Goal: Task Accomplishment & Management: Use online tool/utility

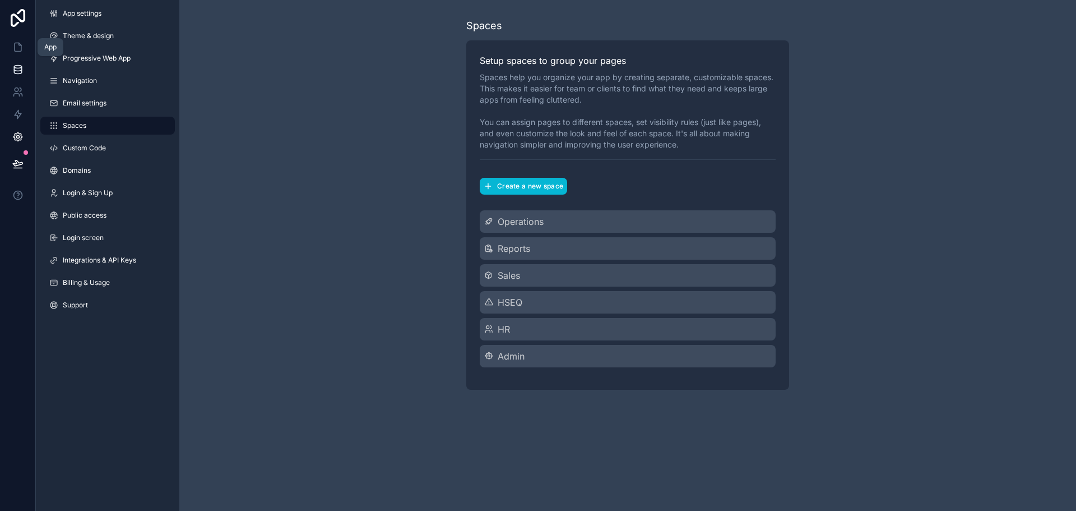
drag, startPoint x: 22, startPoint y: 41, endPoint x: 29, endPoint y: 61, distance: 20.9
click at [22, 41] on link at bounding box center [17, 47] width 35 height 22
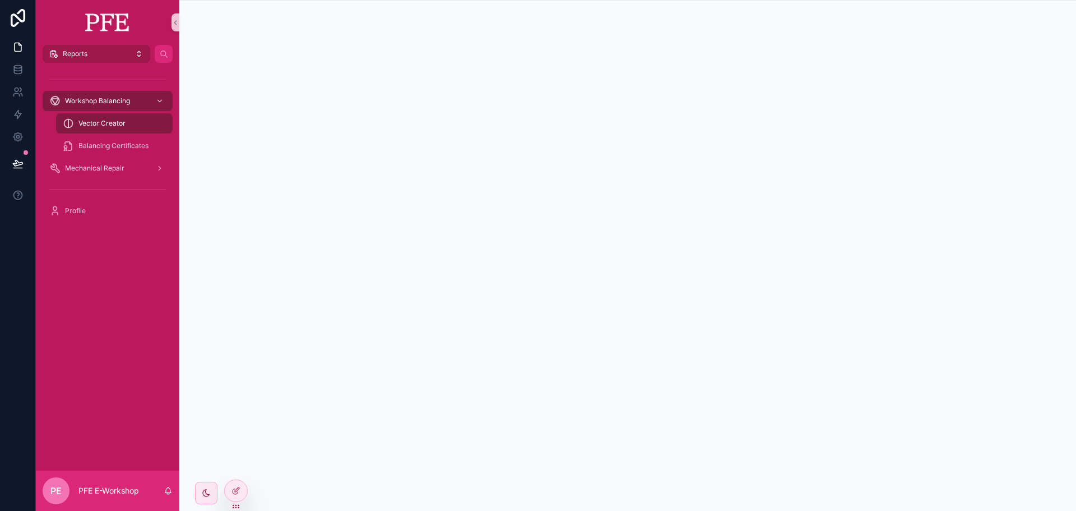
click at [126, 57] on button "Reports" at bounding box center [97, 54] width 108 height 18
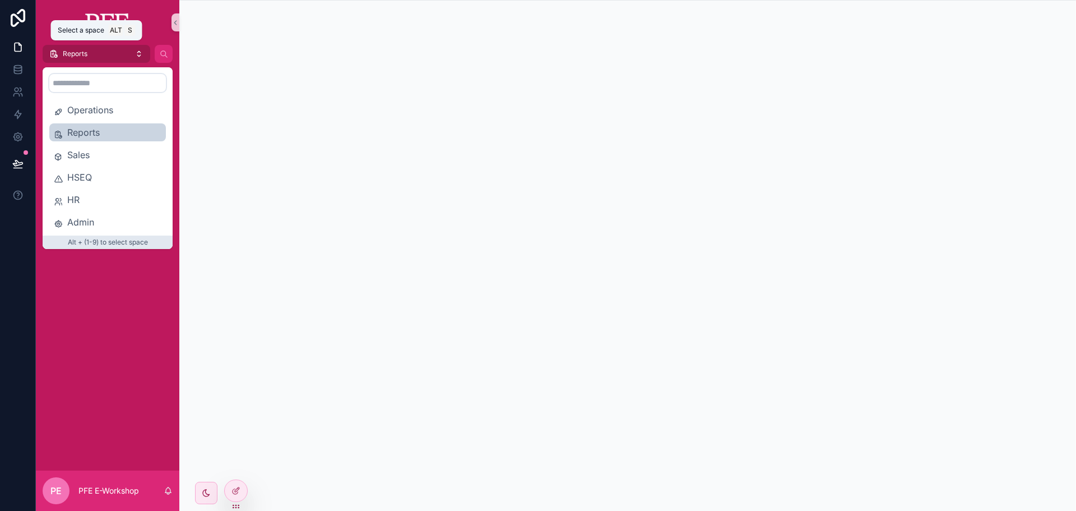
click at [126, 57] on button "Reports" at bounding box center [97, 54] width 108 height 18
click at [140, 62] on button "Reports" at bounding box center [97, 54] width 108 height 18
click at [118, 58] on button "Reports" at bounding box center [97, 54] width 108 height 18
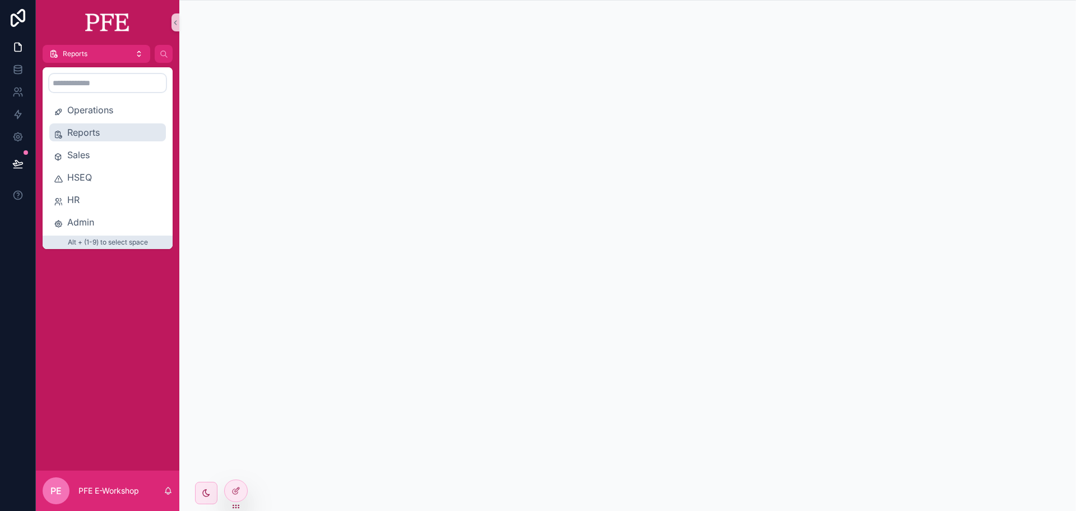
click at [142, 133] on span "Reports" at bounding box center [114, 132] width 94 height 13
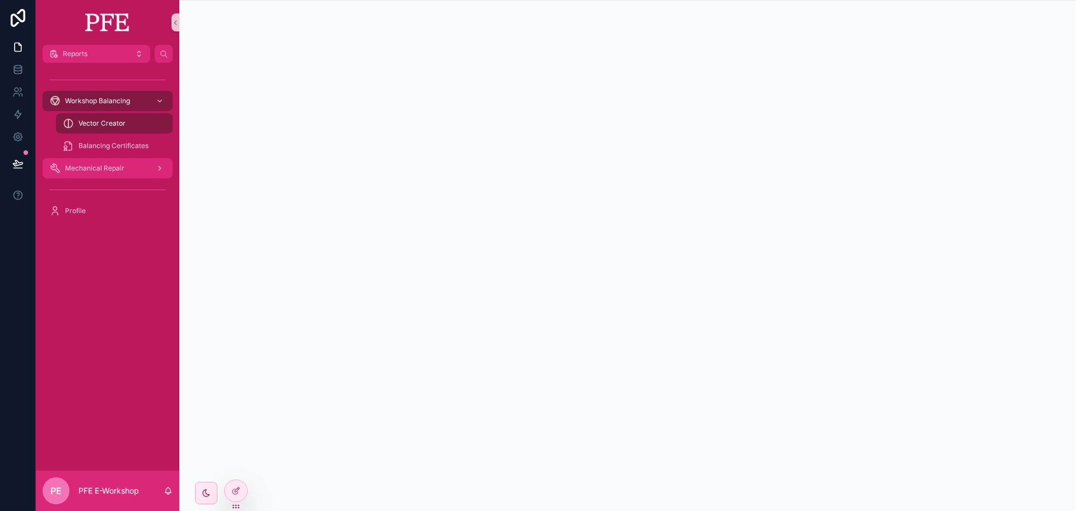
click at [93, 172] on span "Mechanical Repair" at bounding box center [94, 168] width 59 height 9
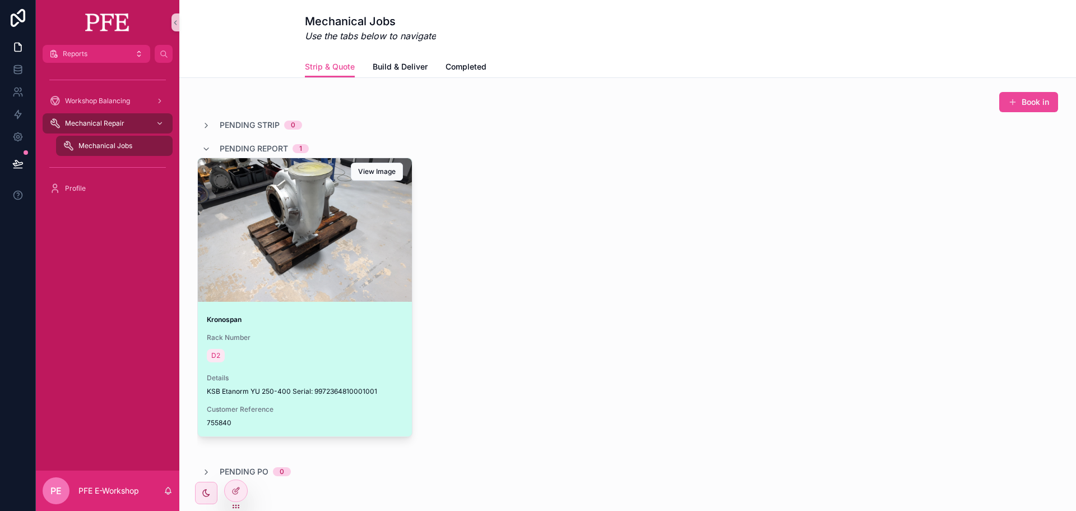
click at [296, 242] on div "scrollable content" at bounding box center [305, 229] width 214 height 143
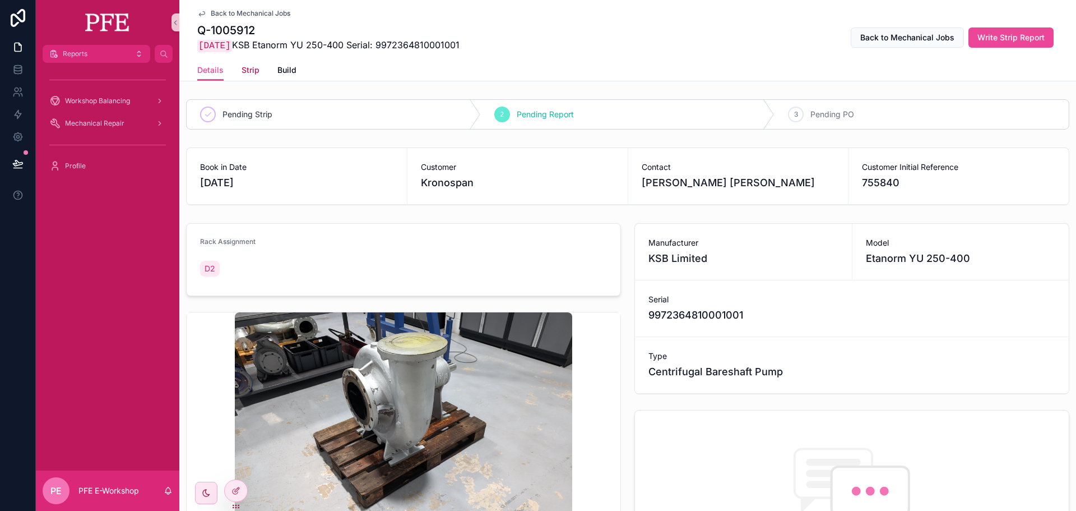
click at [249, 72] on span "Strip" at bounding box center [251, 69] width 18 height 11
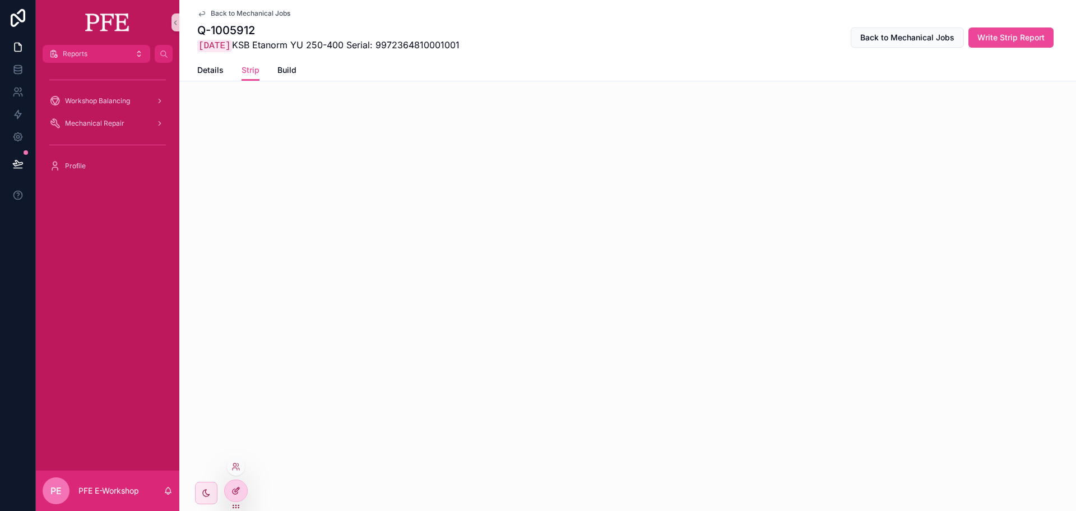
click at [234, 489] on icon at bounding box center [235, 490] width 9 height 9
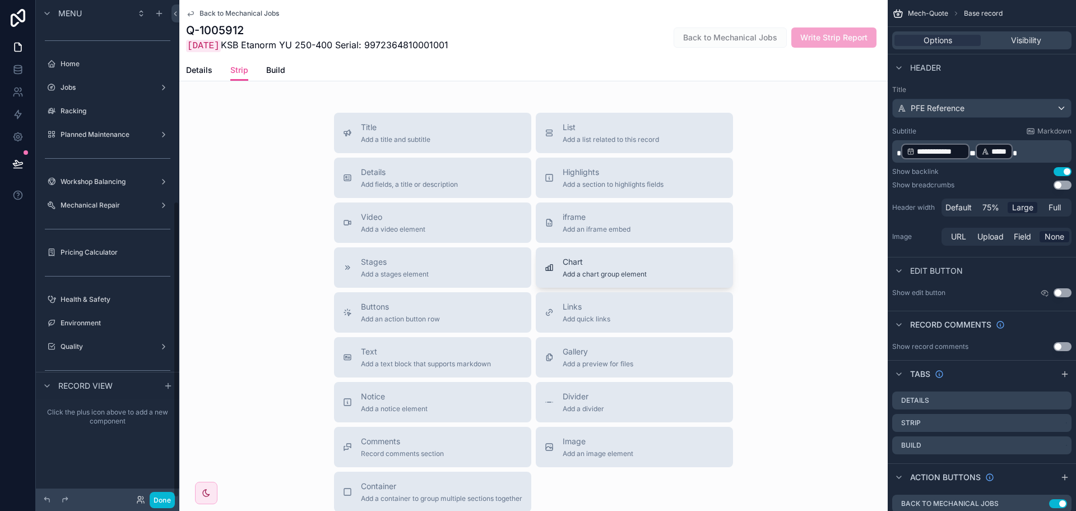
scroll to position [337, 0]
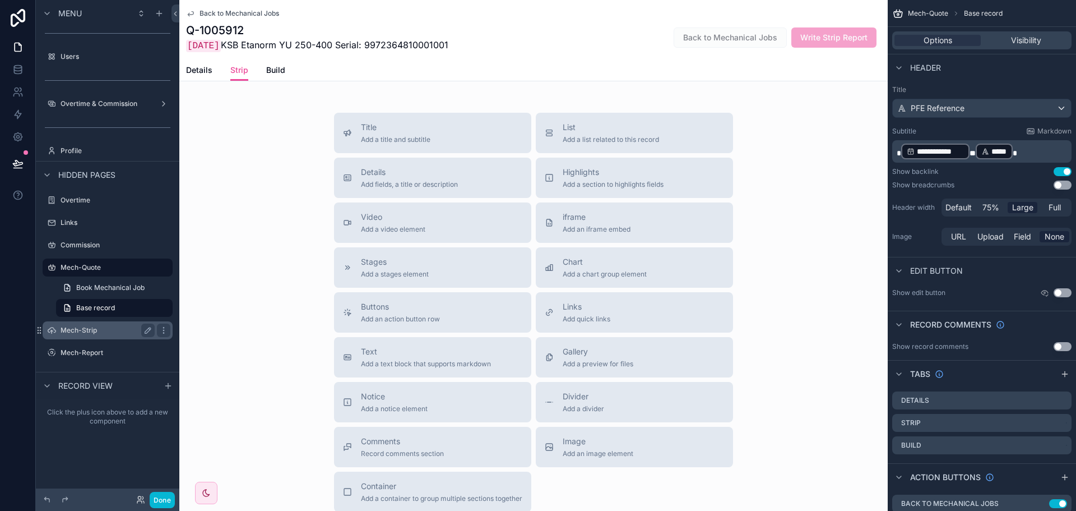
click at [86, 333] on label "Mech-Strip" at bounding box center [106, 330] width 90 height 9
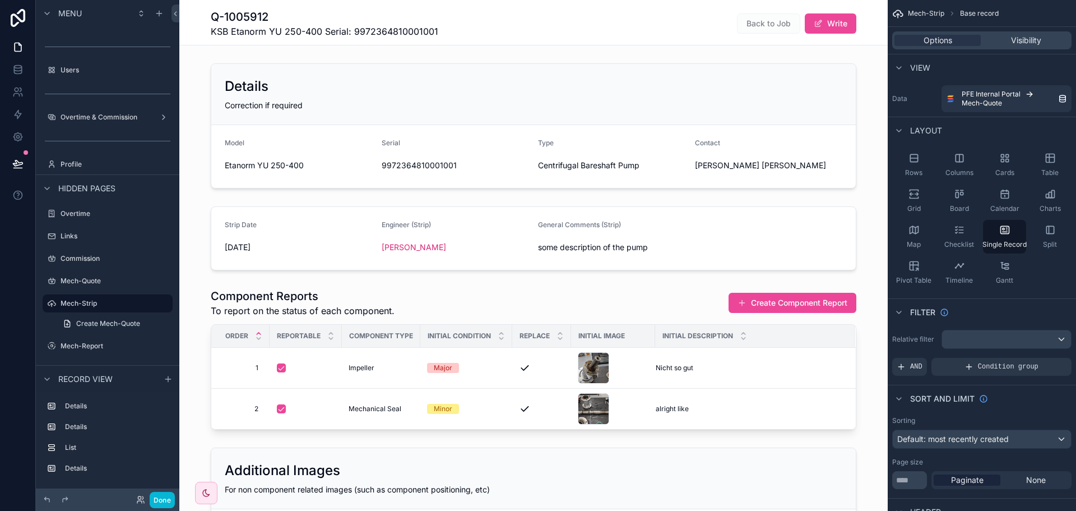
scroll to position [56, 0]
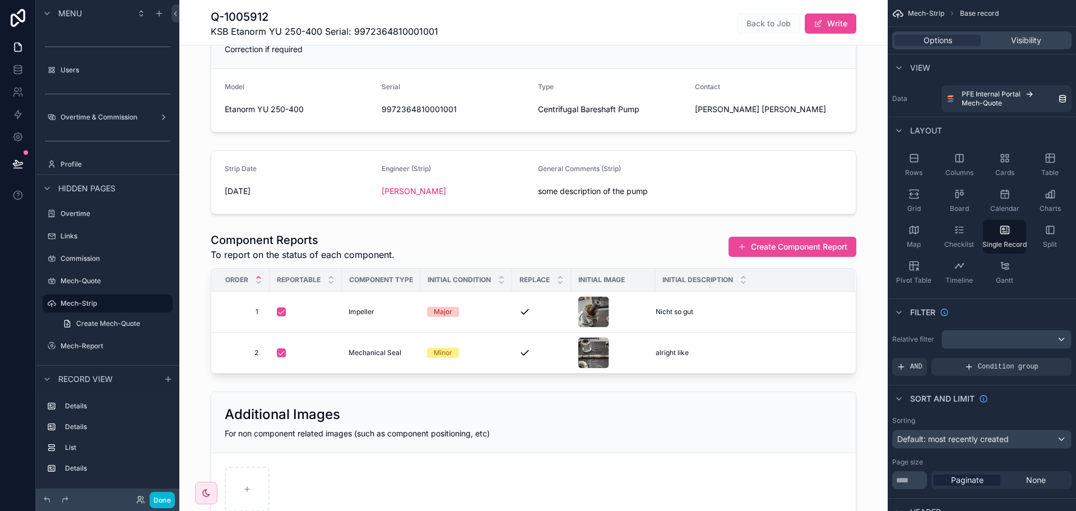
click at [637, 252] on div "scrollable content" at bounding box center [533, 490] width 708 height 1092
click at [516, 180] on div "scrollable content" at bounding box center [533, 182] width 708 height 73
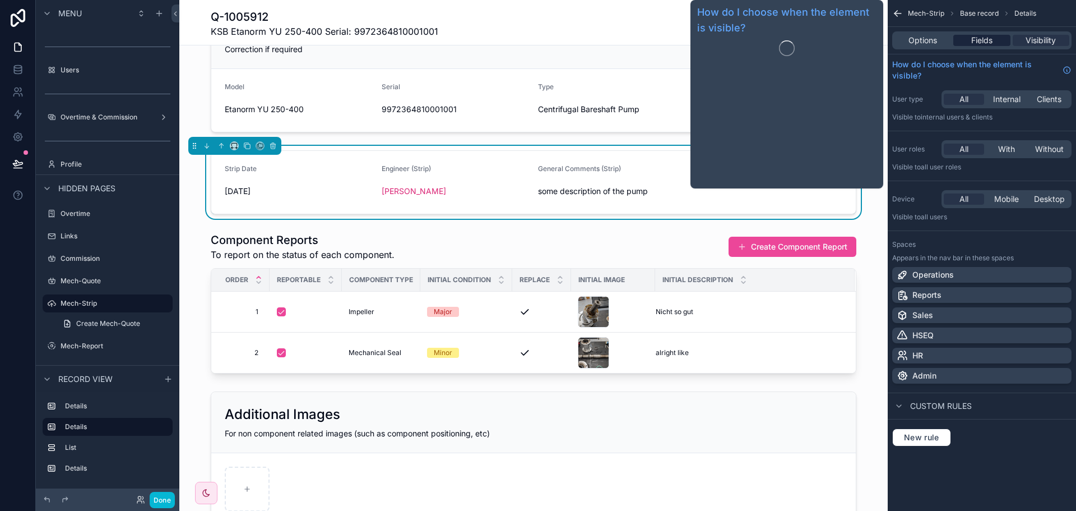
click at [997, 43] on div "Fields" at bounding box center [981, 40] width 57 height 11
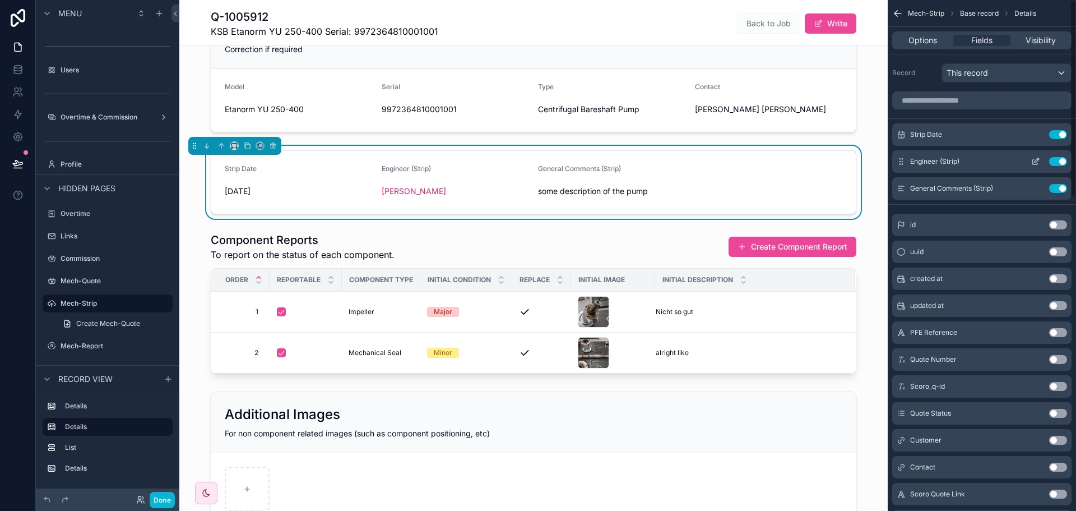
click at [1040, 159] on icon "scrollable content" at bounding box center [1035, 161] width 9 height 9
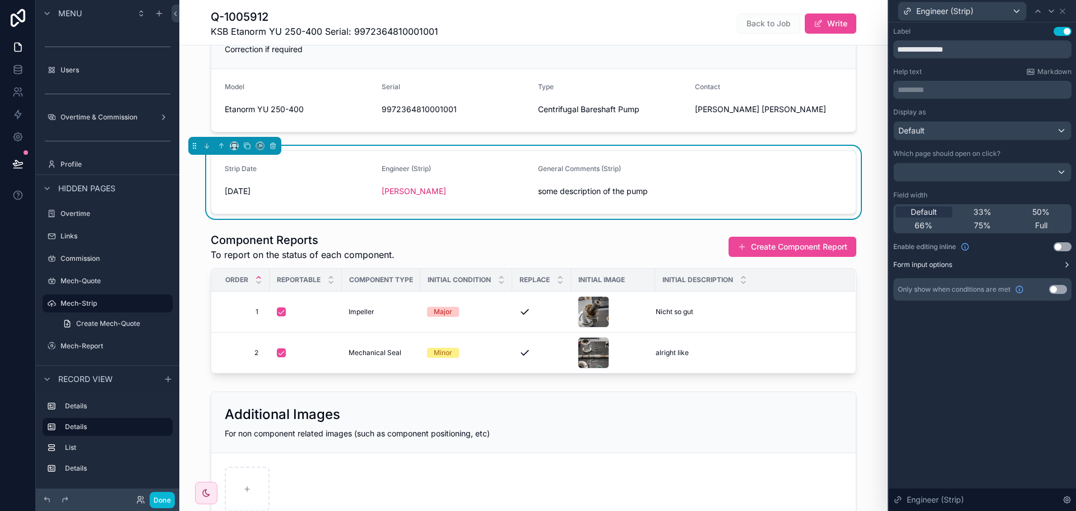
click at [961, 267] on button "Form input options" at bounding box center [982, 264] width 178 height 9
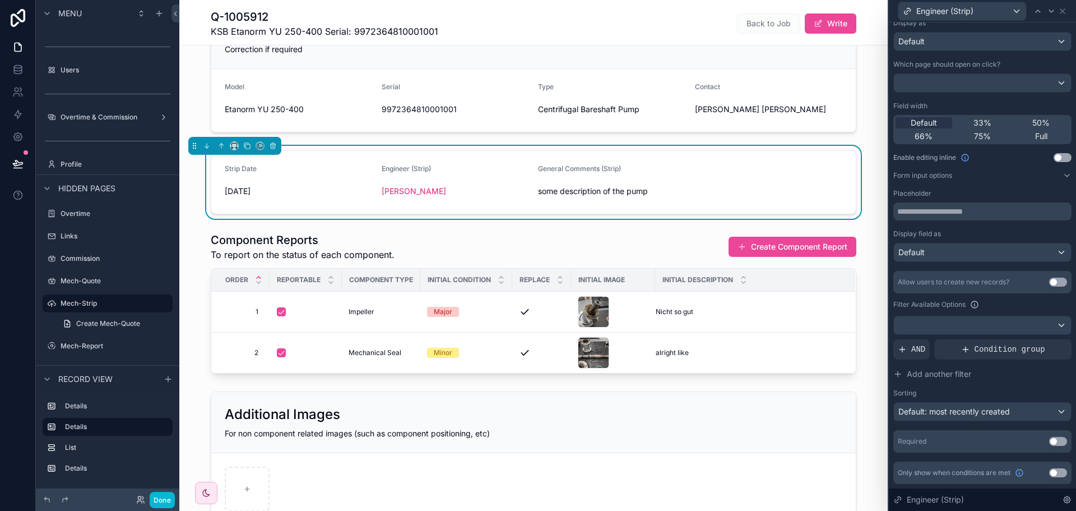
scroll to position [0, 0]
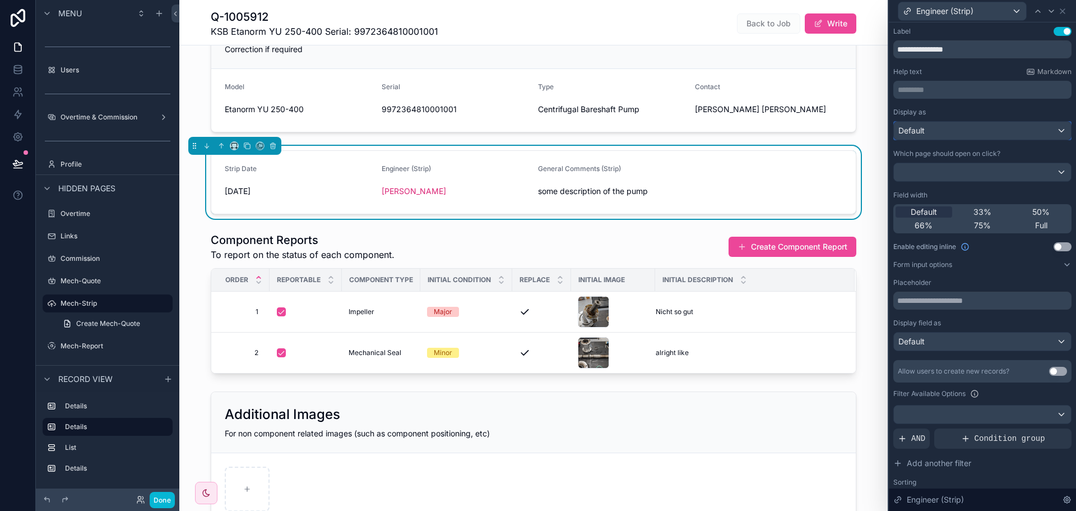
click at [963, 132] on div "Default" at bounding box center [982, 131] width 177 height 18
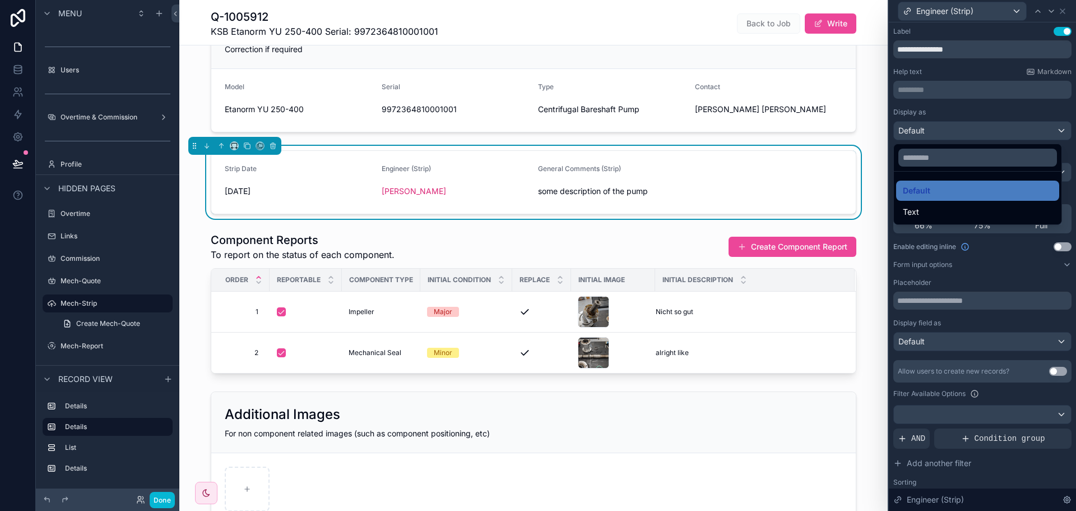
click at [963, 132] on div at bounding box center [982, 255] width 187 height 511
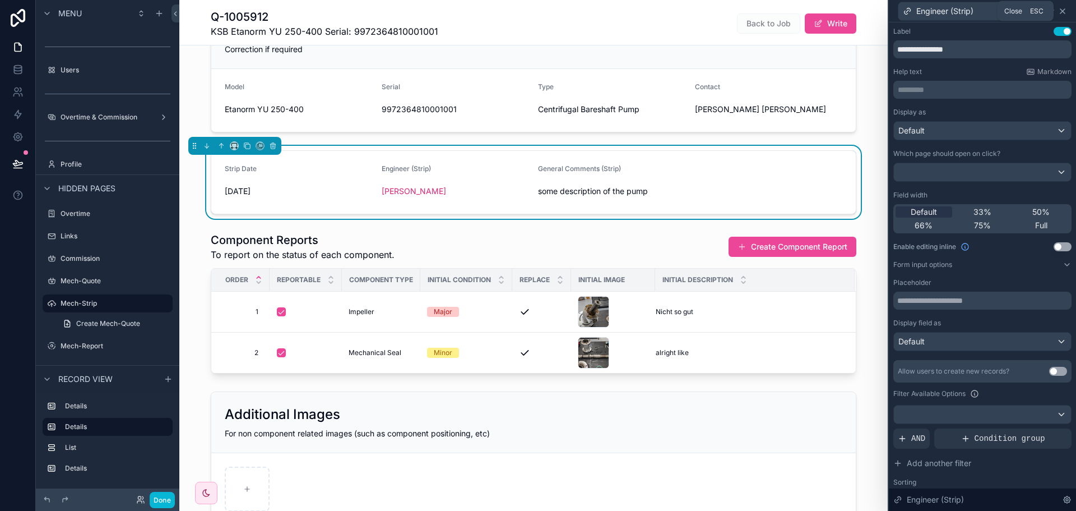
click at [1061, 7] on icon at bounding box center [1062, 11] width 9 height 9
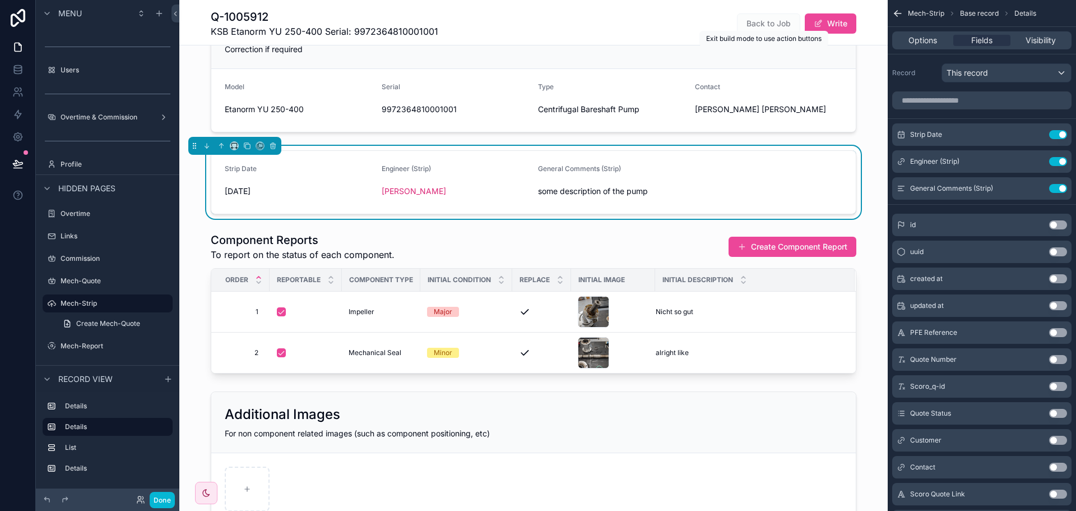
click at [779, 25] on span "Back to Job" at bounding box center [768, 22] width 63 height 11
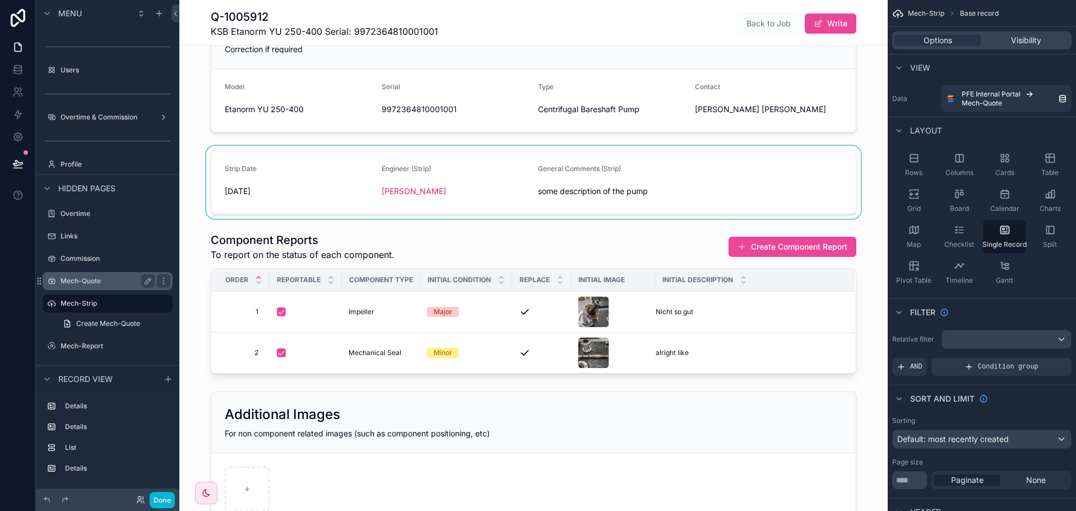
click at [106, 285] on div "Mech-Quote" at bounding box center [108, 280] width 94 height 13
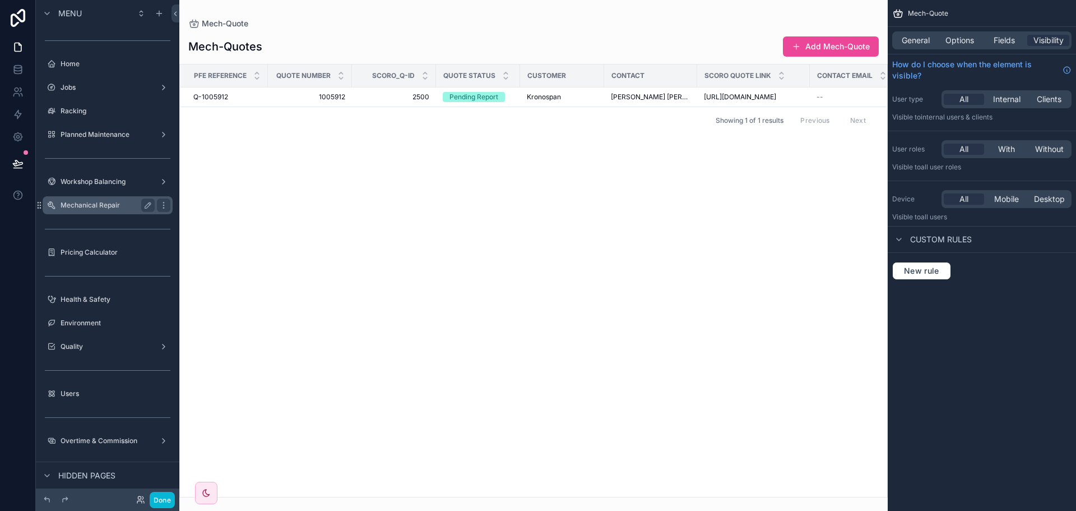
click at [89, 209] on label "Mechanical Repair" at bounding box center [106, 205] width 90 height 9
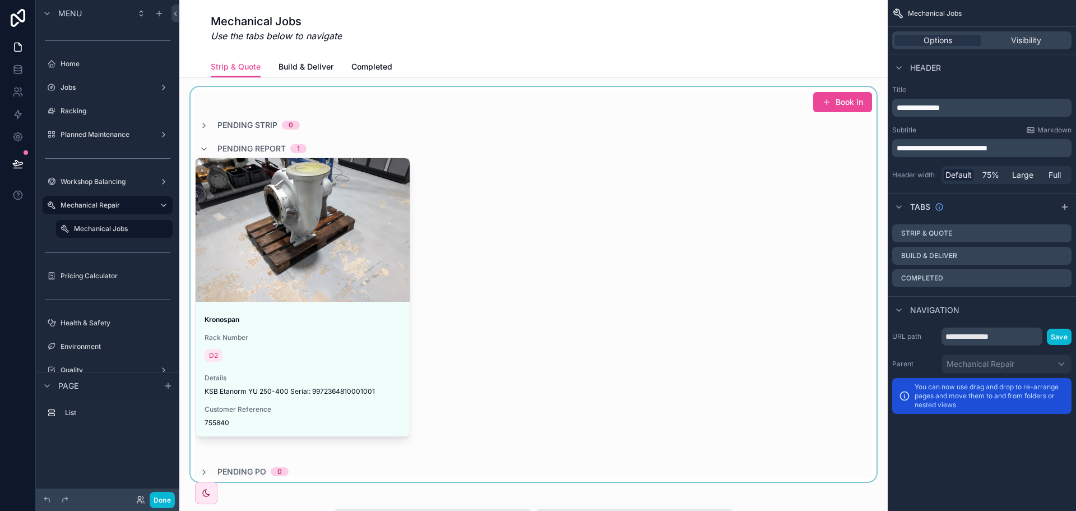
click at [395, 265] on div "scrollable content" at bounding box center [533, 284] width 691 height 395
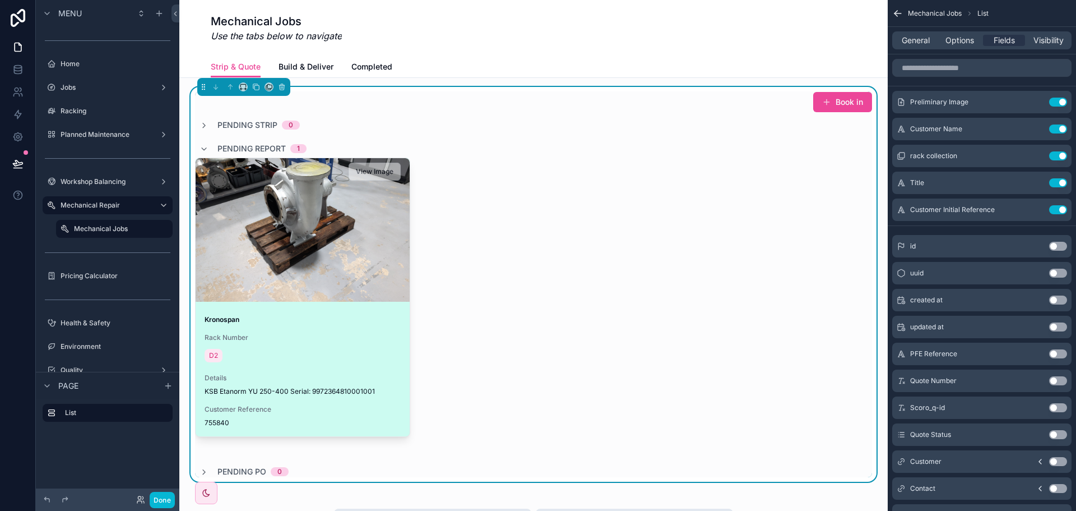
click at [369, 277] on div "scrollable content" at bounding box center [303, 229] width 214 height 143
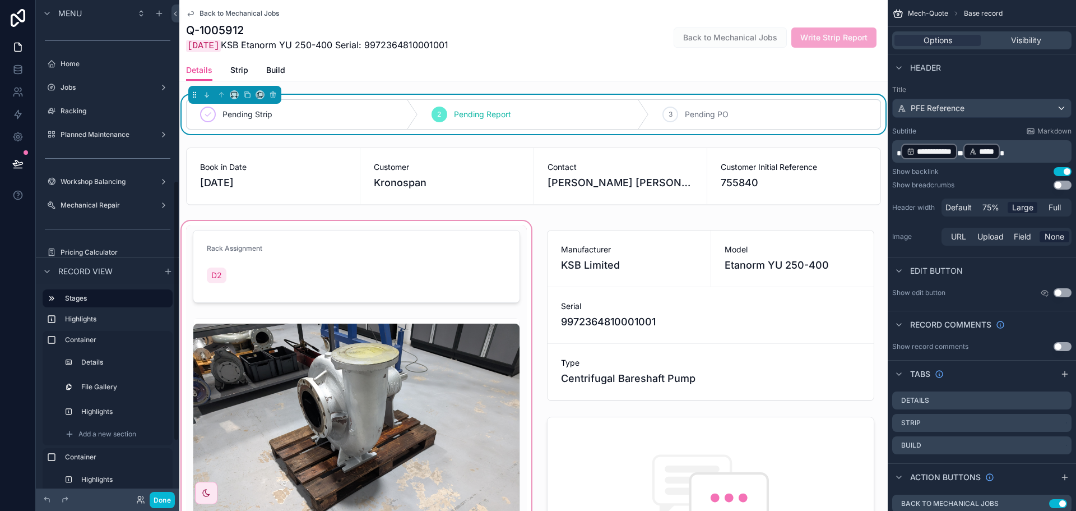
scroll to position [344, 0]
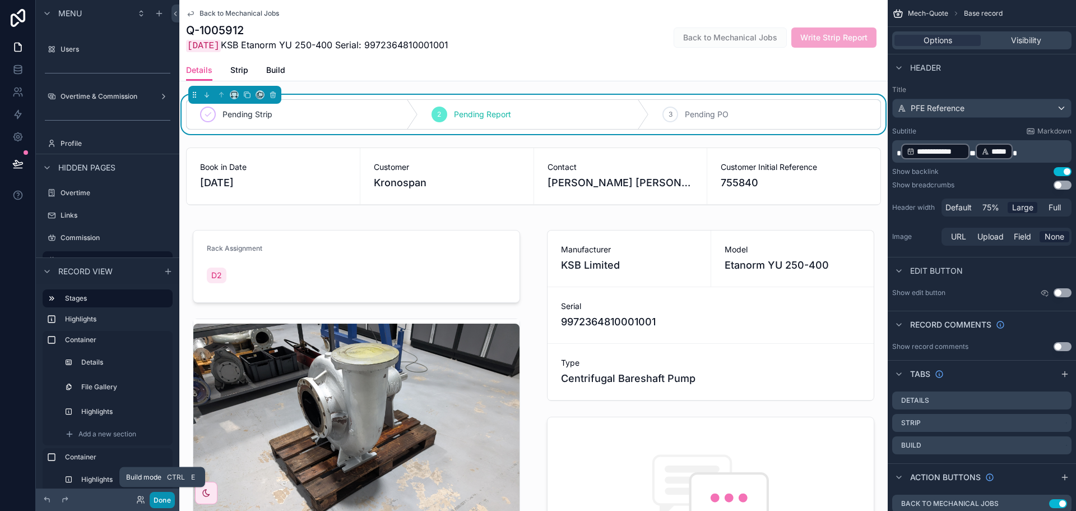
click at [166, 498] on button "Done" at bounding box center [162, 500] width 25 height 16
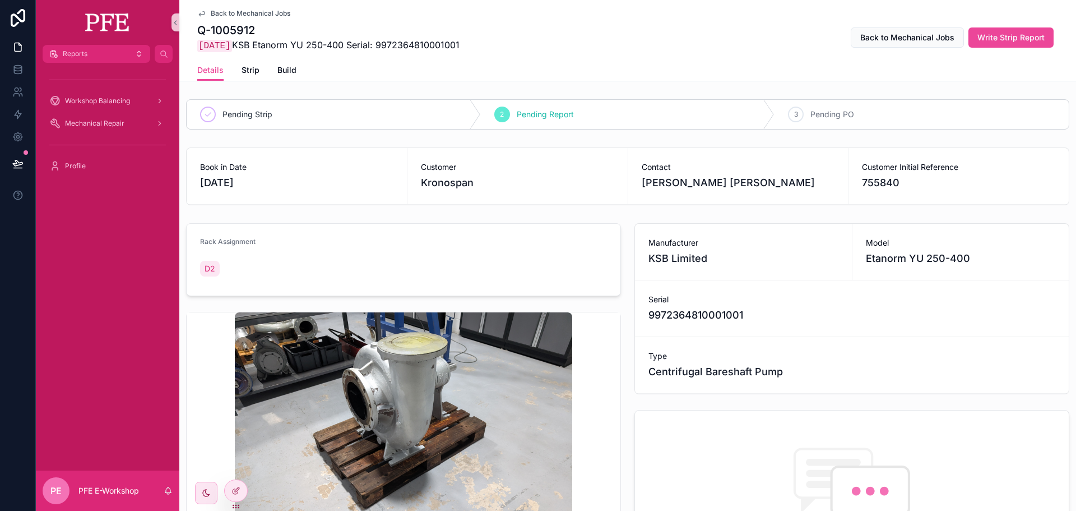
click at [101, 370] on div "Workshop Balancing Mechanical Repair Profile" at bounding box center [107, 266] width 143 height 407
click at [114, 129] on div "Mechanical Repair" at bounding box center [107, 123] width 117 height 18
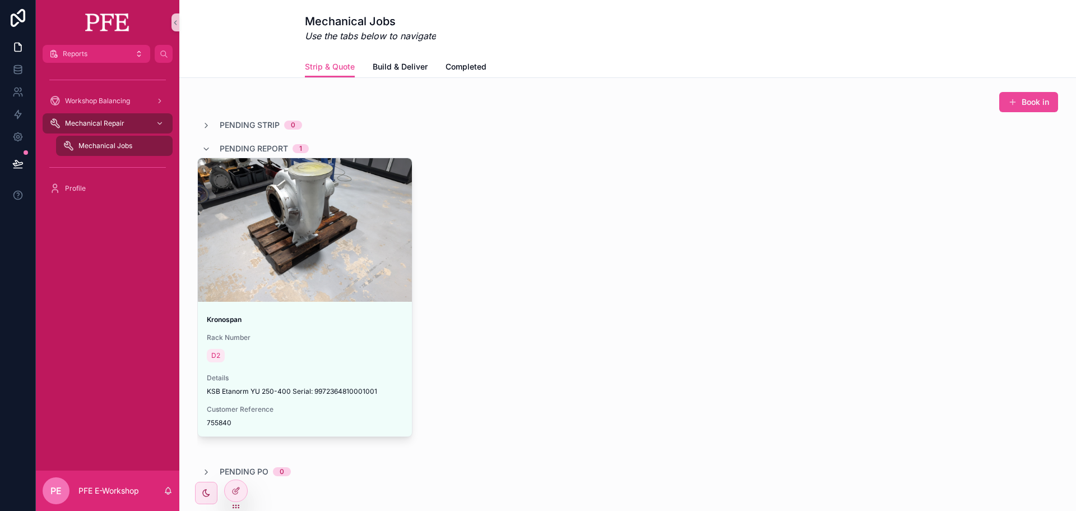
click at [475, 175] on div "Kronospan Rack Number D2 Details KSB Etanorm YU 250-400 Serial: 997236481000100…" at bounding box center [627, 307] width 861 height 299
click at [400, 68] on span "Build & Deliver" at bounding box center [400, 66] width 55 height 11
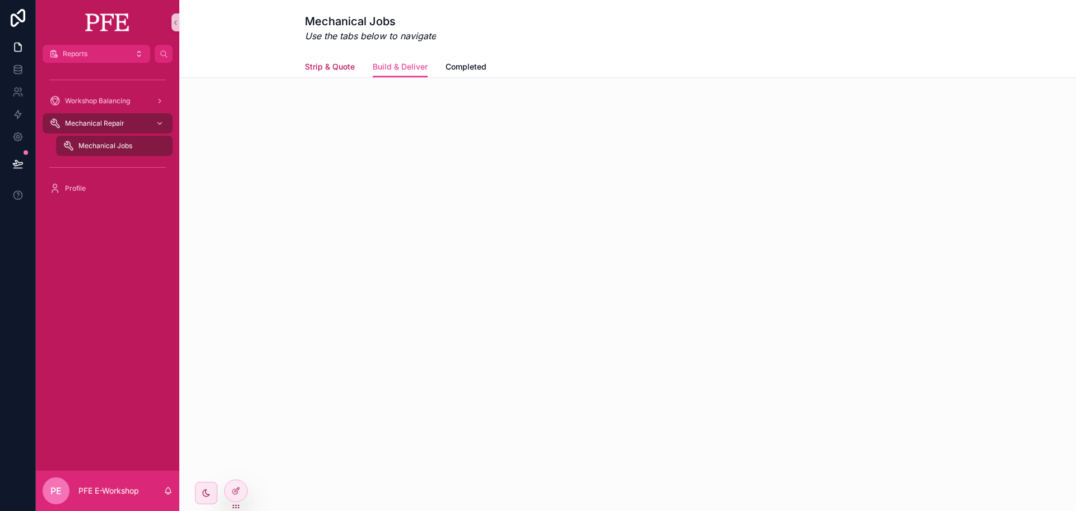
click at [335, 69] on span "Strip & Quote" at bounding box center [330, 66] width 50 height 11
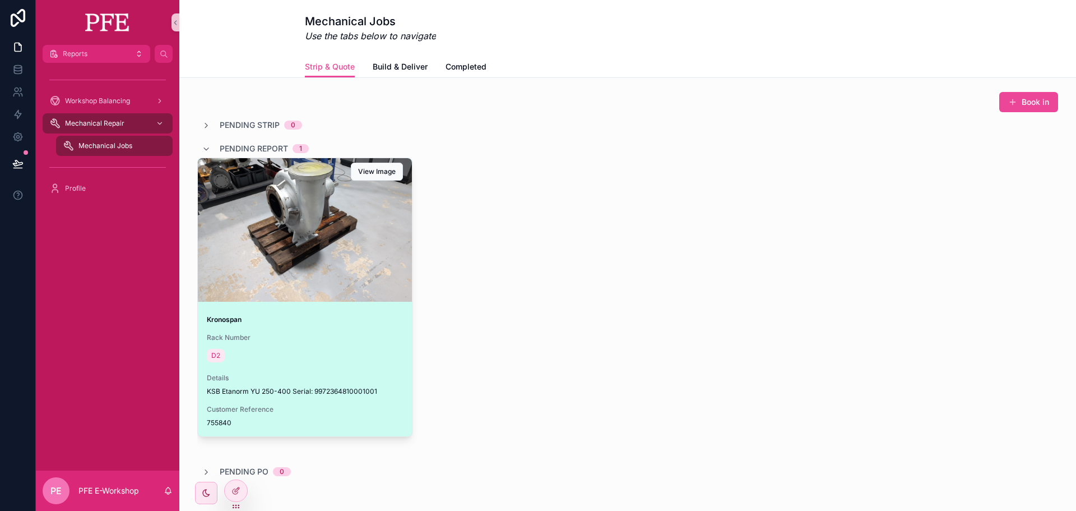
click at [328, 231] on div "scrollable content" at bounding box center [305, 229] width 214 height 13
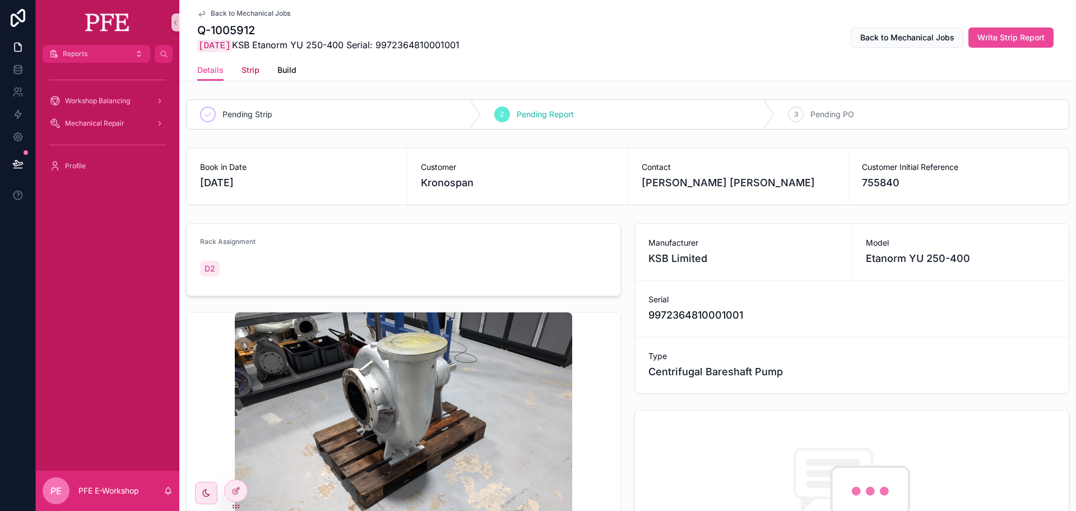
click at [247, 72] on span "Strip" at bounding box center [251, 69] width 18 height 11
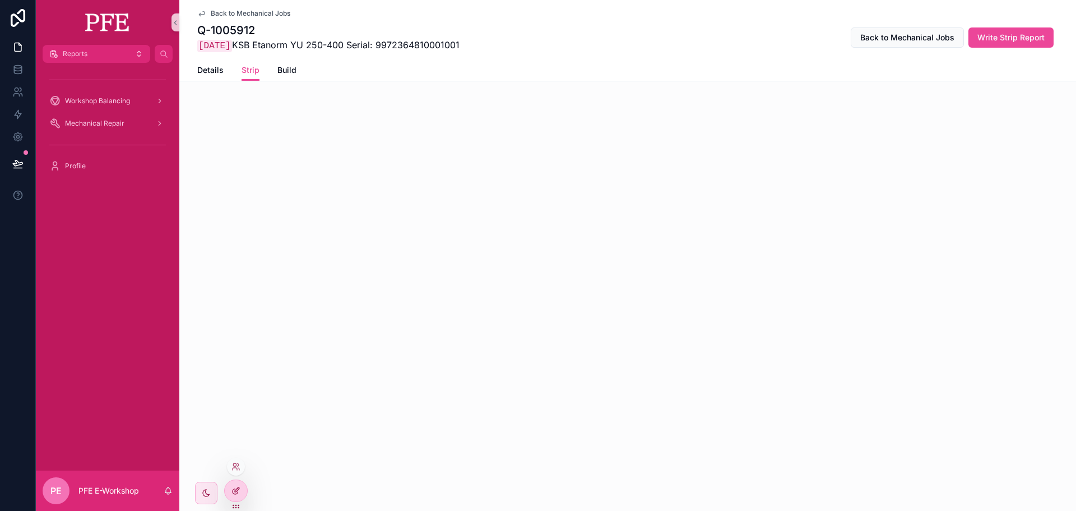
click at [242, 497] on div at bounding box center [236, 490] width 22 height 21
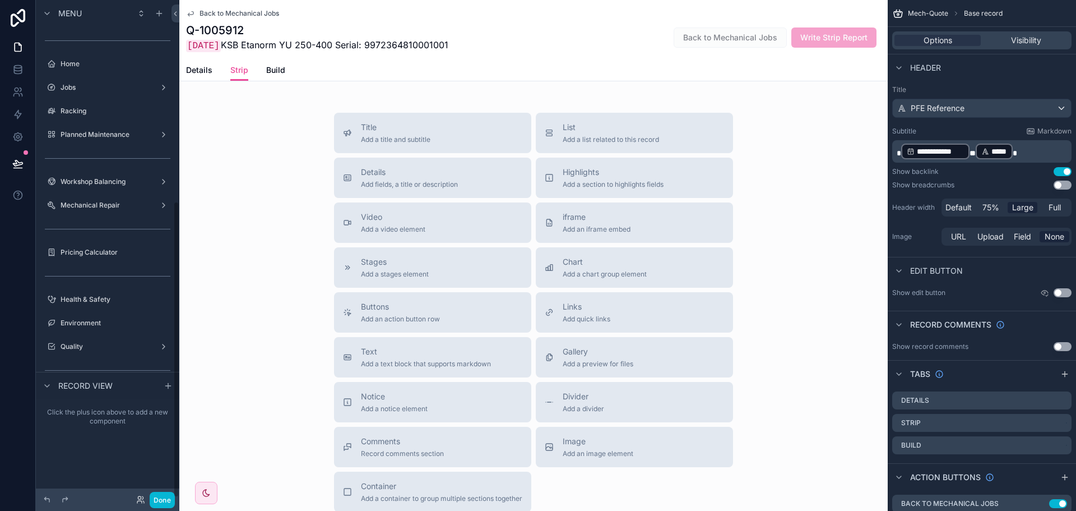
scroll to position [337, 0]
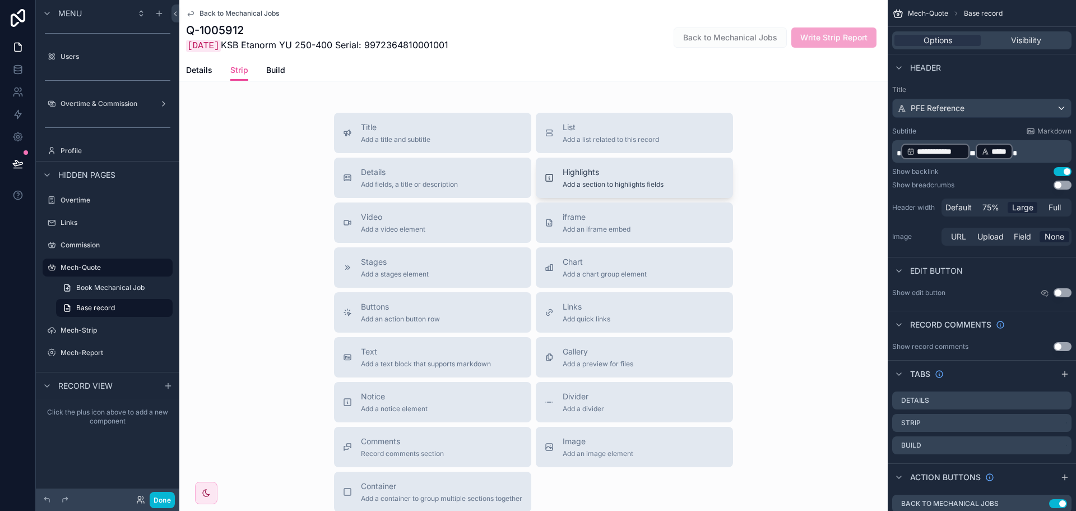
click at [601, 191] on button "Highlights Add a section to highlights fields" at bounding box center [634, 178] width 197 height 40
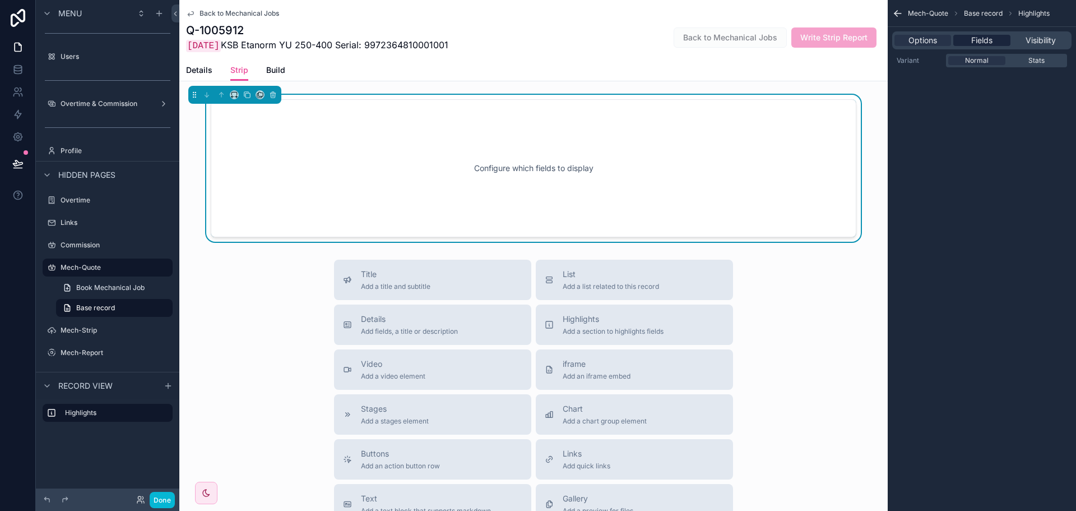
click at [994, 41] on div "Fields" at bounding box center [981, 40] width 57 height 11
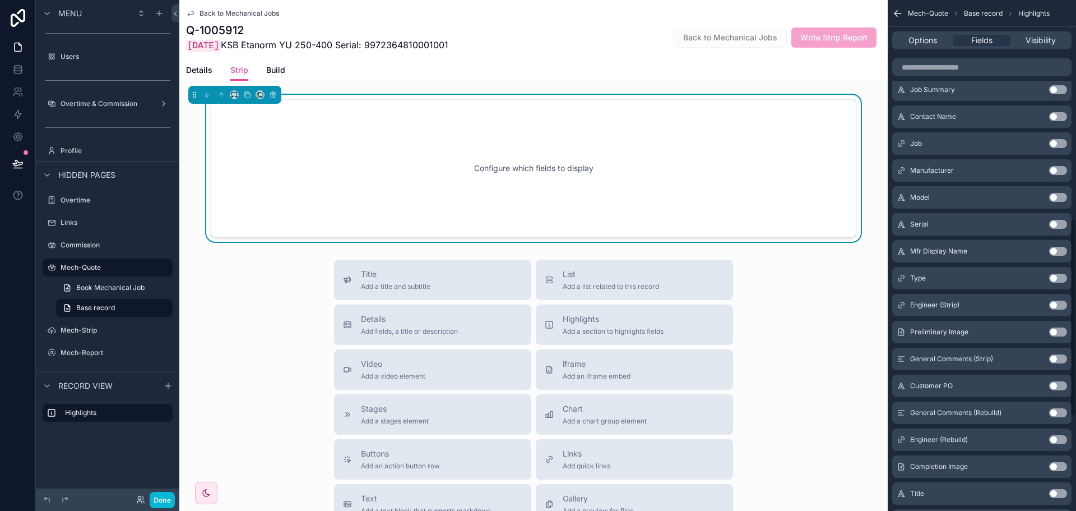
click at [1060, 303] on button "Use setting" at bounding box center [1058, 304] width 18 height 9
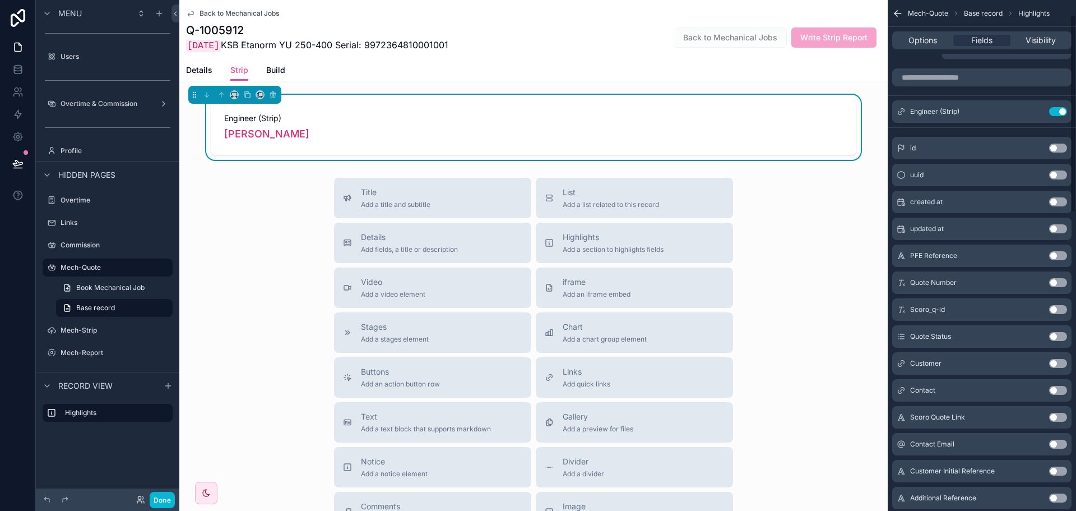
scroll to position [0, 0]
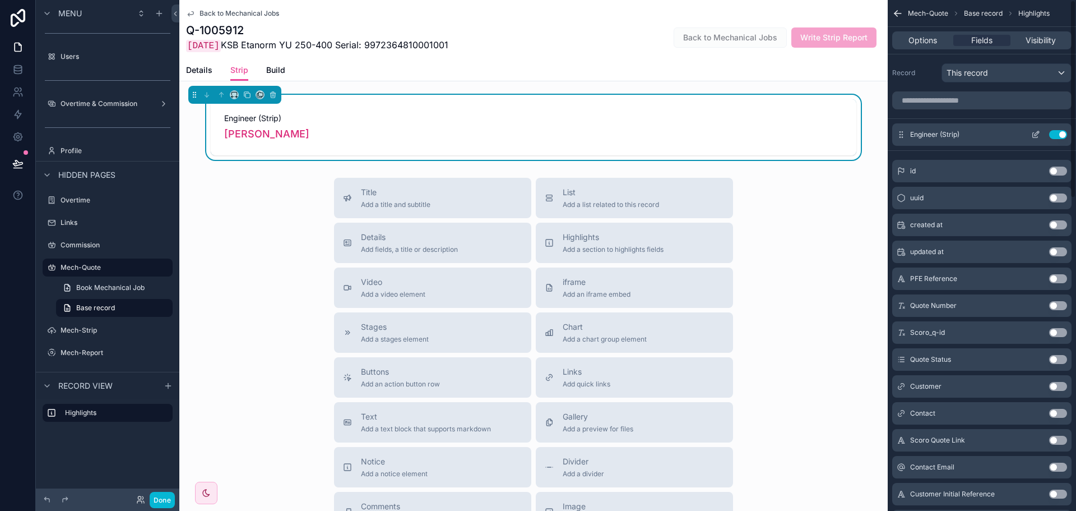
click at [1032, 138] on icon "scrollable content" at bounding box center [1035, 134] width 9 height 9
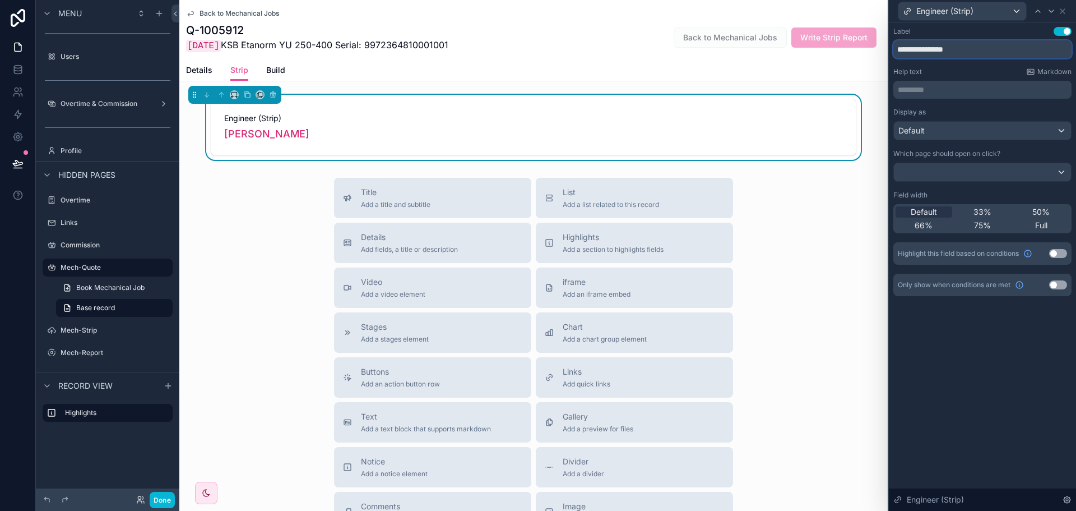
drag, startPoint x: 988, startPoint y: 51, endPoint x: 928, endPoint y: 61, distance: 60.8
click at [928, 61] on div "**********" at bounding box center [982, 161] width 178 height 269
type input "********"
click at [1060, 11] on icon at bounding box center [1062, 11] width 9 height 9
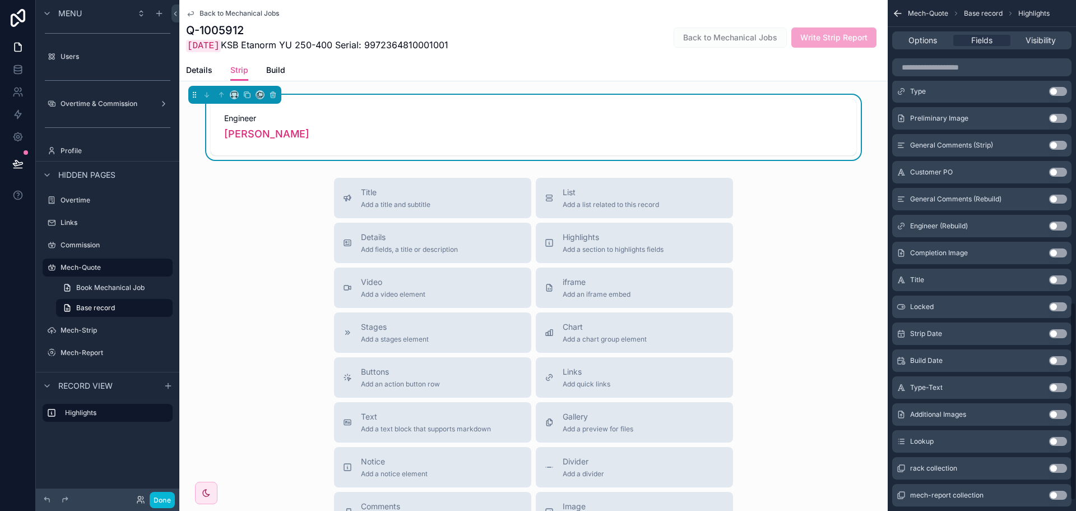
scroll to position [806, 0]
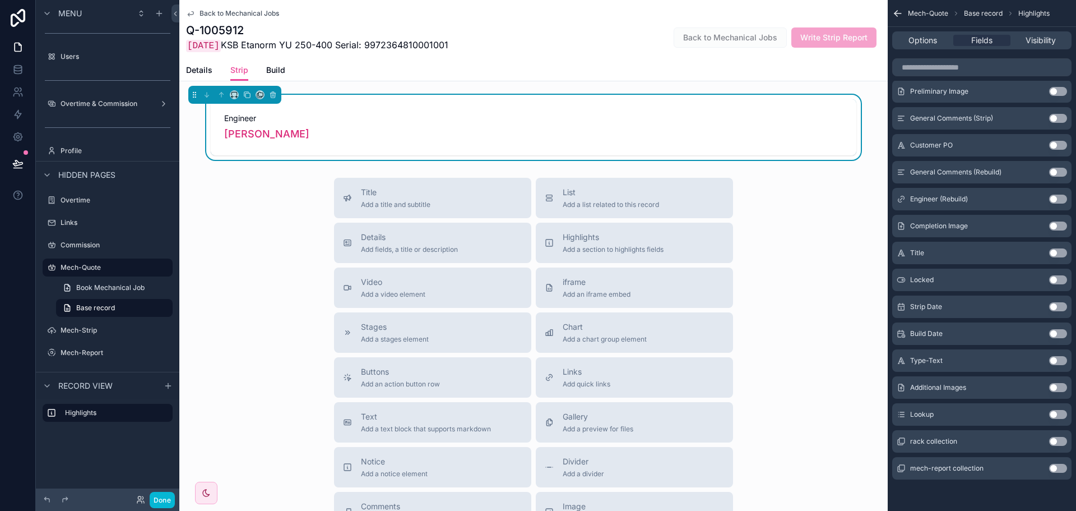
click at [1058, 308] on button "Use setting" at bounding box center [1058, 306] width 18 height 9
click at [782, 209] on div "Title Add a title and subtitle List Add a list related to this record Details A…" at bounding box center [533, 377] width 708 height 399
click at [647, 203] on span "Add a list related to this record" at bounding box center [611, 204] width 96 height 9
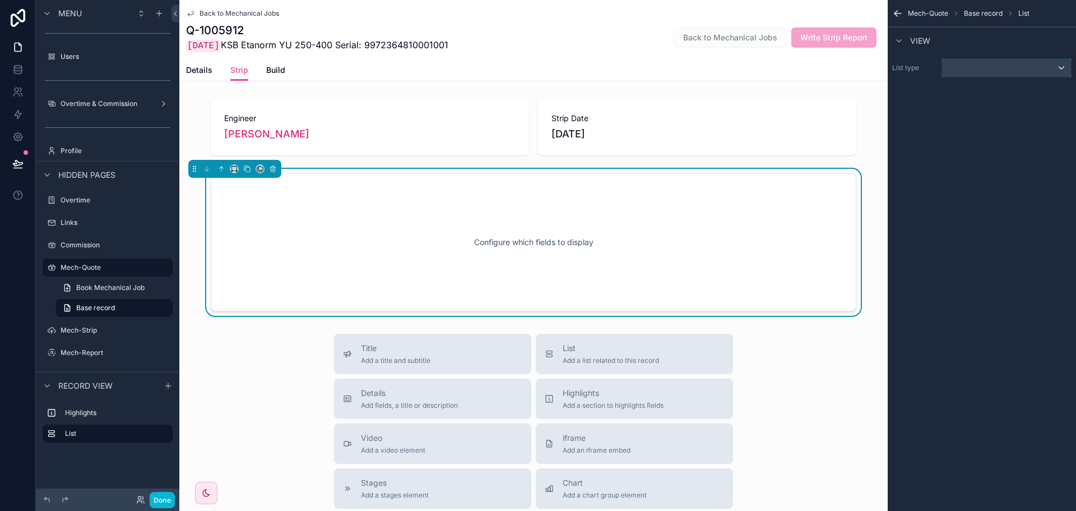
click at [971, 70] on div "scrollable content" at bounding box center [1006, 68] width 129 height 18
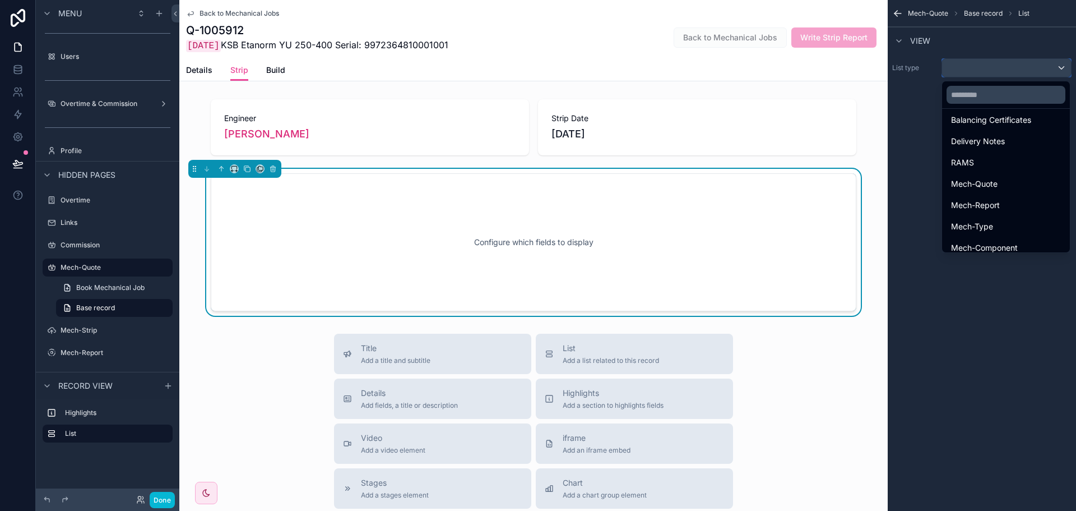
scroll to position [369, 0]
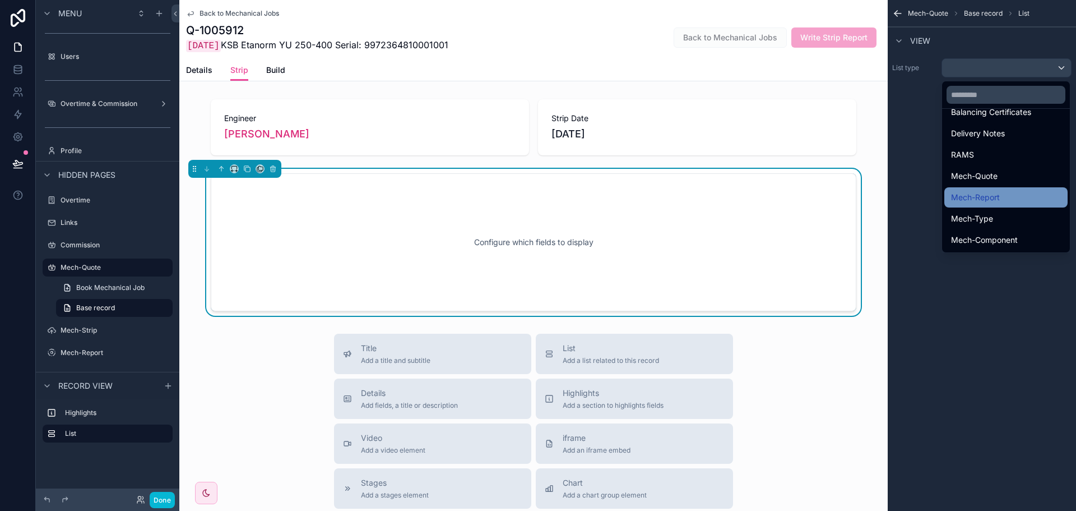
click at [1006, 191] on div "Mech-Report" at bounding box center [1006, 197] width 110 height 13
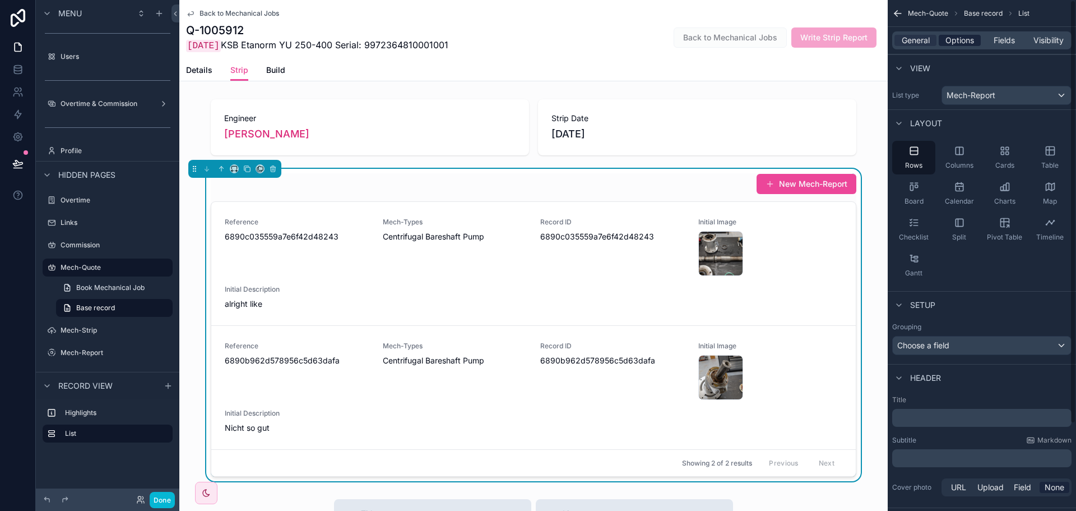
click at [959, 40] on span "Options" at bounding box center [960, 40] width 29 height 11
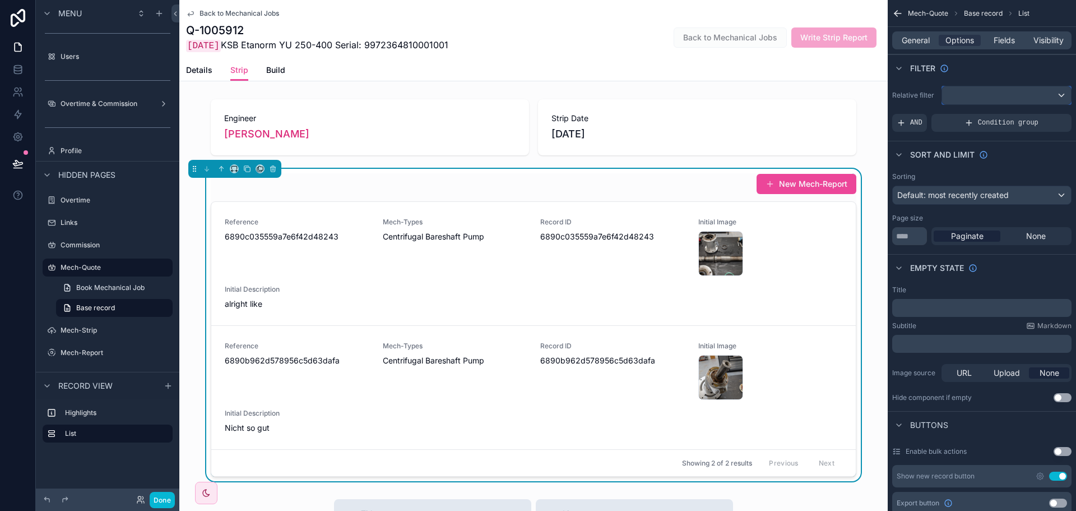
click at [978, 94] on div "scrollable content" at bounding box center [1006, 95] width 129 height 18
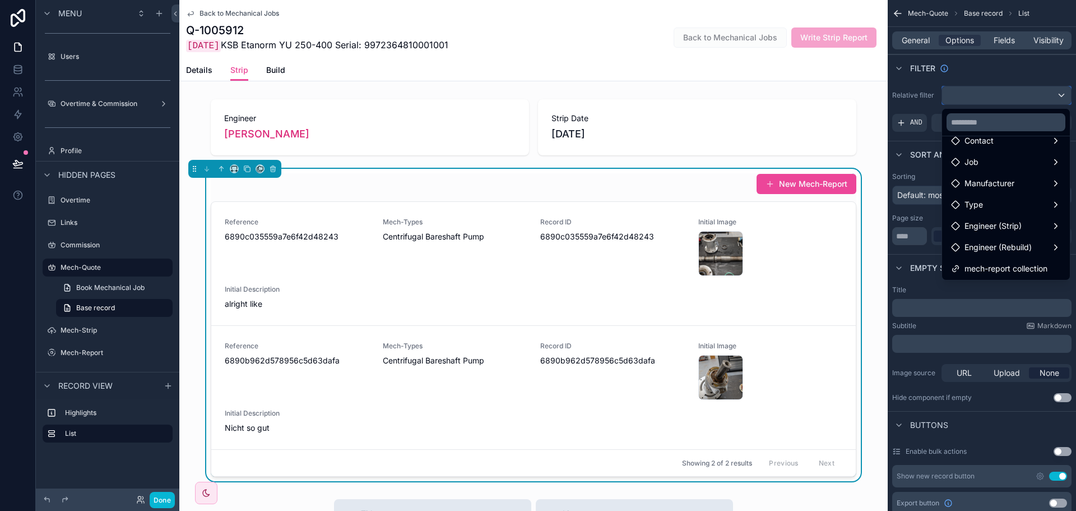
scroll to position [75, 0]
click at [1002, 266] on span "mech-report collection" at bounding box center [1006, 267] width 83 height 13
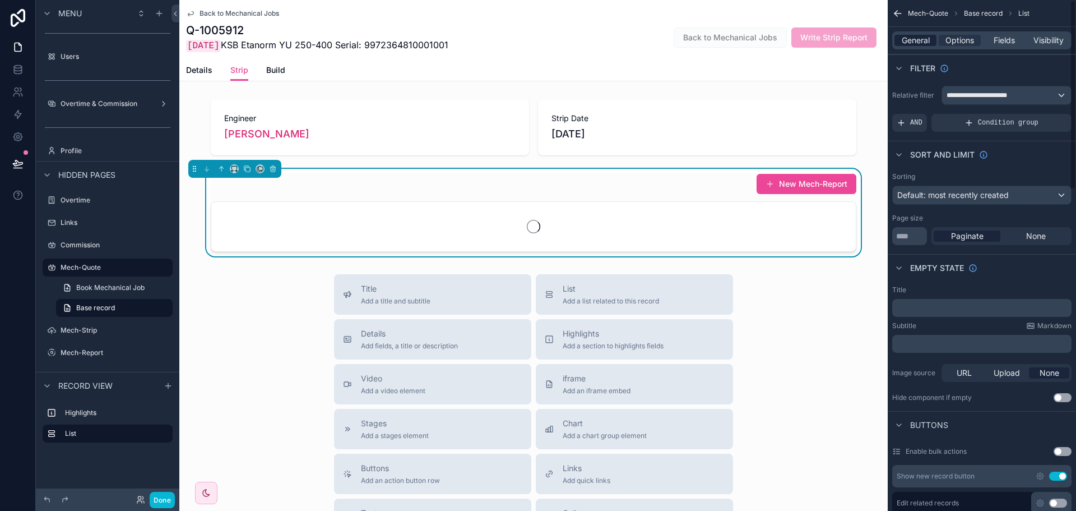
click at [916, 41] on span "General" at bounding box center [916, 40] width 28 height 11
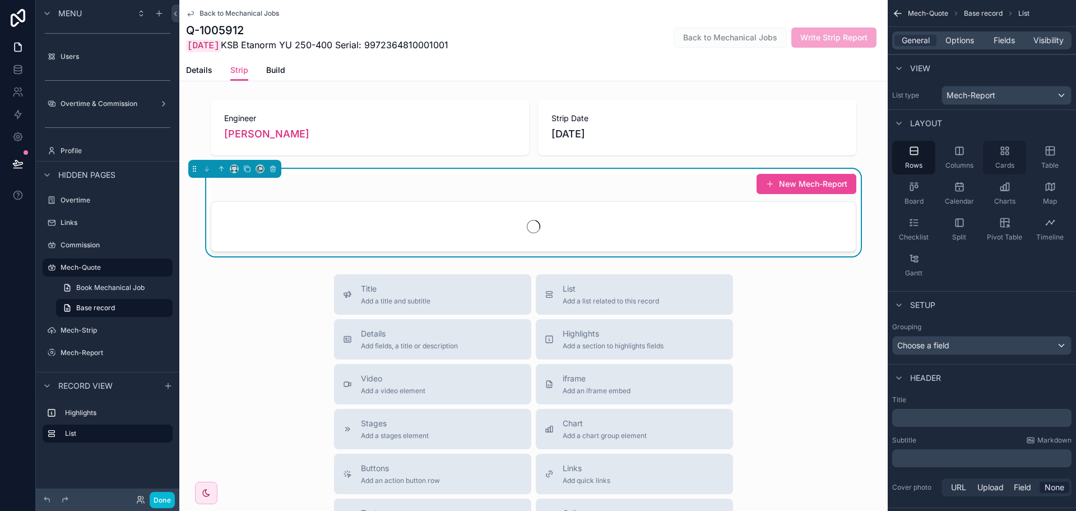
click at [1003, 160] on div "Cards" at bounding box center [1004, 158] width 43 height 34
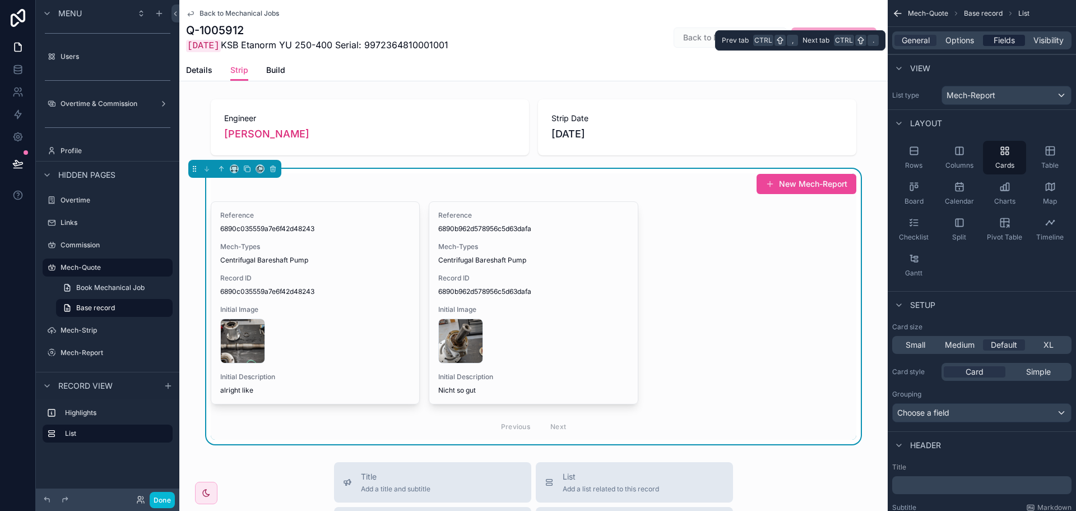
click at [999, 43] on span "Fields" at bounding box center [1004, 40] width 21 height 11
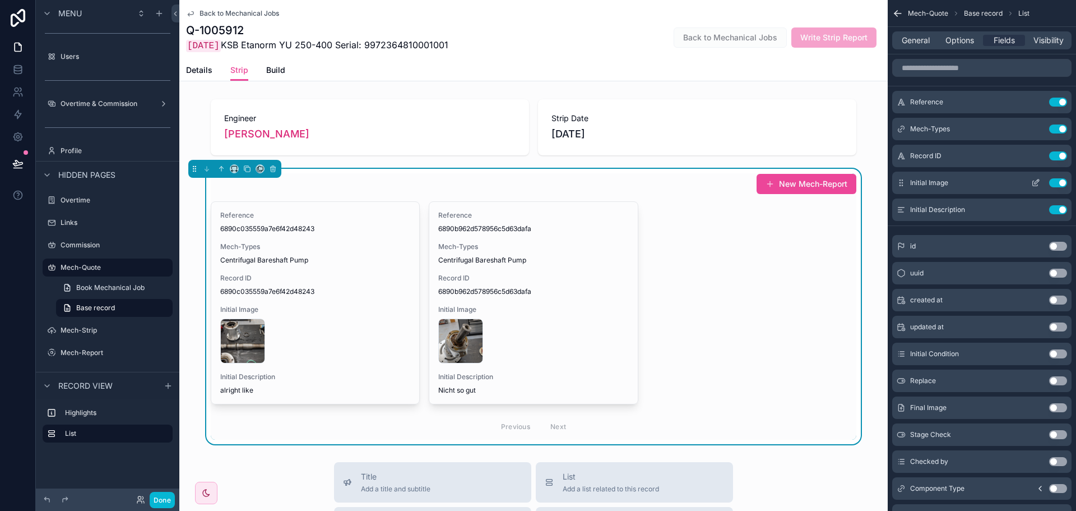
click at [1058, 181] on button "Use setting" at bounding box center [1058, 182] width 18 height 9
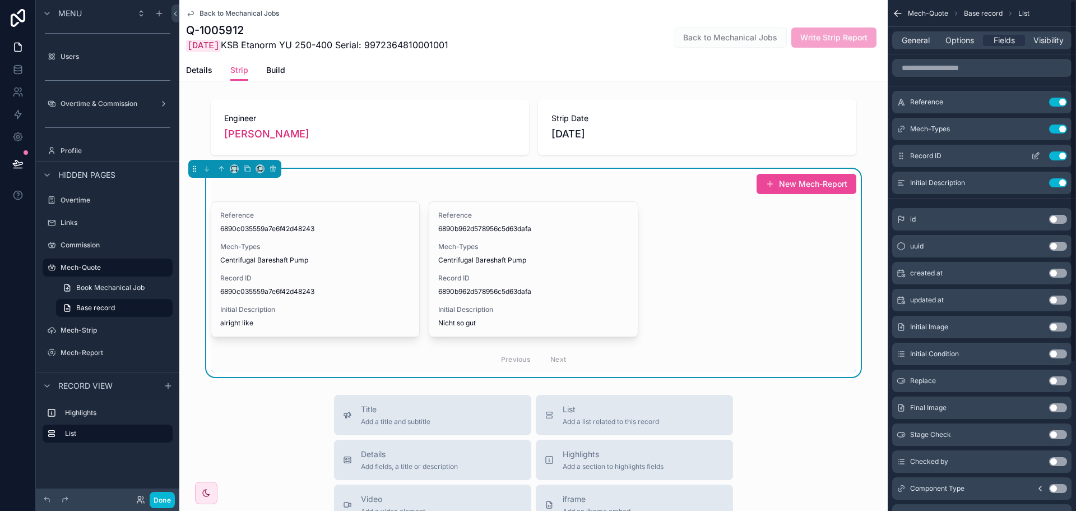
click at [1061, 157] on button "Use setting" at bounding box center [1058, 155] width 18 height 9
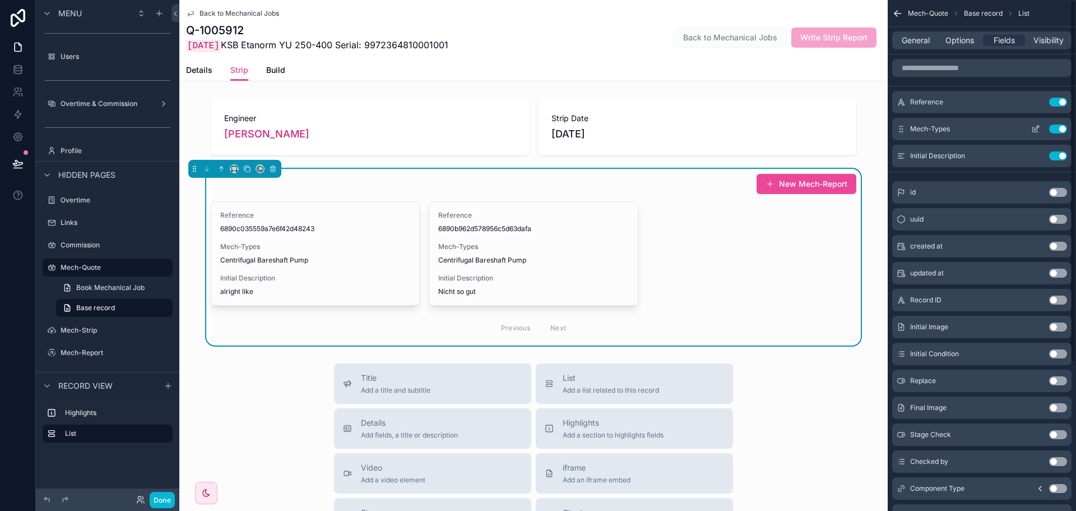
click at [1062, 128] on button "Use setting" at bounding box center [1058, 128] width 18 height 9
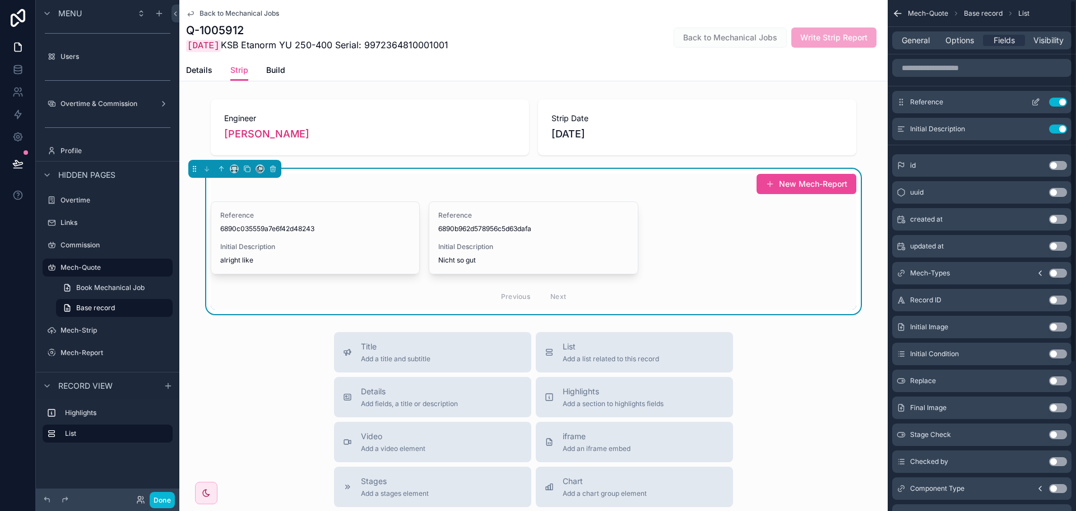
click at [1060, 103] on button "Use setting" at bounding box center [1058, 102] width 18 height 9
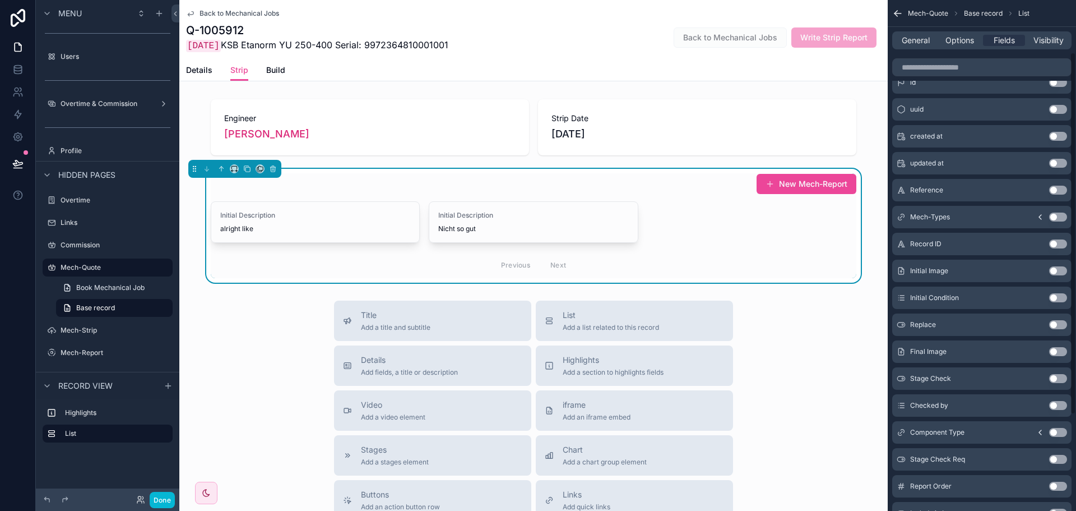
scroll to position [112, 0]
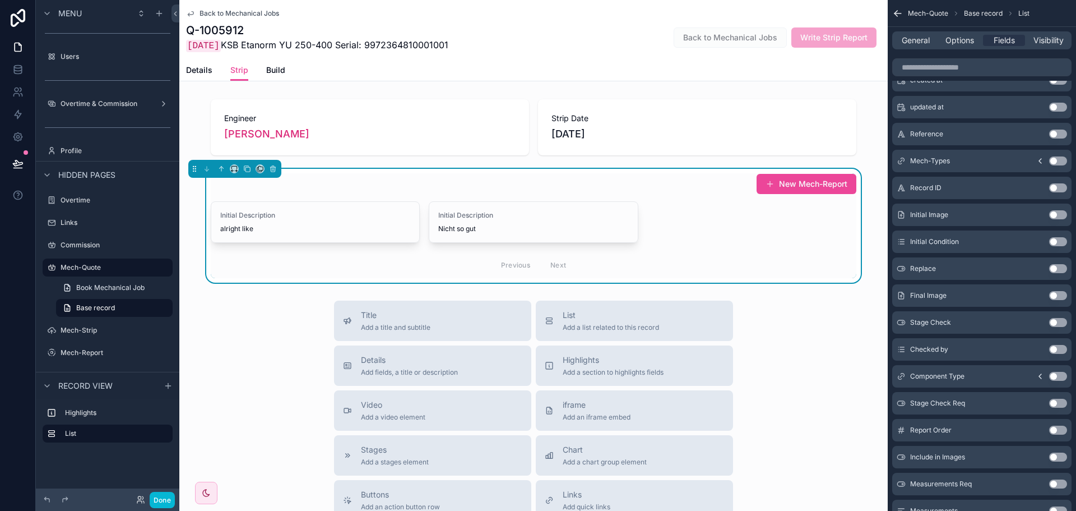
click at [1055, 210] on button "Use setting" at bounding box center [1058, 214] width 18 height 9
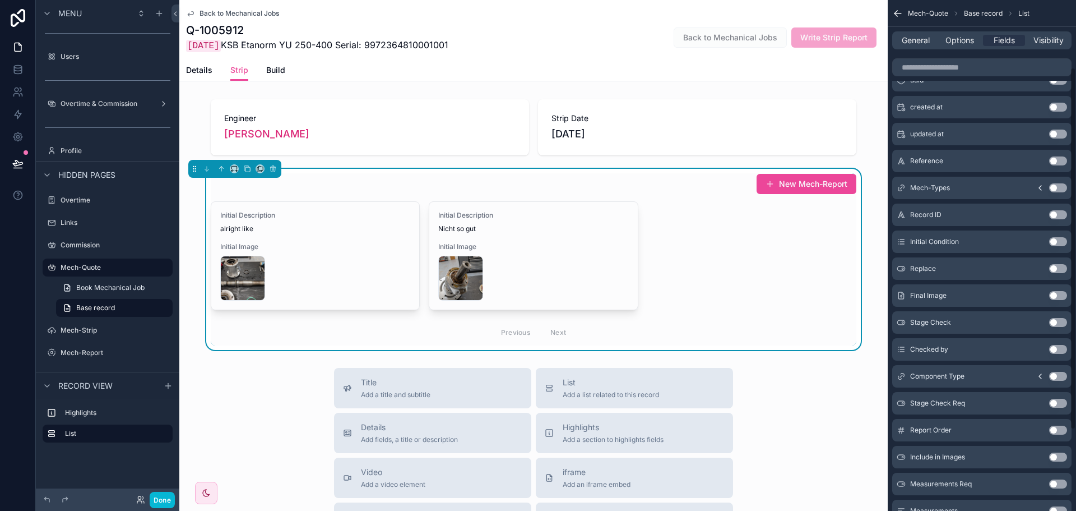
scroll to position [0, 0]
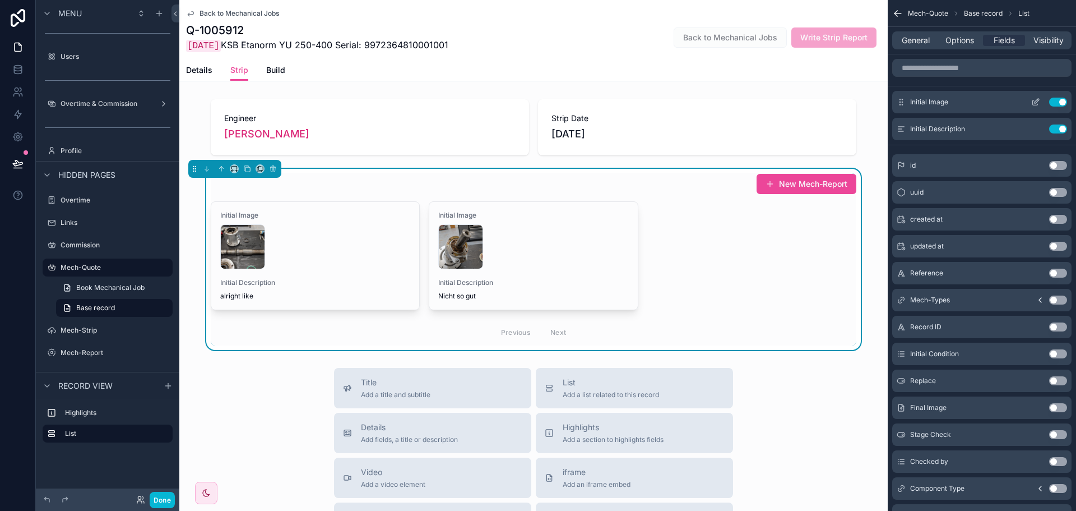
click at [1034, 100] on icon "scrollable content" at bounding box center [1035, 102] width 9 height 9
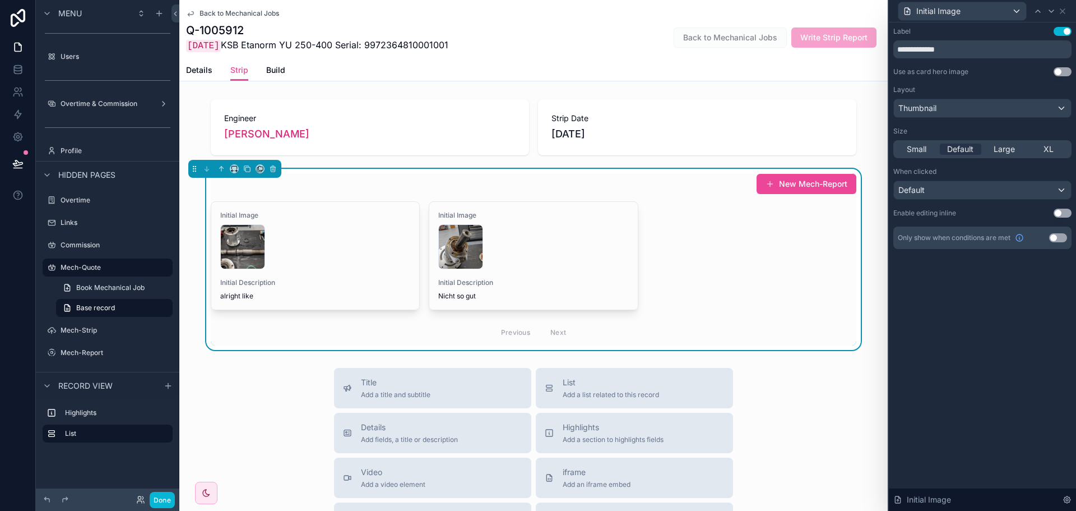
click at [1062, 74] on button "Use setting" at bounding box center [1063, 71] width 18 height 9
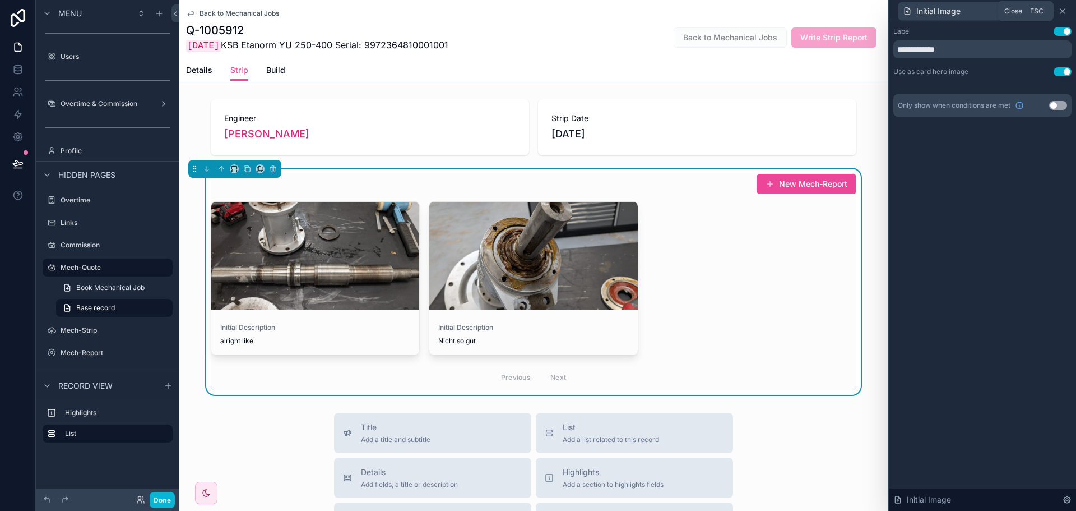
click at [1066, 8] on icon at bounding box center [1062, 11] width 9 height 9
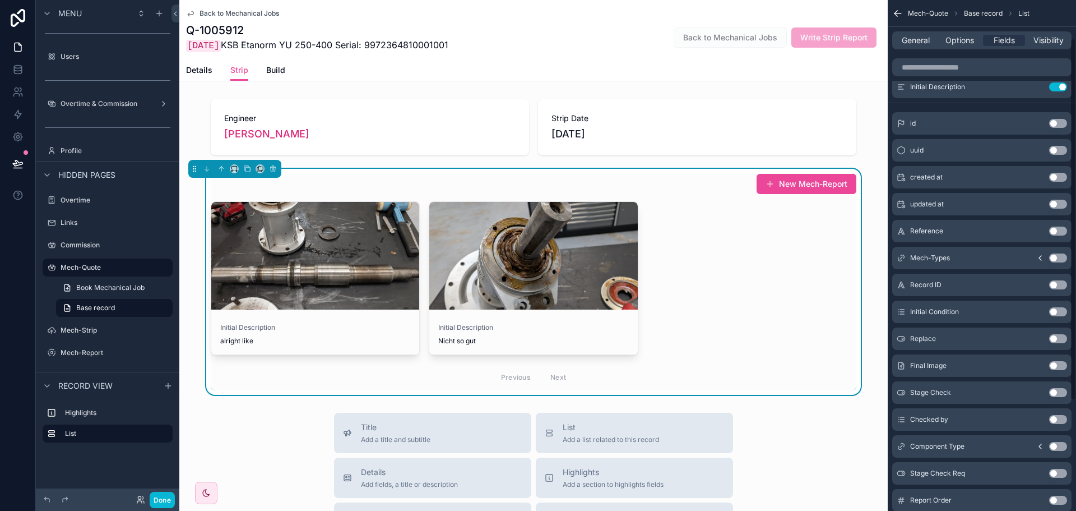
scroll to position [56, 0]
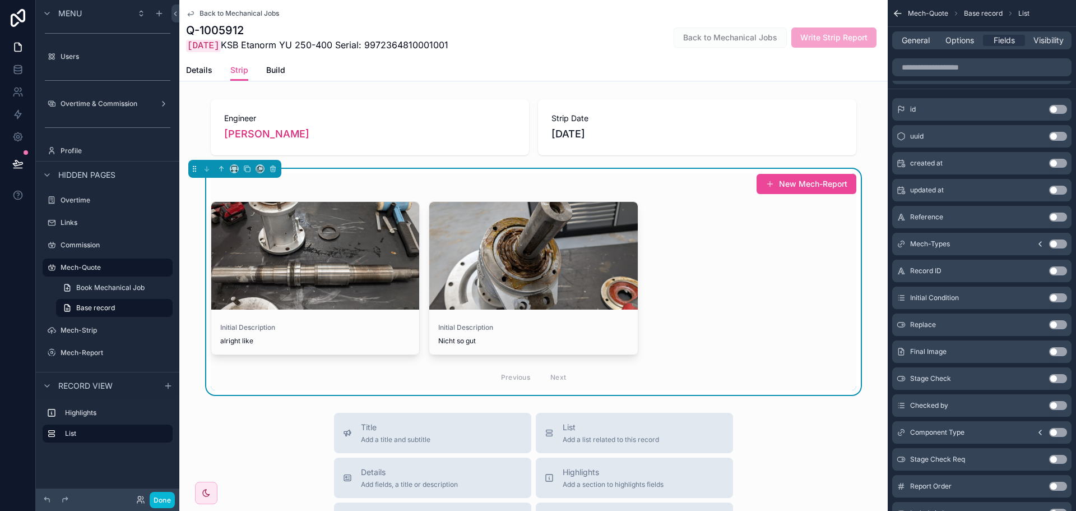
click at [1058, 429] on button "Use setting" at bounding box center [1058, 432] width 18 height 9
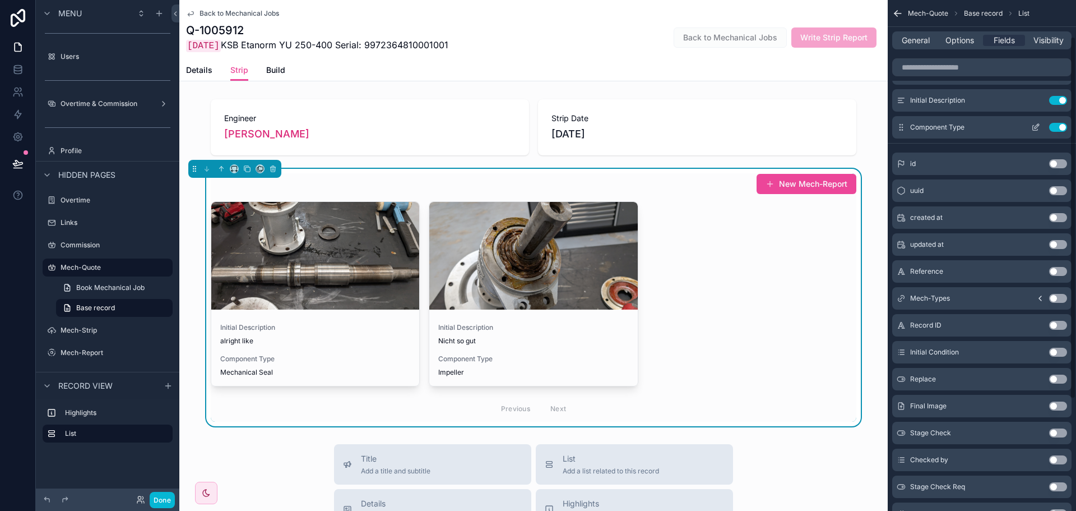
scroll to position [0, 0]
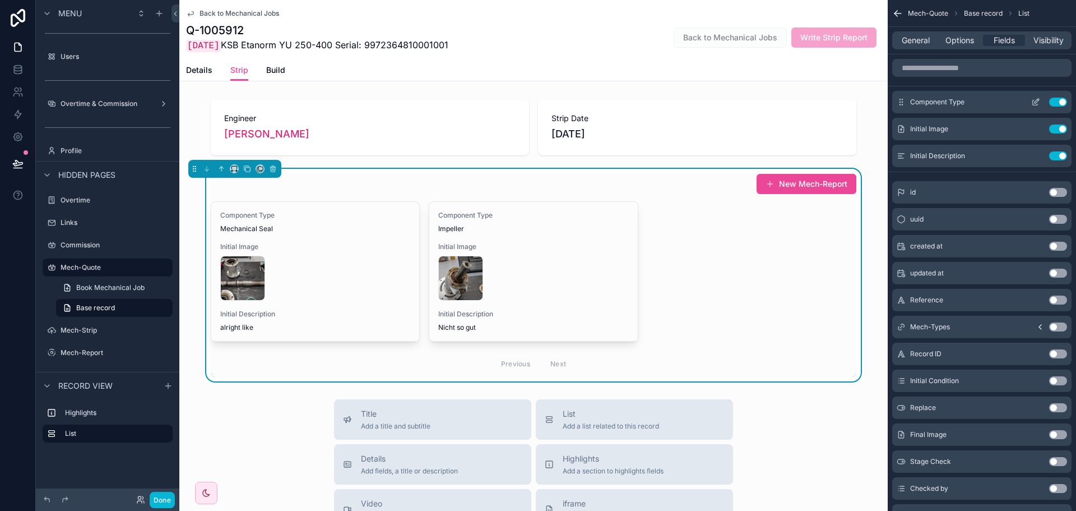
click at [1034, 104] on icon "scrollable content" at bounding box center [1035, 102] width 9 height 9
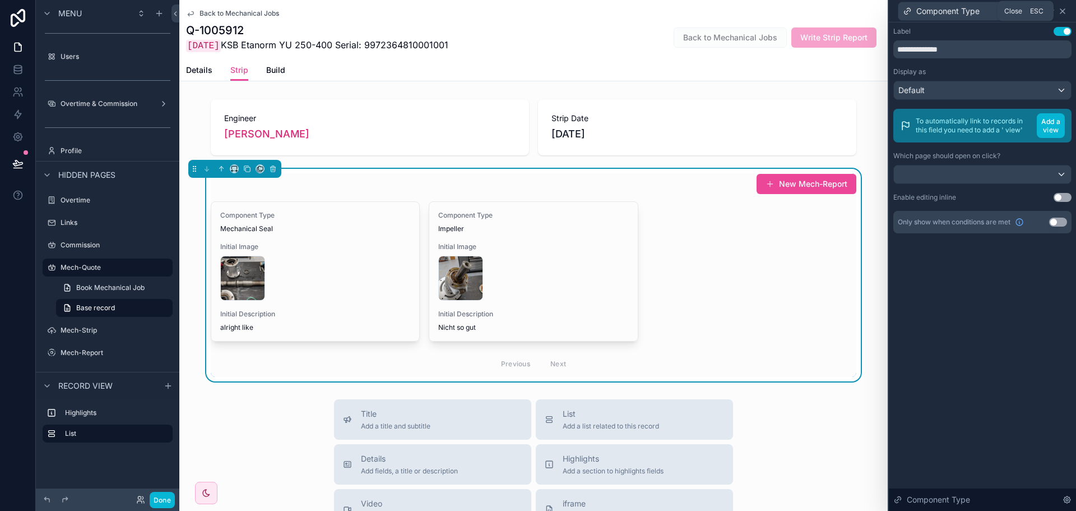
click at [1065, 9] on icon at bounding box center [1062, 11] width 4 height 4
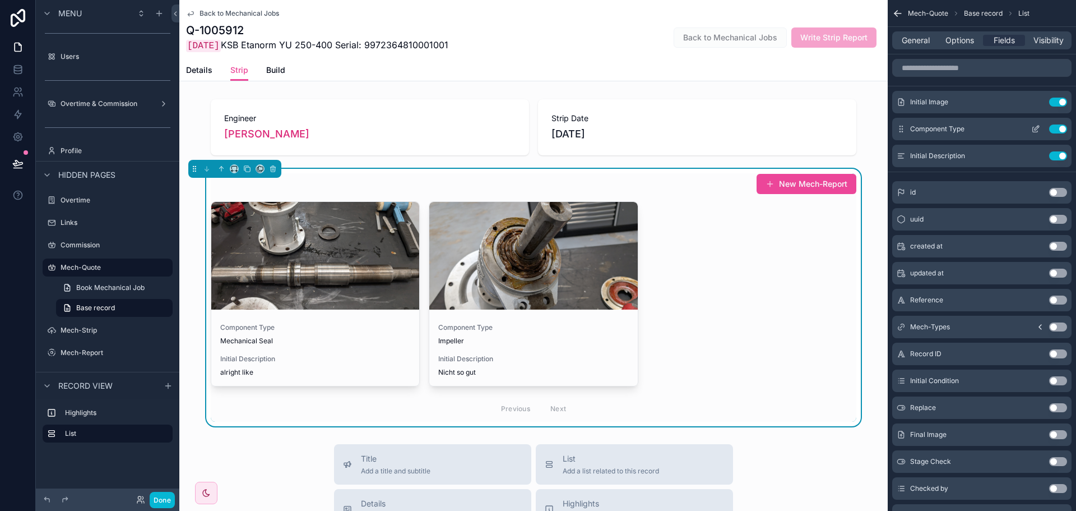
click at [1034, 128] on icon "scrollable content" at bounding box center [1035, 128] width 9 height 9
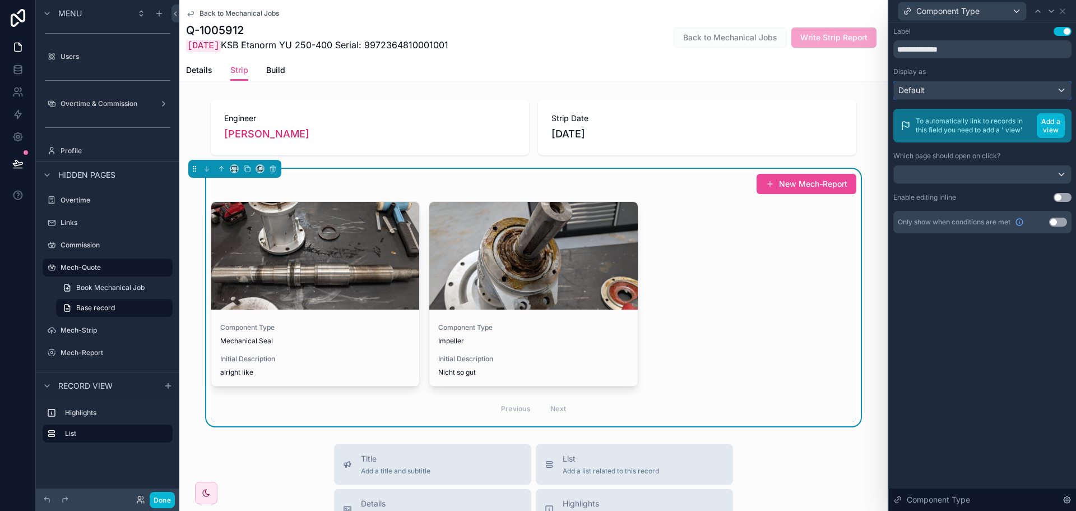
click at [1003, 88] on div "Default" at bounding box center [982, 90] width 177 height 18
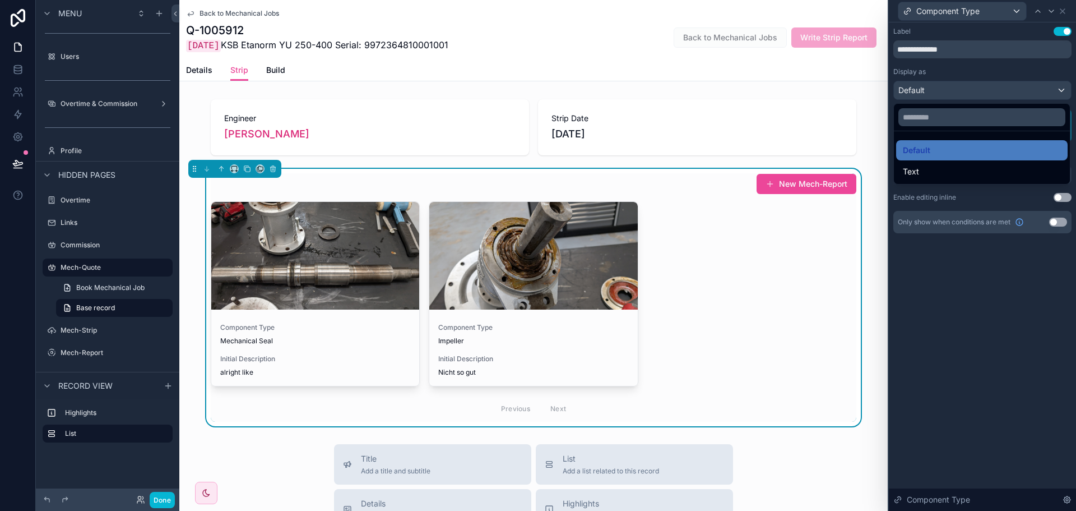
click at [944, 288] on div at bounding box center [982, 255] width 187 height 511
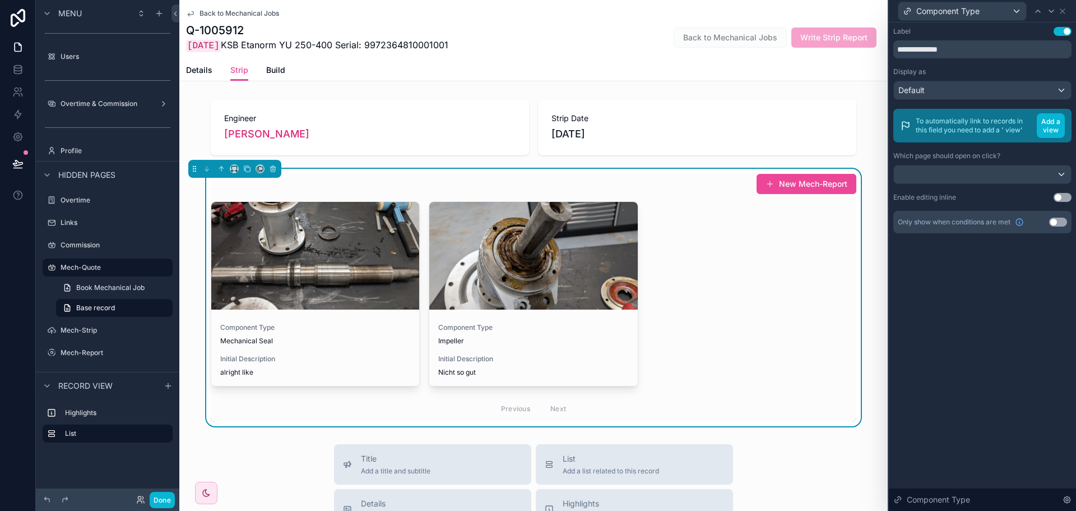
click at [1058, 31] on button "Use setting" at bounding box center [1063, 31] width 18 height 9
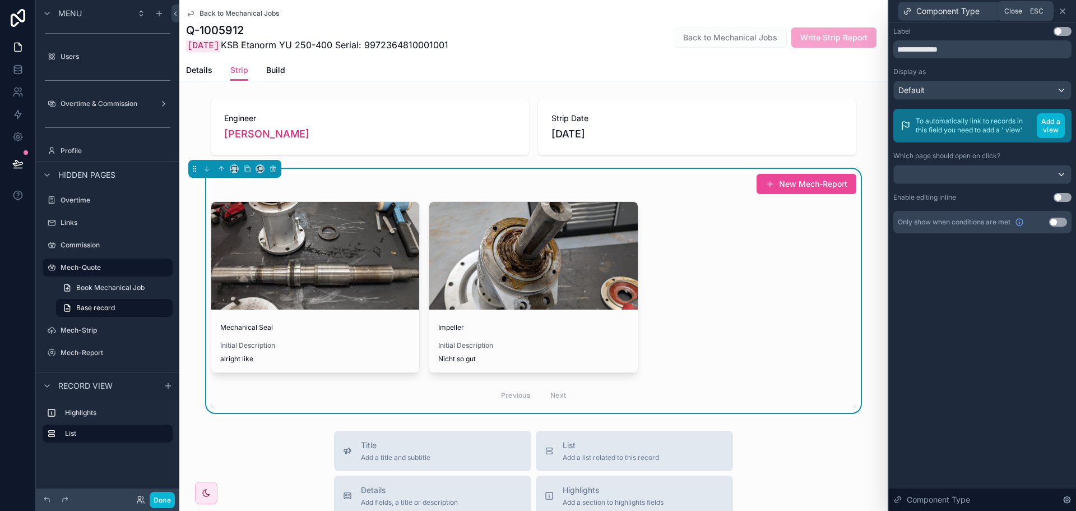
click at [1060, 11] on icon at bounding box center [1062, 11] width 9 height 9
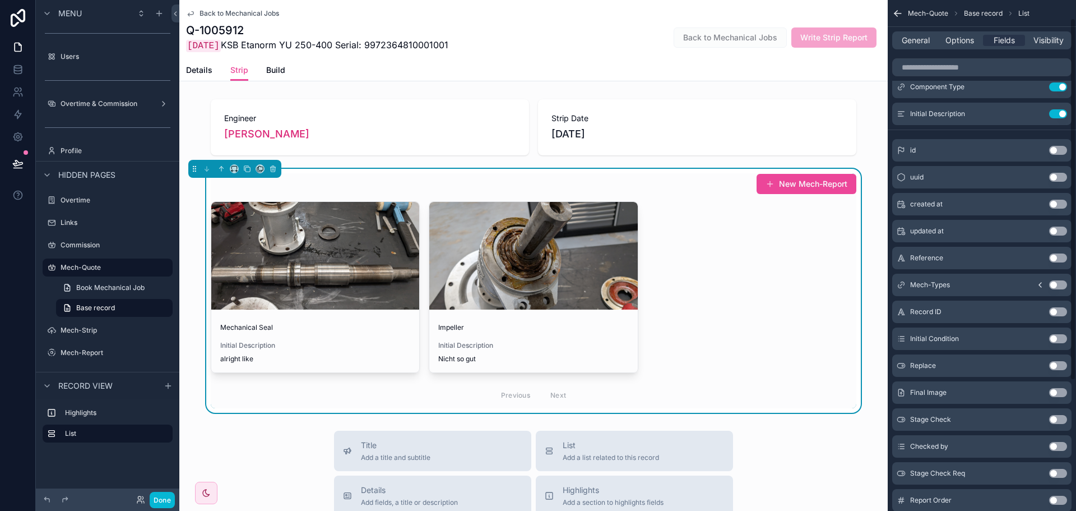
scroll to position [56, 0]
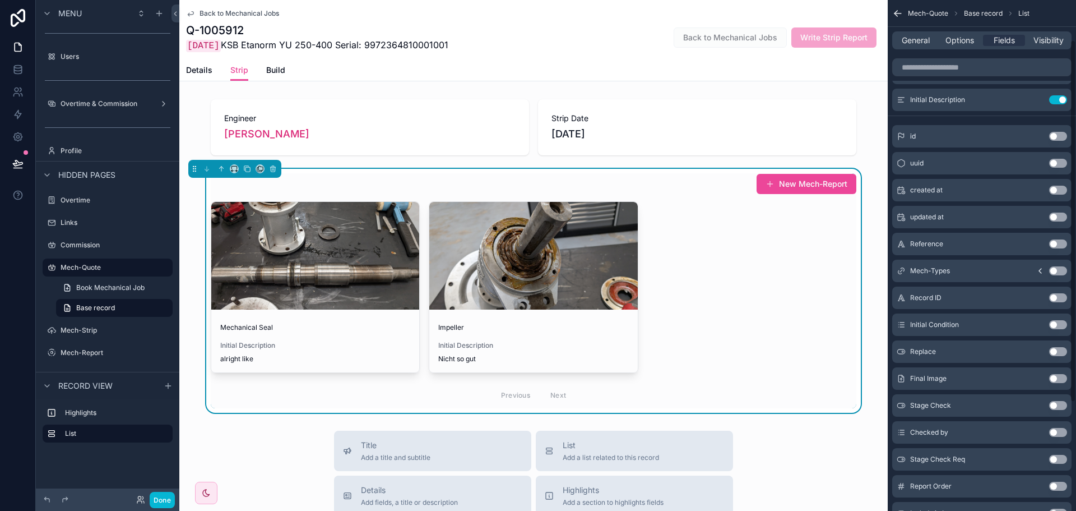
click at [1060, 322] on button "Use setting" at bounding box center [1058, 324] width 18 height 9
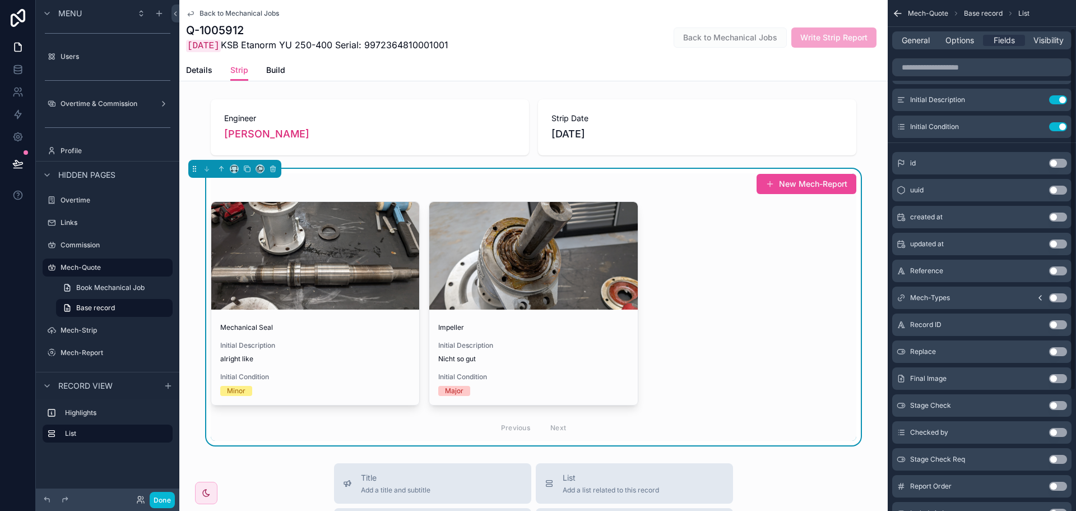
scroll to position [0, 0]
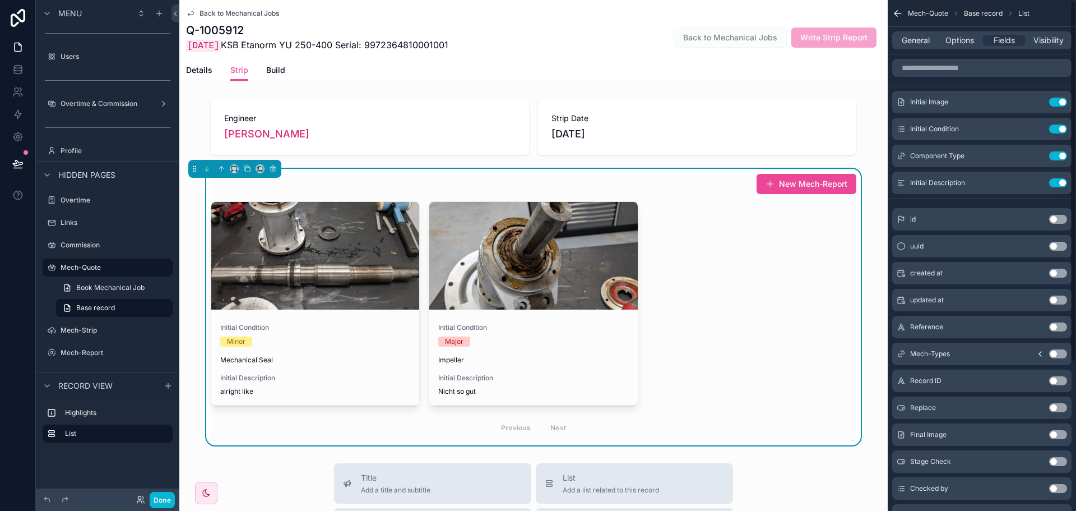
click at [955, 47] on div "General Options Fields Visibility" at bounding box center [981, 40] width 179 height 18
click at [957, 41] on span "Options" at bounding box center [960, 40] width 29 height 11
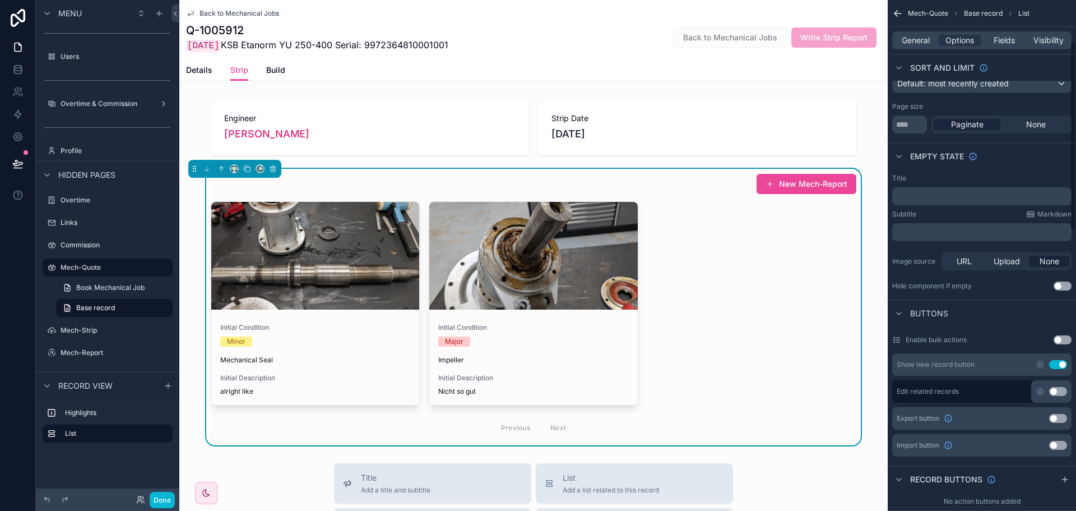
scroll to position [112, 0]
click at [1056, 365] on button "Use setting" at bounding box center [1058, 363] width 18 height 9
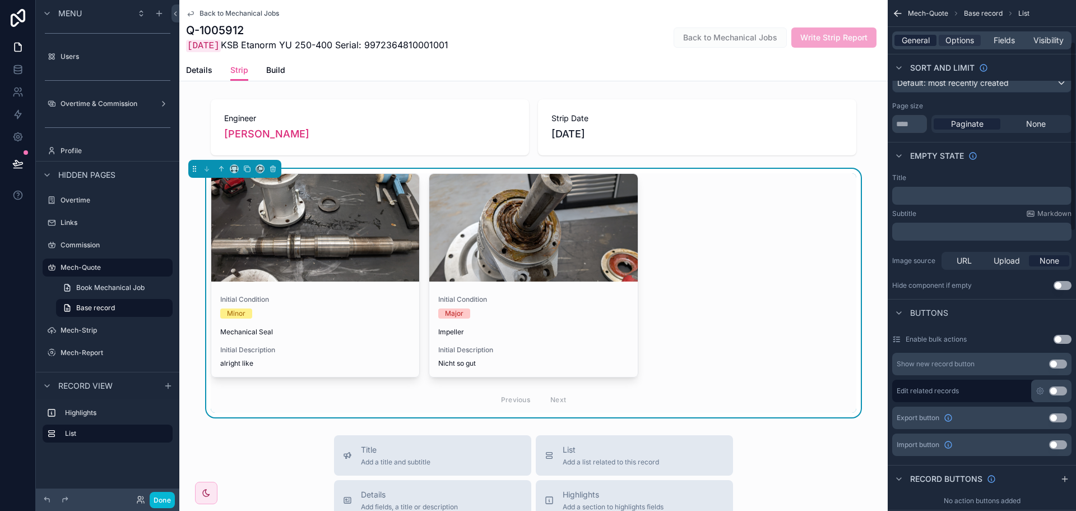
click at [923, 43] on span "General" at bounding box center [916, 40] width 28 height 11
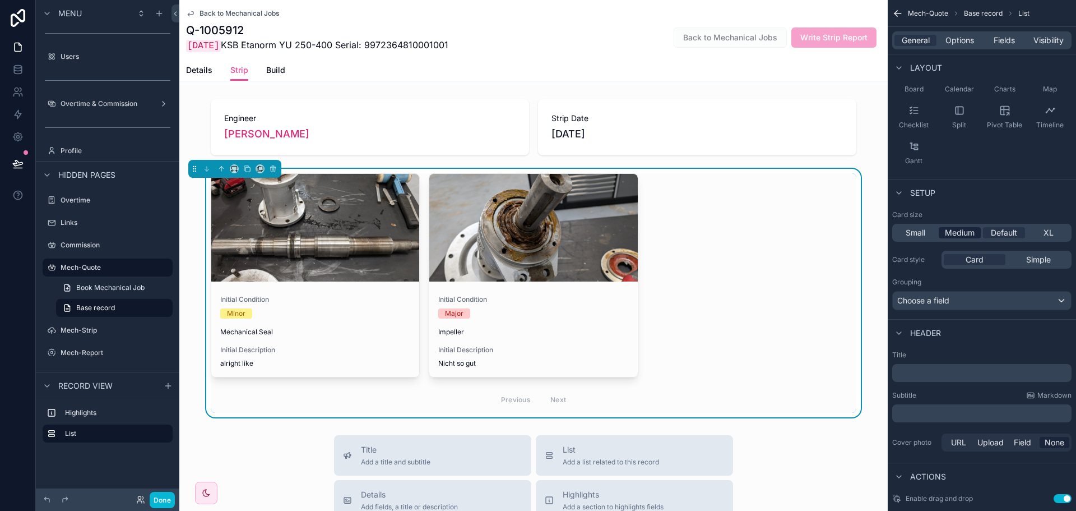
click at [946, 233] on span "Medium" at bounding box center [960, 232] width 30 height 11
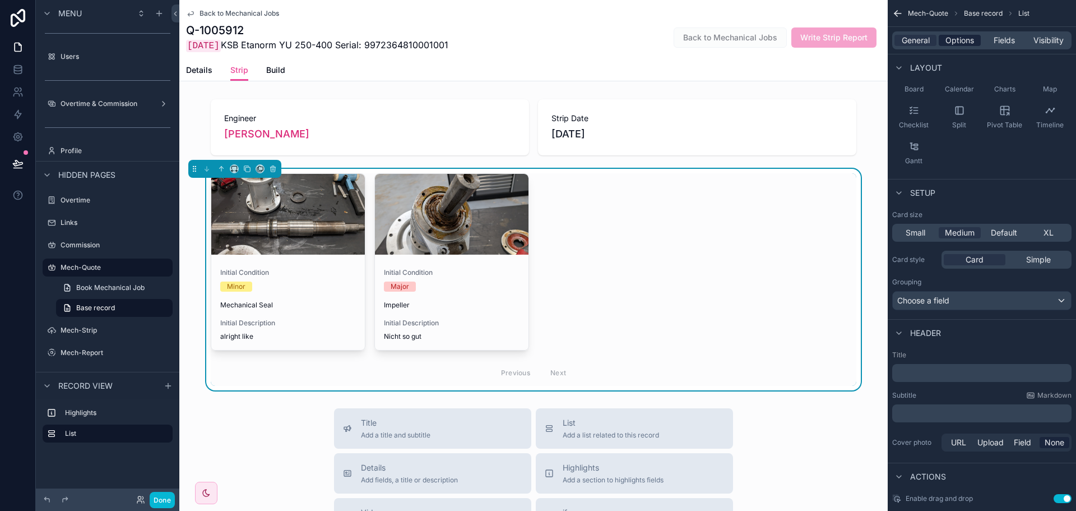
click at [958, 44] on span "Options" at bounding box center [960, 40] width 29 height 11
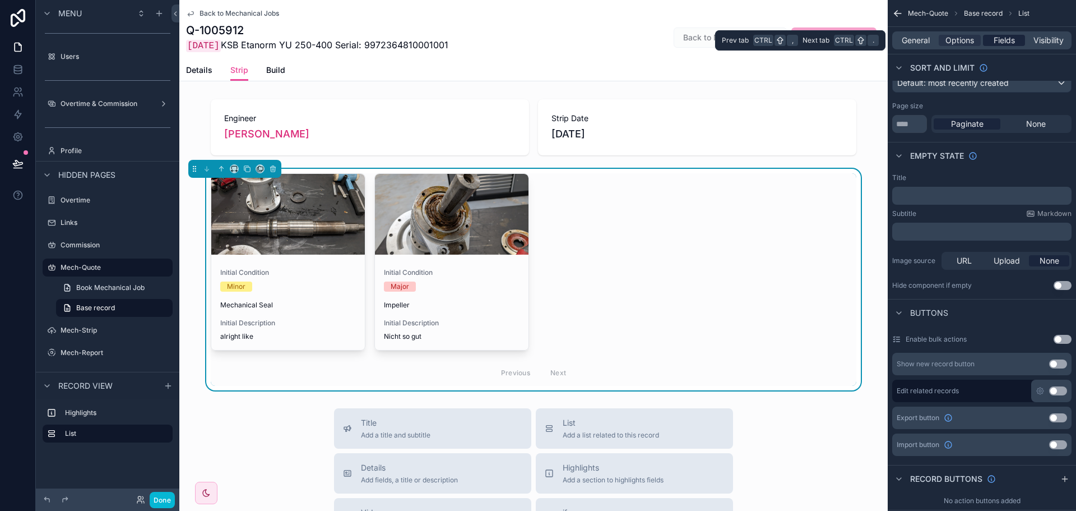
click at [995, 40] on span "Fields" at bounding box center [1004, 40] width 21 height 11
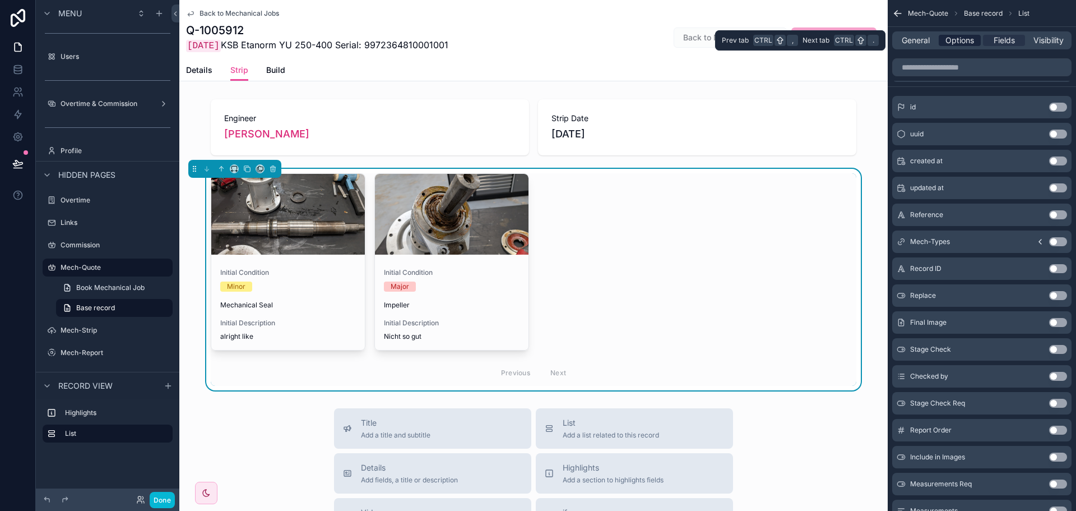
click at [964, 42] on span "Options" at bounding box center [960, 40] width 29 height 11
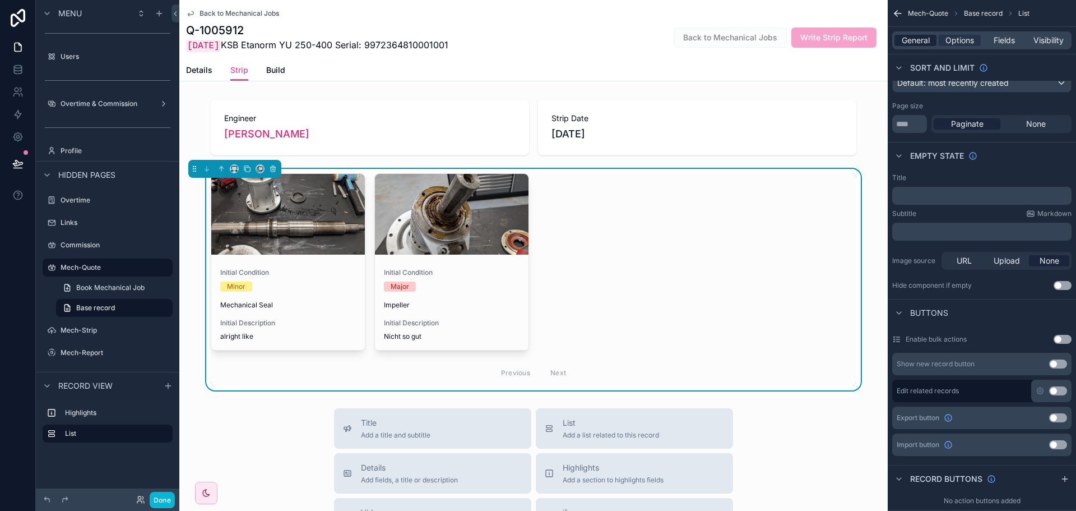
click at [919, 43] on span "General" at bounding box center [916, 40] width 28 height 11
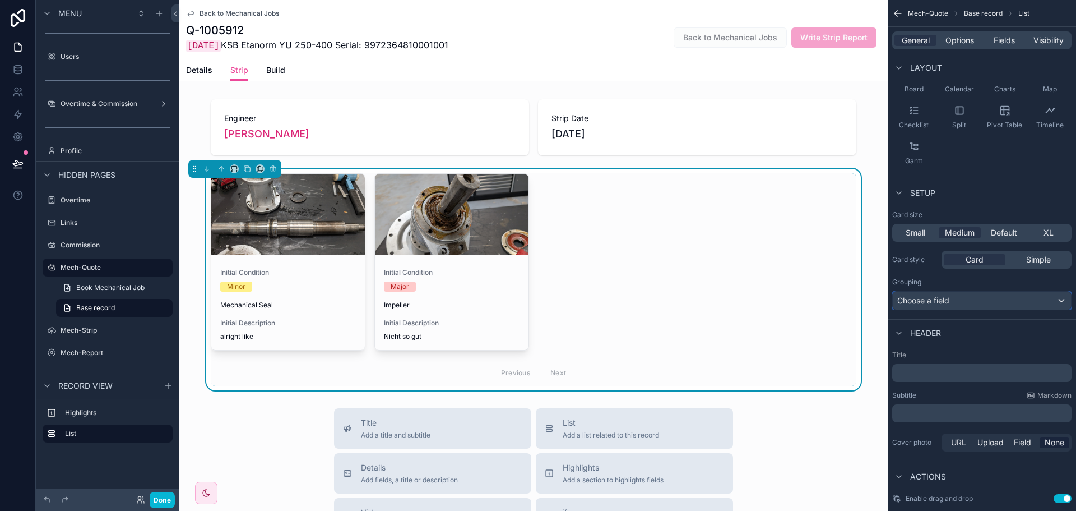
click at [994, 298] on div "Choose a field" at bounding box center [982, 300] width 178 height 18
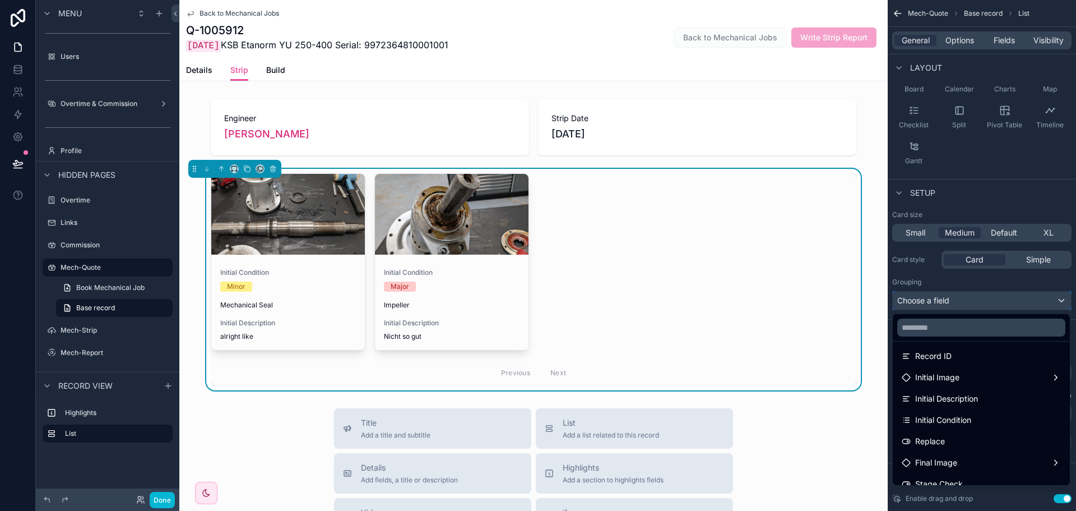
scroll to position [98, 0]
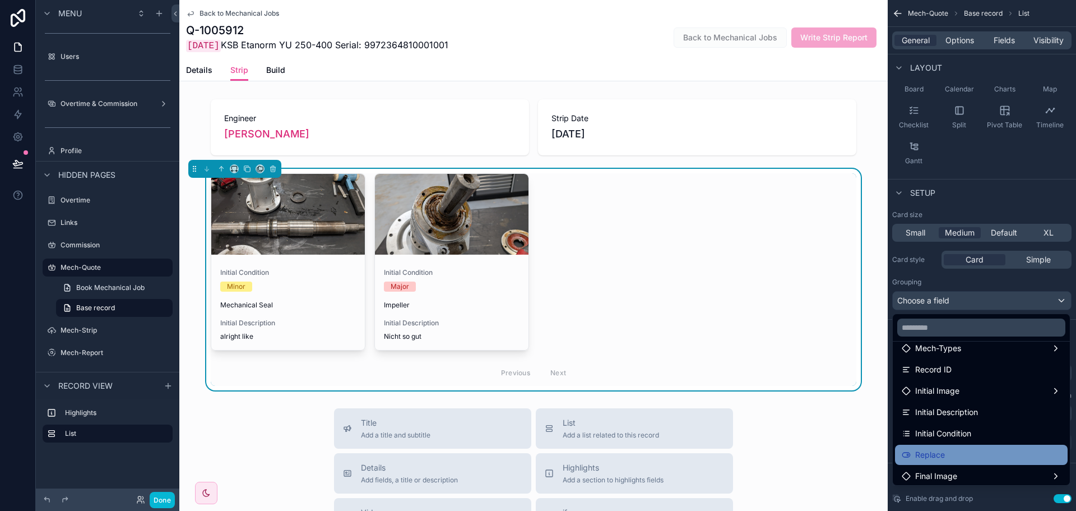
click at [944, 448] on span "Replace" at bounding box center [930, 454] width 30 height 13
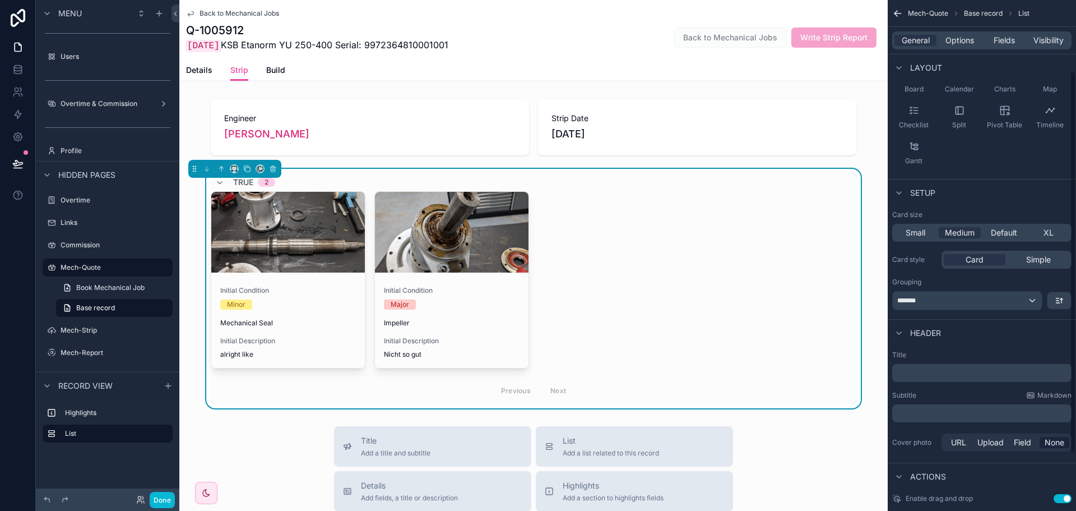
scroll to position [56, 0]
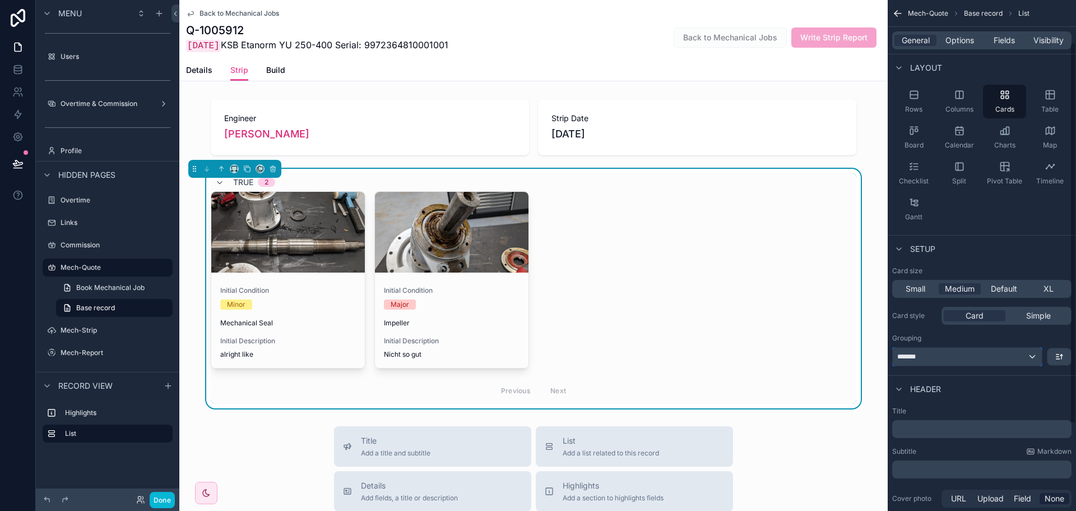
click at [1014, 362] on div "*******" at bounding box center [967, 357] width 149 height 18
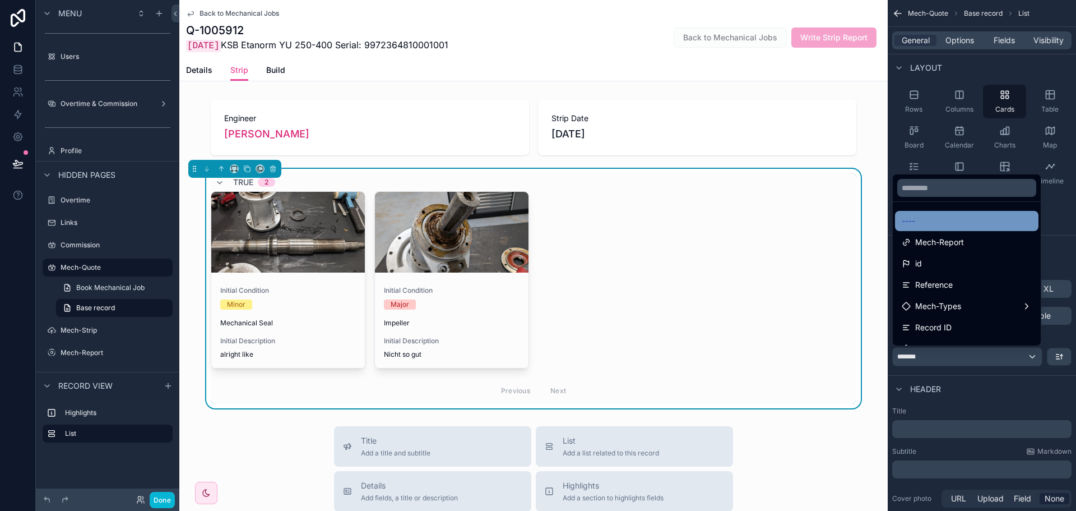
click at [974, 220] on div "----" at bounding box center [967, 220] width 130 height 13
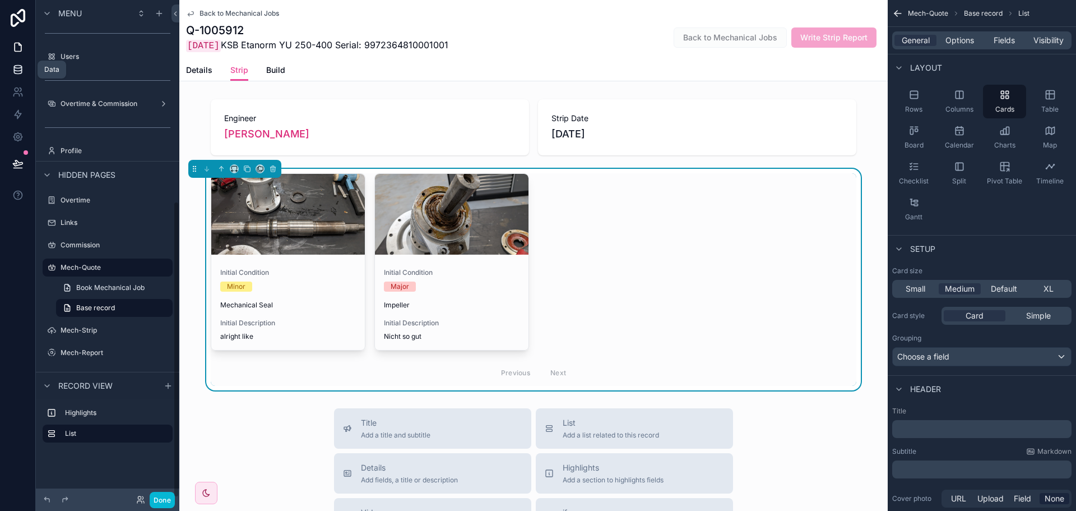
click at [15, 72] on icon at bounding box center [17, 69] width 11 height 11
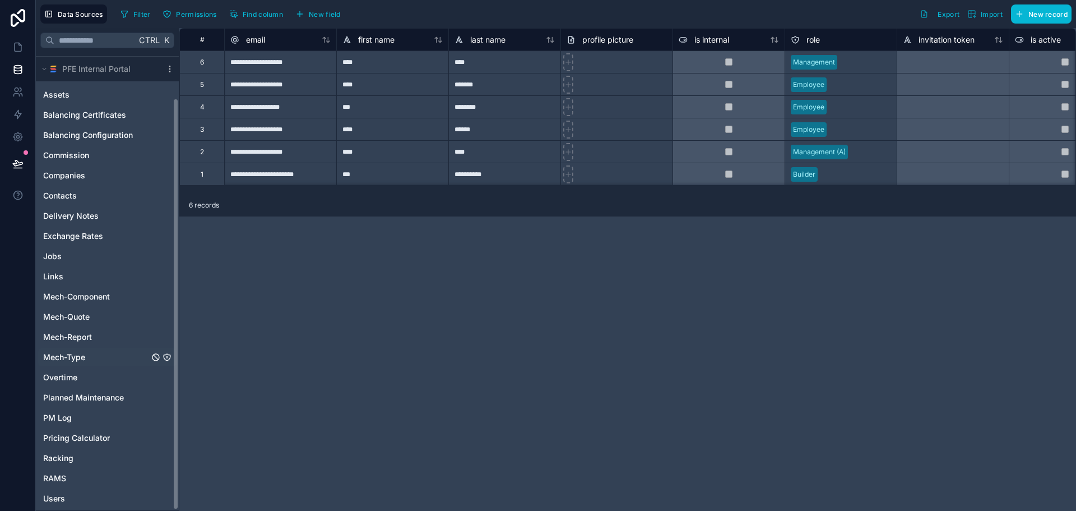
scroll to position [50, 0]
click at [81, 329] on span "Mech-Report" at bounding box center [67, 334] width 49 height 11
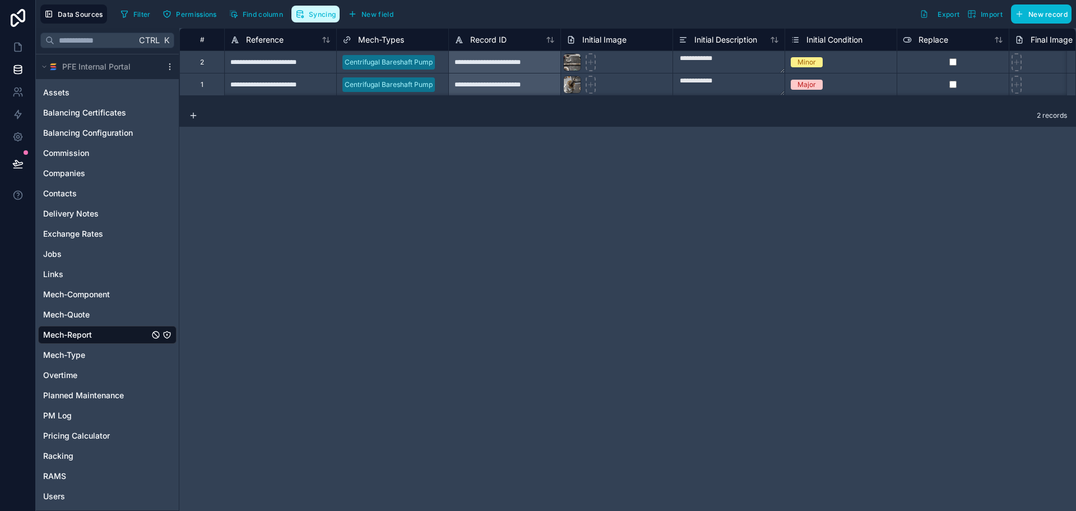
click at [317, 17] on span "Syncing" at bounding box center [322, 14] width 27 height 8
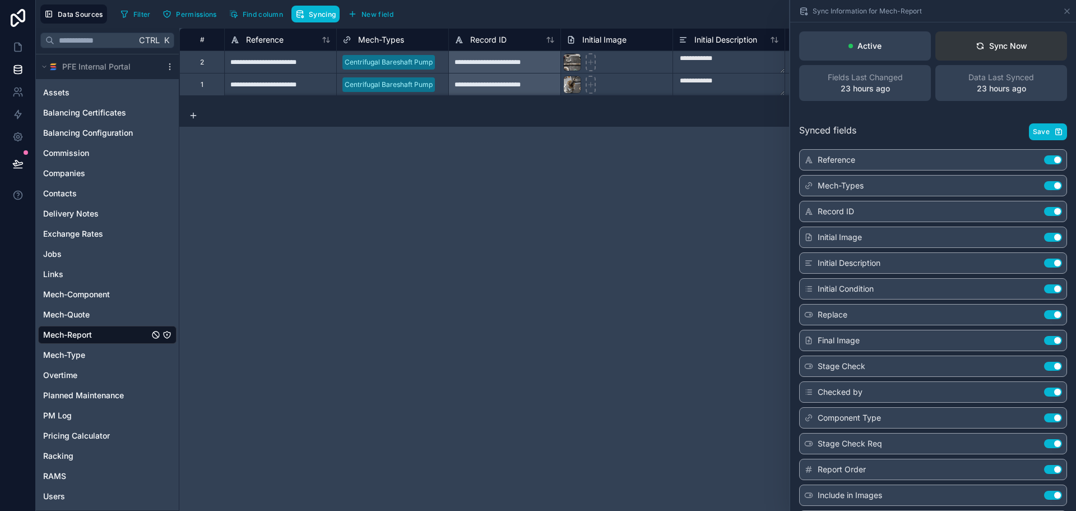
click at [956, 33] on button "Sync Now" at bounding box center [1001, 45] width 132 height 29
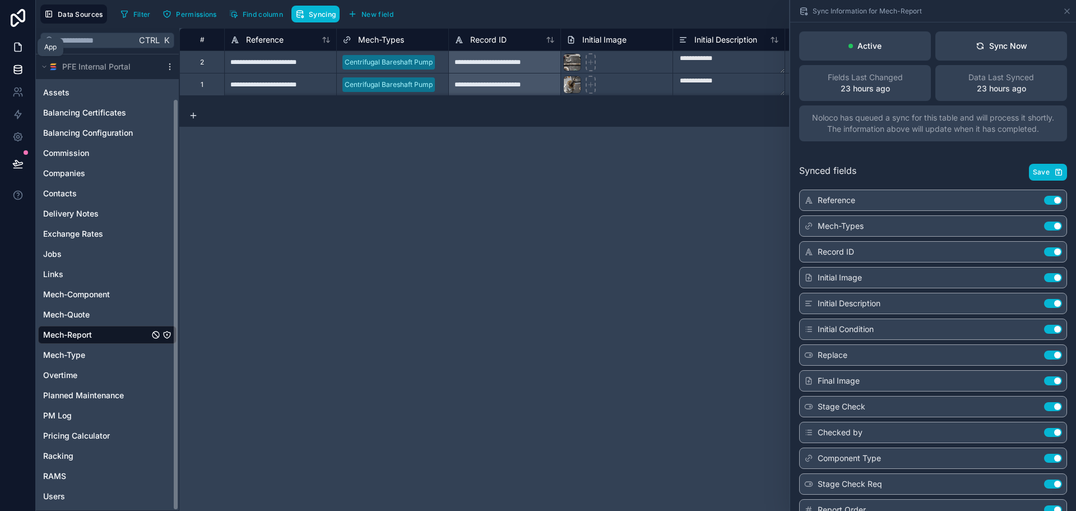
click at [10, 41] on link at bounding box center [17, 47] width 35 height 22
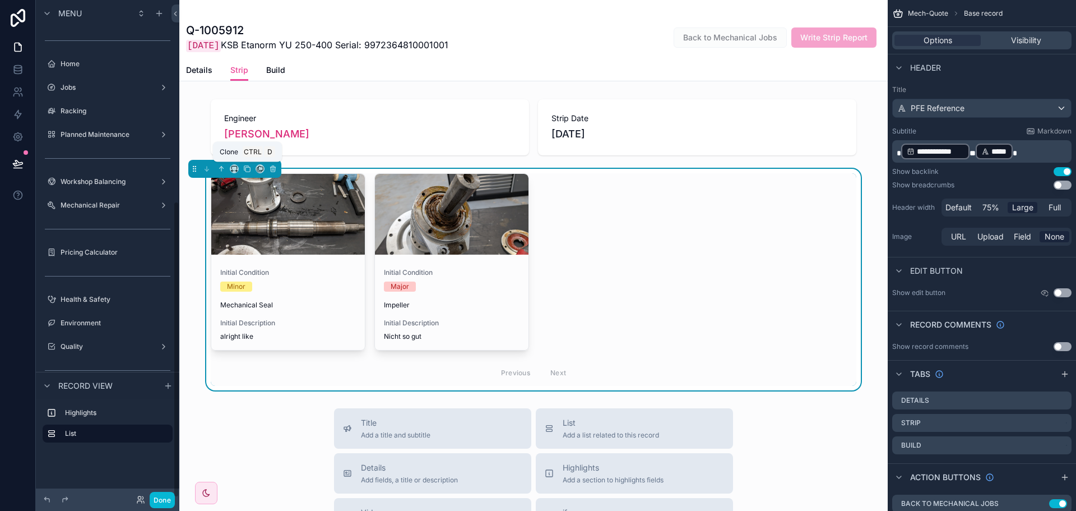
scroll to position [337, 0]
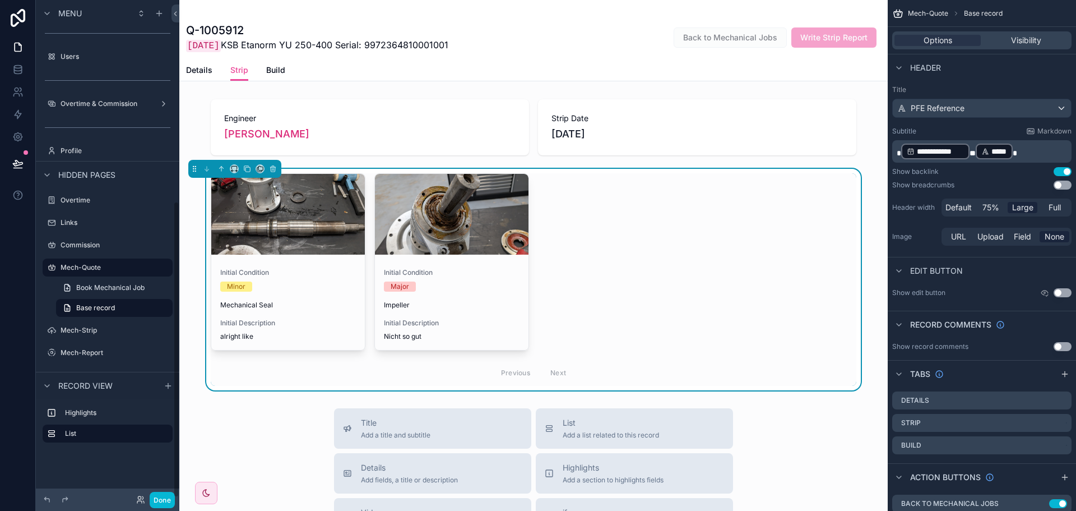
click at [637, 249] on div "Initial Condition Minor Mechanical Seal Initial Description alright like Initia…" at bounding box center [534, 279] width 646 height 212
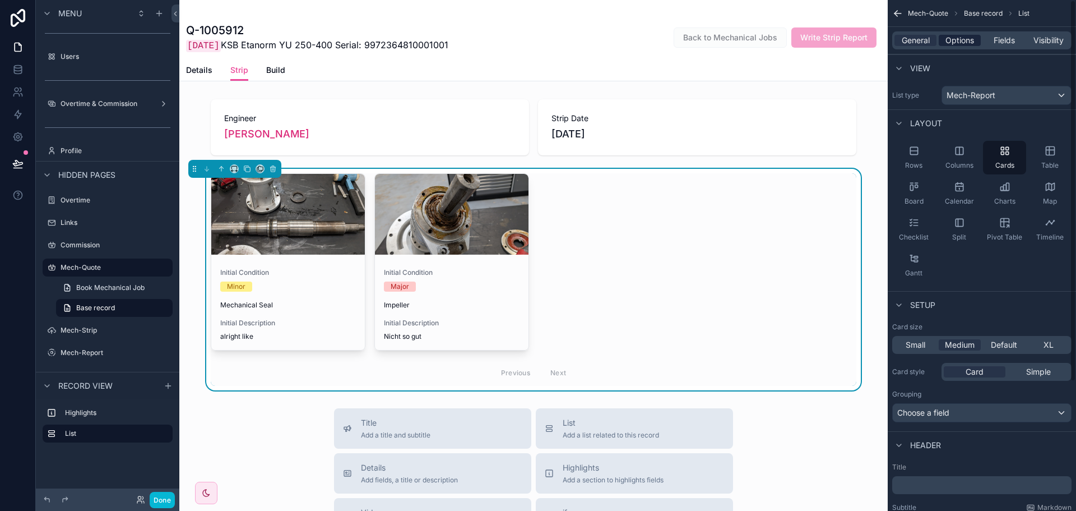
click at [970, 43] on span "Options" at bounding box center [960, 40] width 29 height 11
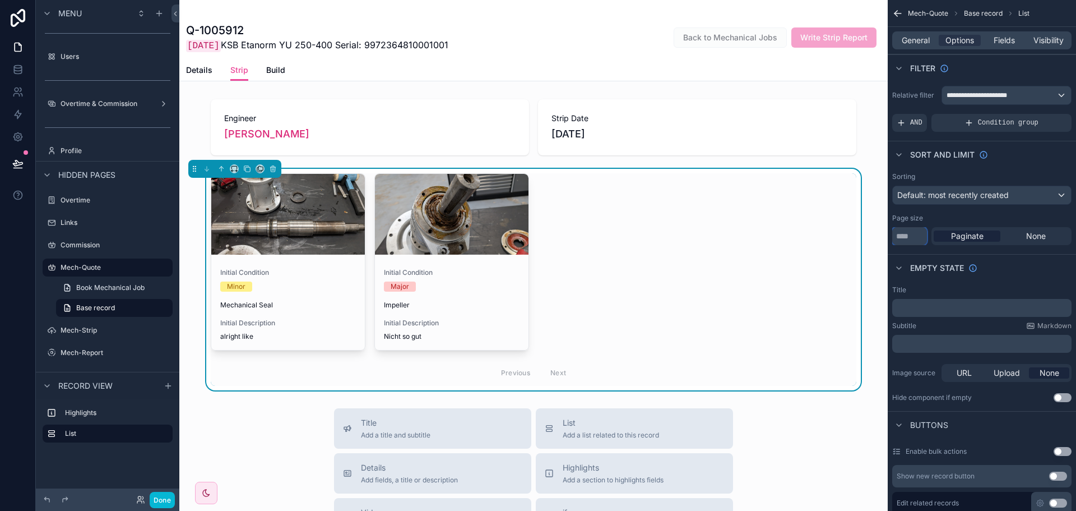
drag, startPoint x: 911, startPoint y: 235, endPoint x: 874, endPoint y: 234, distance: 37.6
click at [874, 234] on div "Reports Home Jobs Racking Planned Maintenance Workshop Balancing Mechanical Rep…" at bounding box center [627, 255] width 897 height 511
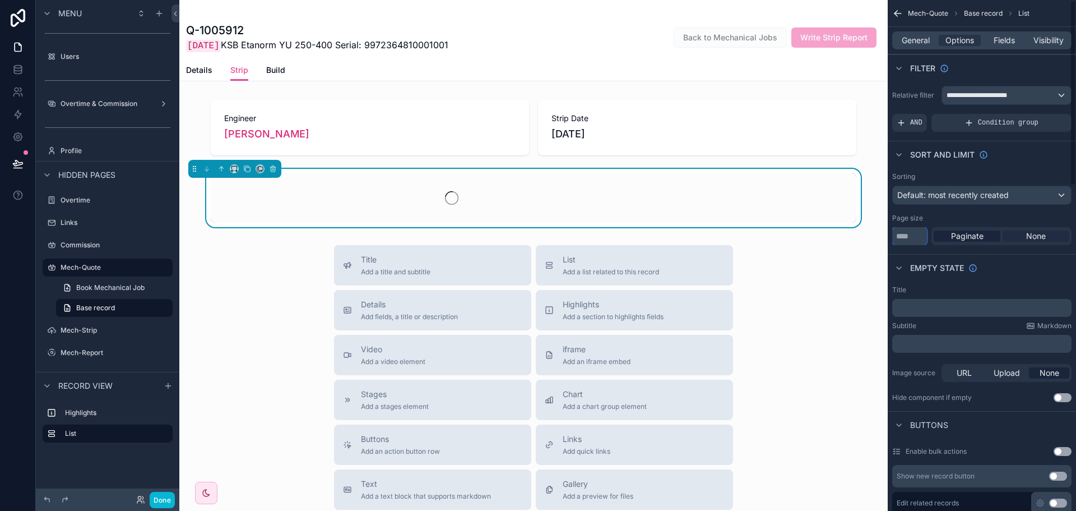
type input "**"
click at [1009, 237] on div "None" at bounding box center [1036, 235] width 67 height 11
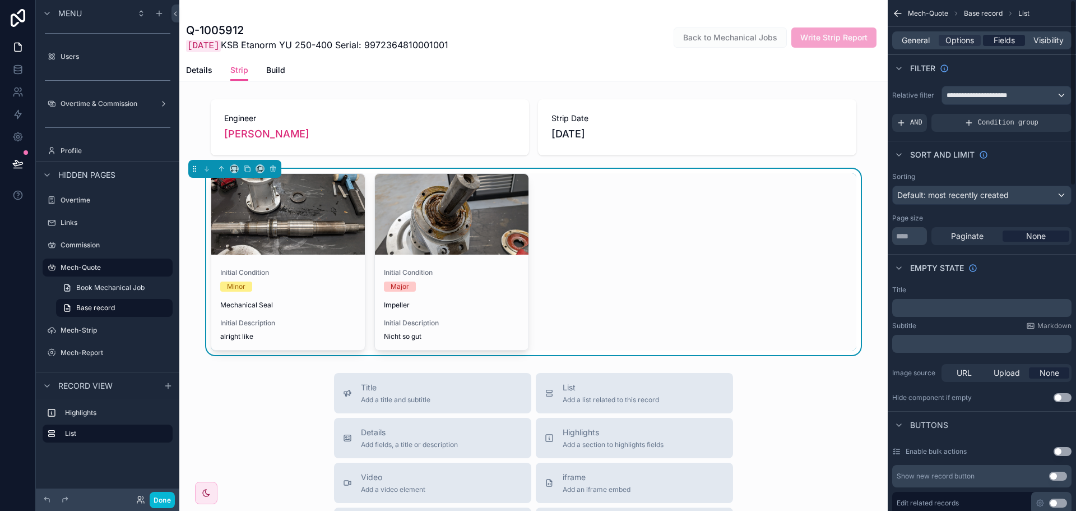
click at [1015, 41] on span "Fields" at bounding box center [1004, 40] width 21 height 11
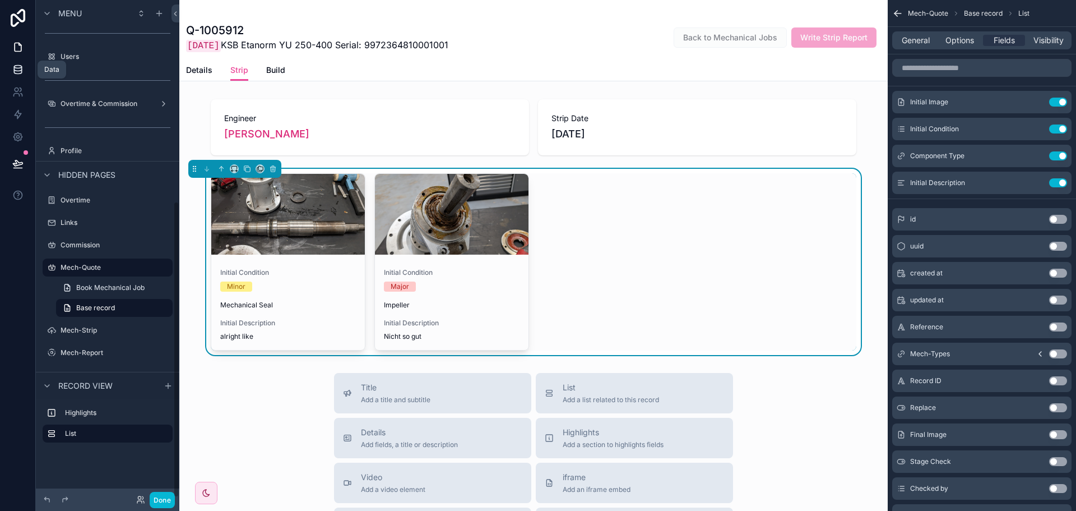
click at [21, 65] on icon at bounding box center [17, 69] width 11 height 11
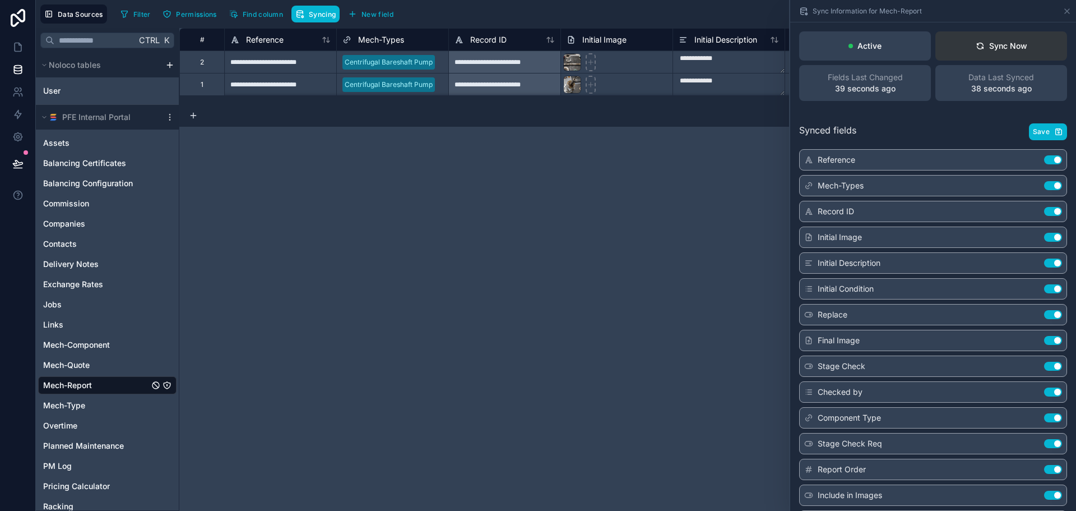
click at [952, 53] on button "Sync Now" at bounding box center [1001, 45] width 132 height 29
click at [597, 201] on div "**********" at bounding box center [627, 269] width 897 height 483
click at [1064, 11] on icon at bounding box center [1067, 11] width 9 height 9
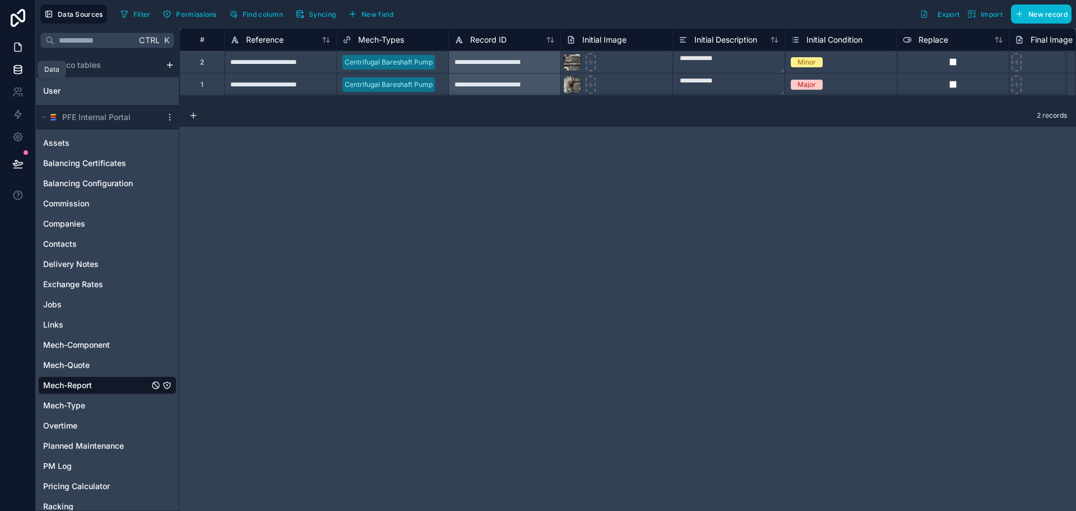
click at [22, 52] on icon at bounding box center [17, 46] width 11 height 11
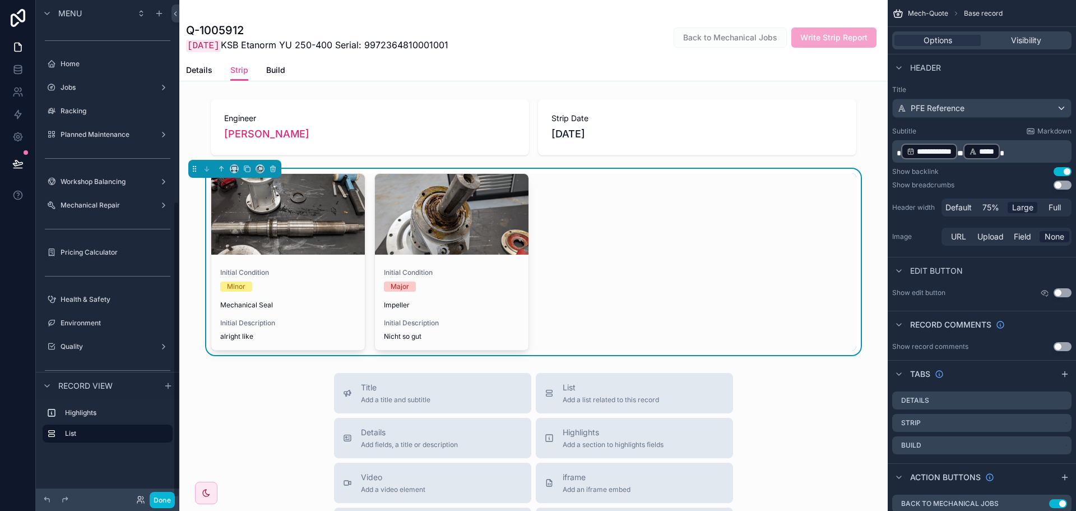
scroll to position [337, 0]
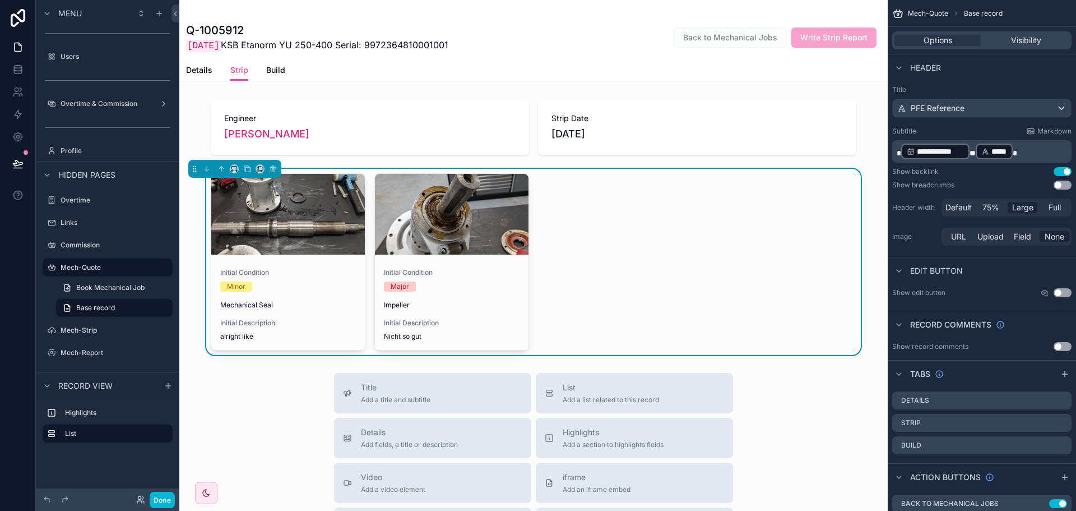
click at [727, 229] on div "Initial Condition Minor Mechanical Seal Initial Description alright like Initia…" at bounding box center [534, 261] width 646 height 177
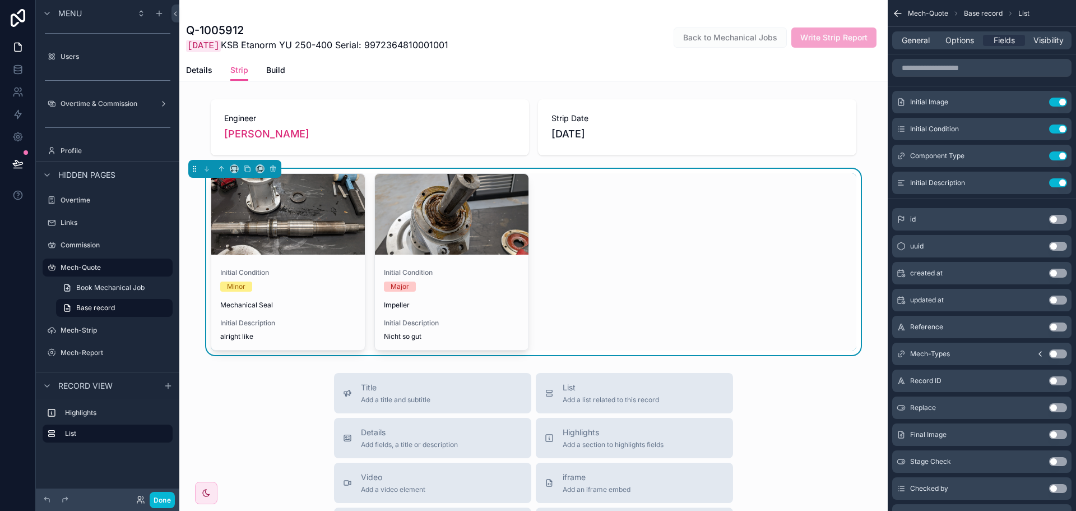
click at [727, 229] on div "Initial Condition Minor Mechanical Seal Initial Description alright like Initia…" at bounding box center [534, 261] width 646 height 177
click at [915, 38] on span "General" at bounding box center [916, 40] width 28 height 11
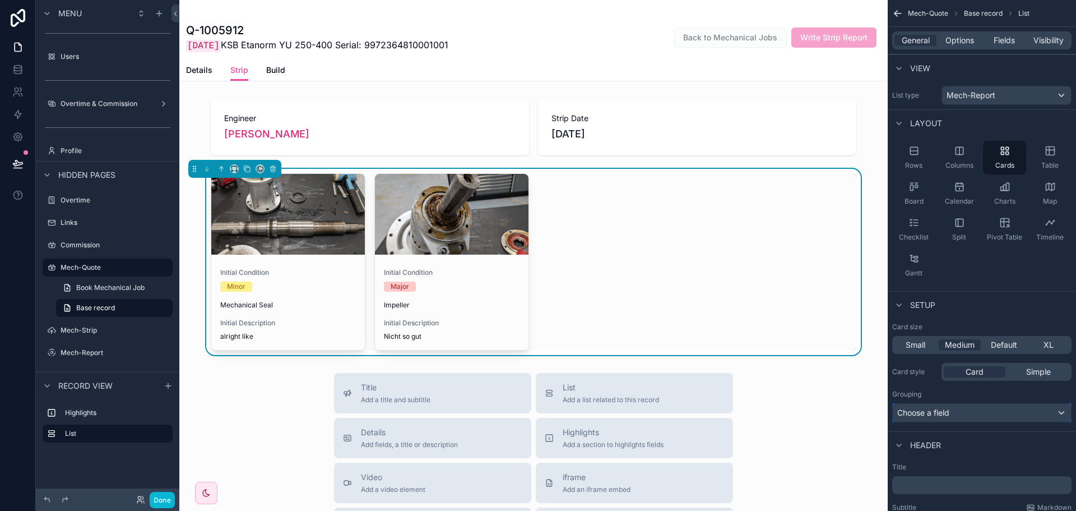
click at [957, 413] on div "Choose a field" at bounding box center [982, 413] width 178 height 18
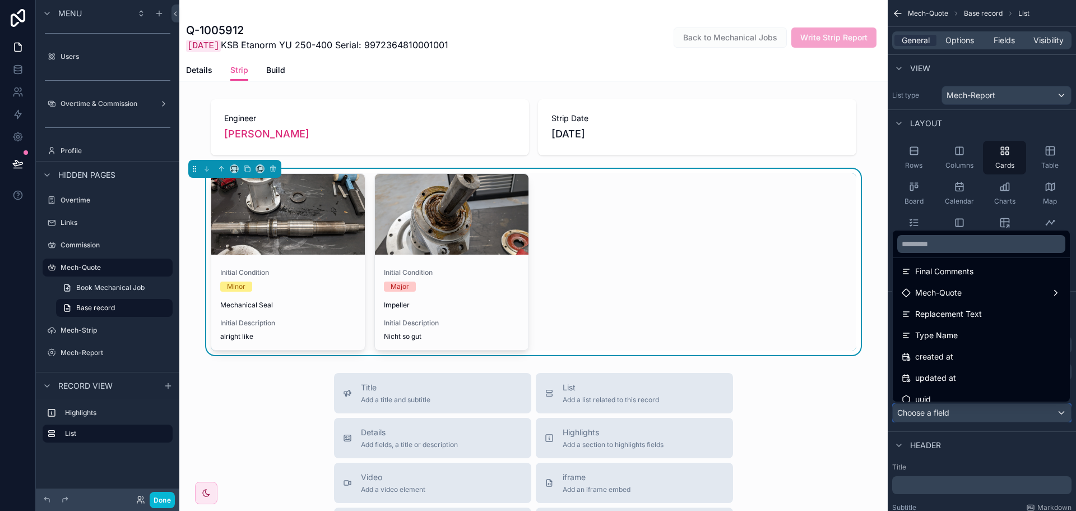
scroll to position [420, 0]
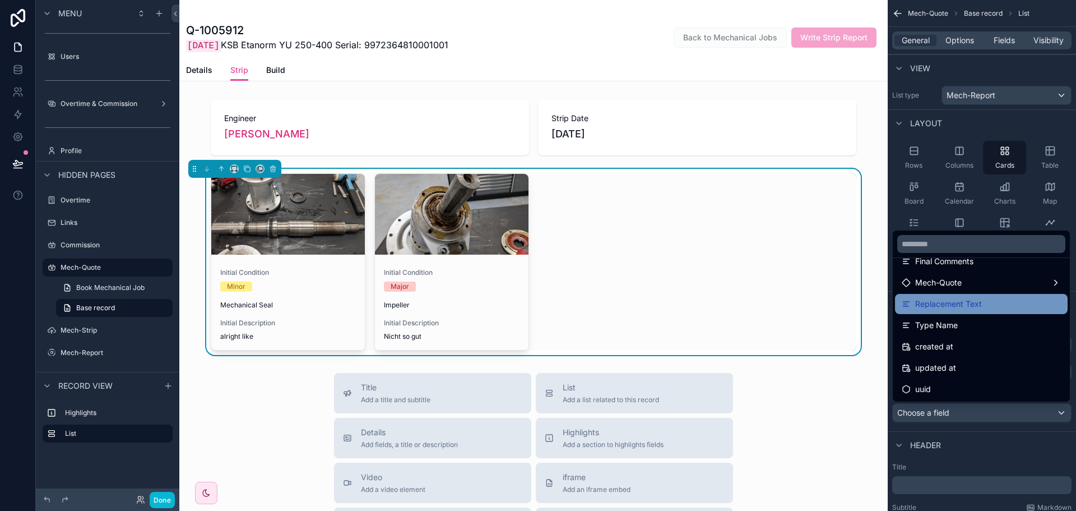
click at [969, 297] on span "Replacement Text" at bounding box center [948, 303] width 67 height 13
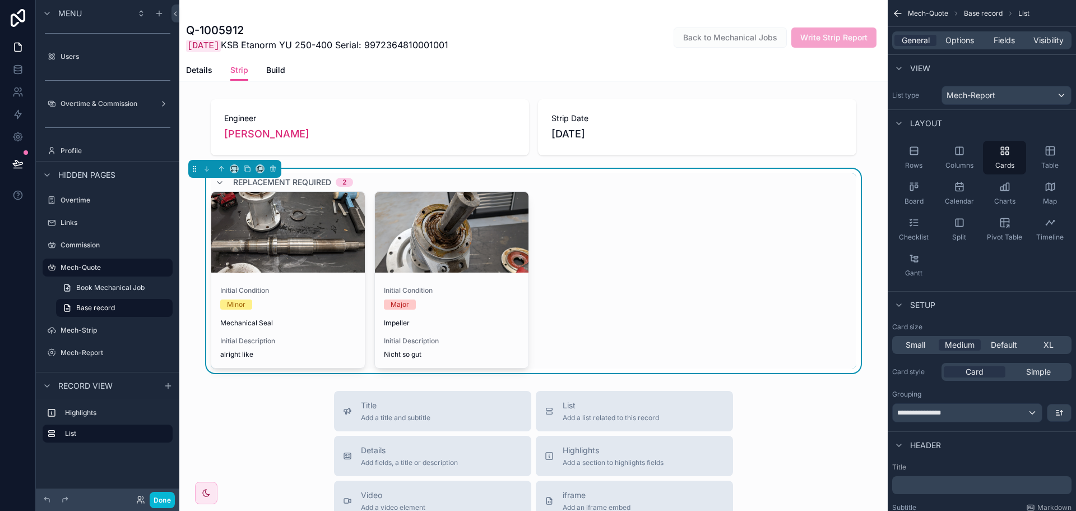
click at [736, 335] on div "Initial Condition Minor Mechanical Seal Initial Description alright like Initia…" at bounding box center [534, 279] width 646 height 177
click at [966, 39] on span "Options" at bounding box center [960, 40] width 29 height 11
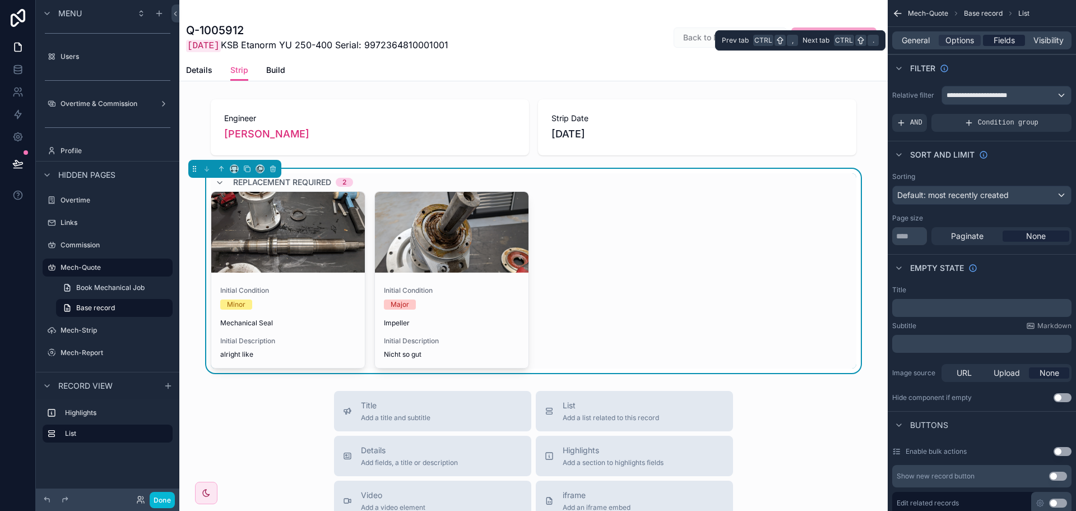
click at [1000, 40] on span "Fields" at bounding box center [1004, 40] width 21 height 11
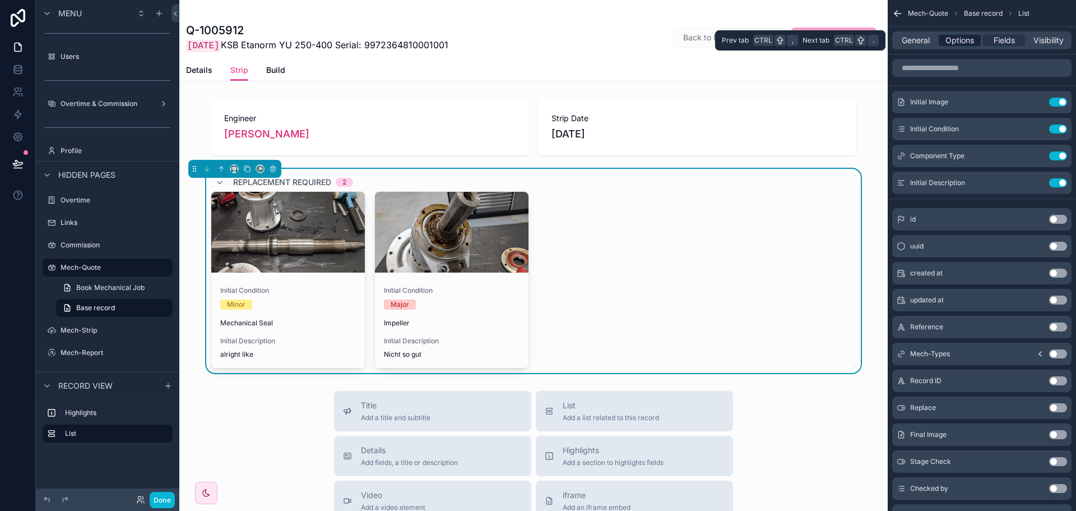
click at [963, 38] on span "Options" at bounding box center [960, 40] width 29 height 11
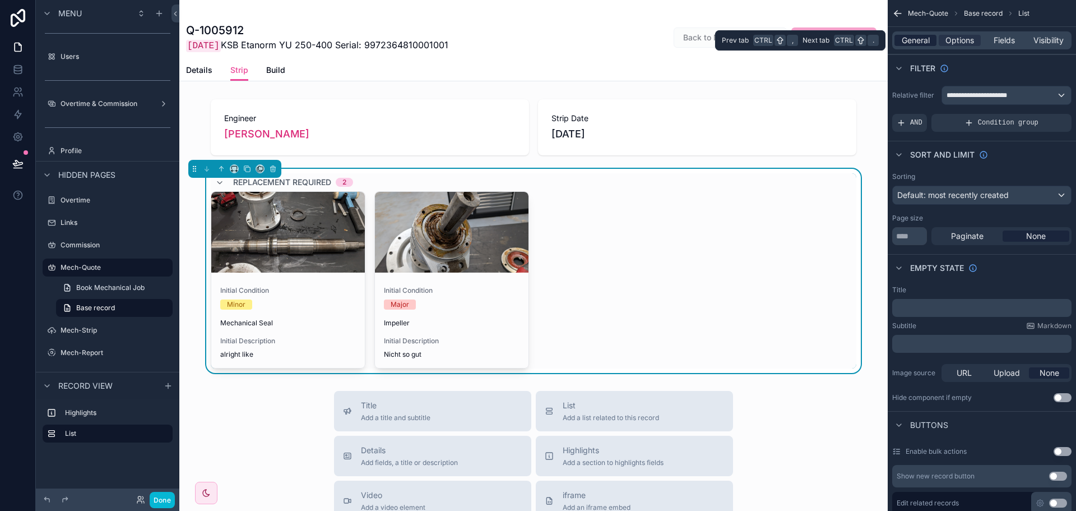
click at [930, 38] on div "General" at bounding box center [916, 40] width 42 height 11
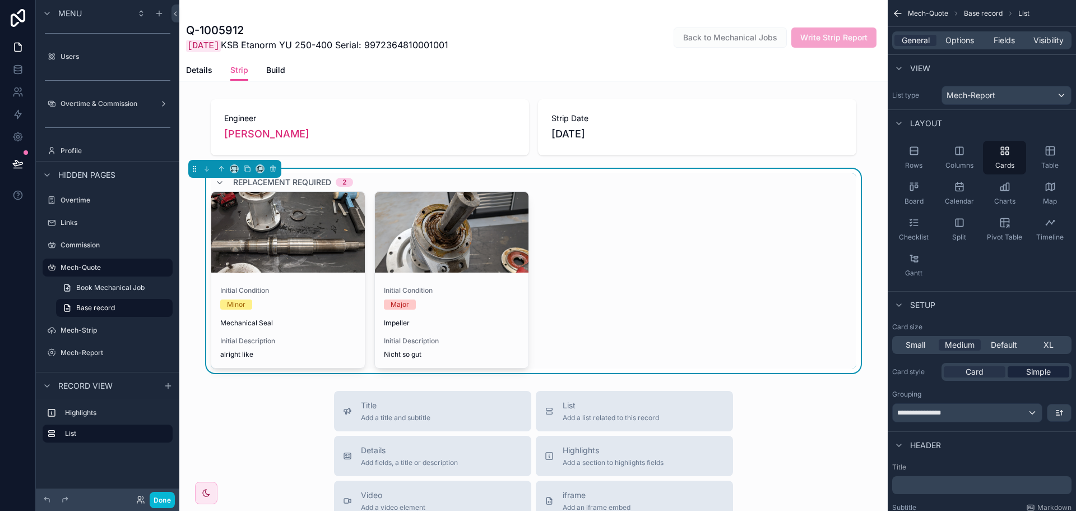
click at [1023, 366] on div "Simple" at bounding box center [1039, 371] width 62 height 11
click at [983, 368] on span "Card" at bounding box center [975, 371] width 18 height 11
click at [974, 39] on span "Options" at bounding box center [960, 40] width 29 height 11
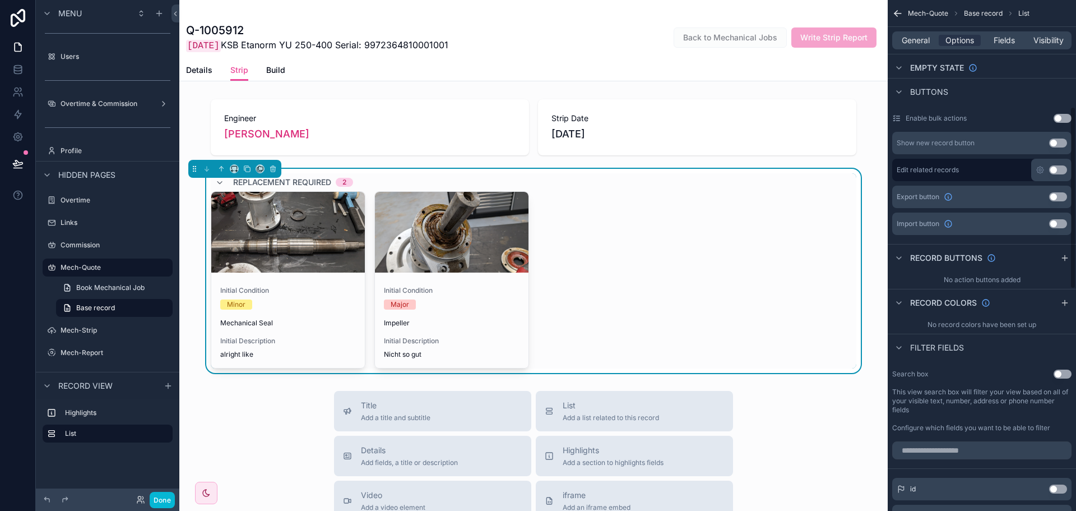
scroll to position [336, 0]
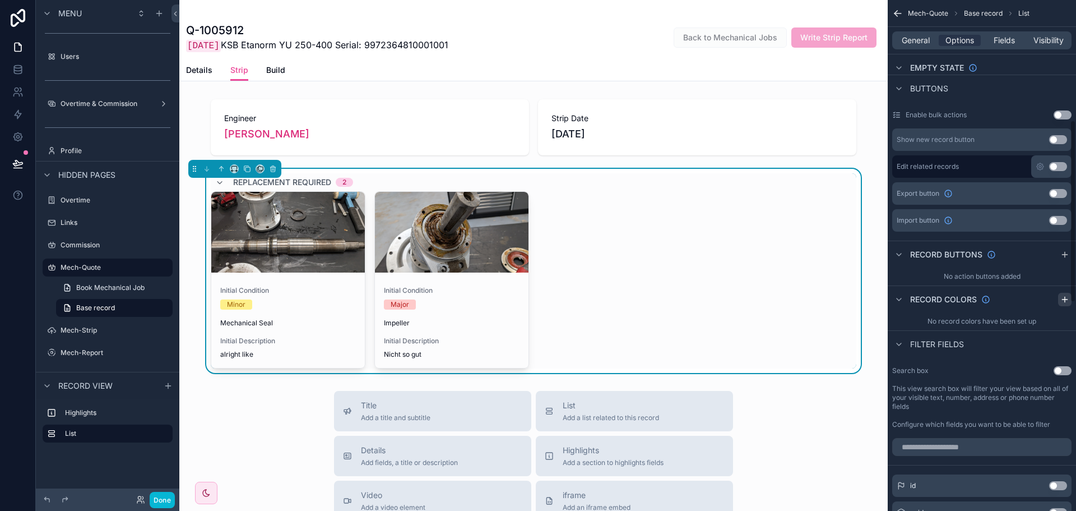
click at [1068, 295] on icon "scrollable content" at bounding box center [1064, 299] width 9 height 9
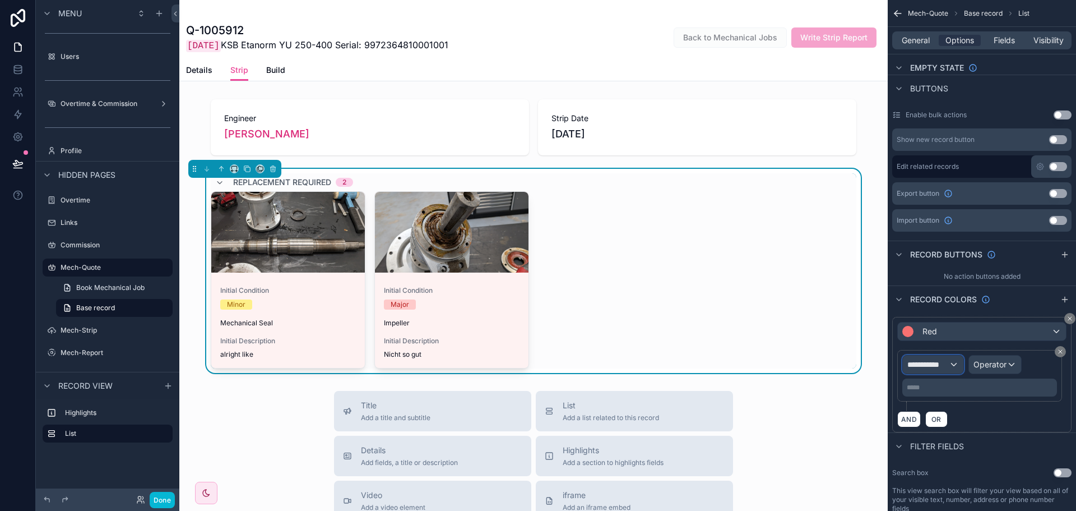
click at [956, 366] on div "**********" at bounding box center [933, 364] width 61 height 18
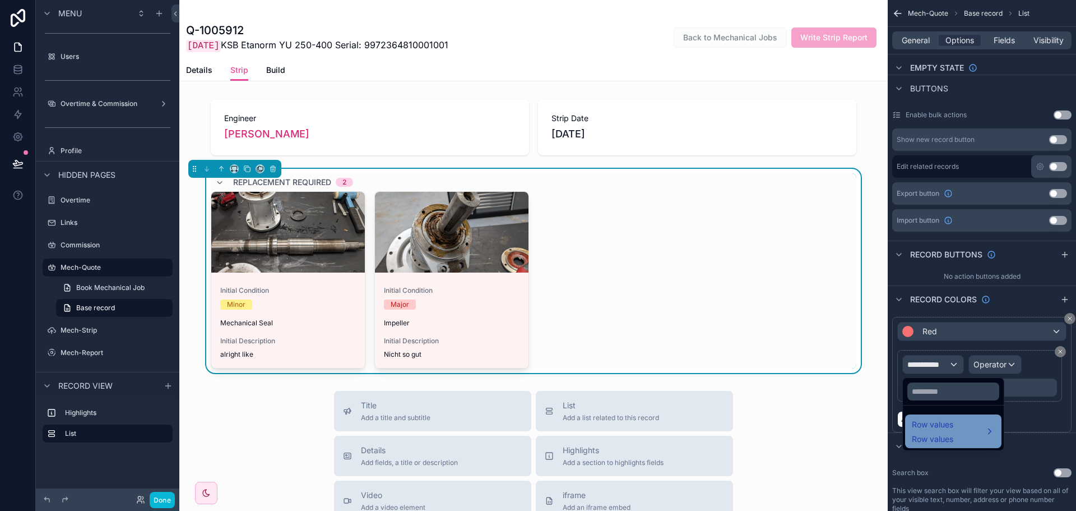
click at [934, 421] on span "Row values" at bounding box center [932, 424] width 41 height 13
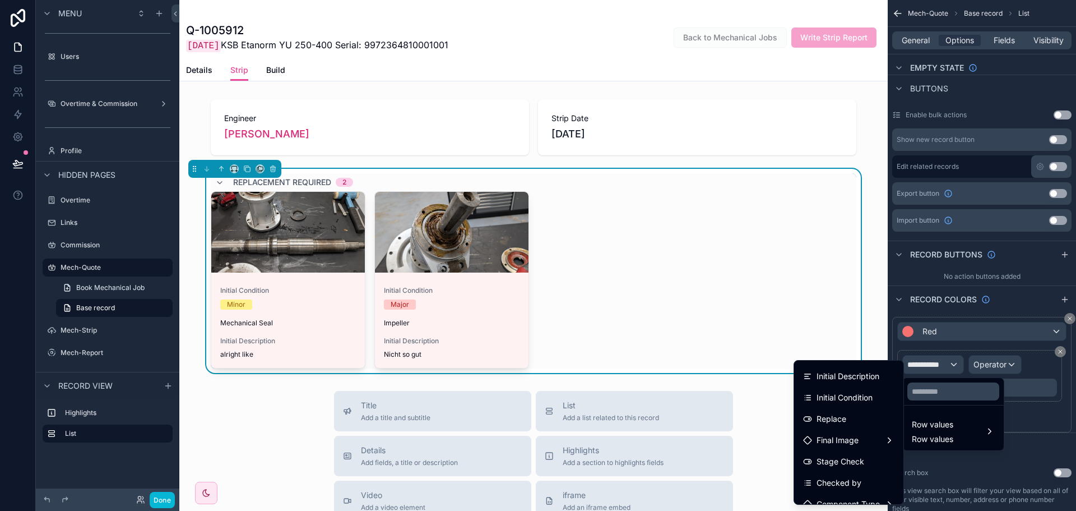
scroll to position [91, 0]
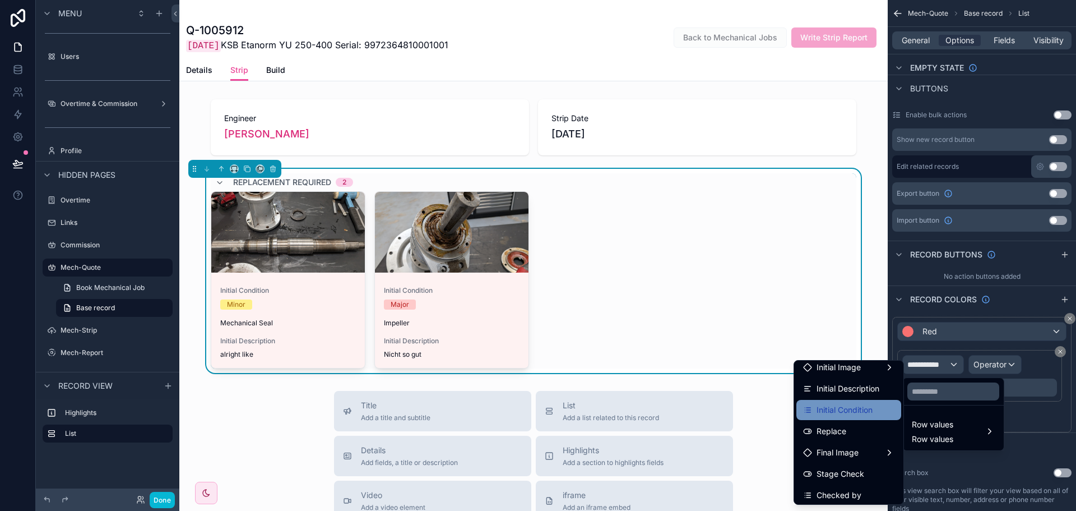
click at [853, 404] on span "Initial Condition" at bounding box center [845, 409] width 56 height 13
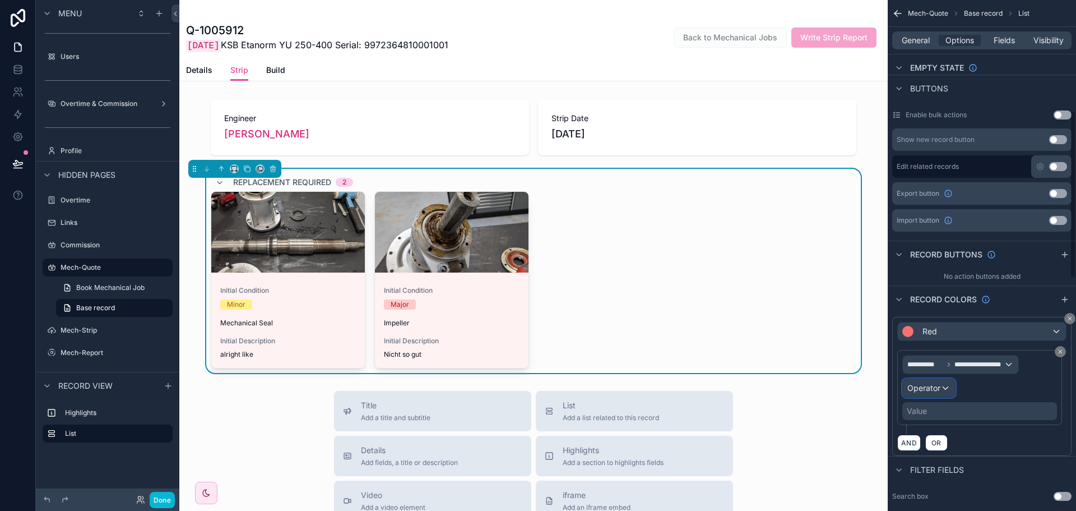
click at [946, 387] on div "Operator" at bounding box center [929, 388] width 52 height 18
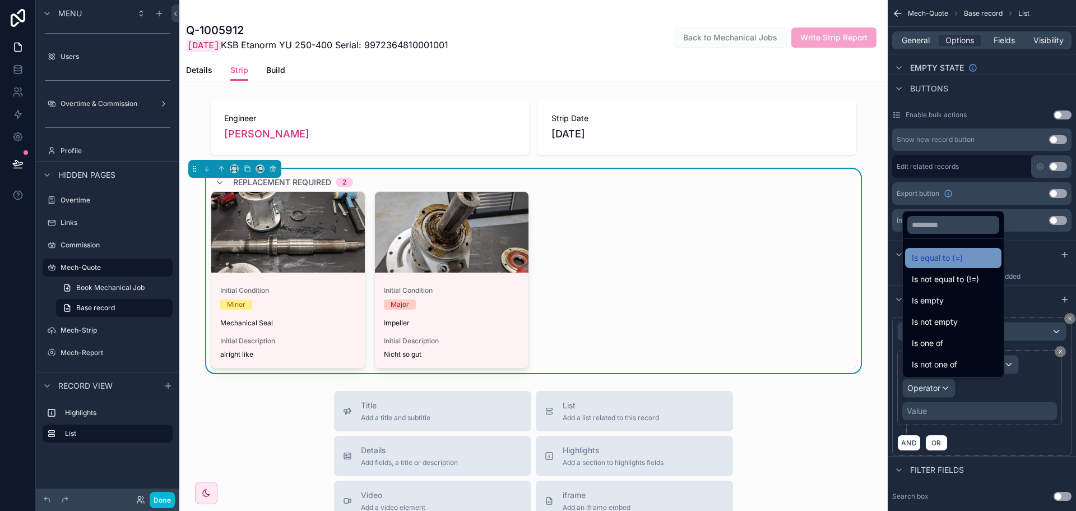
click at [951, 257] on span "Is equal to (=)" at bounding box center [937, 257] width 51 height 13
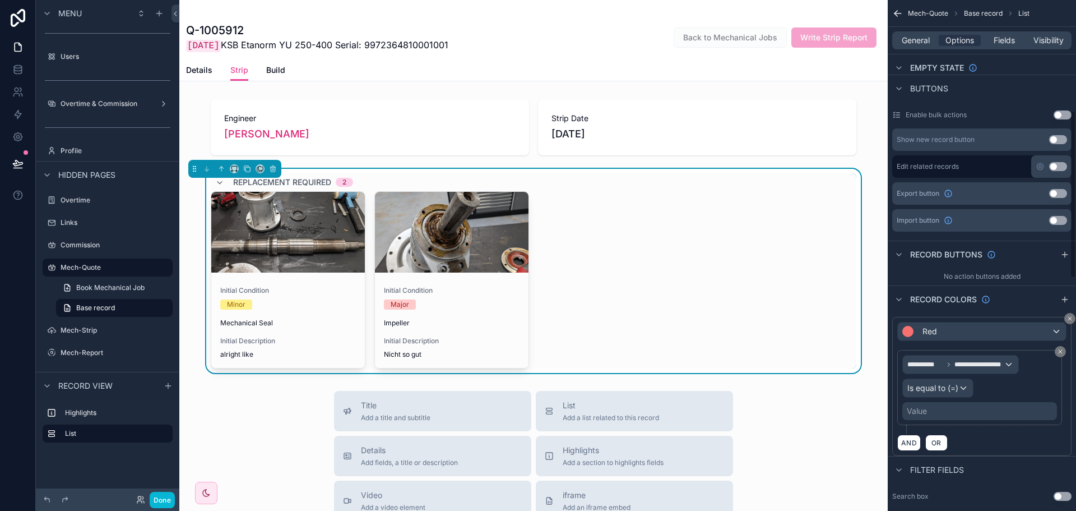
click at [962, 414] on div "Value" at bounding box center [979, 411] width 155 height 18
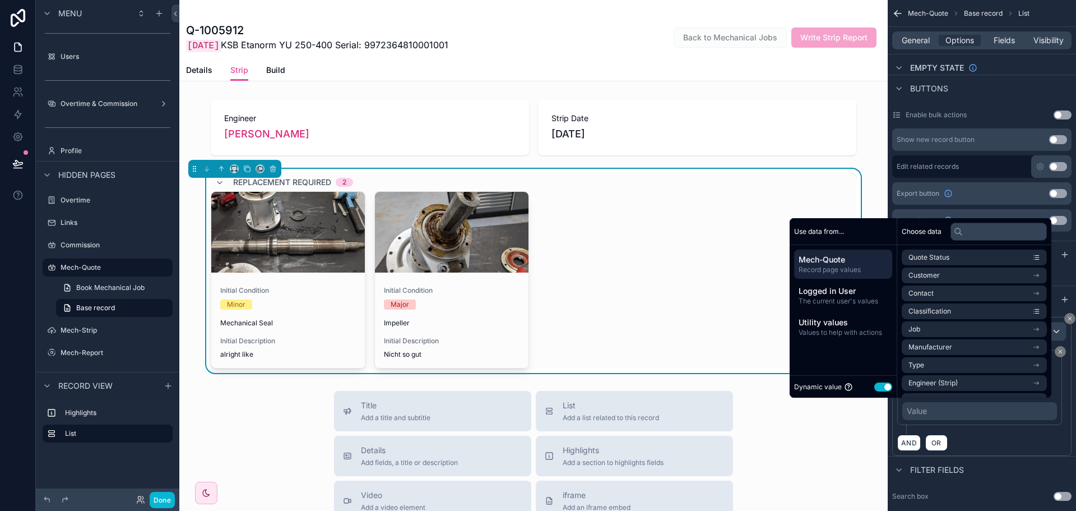
click at [876, 382] on button "Use setting" at bounding box center [883, 386] width 18 height 9
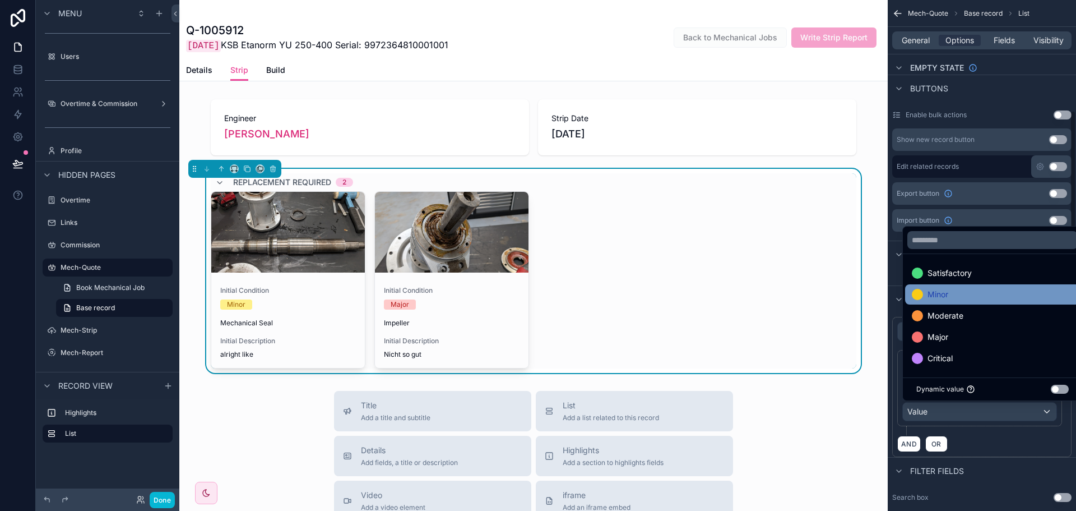
click at [966, 290] on div "Minor" at bounding box center [992, 294] width 161 height 13
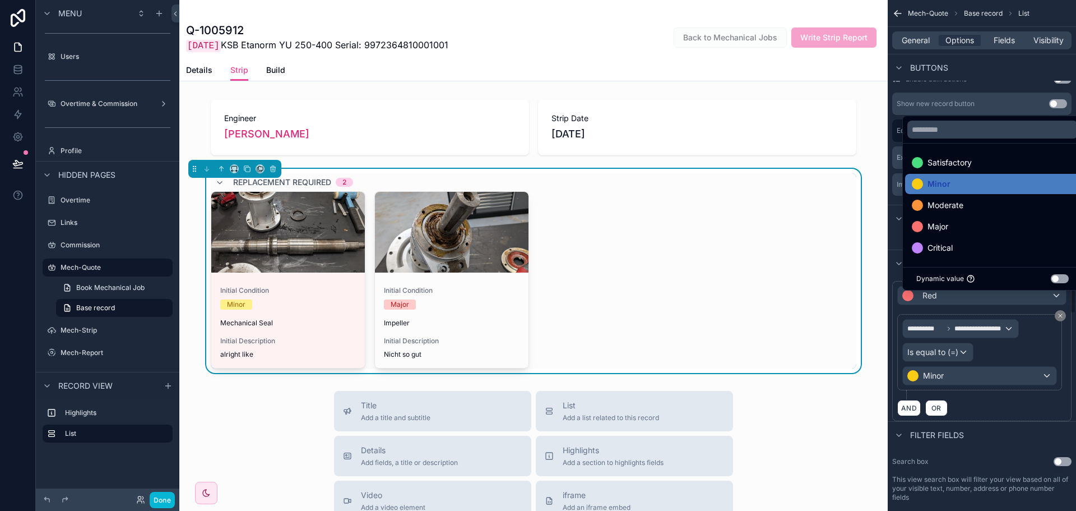
scroll to position [448, 0]
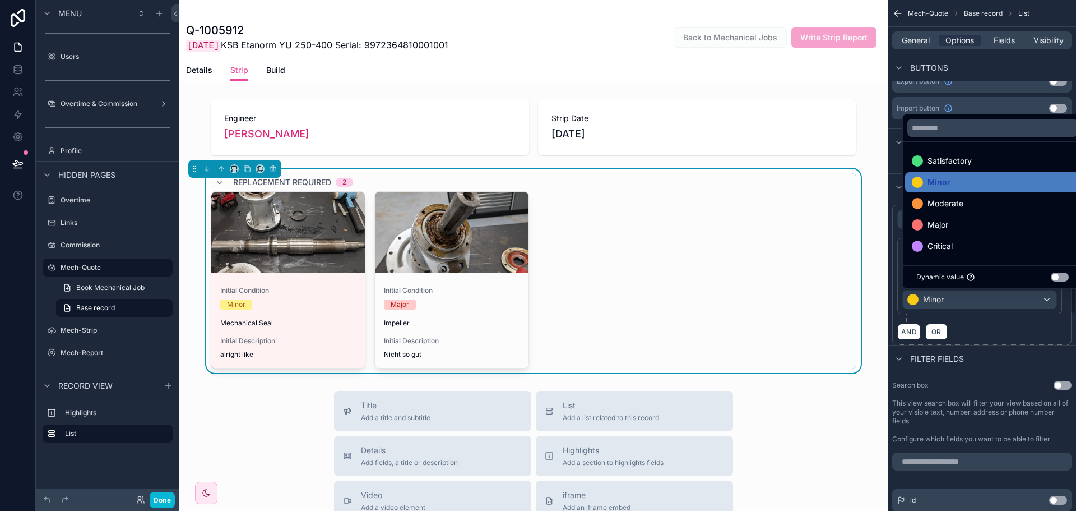
click at [1002, 356] on div "Filter fields" at bounding box center [982, 358] width 188 height 27
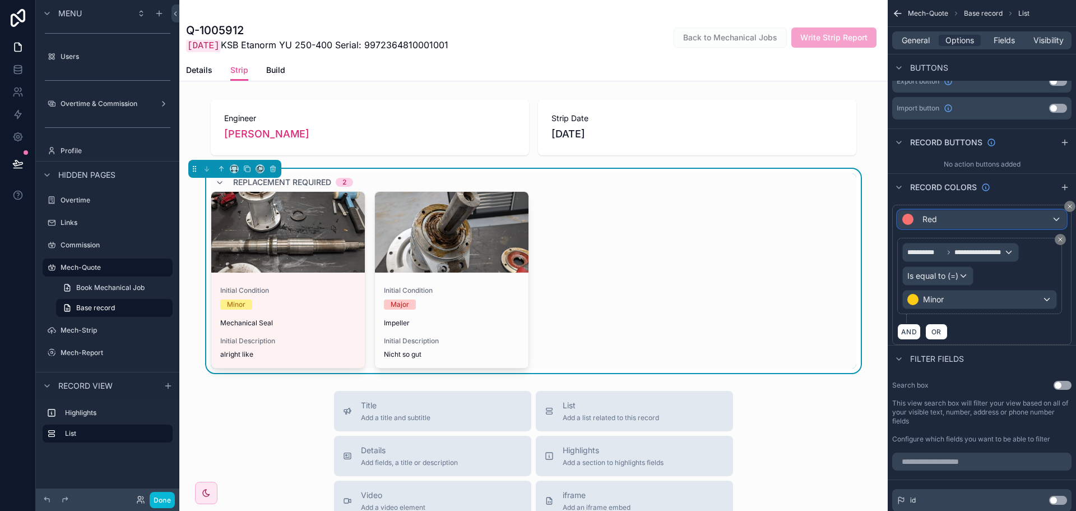
click at [1003, 217] on div "Red" at bounding box center [982, 219] width 168 height 18
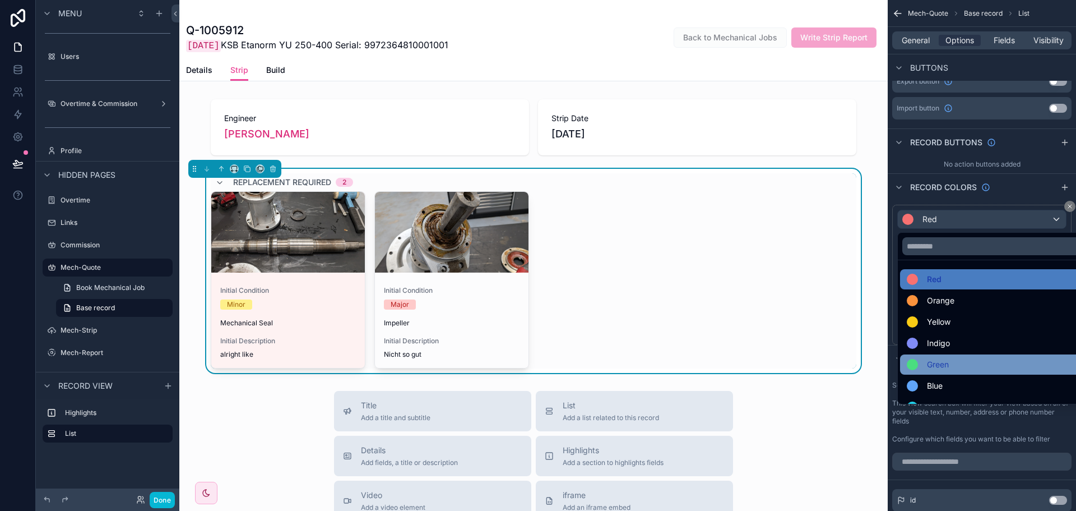
click at [942, 359] on span "Green" at bounding box center [938, 364] width 22 height 13
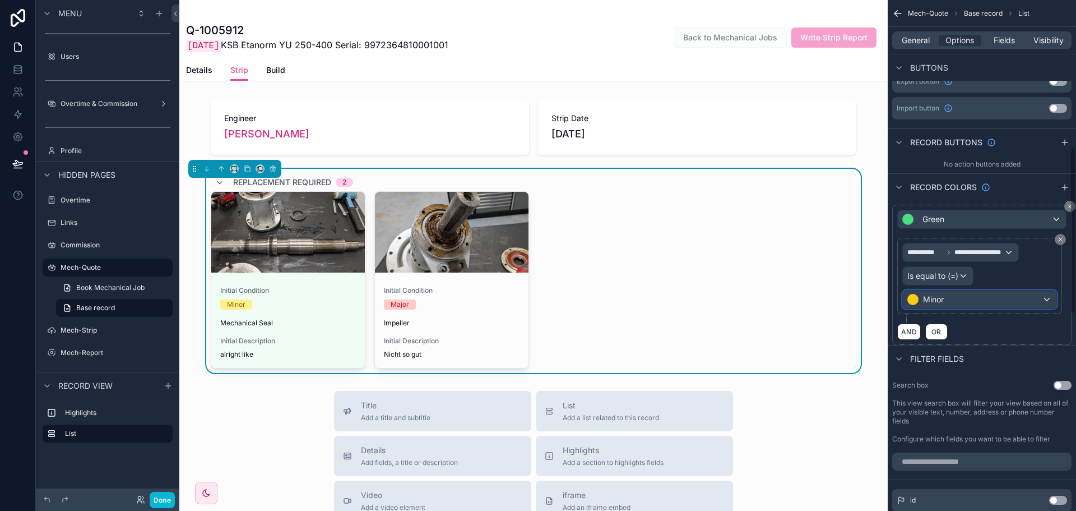
click at [971, 302] on div "Minor" at bounding box center [980, 299] width 154 height 18
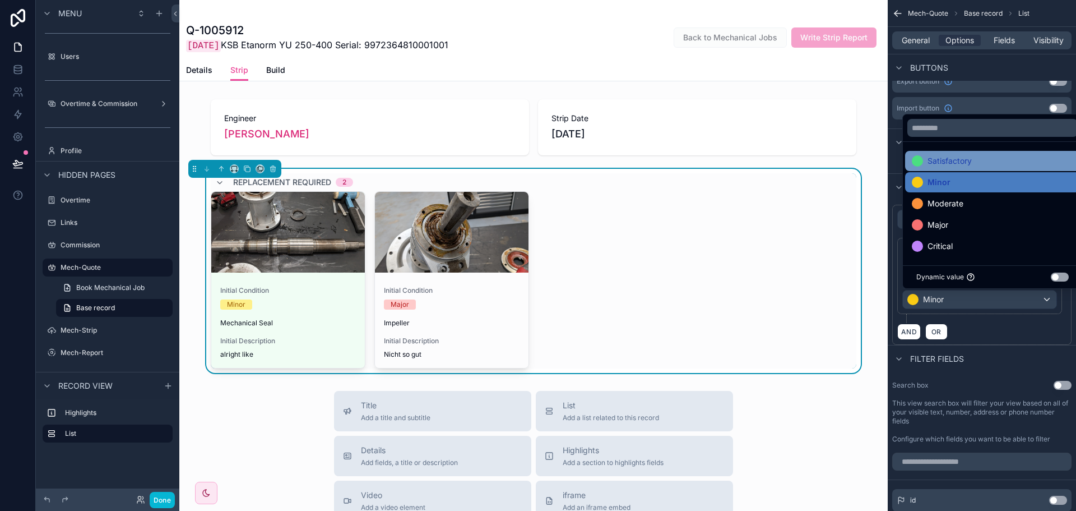
click at [969, 163] on span "Satisfactory" at bounding box center [950, 160] width 44 height 13
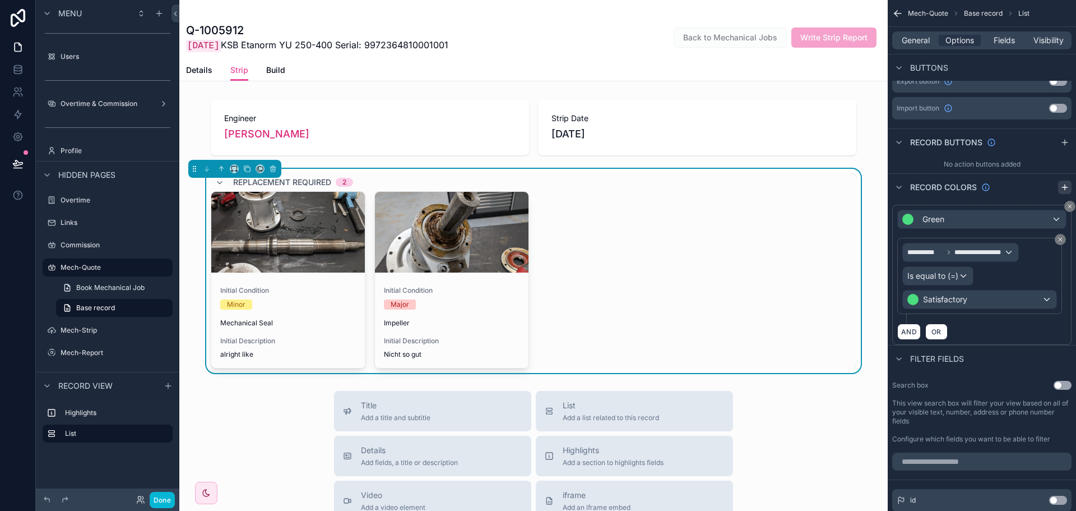
click at [1064, 188] on icon "scrollable content" at bounding box center [1064, 187] width 9 height 9
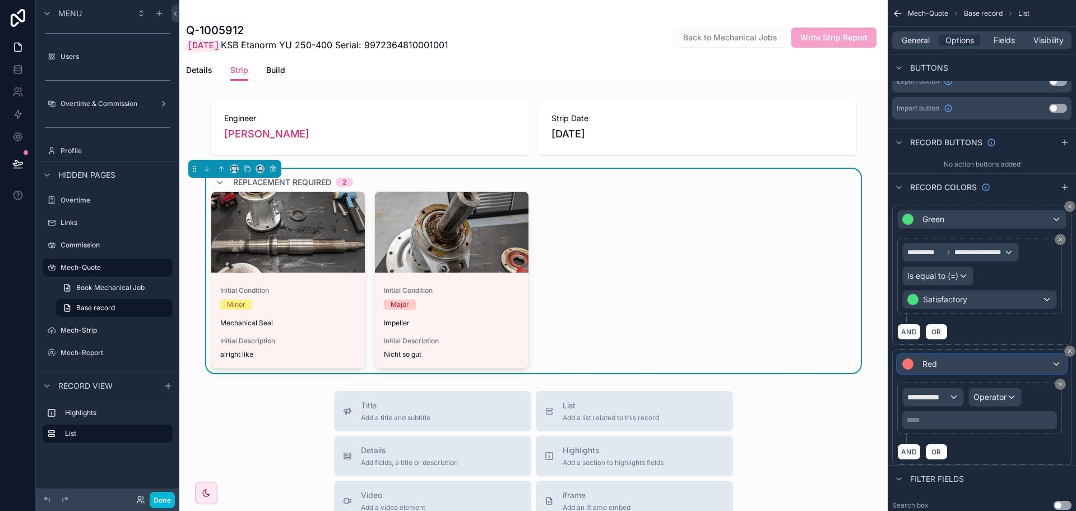
click at [961, 363] on div "Red" at bounding box center [982, 364] width 168 height 18
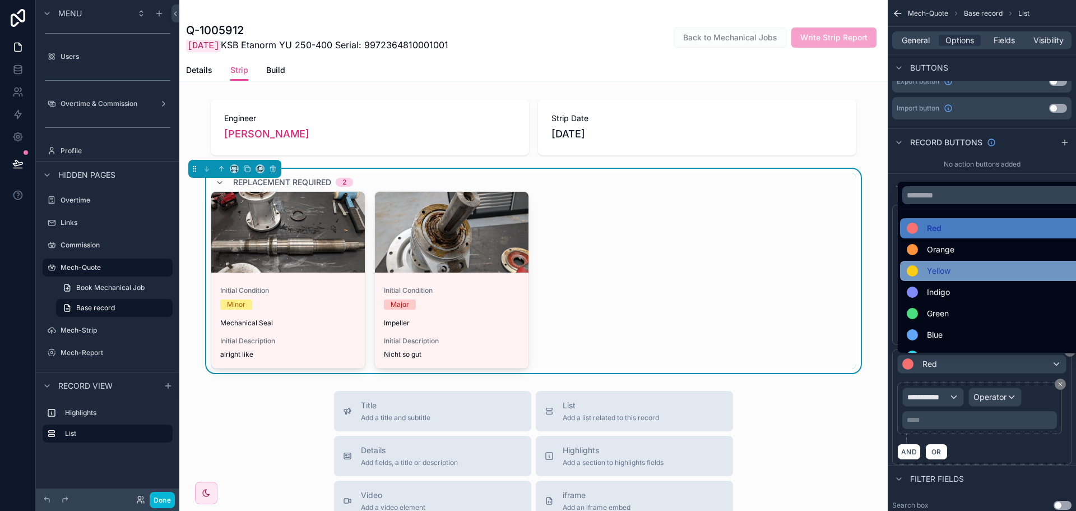
click at [951, 269] on span "Yellow" at bounding box center [939, 270] width 24 height 13
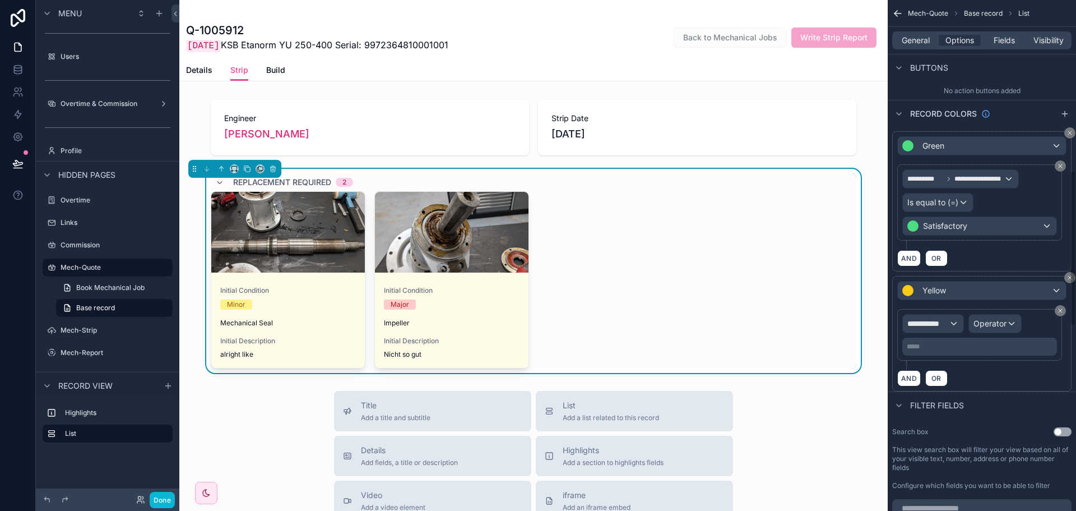
scroll to position [560, 0]
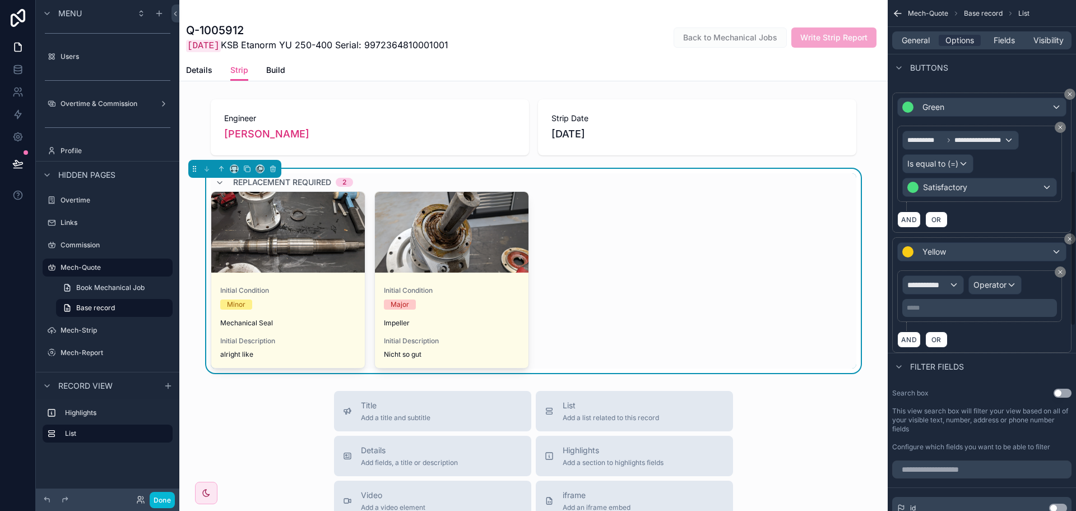
click at [942, 270] on div "**********" at bounding box center [979, 296] width 165 height 52
click at [938, 285] on span "**********" at bounding box center [927, 284] width 41 height 11
click at [931, 349] on span "Row values" at bounding box center [932, 344] width 41 height 13
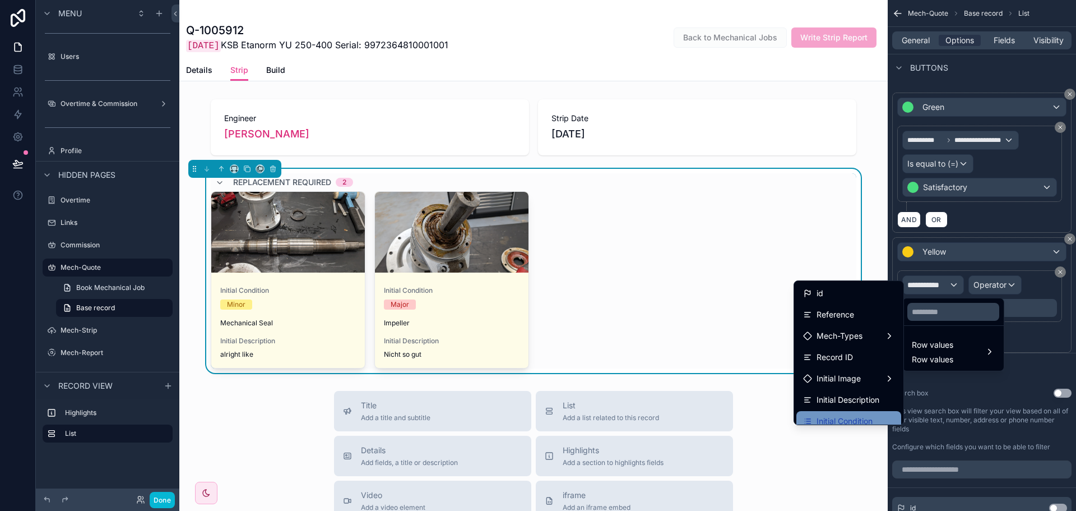
click at [836, 418] on span "Initial Condition" at bounding box center [845, 420] width 56 height 13
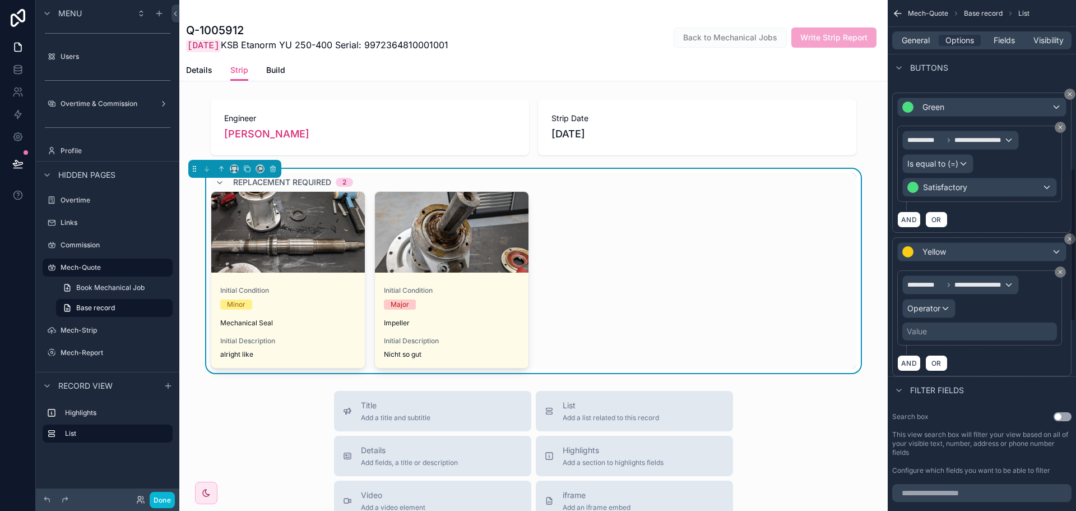
click at [941, 322] on div "**********" at bounding box center [979, 307] width 155 height 65
click at [935, 333] on div "Value" at bounding box center [979, 331] width 155 height 18
click at [937, 312] on span "Operator" at bounding box center [923, 308] width 33 height 10
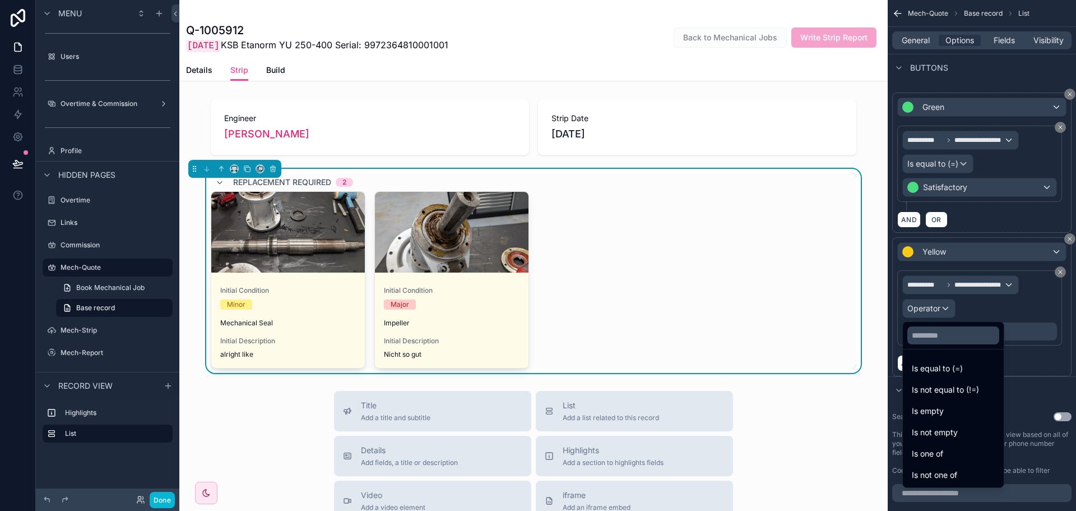
click at [935, 372] on span "Is equal to (=)" at bounding box center [937, 368] width 51 height 13
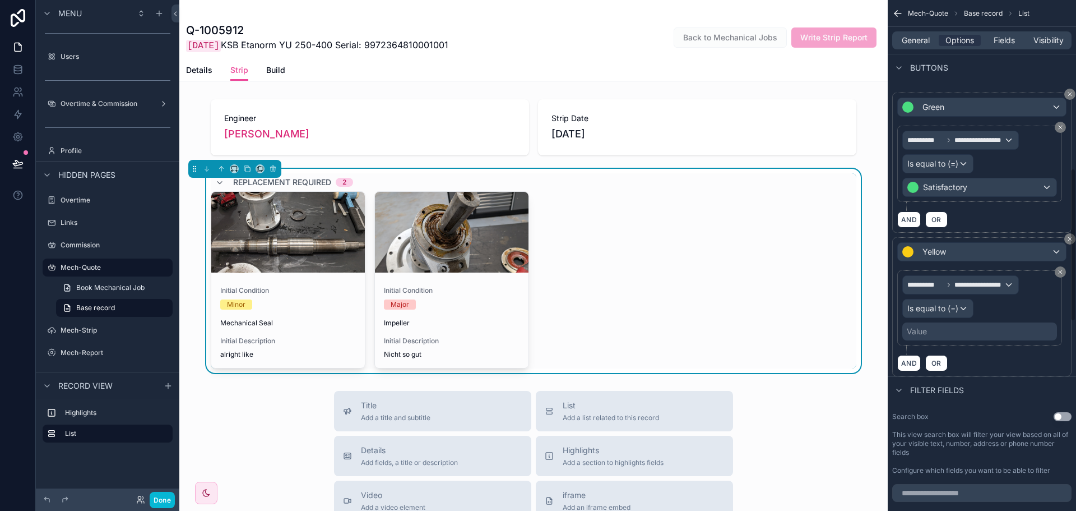
click at [940, 333] on div "Value" at bounding box center [979, 331] width 155 height 18
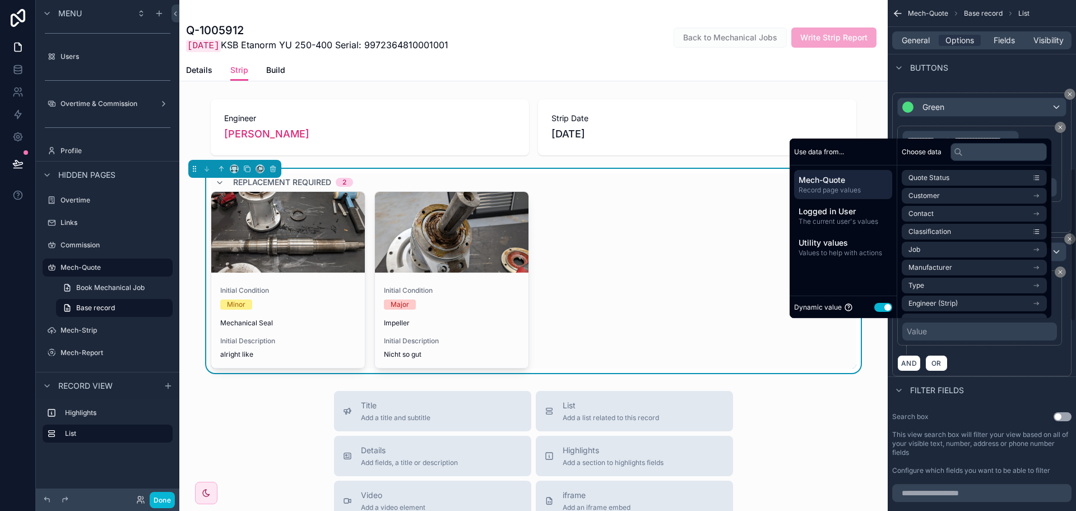
click at [887, 306] on div "Dynamic value Use setting" at bounding box center [843, 306] width 107 height 22
click at [881, 307] on button "Use setting" at bounding box center [883, 307] width 18 height 9
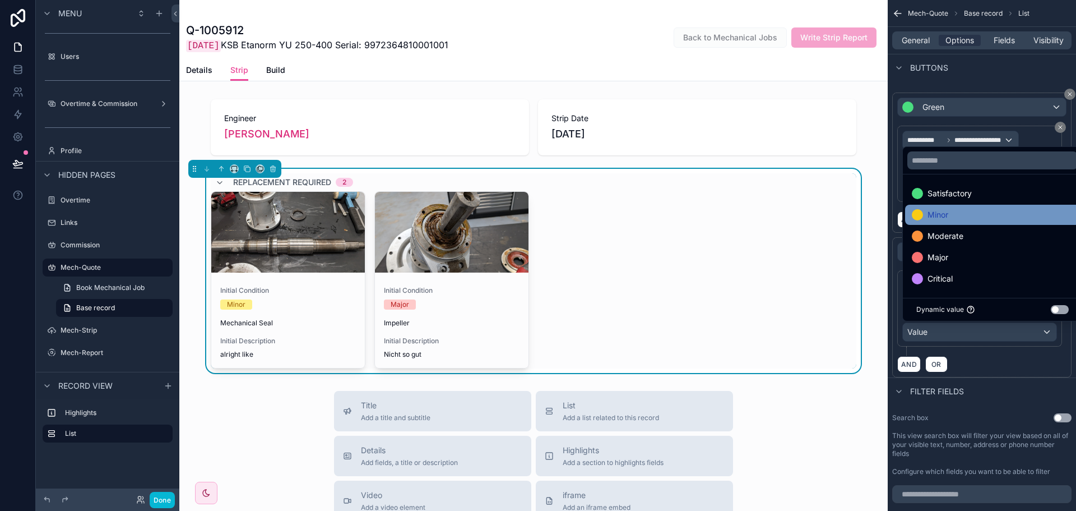
click at [944, 223] on div "Minor" at bounding box center [992, 215] width 175 height 20
click at [974, 384] on div "Filter fields" at bounding box center [982, 390] width 188 height 27
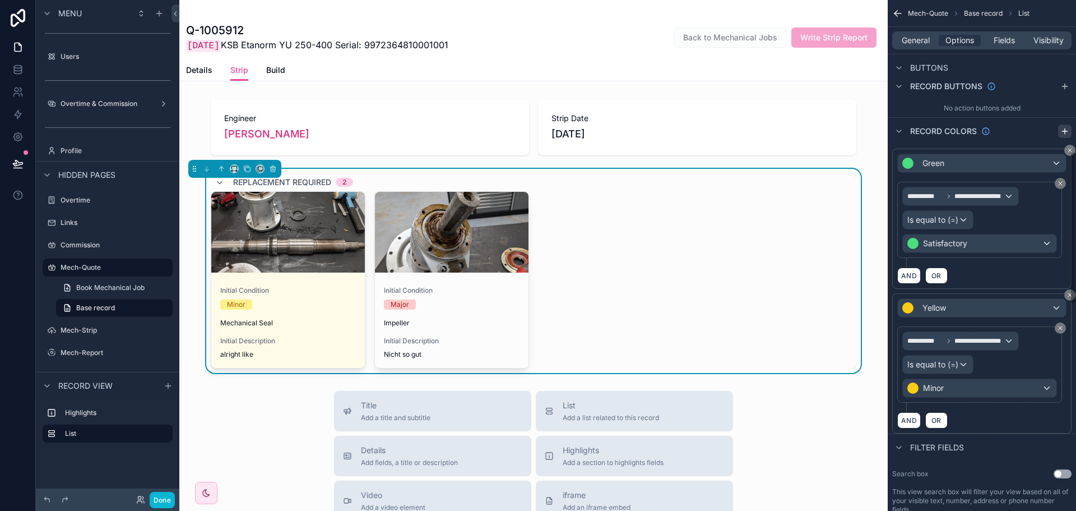
click at [1066, 128] on icon "scrollable content" at bounding box center [1064, 131] width 9 height 9
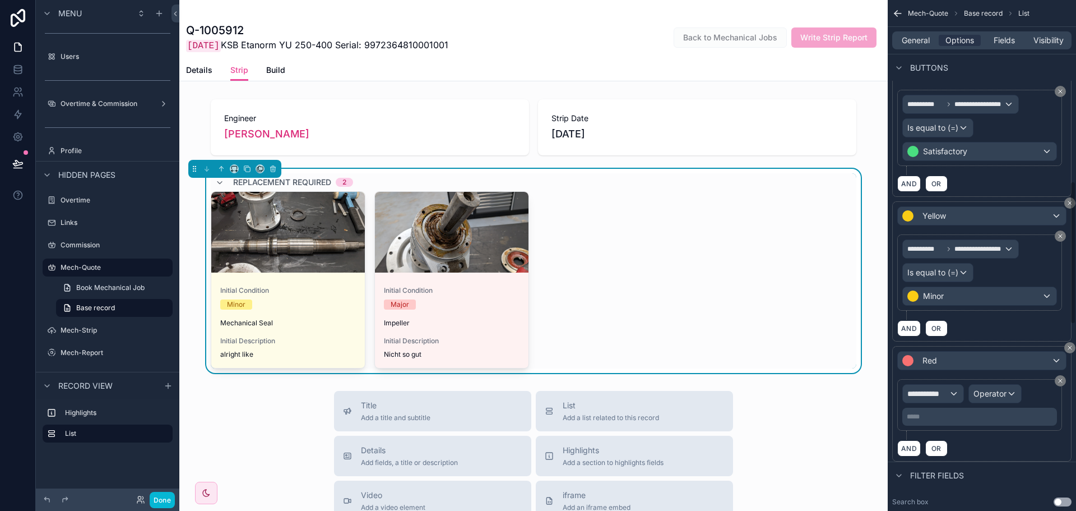
scroll to position [673, 0]
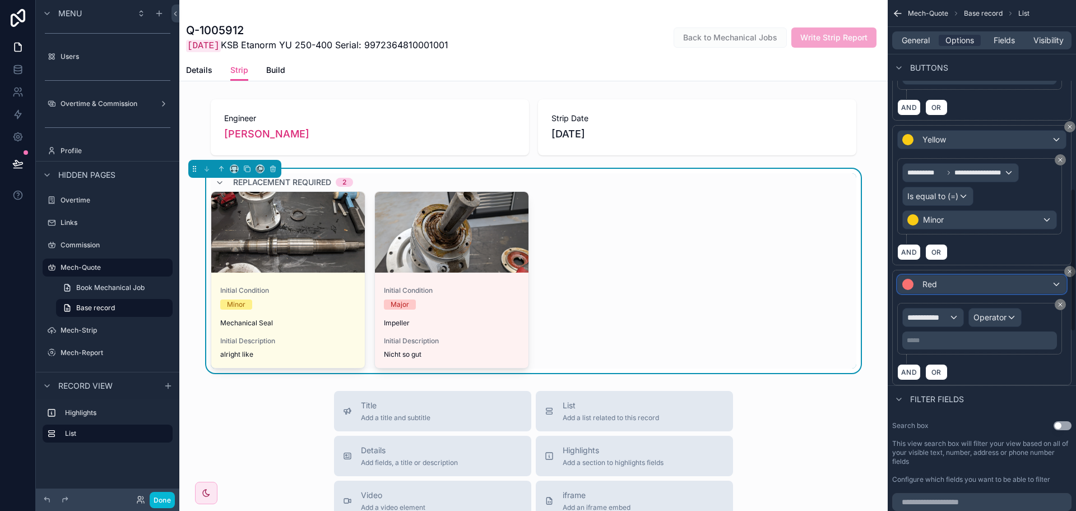
click at [959, 281] on div "Red" at bounding box center [982, 284] width 168 height 18
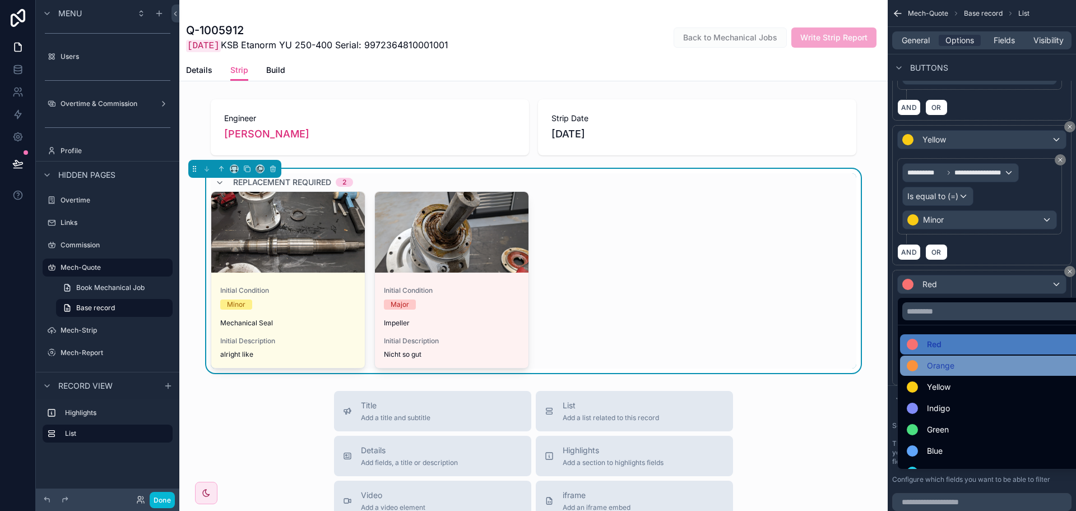
click at [928, 364] on span "Orange" at bounding box center [940, 365] width 27 height 13
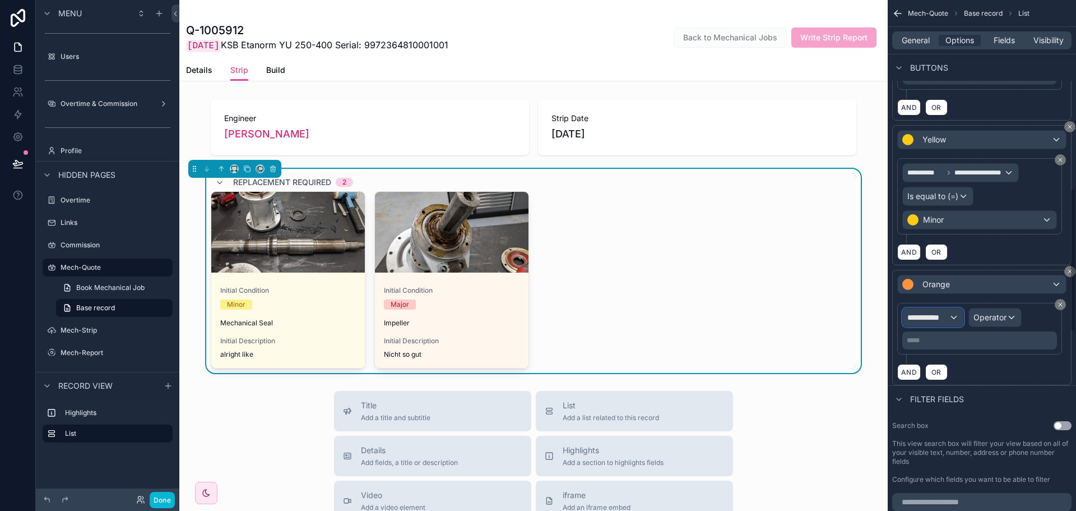
click at [933, 315] on span "**********" at bounding box center [927, 317] width 41 height 11
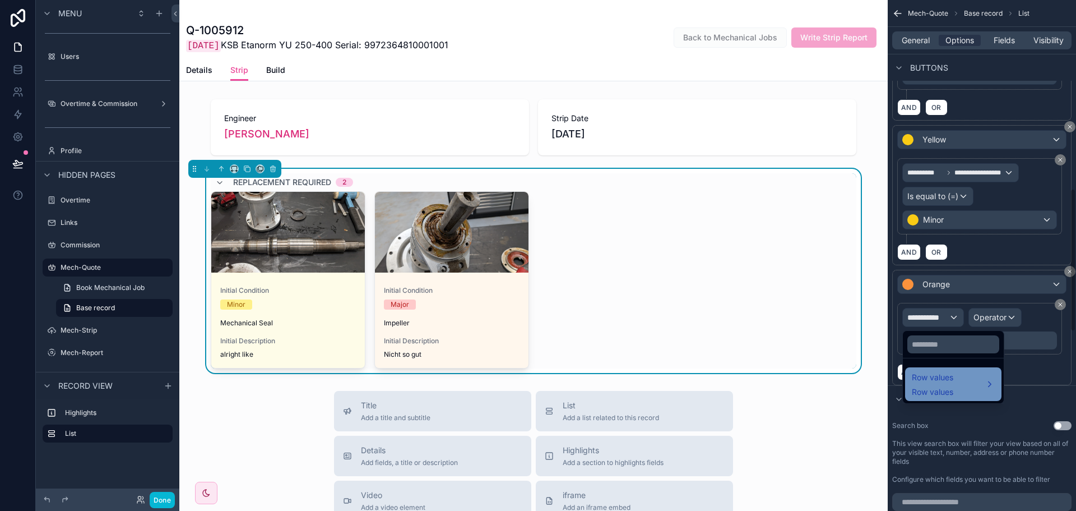
click at [934, 379] on span "Row values" at bounding box center [932, 376] width 41 height 13
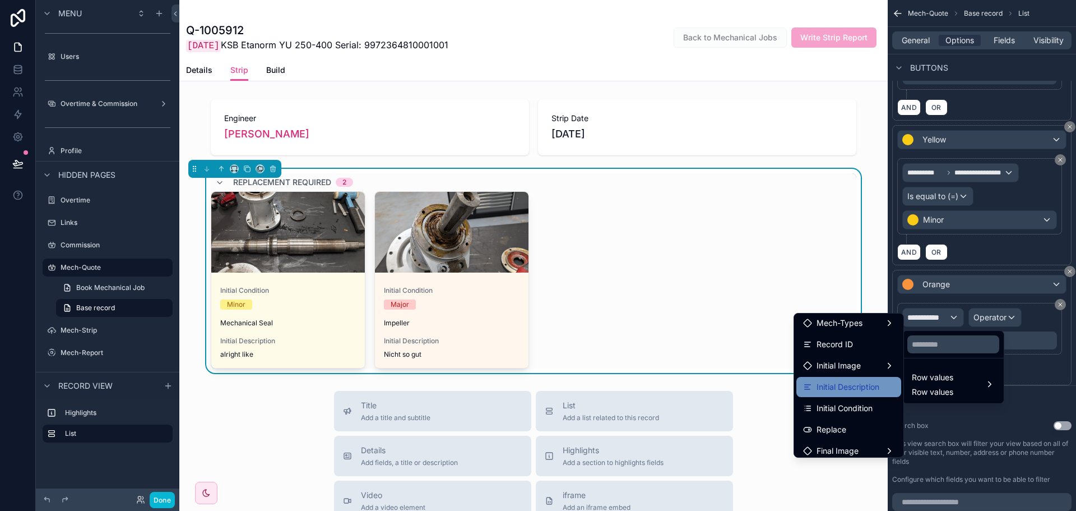
scroll to position [56, 0]
click at [842, 393] on span "Initial Condition" at bounding box center [845, 397] width 56 height 13
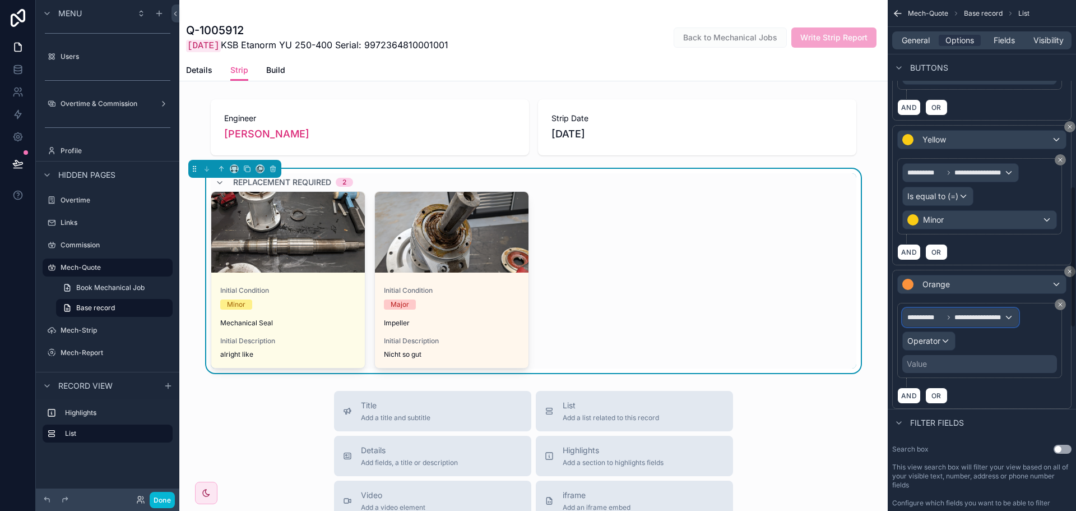
click at [1000, 319] on span "**********" at bounding box center [979, 317] width 49 height 9
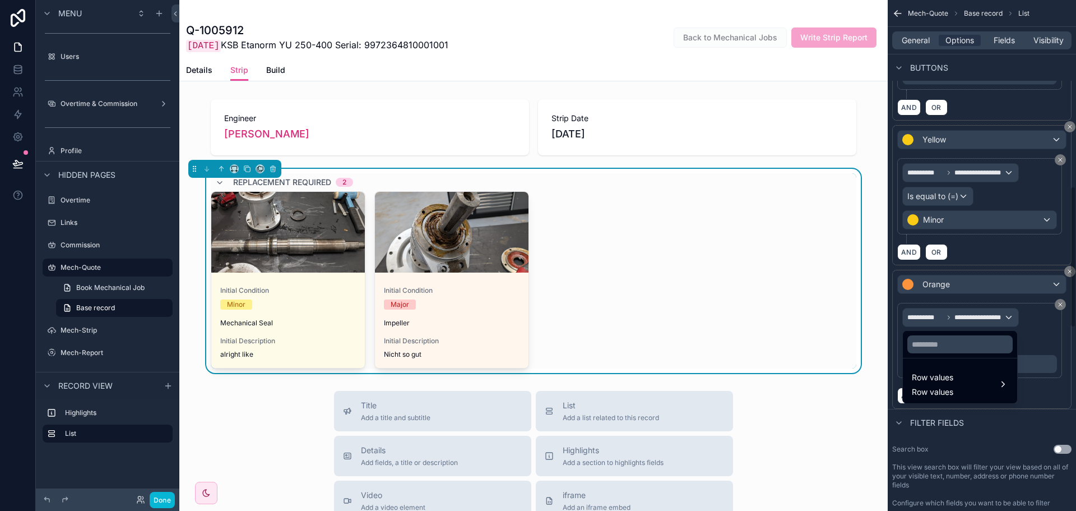
click at [1050, 338] on div "scrollable content" at bounding box center [538, 255] width 1076 height 511
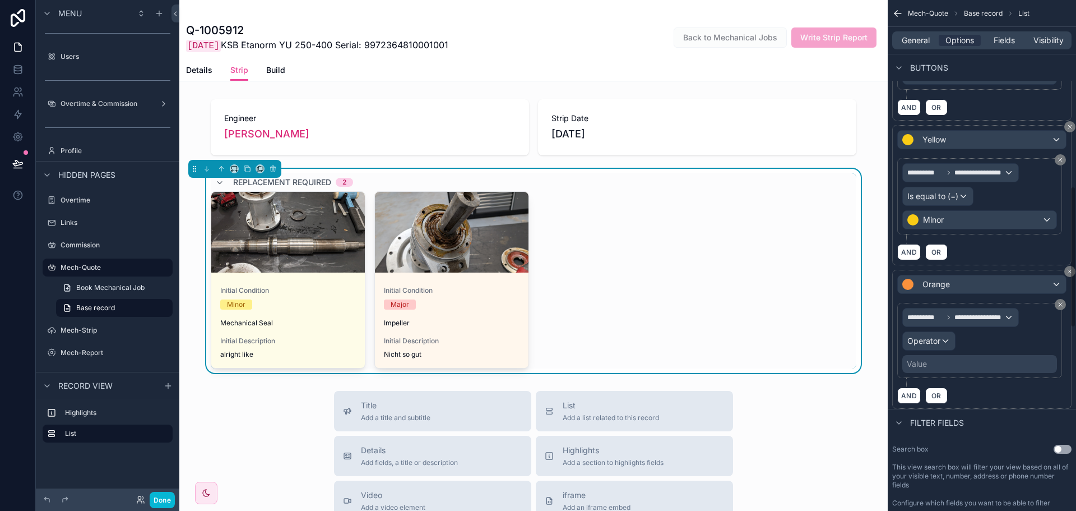
click at [956, 344] on div "**********" at bounding box center [979, 340] width 155 height 65
click at [925, 343] on span "Operator" at bounding box center [923, 341] width 33 height 10
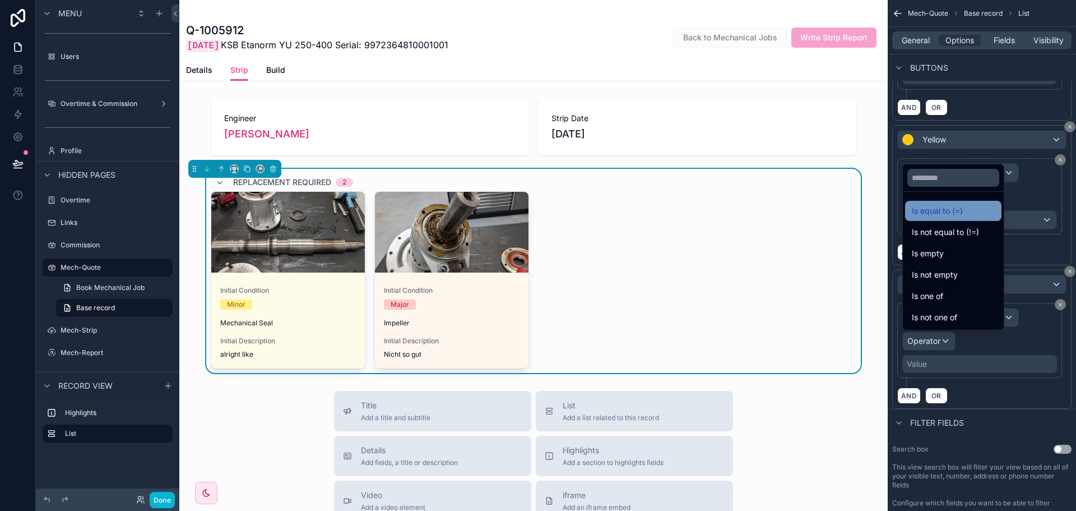
click at [954, 203] on div "Is equal to (=)" at bounding box center [953, 211] width 96 height 20
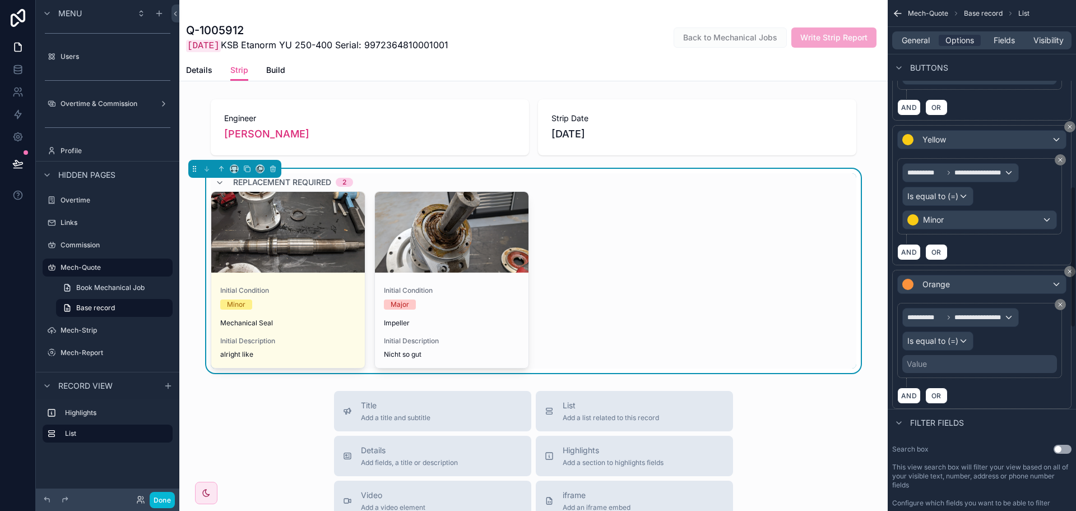
click at [966, 367] on div "Value" at bounding box center [979, 364] width 155 height 18
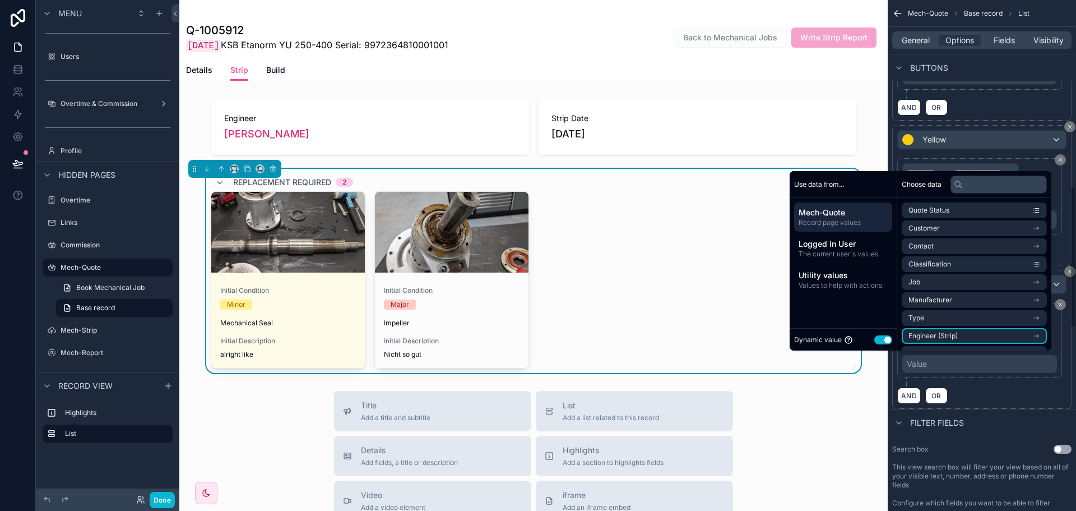
click at [891, 337] on div "Use data from... Mech-Quote Record page values Logged in User The current user'…" at bounding box center [844, 260] width 108 height 179
click at [882, 338] on button "Use setting" at bounding box center [883, 339] width 18 height 9
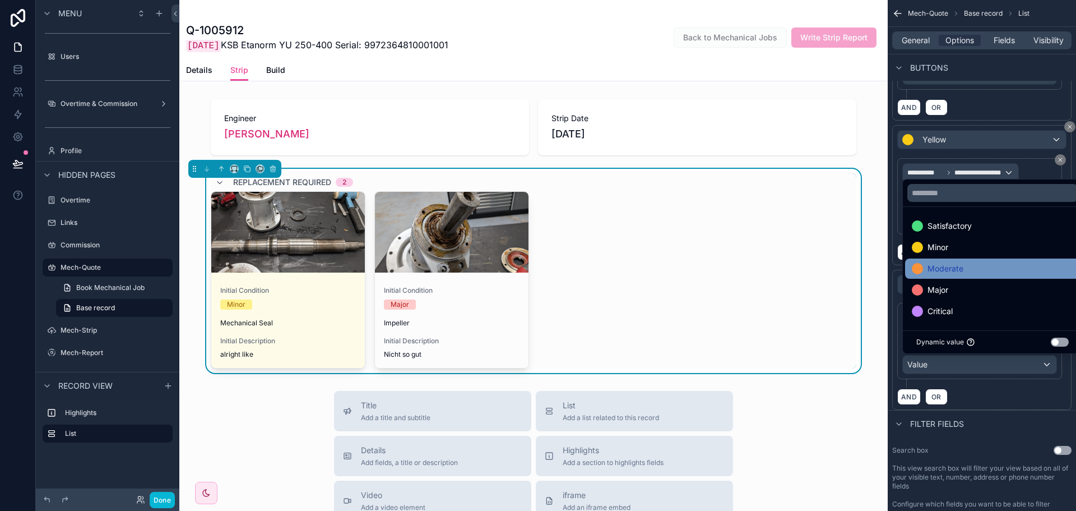
click at [966, 268] on div "Moderate" at bounding box center [992, 268] width 161 height 13
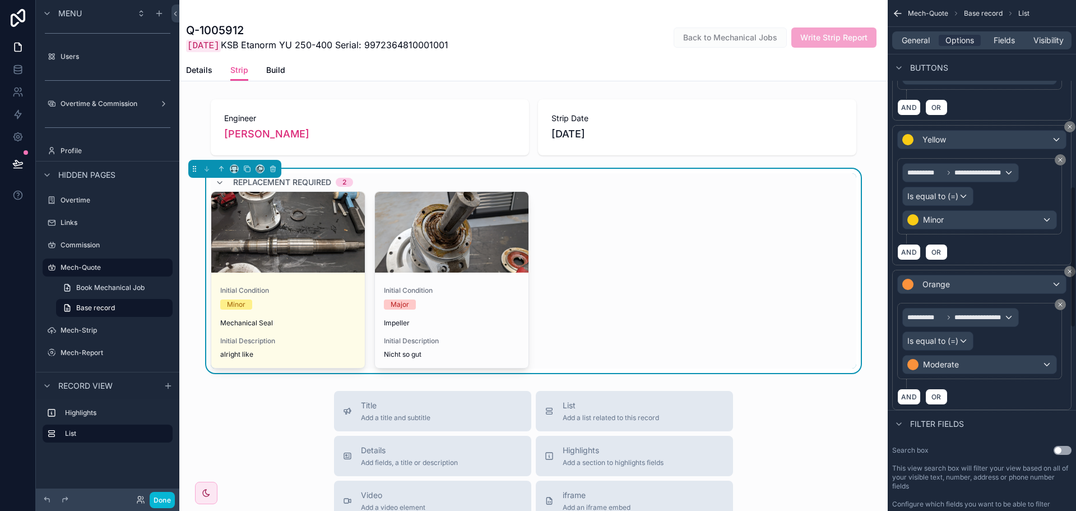
click at [983, 399] on div "AND OR" at bounding box center [981, 396] width 169 height 17
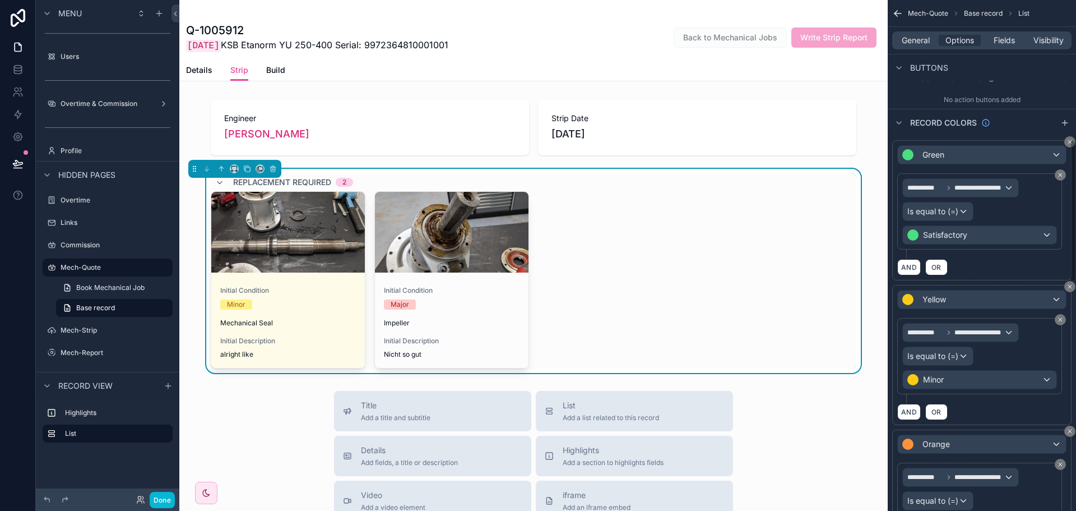
scroll to position [504, 0]
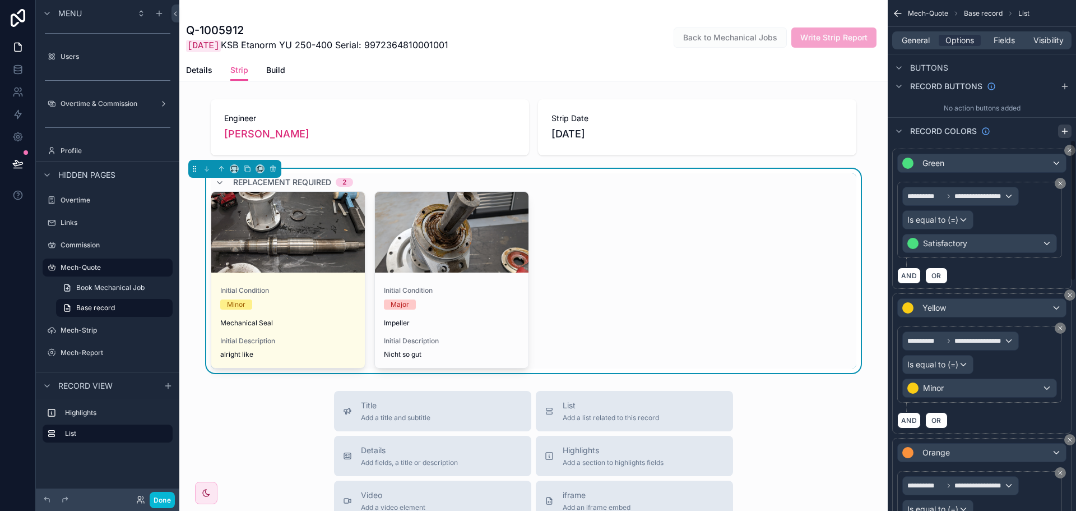
click at [1067, 131] on icon "scrollable content" at bounding box center [1064, 131] width 5 height 0
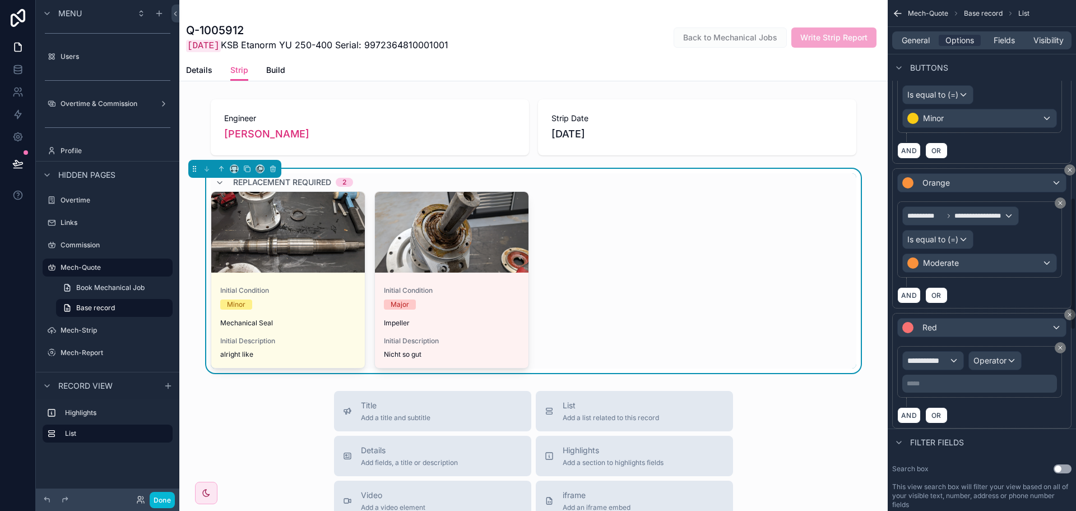
scroll to position [785, 0]
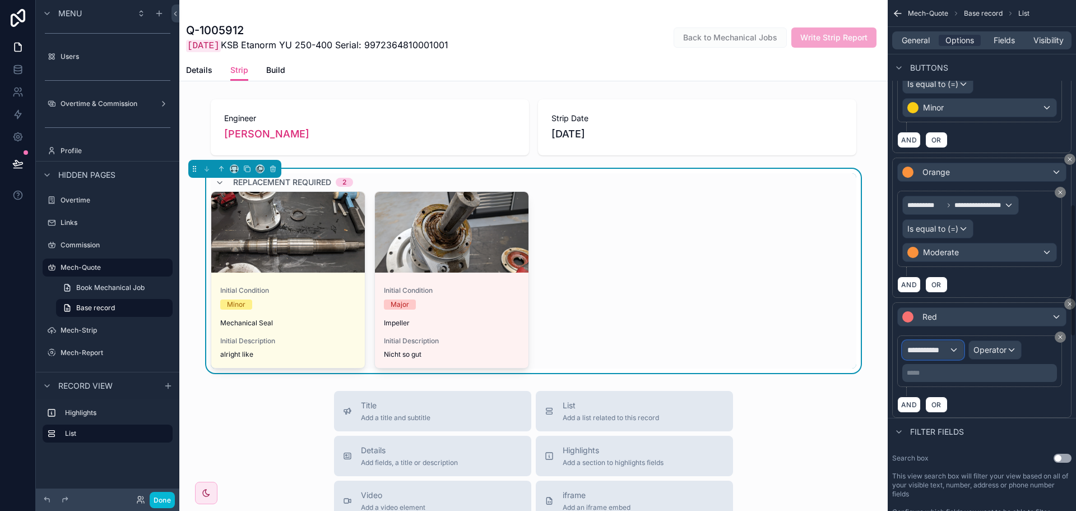
click at [941, 349] on span "**********" at bounding box center [927, 349] width 41 height 11
click at [929, 402] on div "Row values Row values" at bounding box center [953, 417] width 96 height 34
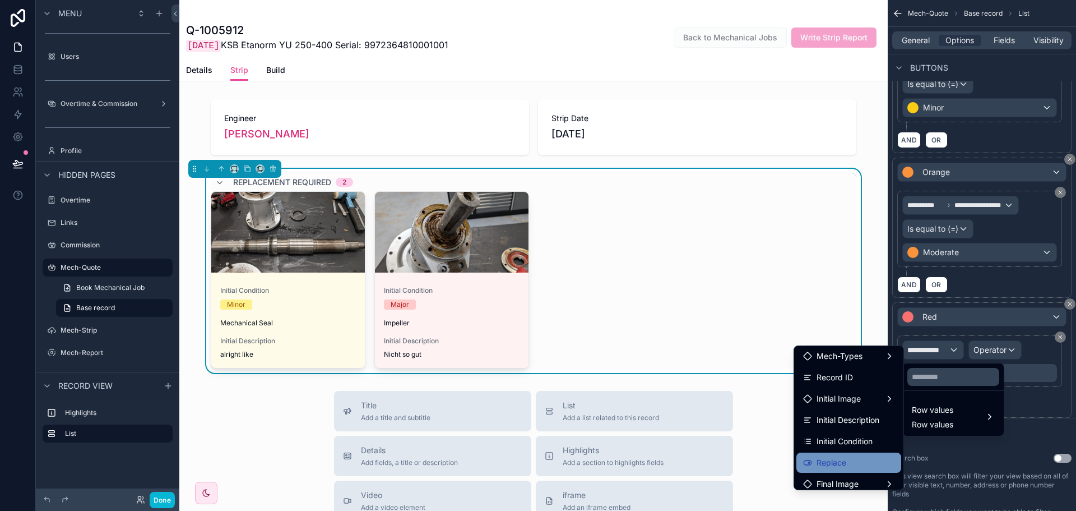
scroll to position [56, 0]
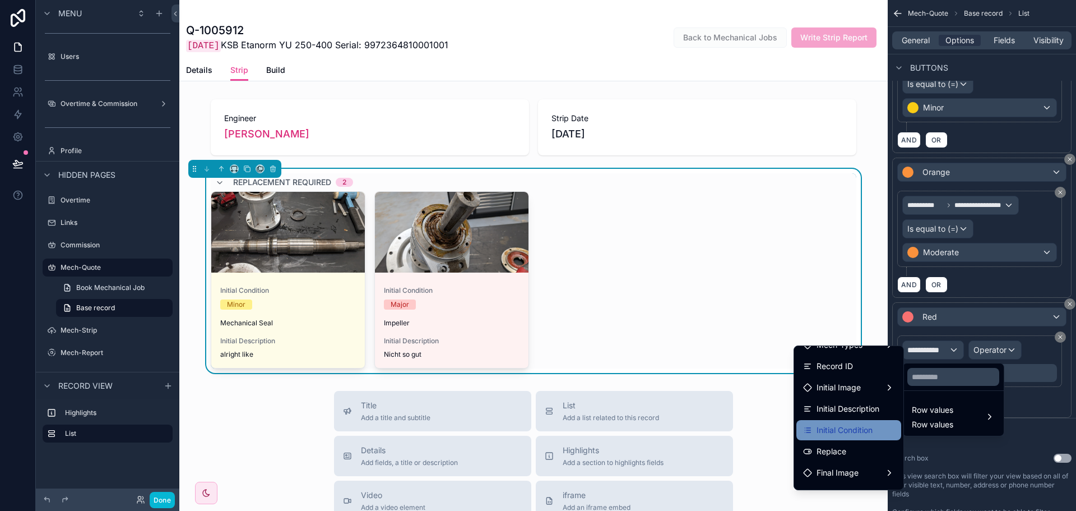
click at [854, 435] on span "Initial Condition" at bounding box center [845, 429] width 56 height 13
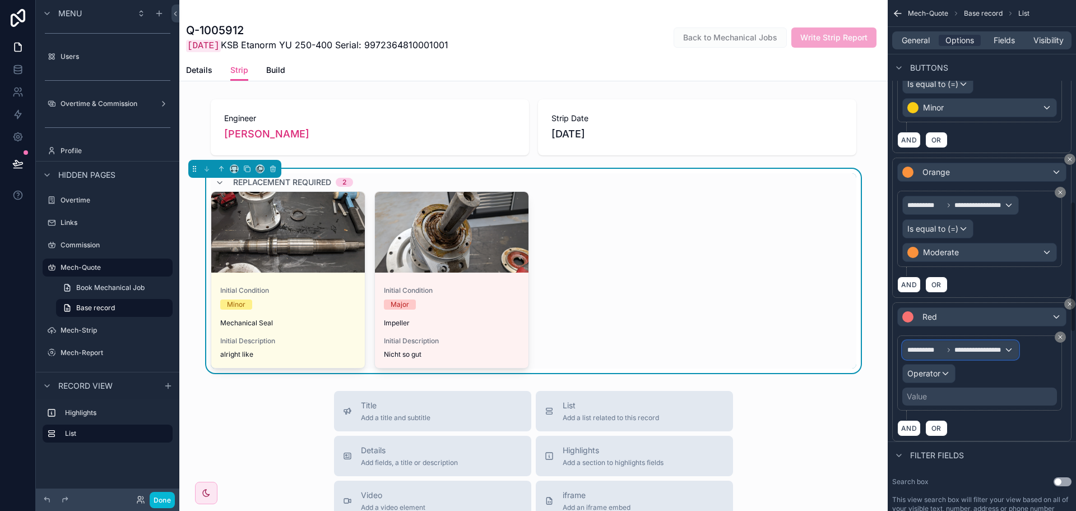
click at [993, 349] on span "**********" at bounding box center [979, 349] width 49 height 9
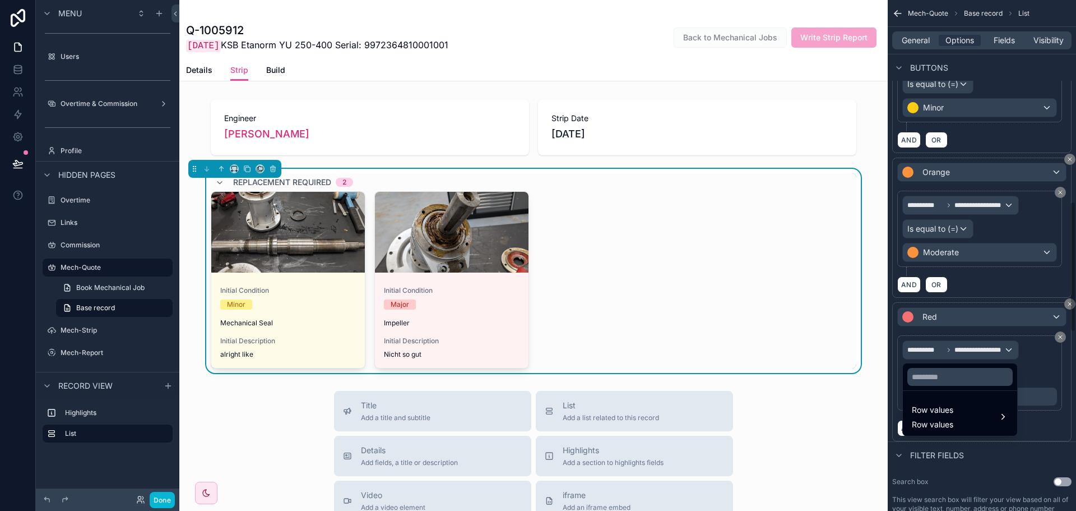
click at [1054, 359] on div "scrollable content" at bounding box center [538, 255] width 1076 height 511
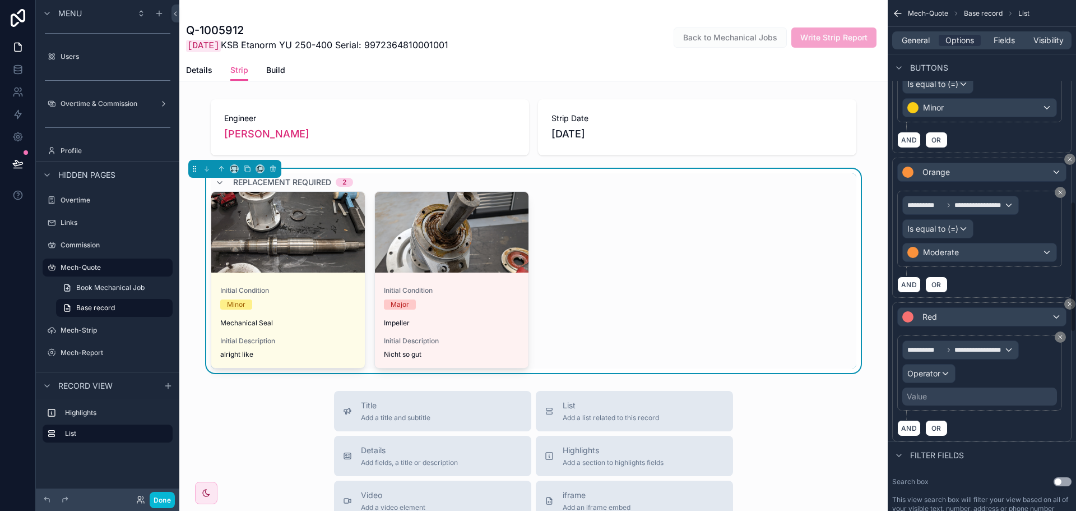
click at [947, 383] on div "**********" at bounding box center [979, 372] width 155 height 65
click at [947, 377] on div "Operator" at bounding box center [929, 373] width 52 height 18
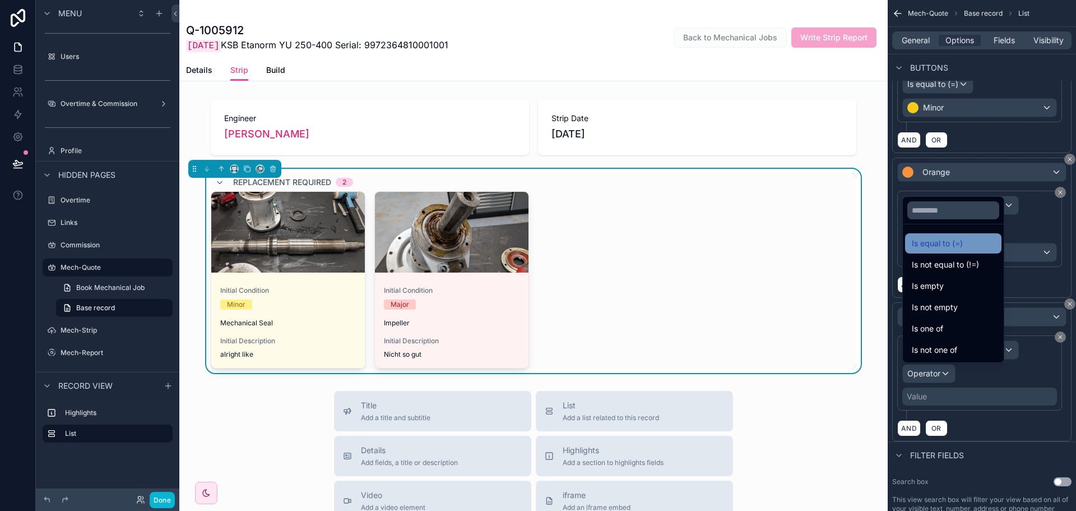
click at [955, 248] on span "Is equal to (=)" at bounding box center [937, 243] width 51 height 13
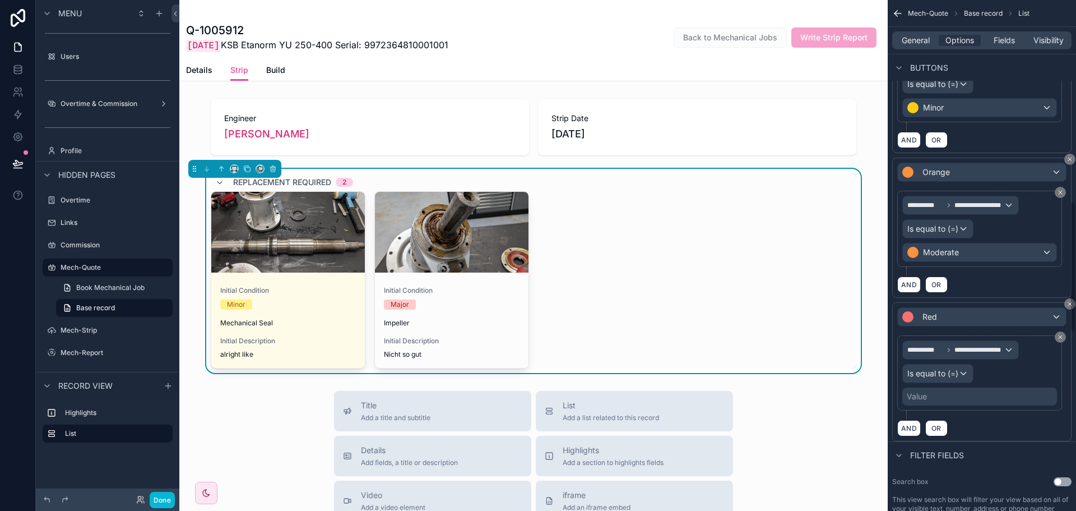
click at [942, 401] on div "Value" at bounding box center [979, 396] width 155 height 18
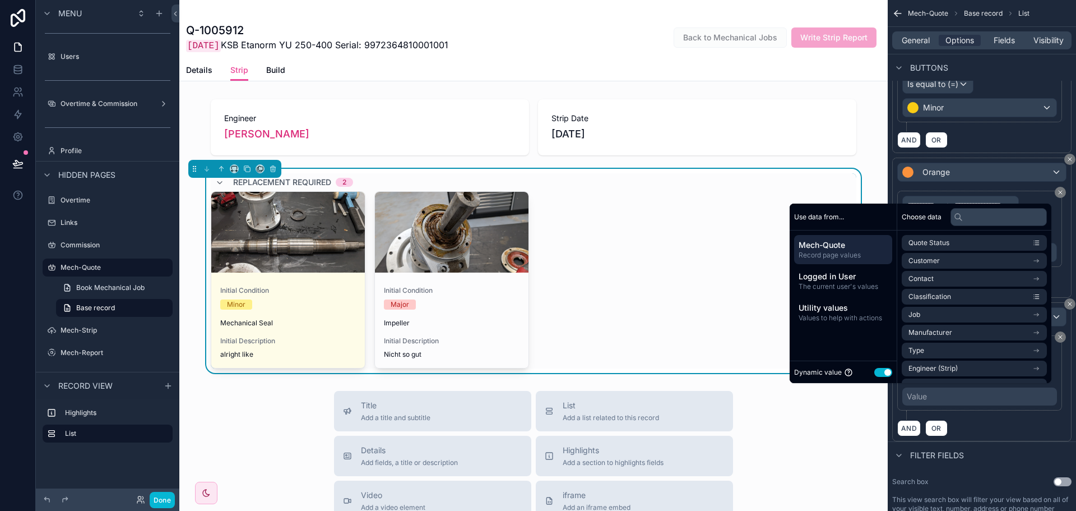
click at [874, 370] on button "Use setting" at bounding box center [883, 372] width 18 height 9
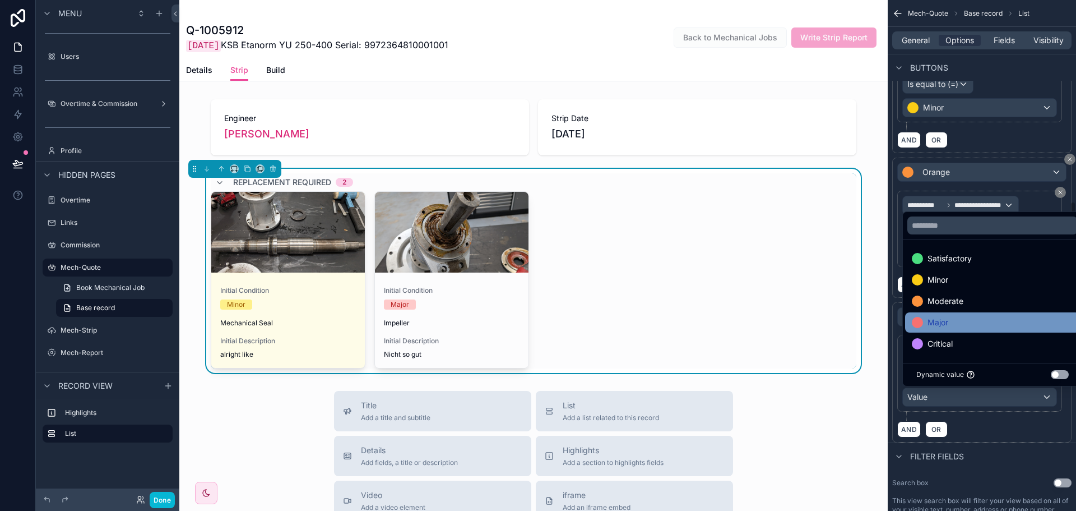
click at [959, 314] on div "Major" at bounding box center [992, 322] width 175 height 20
click at [978, 432] on div "AND OR" at bounding box center [981, 428] width 169 height 17
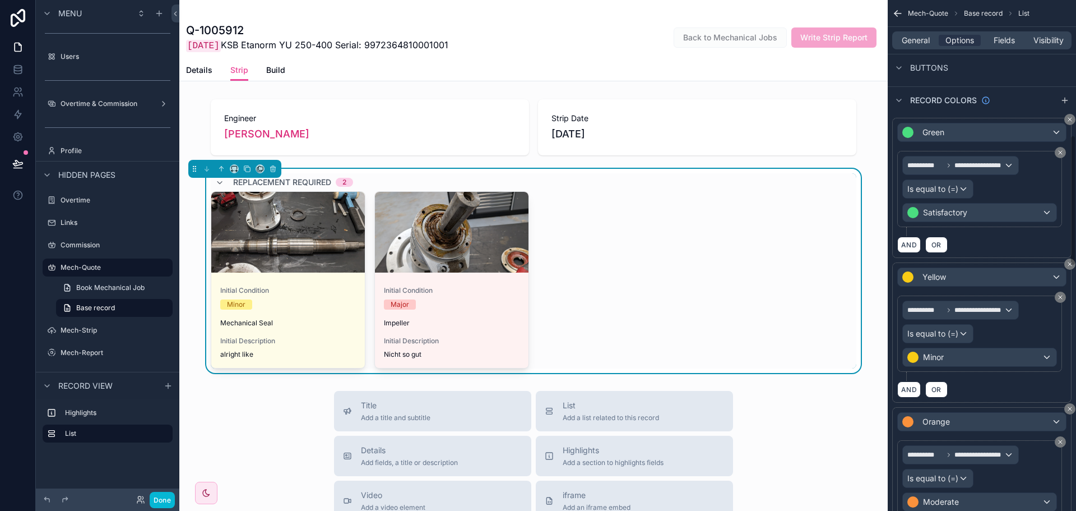
scroll to position [504, 0]
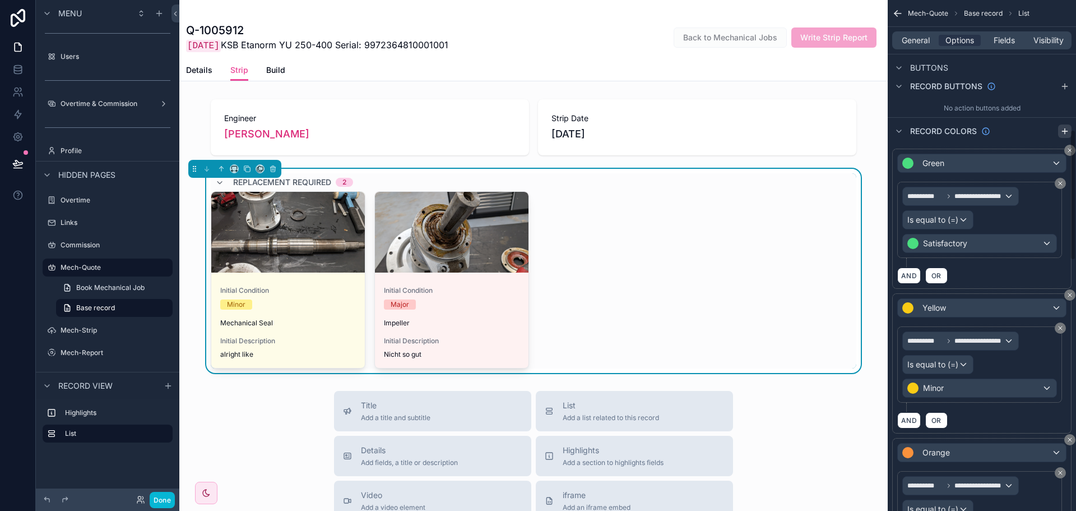
click at [1060, 133] on icon "scrollable content" at bounding box center [1064, 131] width 9 height 9
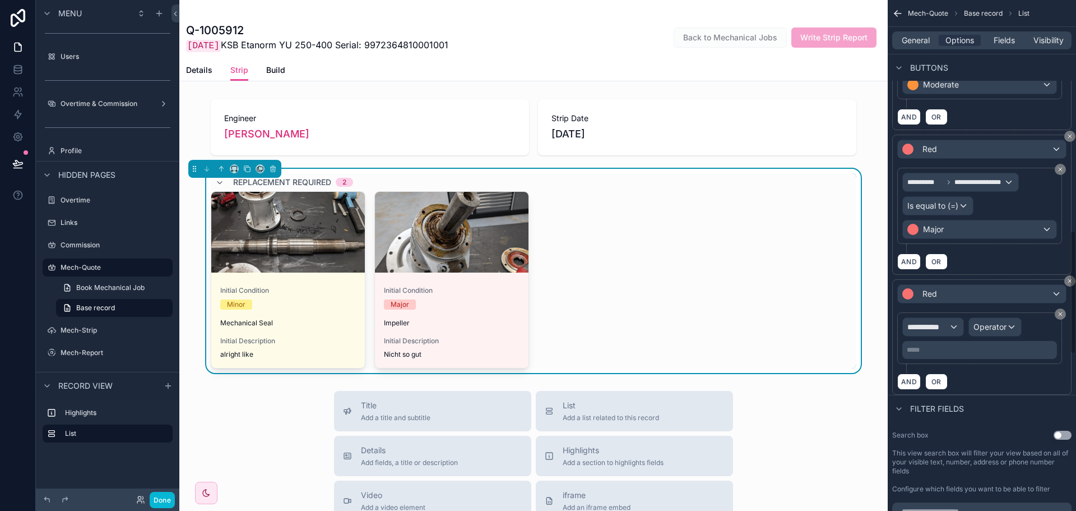
scroll to position [953, 0]
click at [940, 329] on span "**********" at bounding box center [927, 326] width 41 height 11
click at [930, 392] on span "Row values" at bounding box center [932, 385] width 41 height 13
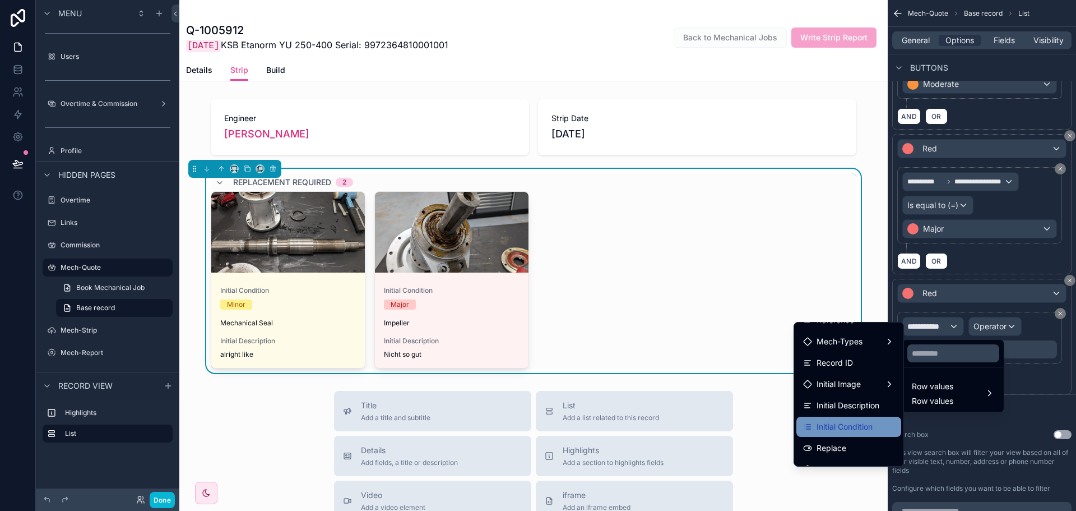
scroll to position [56, 0]
click at [839, 400] on span "Initial Condition" at bounding box center [845, 406] width 56 height 13
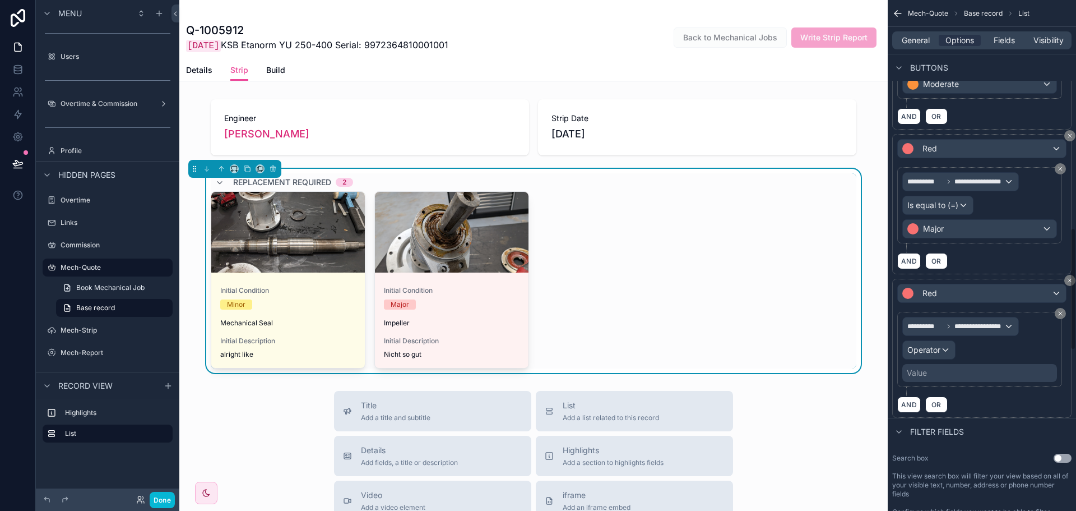
click at [891, 362] on div "**********" at bounding box center [982, 345] width 188 height 143
click at [941, 353] on div "Operator" at bounding box center [929, 350] width 52 height 18
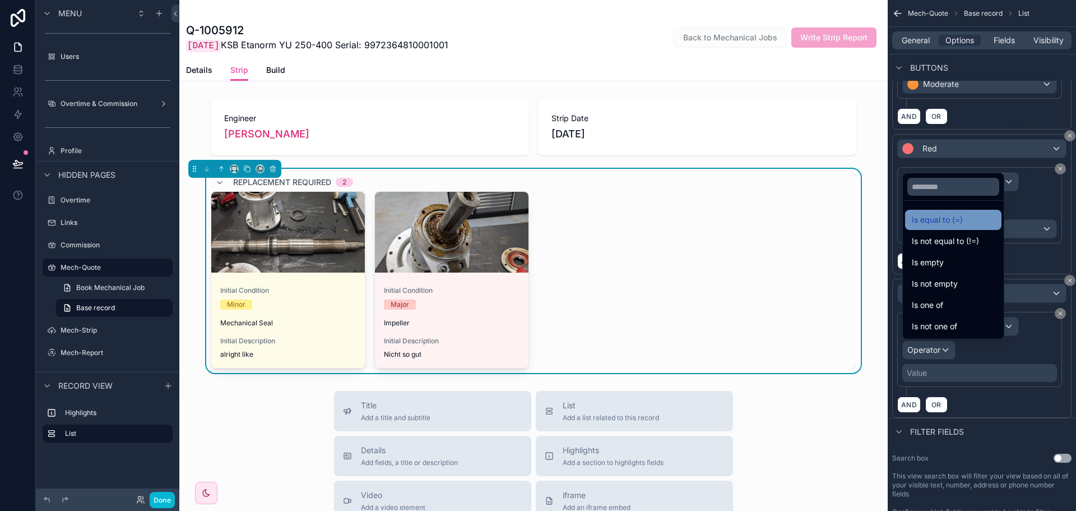
click at [955, 218] on span "Is equal to (=)" at bounding box center [937, 219] width 51 height 13
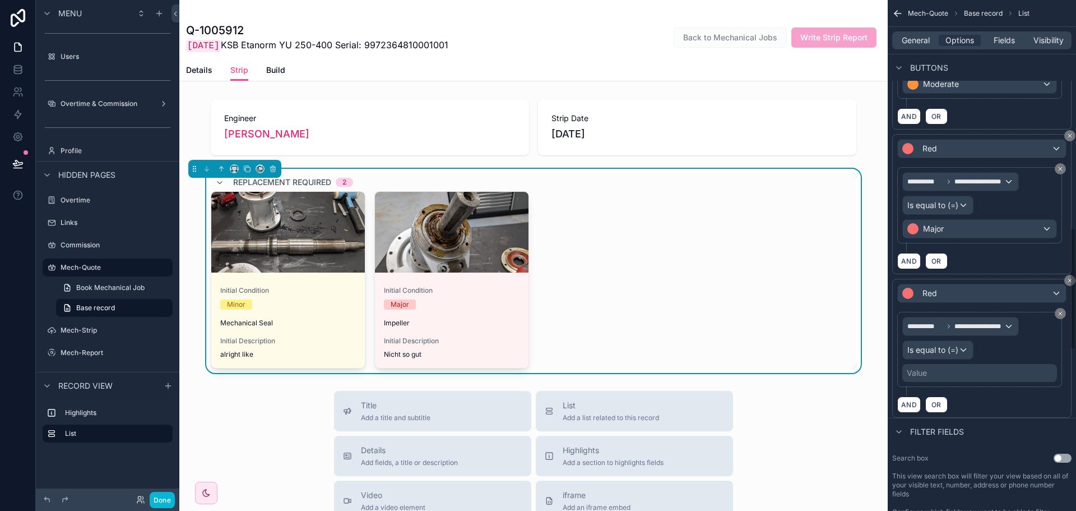
click at [957, 373] on div "Value" at bounding box center [979, 373] width 155 height 18
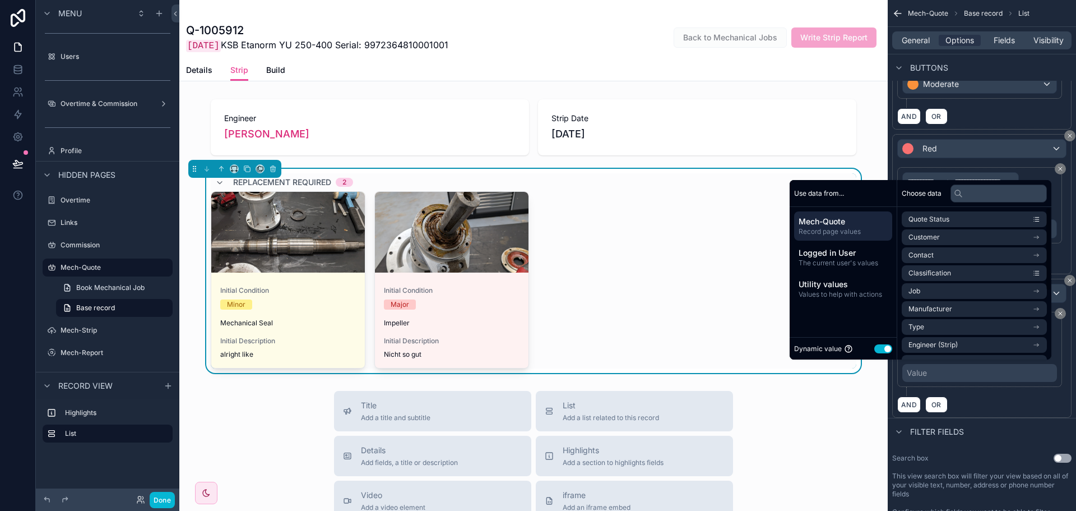
click at [877, 348] on button "Use setting" at bounding box center [883, 348] width 18 height 9
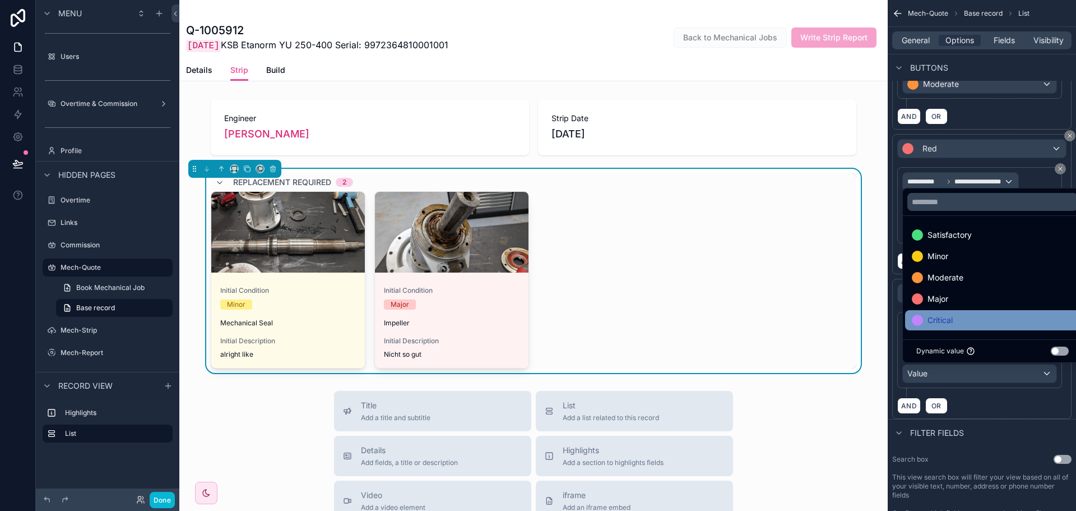
click at [938, 323] on span "Critical" at bounding box center [940, 319] width 25 height 13
click at [1007, 407] on div "AND OR" at bounding box center [981, 405] width 169 height 17
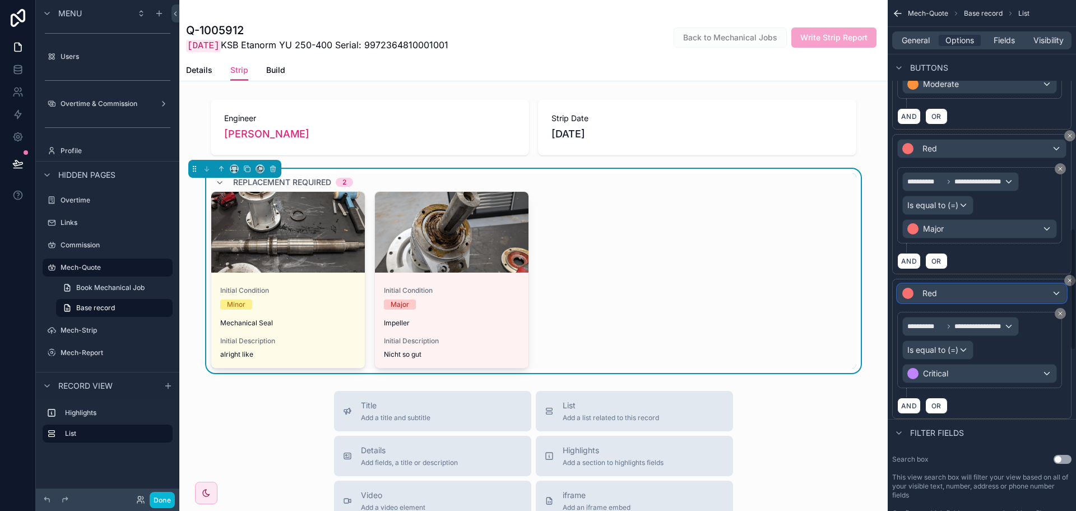
click at [947, 294] on div "Red" at bounding box center [982, 293] width 168 height 18
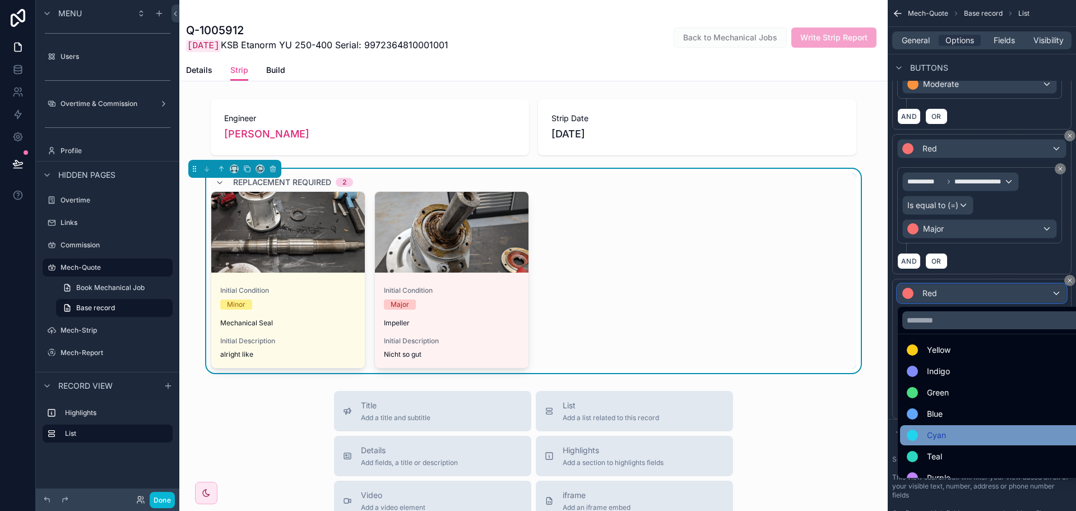
scroll to position [80, 0]
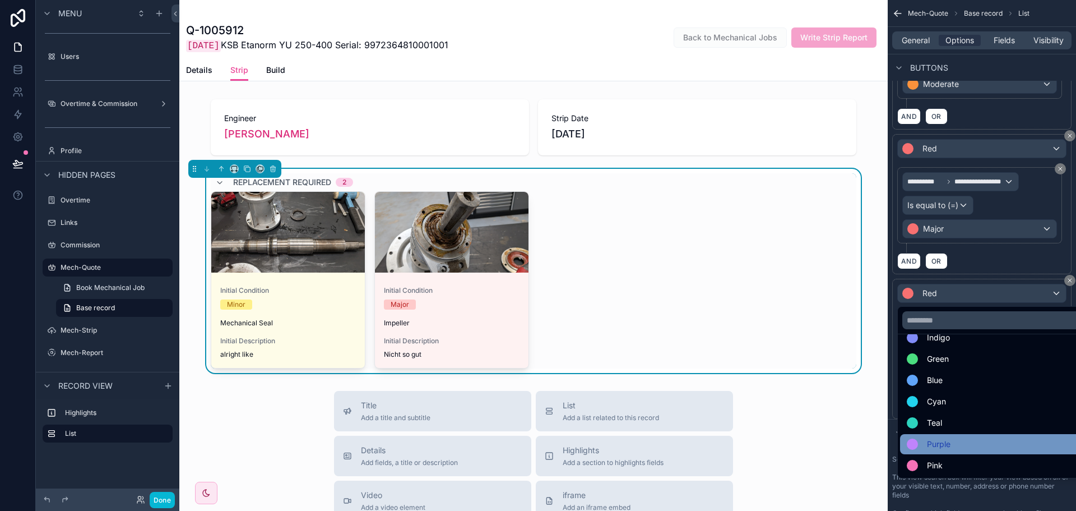
click at [942, 448] on span "Purple" at bounding box center [939, 443] width 24 height 13
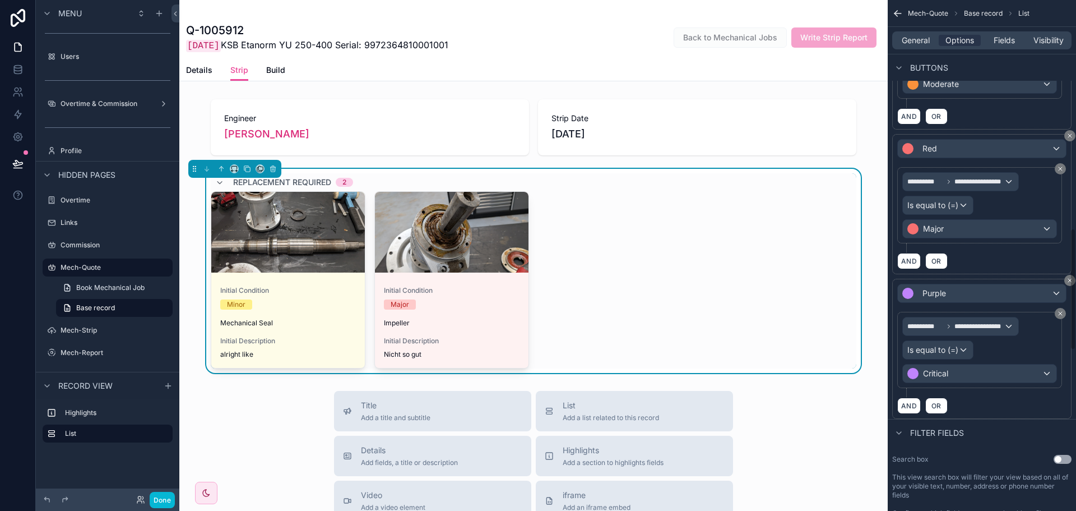
click at [999, 418] on div "**********" at bounding box center [981, 349] width 179 height 140
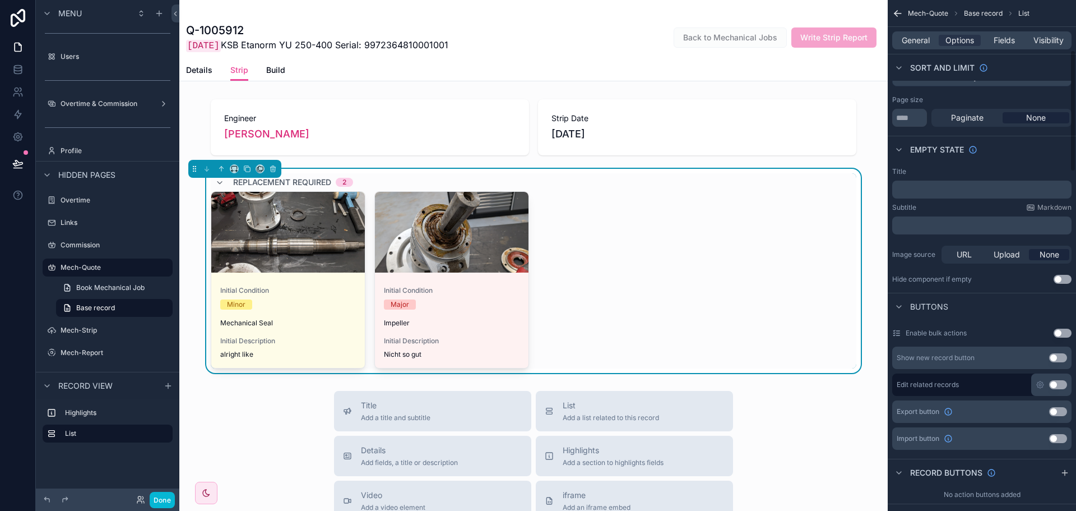
scroll to position [0, 0]
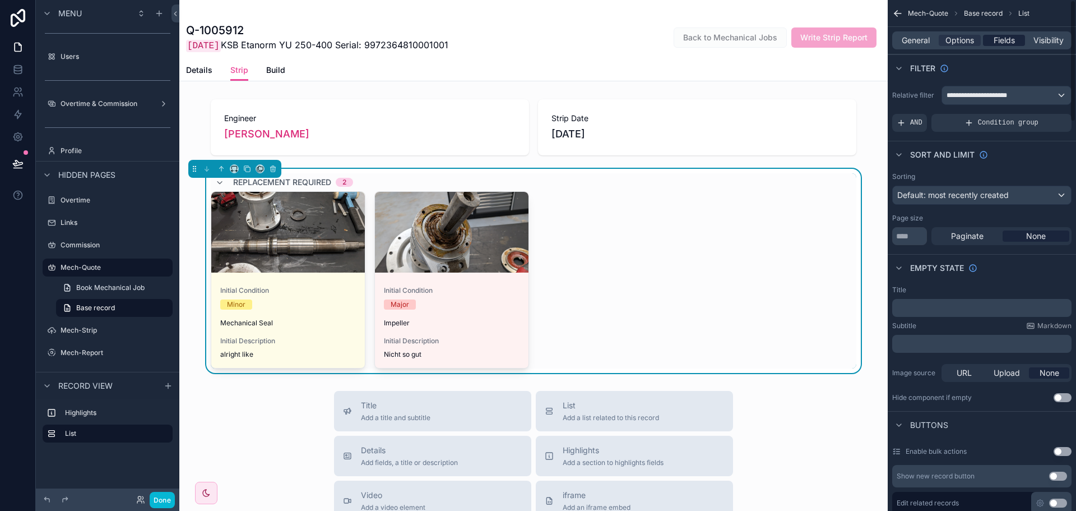
click at [998, 43] on span "Fields" at bounding box center [1004, 40] width 21 height 11
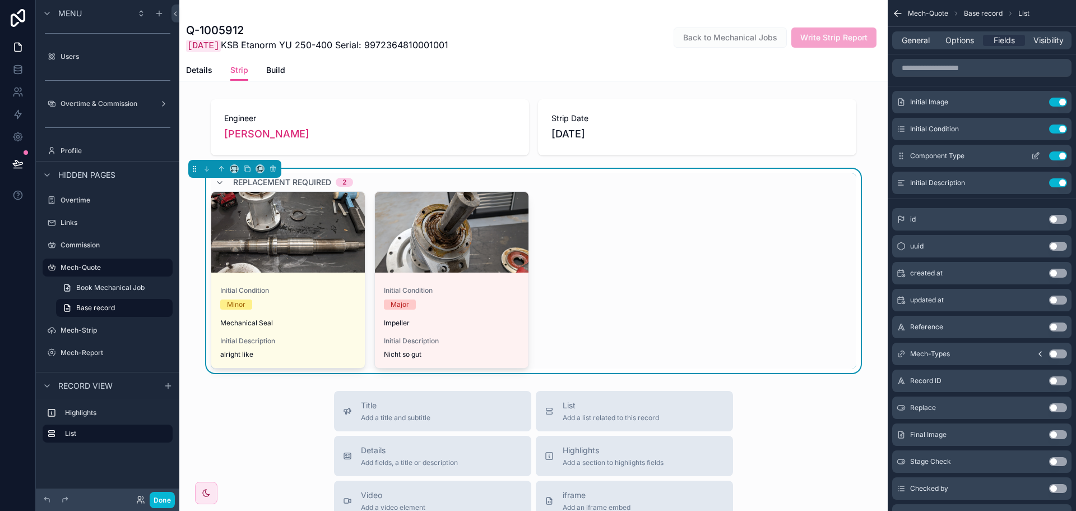
click at [1055, 154] on button "Use setting" at bounding box center [1058, 155] width 18 height 9
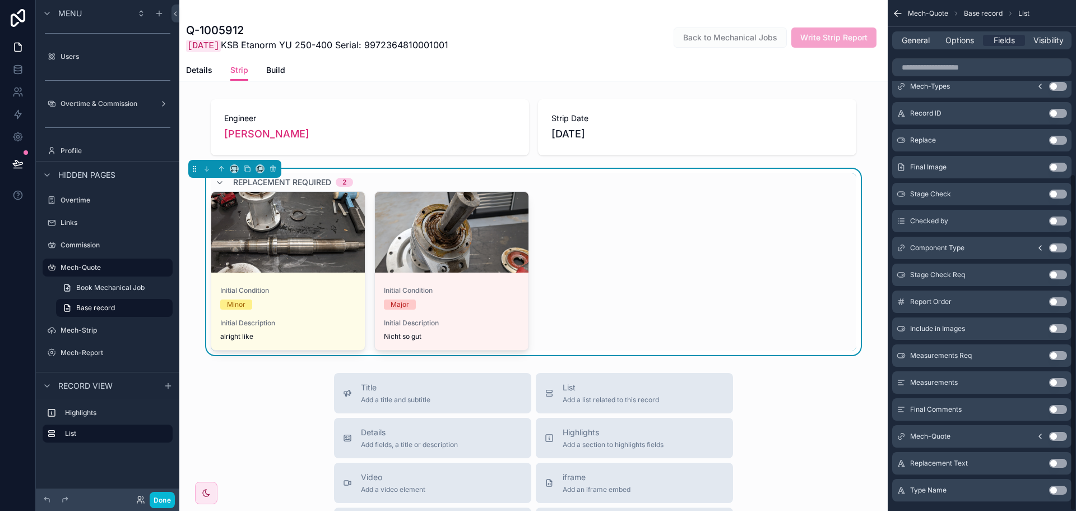
scroll to position [262, 0]
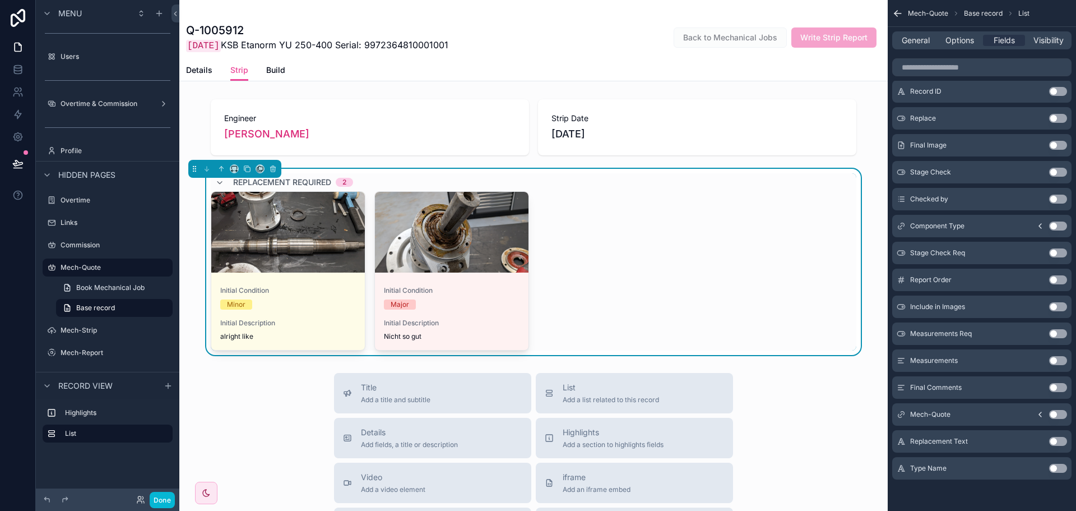
click at [1055, 467] on button "Use setting" at bounding box center [1058, 468] width 18 height 9
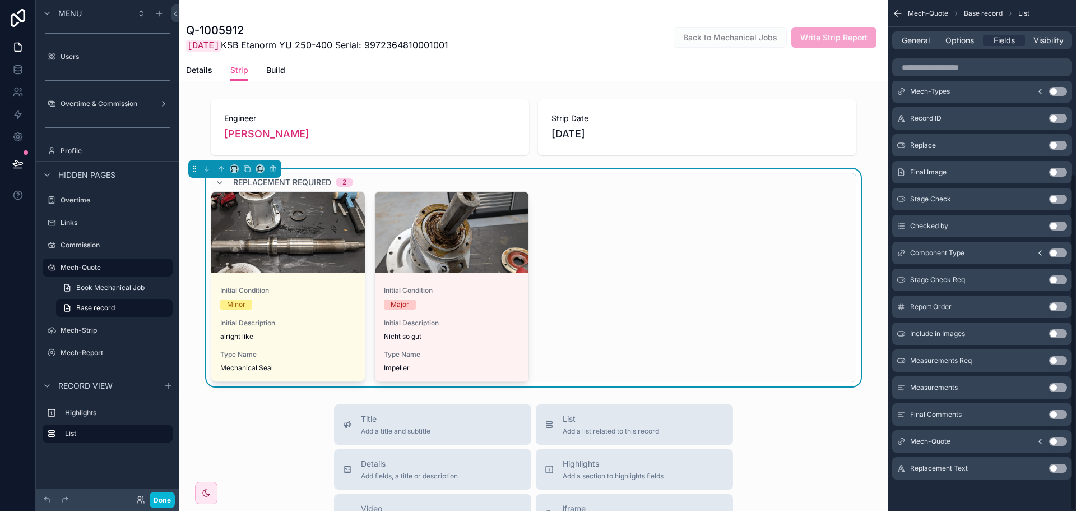
scroll to position [0, 0]
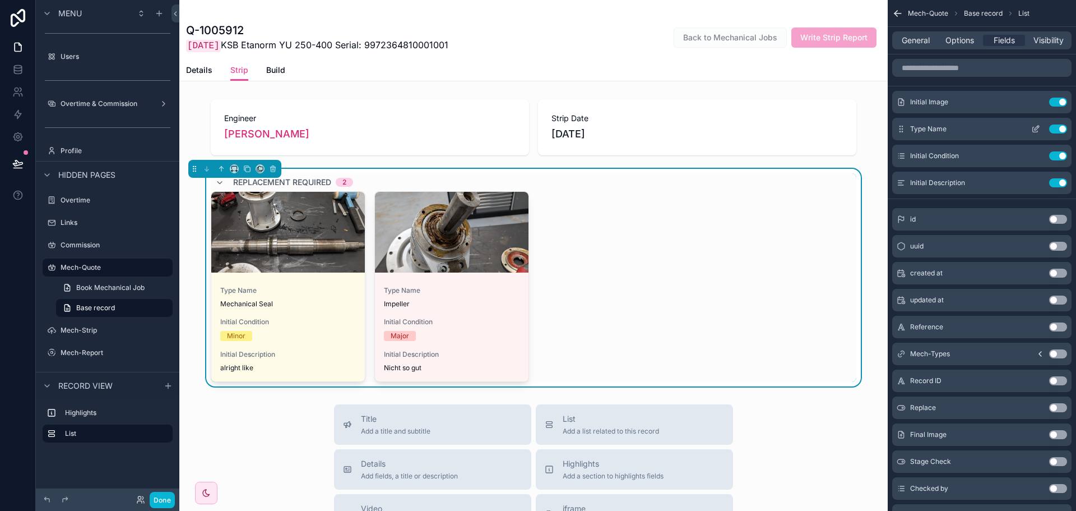
click at [1039, 124] on div "Type Name Use setting" at bounding box center [981, 129] width 179 height 22
click at [1038, 126] on icon "scrollable content" at bounding box center [1035, 128] width 9 height 9
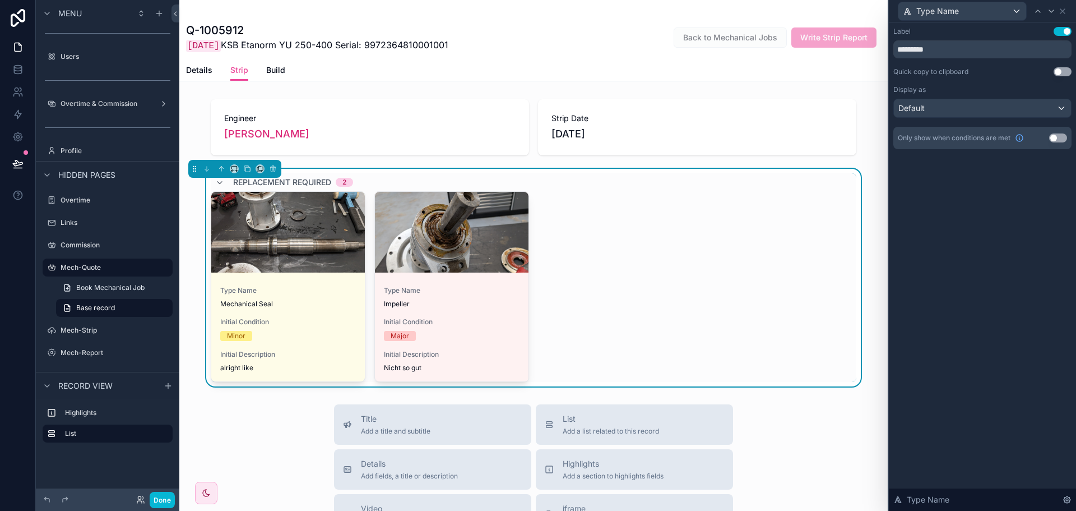
click at [972, 98] on div "Display as Default" at bounding box center [982, 101] width 178 height 33
click at [965, 113] on div "Default" at bounding box center [982, 108] width 177 height 18
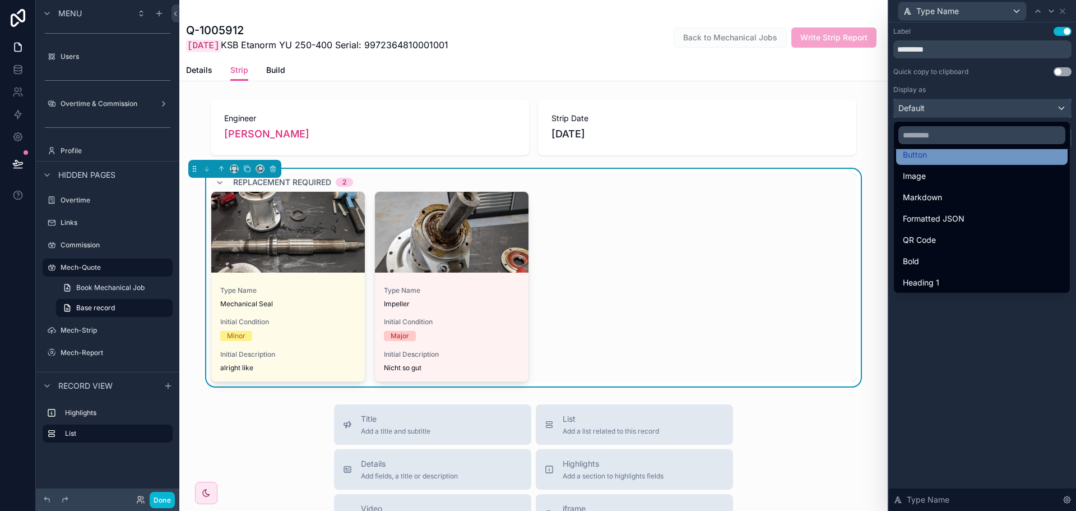
scroll to position [112, 0]
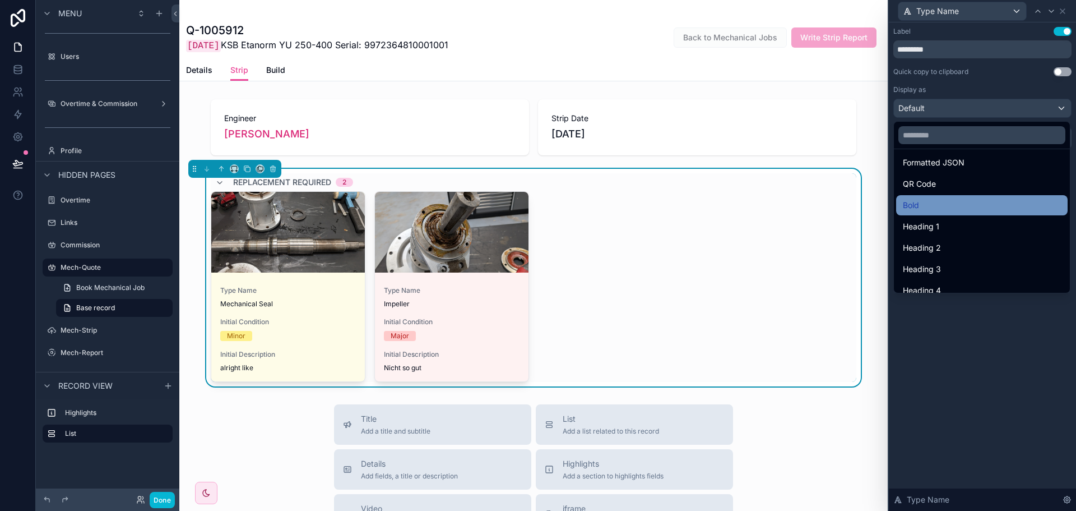
click at [925, 205] on div "Bold" at bounding box center [982, 204] width 158 height 13
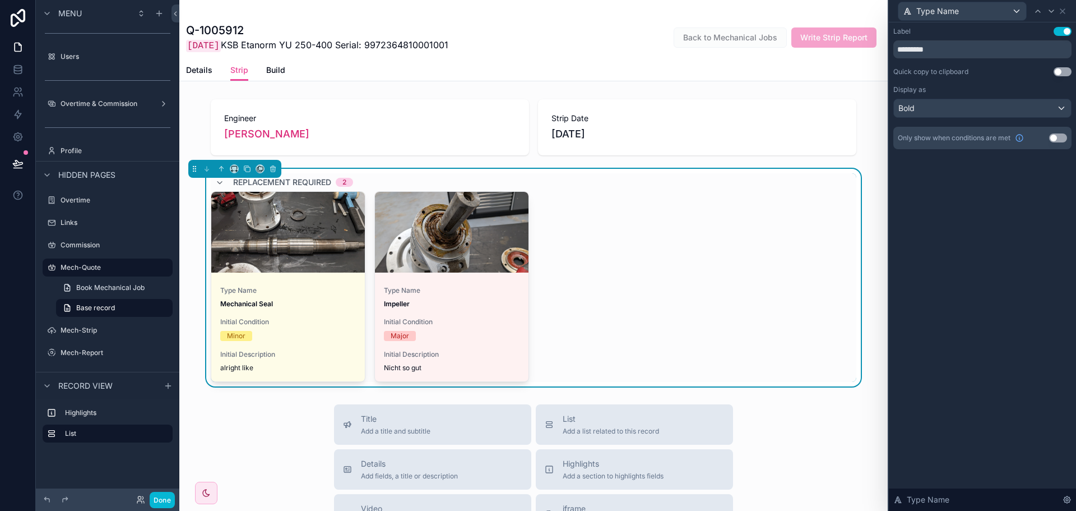
click at [1062, 35] on button "Use setting" at bounding box center [1063, 31] width 18 height 9
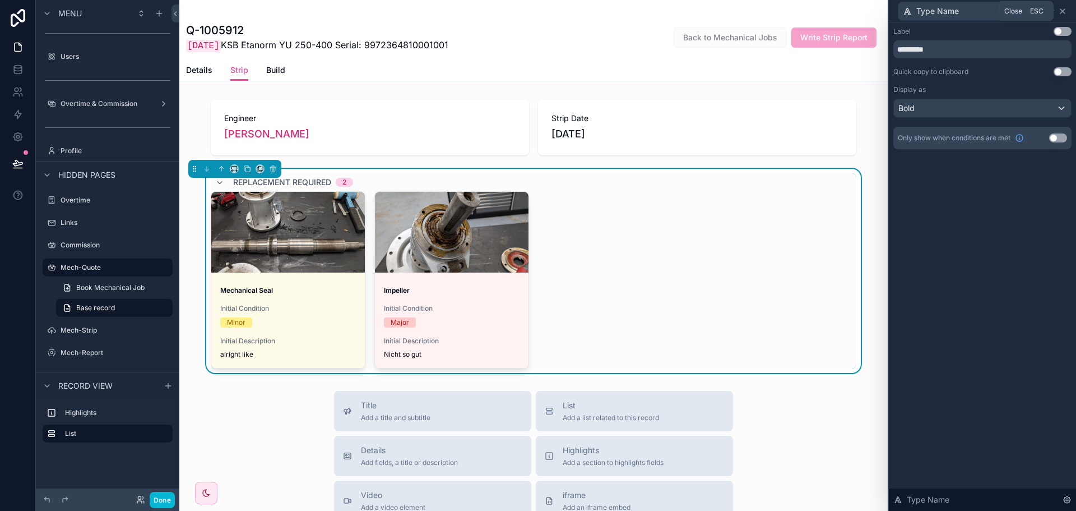
click at [1066, 10] on icon at bounding box center [1062, 11] width 9 height 9
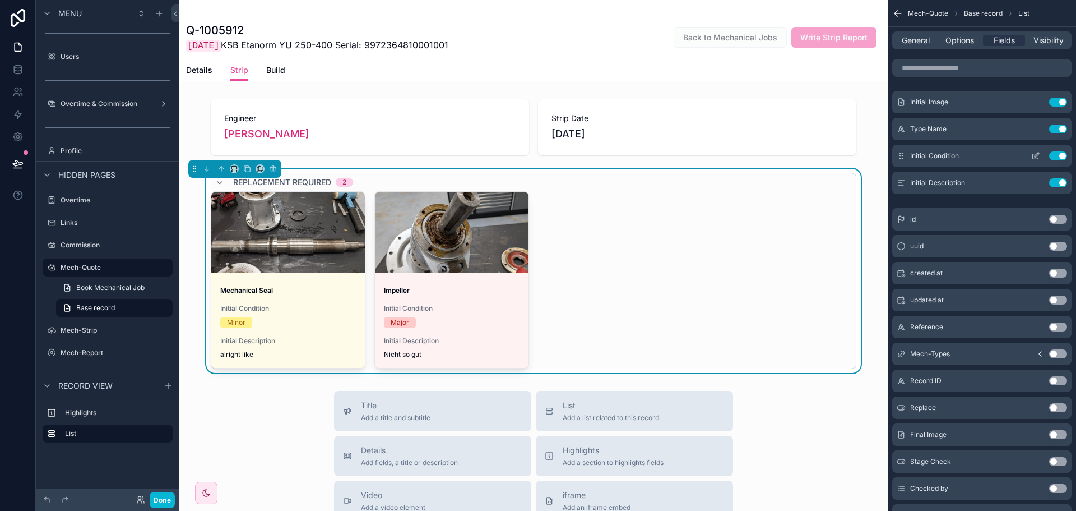
click at [1036, 158] on icon "scrollable content" at bounding box center [1035, 155] width 9 height 9
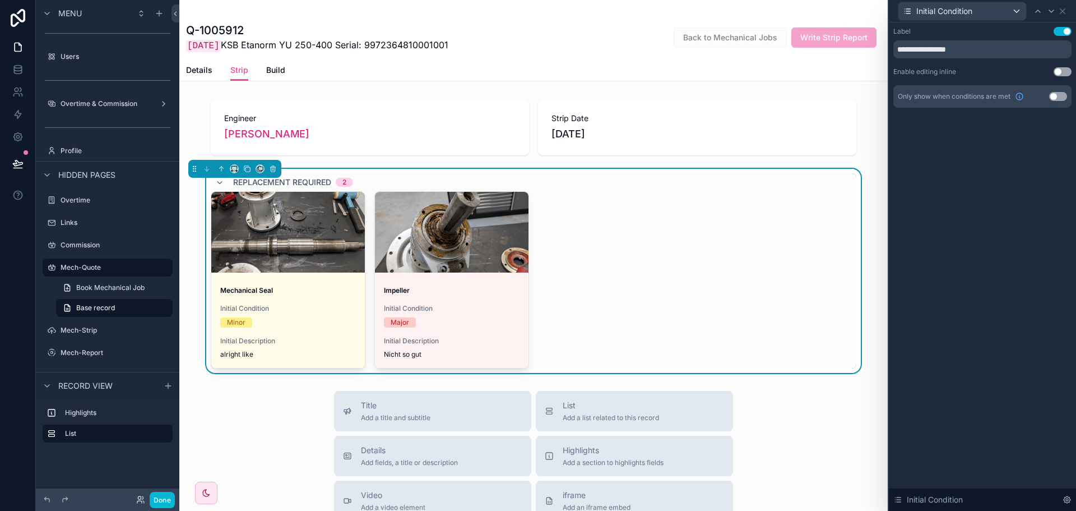
click at [1057, 31] on button "Use setting" at bounding box center [1063, 31] width 18 height 9
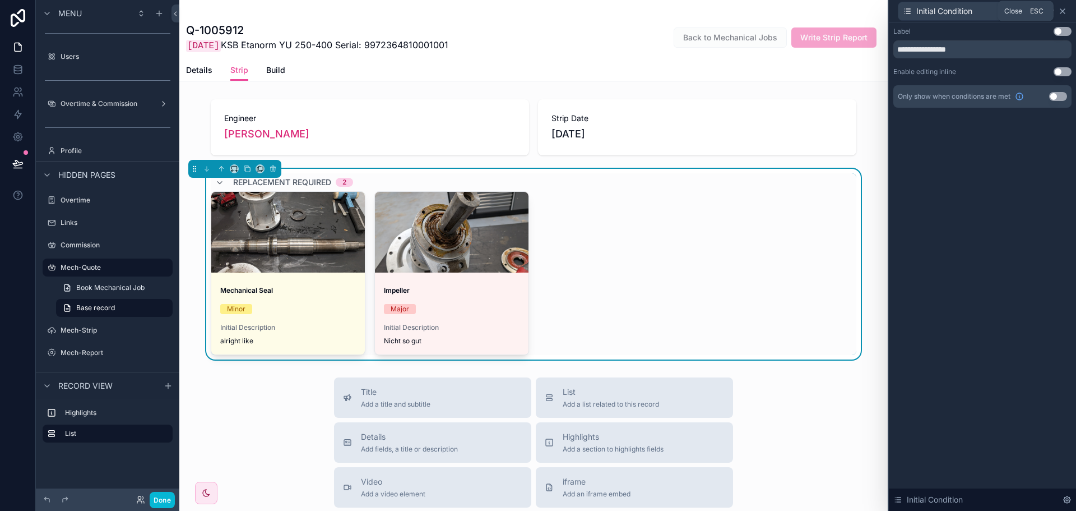
click at [1064, 13] on icon at bounding box center [1062, 11] width 9 height 9
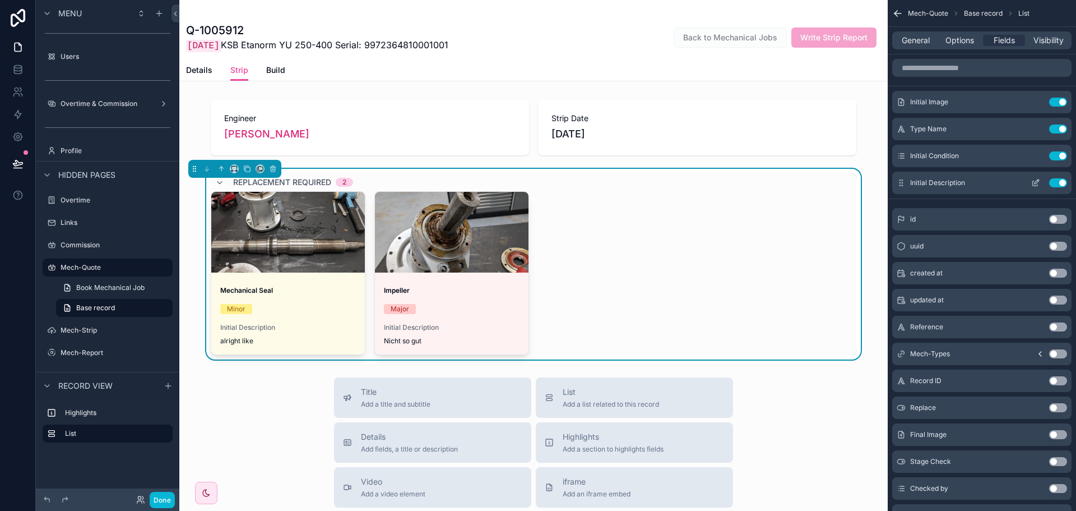
click at [1036, 182] on icon "scrollable content" at bounding box center [1035, 182] width 9 height 9
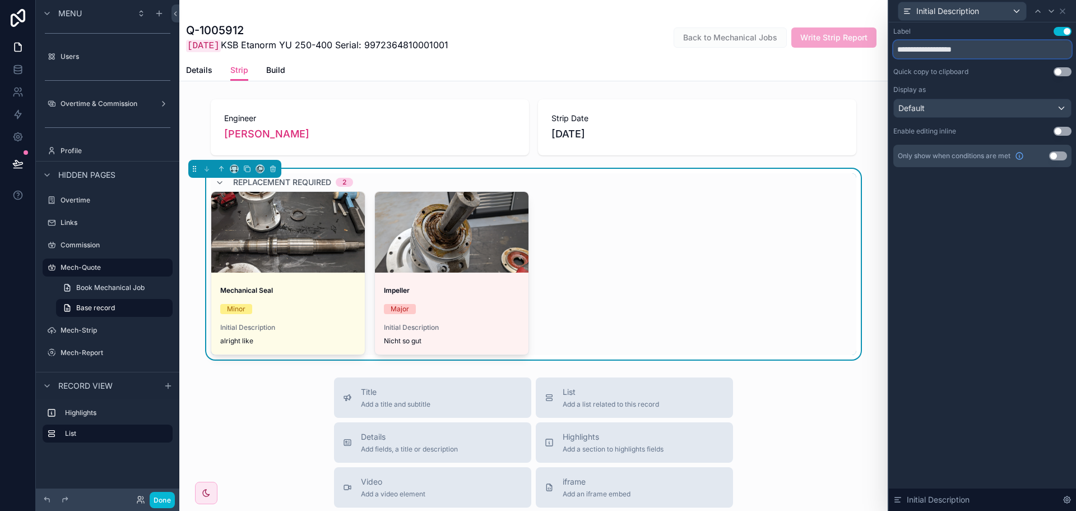
drag, startPoint x: 918, startPoint y: 49, endPoint x: 890, endPoint y: 52, distance: 28.1
click at [890, 52] on div "**********" at bounding box center [982, 108] width 187 height 172
type input "**********"
click at [1063, 11] on icon at bounding box center [1062, 11] width 4 height 4
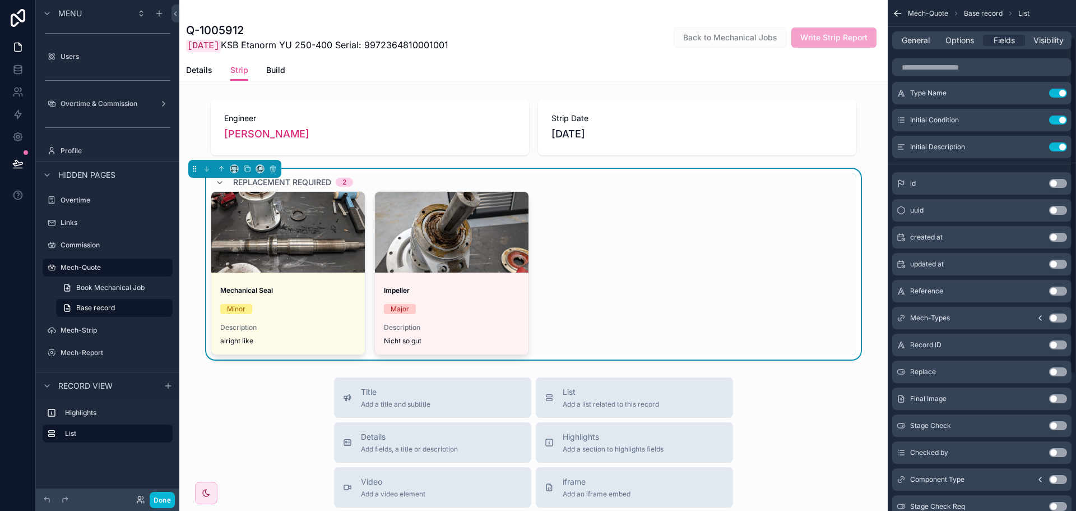
scroll to position [56, 0]
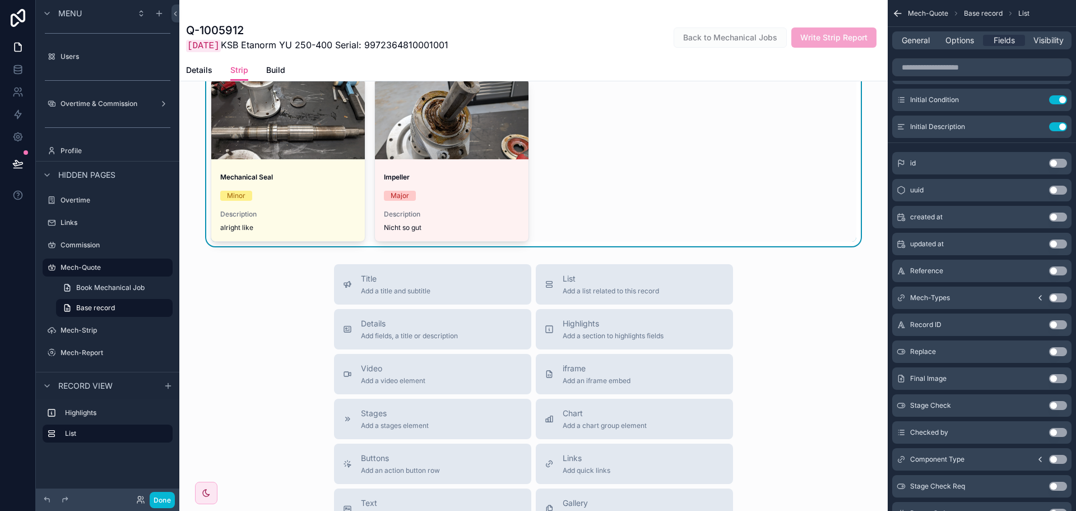
scroll to position [168, 0]
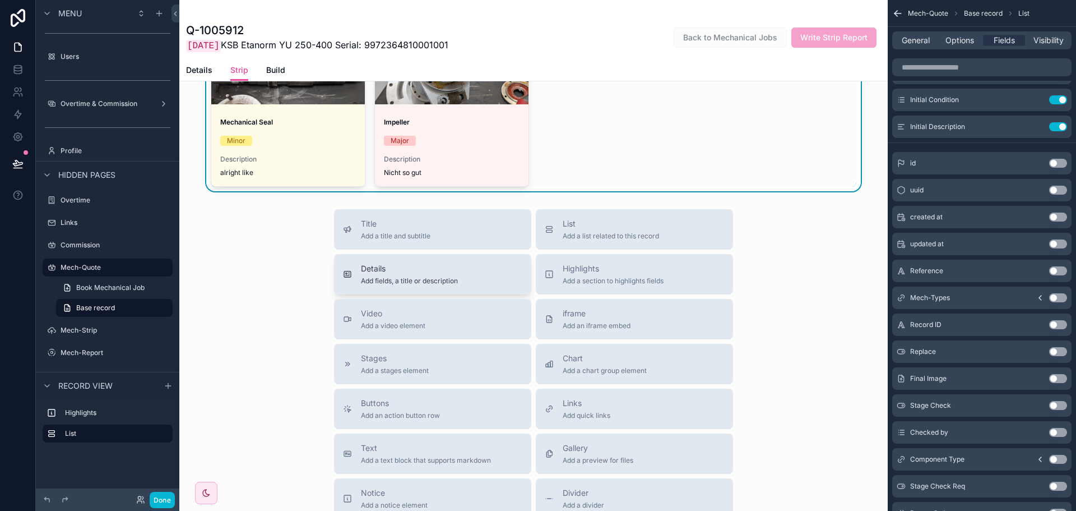
click at [441, 273] on span "Details" at bounding box center [409, 268] width 97 height 11
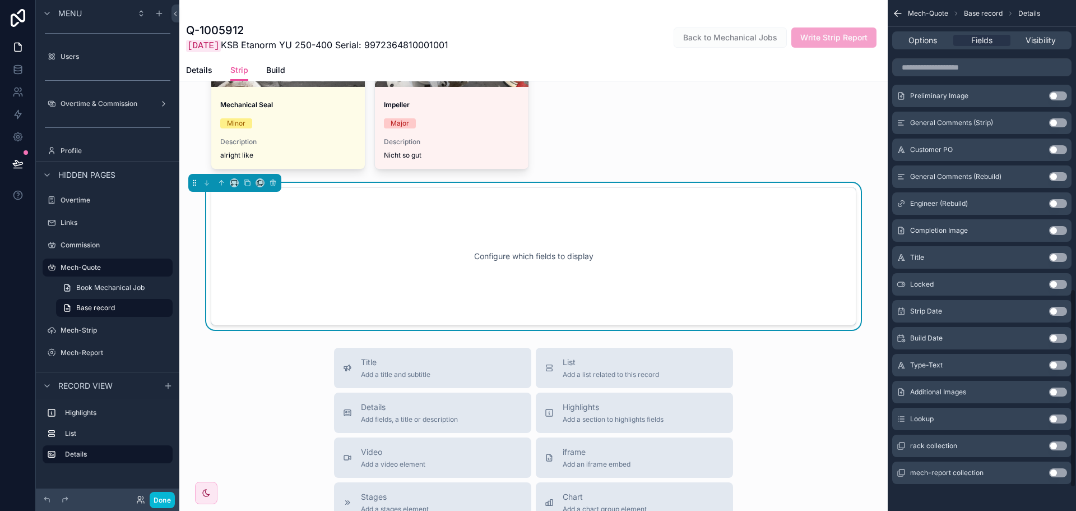
scroll to position [801, 0]
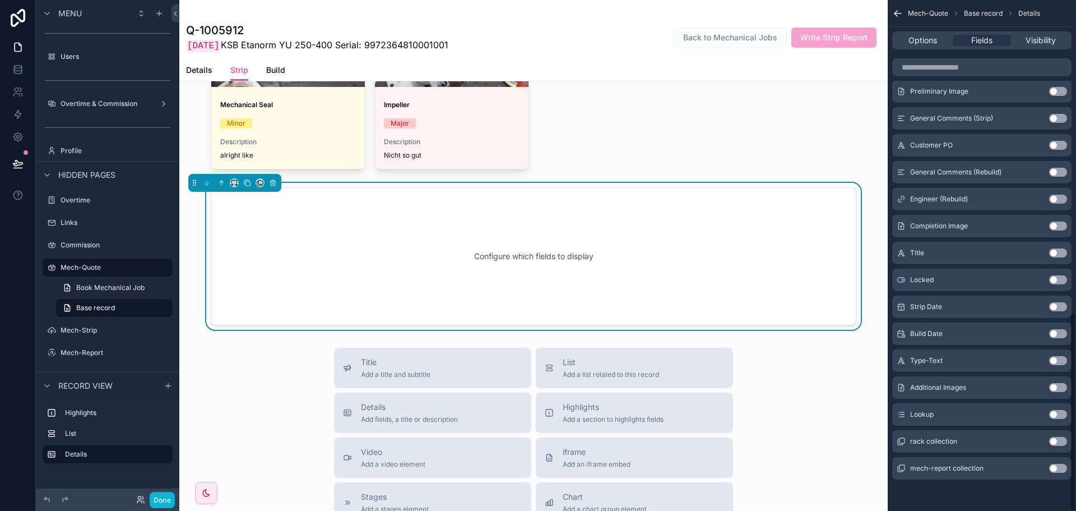
click at [1057, 384] on button "Use setting" at bounding box center [1058, 387] width 18 height 9
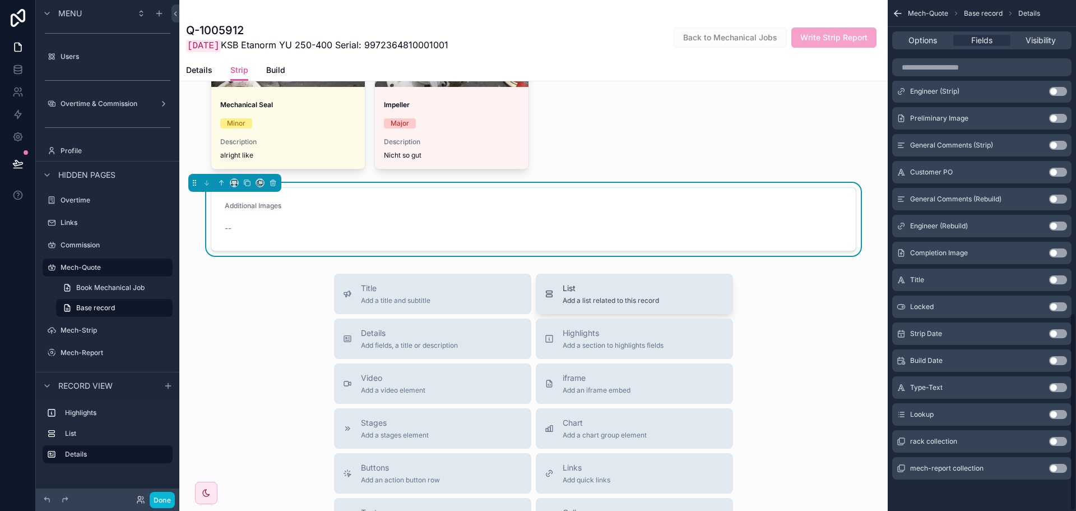
scroll to position [73, 0]
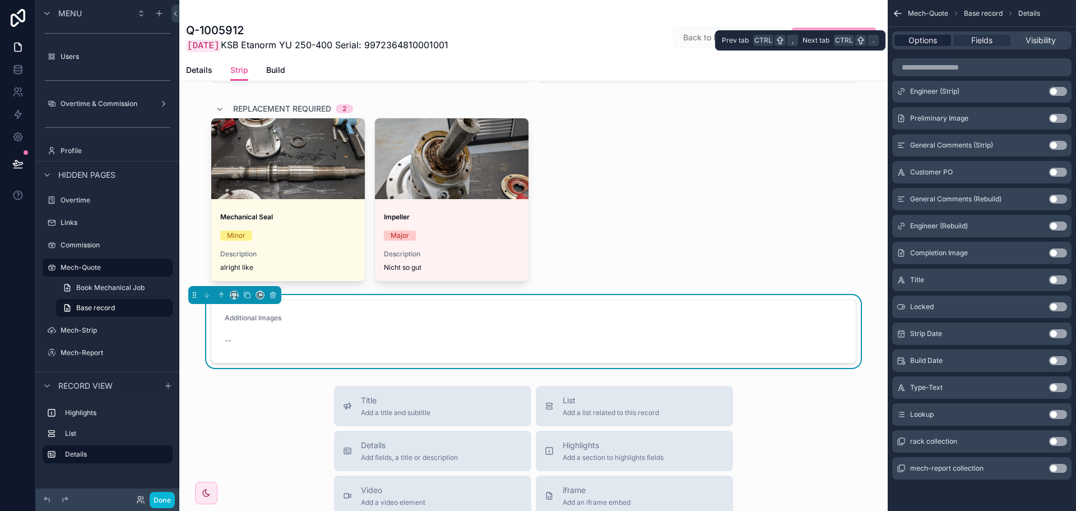
click at [946, 38] on div "Options" at bounding box center [923, 40] width 57 height 11
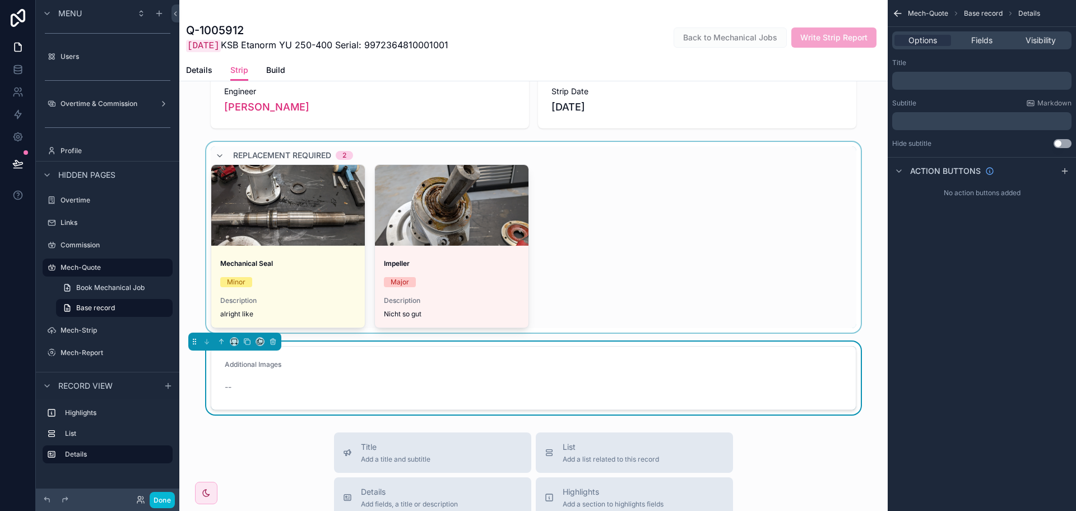
scroll to position [0, 0]
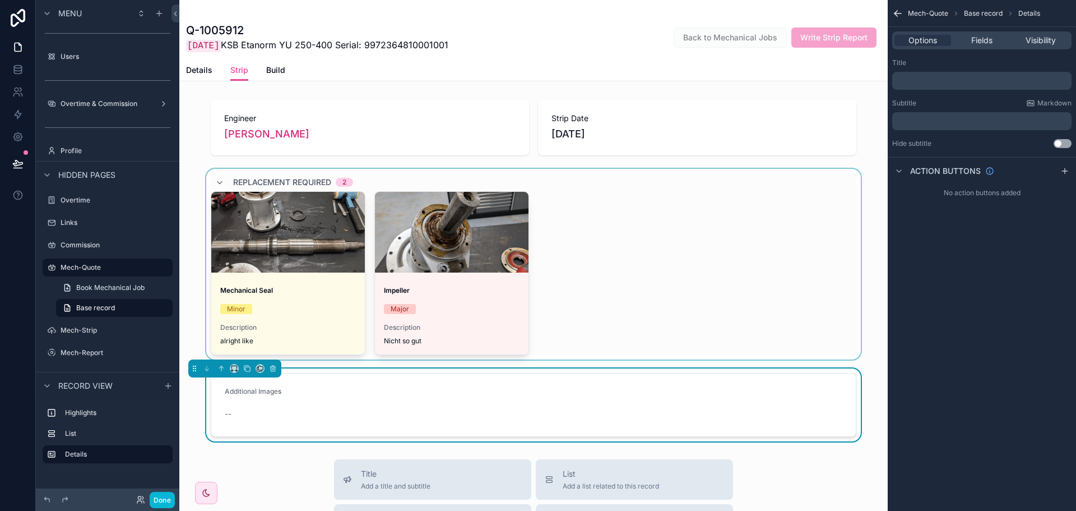
click at [605, 187] on div "scrollable content" at bounding box center [533, 264] width 708 height 191
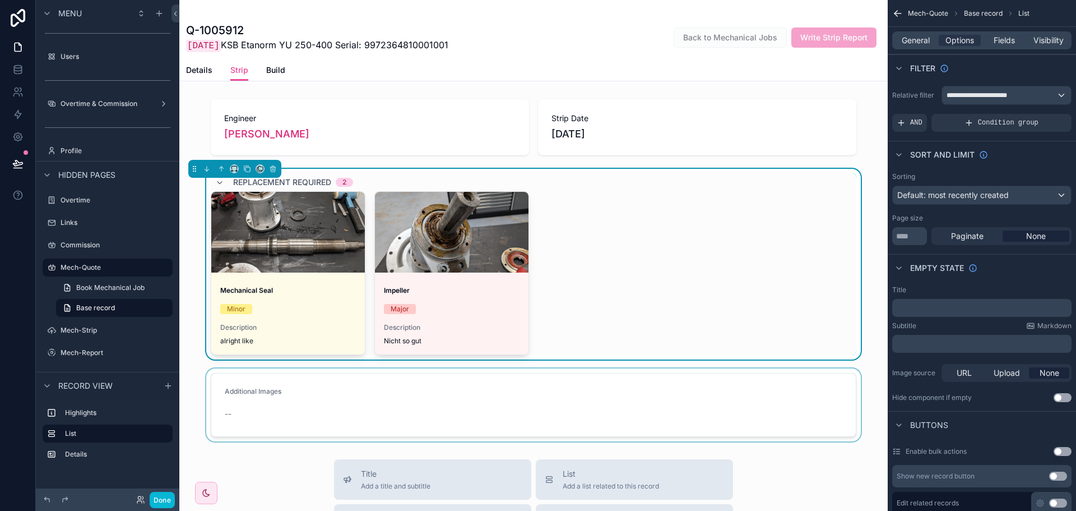
click at [583, 400] on div "scrollable content" at bounding box center [533, 404] width 708 height 73
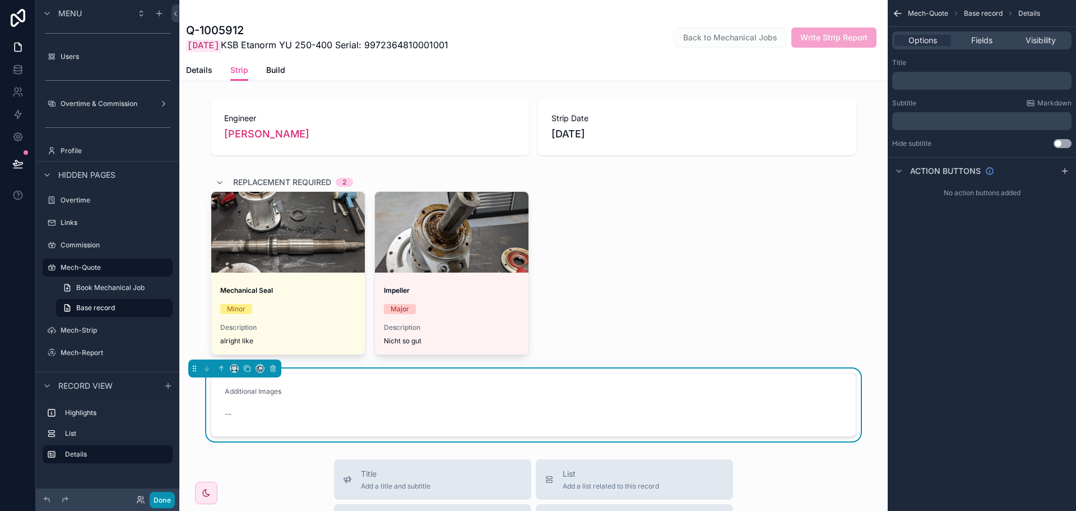
click at [163, 494] on button "Done" at bounding box center [162, 500] width 25 height 16
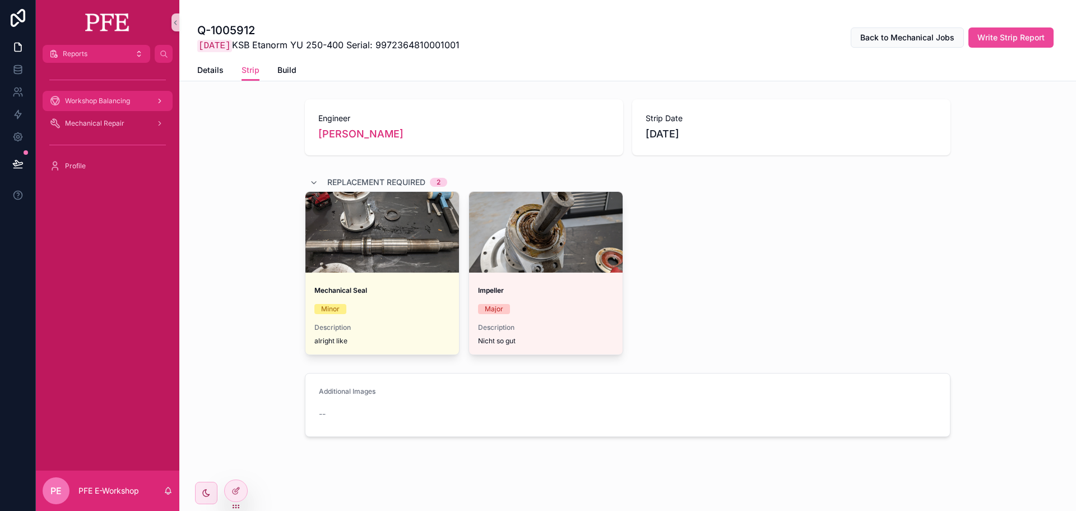
click at [117, 110] on link "Workshop Balancing" at bounding box center [108, 101] width 130 height 20
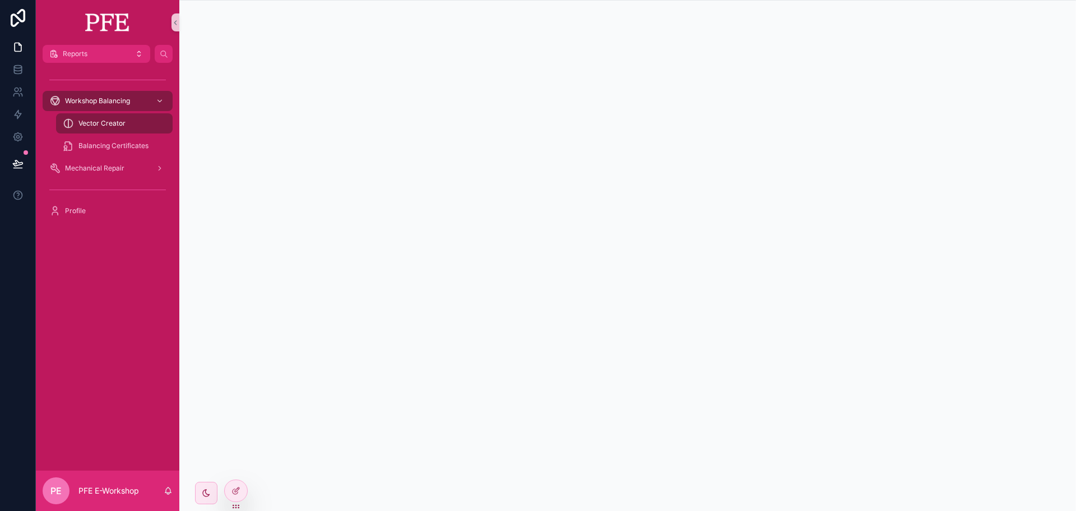
click at [104, 124] on span "Vector Creator" at bounding box center [101, 123] width 47 height 9
click at [101, 164] on span "Mechanical Repair" at bounding box center [94, 168] width 59 height 9
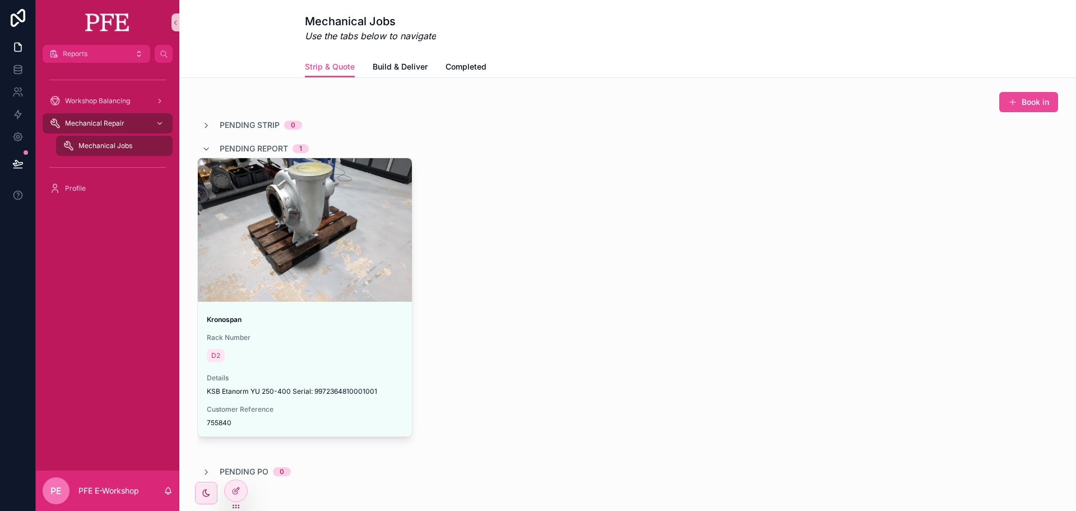
click at [618, 210] on div "Kronospan Rack Number D2 Details KSB Etanorm YU 250-400 Serial: 997236481000100…" at bounding box center [627, 307] width 861 height 299
click at [123, 62] on button "Reports" at bounding box center [97, 54] width 108 height 18
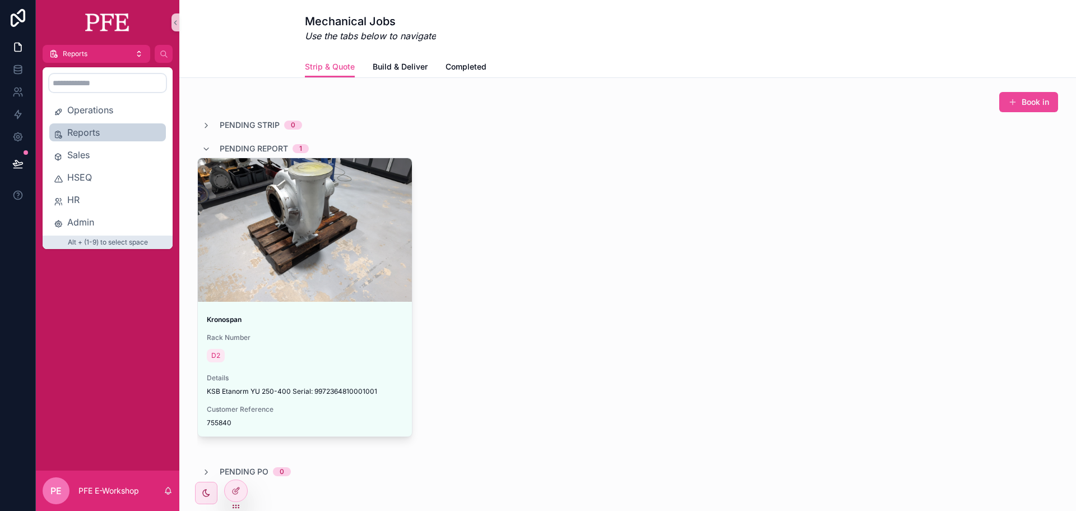
click at [99, 119] on div "Operations Reports Sales HSEQ HR Admin" at bounding box center [107, 166] width 117 height 130
click at [122, 101] on div "Operations" at bounding box center [107, 110] width 117 height 18
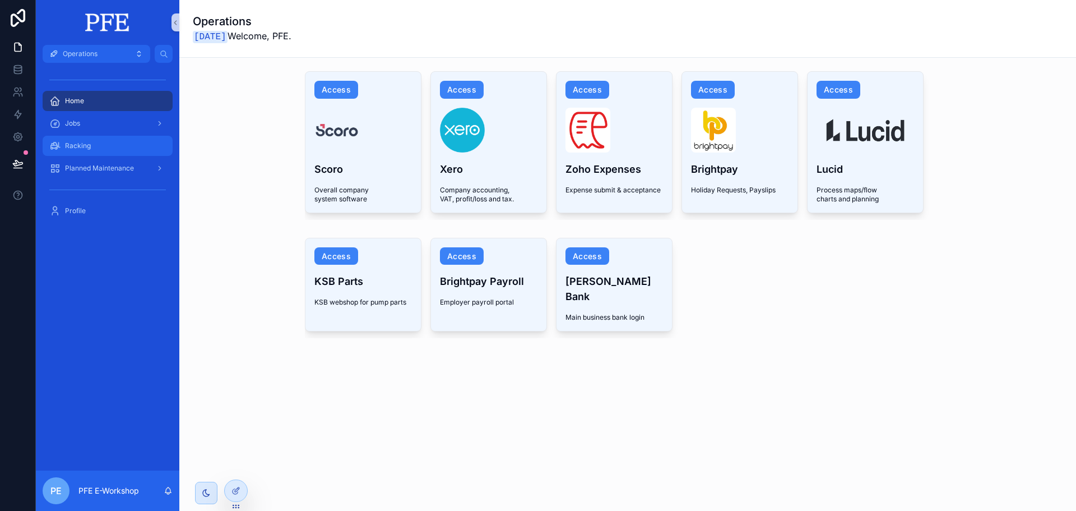
click at [92, 145] on div "Racking" at bounding box center [107, 146] width 117 height 18
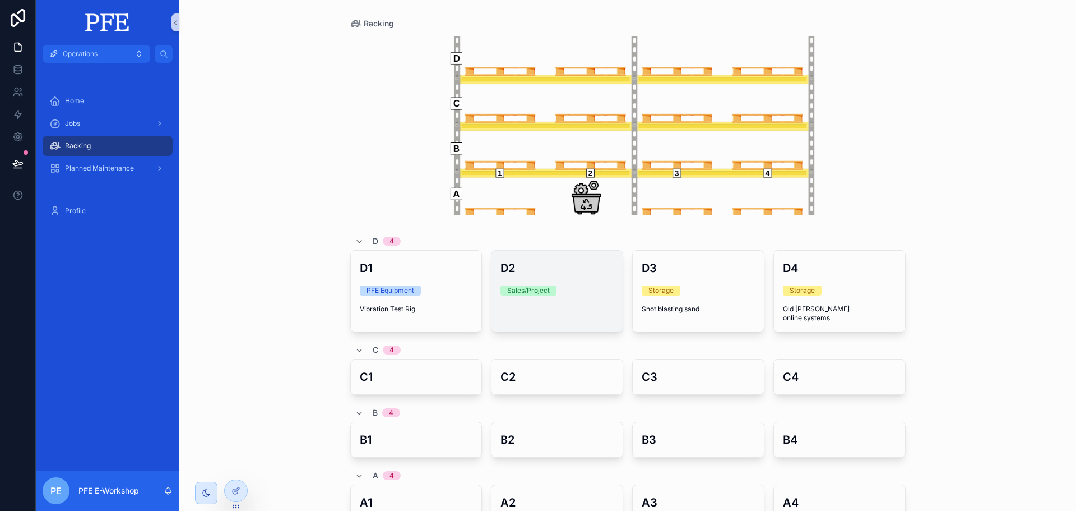
click at [572, 294] on div "Sales/Project" at bounding box center [557, 290] width 113 height 10
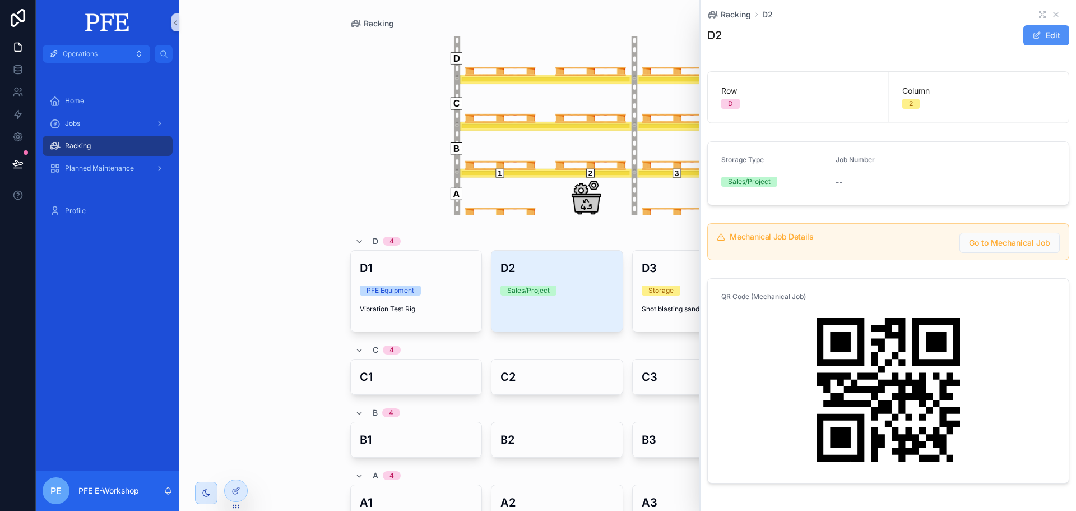
click at [1045, 36] on button "Edit" at bounding box center [1046, 35] width 46 height 20
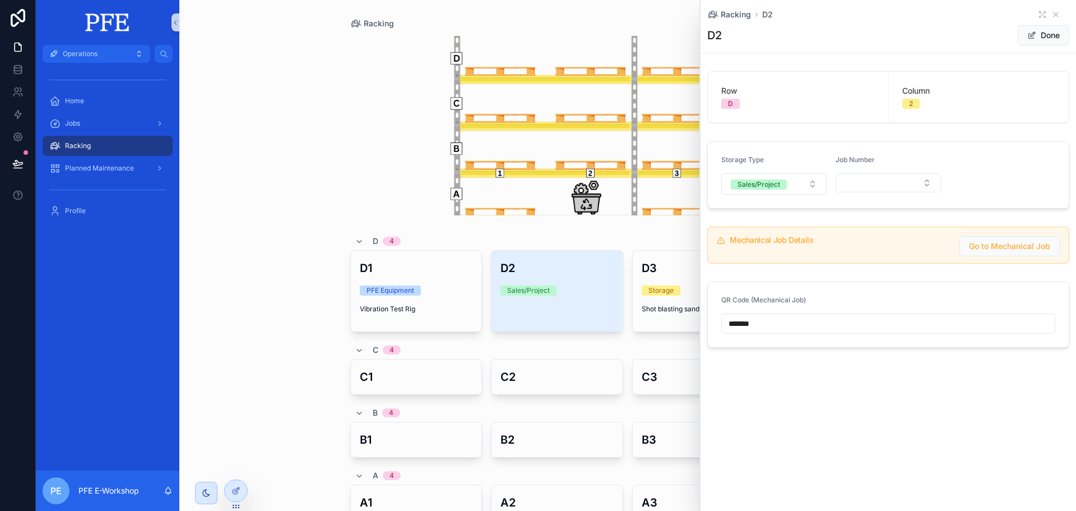
click at [790, 172] on div "Storage Type Sales/Project" at bounding box center [773, 174] width 105 height 39
click at [794, 188] on button "Sales/Project" at bounding box center [773, 183] width 105 height 21
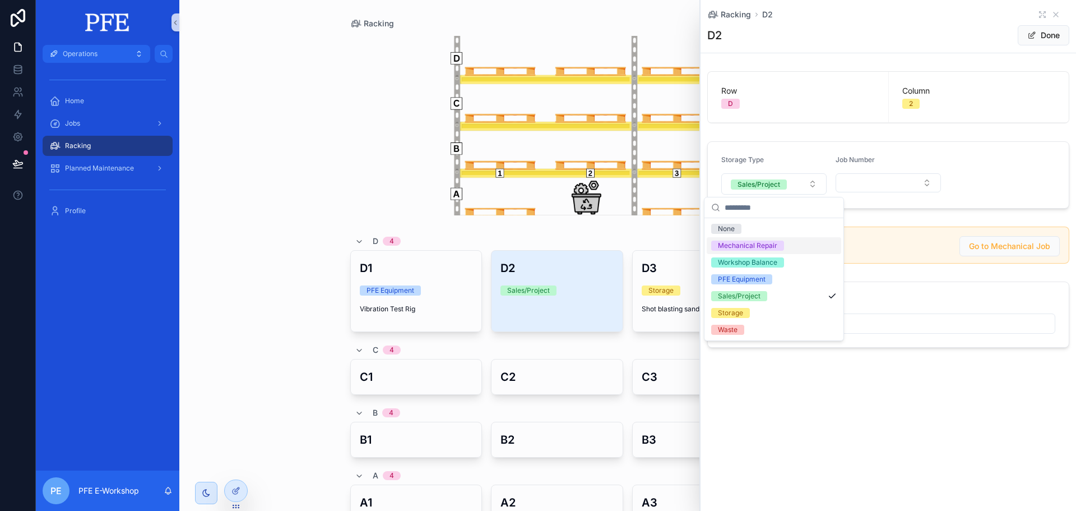
click at [773, 242] on div "Mechanical Repair" at bounding box center [747, 245] width 59 height 10
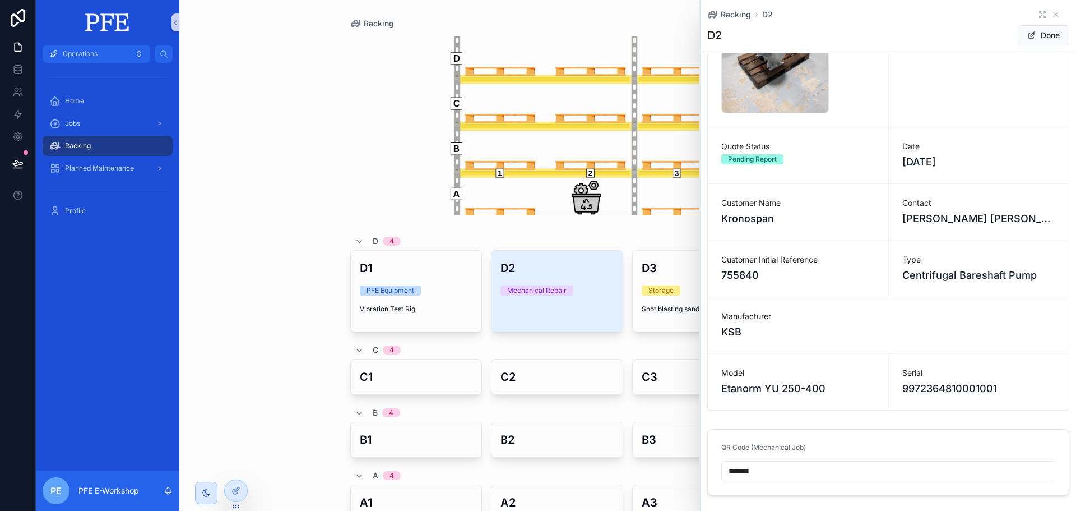
scroll to position [336, 0]
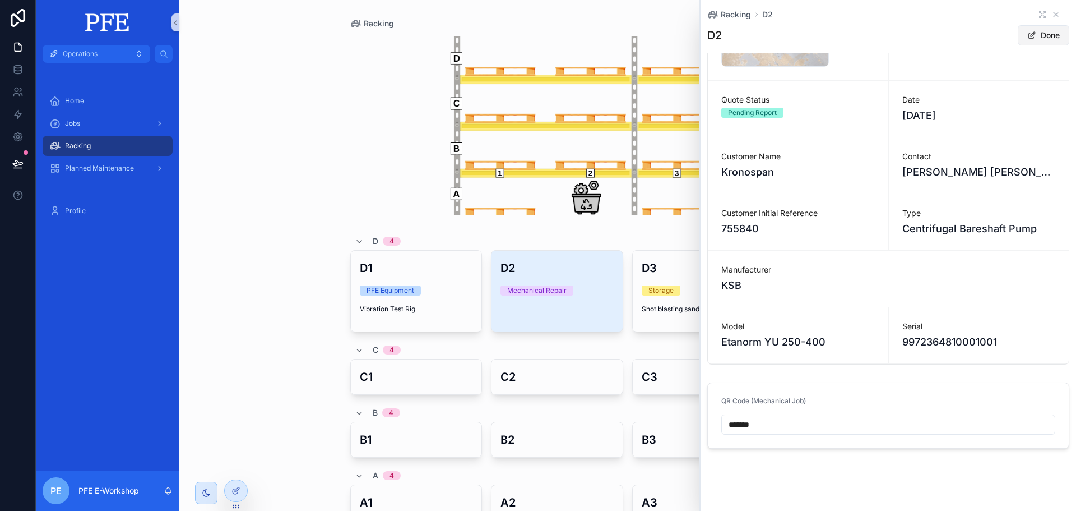
click at [1034, 41] on button "Done" at bounding box center [1044, 35] width 52 height 20
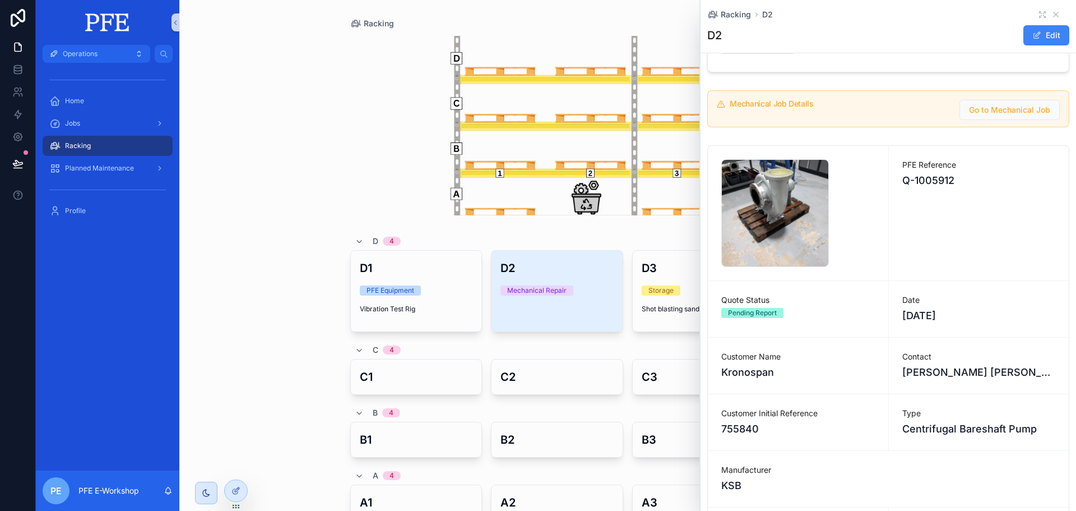
scroll to position [94, 0]
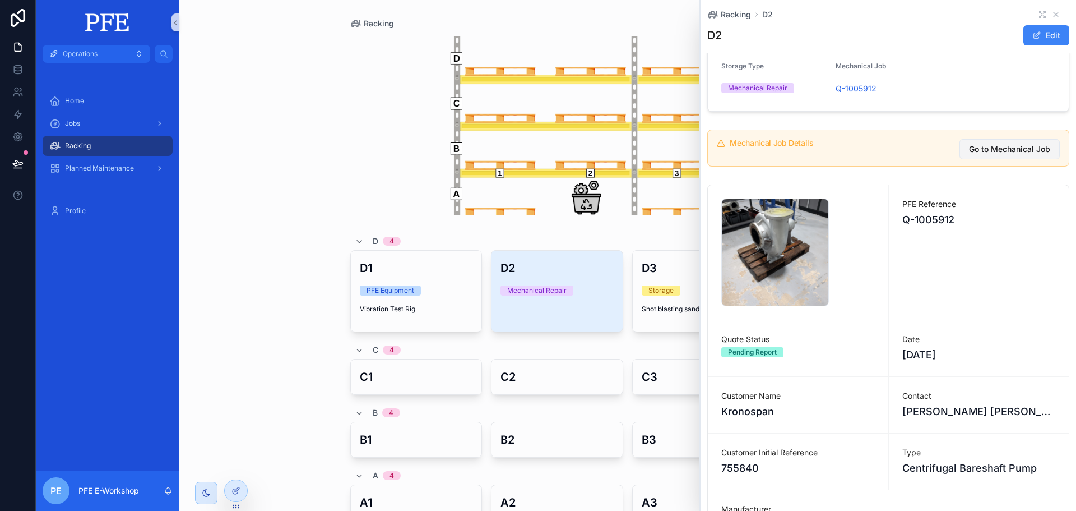
click at [1017, 142] on button "Go to Mechanical Job" at bounding box center [1010, 149] width 100 height 20
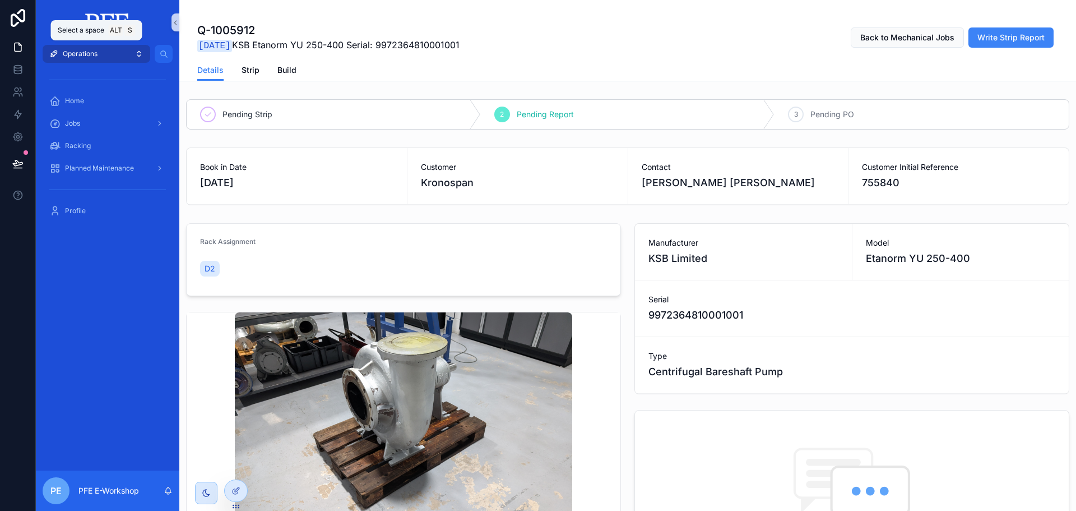
click at [108, 57] on button "Operations" at bounding box center [97, 54] width 108 height 18
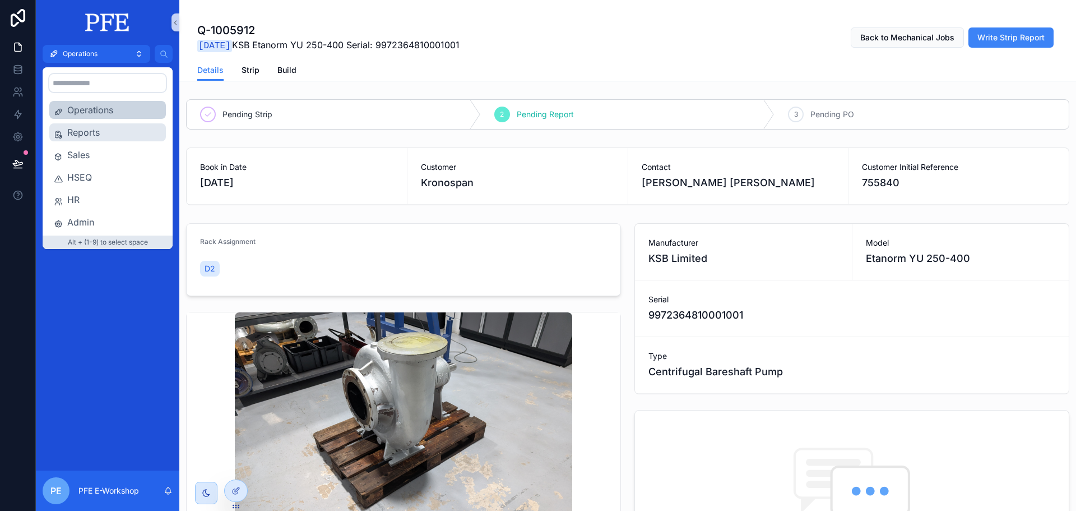
click at [104, 136] on span "Reports" at bounding box center [114, 132] width 94 height 13
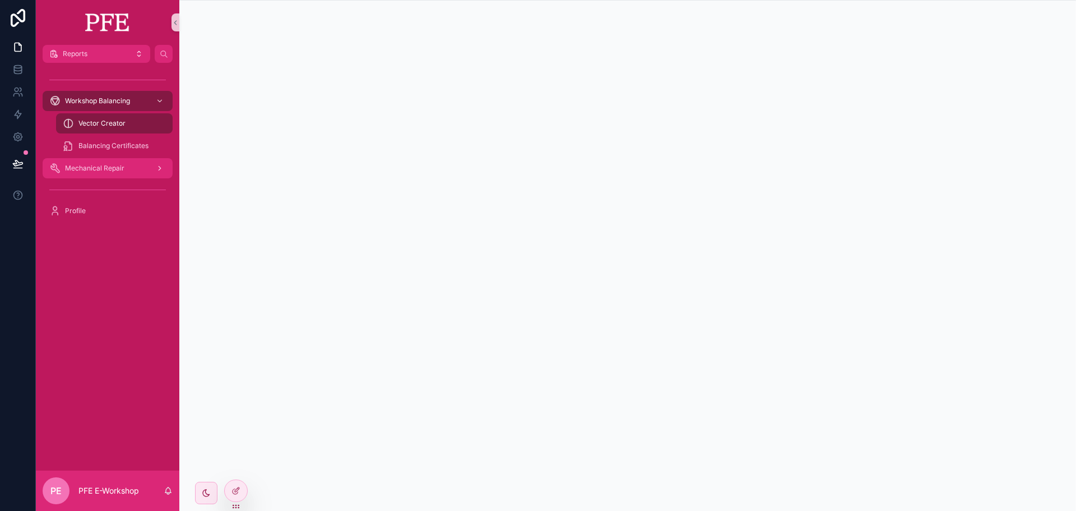
click at [79, 171] on span "Mechanical Repair" at bounding box center [94, 168] width 59 height 9
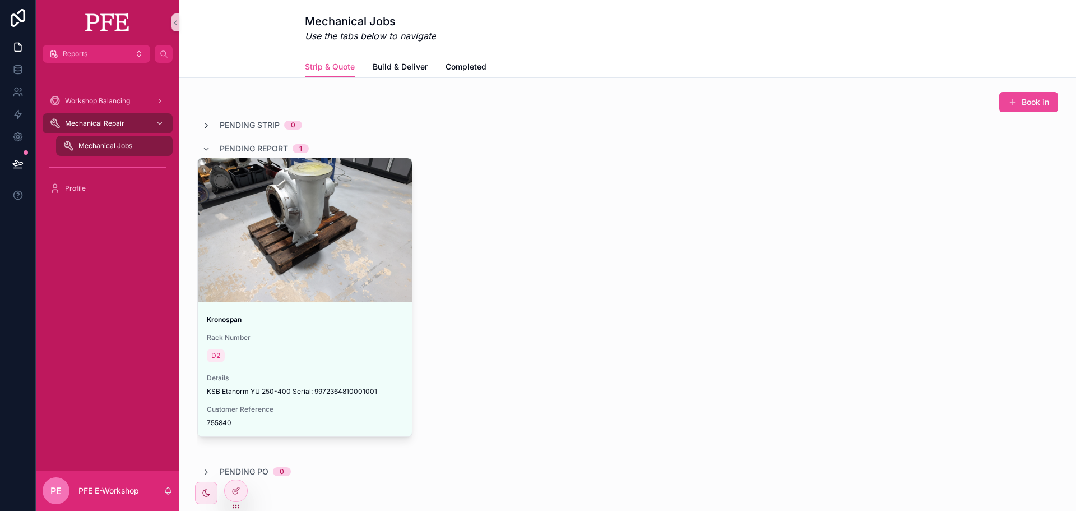
click at [203, 122] on icon "scrollable content" at bounding box center [206, 125] width 9 height 9
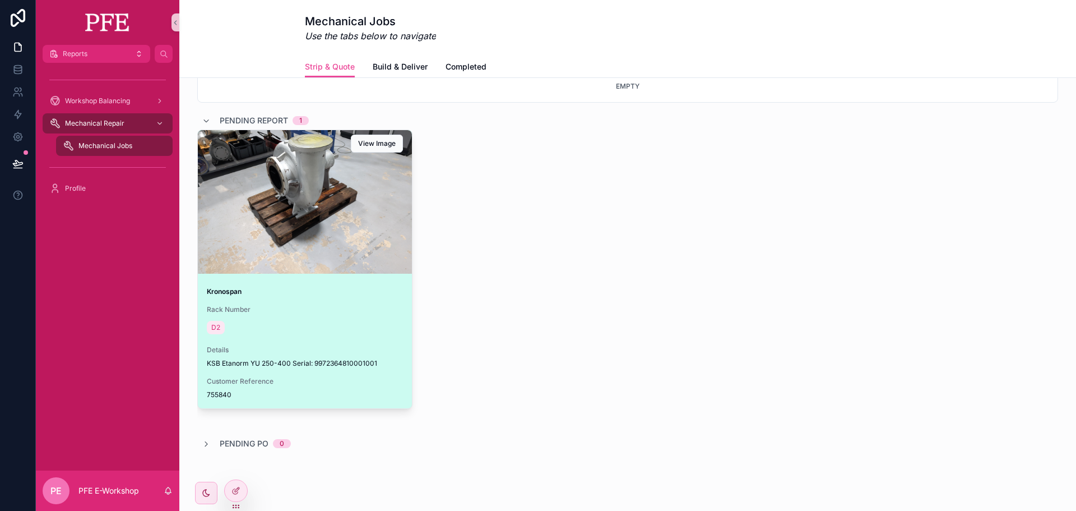
scroll to position [100, 0]
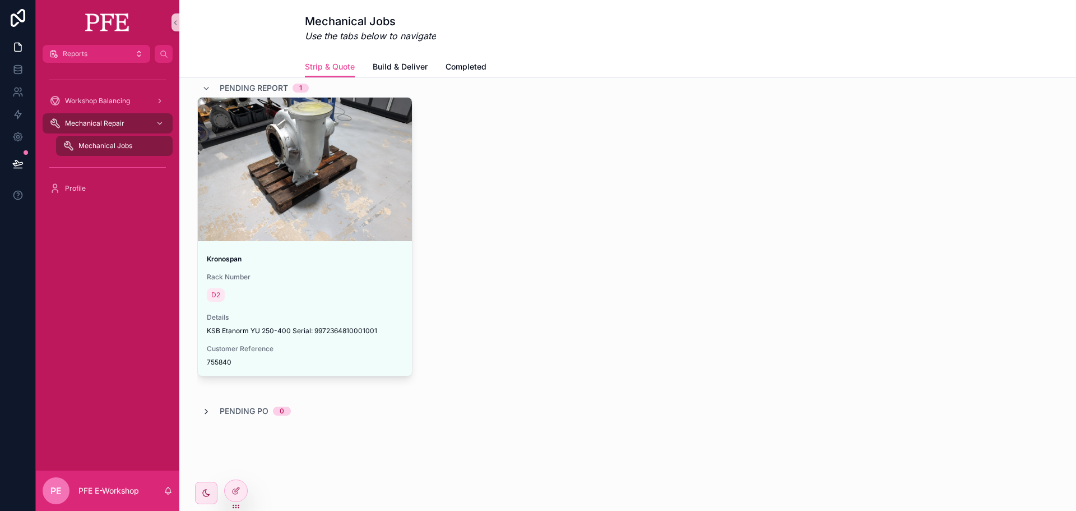
click at [202, 411] on icon "scrollable content" at bounding box center [206, 411] width 9 height 9
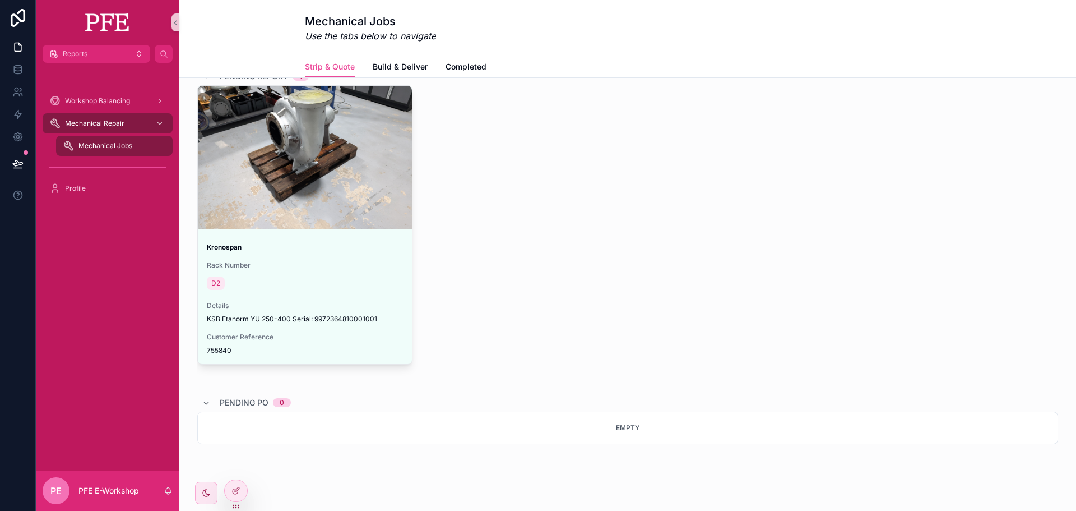
scroll to position [139, 0]
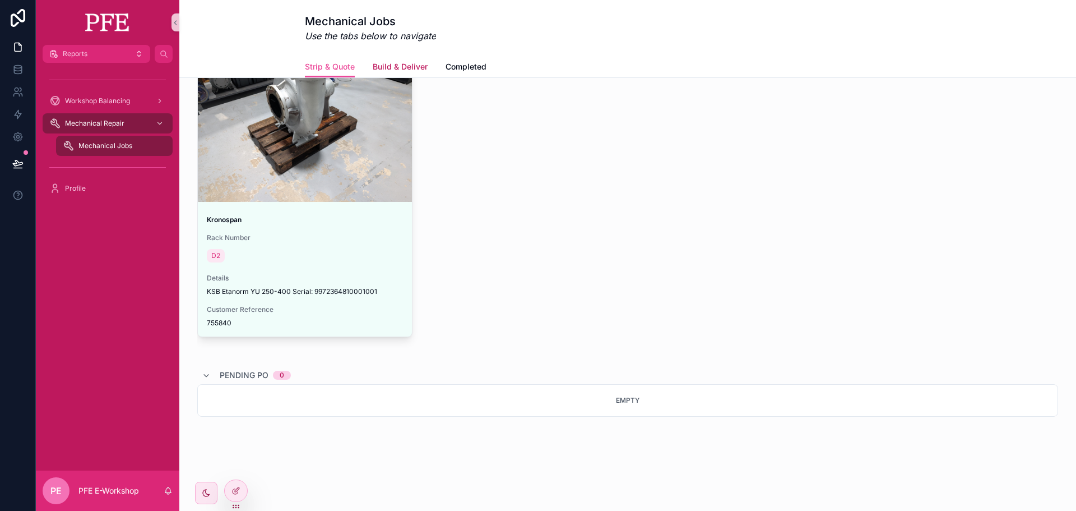
click at [399, 66] on span "Build & Deliver" at bounding box center [400, 66] width 55 height 11
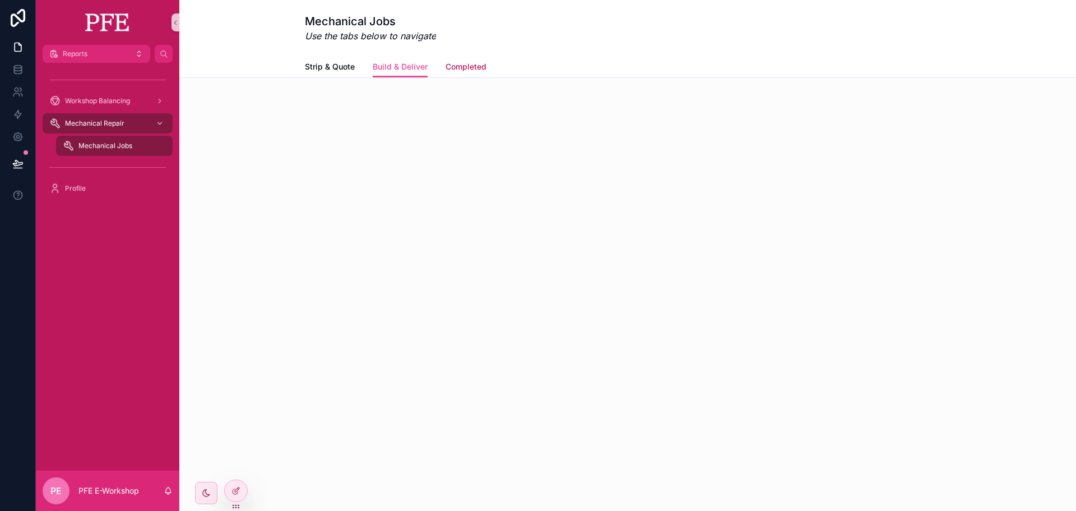
click at [460, 62] on span "Completed" at bounding box center [466, 66] width 41 height 11
click at [350, 67] on span "Strip & Quote" at bounding box center [330, 66] width 50 height 11
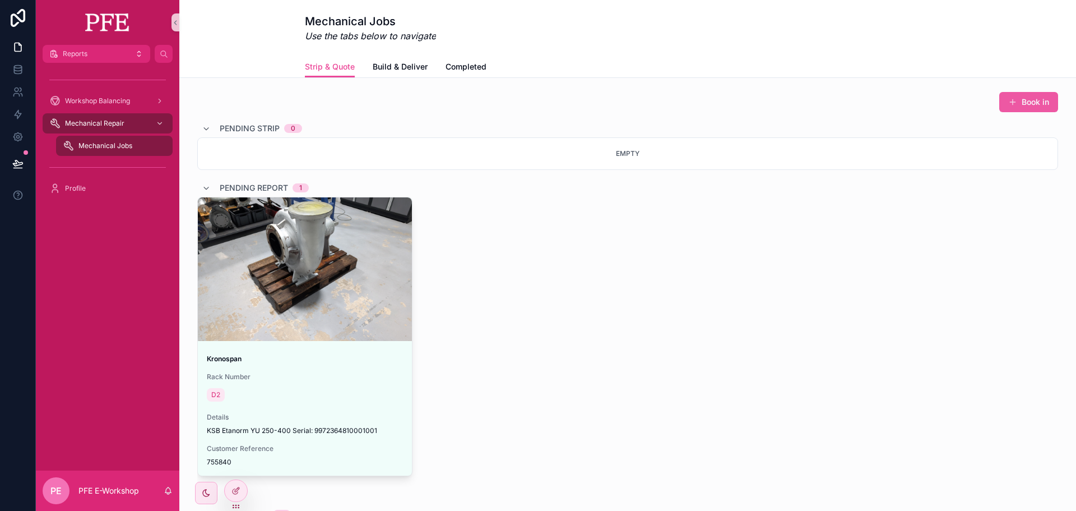
click at [1039, 99] on button "Book in" at bounding box center [1028, 102] width 59 height 20
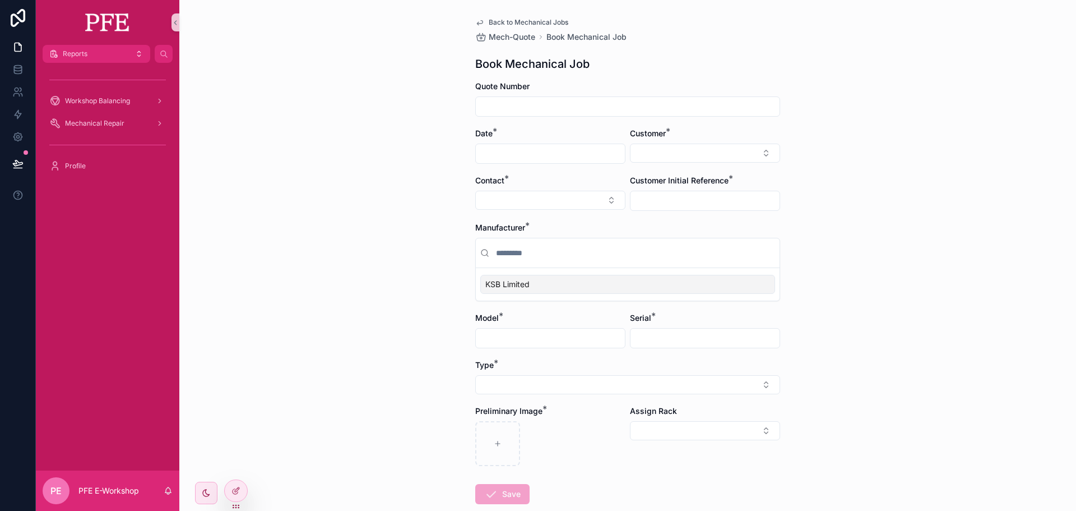
click at [745, 111] on input "scrollable content" at bounding box center [628, 107] width 304 height 16
click at [536, 152] on input "scrollable content" at bounding box center [550, 154] width 149 height 16
click at [921, 170] on div "Back to Mechanical Jobs Mech-Quote Book Mechanical Job Book Mechanical Job Quot…" at bounding box center [627, 255] width 897 height 511
click at [761, 154] on button "Select Button" at bounding box center [705, 152] width 150 height 19
type input "*****"
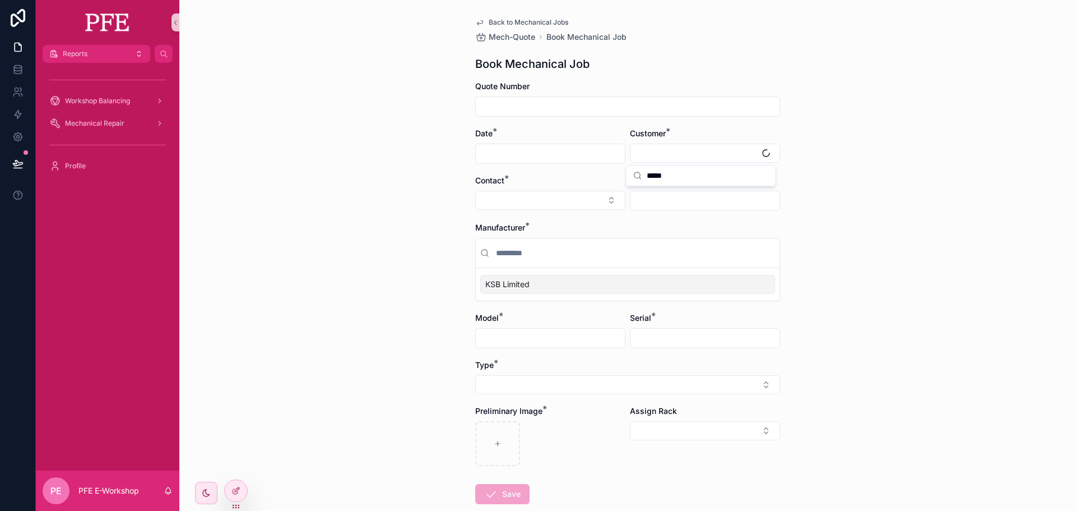
click at [870, 209] on div "Back to Mechanical Jobs Mech-Quote Book Mechanical Job Book Mechanical Job Quot…" at bounding box center [627, 255] width 897 height 511
click at [568, 197] on button "Select Button" at bounding box center [550, 200] width 150 height 19
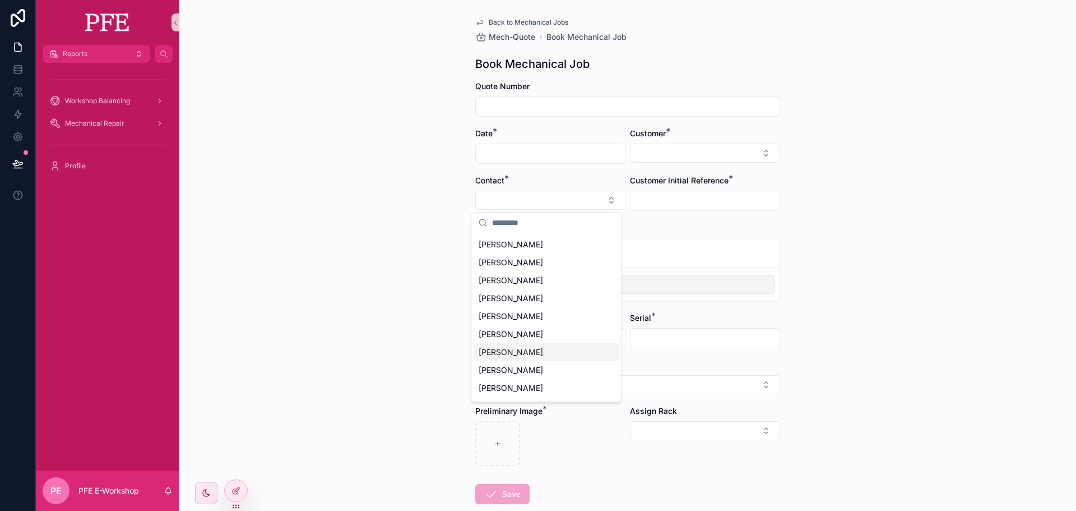
scroll to position [464, 0]
click at [891, 218] on div "Back to Mechanical Jobs Mech-Quote Book Mechanical Job Book Mechanical Job Quot…" at bounding box center [627, 255] width 897 height 511
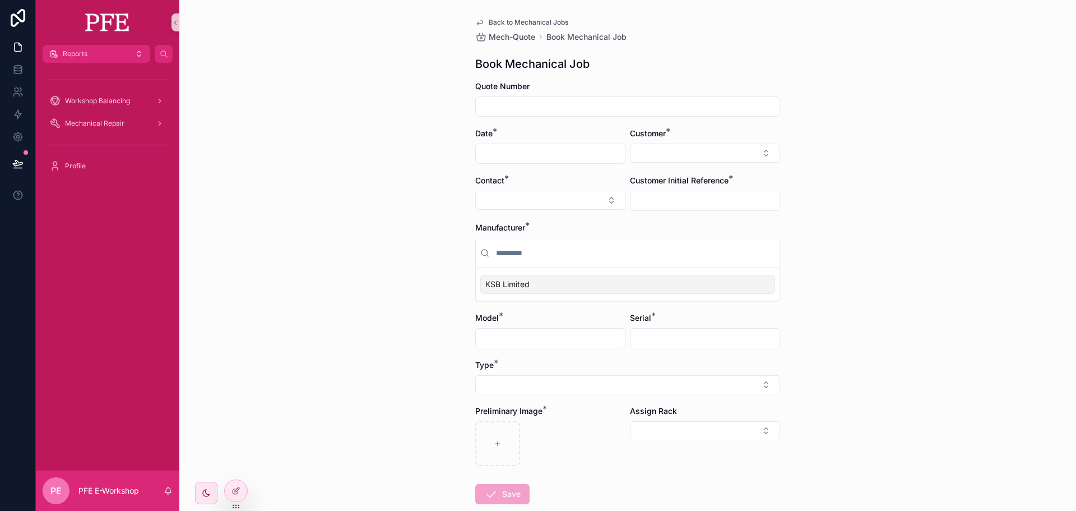
click at [719, 200] on input "scrollable content" at bounding box center [705, 201] width 149 height 16
click at [938, 254] on div "Back to Mechanical Jobs Mech-Quote Book Mechanical Job Book Mechanical Job Quot…" at bounding box center [627, 255] width 897 height 511
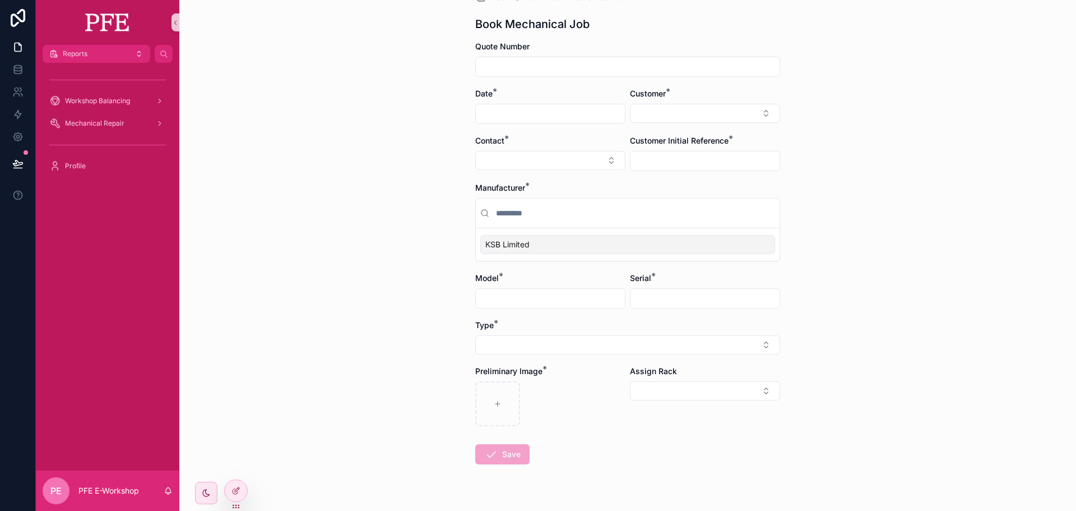
scroll to position [65, 0]
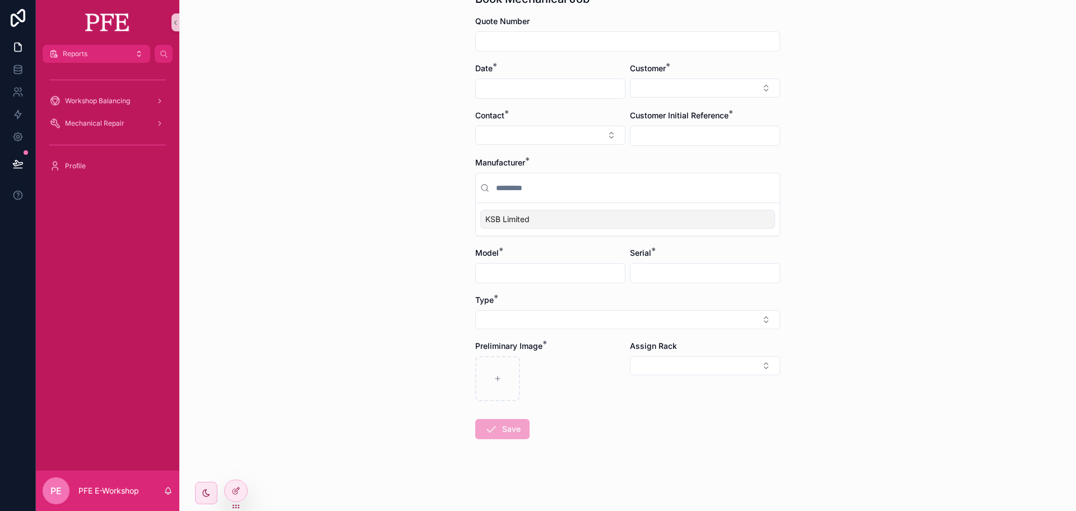
click at [517, 279] on input "scrollable content" at bounding box center [550, 273] width 149 height 16
click at [671, 271] on input "scrollable content" at bounding box center [705, 273] width 149 height 16
click at [559, 317] on button "Select Button" at bounding box center [627, 319] width 305 height 19
click at [870, 348] on div "Back to Mechanical Jobs Mech-Quote Book Mechanical Job Book Mechanical Job Quot…" at bounding box center [627, 190] width 897 height 511
click at [696, 369] on button "Select Button" at bounding box center [705, 365] width 150 height 19
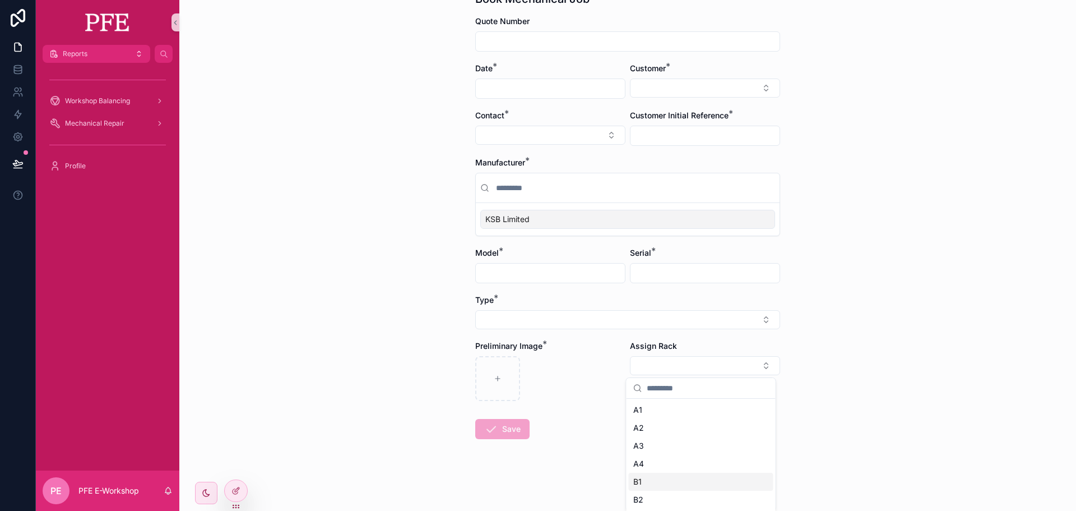
scroll to position [123, 0]
click at [860, 359] on div "Back to Mechanical Jobs Mech-Quote Book Mechanical Job Book Mechanical Job Quot…" at bounding box center [627, 190] width 897 height 511
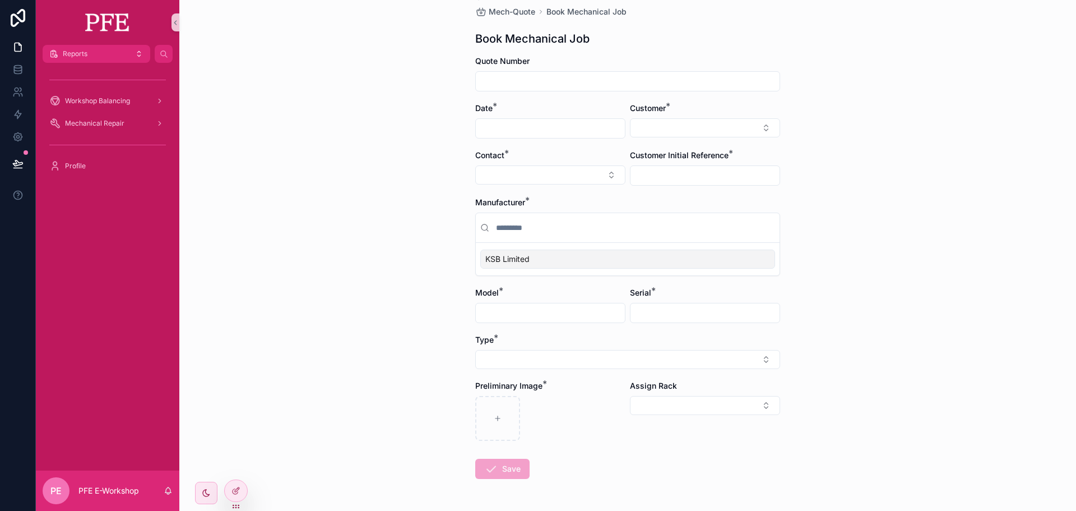
scroll to position [0, 0]
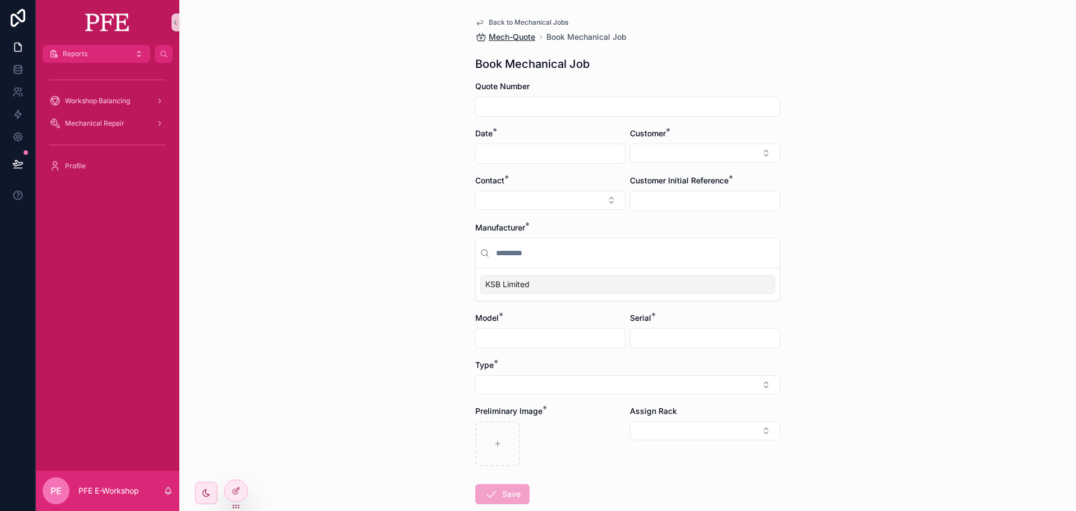
click at [504, 38] on span "Mech-Quote" at bounding box center [512, 36] width 47 height 11
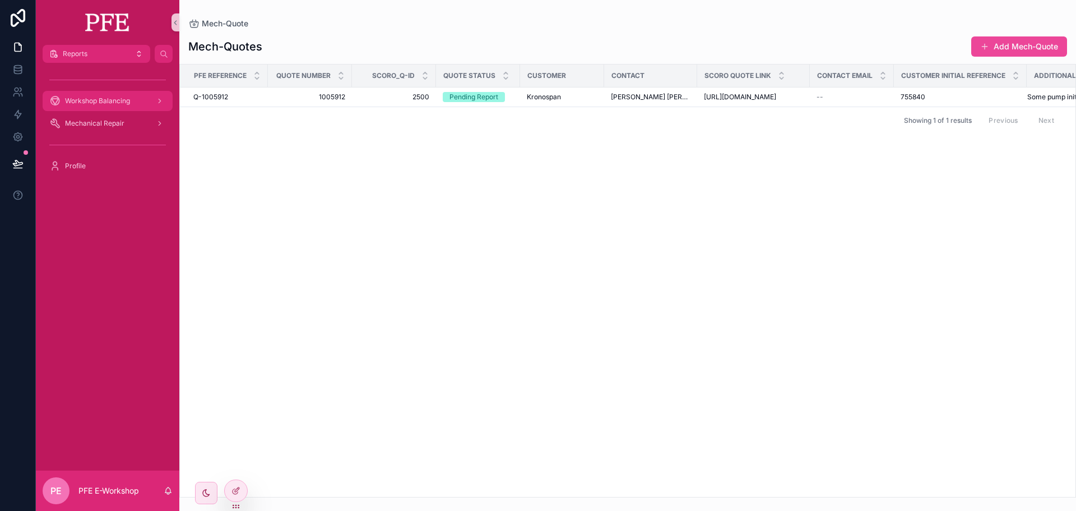
click at [114, 106] on div "Workshop Balancing" at bounding box center [107, 101] width 117 height 18
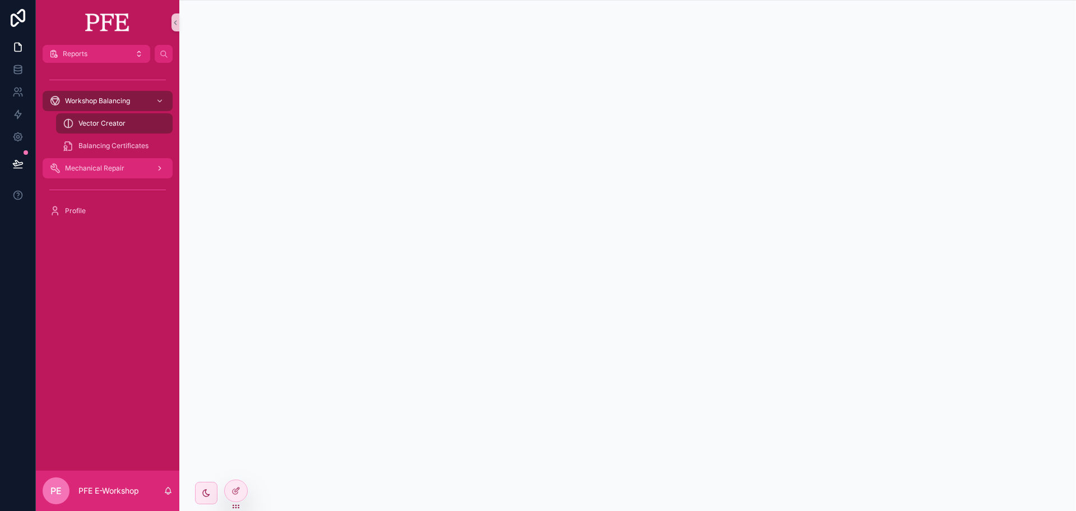
click at [88, 167] on span "Mechanical Repair" at bounding box center [94, 168] width 59 height 9
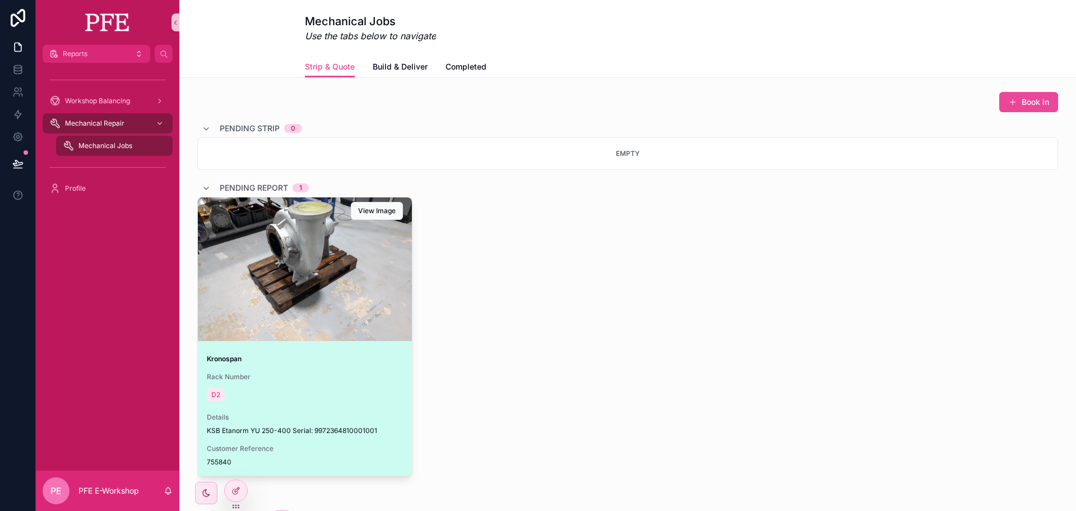
click at [325, 319] on div "scrollable content" at bounding box center [305, 268] width 214 height 143
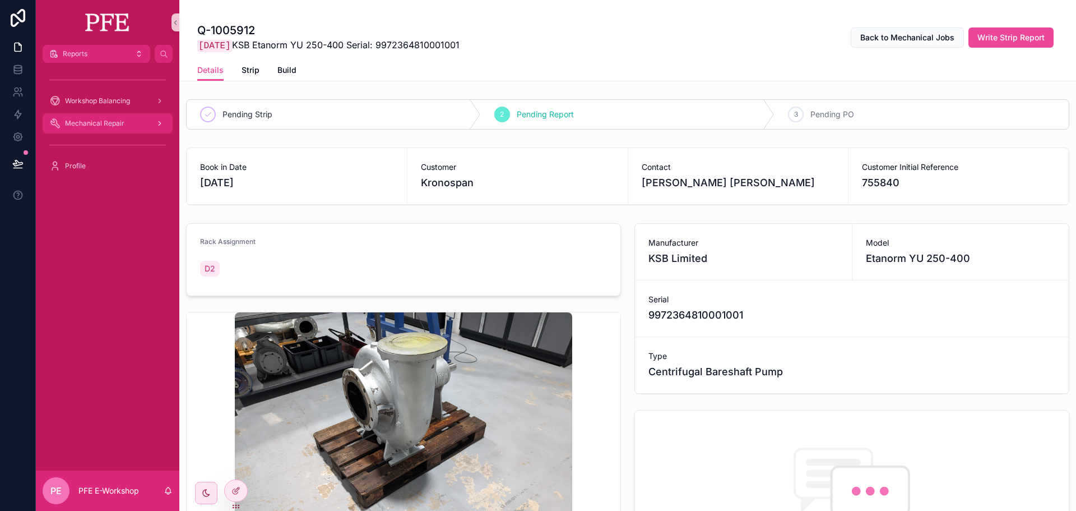
click at [102, 124] on span "Mechanical Repair" at bounding box center [94, 123] width 59 height 9
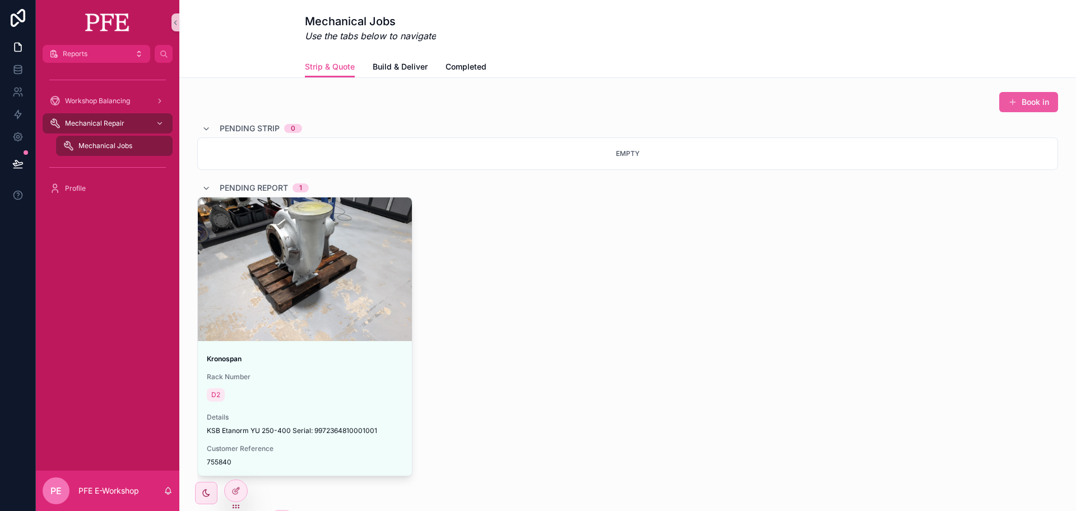
click at [1041, 101] on button "Book in" at bounding box center [1028, 102] width 59 height 20
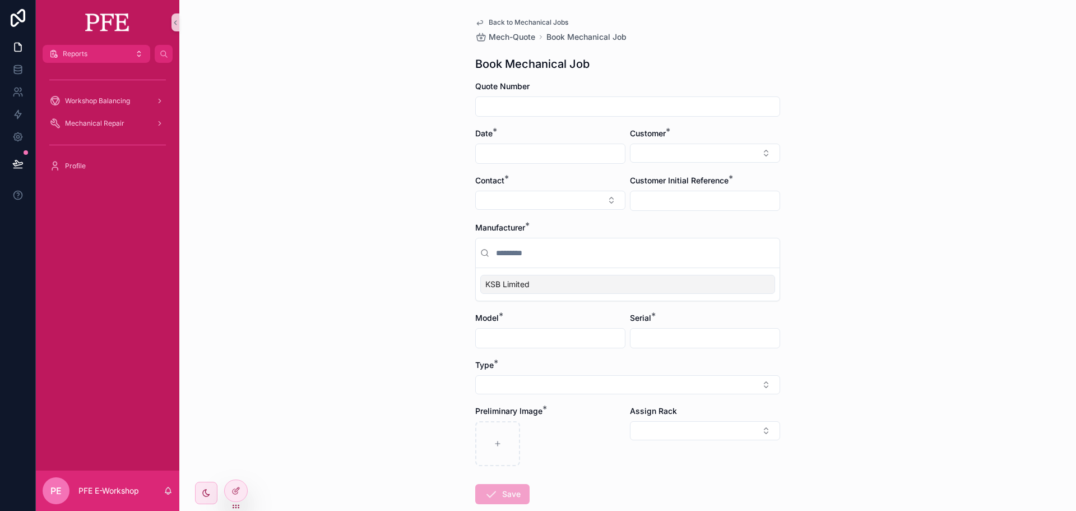
drag, startPoint x: 230, startPoint y: 488, endPoint x: 325, endPoint y: 385, distance: 140.0
click at [230, 488] on div at bounding box center [236, 490] width 22 height 21
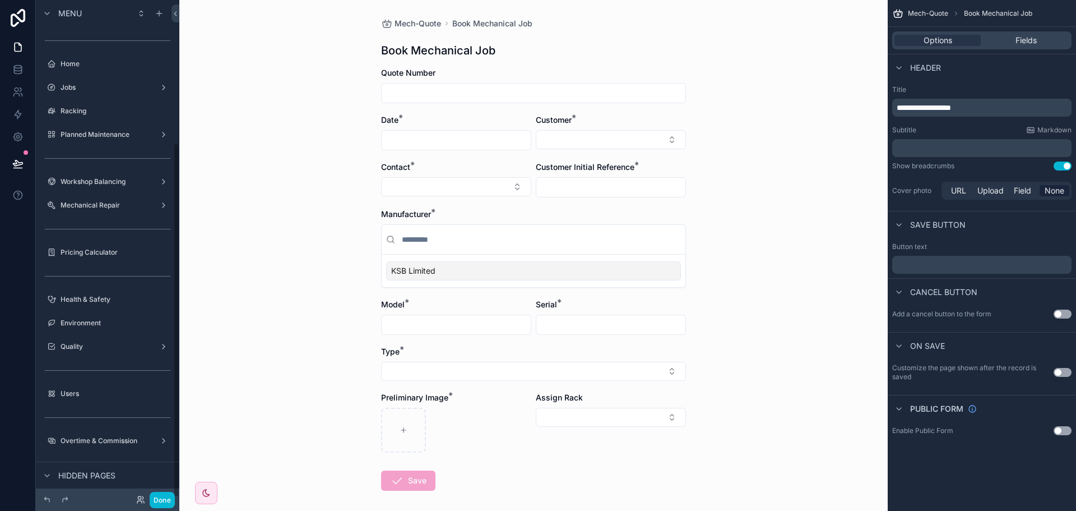
scroll to position [200, 0]
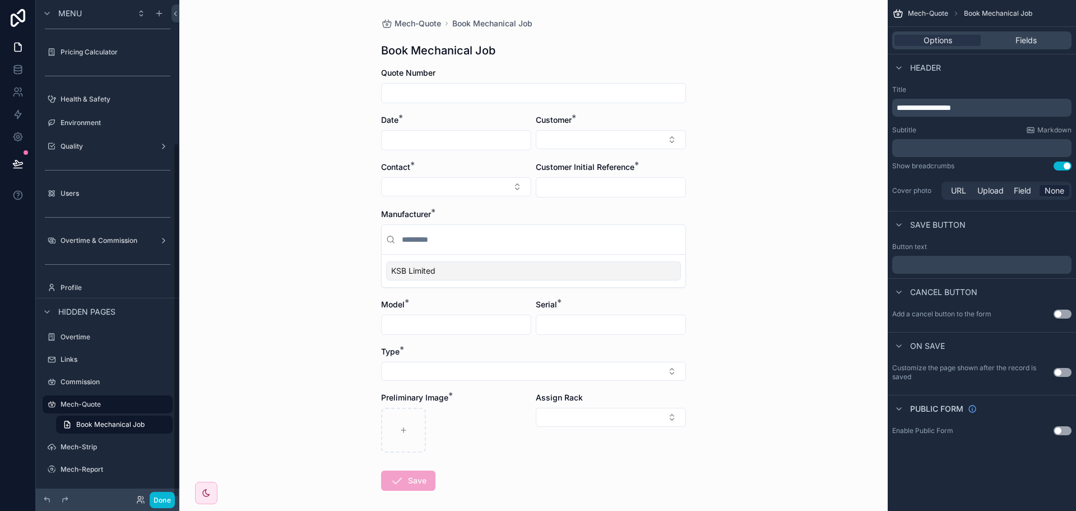
click at [545, 35] on div "Mech-Quote Book Mechanical Job Book Mechanical Job Quote Number Date * Customer…" at bounding box center [533, 281] width 323 height 562
click at [606, 95] on input "scrollable content" at bounding box center [534, 93] width 304 height 16
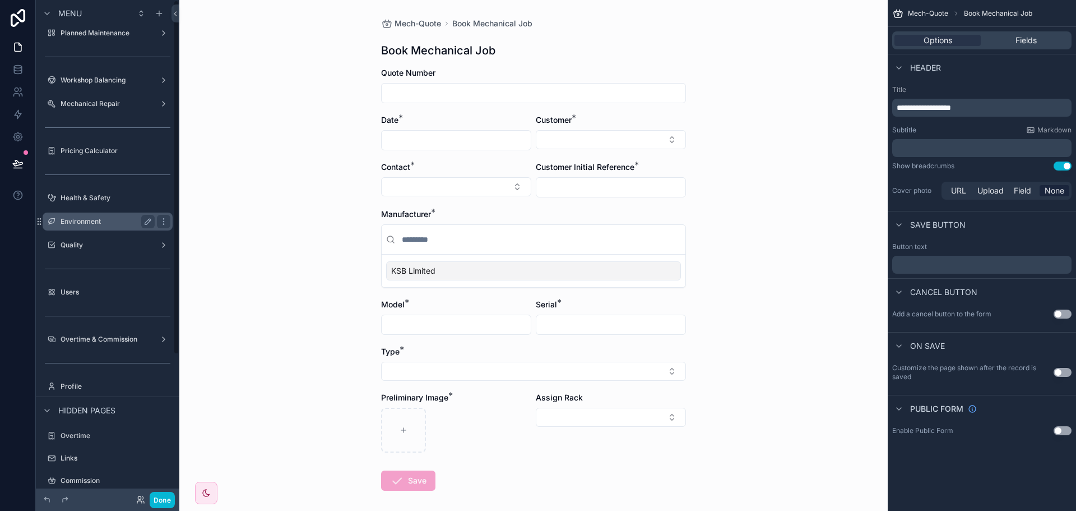
scroll to position [0, 0]
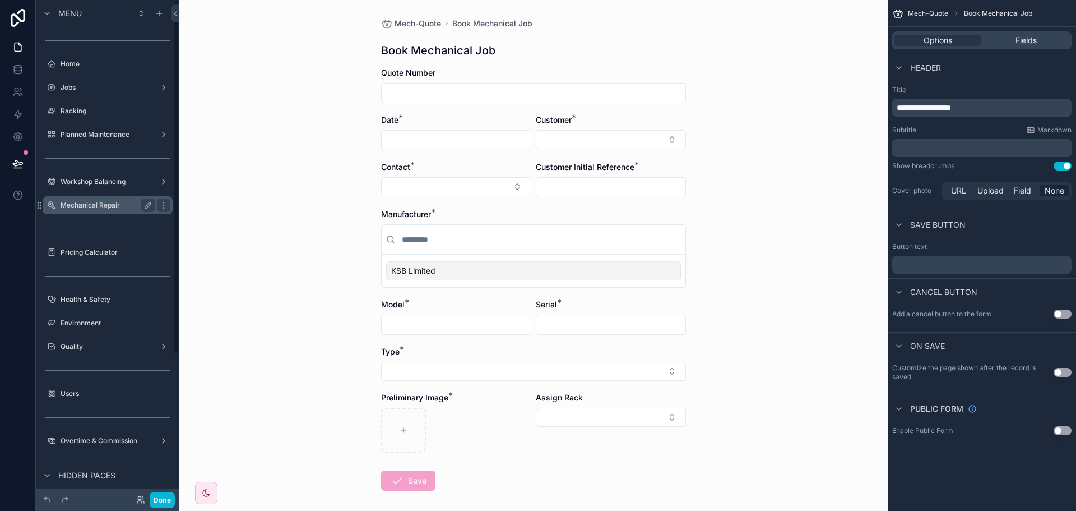
click at [105, 203] on label "Mechanical Repair" at bounding box center [106, 205] width 90 height 9
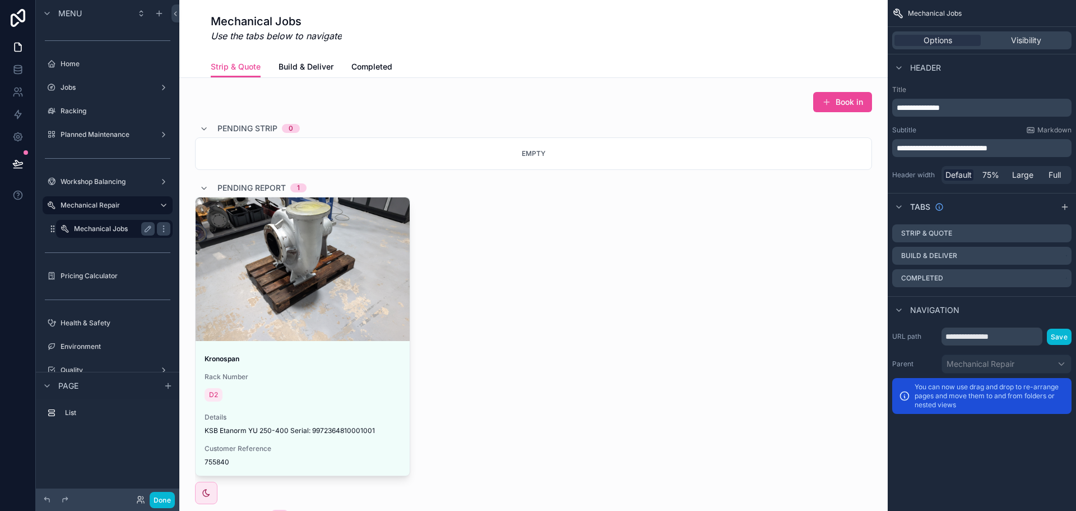
click at [123, 228] on label "Mechanical Jobs" at bounding box center [112, 228] width 76 height 9
click at [838, 101] on div "scrollable content" at bounding box center [533, 323] width 691 height 473
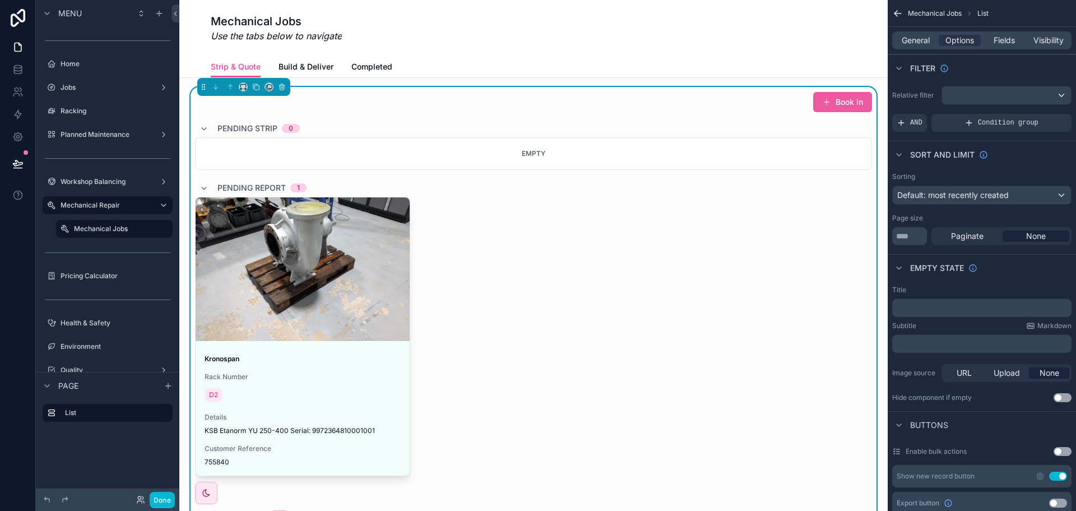
click at [822, 105] on button "Book in" at bounding box center [842, 102] width 59 height 20
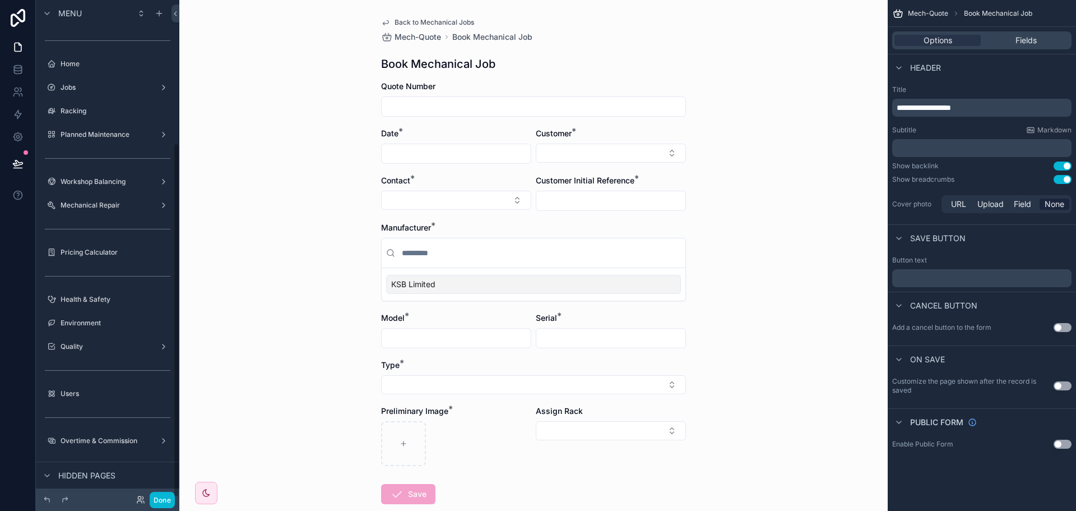
scroll to position [200, 0]
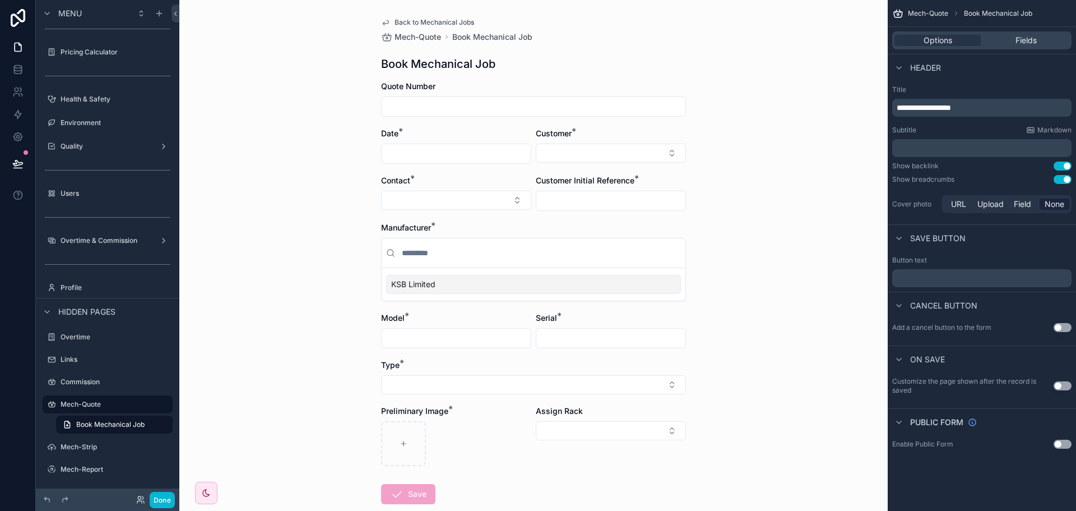
click at [1065, 179] on button "Use setting" at bounding box center [1063, 179] width 18 height 9
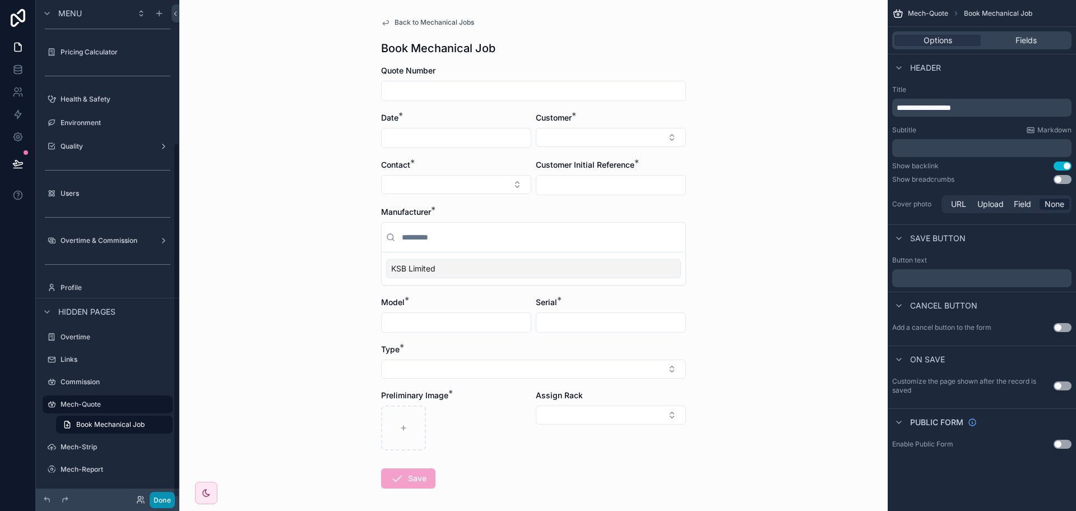
click at [168, 499] on button "Done" at bounding box center [162, 500] width 25 height 16
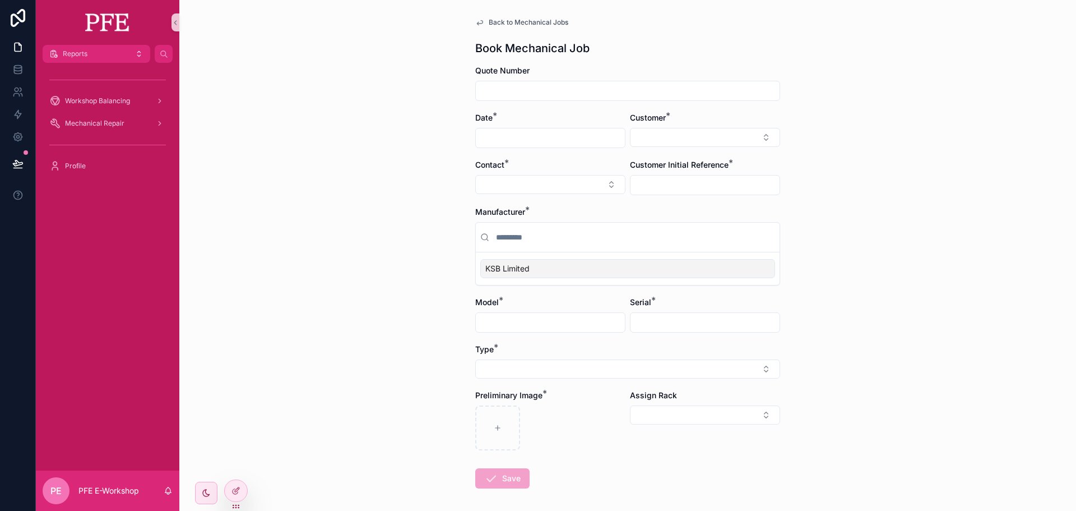
click at [499, 24] on span "Back to Mechanical Jobs" at bounding box center [529, 22] width 80 height 9
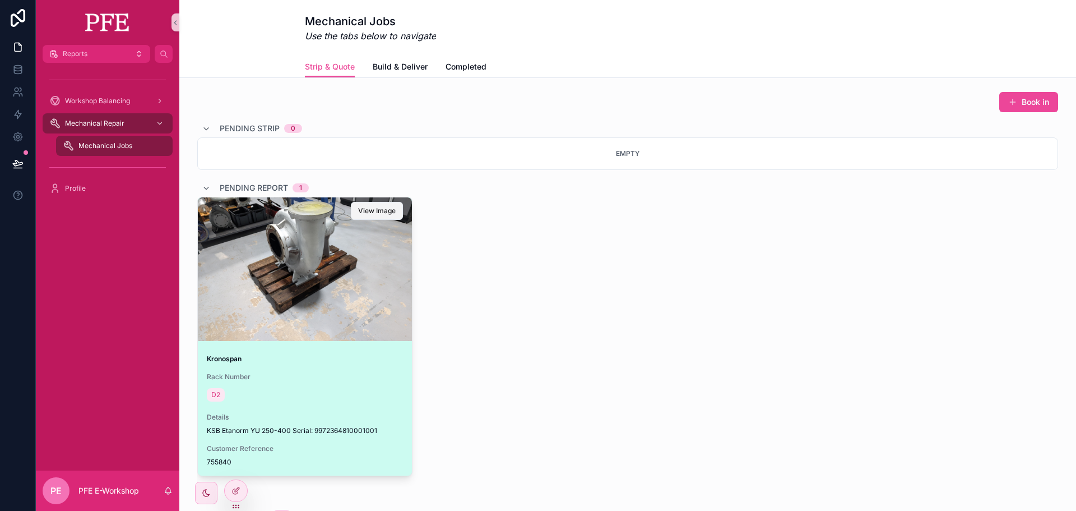
click at [374, 212] on span "View Image" at bounding box center [377, 210] width 38 height 9
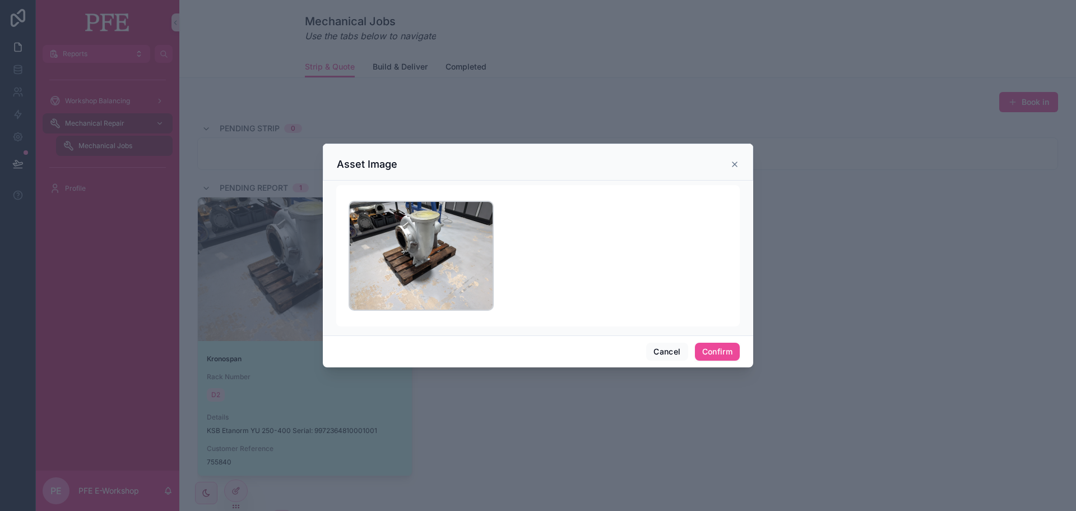
click at [421, 253] on img at bounding box center [421, 256] width 143 height 108
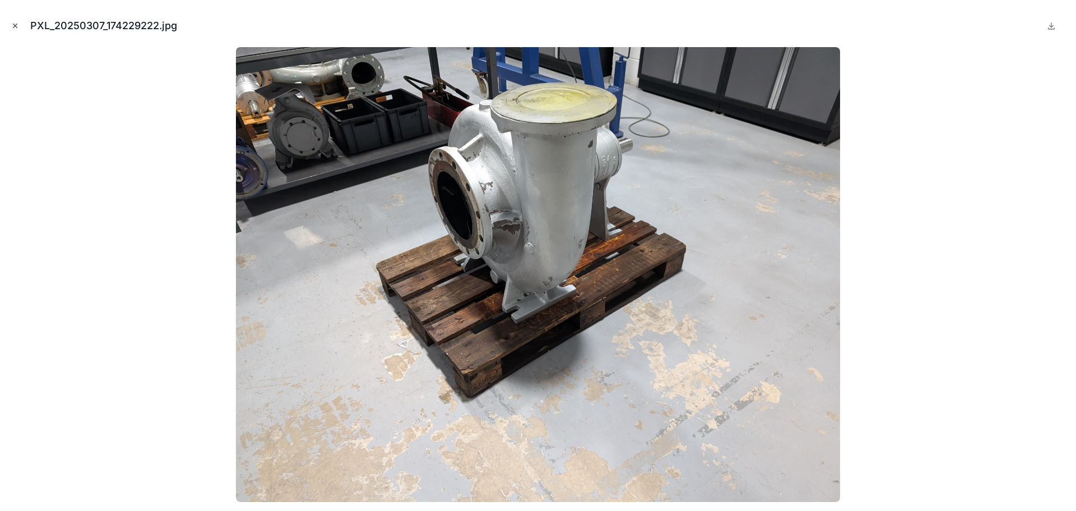
click at [11, 25] on icon "Close modal" at bounding box center [15, 26] width 8 height 8
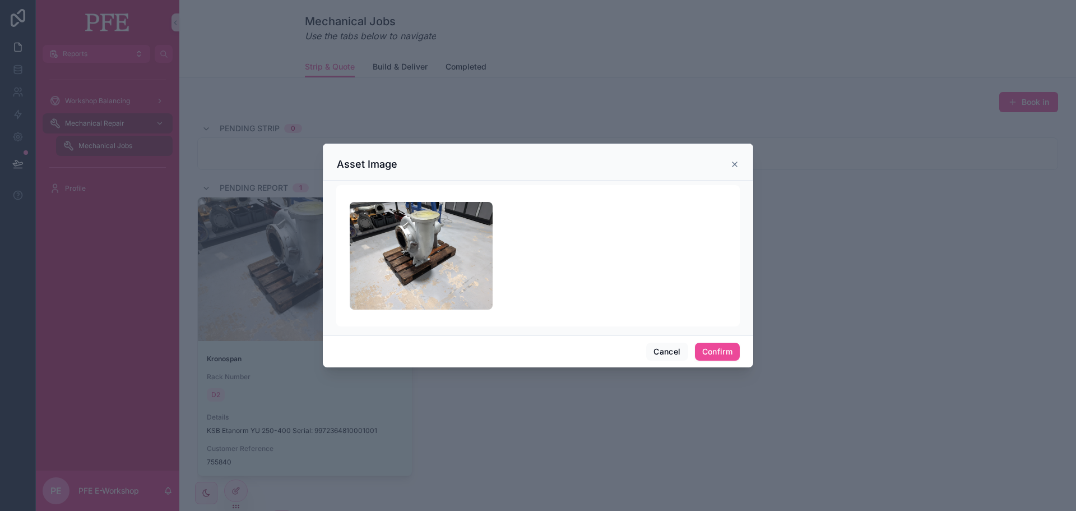
click at [541, 86] on div at bounding box center [538, 255] width 1076 height 511
click at [725, 346] on button "Confirm" at bounding box center [717, 351] width 45 height 18
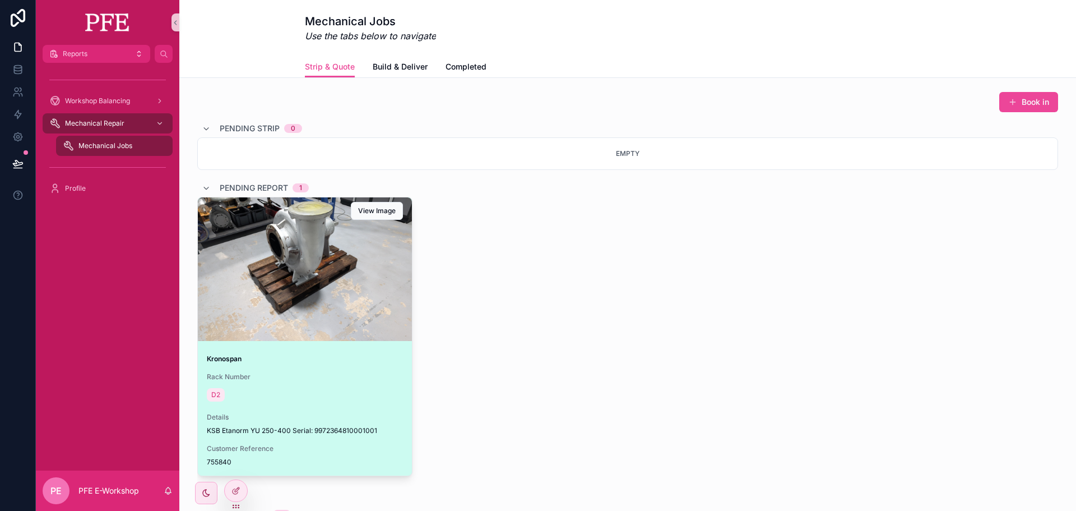
click at [322, 248] on div "scrollable content" at bounding box center [305, 268] width 214 height 143
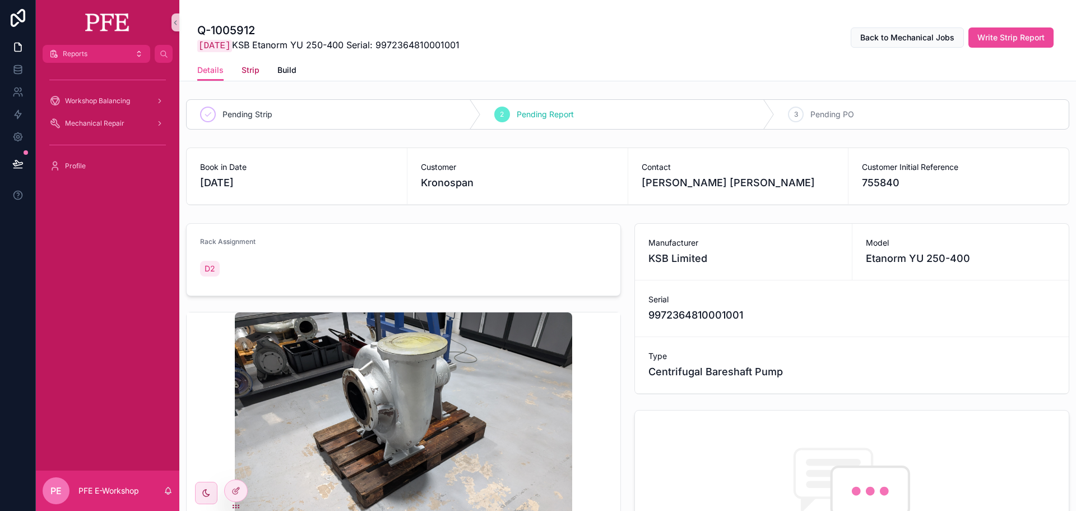
click at [242, 70] on span "Strip" at bounding box center [251, 69] width 18 height 11
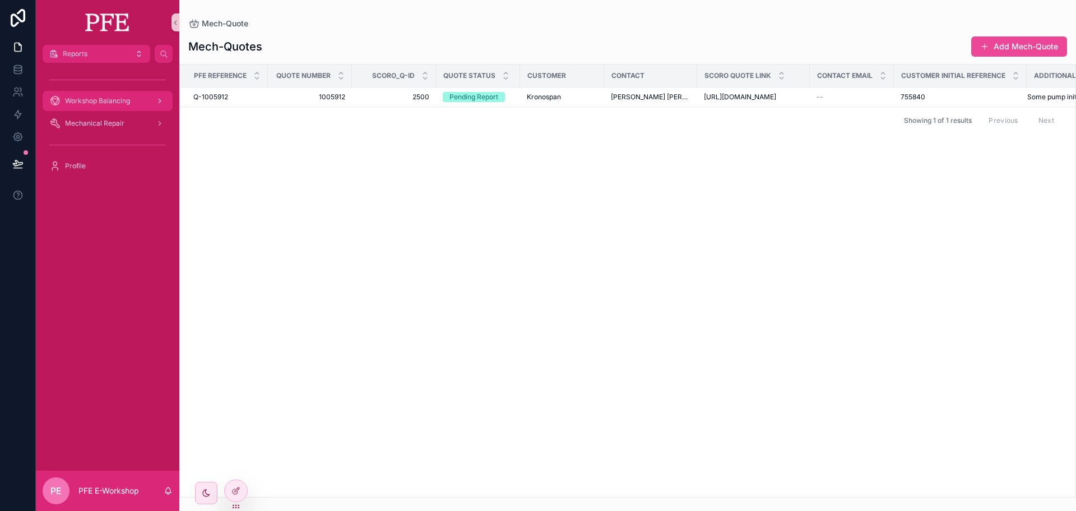
click at [127, 103] on span "Workshop Balancing" at bounding box center [97, 100] width 65 height 9
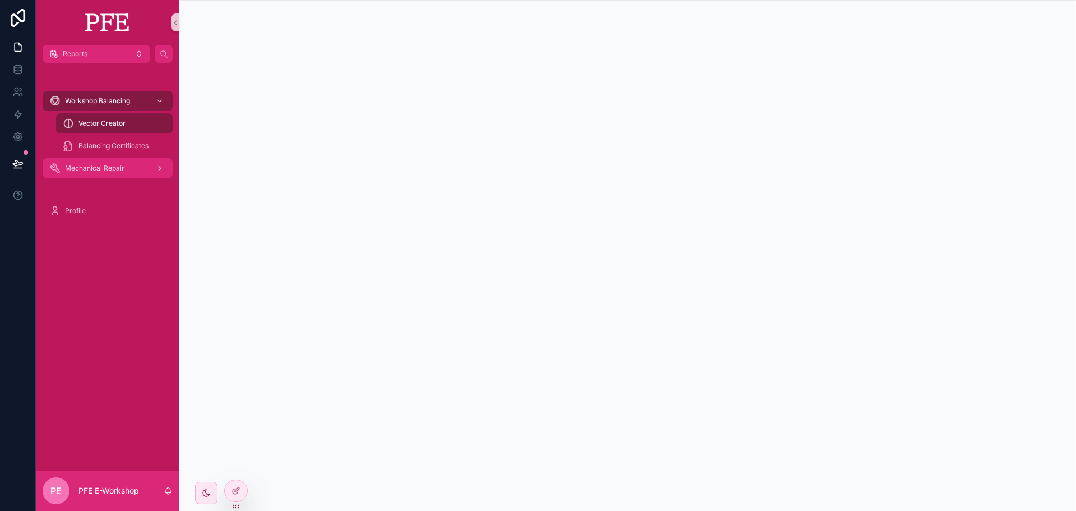
click at [108, 164] on span "Mechanical Repair" at bounding box center [94, 168] width 59 height 9
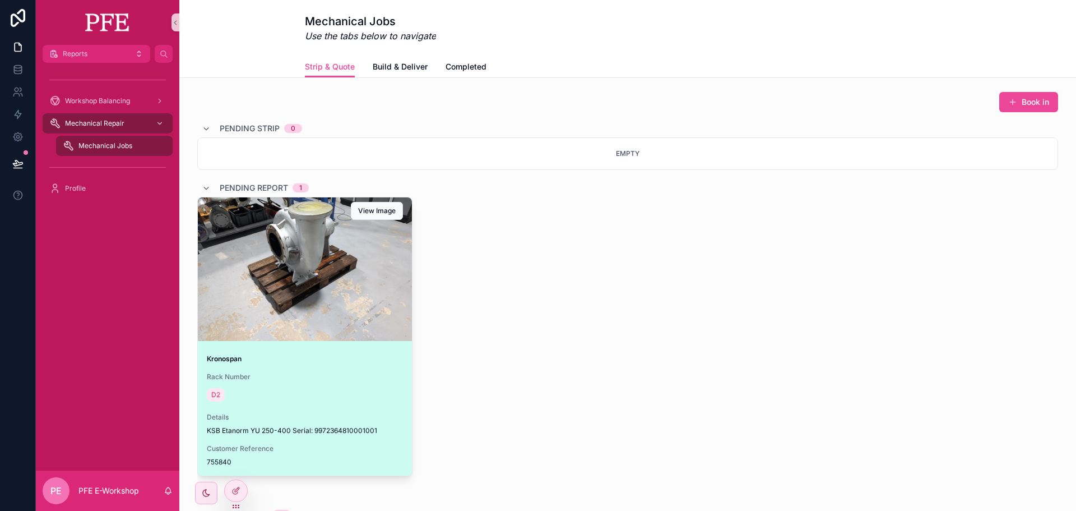
click at [339, 243] on div "scrollable content" at bounding box center [305, 268] width 214 height 143
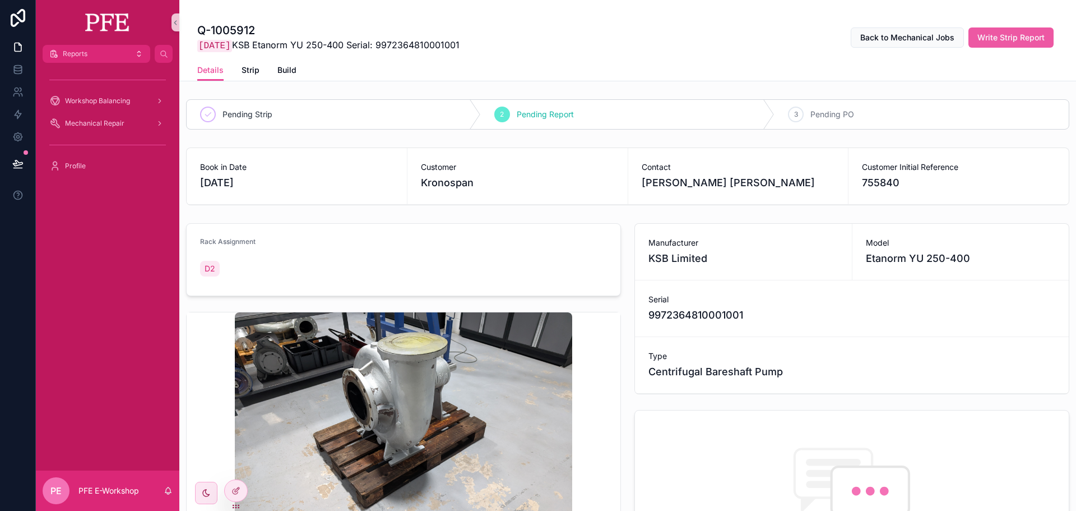
click at [1026, 39] on span "Write Strip Report" at bounding box center [1011, 37] width 67 height 11
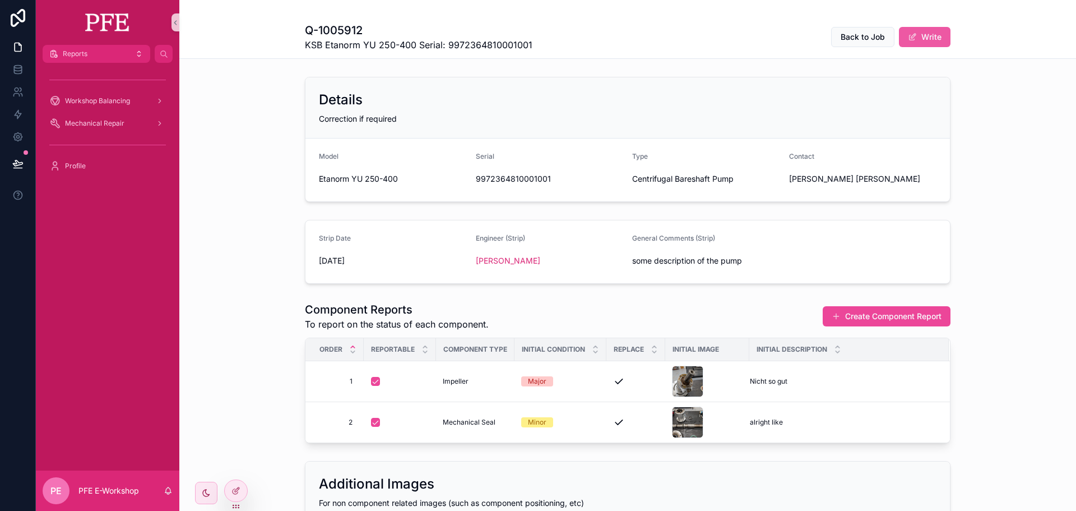
click at [942, 32] on button "Write" at bounding box center [925, 37] width 52 height 20
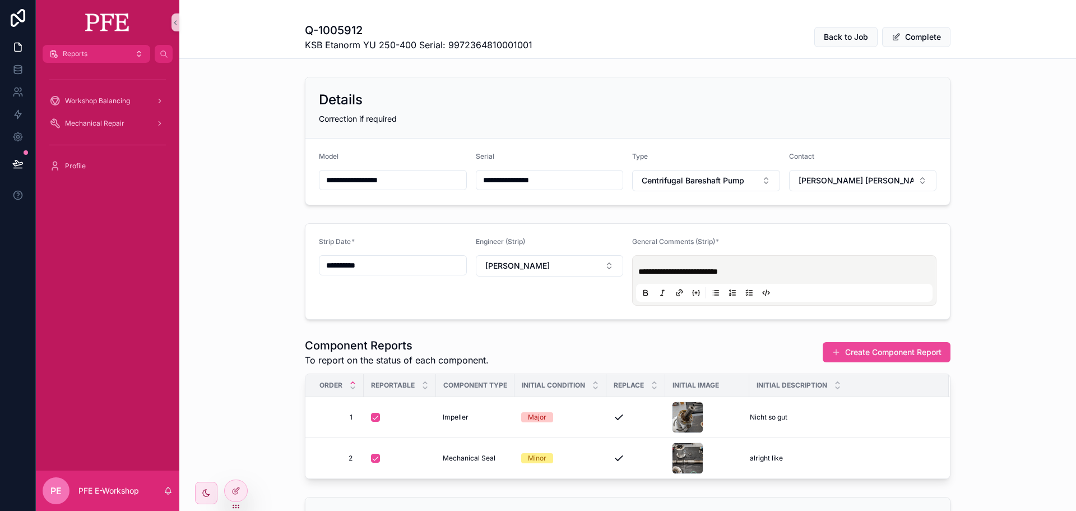
drag, startPoint x: 368, startPoint y: 174, endPoint x: 545, endPoint y: 176, distance: 177.1
click at [545, 176] on form "**********" at bounding box center [627, 171] width 645 height 66
drag, startPoint x: 501, startPoint y: 183, endPoint x: 586, endPoint y: 184, distance: 85.2
click at [586, 184] on input "**********" at bounding box center [549, 180] width 147 height 16
click at [391, 254] on div "**********" at bounding box center [393, 271] width 148 height 68
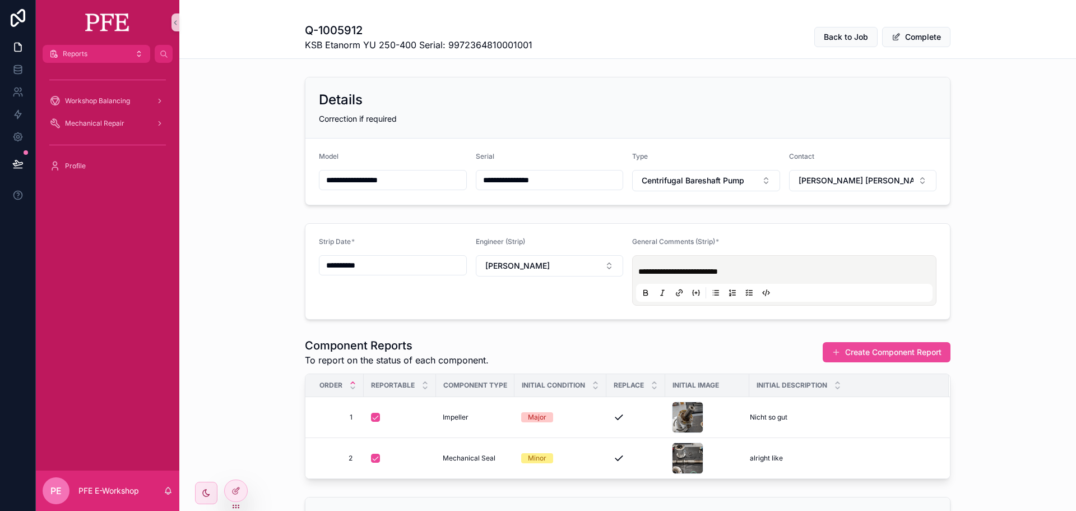
click at [386, 261] on input "**********" at bounding box center [392, 265] width 147 height 16
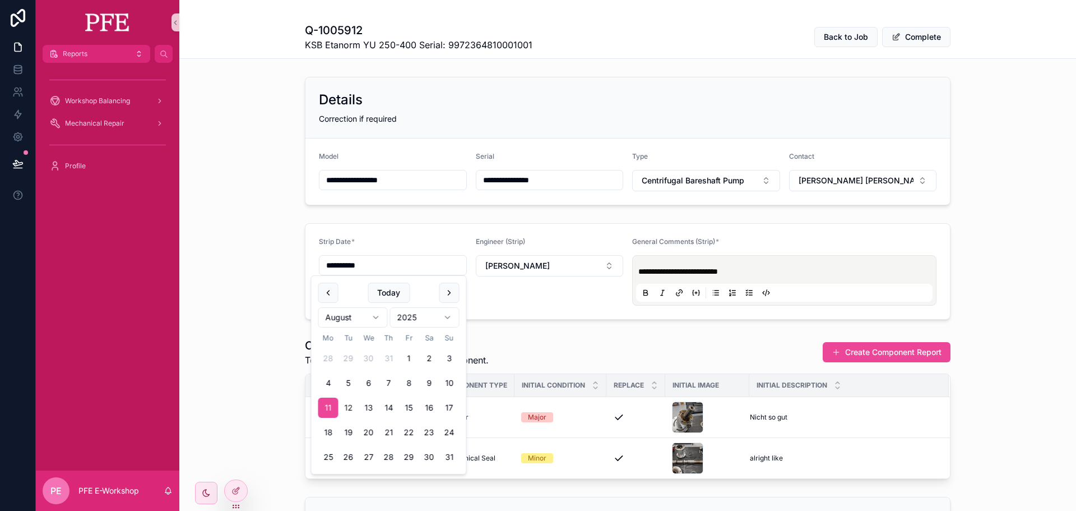
click at [573, 232] on form "**********" at bounding box center [627, 271] width 645 height 95
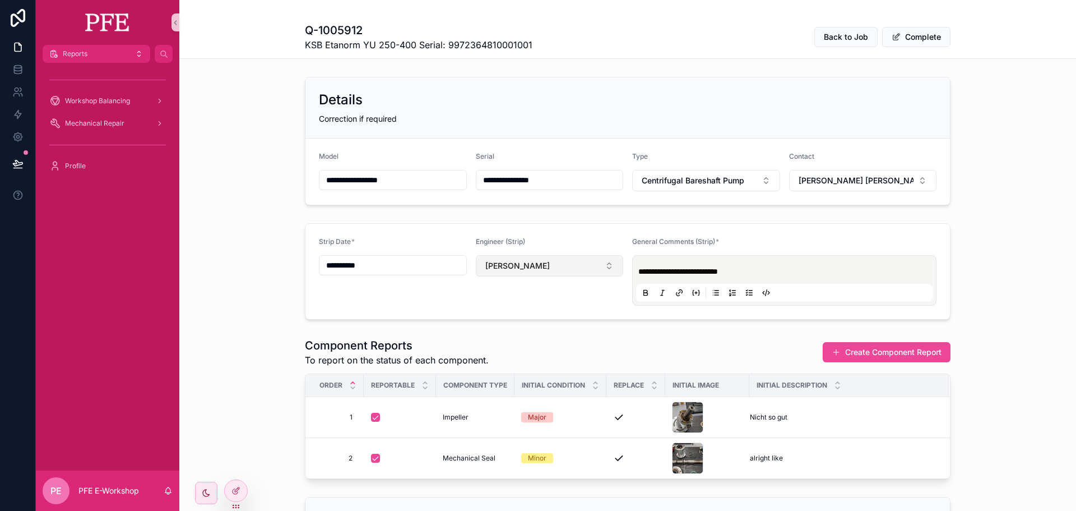
click at [547, 265] on button "[PERSON_NAME]" at bounding box center [550, 265] width 148 height 21
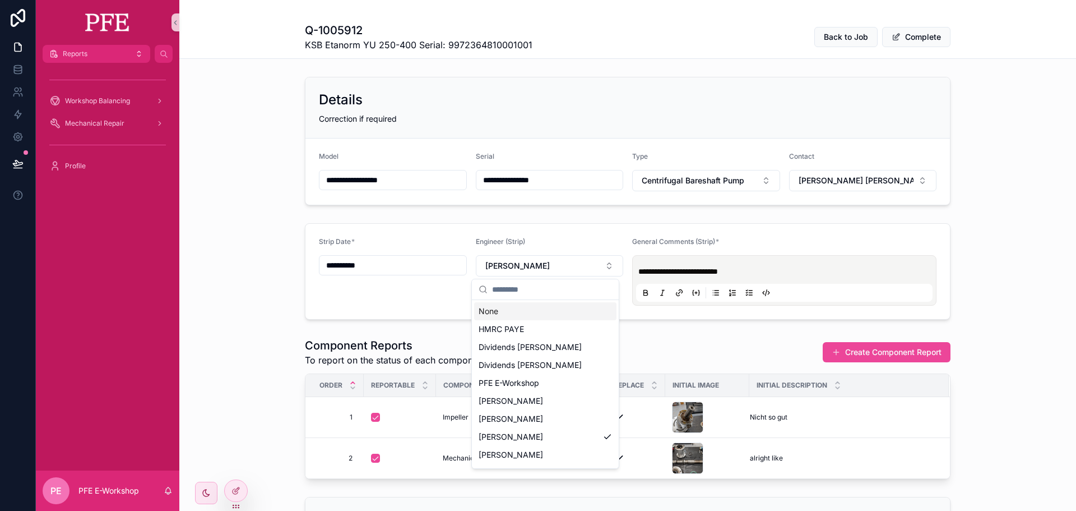
click at [652, 229] on form "**********" at bounding box center [627, 271] width 645 height 95
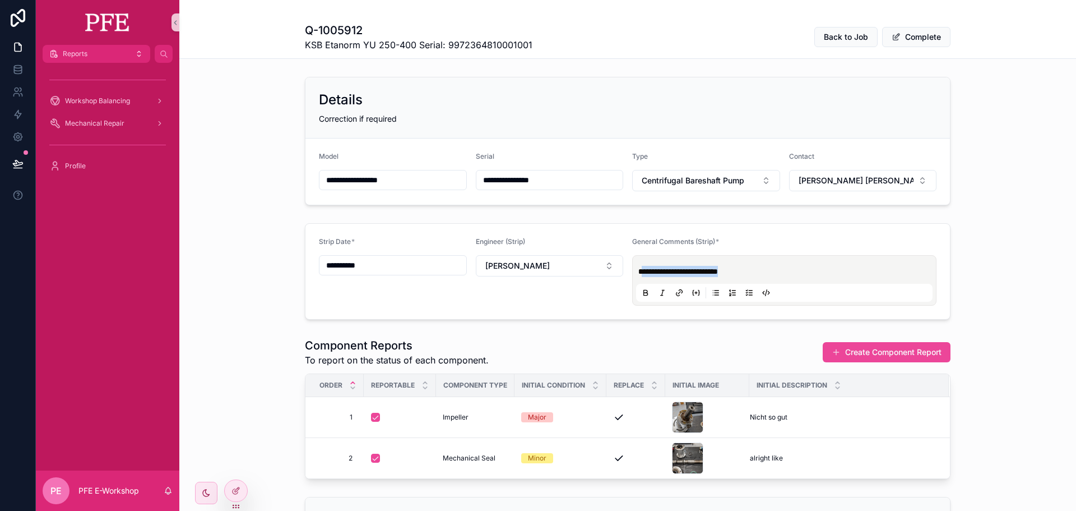
drag, startPoint x: 792, startPoint y: 275, endPoint x: 592, endPoint y: 244, distance: 202.5
click at [639, 273] on p "**********" at bounding box center [786, 271] width 297 height 11
click at [577, 235] on form "**********" at bounding box center [627, 271] width 645 height 95
click at [242, 488] on div at bounding box center [236, 490] width 22 height 21
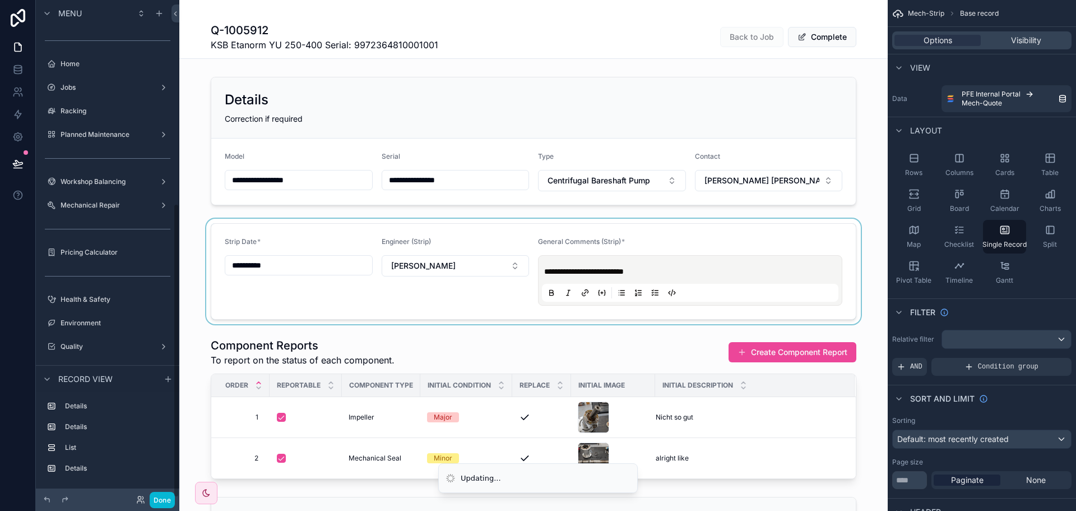
scroll to position [344, 0]
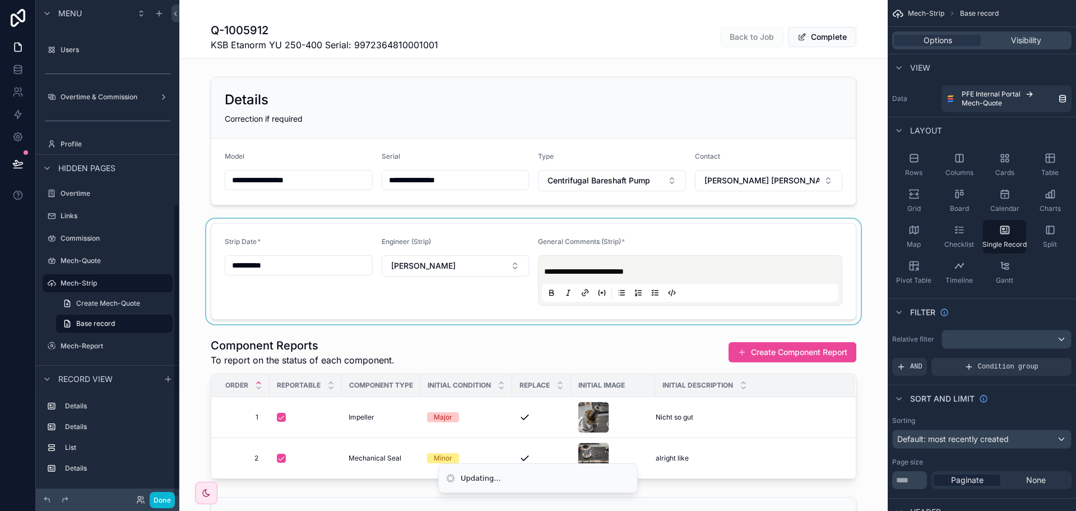
click at [450, 247] on div "scrollable content" at bounding box center [533, 271] width 708 height 105
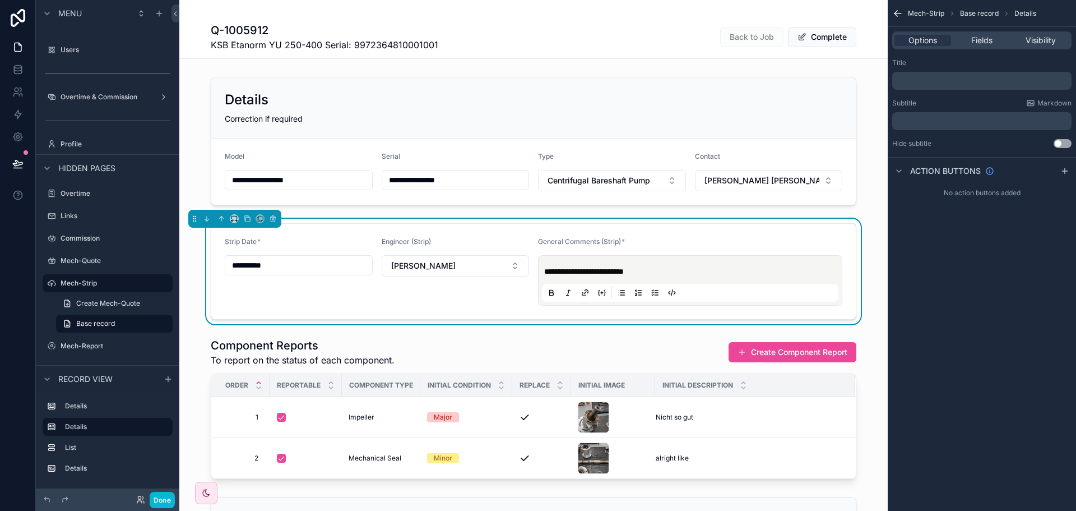
click at [458, 239] on div "Engineer (Strip)" at bounding box center [456, 243] width 148 height 13
click at [446, 245] on div "Engineer (Strip)" at bounding box center [456, 243] width 148 height 13
click at [166, 503] on button "Done" at bounding box center [162, 500] width 25 height 16
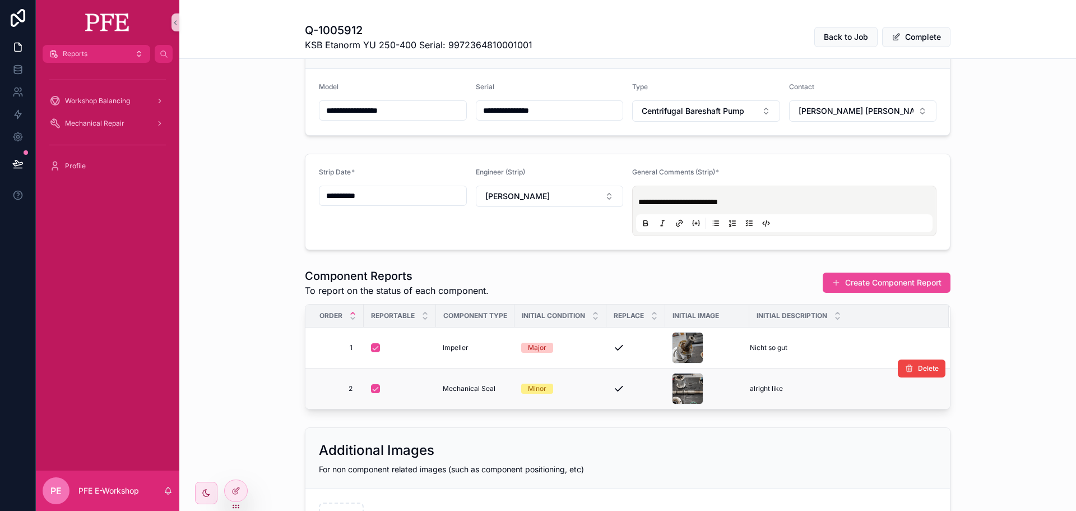
scroll to position [168, 0]
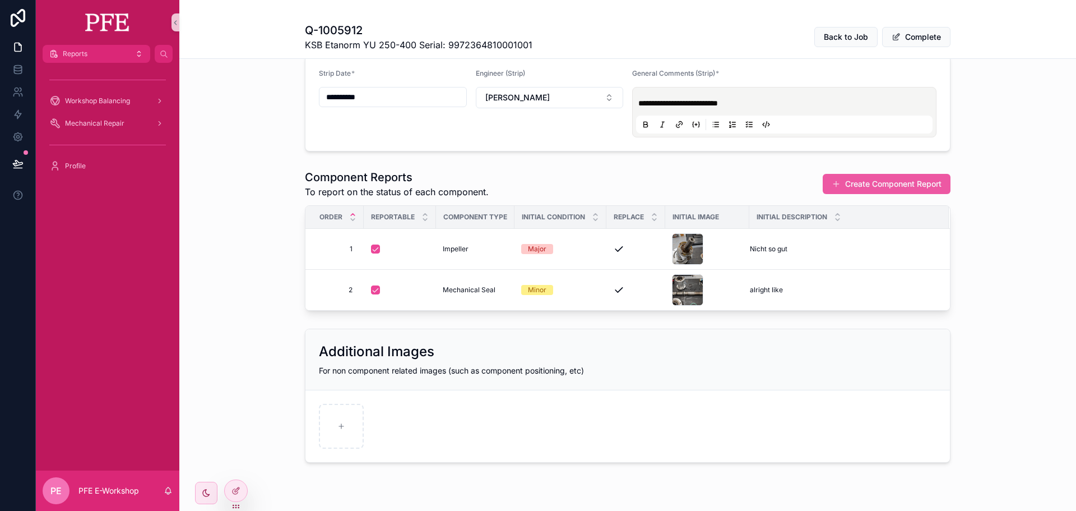
click at [891, 188] on button "Create Component Report" at bounding box center [887, 184] width 128 height 20
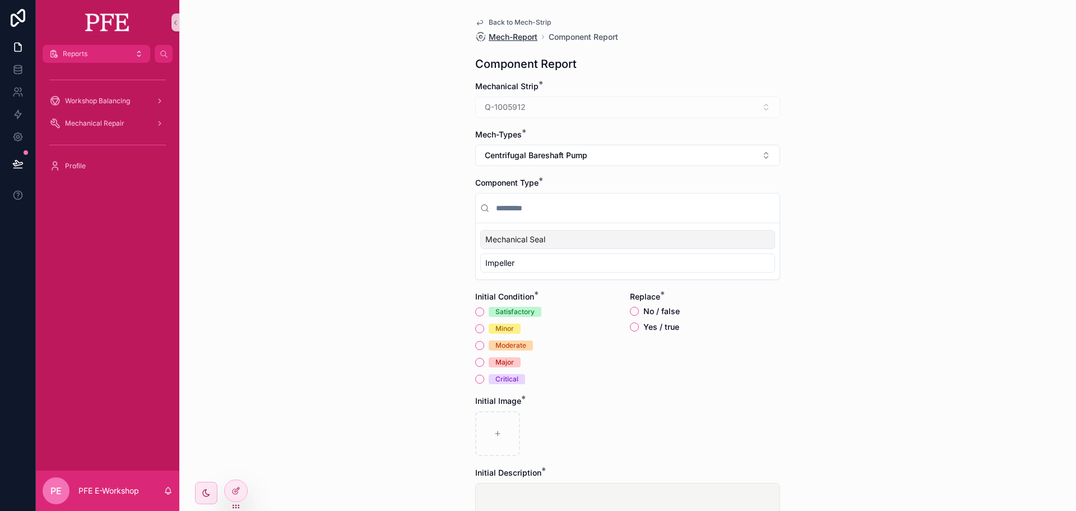
click at [530, 38] on span "Mech-Report" at bounding box center [513, 36] width 49 height 11
click at [238, 488] on icon at bounding box center [238, 488] width 1 height 1
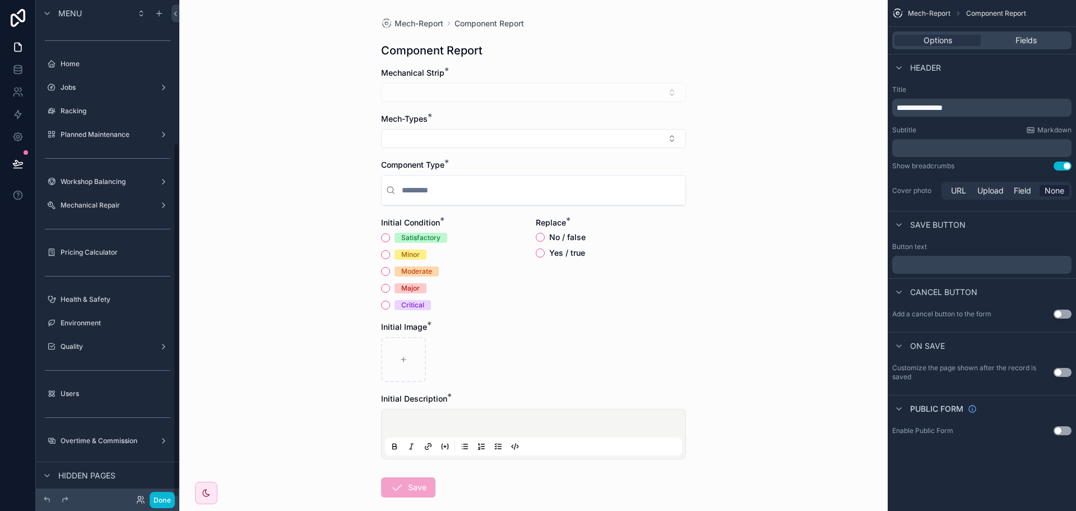
scroll to position [200, 0]
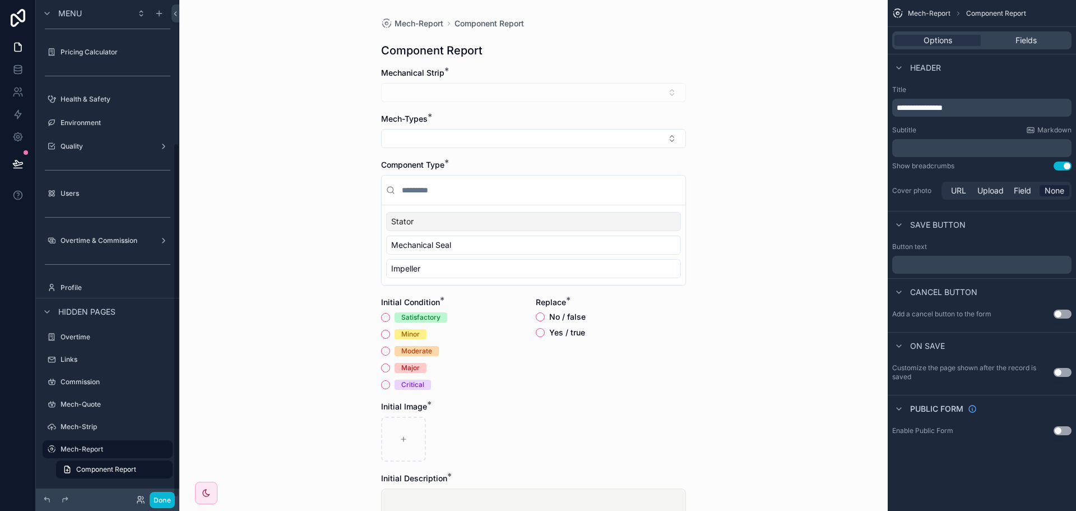
click at [628, 64] on div "Mech-Report Component Report Component Report Mechanical Strip * Mech-Types * C…" at bounding box center [533, 324] width 323 height 648
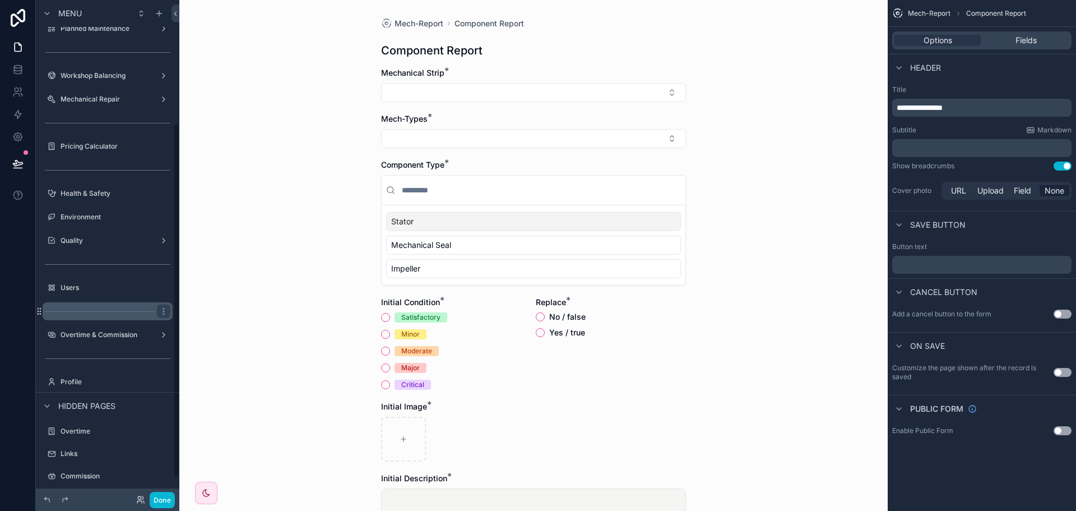
scroll to position [32, 0]
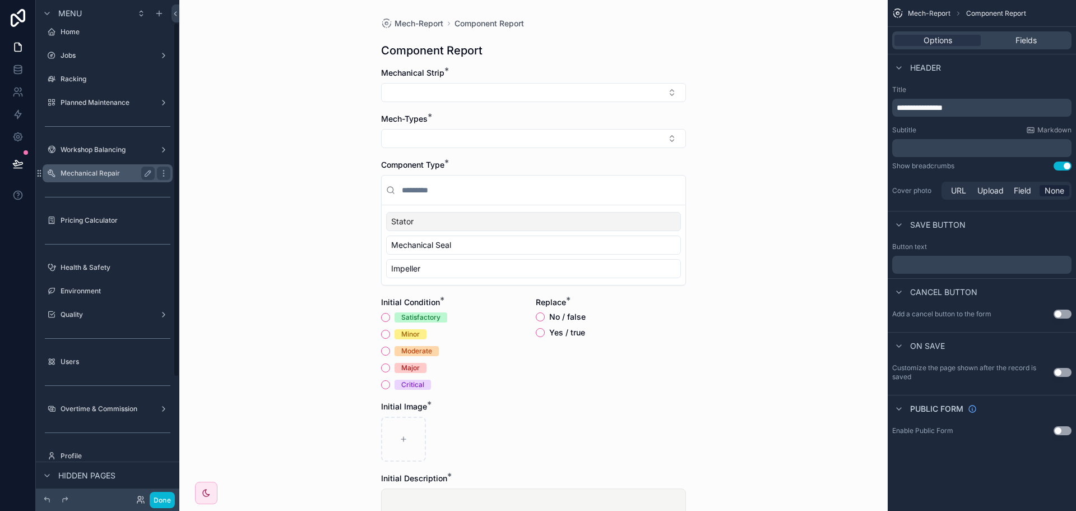
click at [99, 170] on label "Mechanical Repair" at bounding box center [106, 173] width 90 height 9
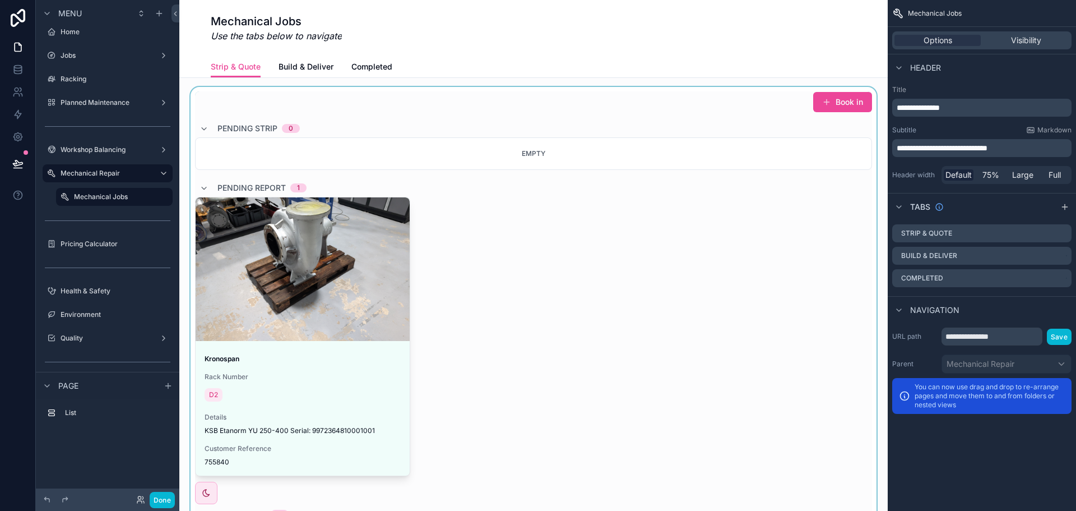
click at [333, 288] on div "scrollable content" at bounding box center [533, 323] width 691 height 473
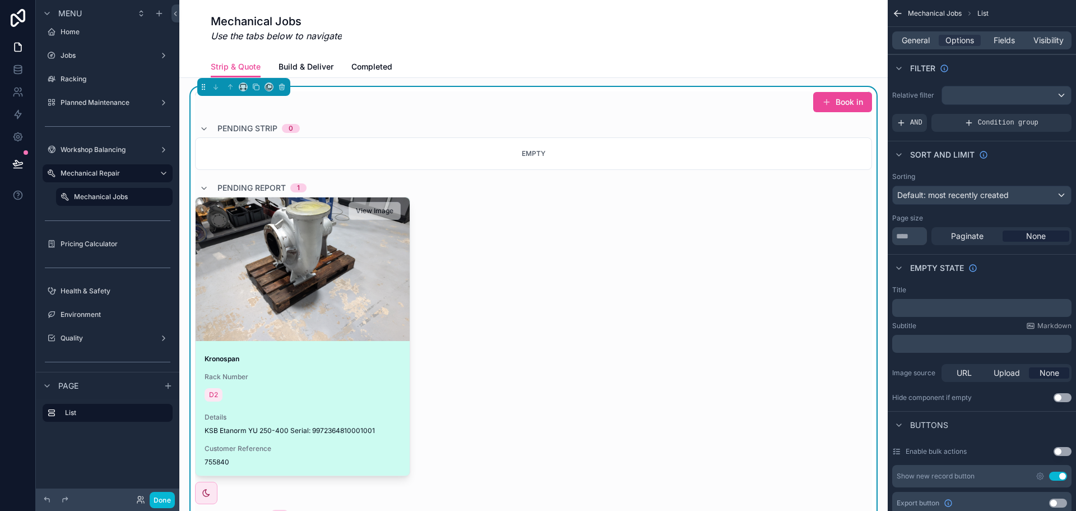
click at [352, 303] on div "scrollable content" at bounding box center [303, 268] width 214 height 143
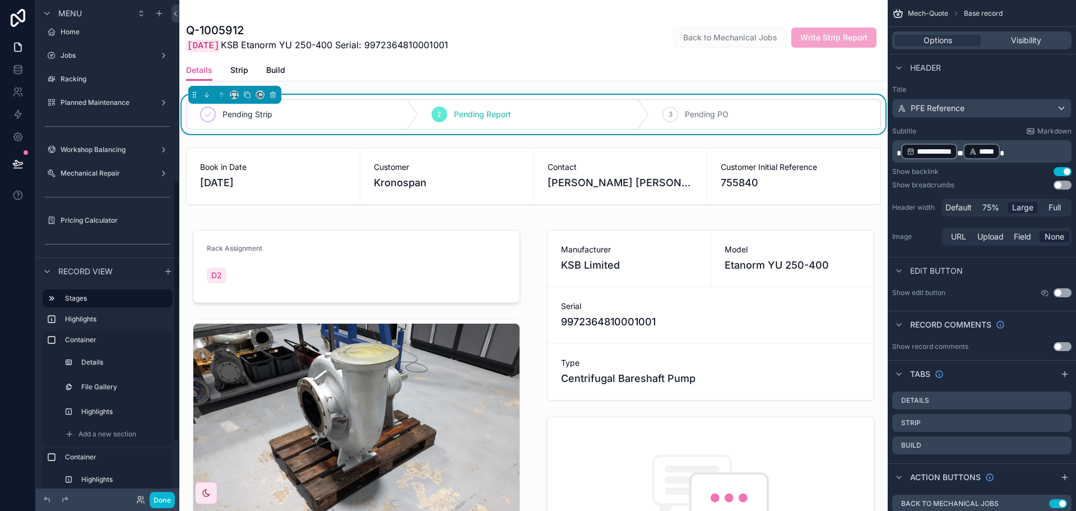
scroll to position [344, 0]
click at [816, 39] on span "Write Strip Report" at bounding box center [833, 36] width 85 height 11
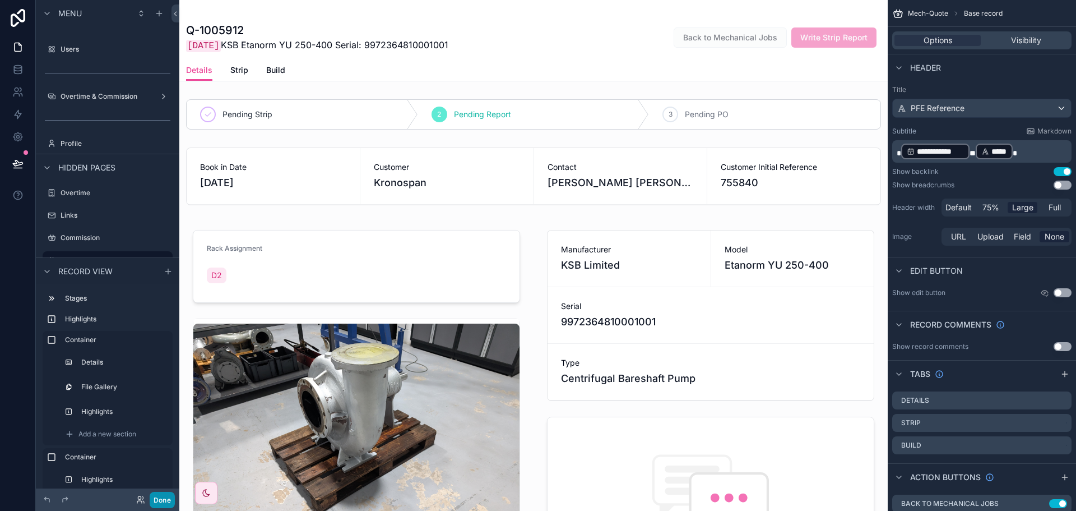
click at [161, 504] on button "Done" at bounding box center [162, 500] width 25 height 16
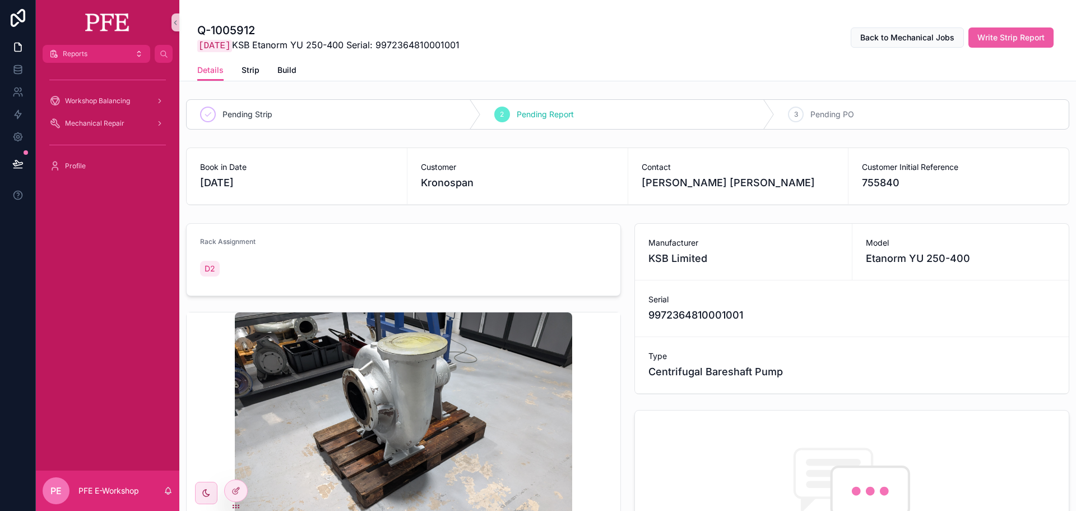
click at [989, 36] on span "Write Strip Report" at bounding box center [1011, 37] width 67 height 11
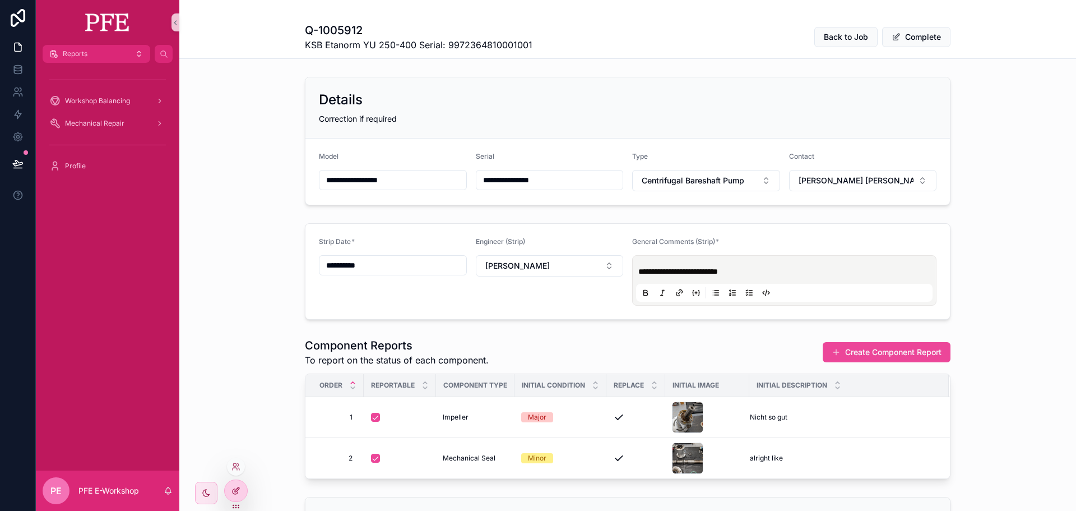
click at [238, 489] on icon at bounding box center [238, 488] width 1 height 1
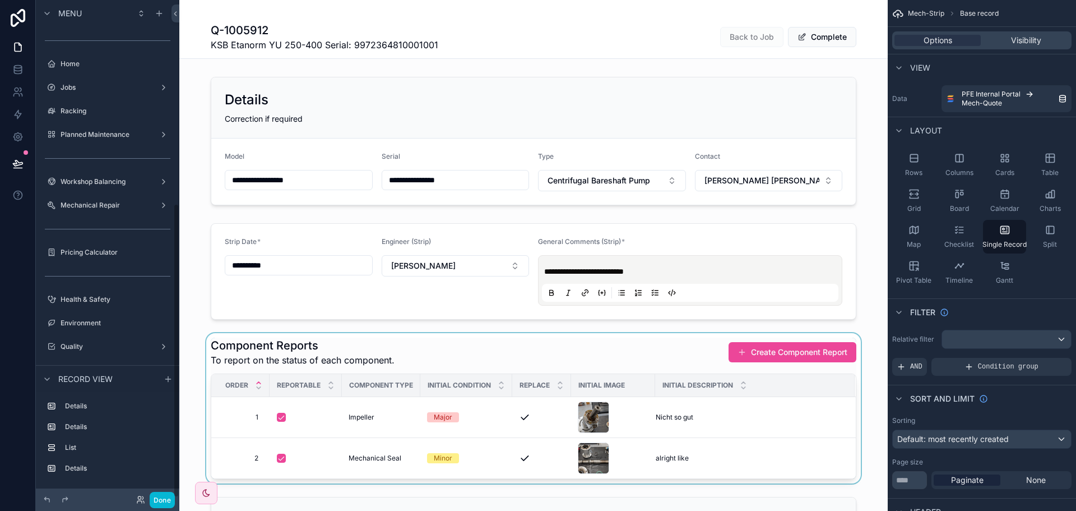
scroll to position [344, 0]
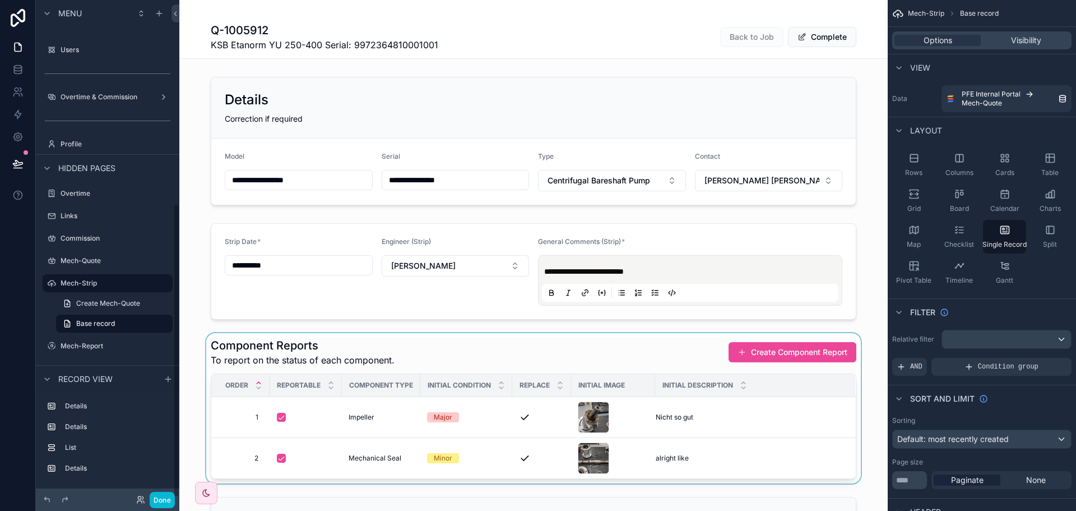
click at [809, 370] on div "scrollable content" at bounding box center [533, 408] width 708 height 150
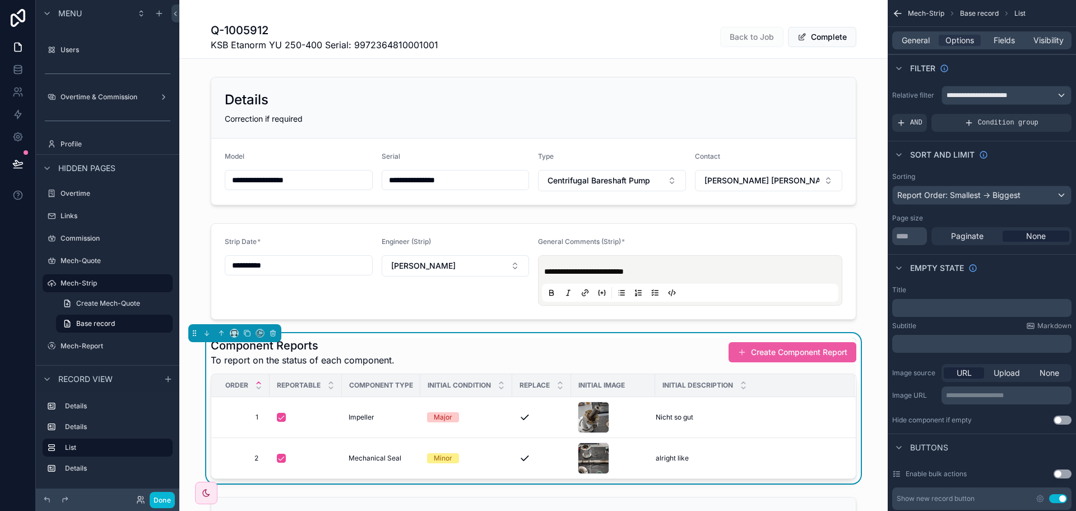
click at [787, 351] on button "Create Component Report" at bounding box center [793, 352] width 128 height 20
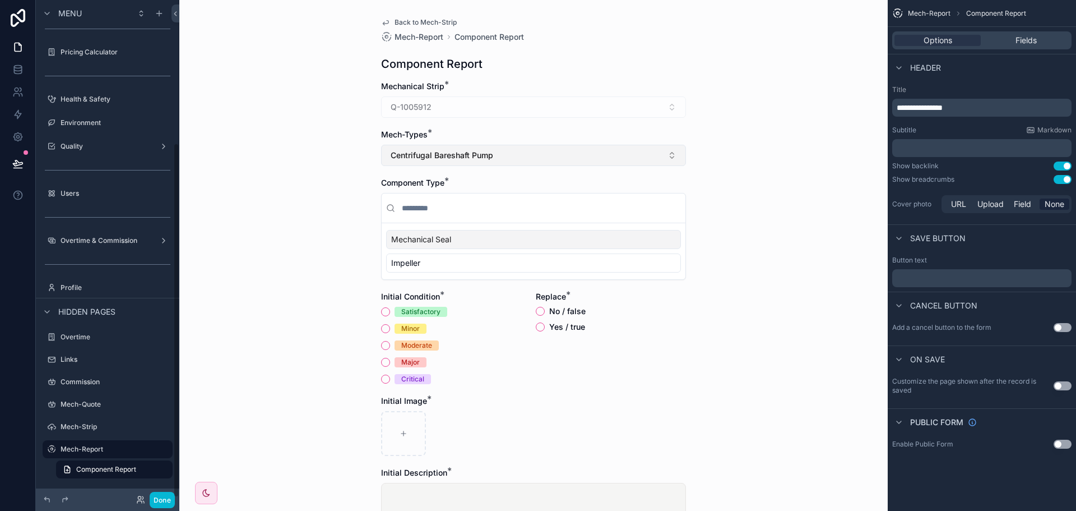
scroll to position [200, 0]
click at [1060, 179] on button "Use setting" at bounding box center [1063, 179] width 18 height 9
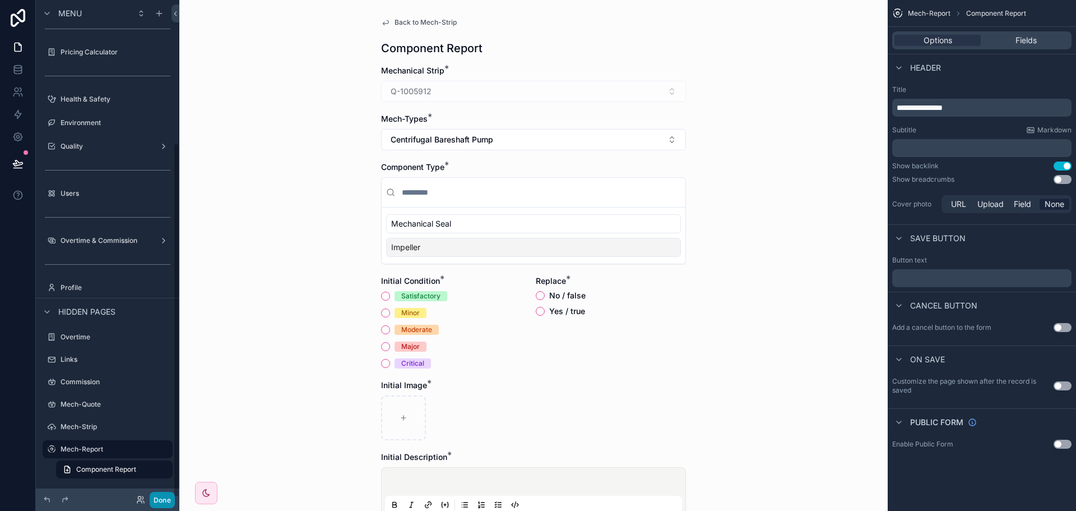
click at [159, 503] on button "Done" at bounding box center [162, 500] width 25 height 16
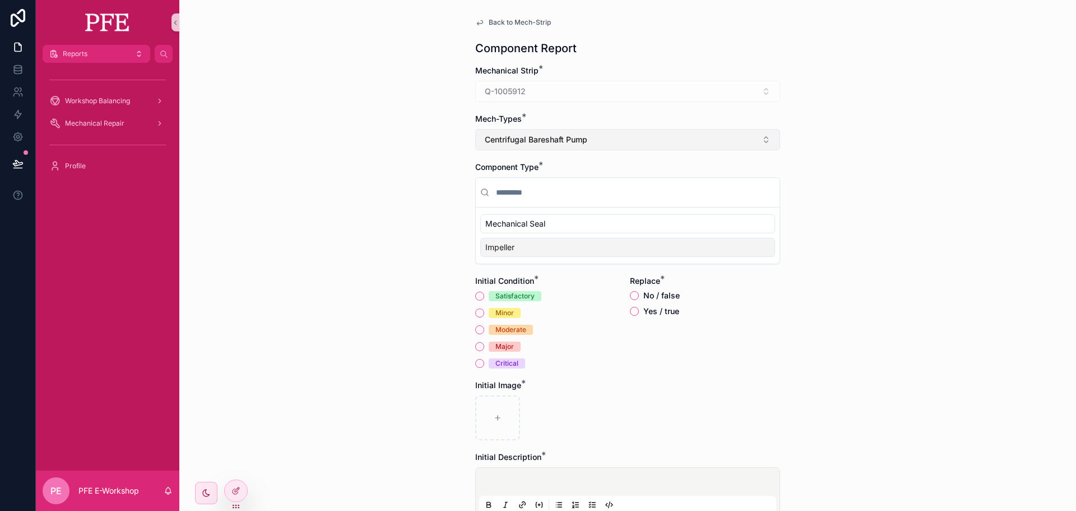
click at [604, 150] on button "Centrifugal Bareshaft Pump" at bounding box center [627, 139] width 305 height 21
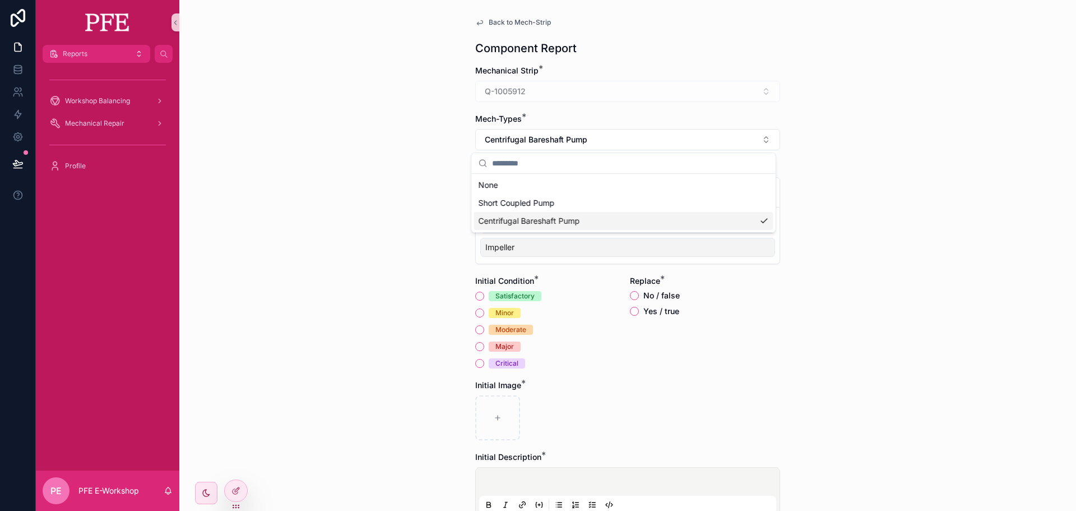
click at [812, 231] on div "Back to Mech-Strip Component Report Mechanical Strip * Q-1005912 Mech-Types * C…" at bounding box center [627, 255] width 897 height 511
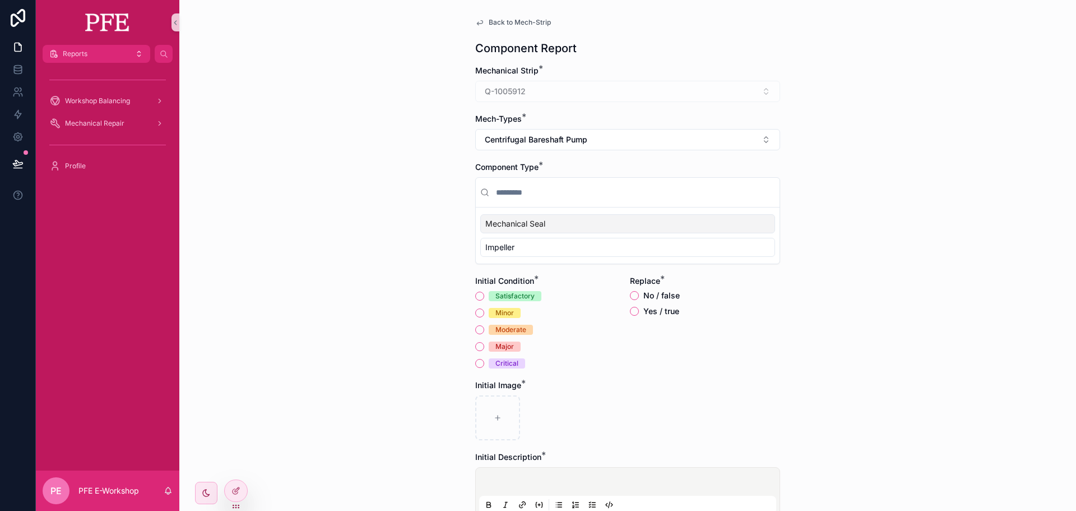
click at [559, 225] on div "Mechanical Seal" at bounding box center [627, 223] width 295 height 19
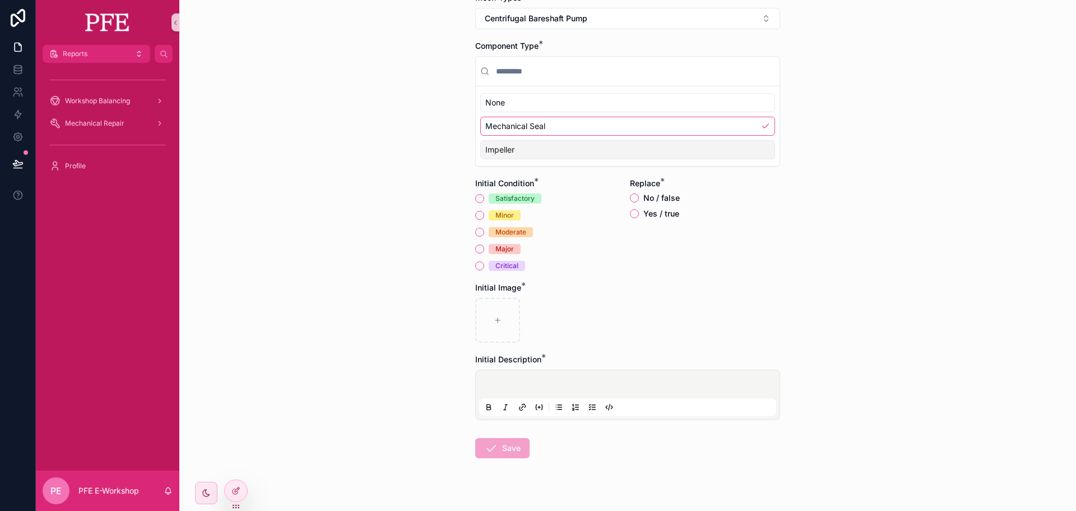
scroll to position [140, 0]
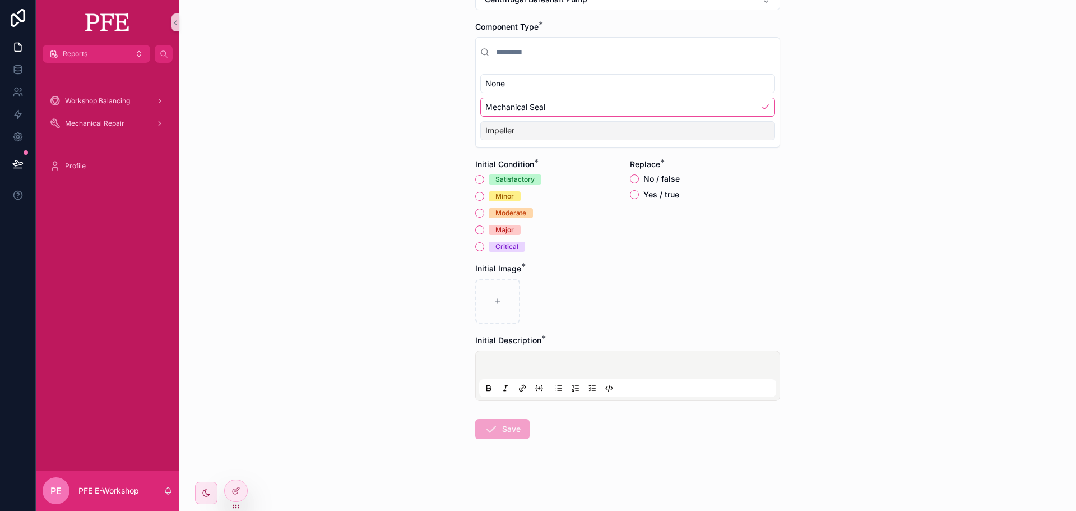
click at [553, 131] on div "Impeller" at bounding box center [627, 130] width 295 height 19
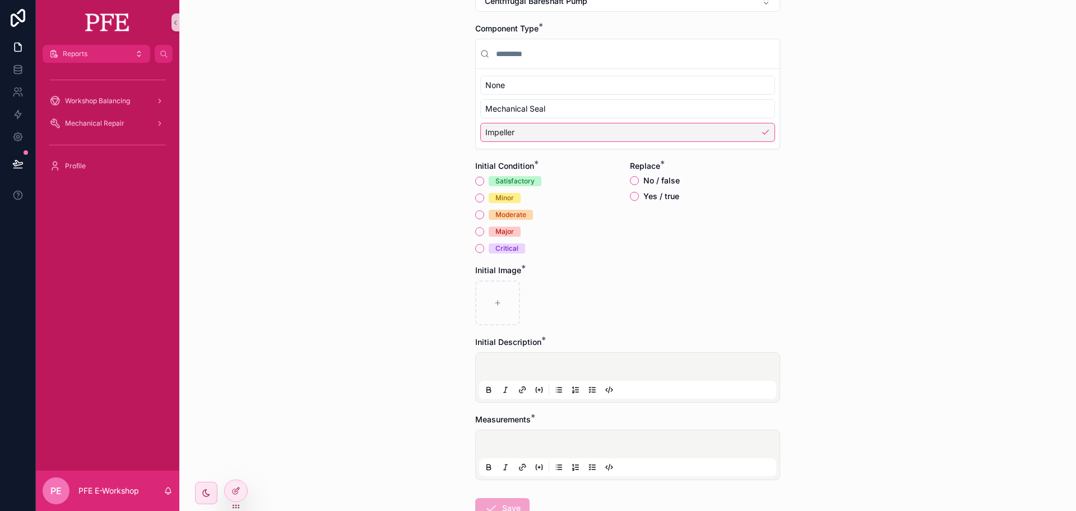
scroll to position [84, 0]
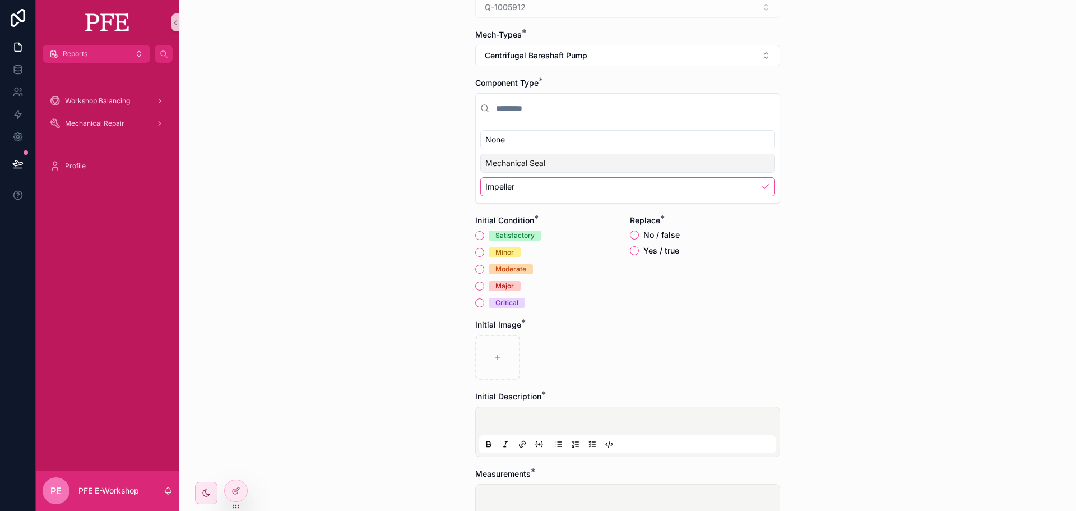
click at [540, 156] on div "Mechanical Seal" at bounding box center [627, 163] width 295 height 19
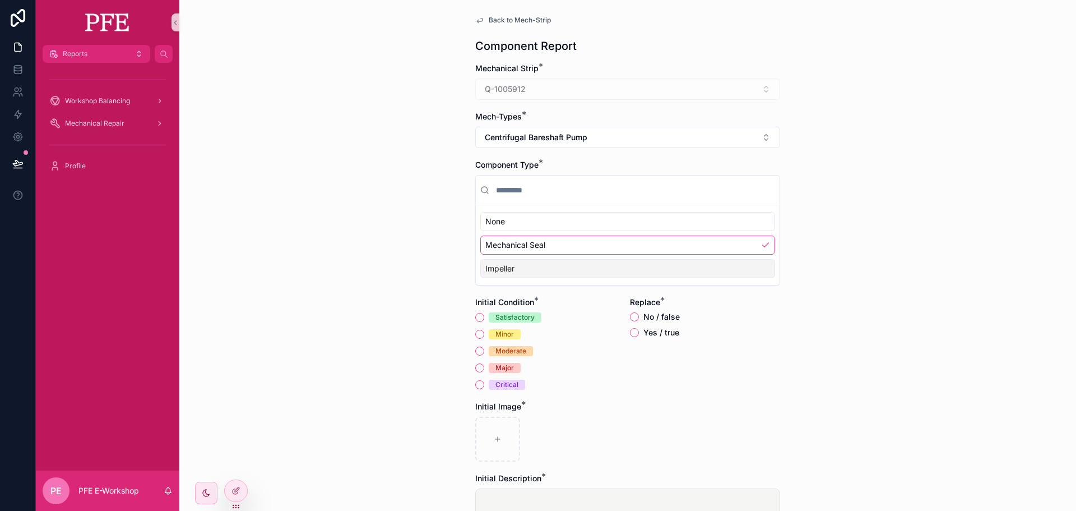
scroll to position [0, 0]
click at [517, 27] on div "Back to Mech-Strip Component Report Mechanical Strip * Q-1005912 Mech-Types * C…" at bounding box center [627, 325] width 323 height 651
click at [526, 22] on span "Back to Mech-Strip" at bounding box center [520, 22] width 62 height 9
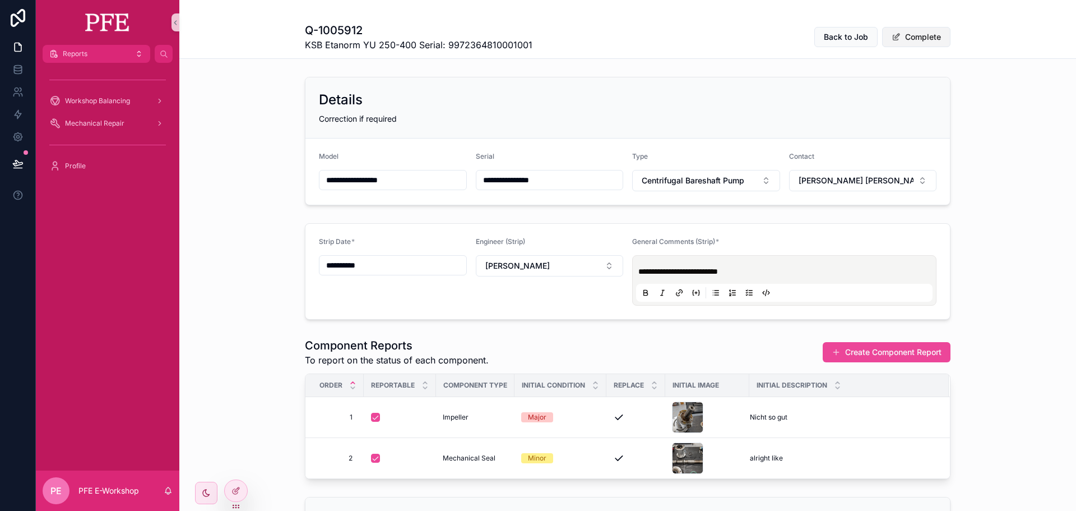
click at [913, 40] on button "Complete" at bounding box center [916, 37] width 68 height 20
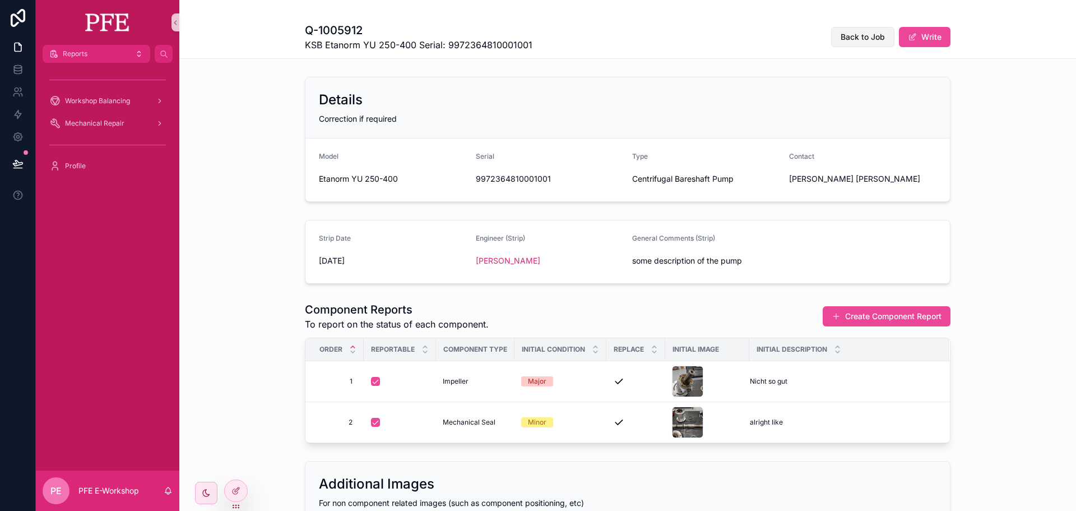
click at [869, 44] on button "Back to Job" at bounding box center [862, 37] width 63 height 20
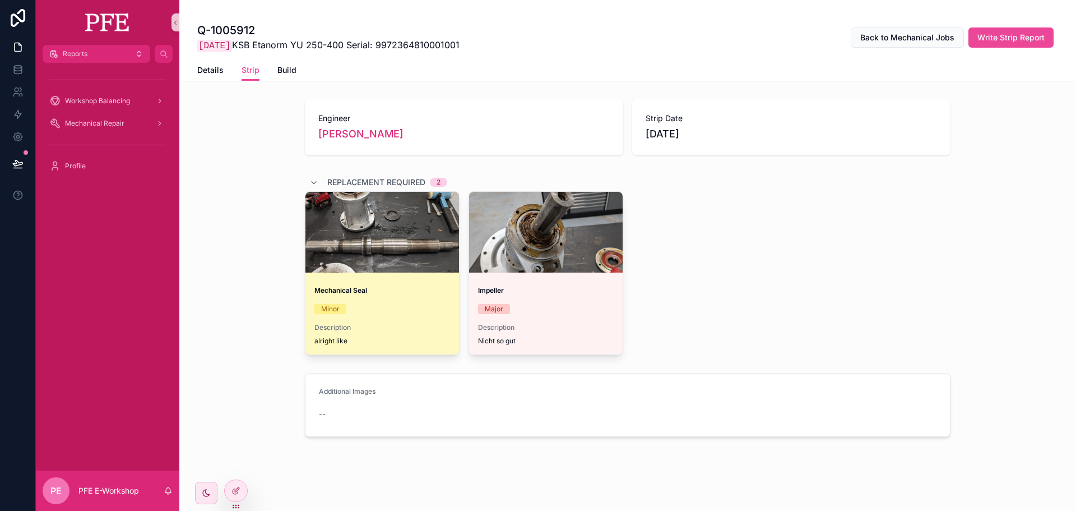
click at [383, 234] on div "scrollable content" at bounding box center [382, 231] width 154 height 13
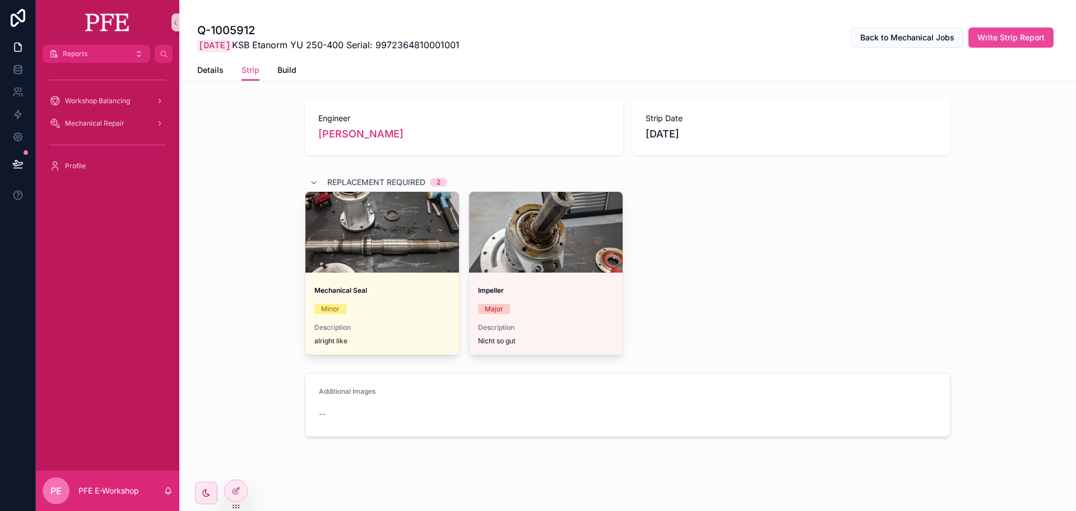
drag, startPoint x: 333, startPoint y: 405, endPoint x: 380, endPoint y: 401, distance: 46.7
click at [336, 405] on div "--" at bounding box center [393, 414] width 148 height 18
click at [289, 70] on span "Build" at bounding box center [286, 69] width 19 height 11
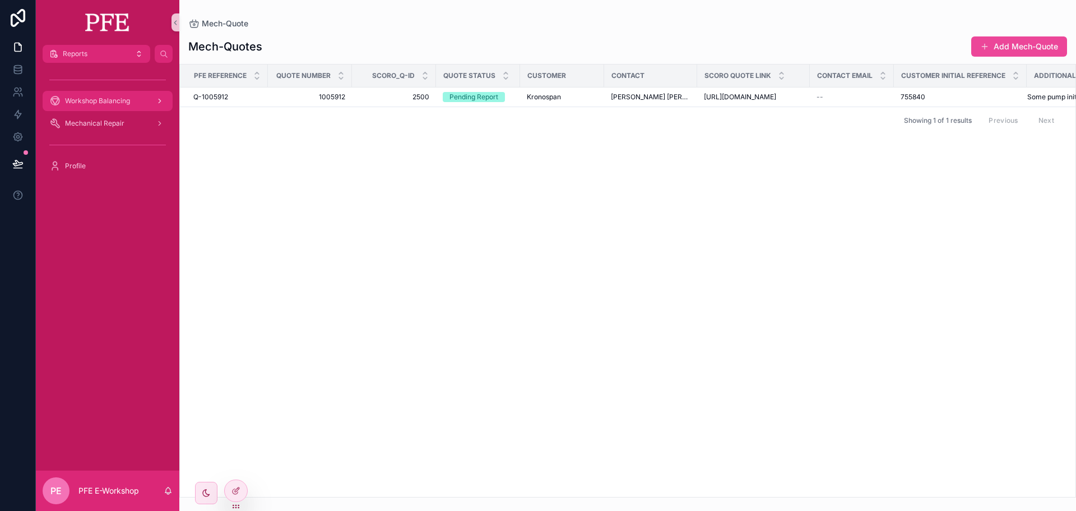
click at [126, 106] on div "Workshop Balancing" at bounding box center [107, 101] width 117 height 18
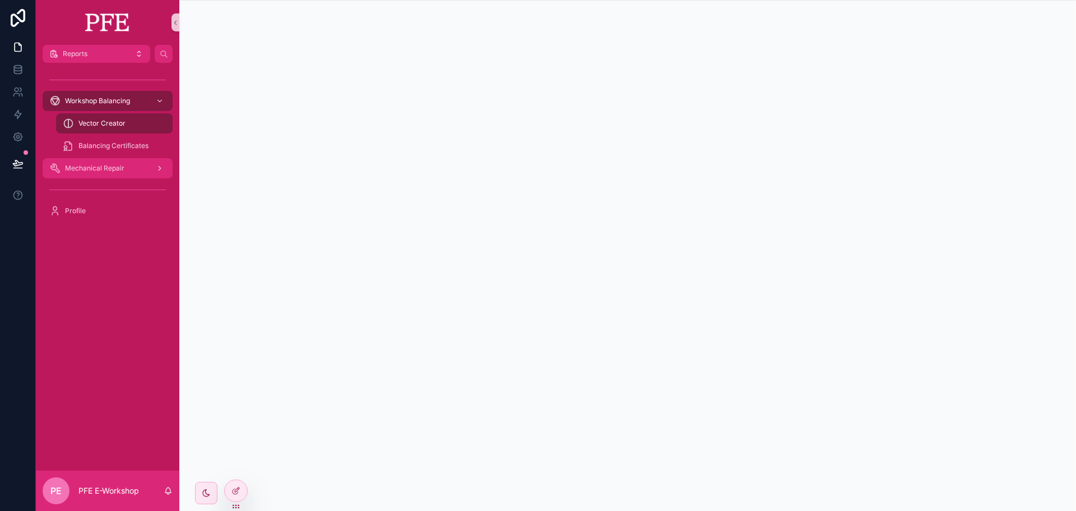
click at [92, 167] on span "Mechanical Repair" at bounding box center [94, 168] width 59 height 9
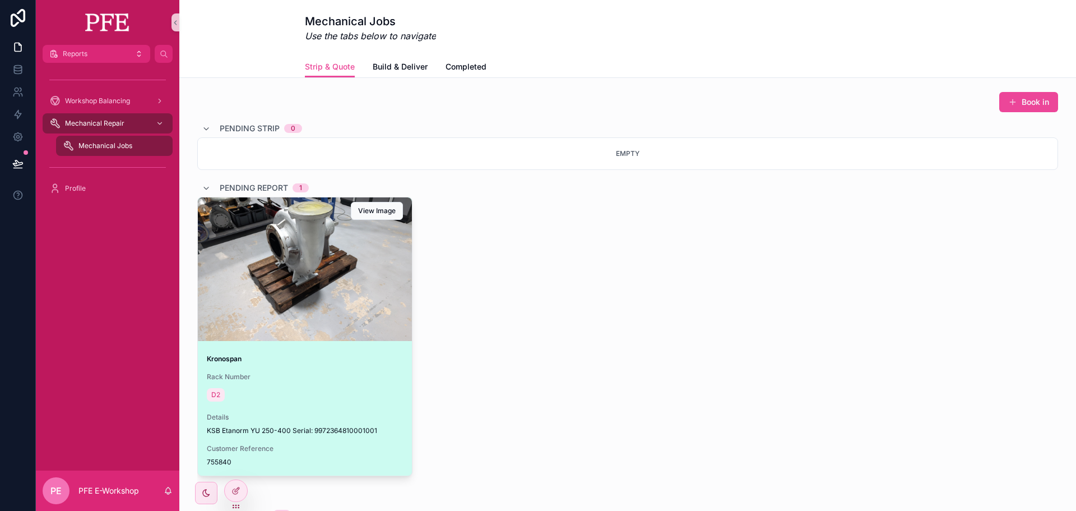
click at [379, 251] on div "scrollable content" at bounding box center [305, 268] width 214 height 143
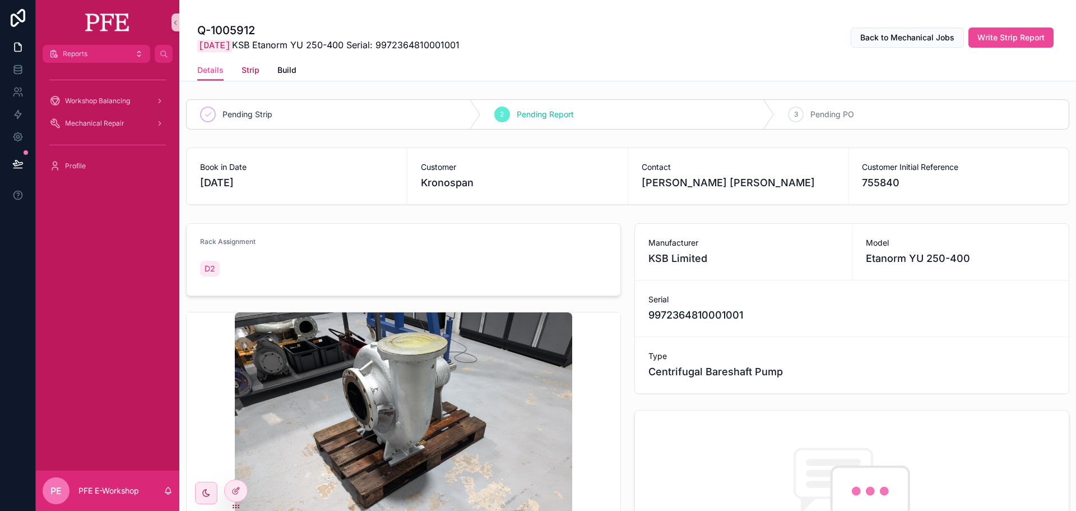
click at [247, 71] on span "Strip" at bounding box center [251, 69] width 18 height 11
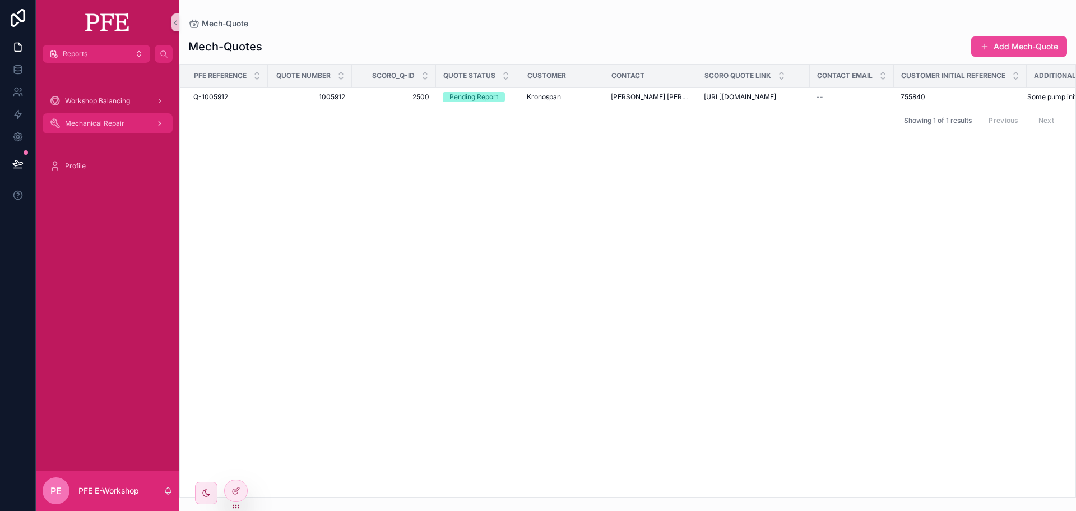
click at [108, 121] on span "Mechanical Repair" at bounding box center [94, 123] width 59 height 9
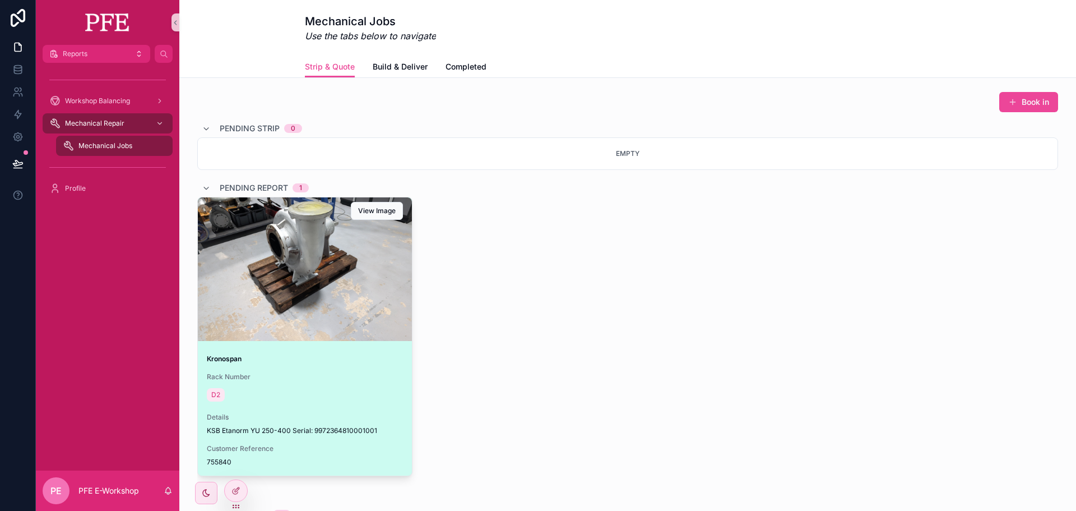
click at [340, 258] on div "scrollable content" at bounding box center [305, 268] width 214 height 143
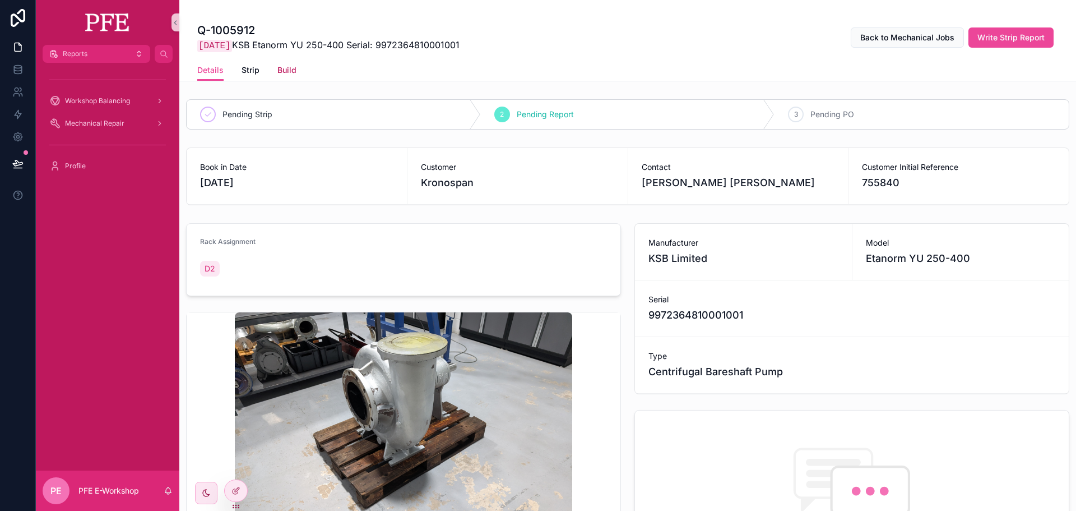
click at [280, 64] on span "Build" at bounding box center [286, 69] width 19 height 11
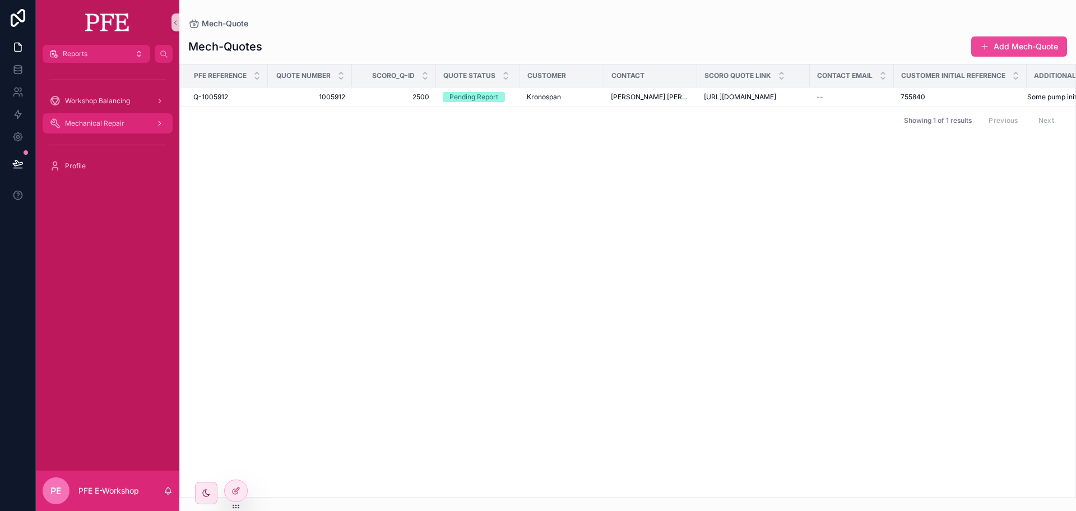
click at [123, 126] on span "Mechanical Repair" at bounding box center [94, 123] width 59 height 9
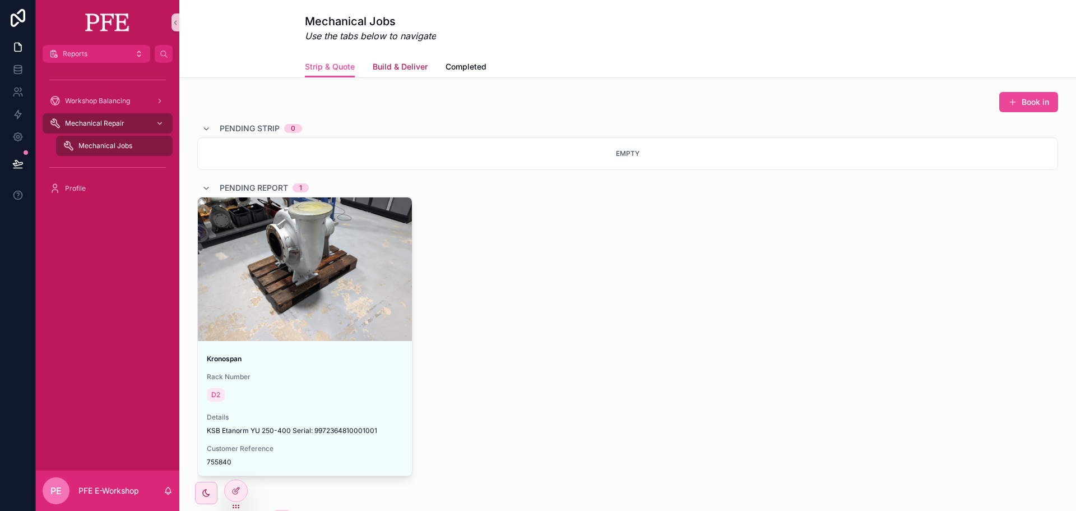
click at [385, 66] on span "Build & Deliver" at bounding box center [400, 66] width 55 height 11
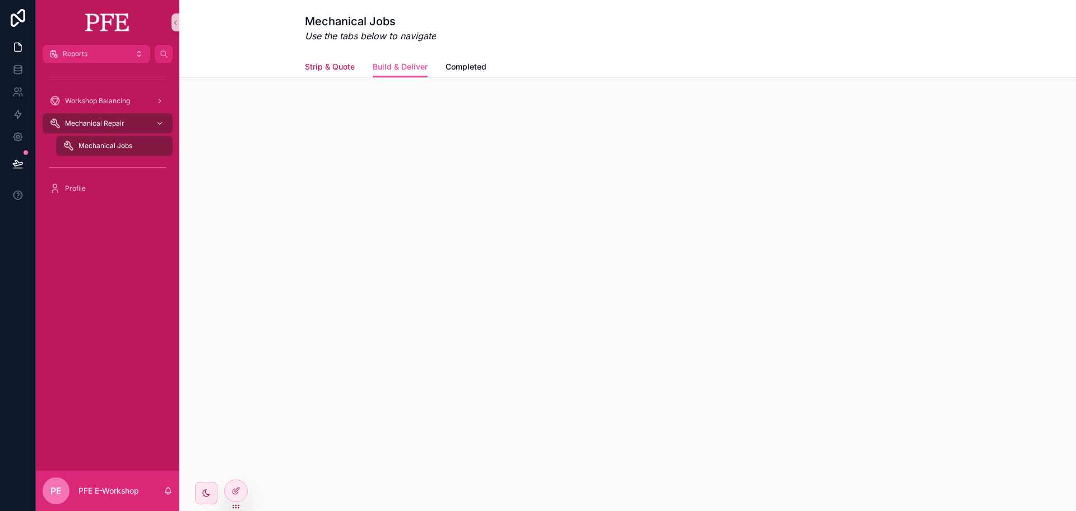
click at [350, 60] on link "Strip & Quote" at bounding box center [330, 68] width 50 height 22
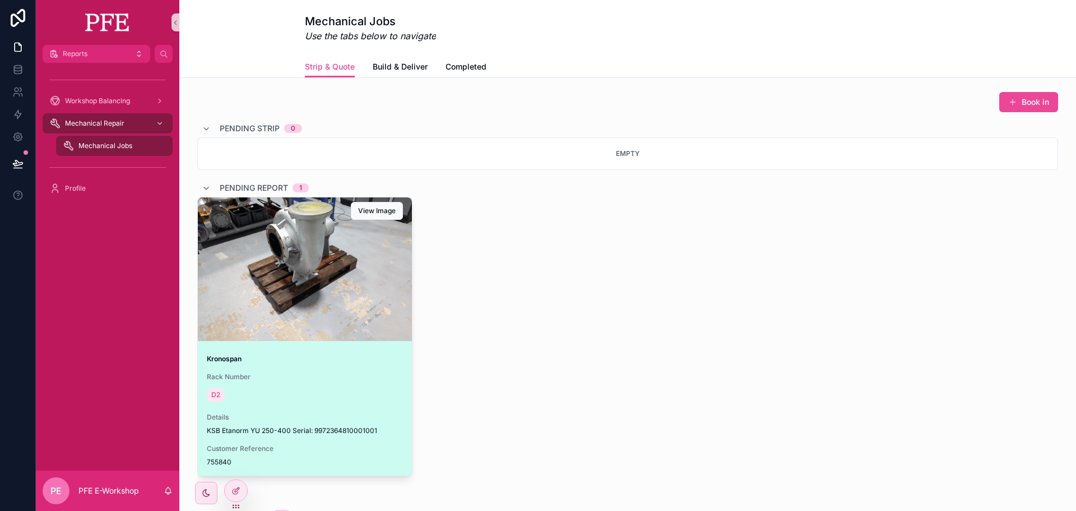
click at [321, 304] on div "scrollable content" at bounding box center [305, 268] width 214 height 143
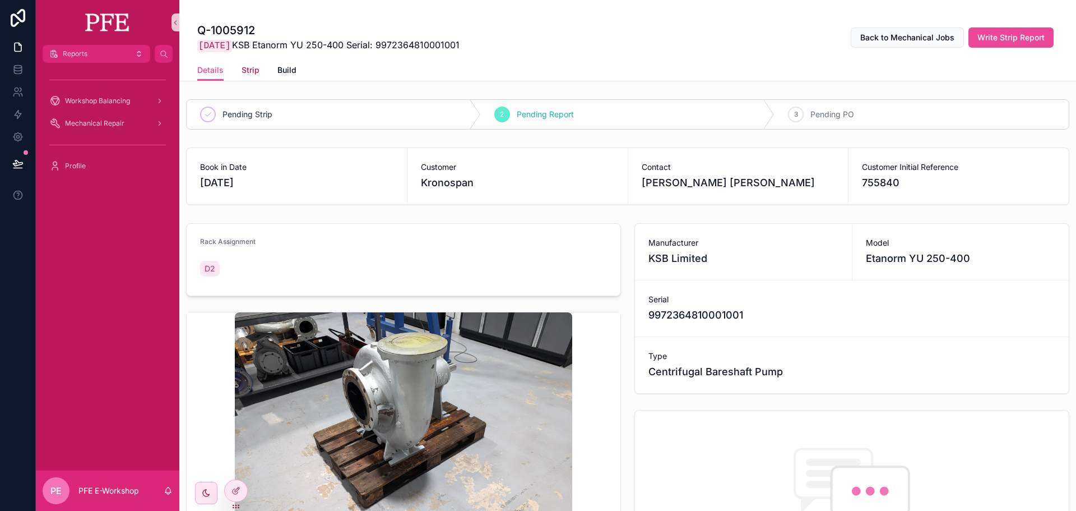
click at [242, 67] on span "Strip" at bounding box center [251, 69] width 18 height 11
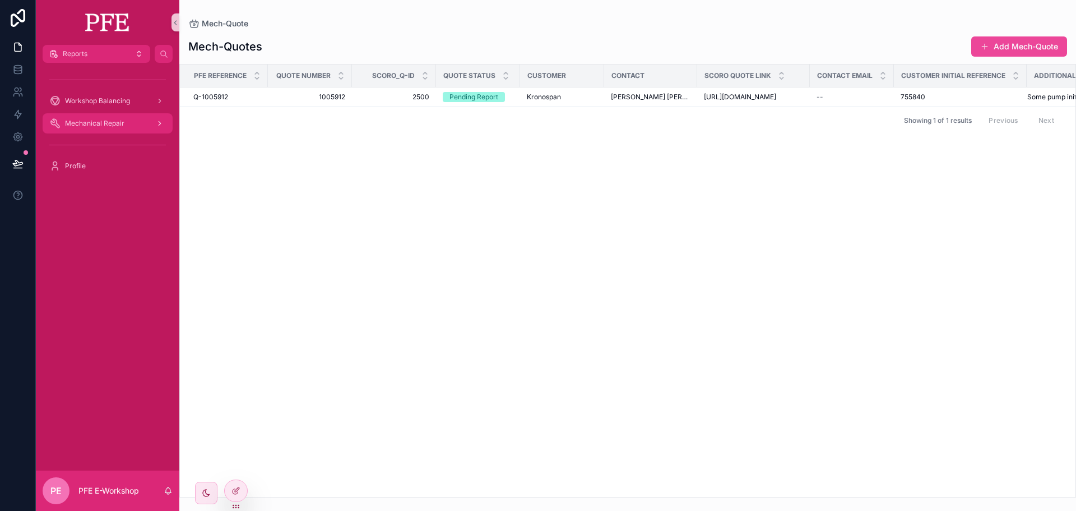
click at [109, 121] on span "Mechanical Repair" at bounding box center [94, 123] width 59 height 9
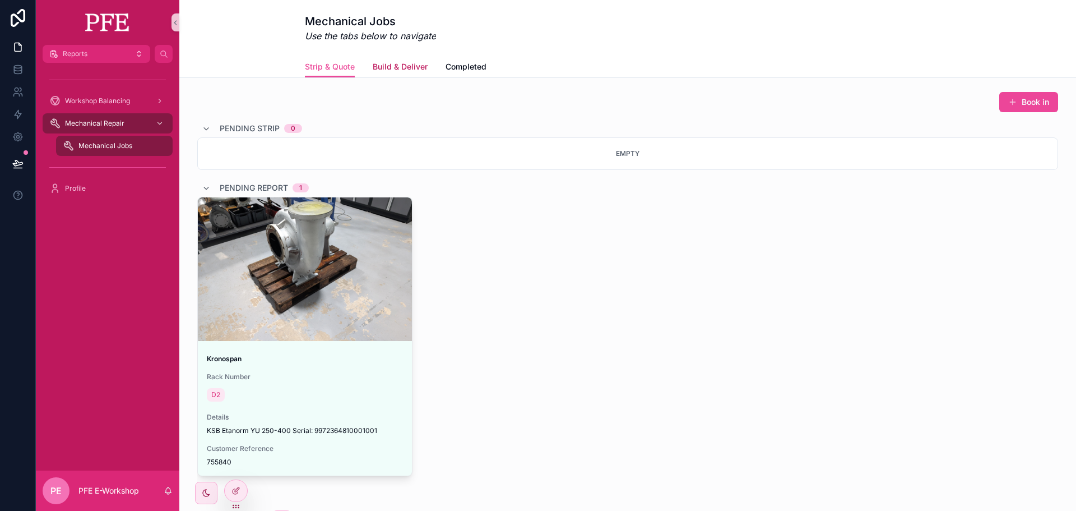
click at [373, 72] on link "Build & Deliver" at bounding box center [400, 68] width 55 height 22
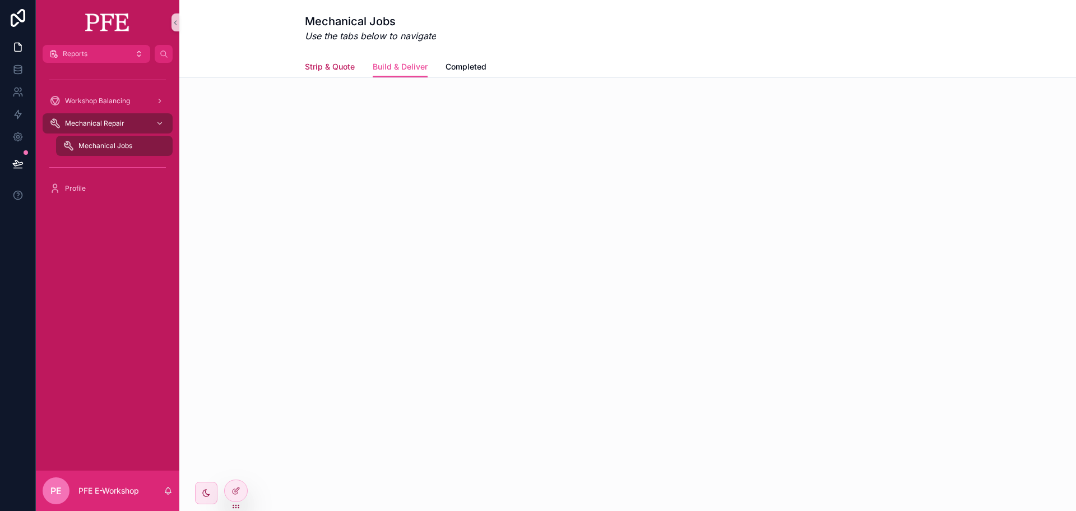
click at [330, 73] on link "Strip & Quote" at bounding box center [330, 68] width 50 height 22
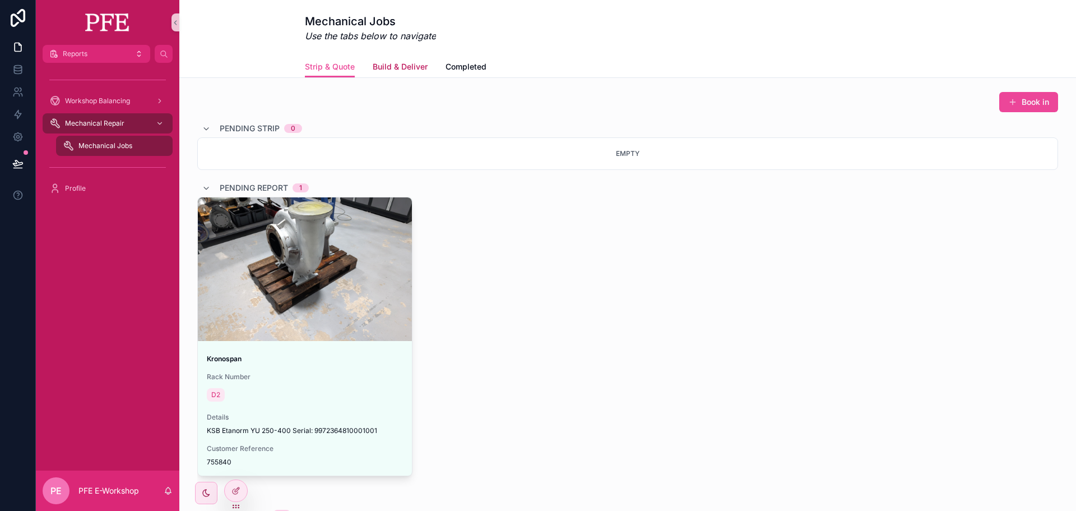
click at [419, 70] on span "Build & Deliver" at bounding box center [400, 66] width 55 height 11
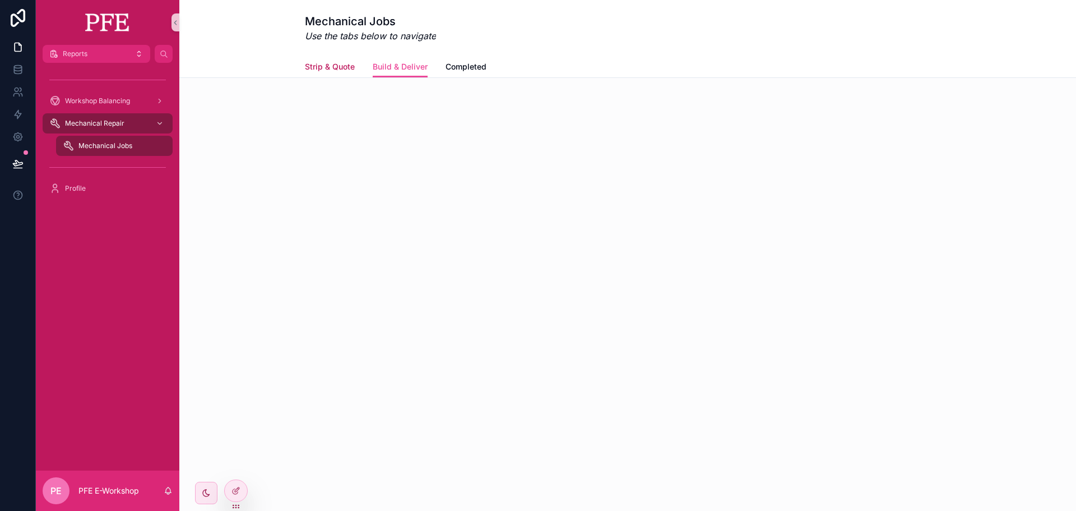
click at [334, 63] on span "Strip & Quote" at bounding box center [330, 66] width 50 height 11
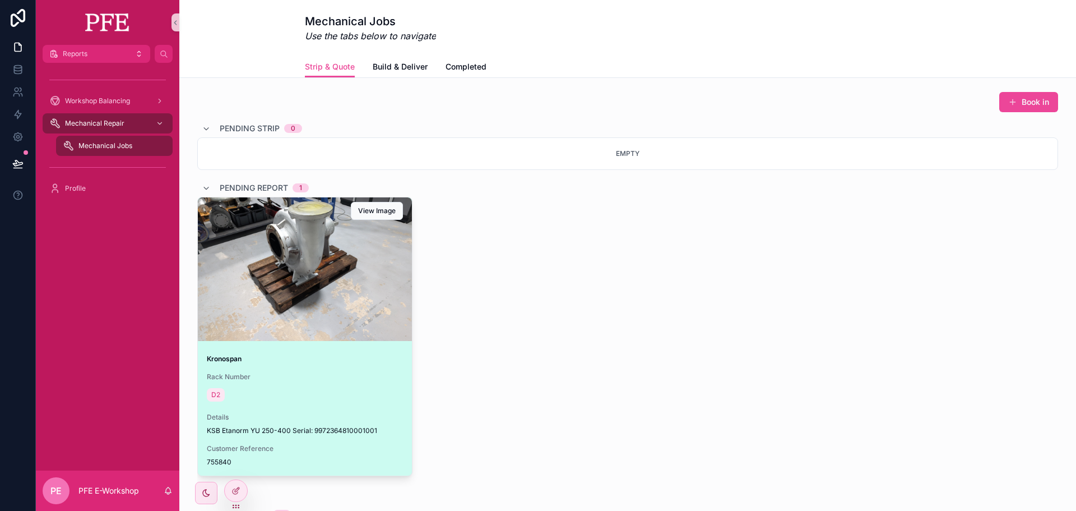
click at [313, 281] on div "scrollable content" at bounding box center [305, 268] width 214 height 143
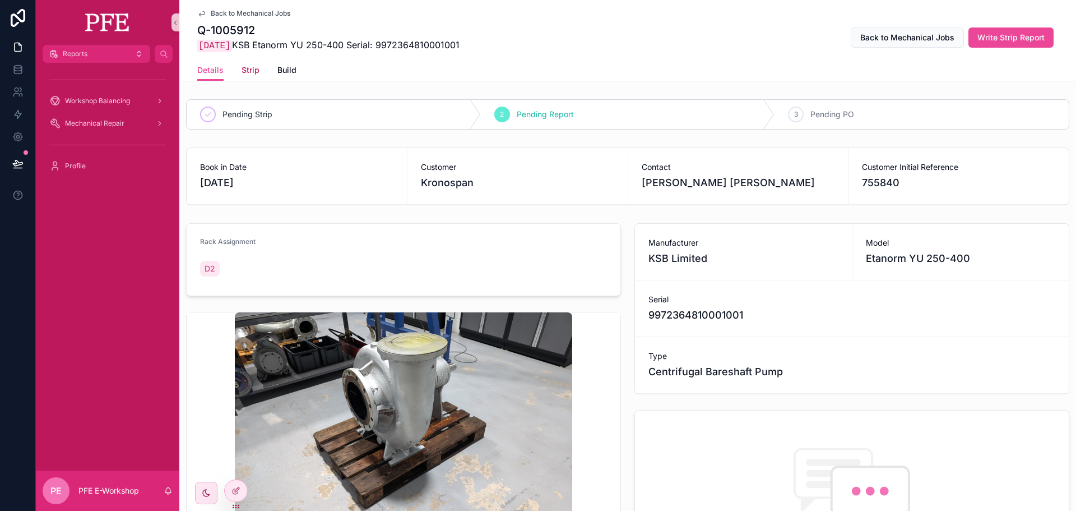
click at [249, 70] on span "Strip" at bounding box center [251, 69] width 18 height 11
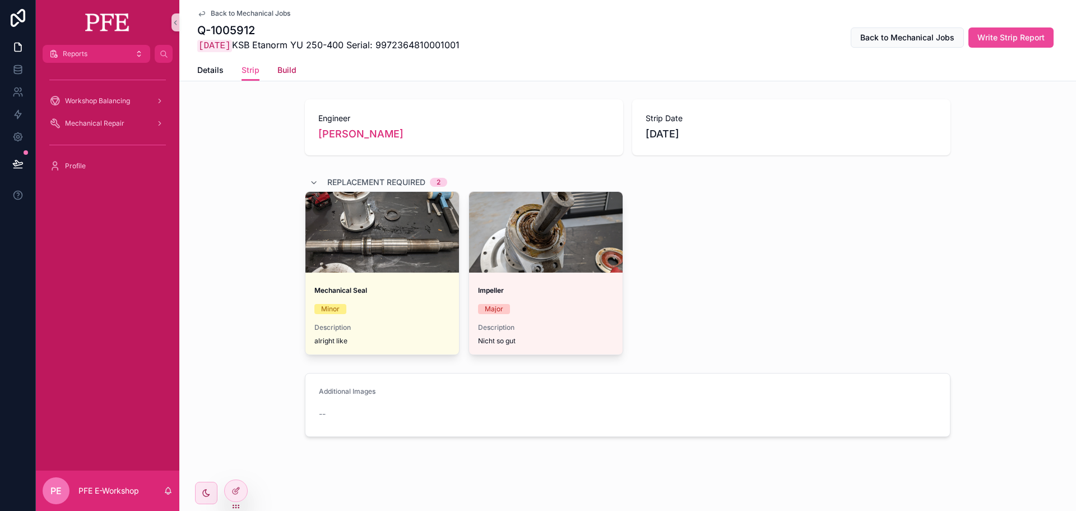
click at [286, 72] on span "Build" at bounding box center [286, 69] width 19 height 11
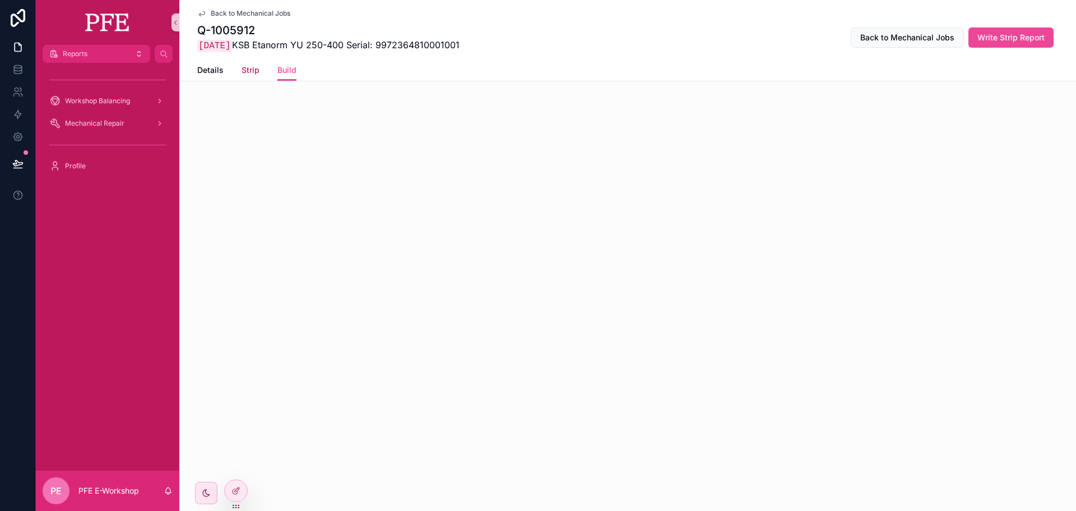
click at [246, 73] on span "Strip" at bounding box center [251, 69] width 18 height 11
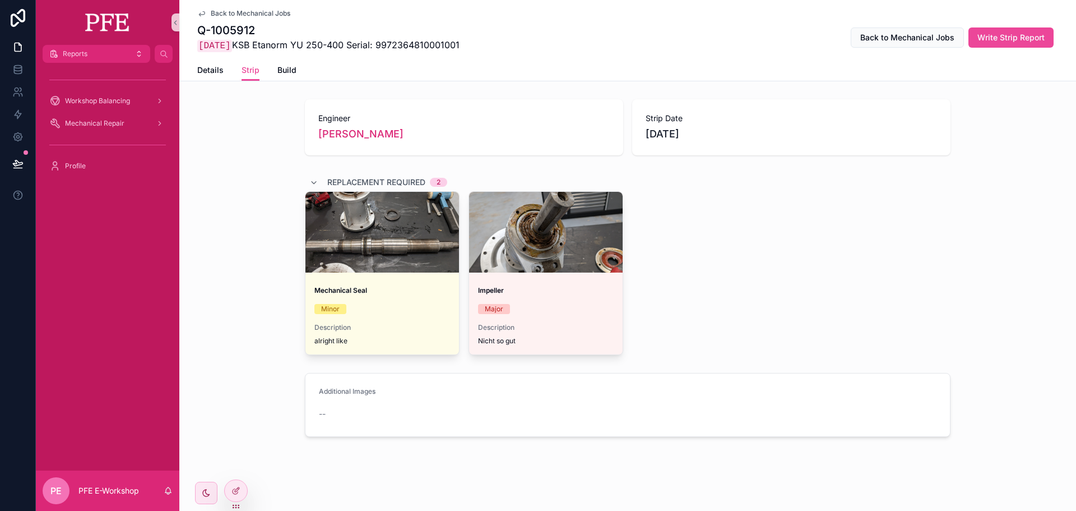
click at [292, 71] on div "Details Strip Build" at bounding box center [627, 69] width 861 height 21
click at [287, 70] on span "Build" at bounding box center [286, 69] width 19 height 11
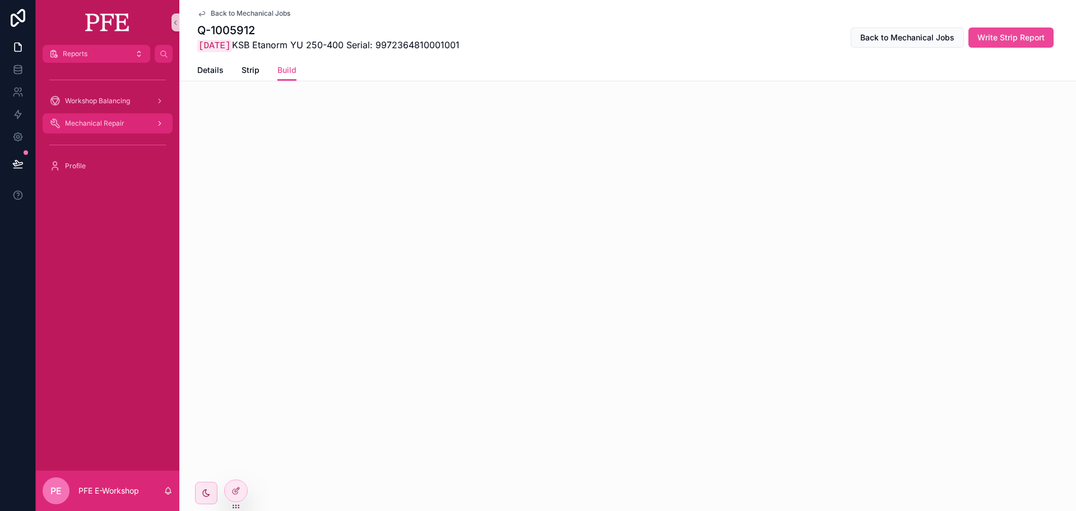
click at [115, 118] on div "Mechanical Repair" at bounding box center [107, 123] width 117 height 18
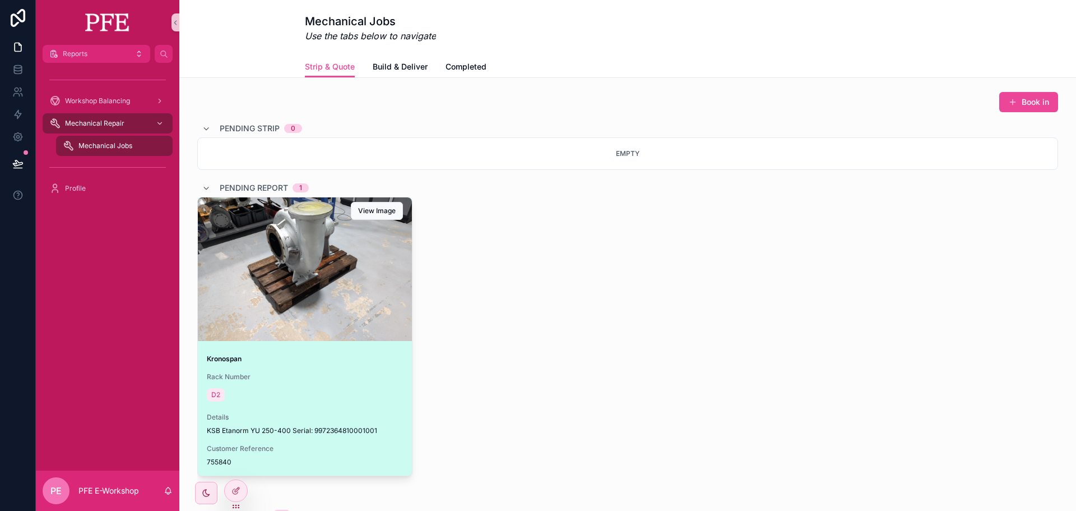
click at [368, 373] on span "Rack Number" at bounding box center [305, 376] width 196 height 9
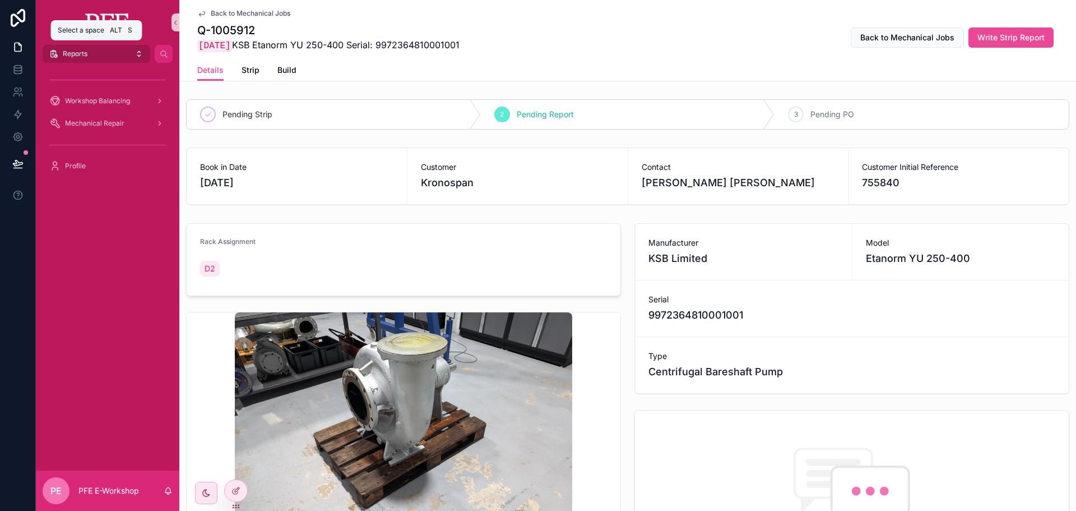
click at [67, 55] on span "Reports" at bounding box center [75, 53] width 25 height 9
click at [118, 55] on button "Reports" at bounding box center [97, 54] width 108 height 18
click at [332, 217] on div "Pending Strip 2 Pending Report 3 Pending PO Book in Date 04/08/2025 Customer Kr…" at bounding box center [627, 393] width 897 height 596
click at [101, 54] on button "Reports" at bounding box center [97, 54] width 108 height 18
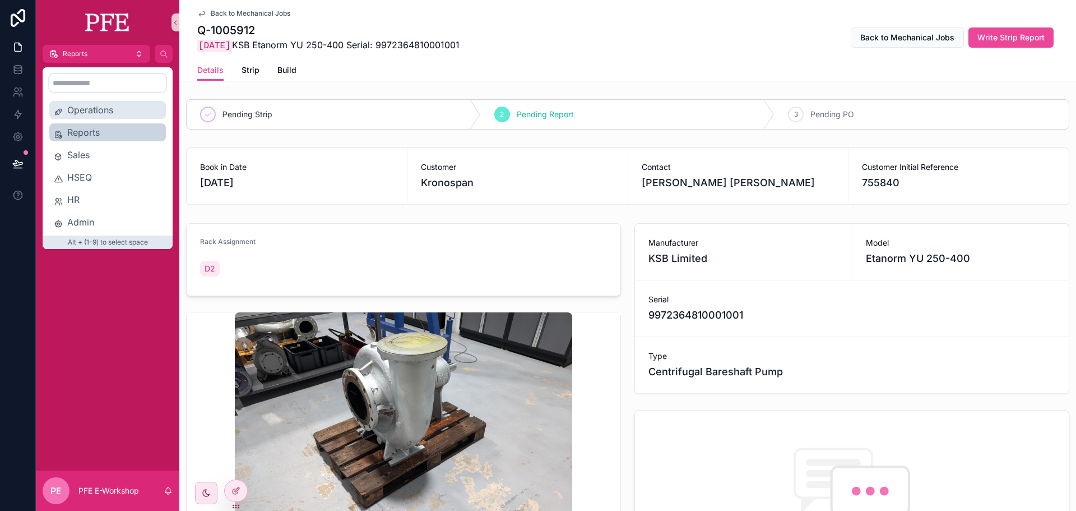
click at [106, 108] on span "Operations" at bounding box center [114, 109] width 94 height 13
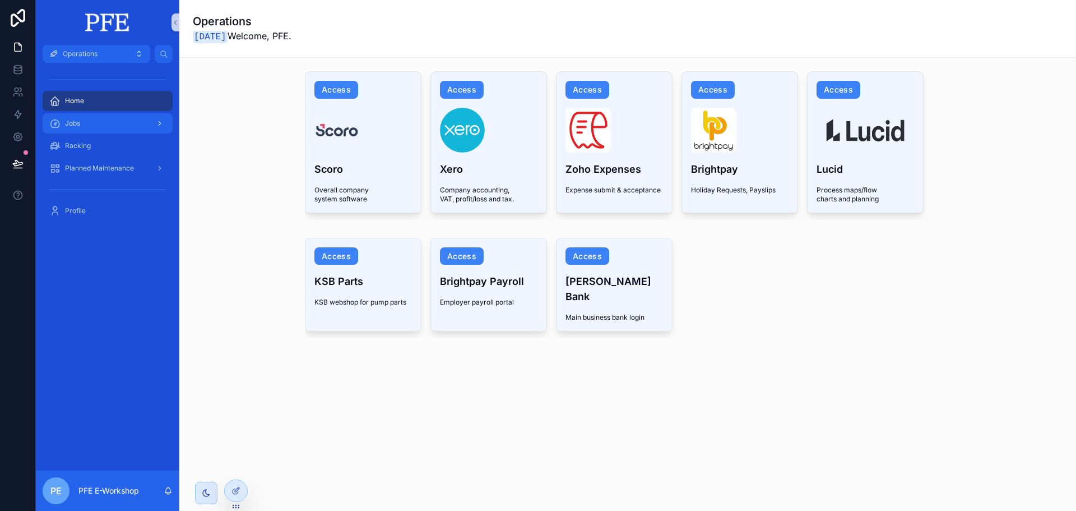
click at [110, 122] on div "Jobs" at bounding box center [107, 123] width 117 height 18
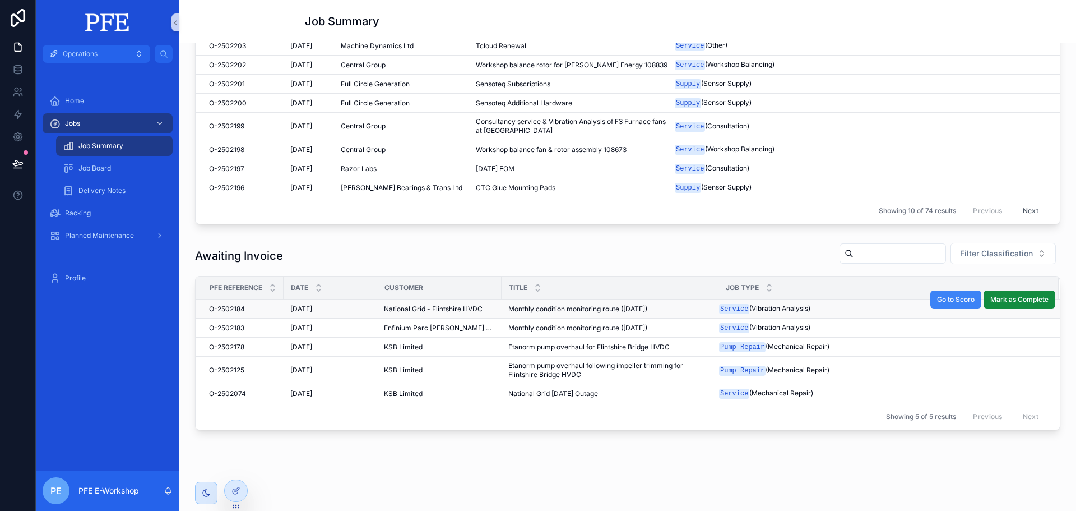
scroll to position [425, 0]
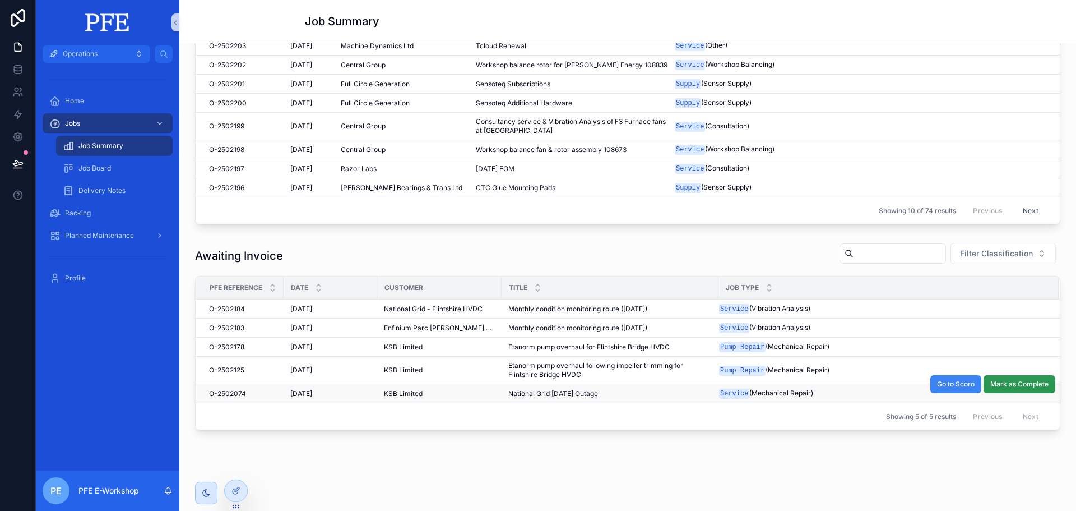
click at [1016, 379] on span "Mark as Complete" at bounding box center [1019, 383] width 58 height 9
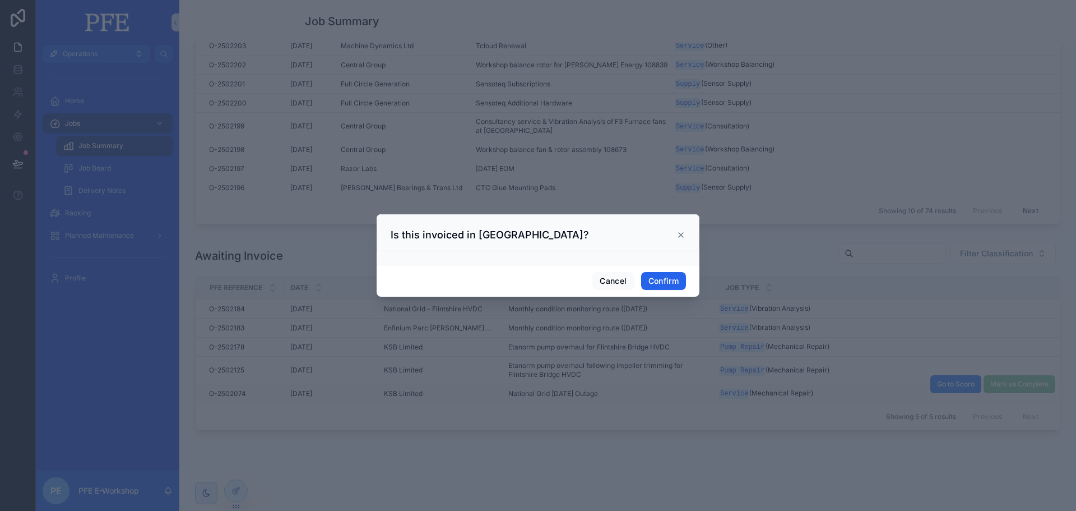
click at [673, 284] on button "Confirm" at bounding box center [663, 281] width 45 height 18
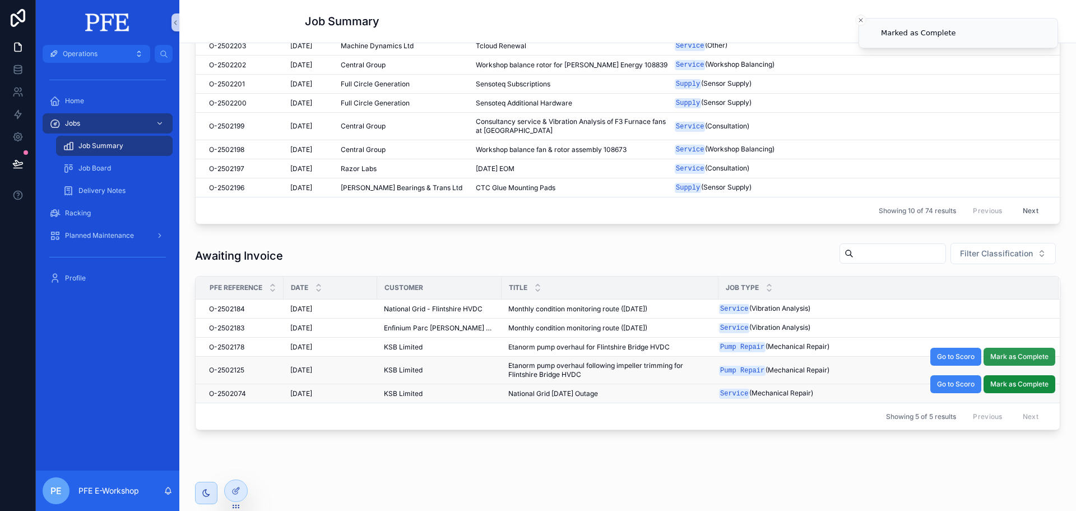
click at [1016, 354] on span "Mark as Complete" at bounding box center [1019, 356] width 58 height 9
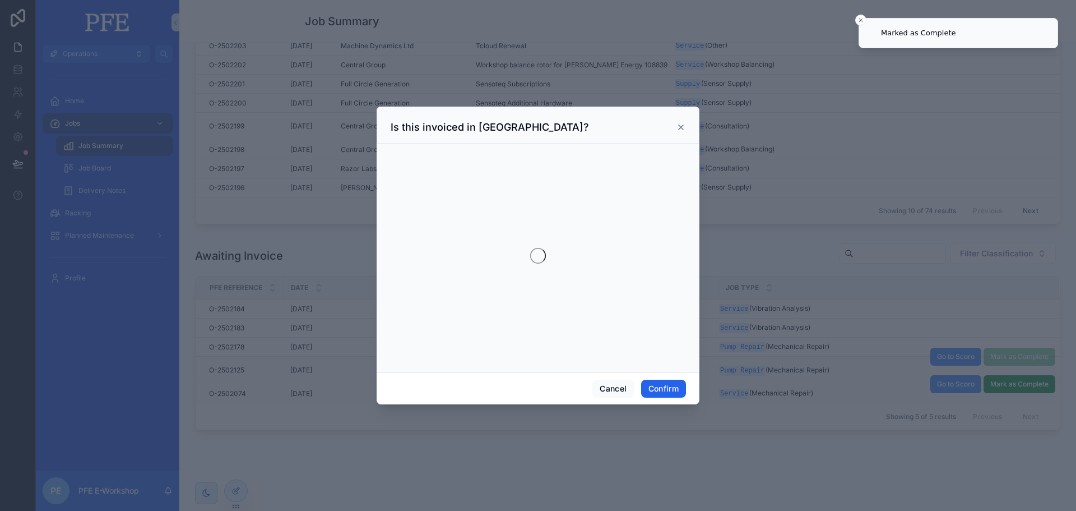
click at [677, 386] on button "Confirm" at bounding box center [663, 388] width 45 height 18
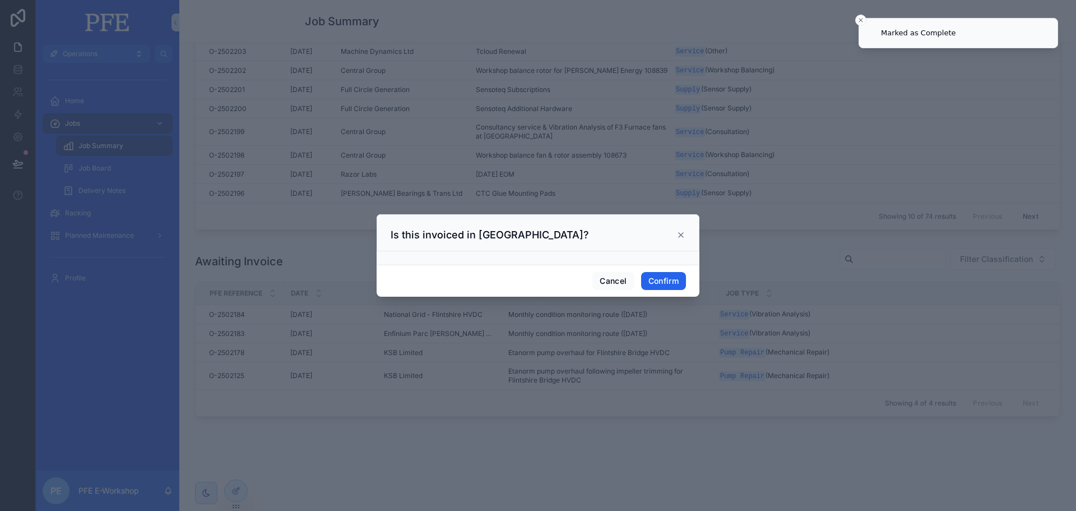
scroll to position [413, 0]
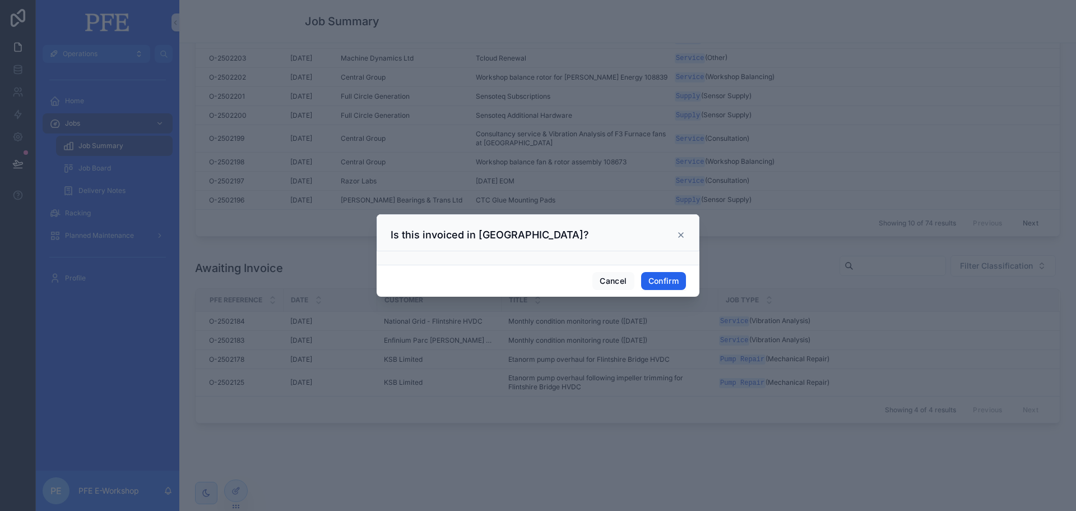
click at [658, 284] on button "Confirm" at bounding box center [663, 281] width 45 height 18
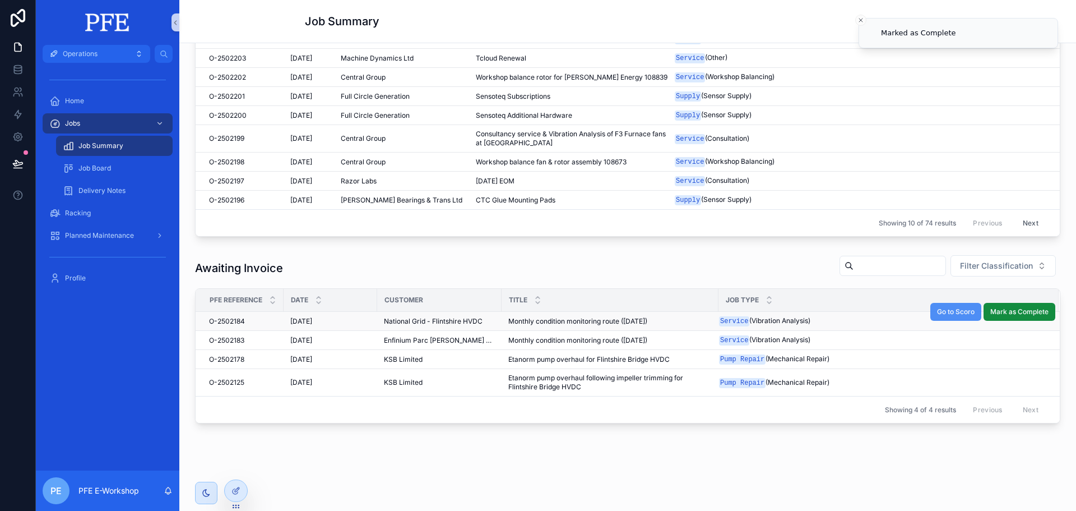
click at [960, 309] on span "Go to Scoro" at bounding box center [956, 311] width 38 height 9
click at [1011, 328] on span "Mark as Complete" at bounding box center [1019, 330] width 58 height 9
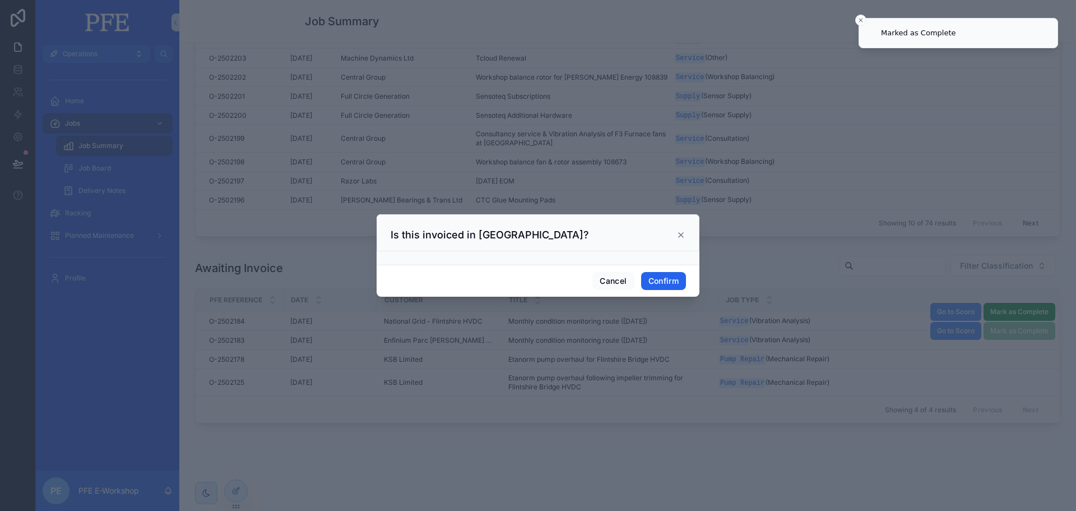
click at [657, 277] on button "Confirm" at bounding box center [663, 281] width 45 height 18
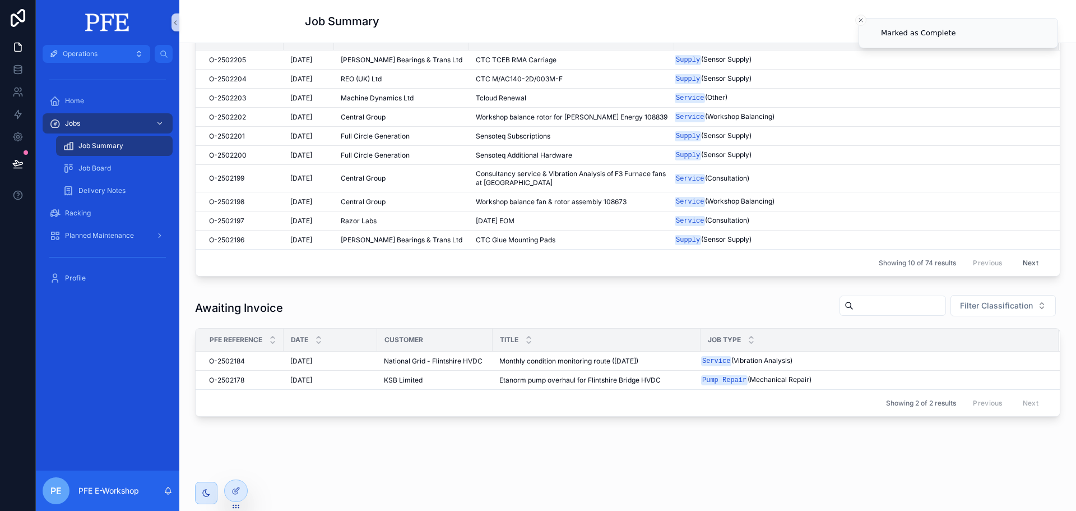
scroll to position [367, 0]
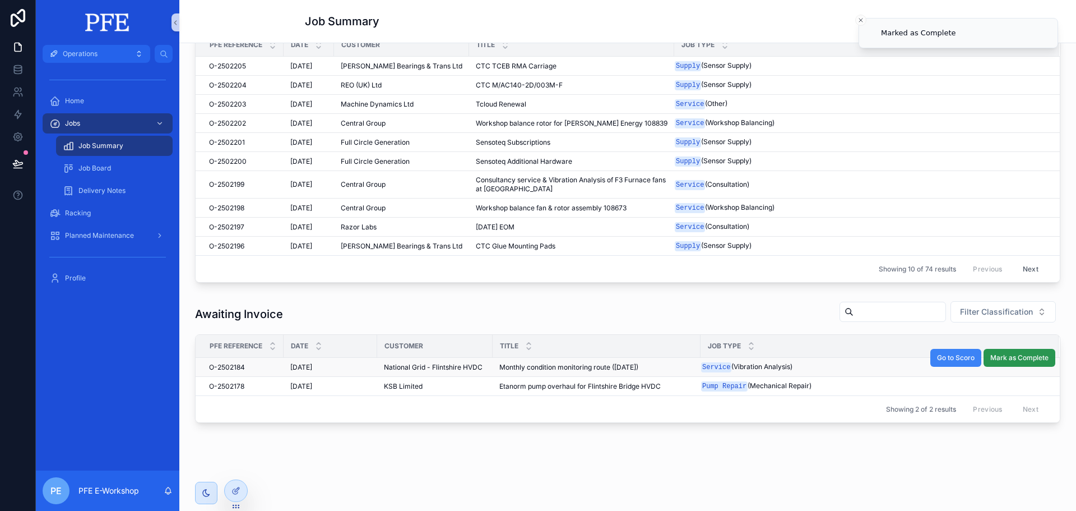
click at [1017, 357] on button "Mark as Complete" at bounding box center [1020, 358] width 72 height 18
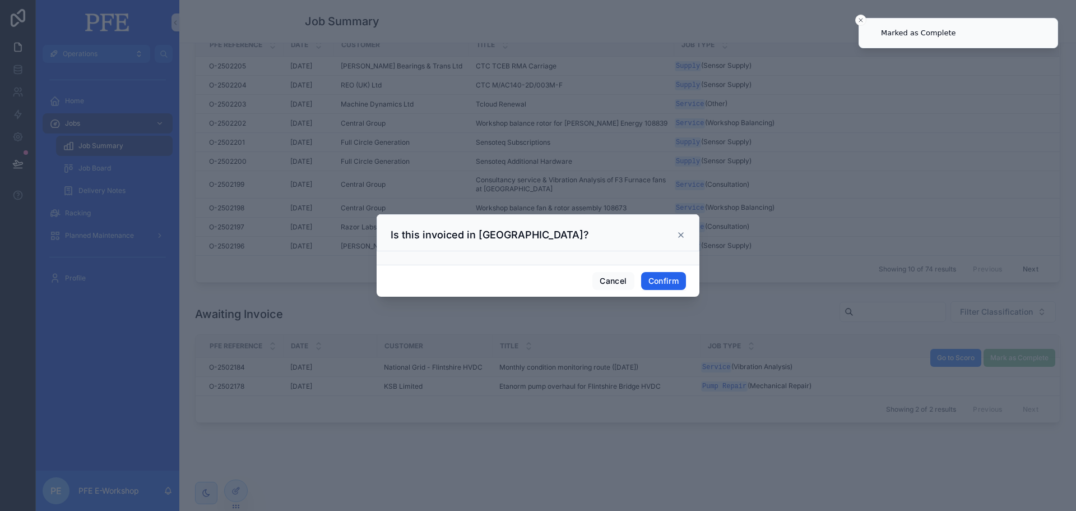
click at [677, 287] on button "Confirm" at bounding box center [663, 281] width 45 height 18
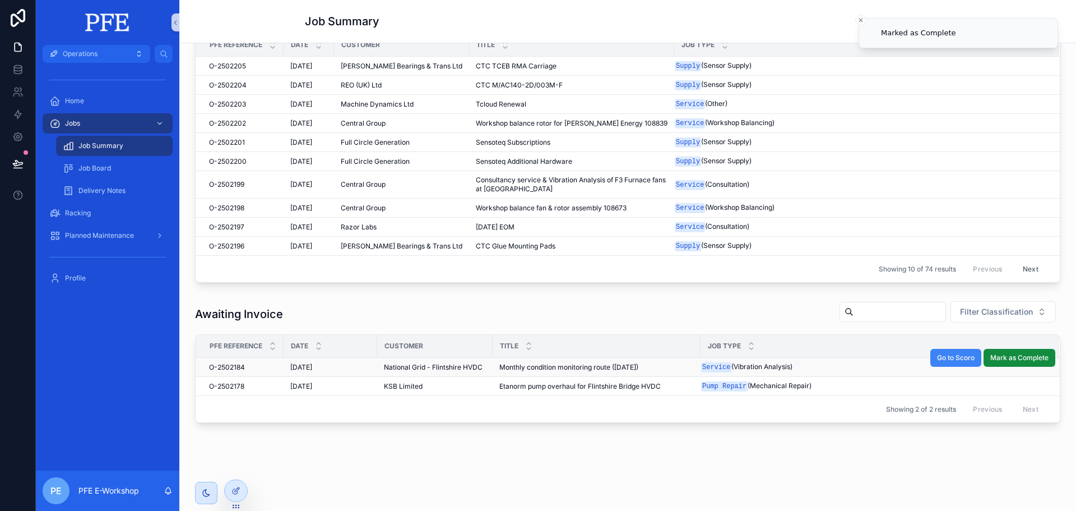
scroll to position [348, 0]
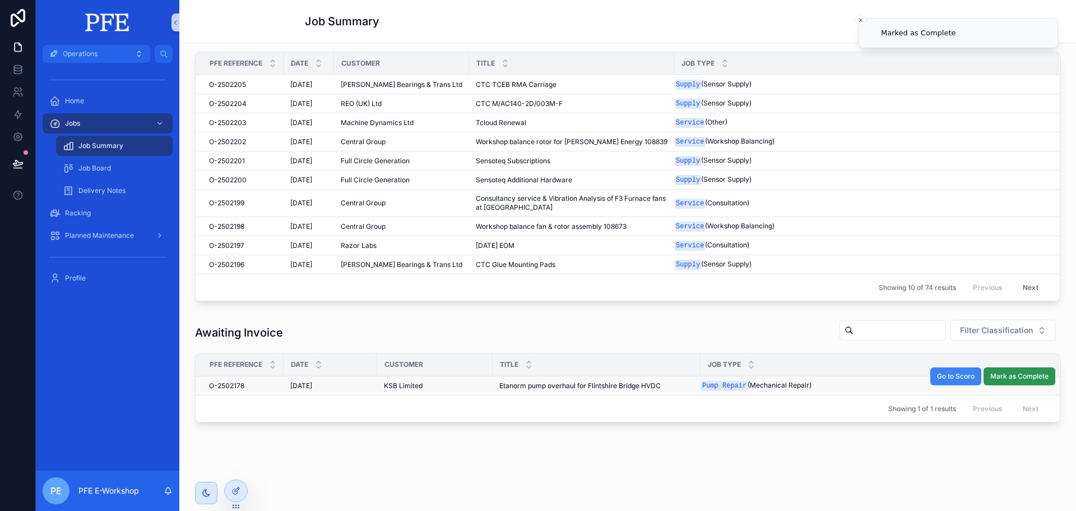
click at [994, 372] on span "Mark as Complete" at bounding box center [1019, 376] width 58 height 9
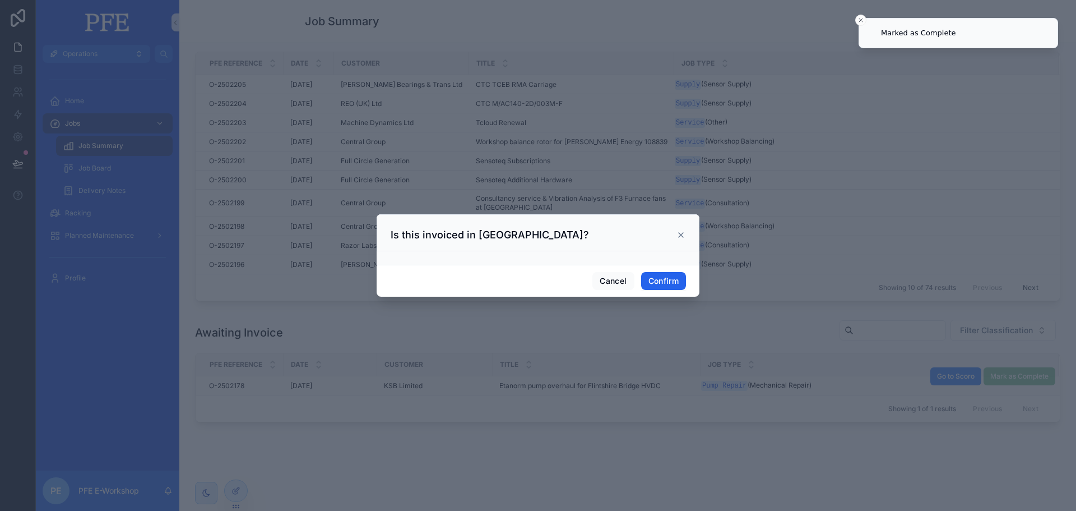
click at [657, 284] on button "Confirm" at bounding box center [663, 281] width 45 height 18
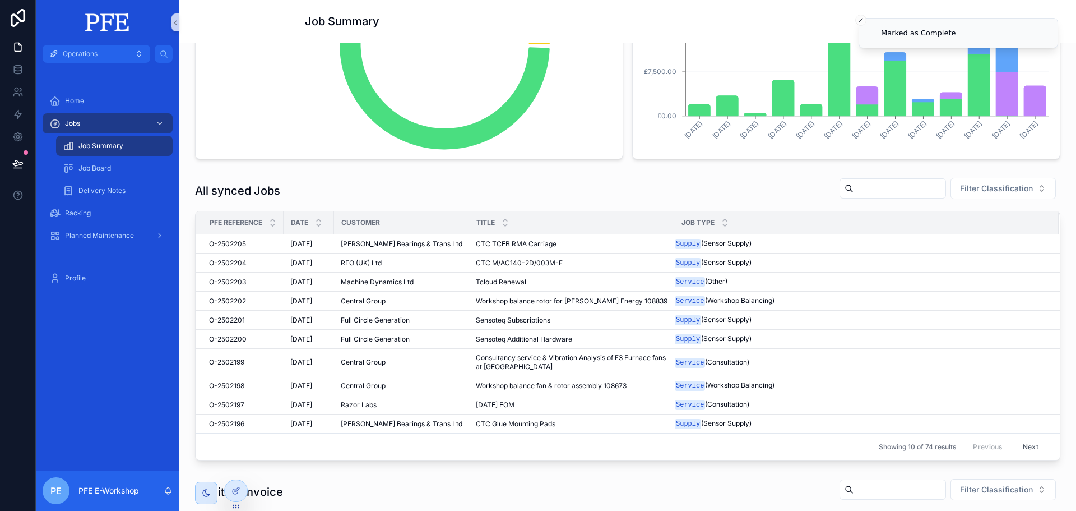
scroll to position [180, 0]
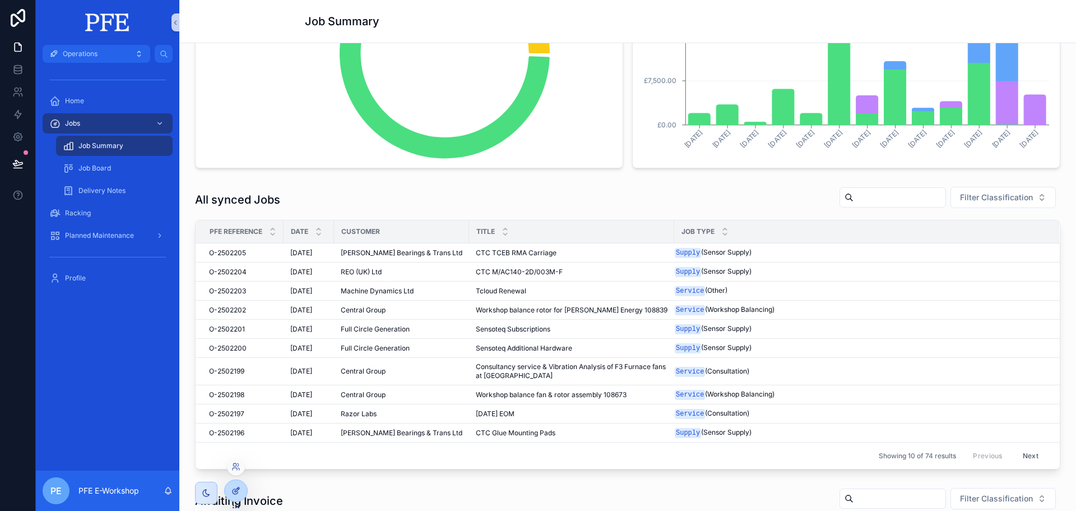
click at [233, 489] on icon at bounding box center [235, 491] width 5 height 5
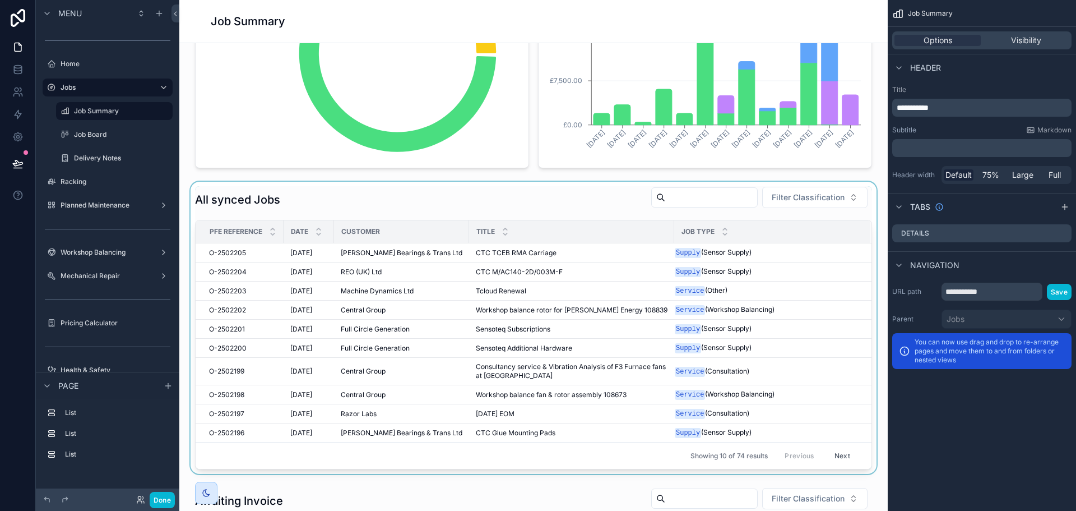
click at [566, 206] on div "scrollable content" at bounding box center [533, 328] width 691 height 292
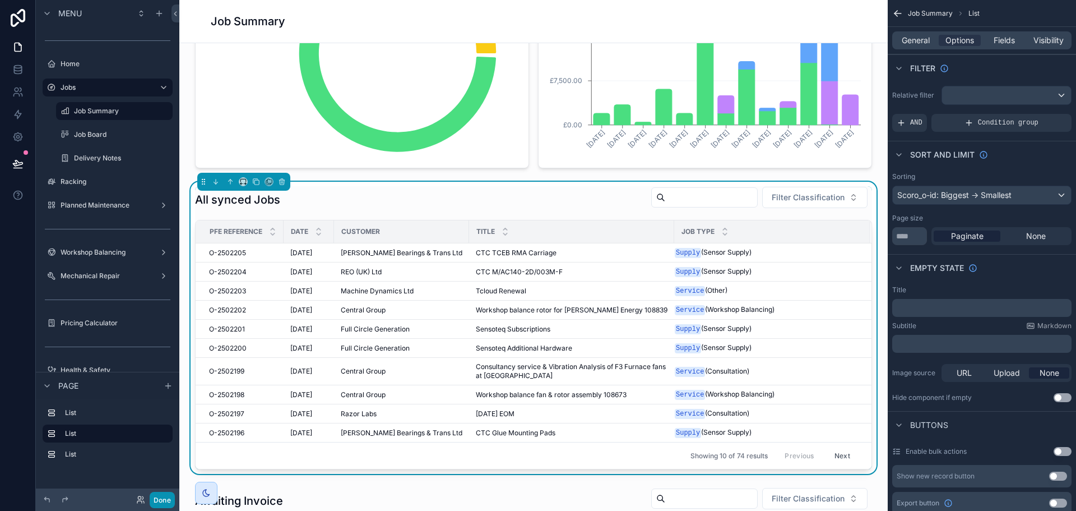
click at [168, 498] on button "Done" at bounding box center [162, 500] width 25 height 16
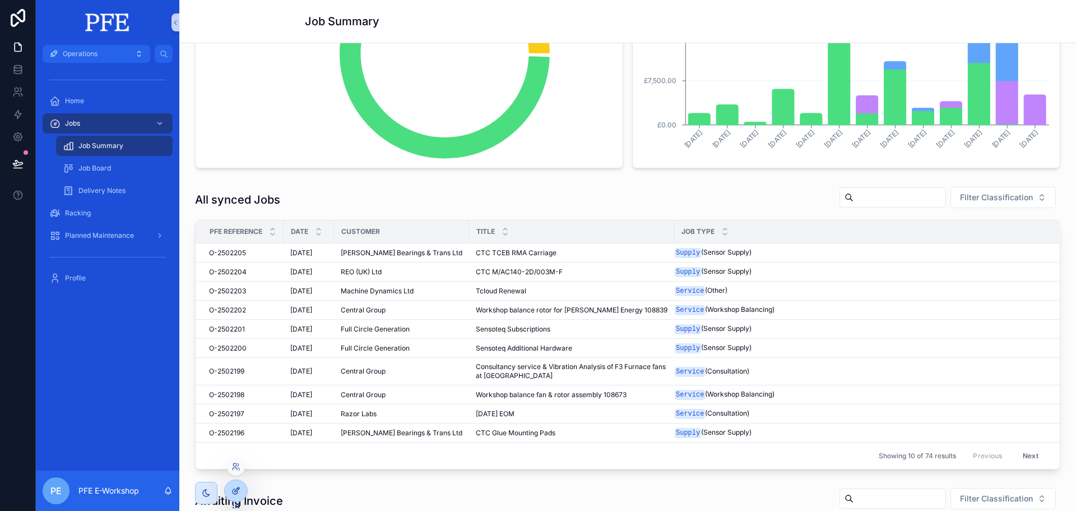
click at [238, 481] on div at bounding box center [236, 490] width 22 height 21
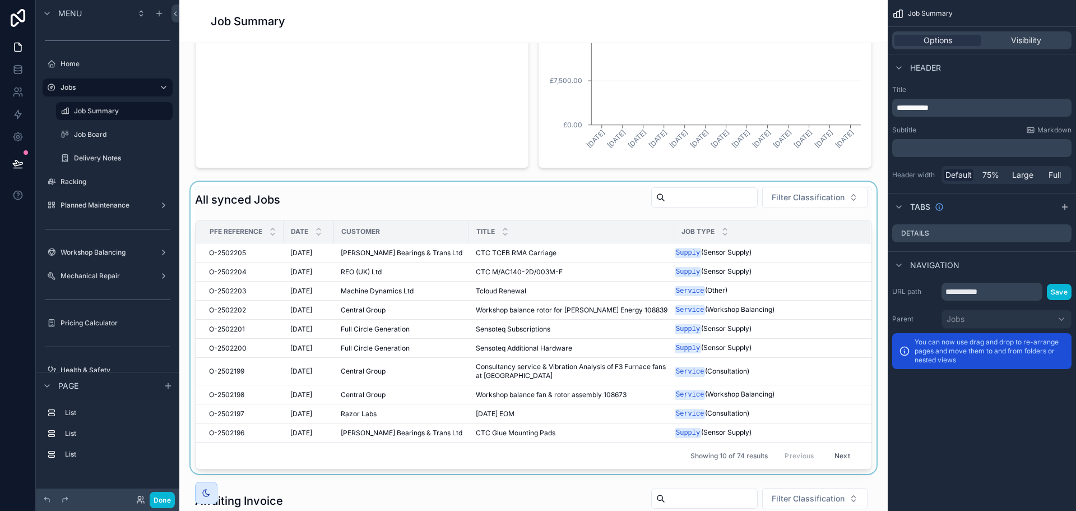
click at [529, 209] on div "scrollable content" at bounding box center [533, 328] width 691 height 292
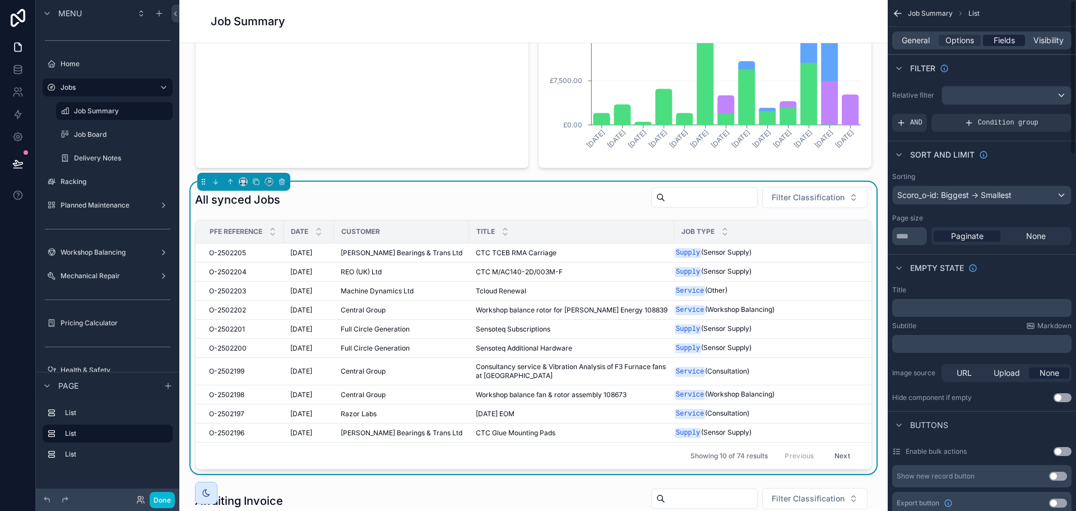
click at [997, 40] on span "Fields" at bounding box center [1004, 40] width 21 height 11
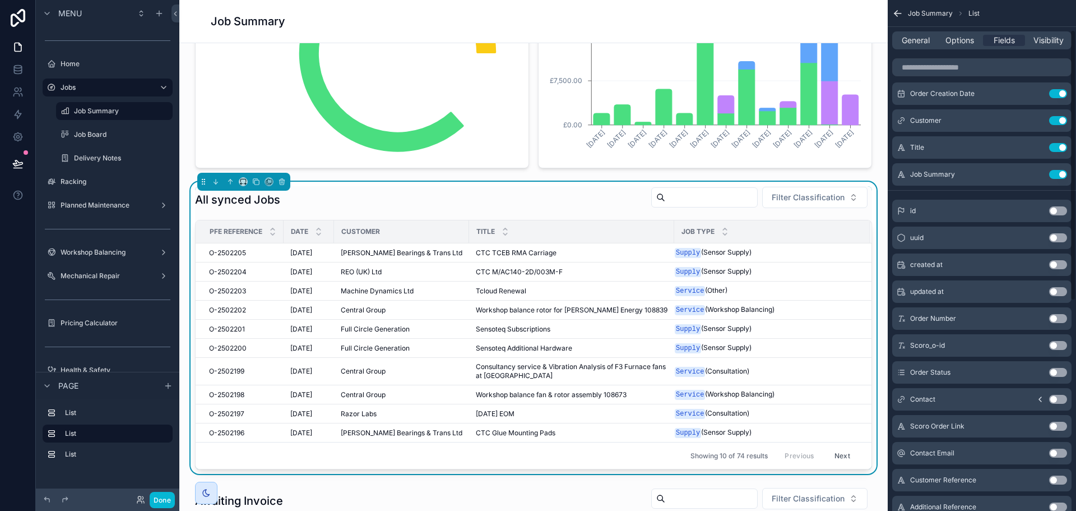
scroll to position [56, 0]
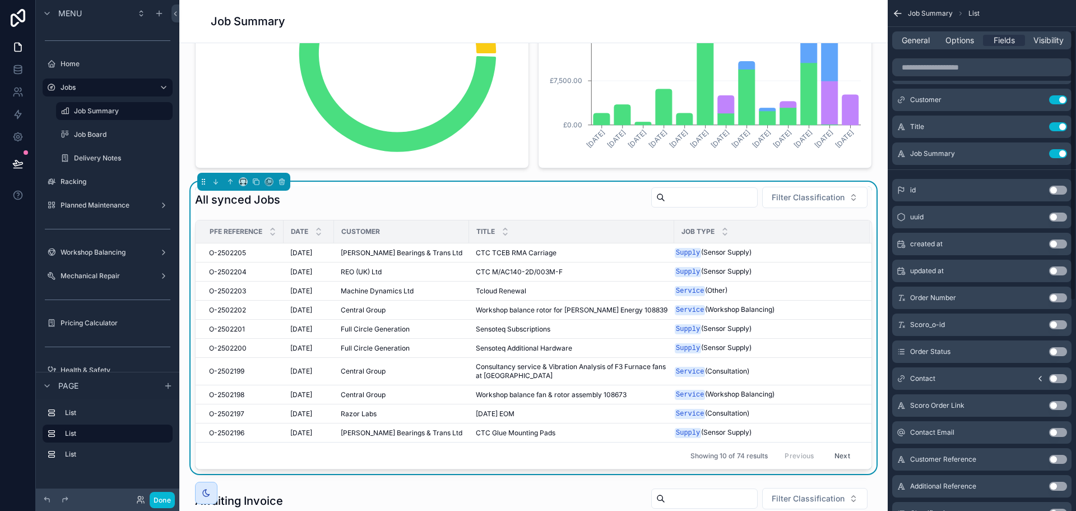
drag, startPoint x: 1055, startPoint y: 354, endPoint x: 943, endPoint y: 200, distance: 190.9
click at [1055, 354] on button "Use setting" at bounding box center [1058, 351] width 18 height 9
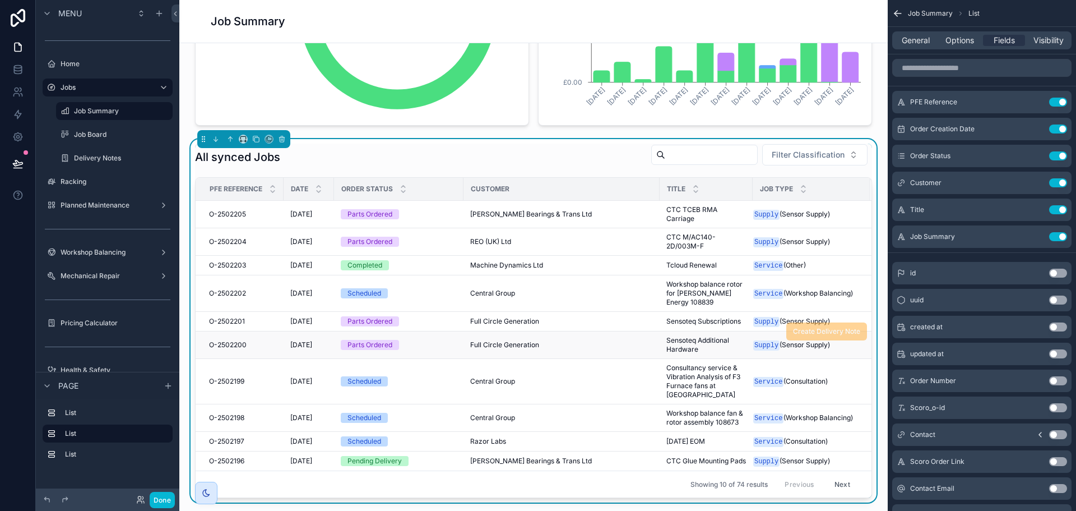
scroll to position [236, 0]
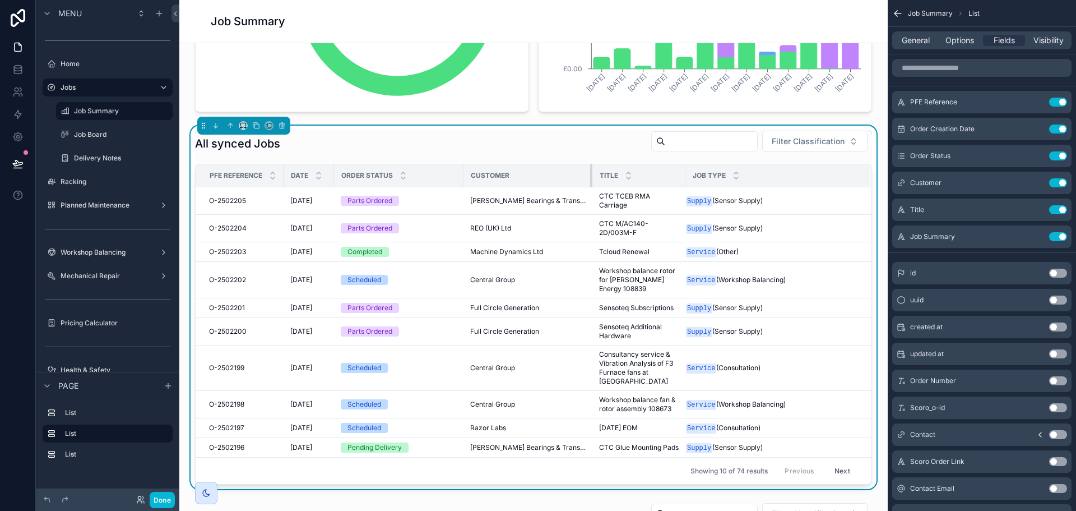
drag, startPoint x: 660, startPoint y: 174, endPoint x: 583, endPoint y: 174, distance: 76.2
click at [590, 174] on div "scrollable content" at bounding box center [592, 175] width 4 height 22
drag, startPoint x: 678, startPoint y: 173, endPoint x: 759, endPoint y: 177, distance: 81.9
click at [759, 177] on th "Job Type" at bounding box center [777, 175] width 185 height 23
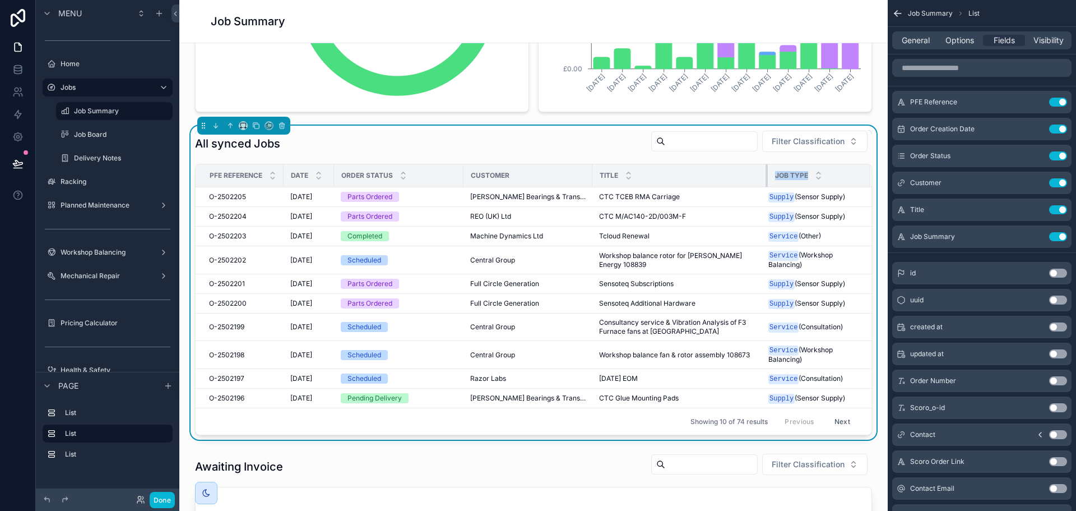
drag, startPoint x: 675, startPoint y: 174, endPoint x: 758, endPoint y: 178, distance: 82.5
click at [766, 178] on div "scrollable content" at bounding box center [768, 175] width 4 height 22
click at [972, 45] on span "Options" at bounding box center [960, 40] width 29 height 11
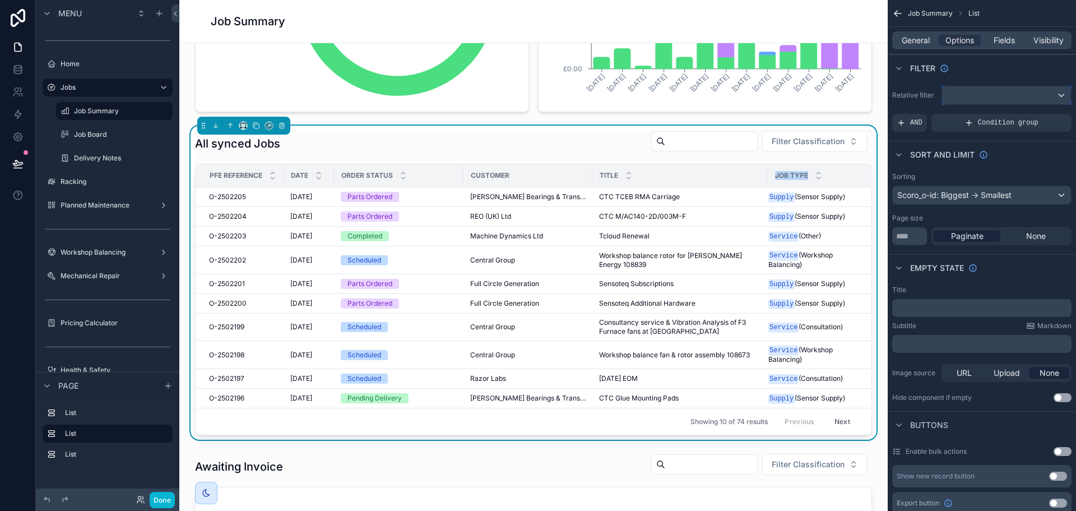
click at [976, 100] on div "scrollable content" at bounding box center [1006, 95] width 129 height 18
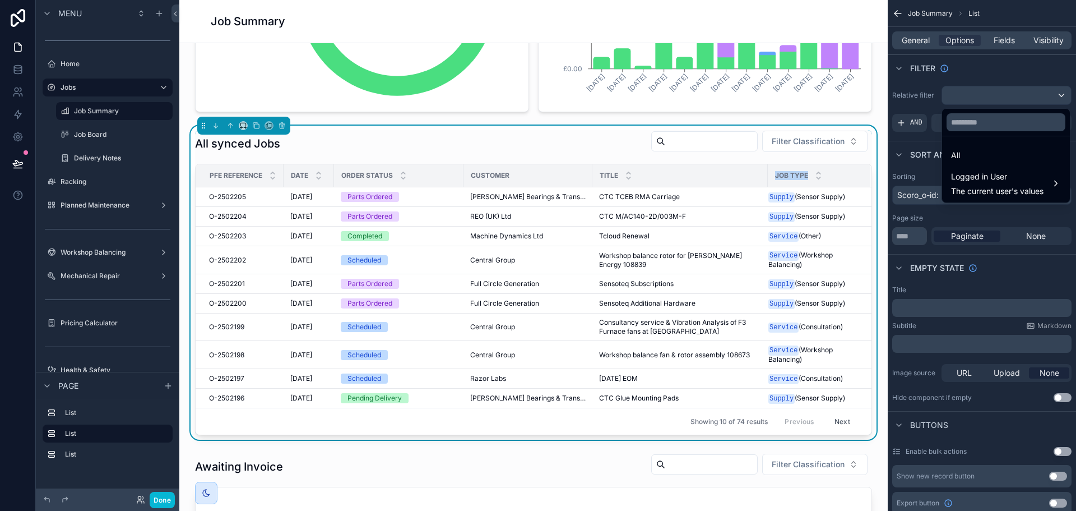
click at [973, 99] on div "scrollable content" at bounding box center [538, 255] width 1076 height 511
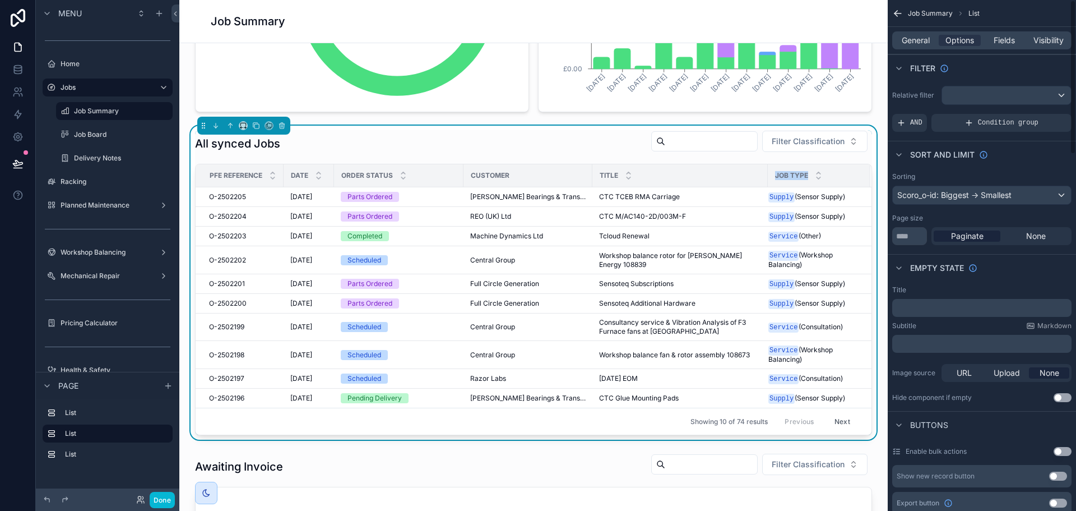
click at [916, 125] on span "AND" at bounding box center [916, 122] width 12 height 9
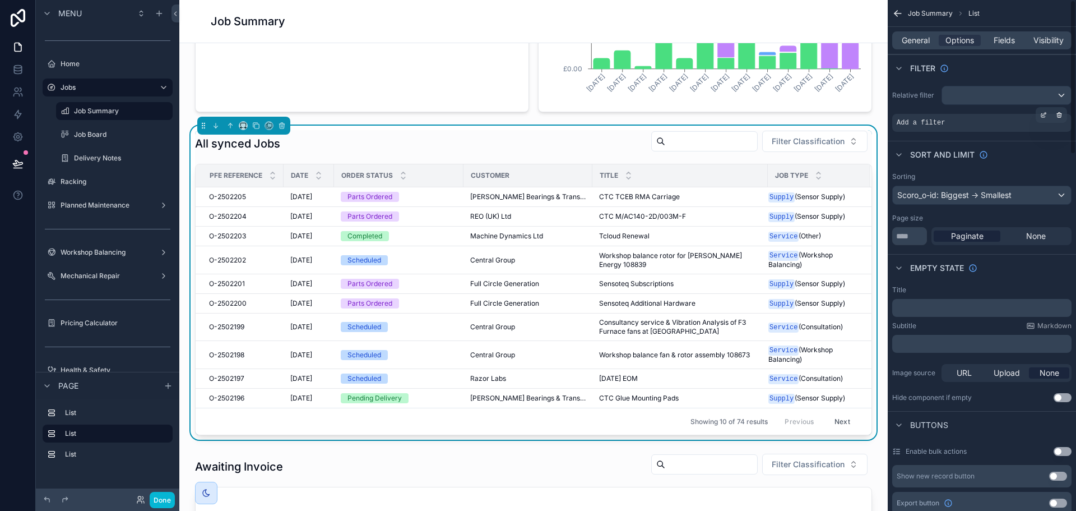
click at [937, 123] on span "Add a filter" at bounding box center [921, 122] width 48 height 9
click at [1040, 115] on div "scrollable content" at bounding box center [1044, 115] width 16 height 16
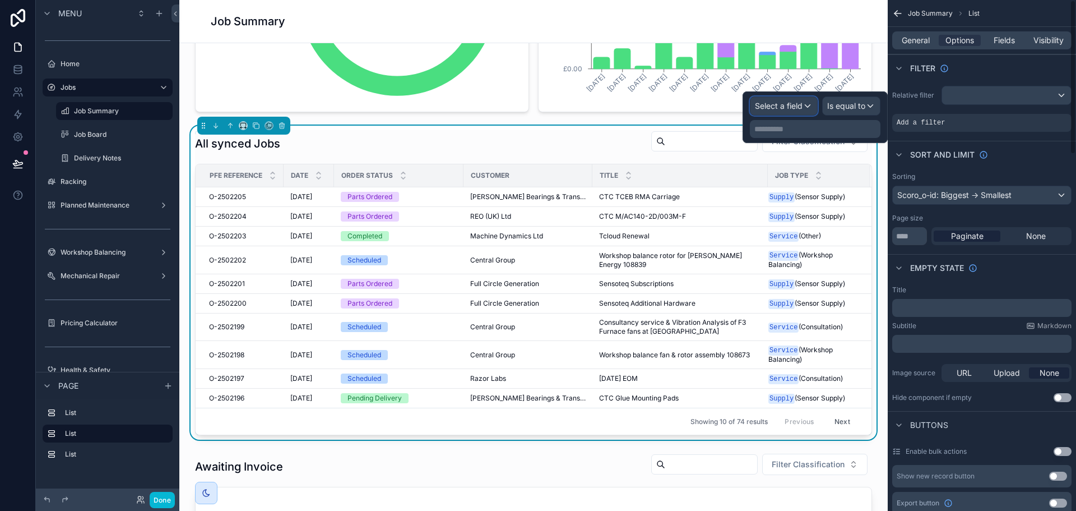
click at [775, 105] on span "Select a field" at bounding box center [779, 106] width 48 height 10
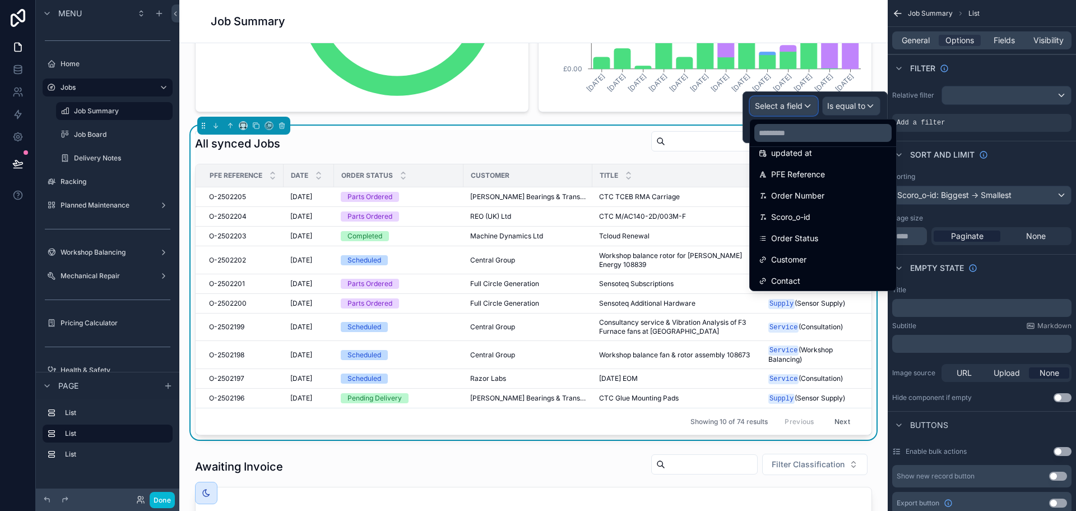
scroll to position [56, 0]
click at [803, 250] on div "Order Status" at bounding box center [823, 259] width 142 height 20
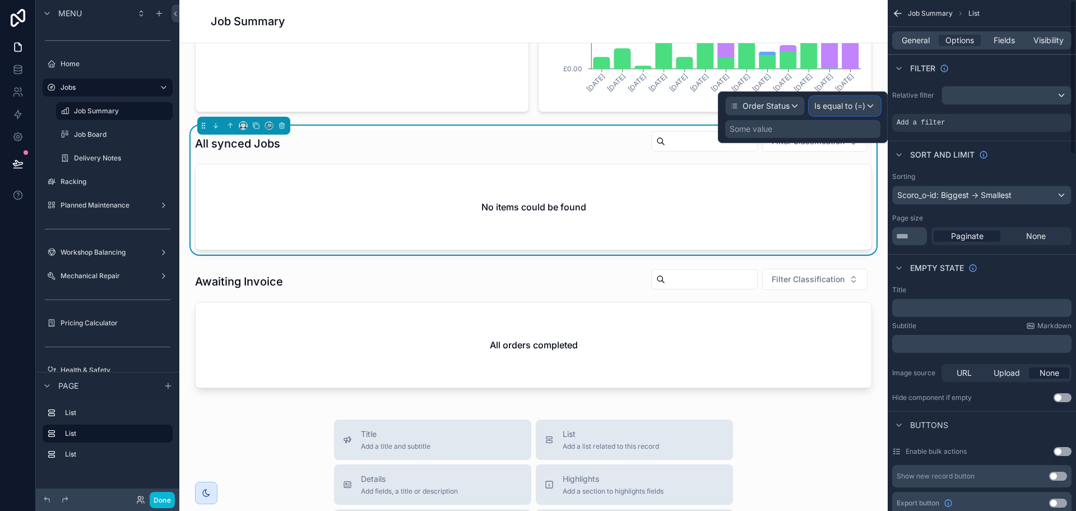
click at [854, 106] on span "Is equal to (=)" at bounding box center [839, 105] width 51 height 11
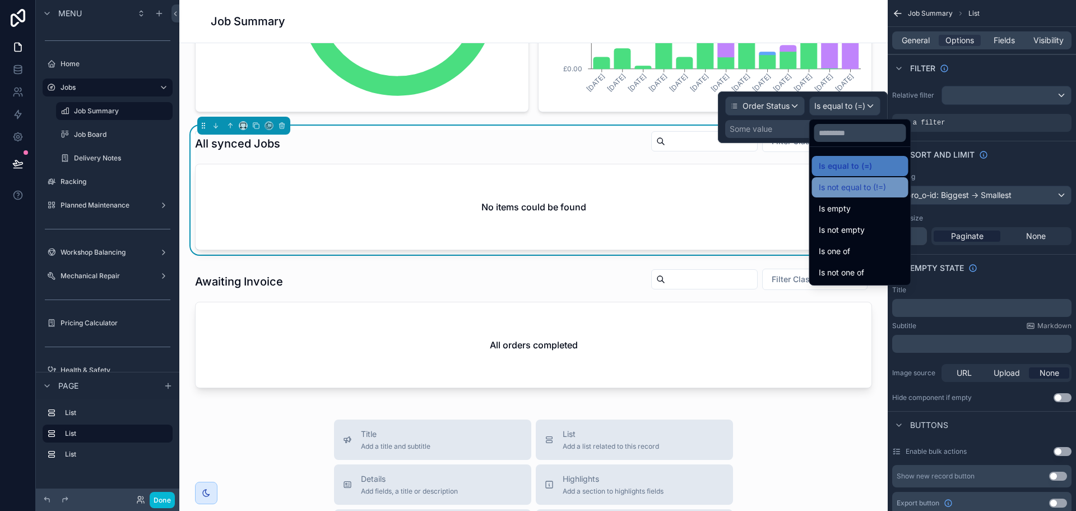
click at [869, 183] on span "Is not equal to (!=)" at bounding box center [852, 186] width 67 height 13
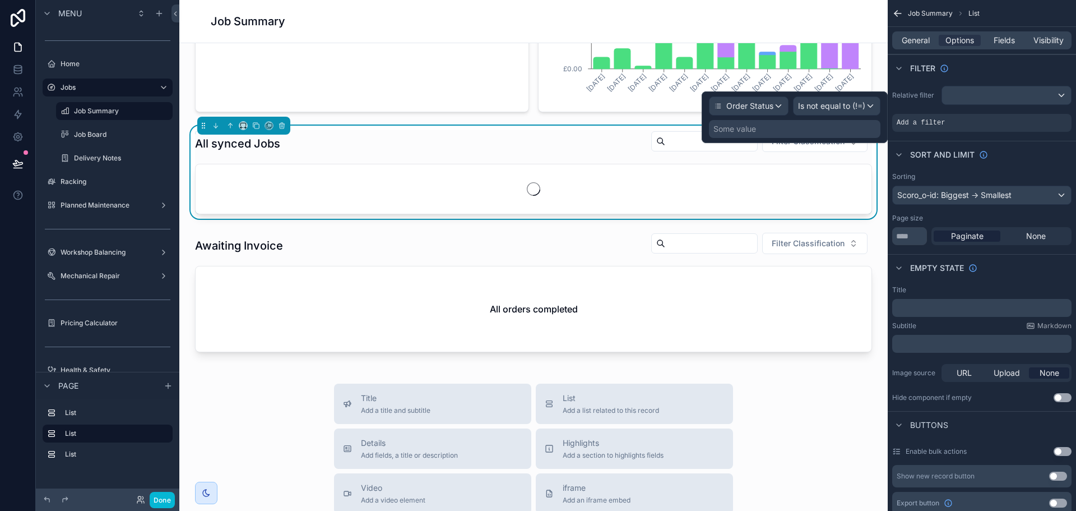
click at [771, 127] on div "Some value" at bounding box center [795, 129] width 172 height 18
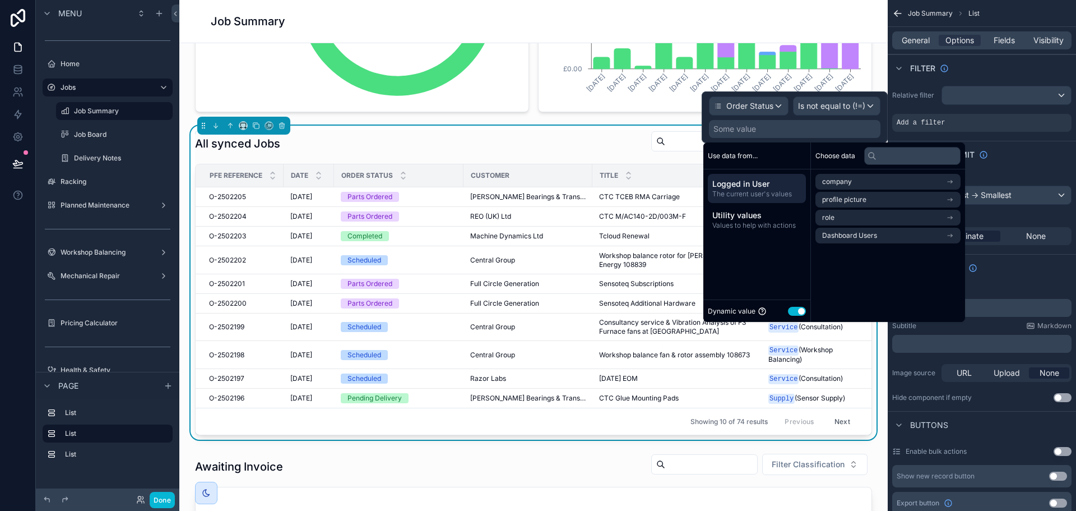
click at [798, 308] on button "Use setting" at bounding box center [797, 311] width 18 height 9
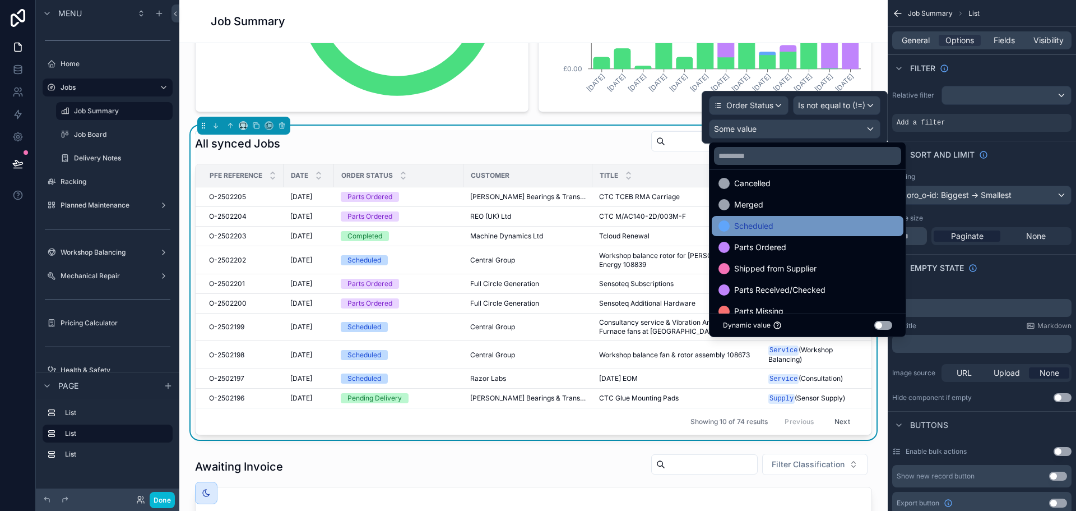
scroll to position [112, 0]
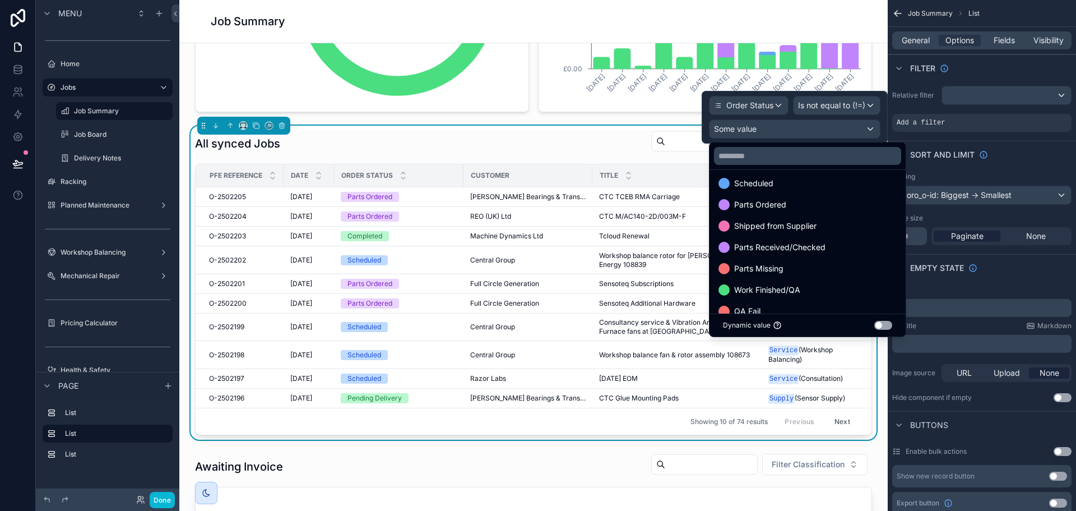
click at [834, 106] on div at bounding box center [795, 117] width 186 height 53
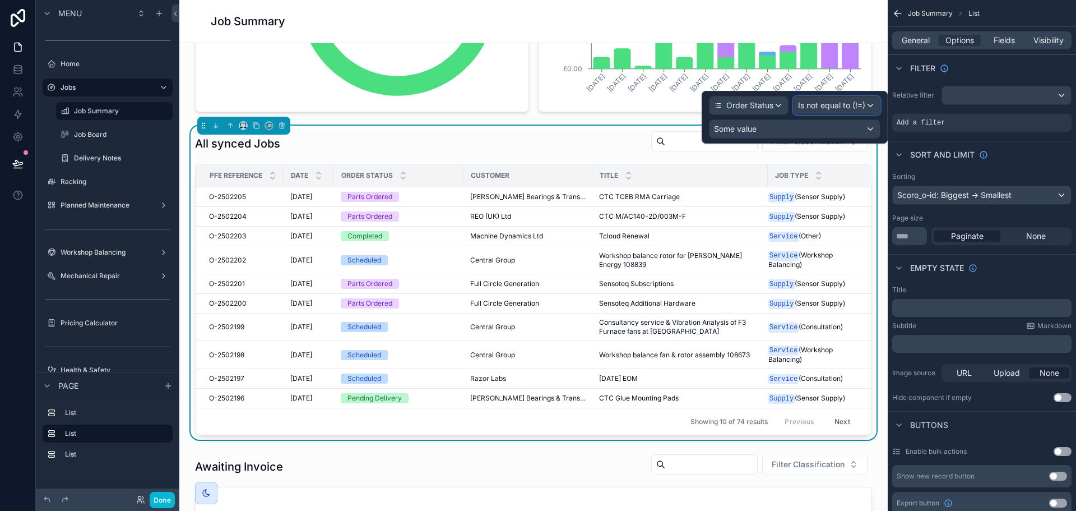
click at [843, 108] on span "Is not equal to (!=)" at bounding box center [831, 105] width 67 height 11
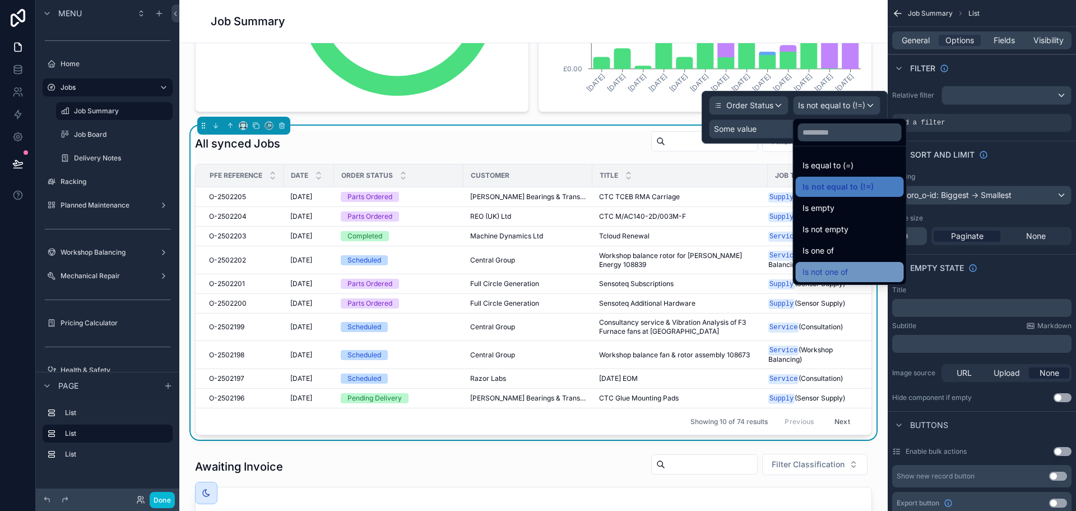
click at [822, 270] on span "Is not one of" at bounding box center [825, 271] width 45 height 13
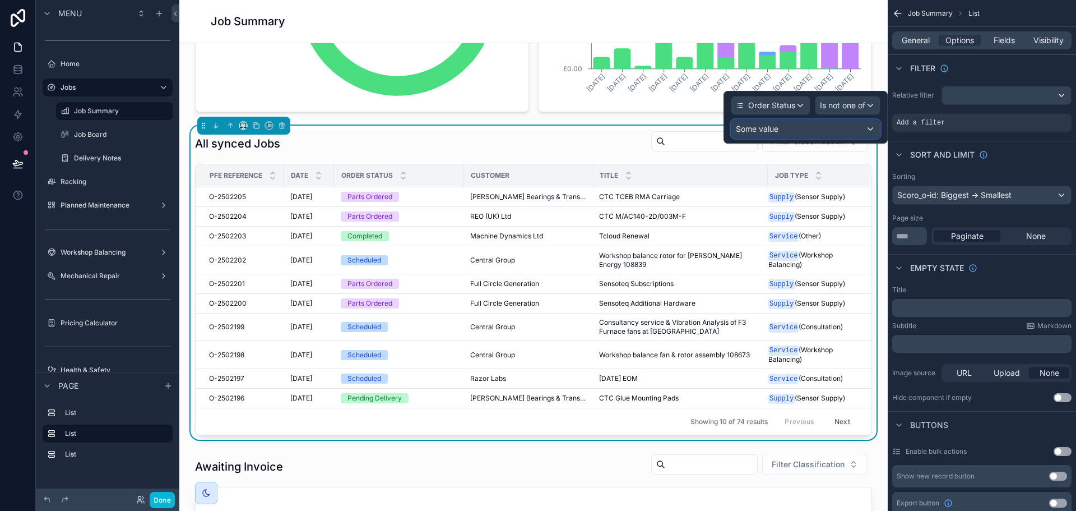
click at [776, 126] on span "Some value" at bounding box center [757, 129] width 43 height 10
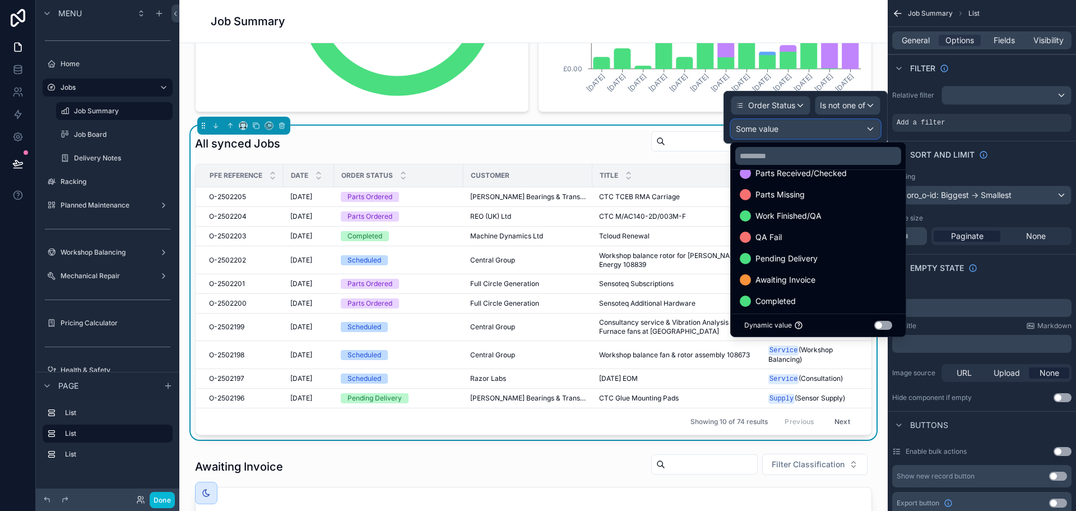
scroll to position [193, 0]
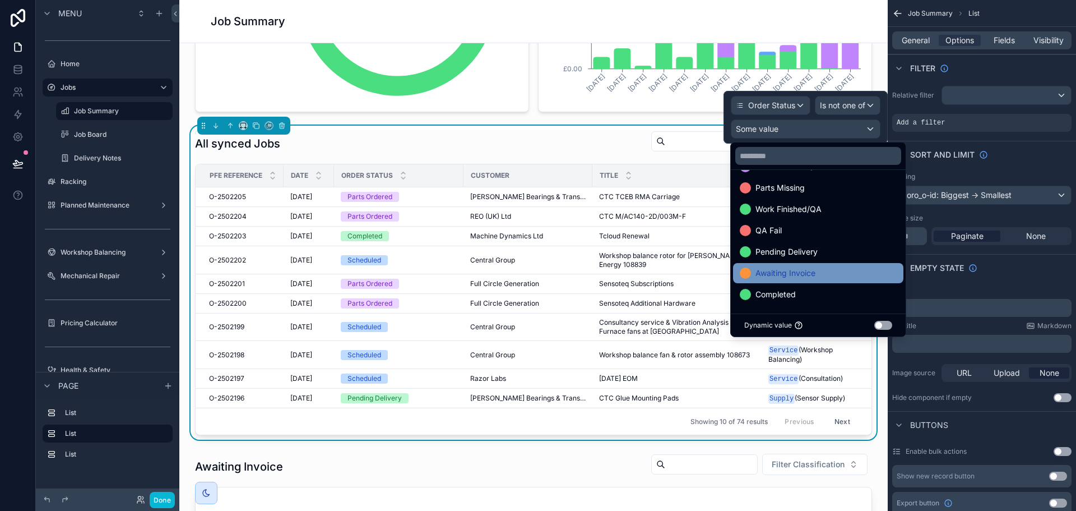
click at [793, 275] on span "Awaiting Invoice" at bounding box center [786, 272] width 60 height 13
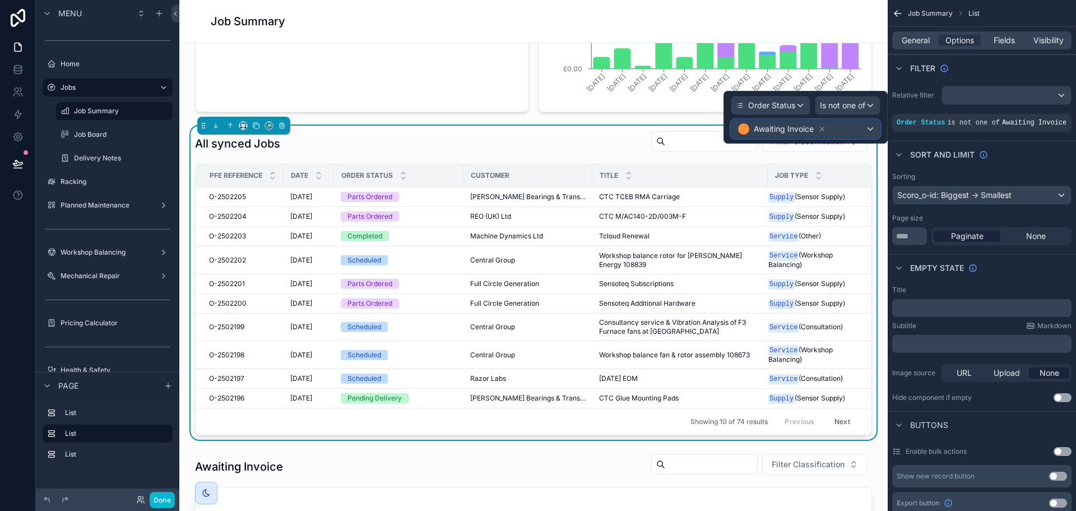
click at [869, 129] on div "Awaiting Invoice" at bounding box center [805, 129] width 149 height 18
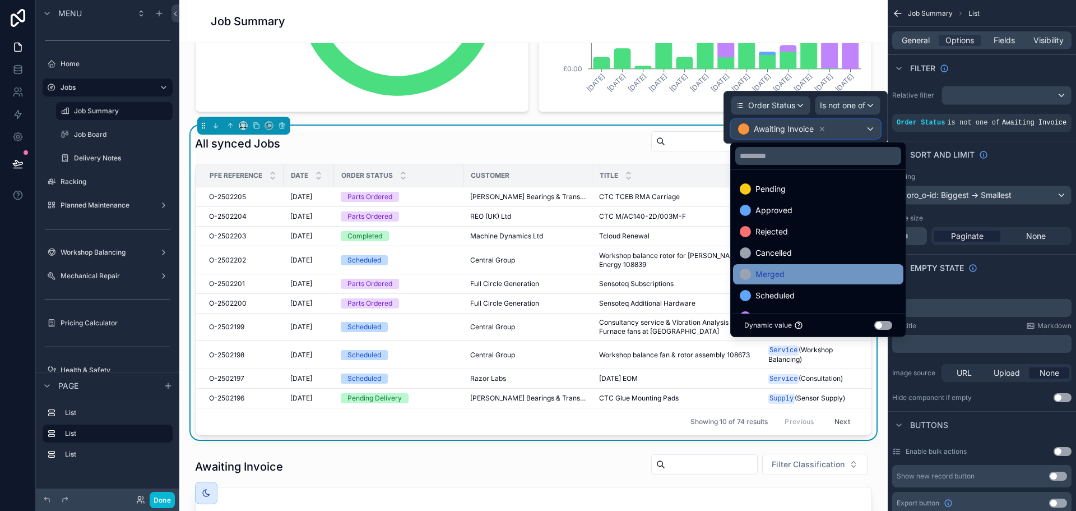
scroll to position [172, 0]
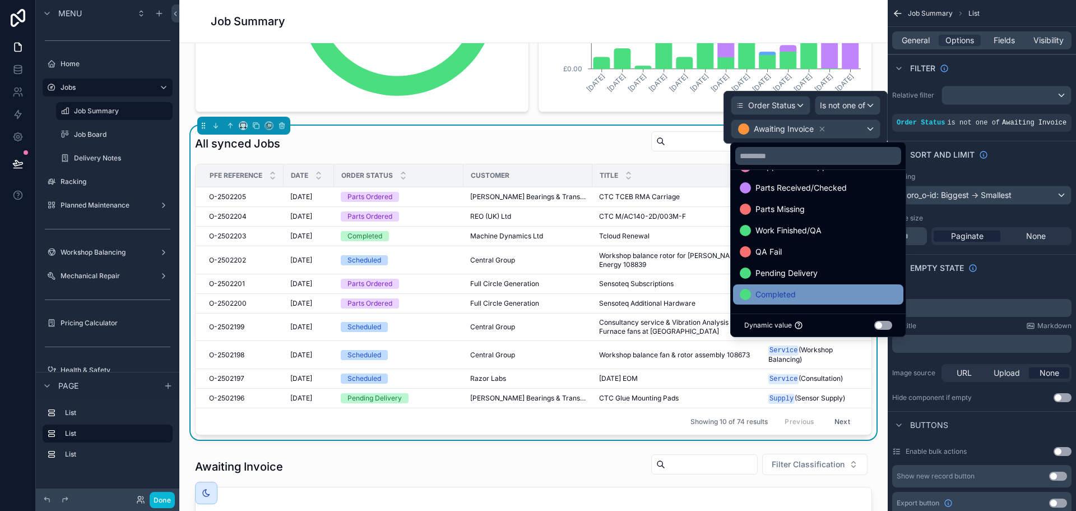
click at [798, 294] on div "Completed" at bounding box center [818, 294] width 157 height 13
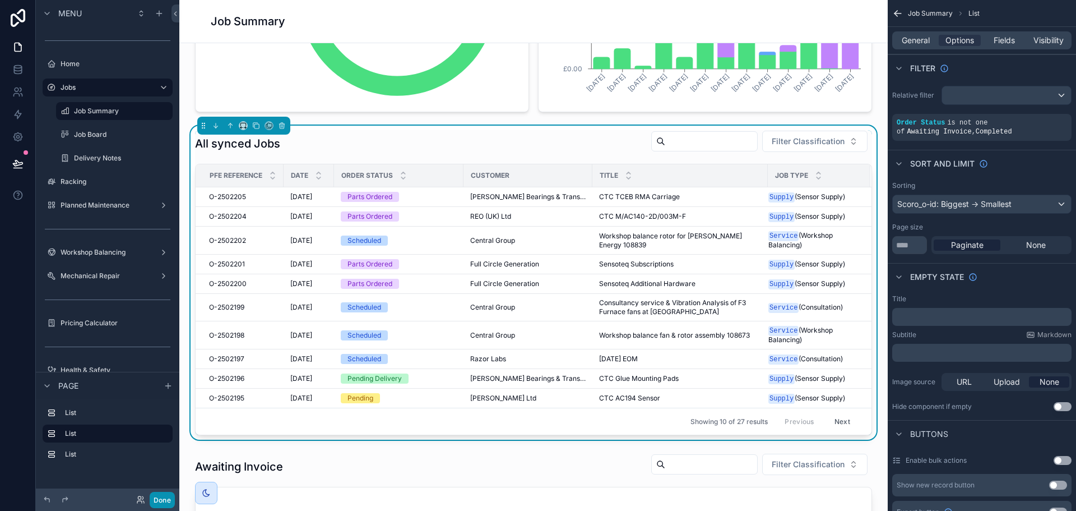
click at [168, 503] on button "Done" at bounding box center [162, 500] width 25 height 16
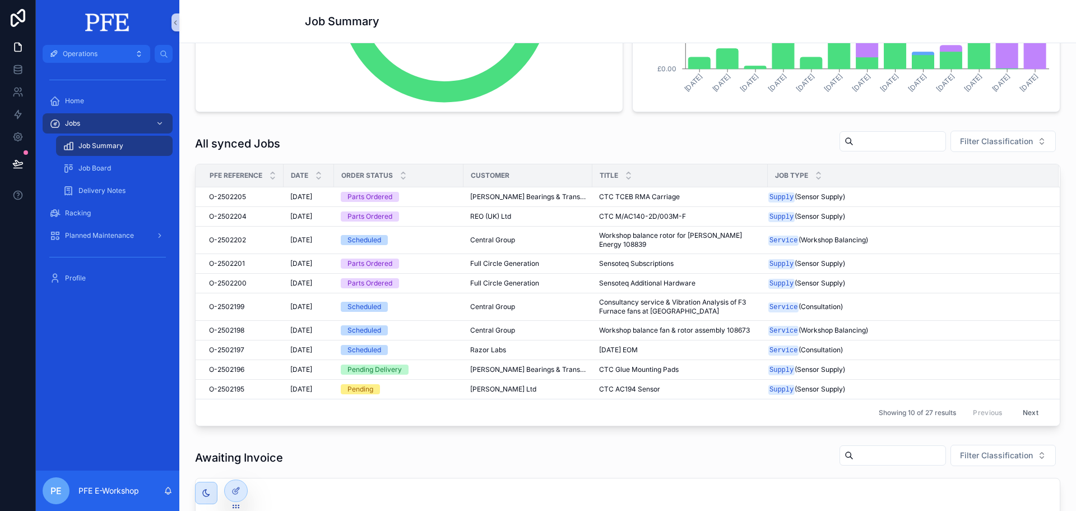
click at [1015, 404] on button "Next" at bounding box center [1030, 412] width 31 height 17
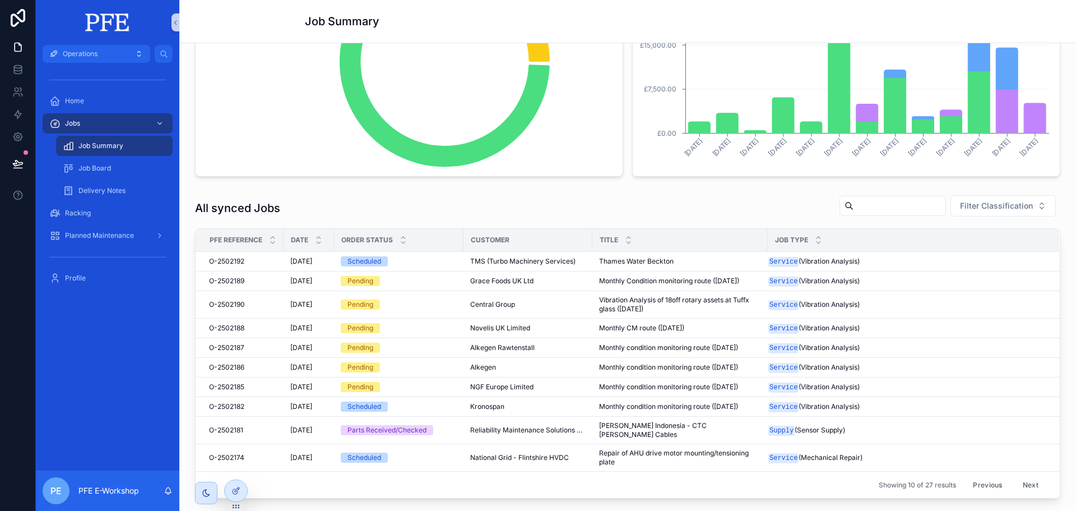
scroll to position [236, 0]
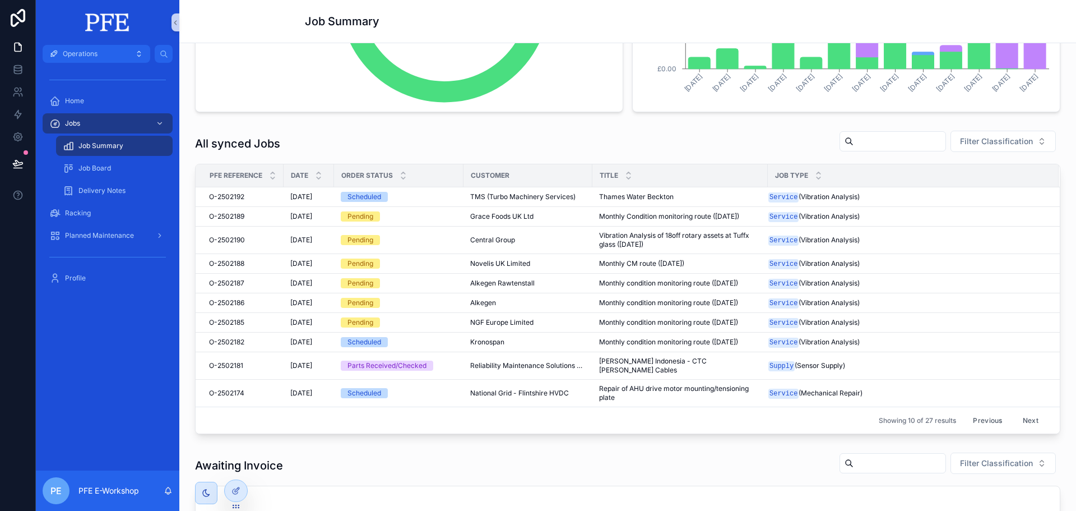
click at [1015, 411] on button "Next" at bounding box center [1030, 419] width 31 height 17
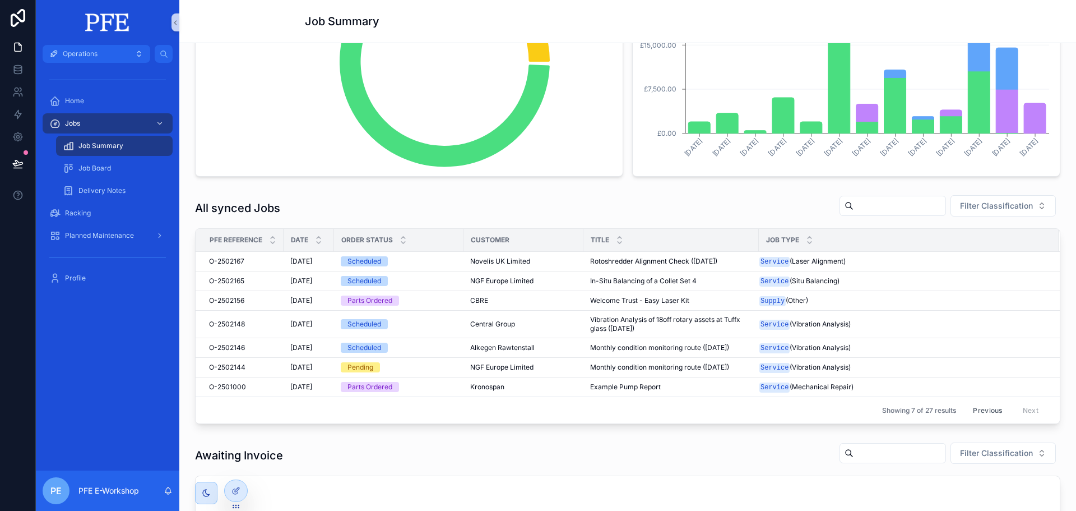
scroll to position [236, 0]
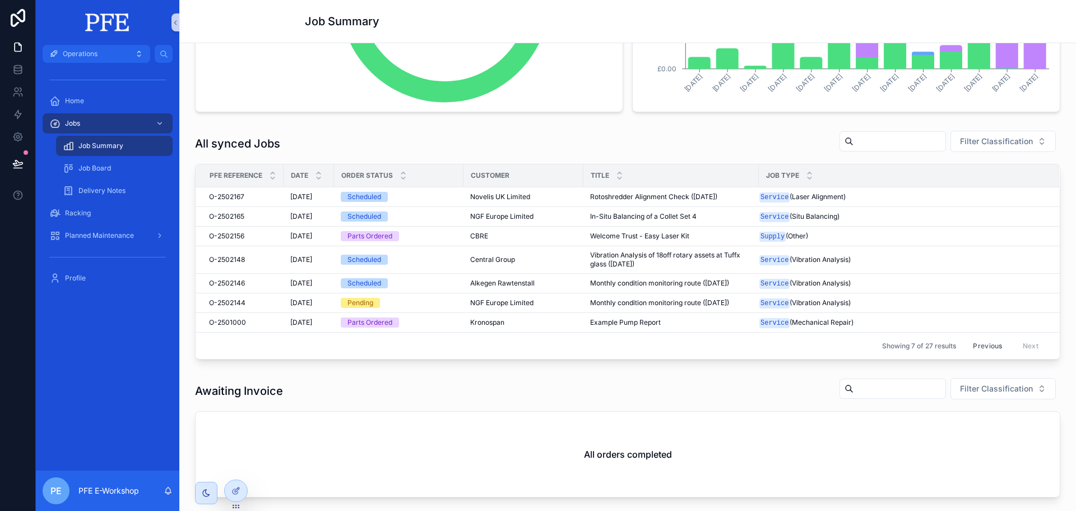
click at [978, 346] on button "Previous" at bounding box center [987, 345] width 45 height 17
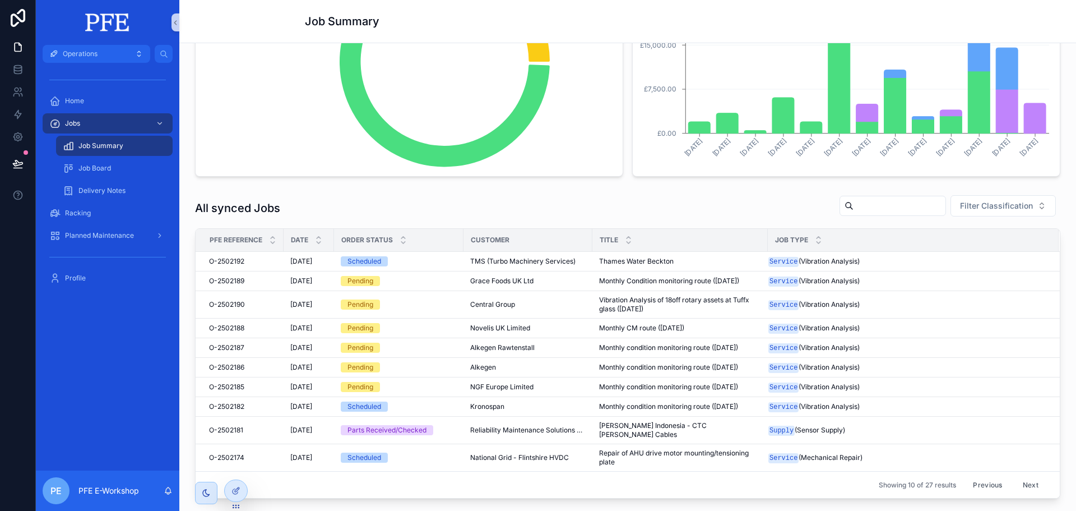
scroll to position [236, 0]
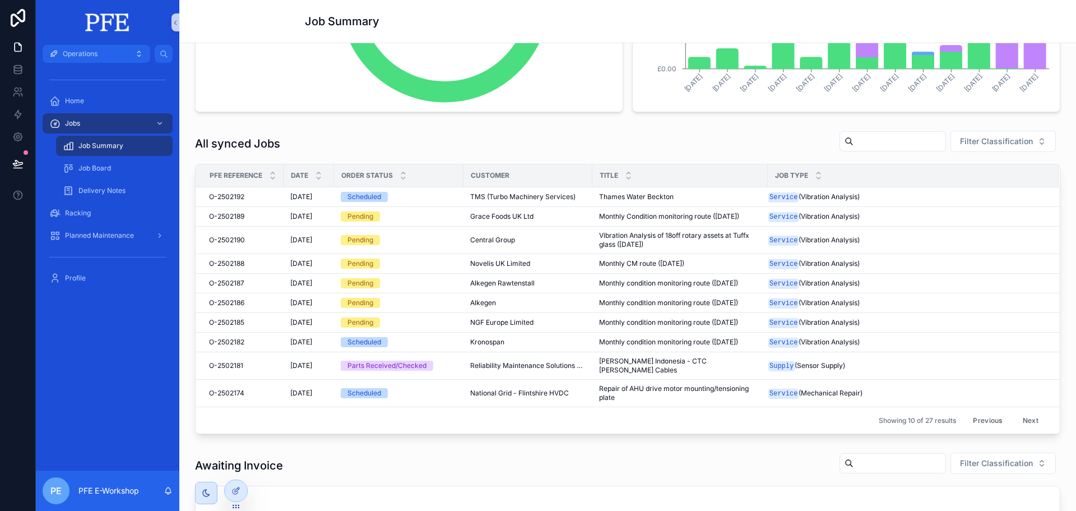
click at [1023, 411] on button "Next" at bounding box center [1030, 419] width 31 height 17
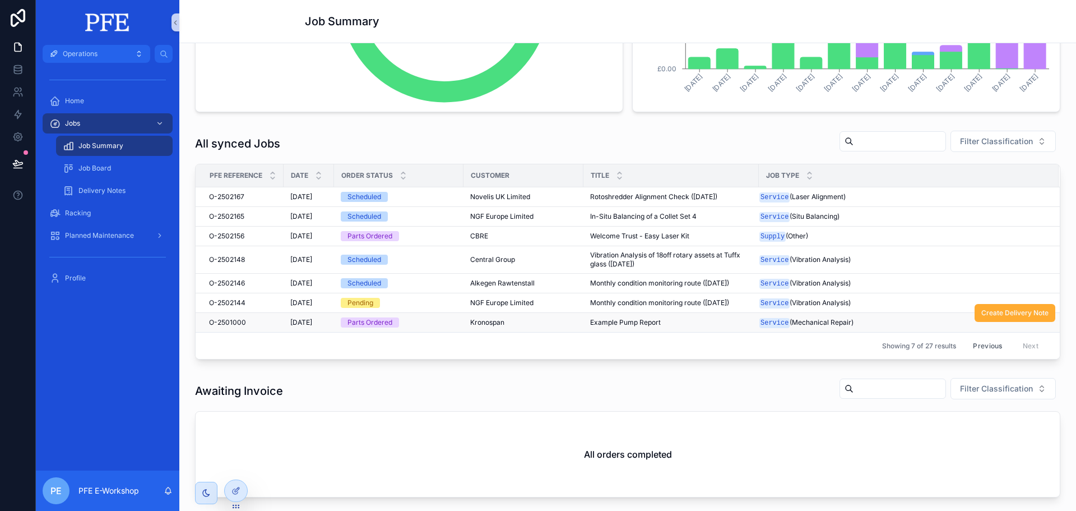
click at [444, 324] on div "Parts Ordered" at bounding box center [399, 322] width 116 height 10
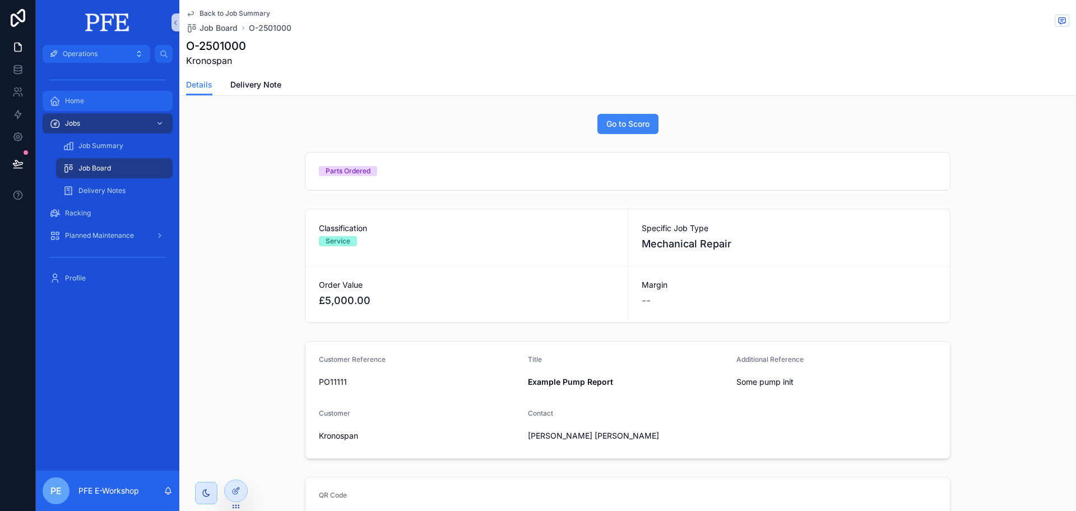
click at [82, 102] on span "Home" at bounding box center [74, 100] width 19 height 9
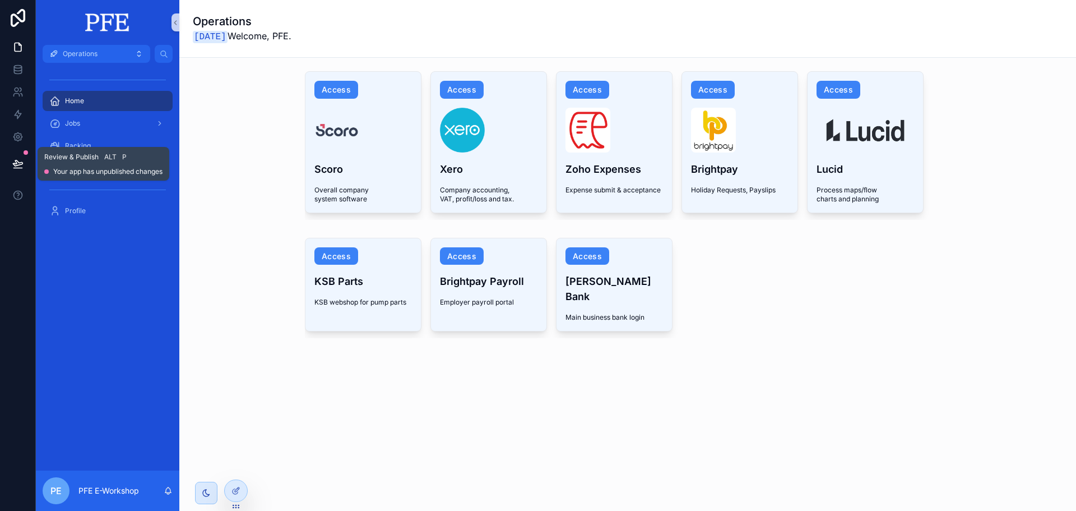
click at [24, 157] on button at bounding box center [18, 163] width 25 height 31
click at [247, 346] on div "Access Scoro Overall company system software Access Xero Company accounting, VA…" at bounding box center [627, 236] width 897 height 356
click at [16, 172] on button at bounding box center [18, 163] width 25 height 31
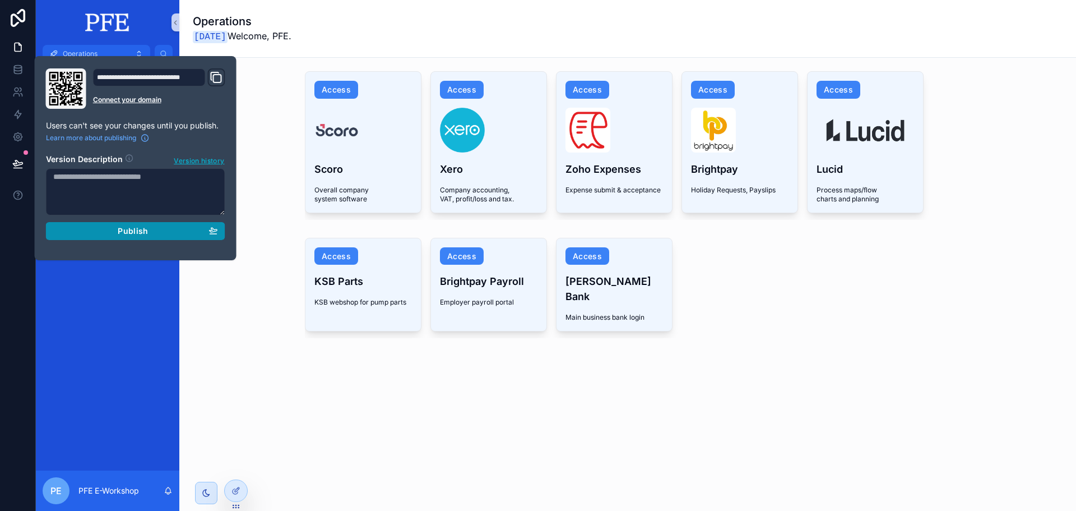
click at [104, 224] on button "Publish" at bounding box center [135, 231] width 179 height 18
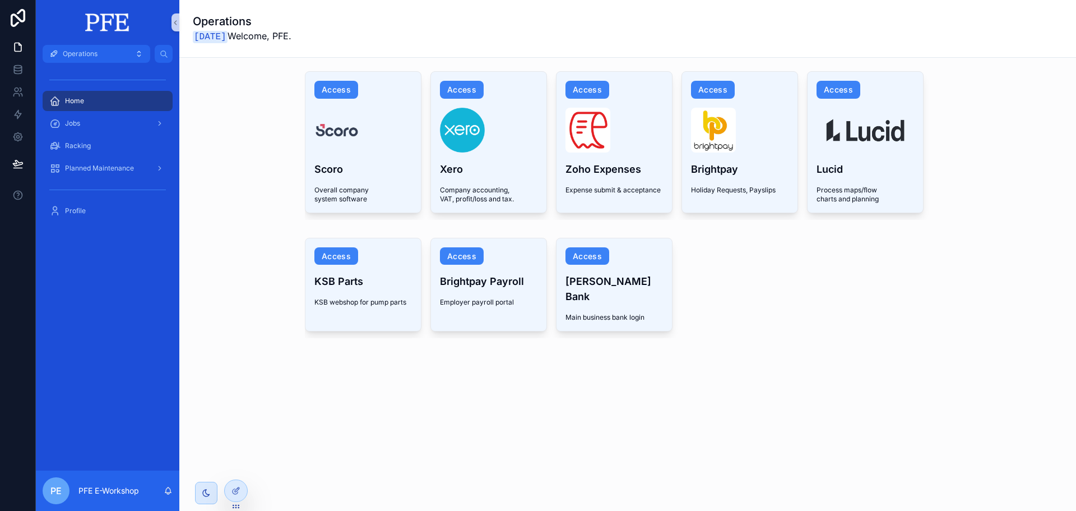
click at [240, 317] on div "Access KSB Parts KSB webshop for pump parts Access Brightpay Payroll Employer p…" at bounding box center [627, 288] width 879 height 110
click at [128, 54] on button "Operations" at bounding box center [97, 54] width 108 height 18
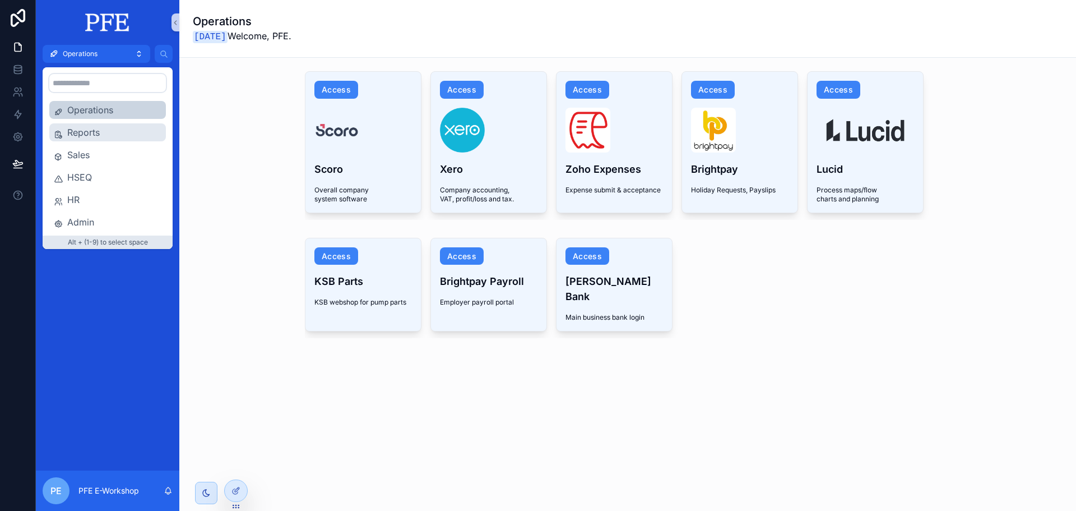
click at [114, 136] on span "Reports" at bounding box center [114, 132] width 94 height 13
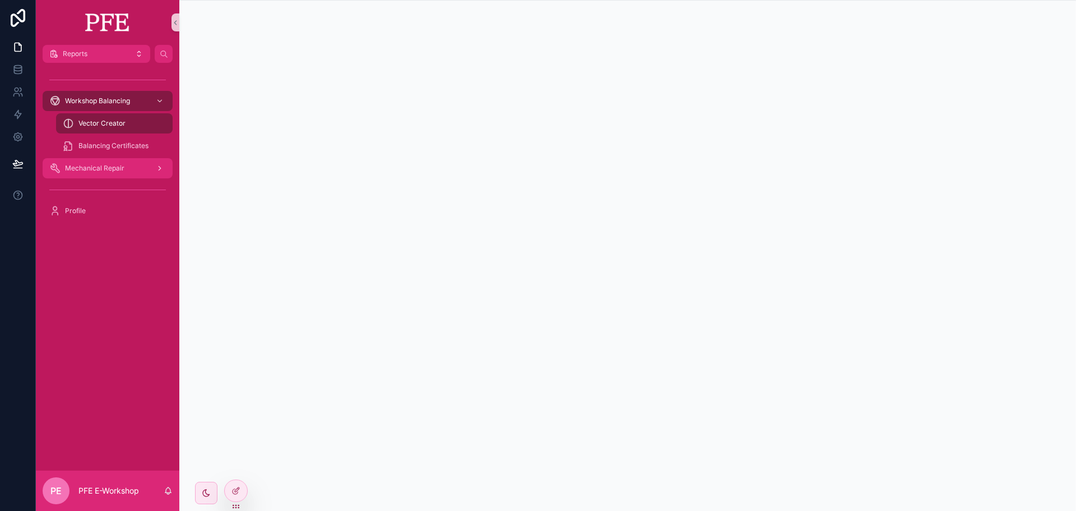
click at [113, 165] on span "Mechanical Repair" at bounding box center [94, 168] width 59 height 9
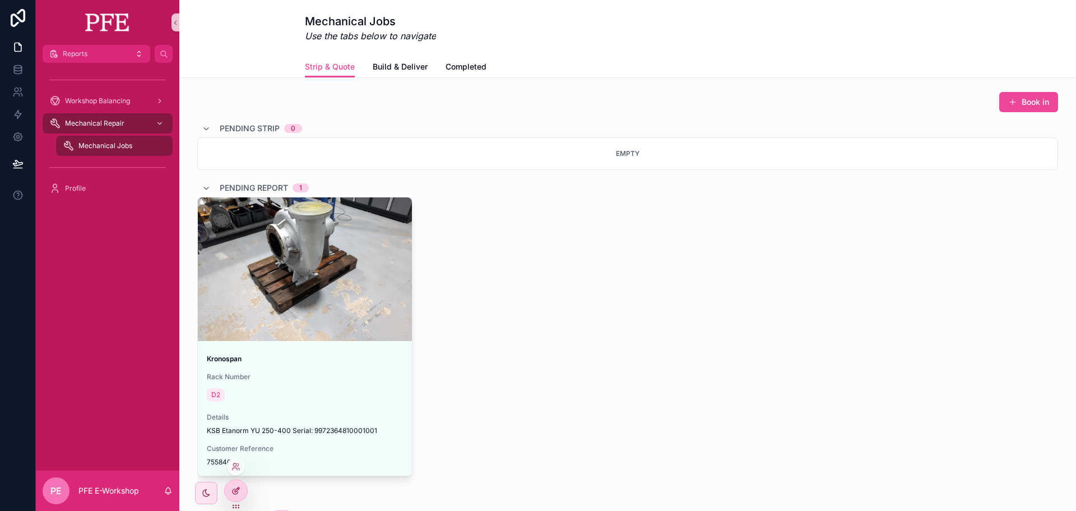
click at [238, 490] on icon at bounding box center [235, 490] width 9 height 9
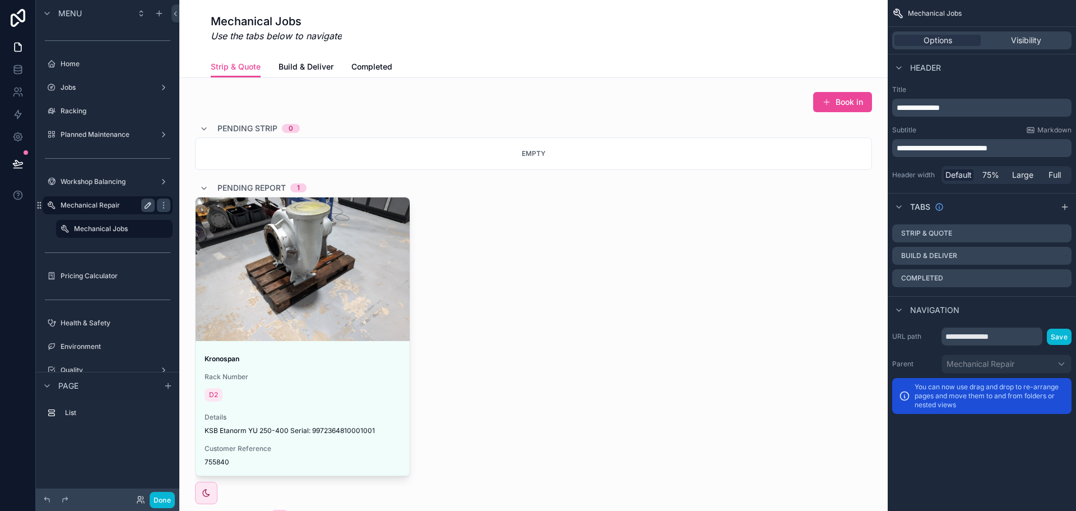
click at [150, 205] on icon "scrollable content" at bounding box center [147, 205] width 9 height 9
click at [134, 203] on input "**********" at bounding box center [99, 204] width 76 height 13
type input "**********"
click at [152, 201] on icon "scrollable content" at bounding box center [147, 205] width 9 height 9
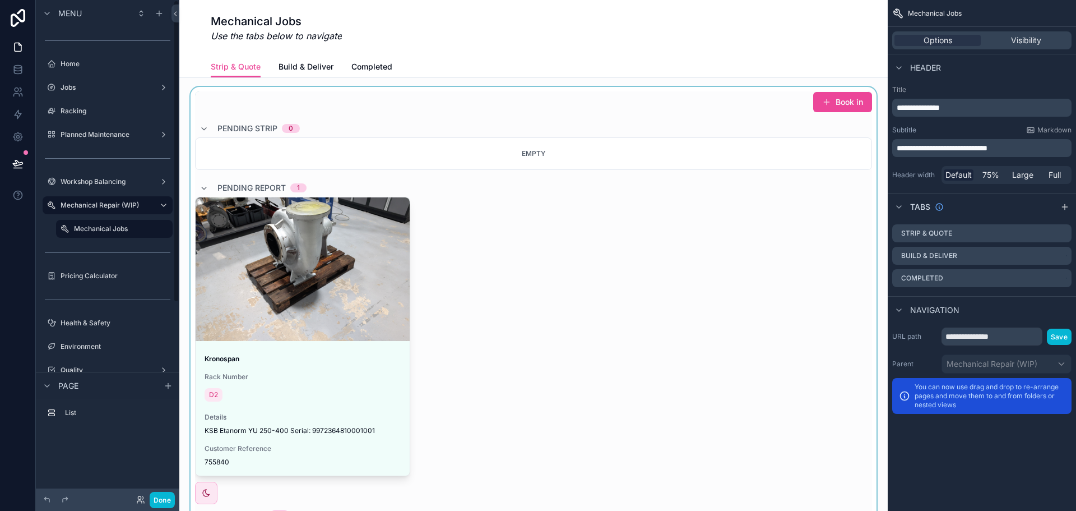
click at [563, 274] on div "scrollable content" at bounding box center [533, 323] width 691 height 473
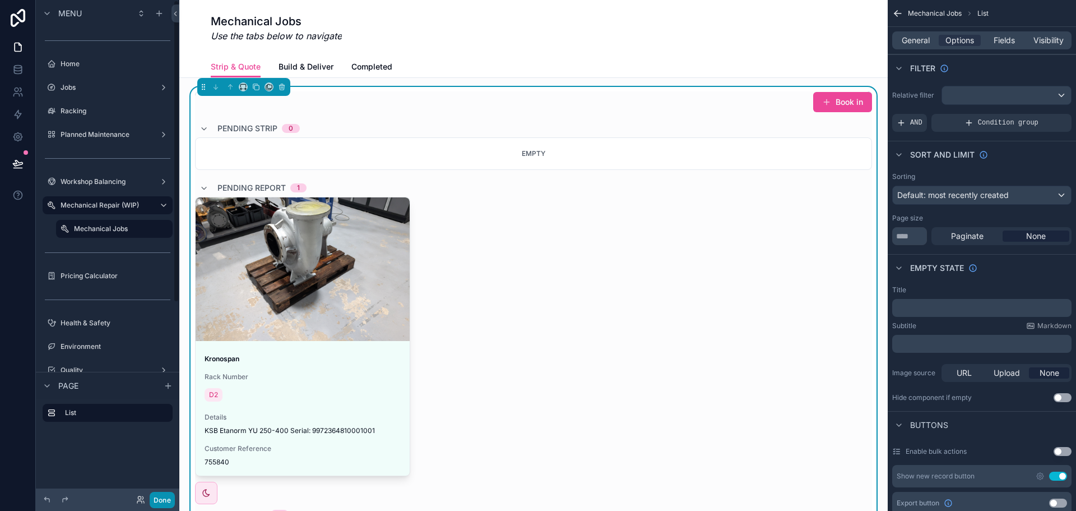
click at [159, 504] on button "Done" at bounding box center [162, 500] width 25 height 16
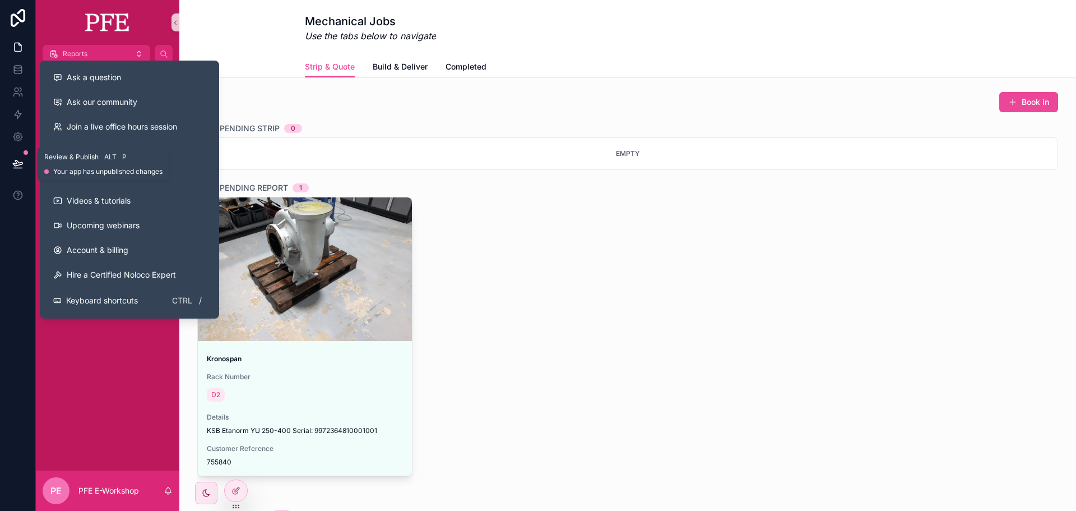
click at [16, 161] on icon at bounding box center [18, 163] width 10 height 6
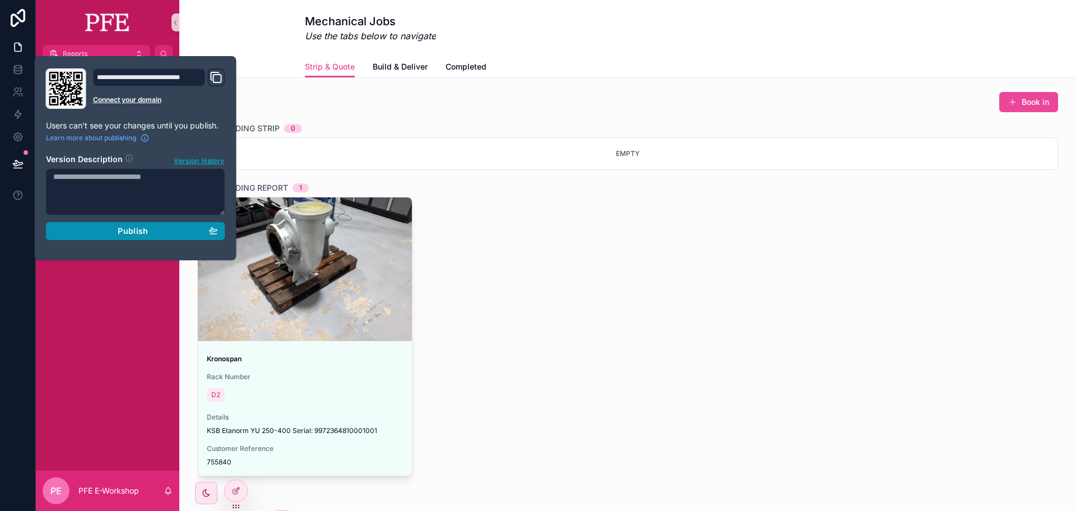
click at [141, 229] on span "Publish" at bounding box center [133, 231] width 30 height 10
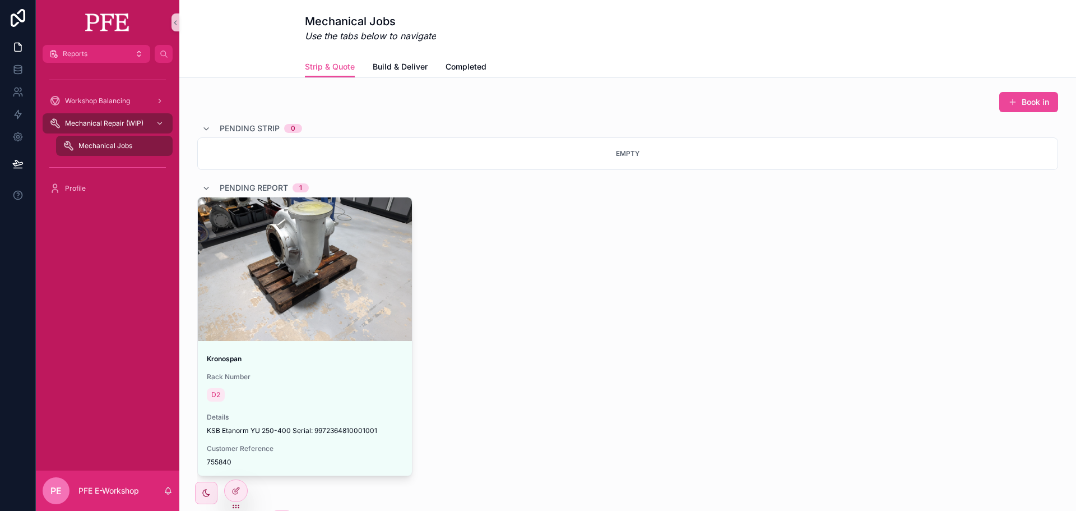
click at [531, 317] on div "Kronospan Rack Number D2 Details KSB Etanorm YU 250-400 Serial: 997236481000100…" at bounding box center [627, 346] width 861 height 299
click at [230, 498] on div at bounding box center [236, 490] width 22 height 21
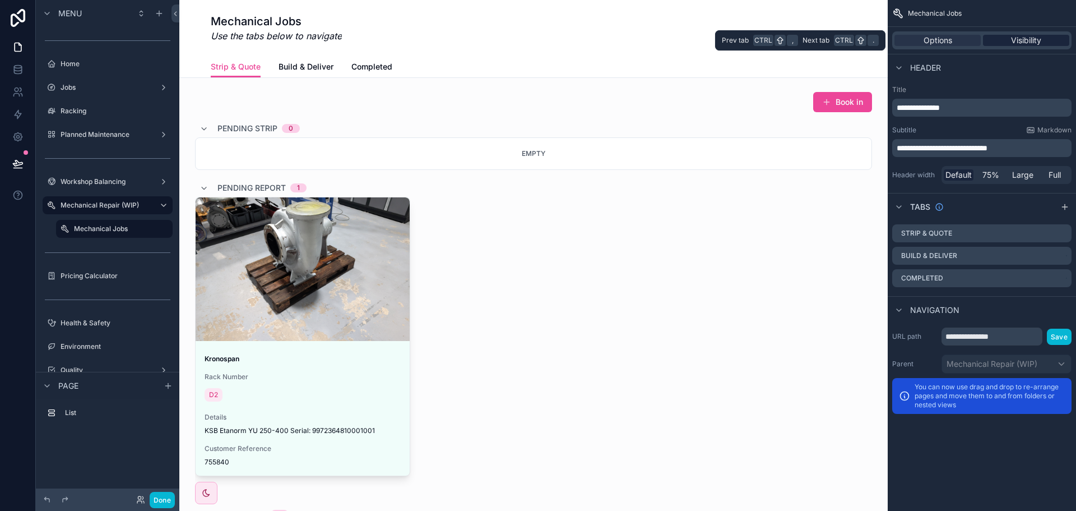
click at [1002, 39] on div "Visibility" at bounding box center [1026, 40] width 86 height 11
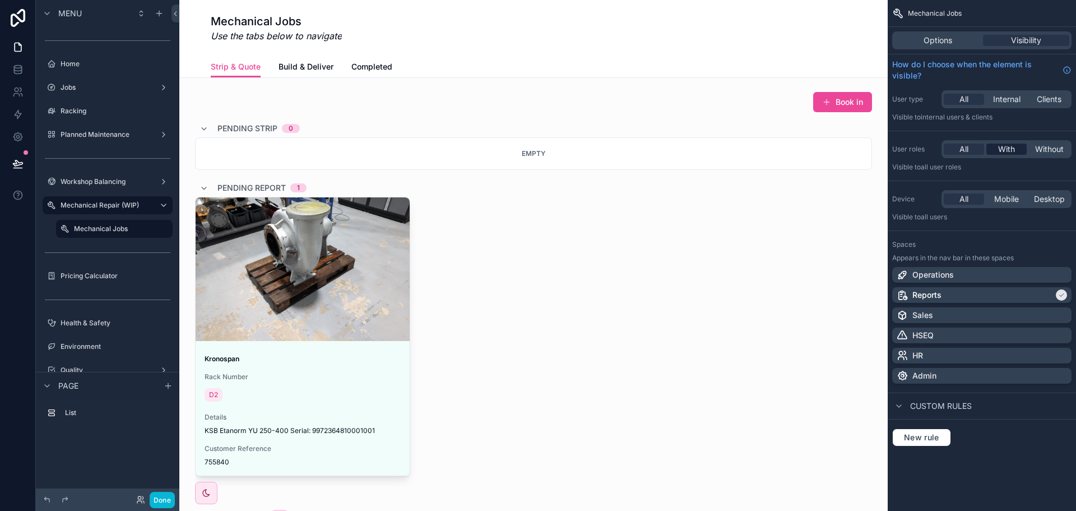
click at [1011, 154] on span "With" at bounding box center [1006, 148] width 17 height 11
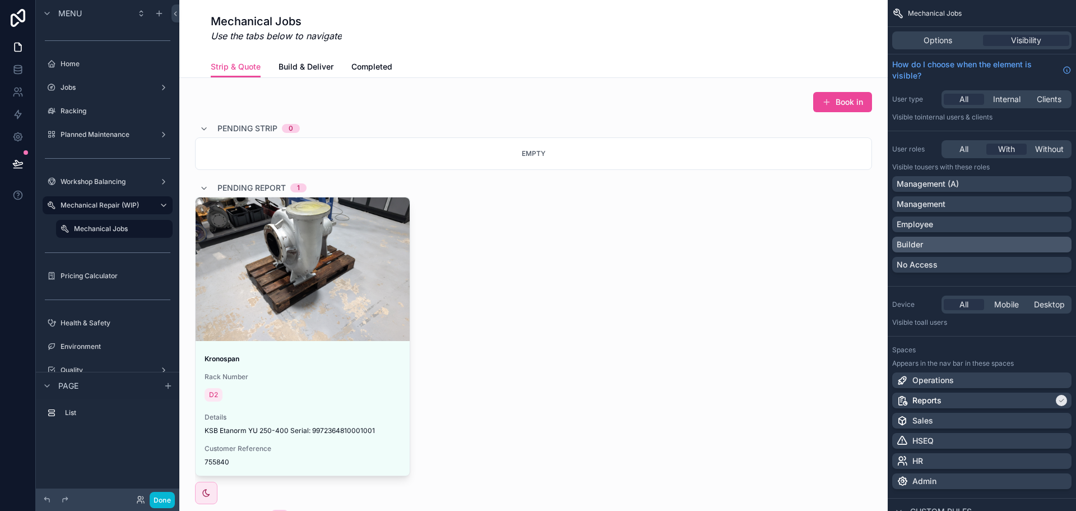
click at [953, 242] on div "Builder" at bounding box center [982, 244] width 170 height 11
click at [164, 497] on button "Done" at bounding box center [162, 500] width 25 height 16
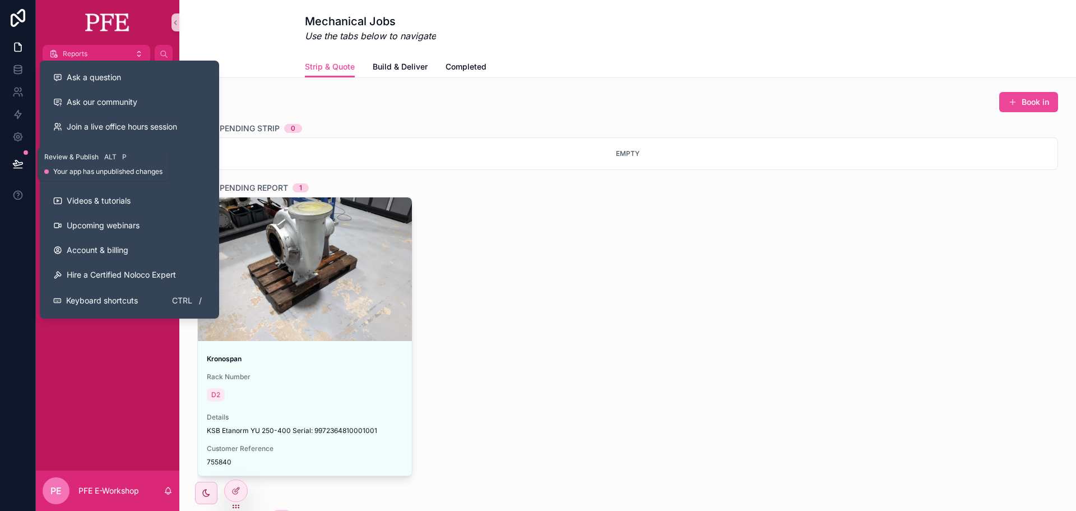
click at [23, 161] on icon at bounding box center [17, 163] width 11 height 11
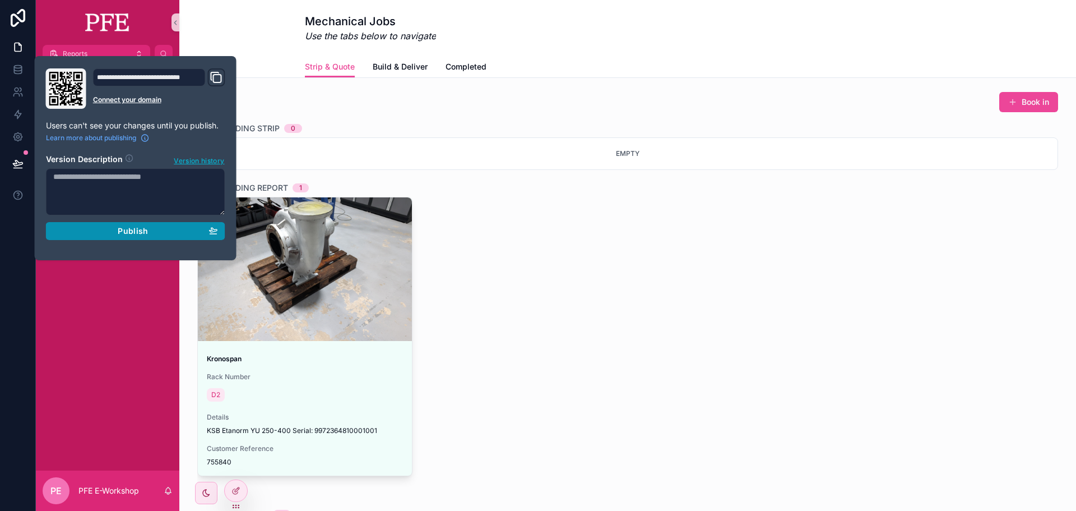
click at [183, 230] on div "Publish" at bounding box center [135, 231] width 165 height 10
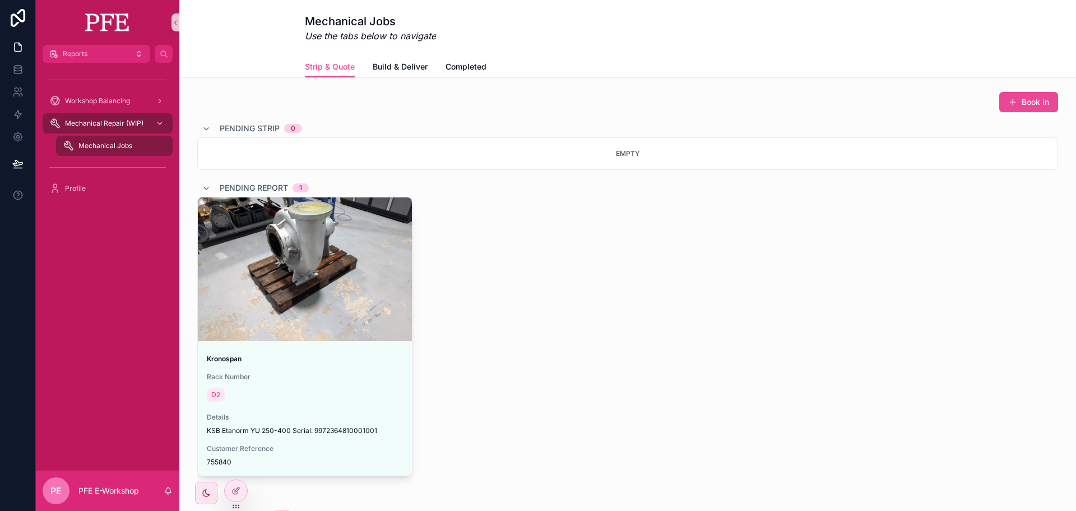
click at [700, 308] on div "Kronospan Rack Number D2 Details KSB Etanorm YU 250-400 Serial: 997236481000100…" at bounding box center [627, 346] width 861 height 299
click at [515, 360] on div "Kronospan Rack Number D2 Details KSB Etanorm YU 250-400 Serial: 997236481000100…" at bounding box center [627, 346] width 861 height 299
click at [238, 488] on icon at bounding box center [235, 490] width 9 height 9
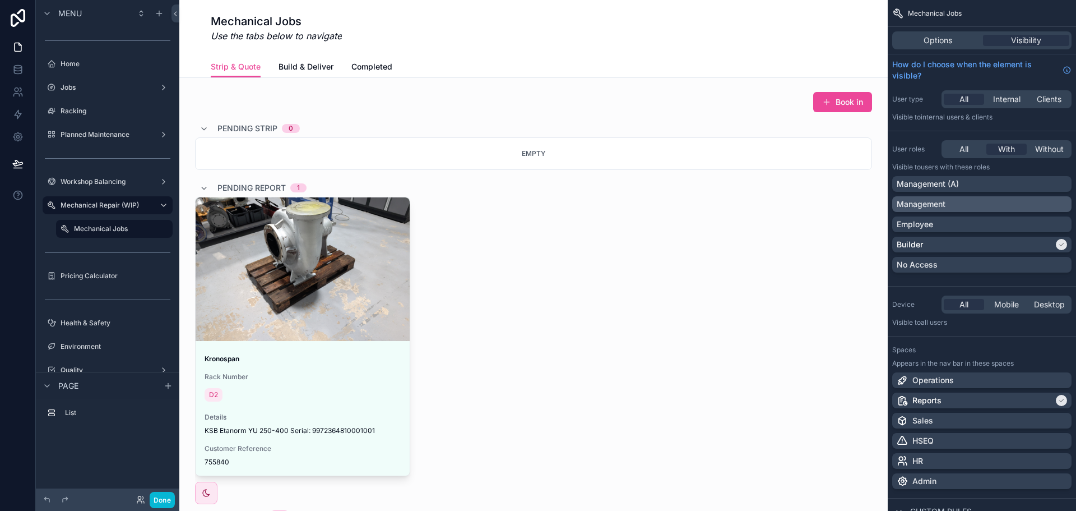
drag, startPoint x: 992, startPoint y: 186, endPoint x: 976, endPoint y: 211, distance: 29.7
click at [992, 185] on div "Management (A)" at bounding box center [982, 183] width 170 height 11
click at [164, 206] on icon "scrollable content" at bounding box center [163, 205] width 9 height 9
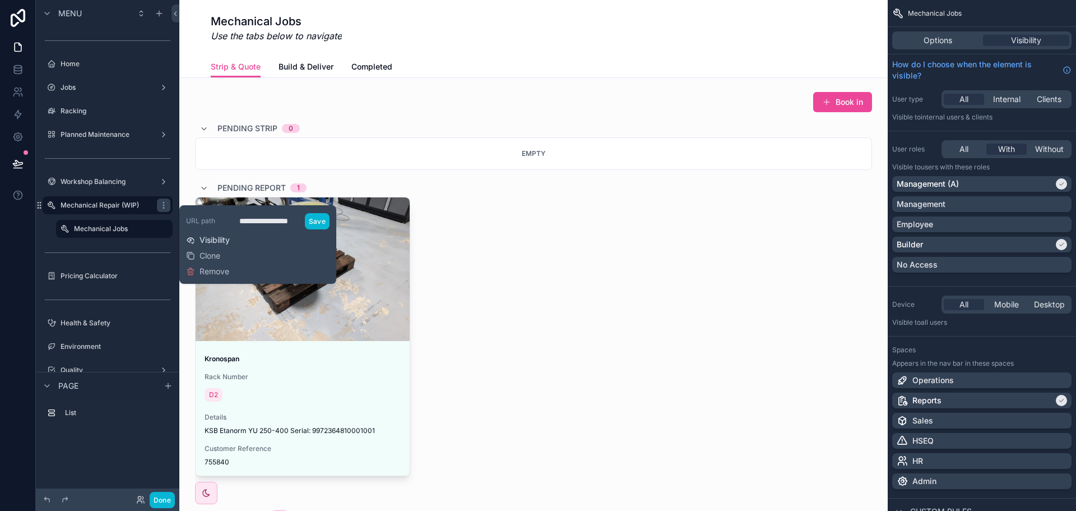
click at [220, 240] on span "Visibility" at bounding box center [215, 239] width 30 height 11
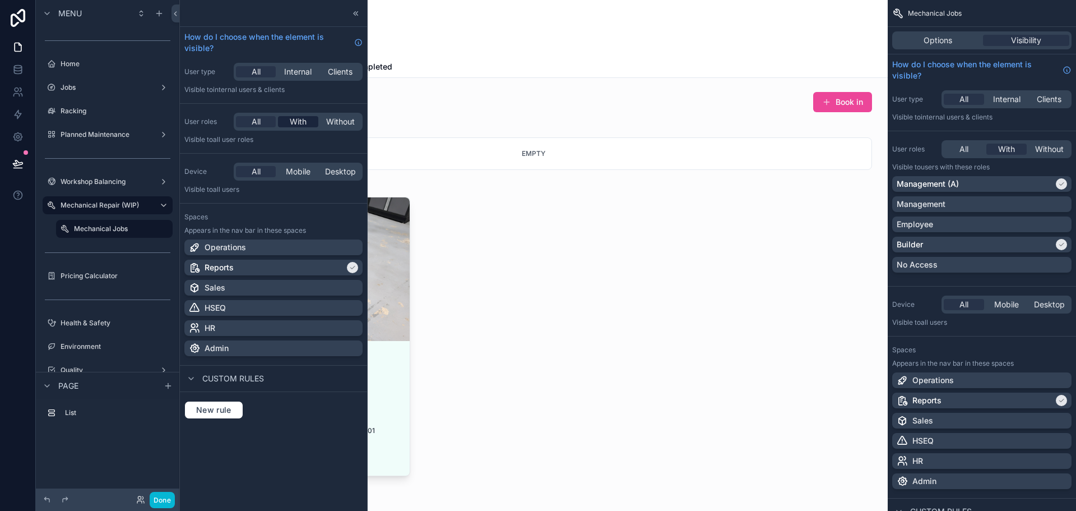
click at [303, 122] on span "With" at bounding box center [298, 121] width 17 height 11
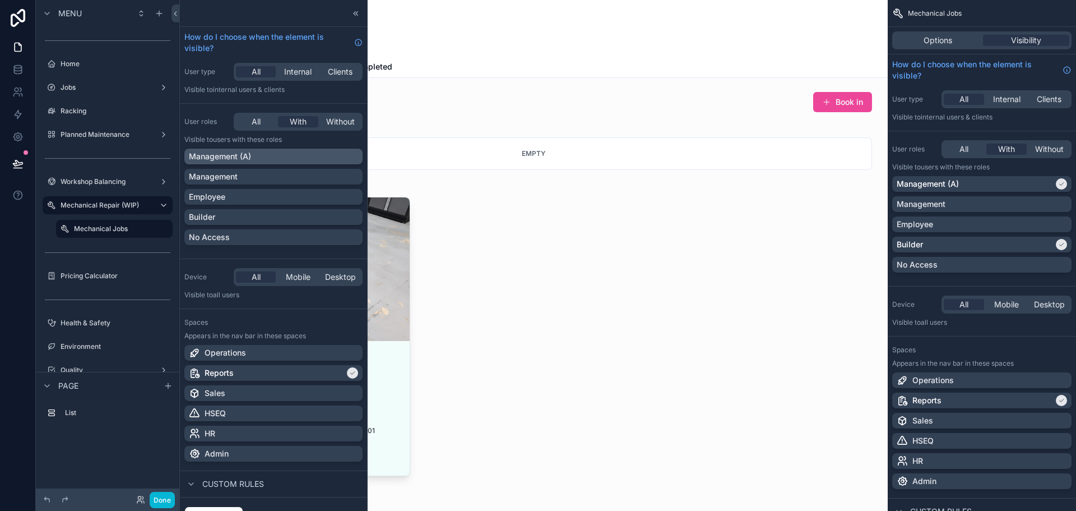
click at [273, 156] on div "Management (A)" at bounding box center [273, 156] width 169 height 11
drag, startPoint x: 243, startPoint y: 218, endPoint x: 600, endPoint y: 261, distance: 359.6
click at [243, 218] on div "Builder" at bounding box center [273, 216] width 169 height 11
click at [653, 263] on div "scrollable content" at bounding box center [533, 323] width 691 height 473
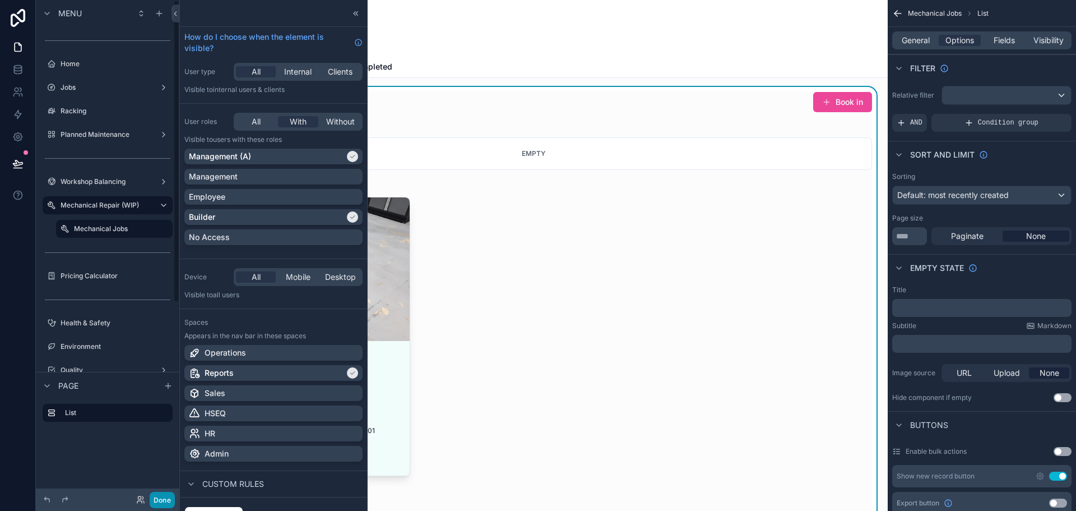
drag, startPoint x: 164, startPoint y: 498, endPoint x: 159, endPoint y: 470, distance: 29.1
click at [164, 498] on button "Done" at bounding box center [162, 500] width 25 height 16
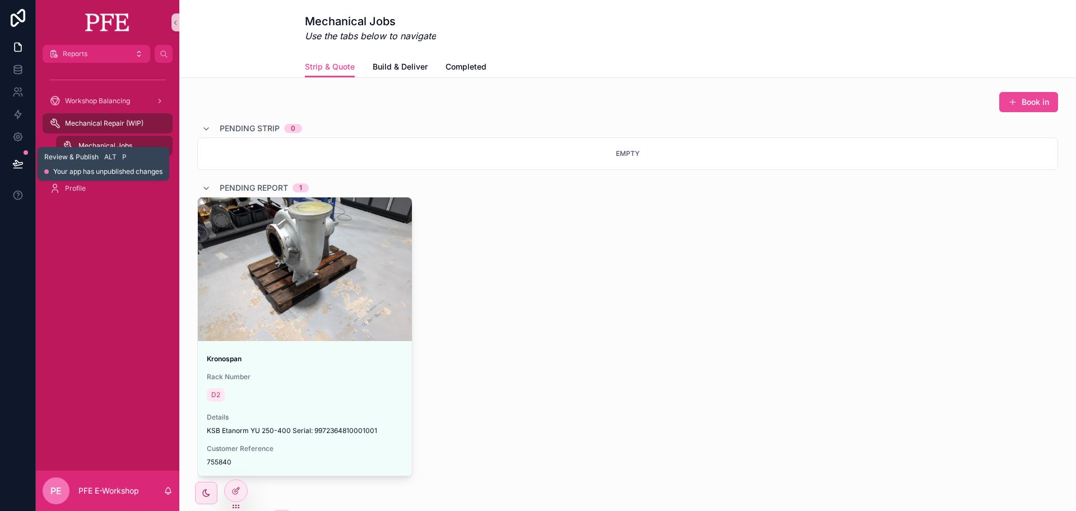
click at [17, 158] on button at bounding box center [18, 163] width 25 height 31
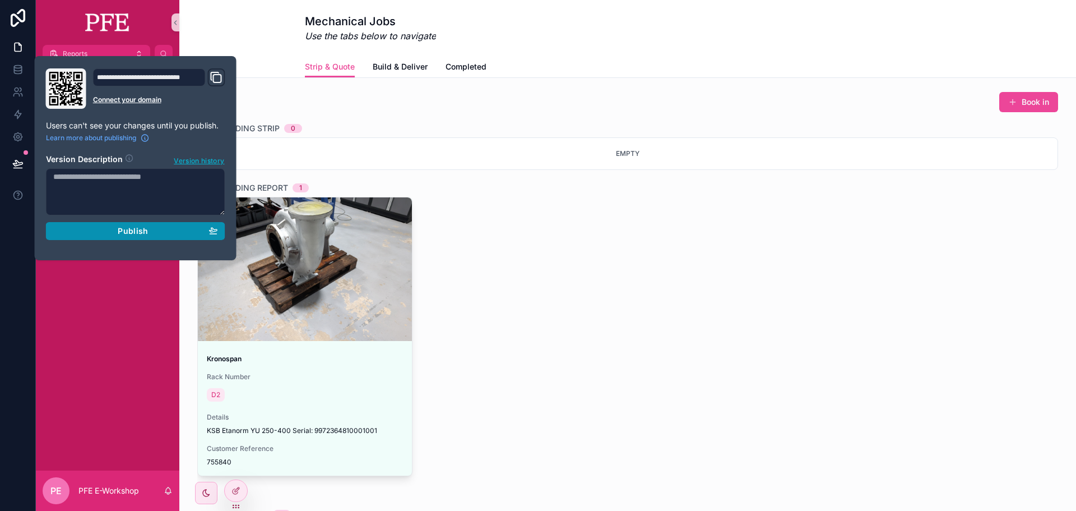
click at [94, 229] on div "Publish" at bounding box center [135, 231] width 165 height 10
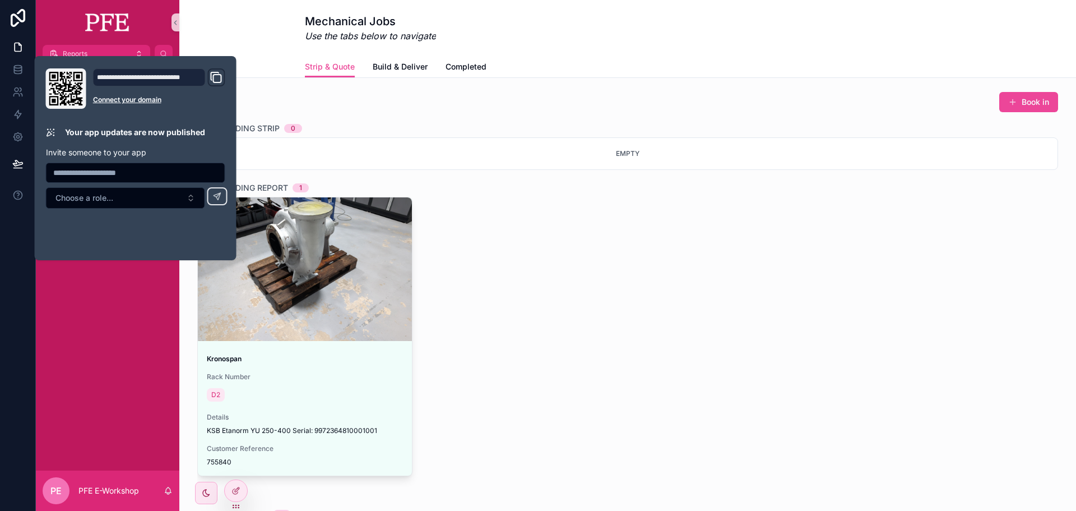
click at [563, 273] on div "Kronospan Rack Number D2 Details KSB Etanorm YU 250-400 Serial: 997236481000100…" at bounding box center [627, 346] width 861 height 299
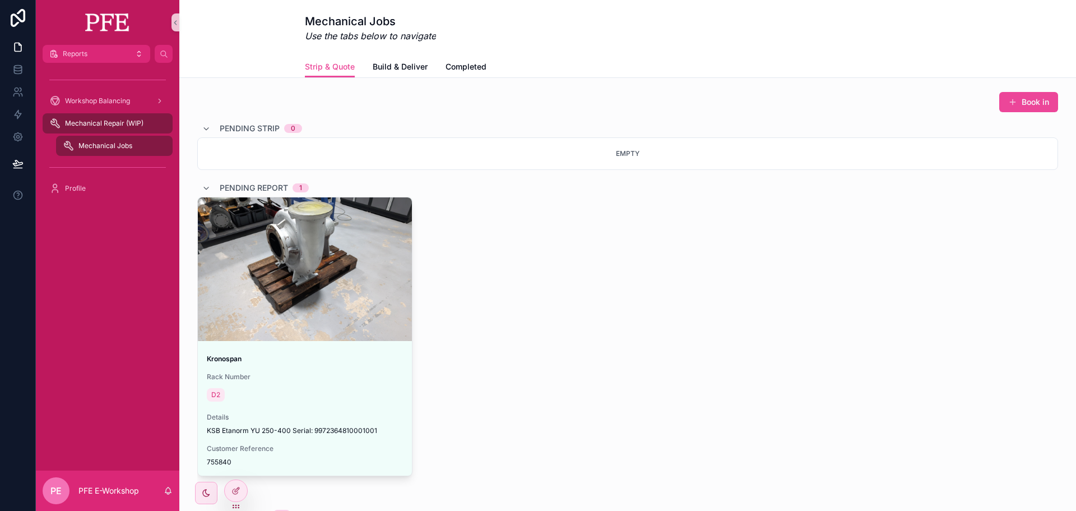
click at [473, 443] on div "Kronospan Rack Number D2 Details KSB Etanorm YU 250-400 Serial: 997236481000100…" at bounding box center [627, 346] width 861 height 299
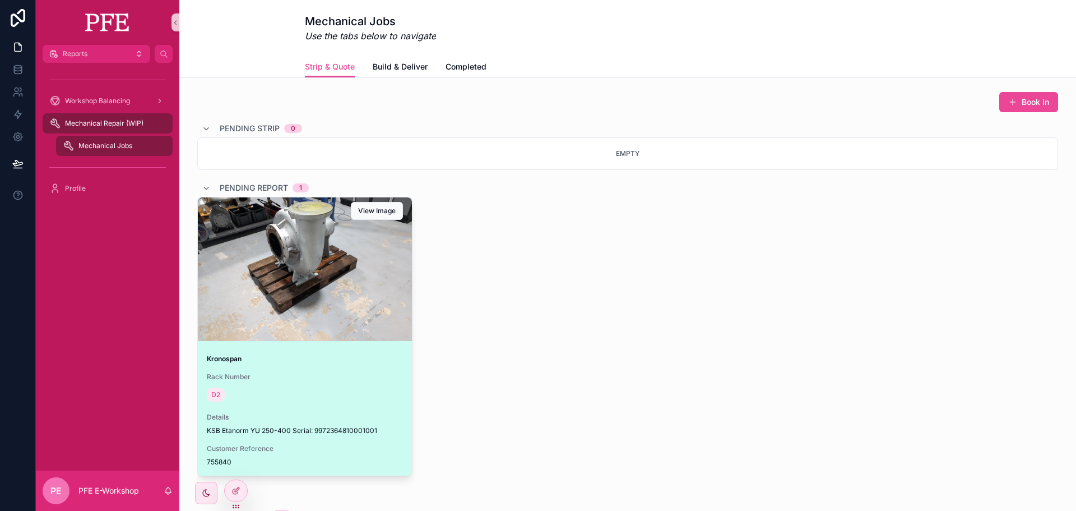
click at [322, 402] on div "D2" at bounding box center [305, 395] width 196 height 18
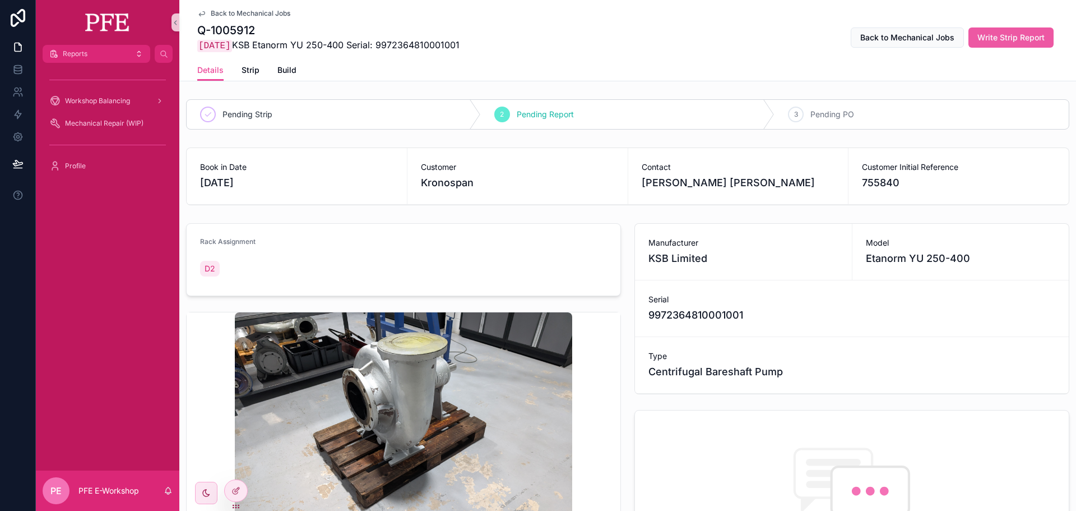
click at [1019, 37] on span "Write Strip Report" at bounding box center [1011, 37] width 67 height 11
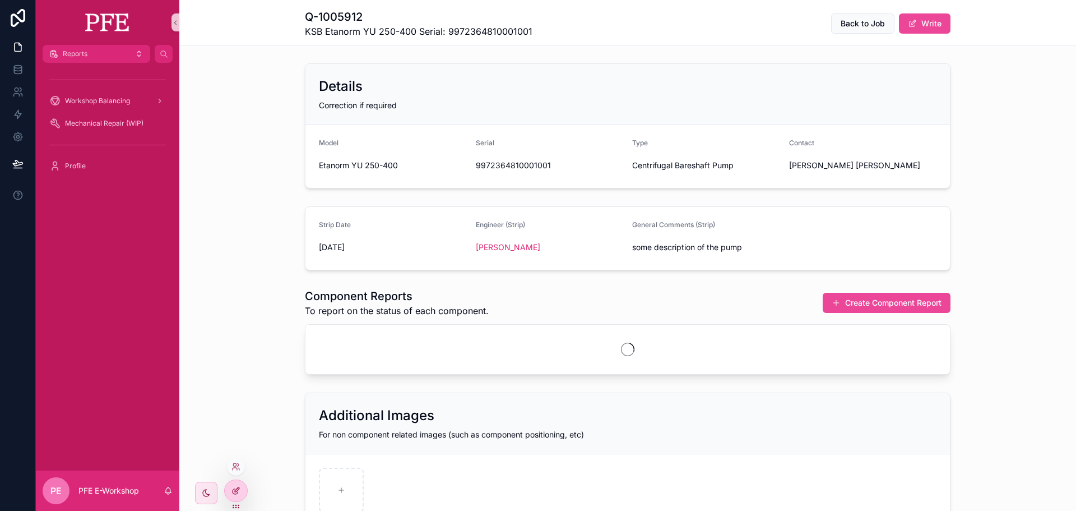
click at [235, 489] on icon at bounding box center [235, 490] width 9 height 9
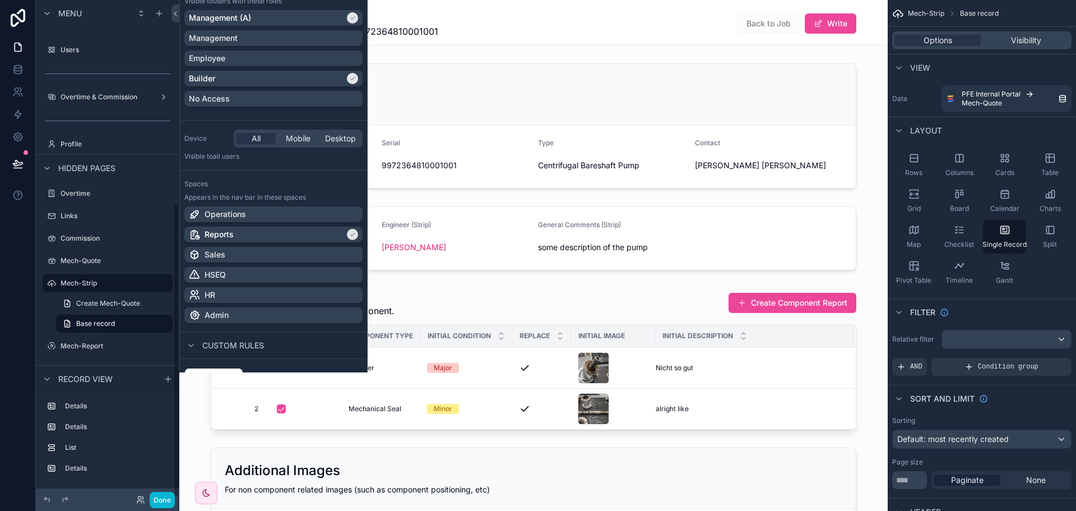
scroll to position [392, 0]
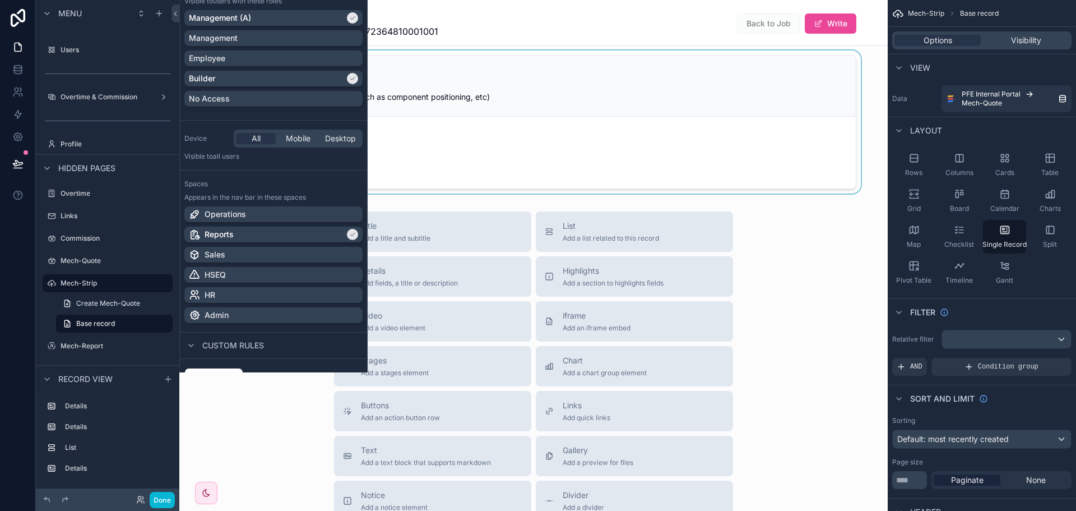
click at [621, 143] on div "scrollable content" at bounding box center [533, 121] width 708 height 143
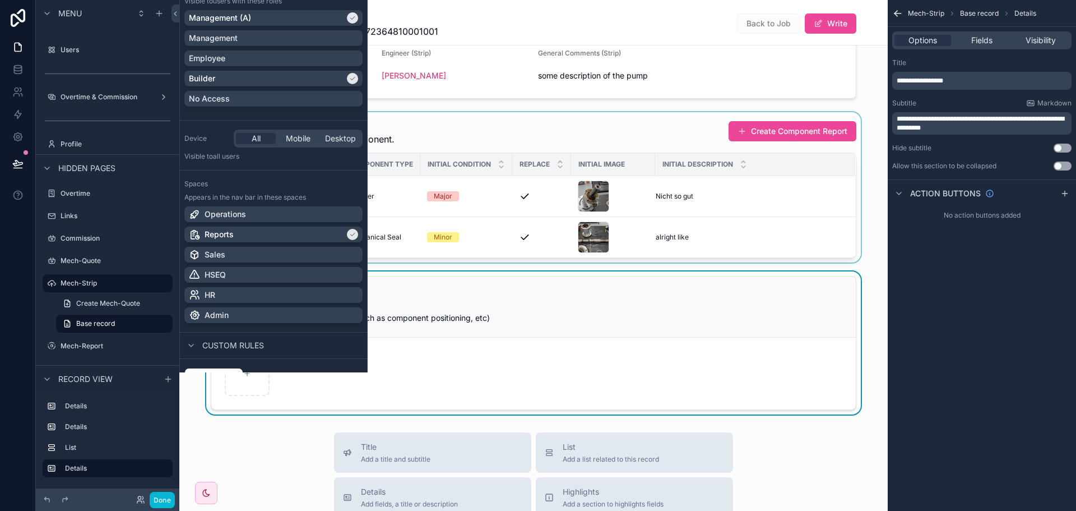
scroll to position [168, 0]
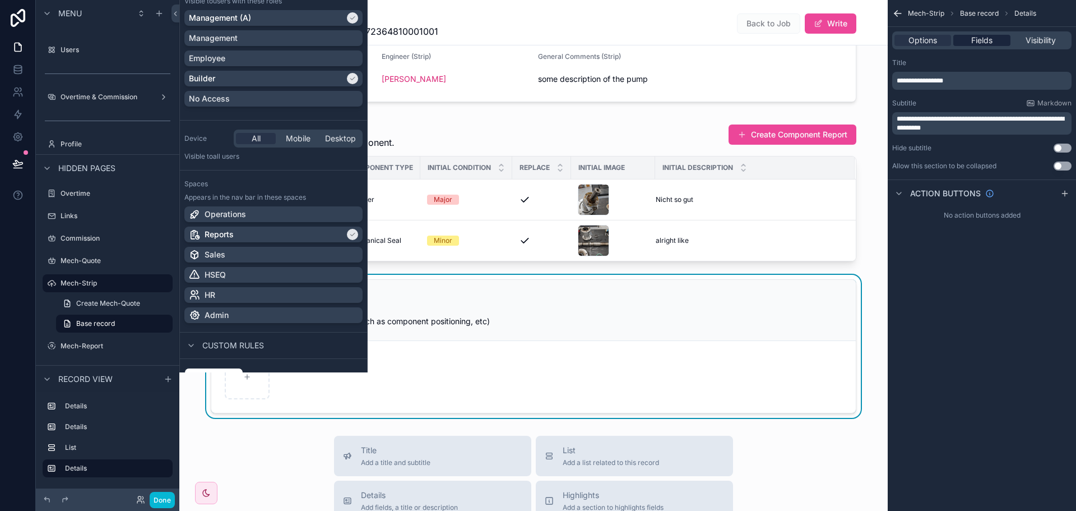
click at [990, 35] on span "Fields" at bounding box center [981, 40] width 21 height 11
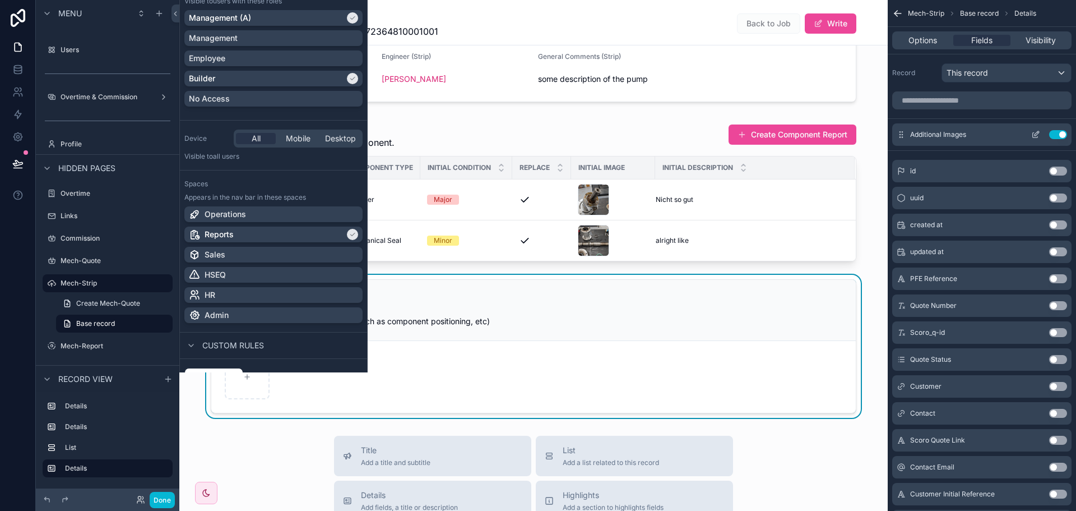
click at [1037, 132] on icon "scrollable content" at bounding box center [1037, 133] width 4 height 4
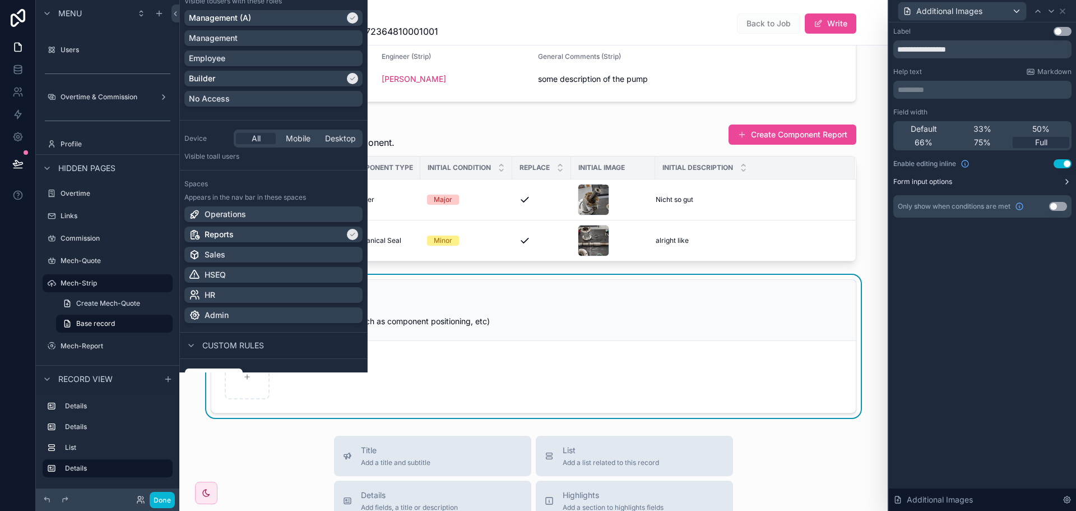
click at [1027, 181] on button "Form input options" at bounding box center [982, 181] width 178 height 9
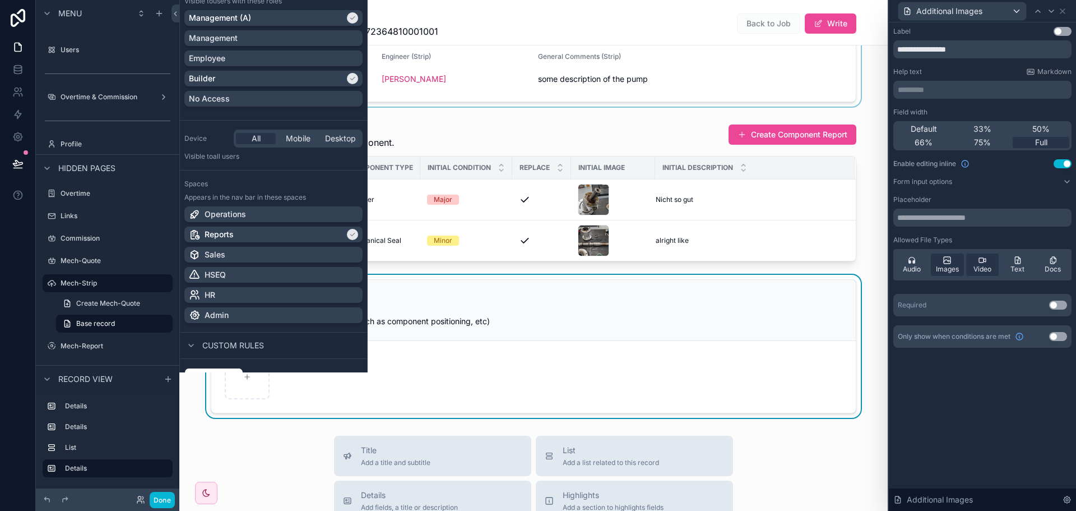
click at [867, 86] on div "scrollable content" at bounding box center [533, 70] width 708 height 73
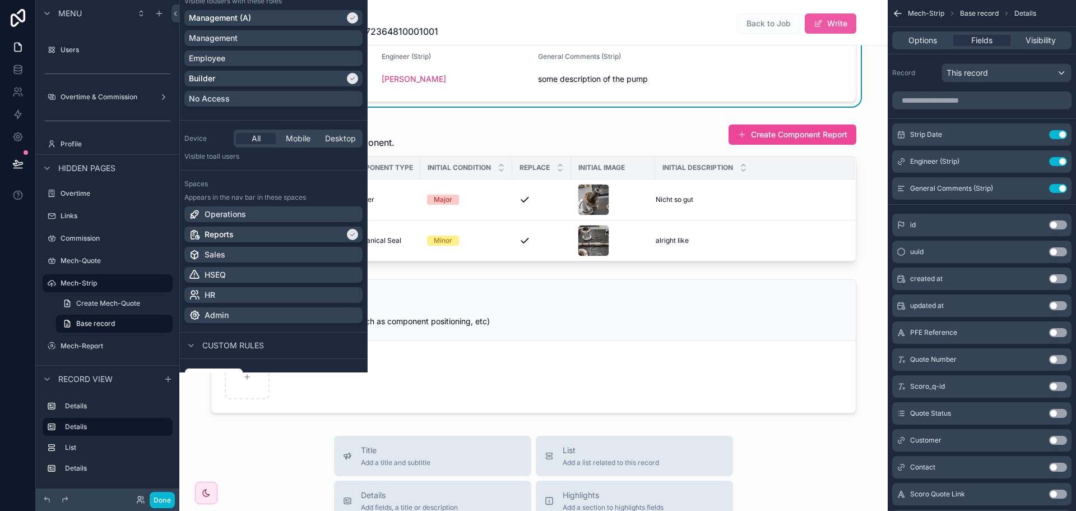
click at [850, 27] on button "Write" at bounding box center [831, 23] width 52 height 20
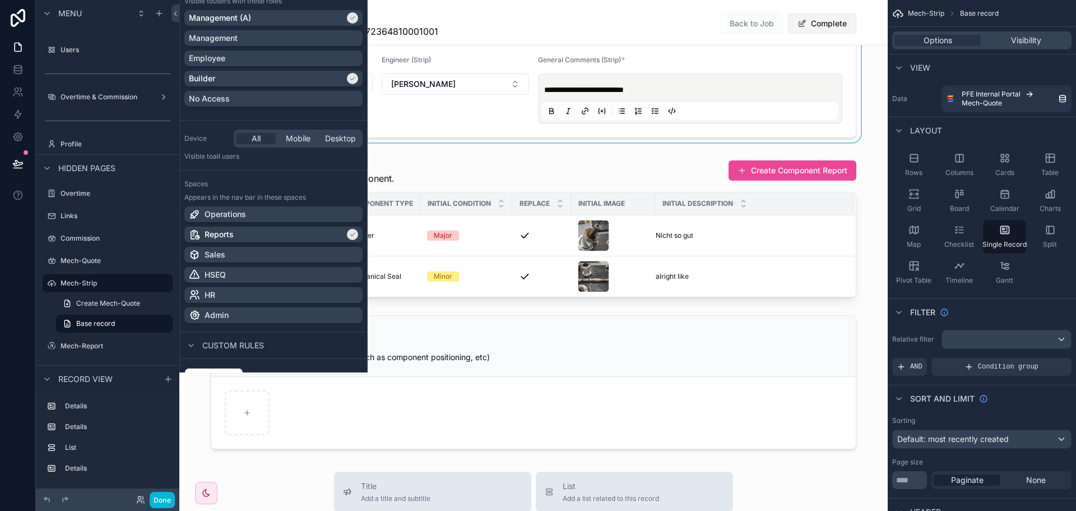
click at [823, 25] on button "Complete" at bounding box center [822, 23] width 68 height 20
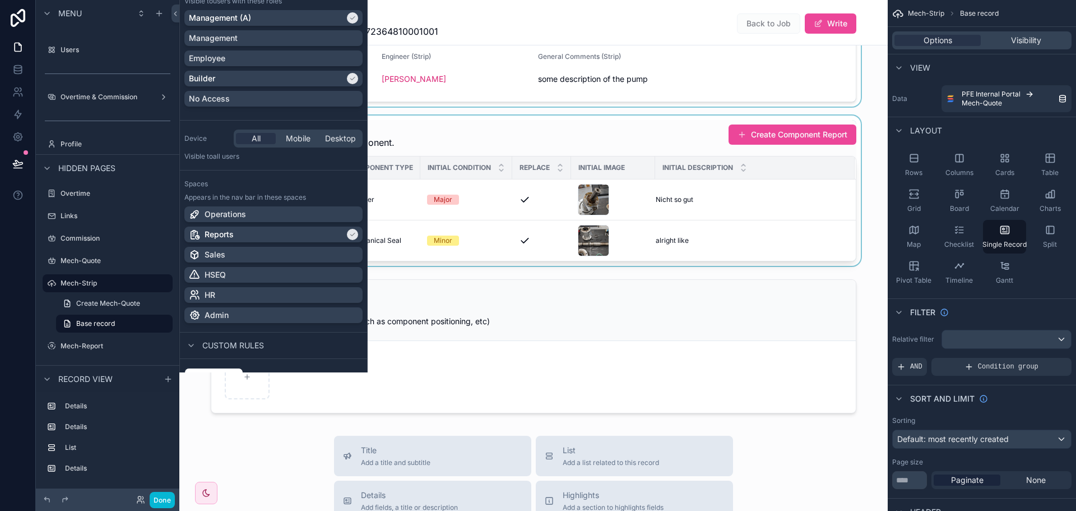
click at [756, 134] on div "scrollable content" at bounding box center [533, 190] width 708 height 150
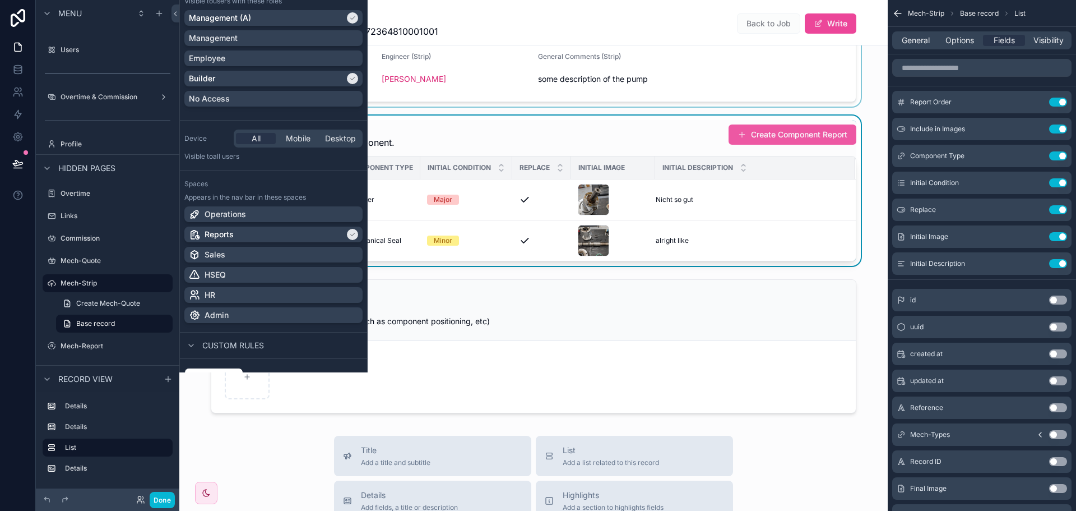
click at [752, 139] on button "Create Component Report" at bounding box center [793, 134] width 128 height 20
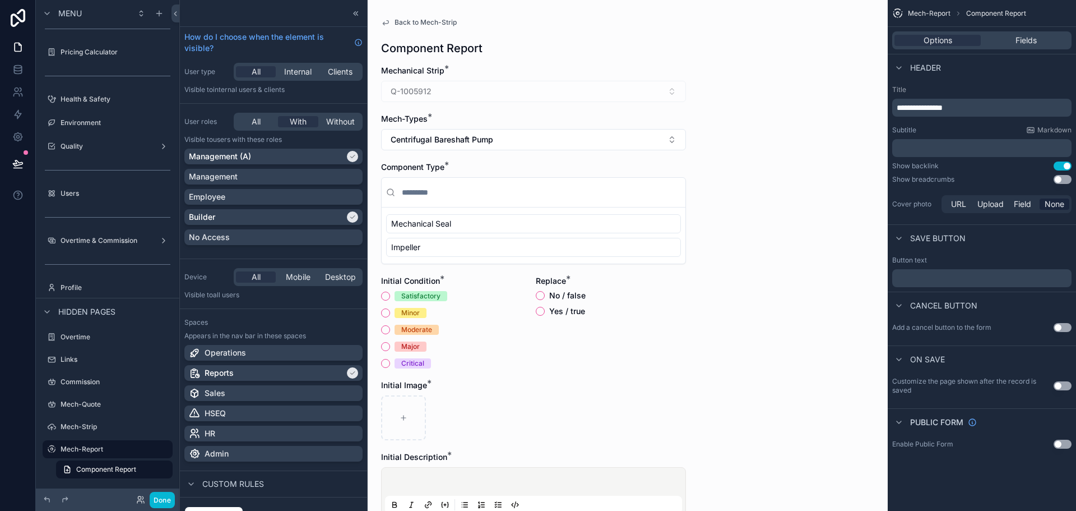
click at [351, 12] on icon at bounding box center [355, 13] width 9 height 9
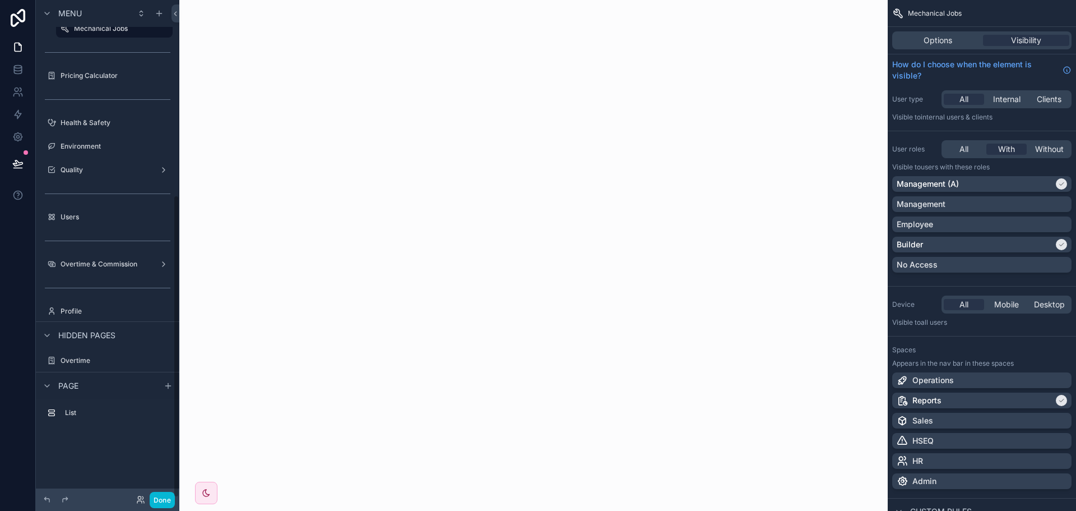
scroll to position [320, 0]
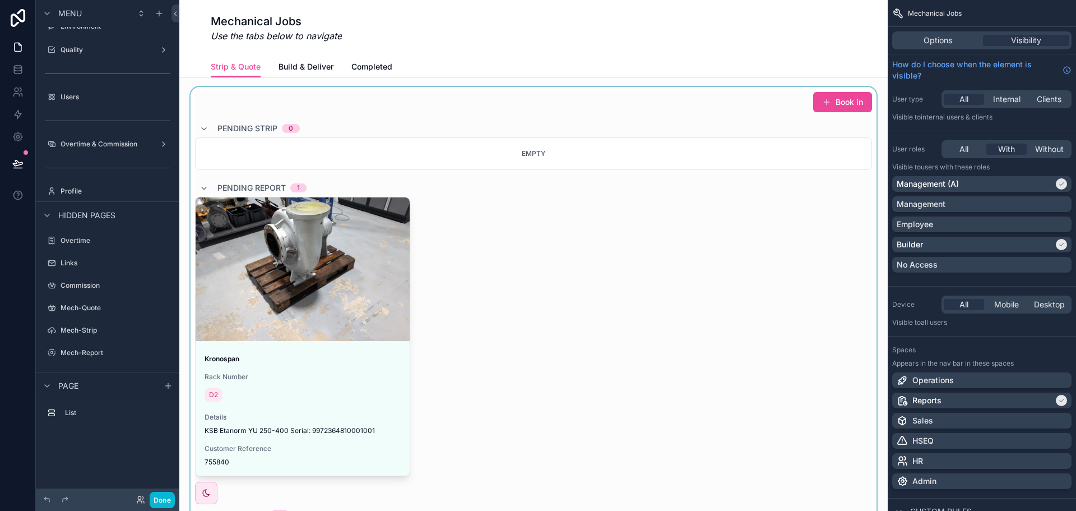
click at [532, 108] on div "scrollable content" at bounding box center [533, 323] width 691 height 473
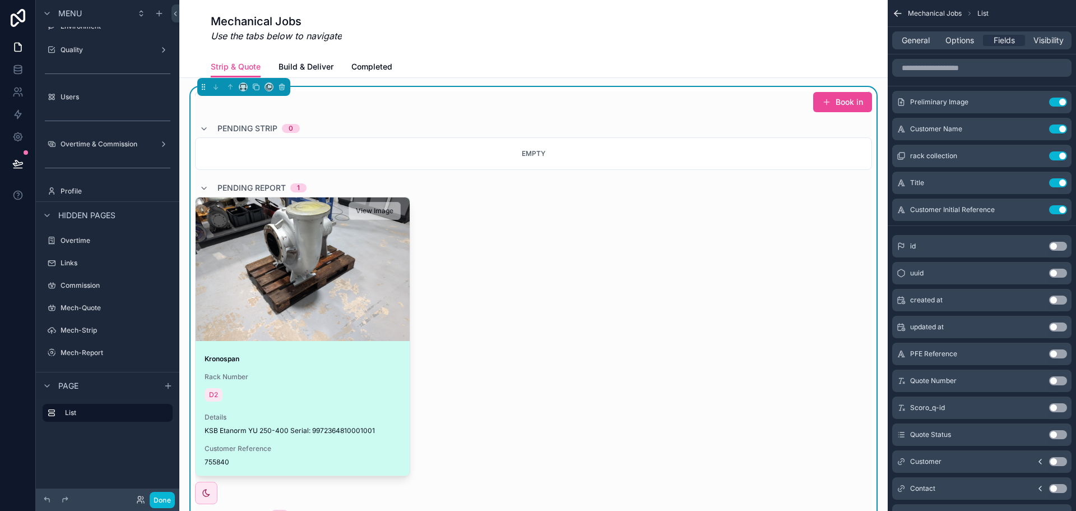
click at [332, 269] on div "scrollable content" at bounding box center [303, 268] width 214 height 13
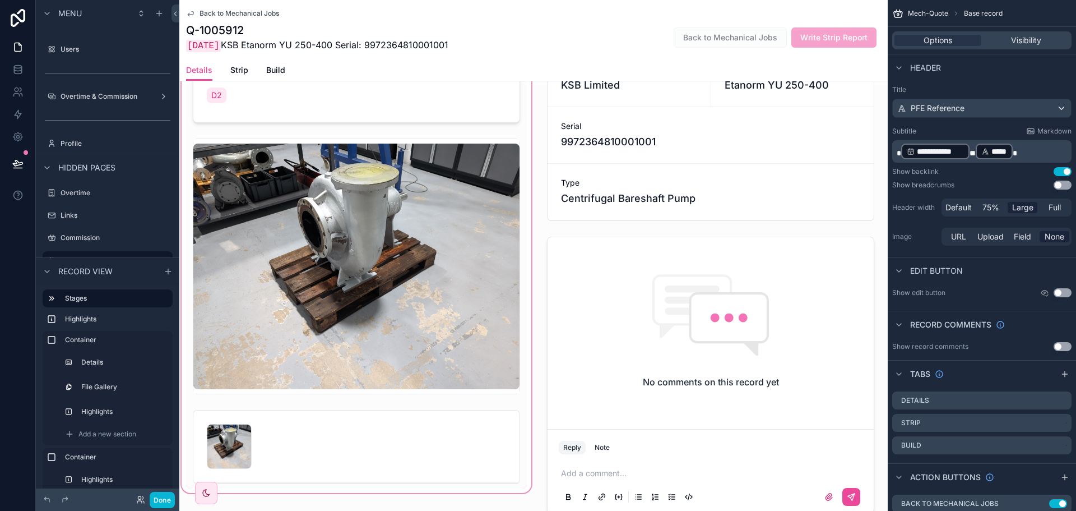
scroll to position [280, 0]
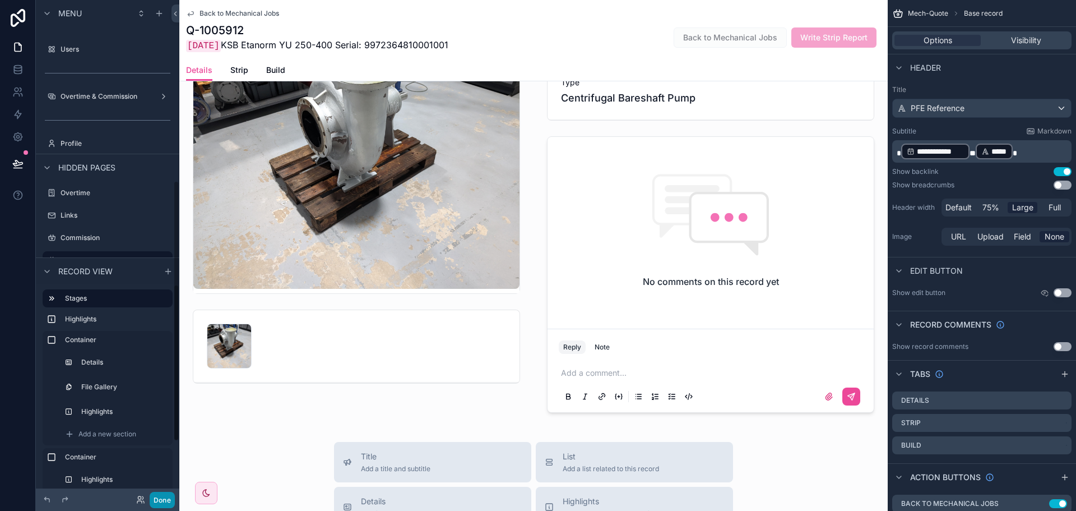
click at [171, 498] on button "Done" at bounding box center [162, 500] width 25 height 16
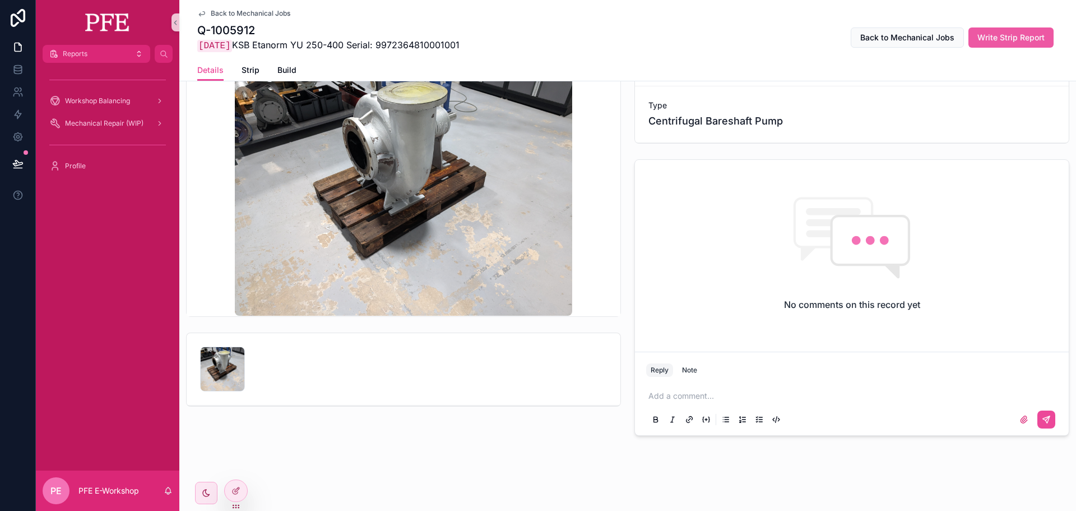
click at [988, 33] on span "Write Strip Report" at bounding box center [1011, 37] width 67 height 11
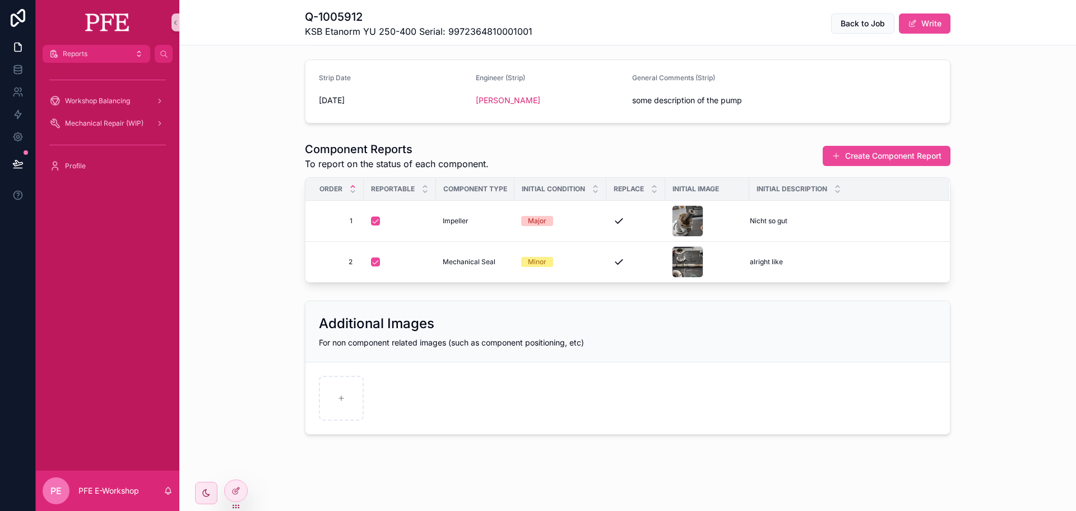
scroll to position [147, 0]
click at [337, 383] on div "scrollable content" at bounding box center [341, 398] width 45 height 45
click at [243, 487] on div at bounding box center [236, 490] width 22 height 21
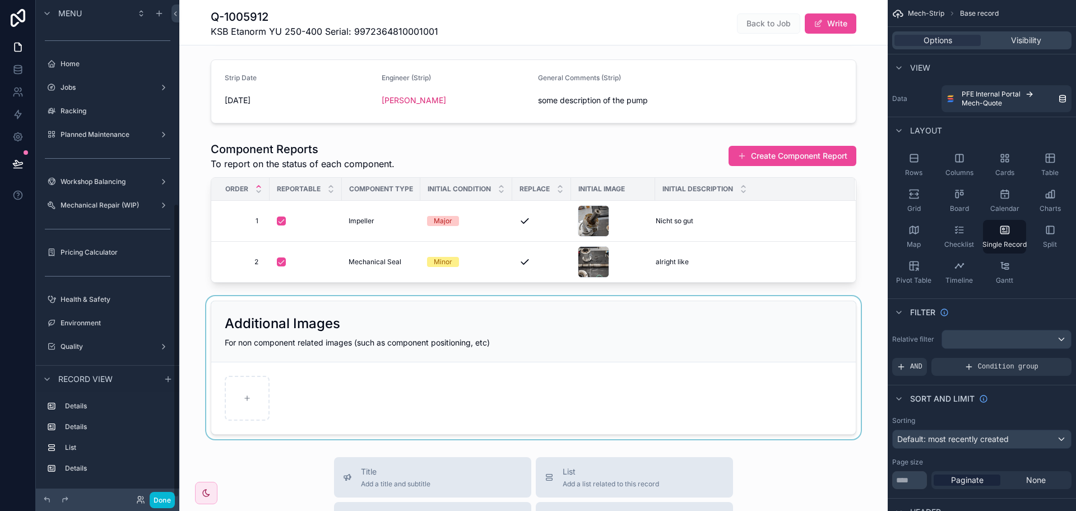
scroll to position [344, 0]
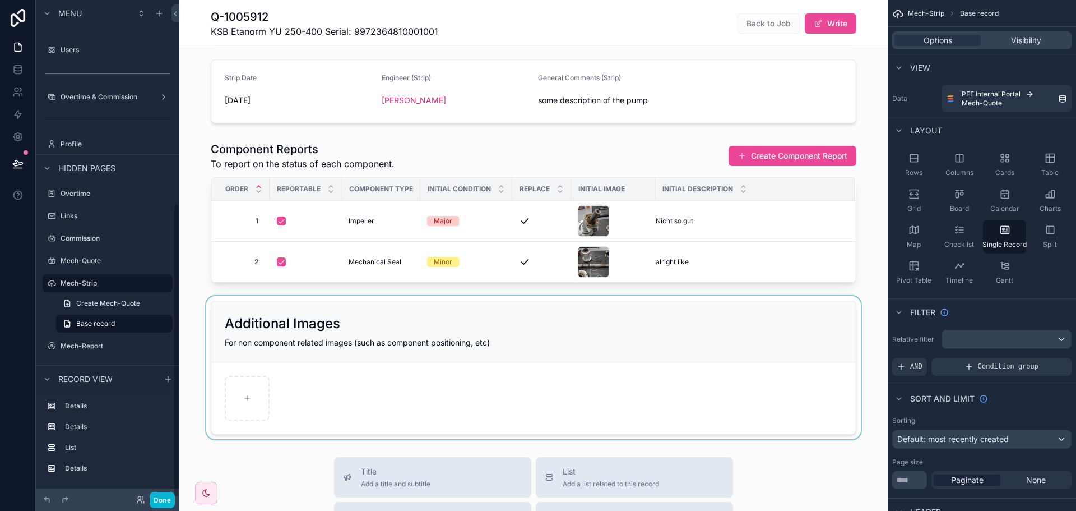
click at [380, 367] on div "scrollable content" at bounding box center [533, 367] width 708 height 143
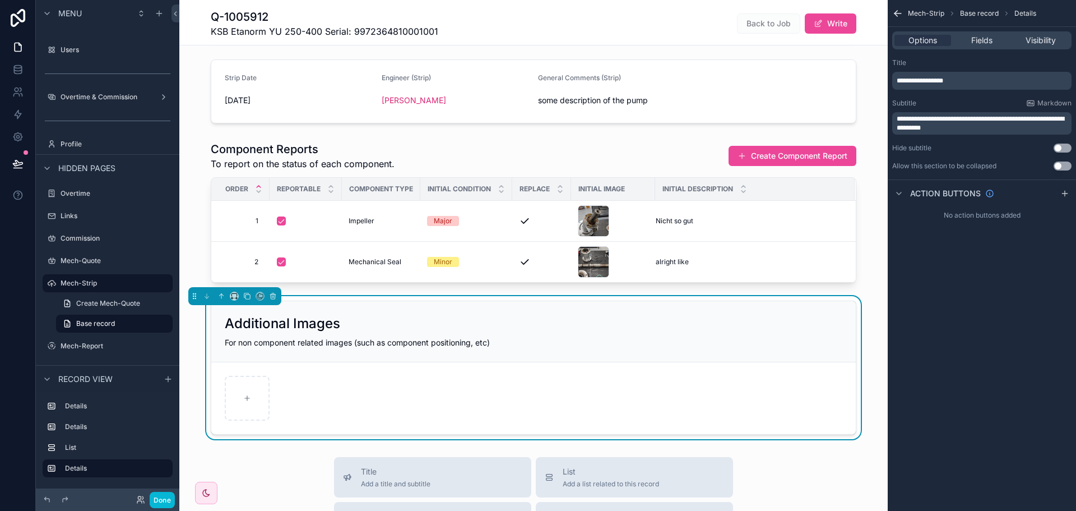
click at [327, 388] on div "scrollable content" at bounding box center [534, 398] width 618 height 45
click at [994, 42] on div "Fields" at bounding box center [981, 40] width 57 height 11
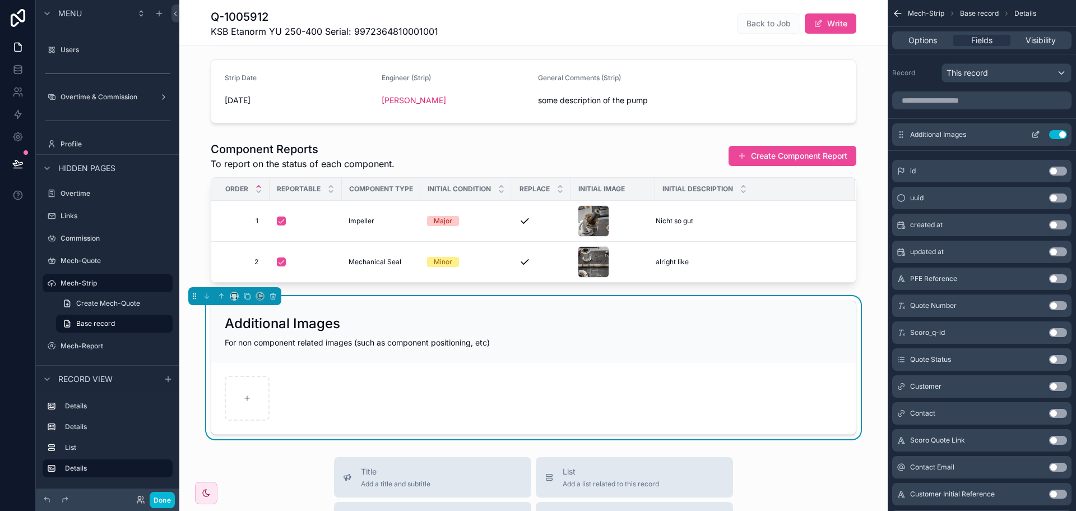
click at [1038, 135] on icon "scrollable content" at bounding box center [1035, 134] width 9 height 9
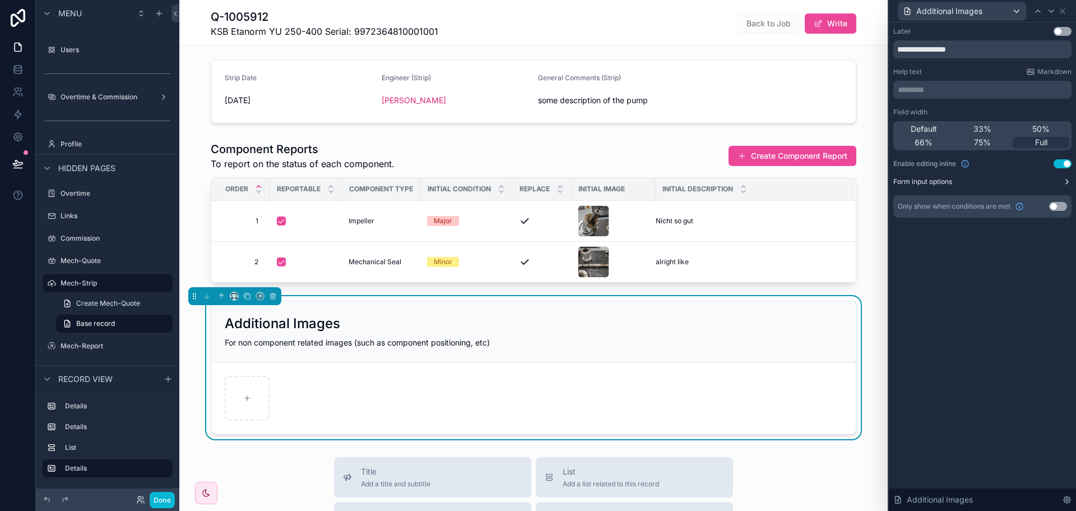
click at [1006, 180] on button "Form input options" at bounding box center [982, 181] width 178 height 9
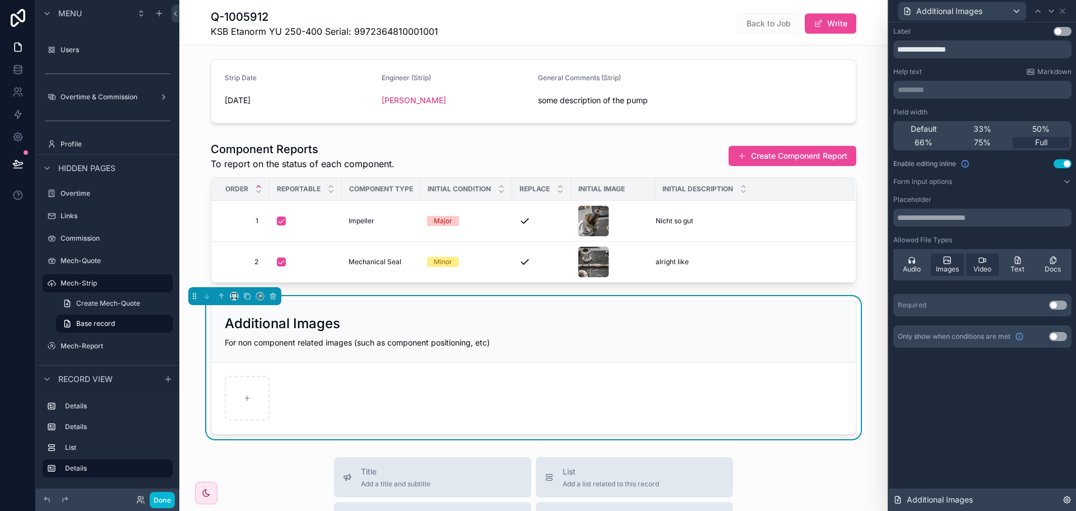
click at [1064, 495] on icon at bounding box center [1067, 499] width 9 height 9
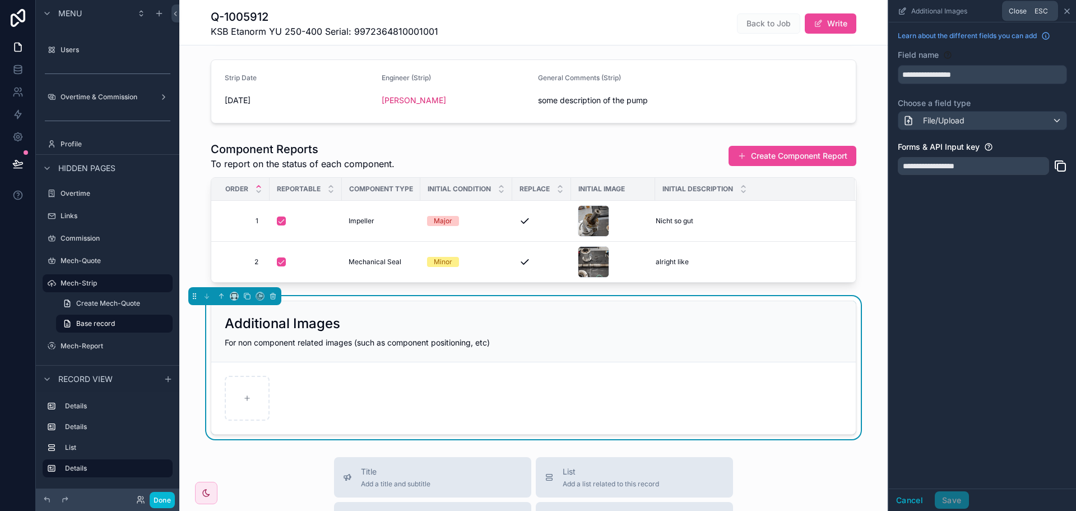
click at [1065, 13] on icon "scrollable content" at bounding box center [1067, 11] width 9 height 9
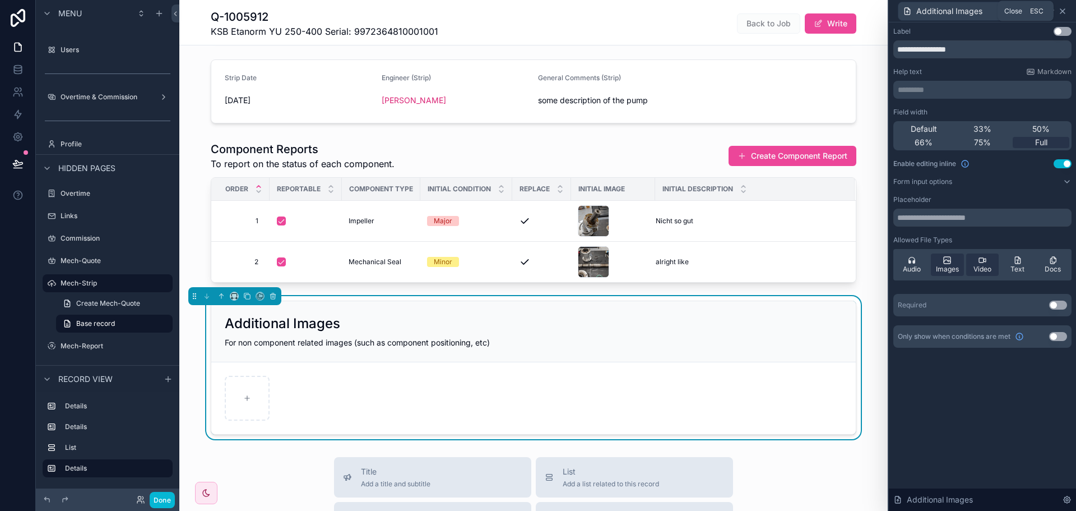
click at [1064, 11] on icon at bounding box center [1062, 11] width 9 height 9
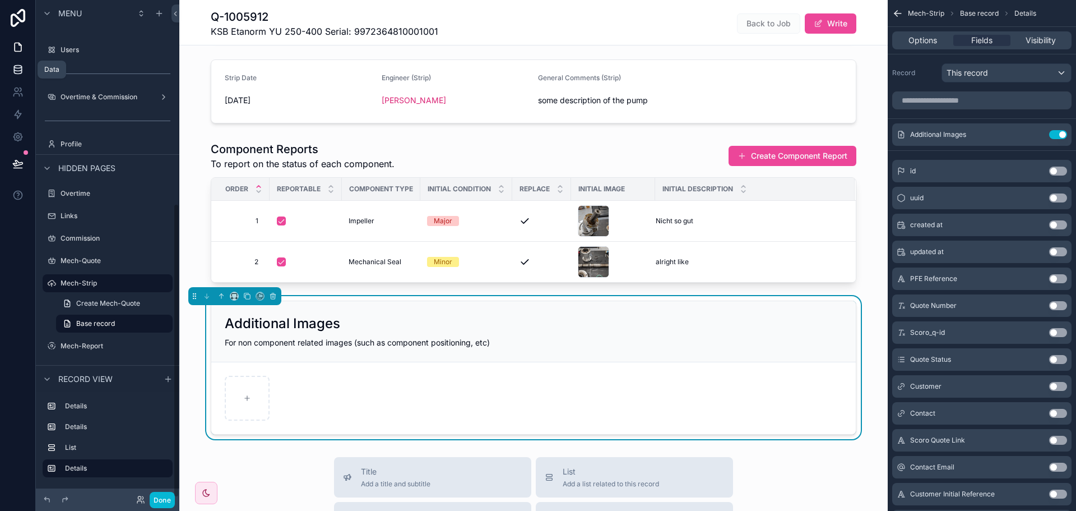
click at [27, 66] on link at bounding box center [17, 69] width 35 height 22
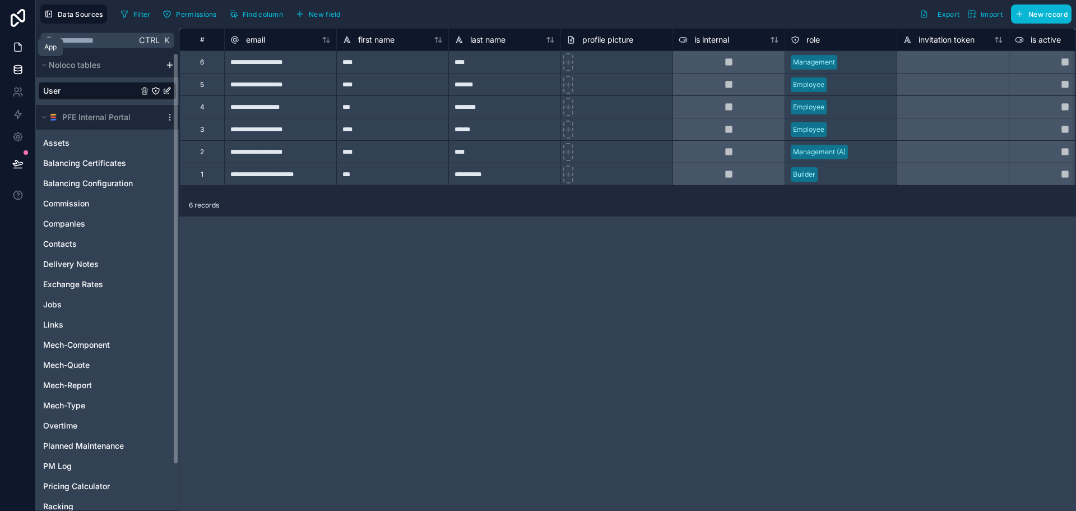
click at [27, 50] on link at bounding box center [17, 47] width 35 height 22
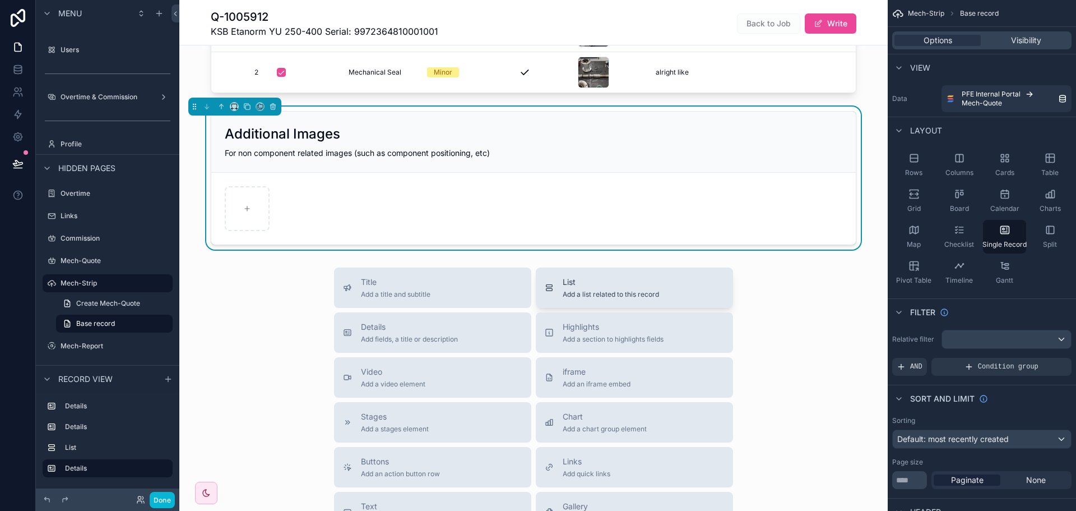
scroll to position [224, 0]
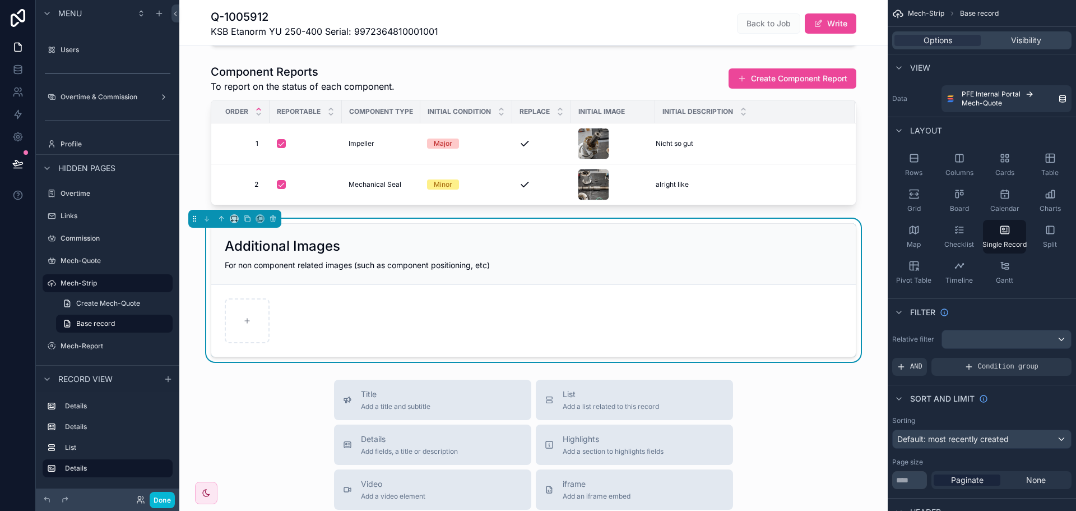
click at [322, 322] on div "scrollable content" at bounding box center [534, 320] width 618 height 45
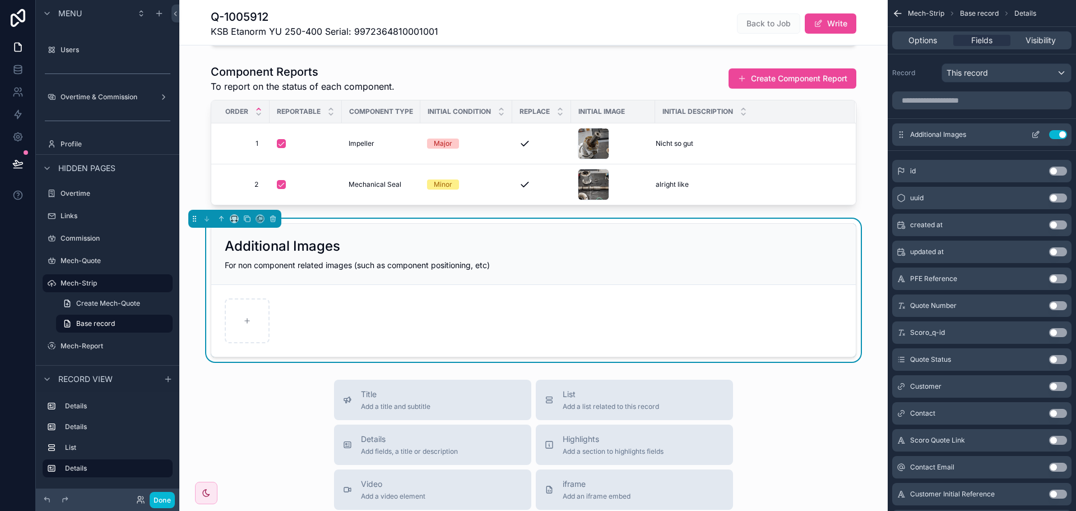
click at [1038, 138] on icon "scrollable content" at bounding box center [1035, 134] width 9 height 9
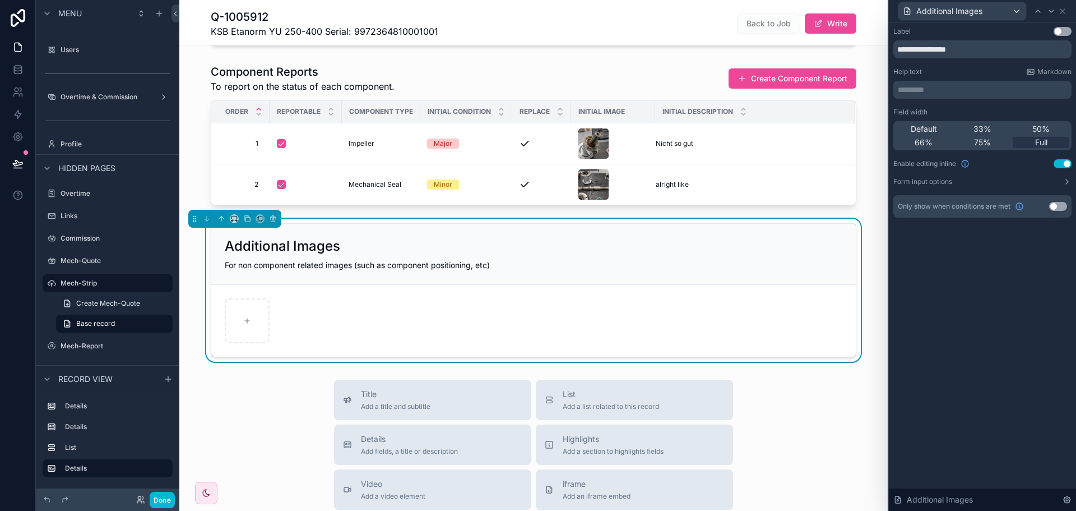
click at [553, 288] on form "scrollable content" at bounding box center [533, 321] width 645 height 72
click at [1064, 12] on icon at bounding box center [1062, 11] width 9 height 9
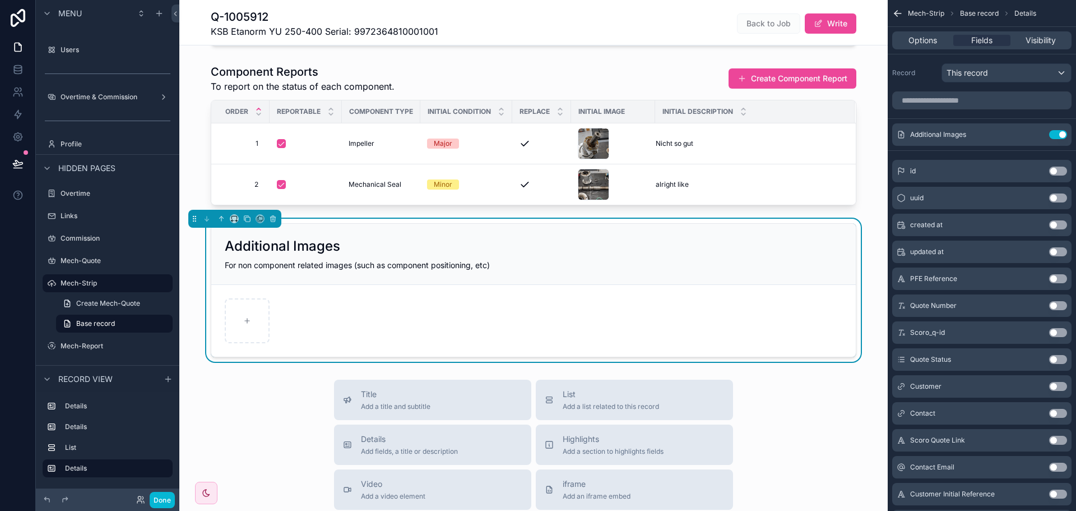
click at [796, 252] on div "Additional Images" at bounding box center [534, 246] width 618 height 18
click at [1034, 134] on icon "scrollable content" at bounding box center [1035, 134] width 9 height 9
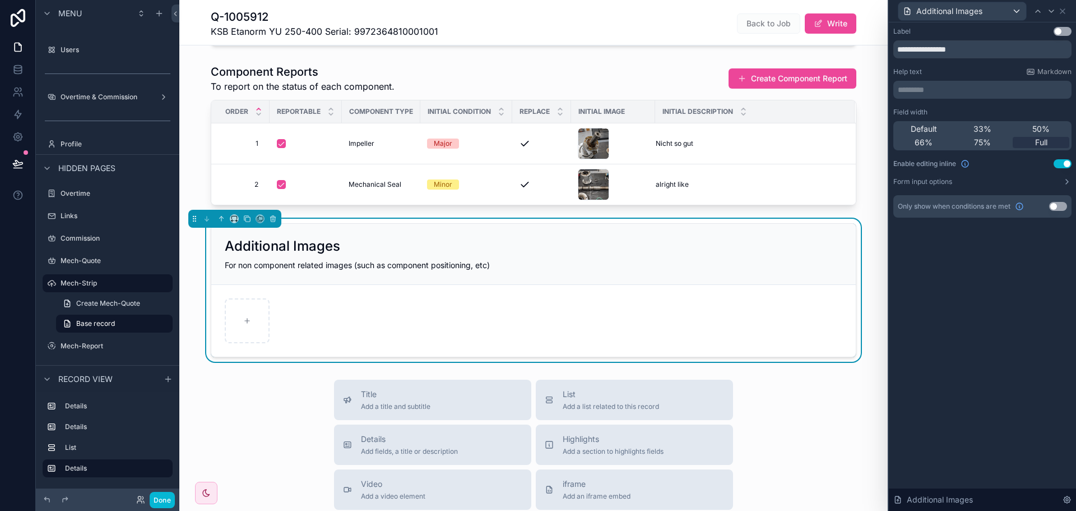
click at [1015, 186] on div "**********" at bounding box center [982, 122] width 178 height 191
click at [1015, 184] on button "Form input options" at bounding box center [982, 181] width 178 height 9
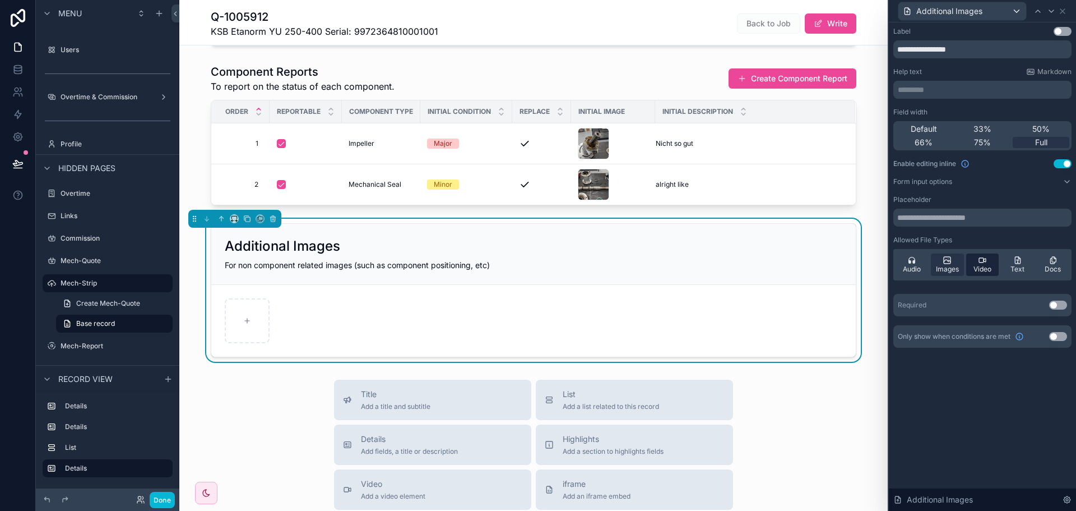
click at [976, 260] on div "Video" at bounding box center [982, 264] width 33 height 22
click at [1066, 9] on icon at bounding box center [1062, 11] width 9 height 9
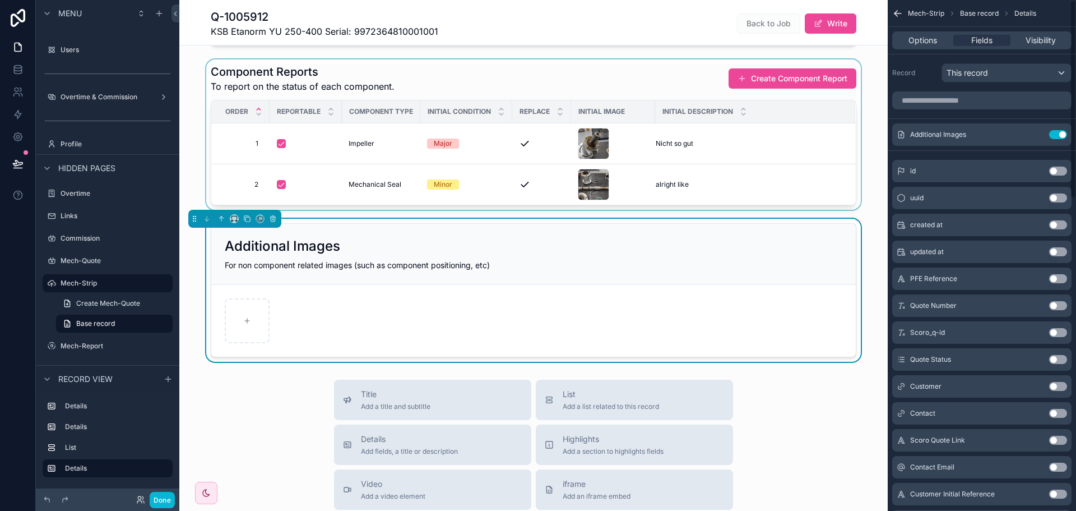
click at [675, 89] on div "scrollable content" at bounding box center [533, 134] width 708 height 150
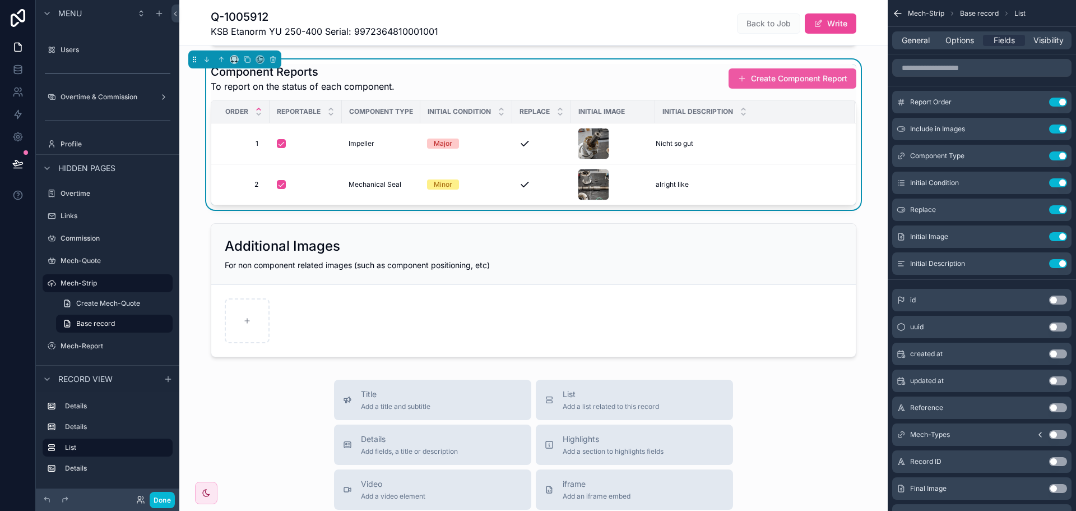
click at [768, 77] on button "Create Component Report" at bounding box center [793, 78] width 128 height 20
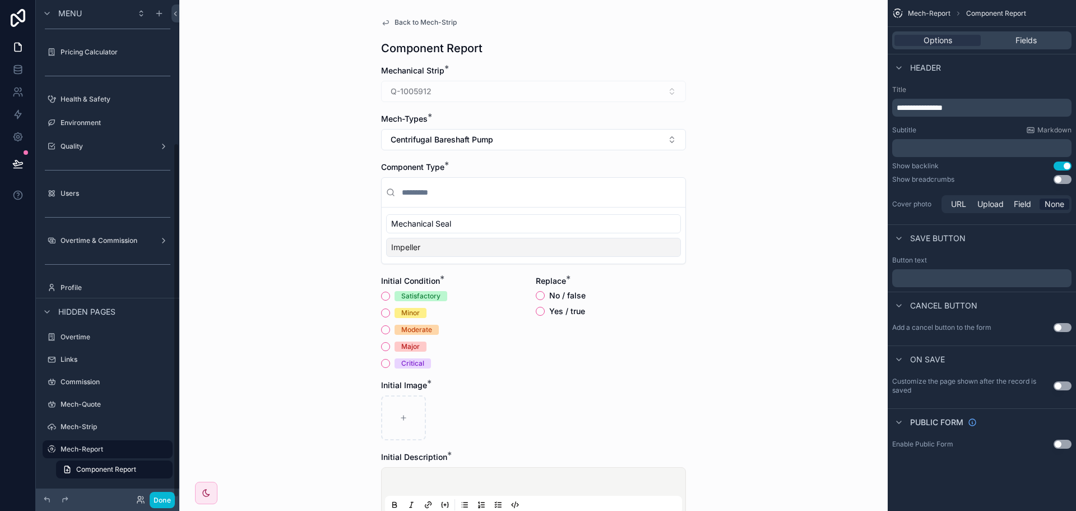
click at [453, 408] on div "scrollable content" at bounding box center [533, 417] width 305 height 45
click at [1025, 37] on span "Fields" at bounding box center [1026, 40] width 21 height 11
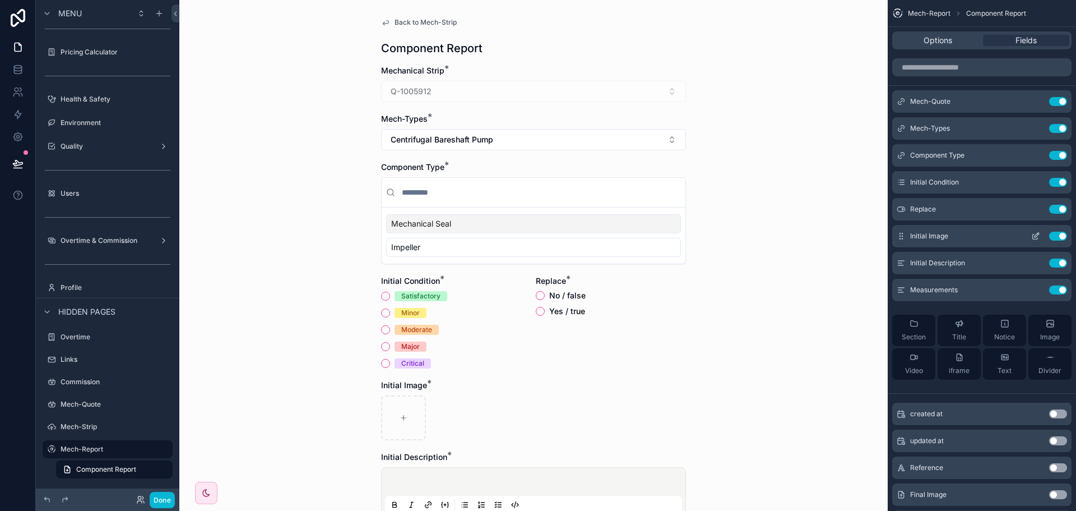
click at [1031, 234] on icon "scrollable content" at bounding box center [1035, 235] width 9 height 9
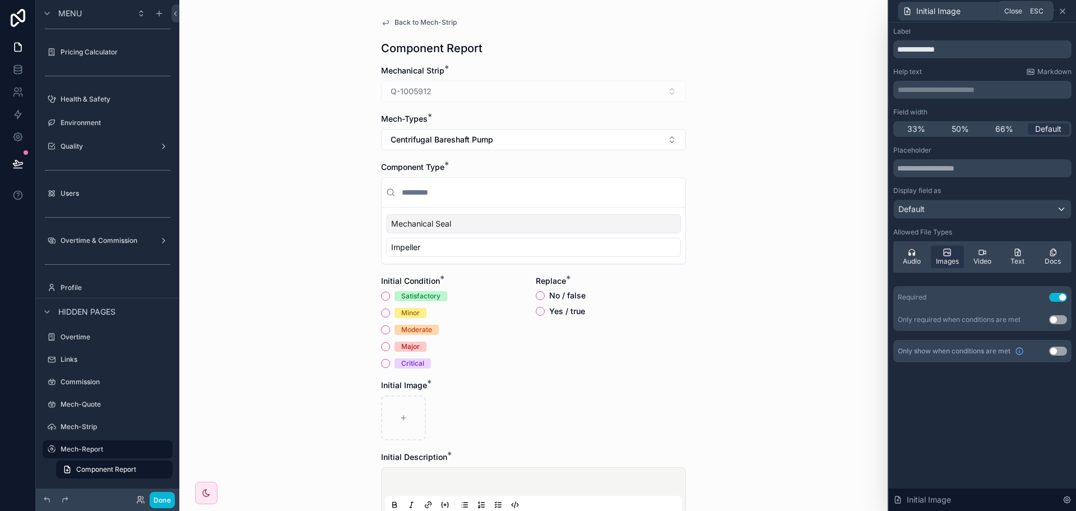
click at [1065, 11] on icon at bounding box center [1062, 11] width 9 height 9
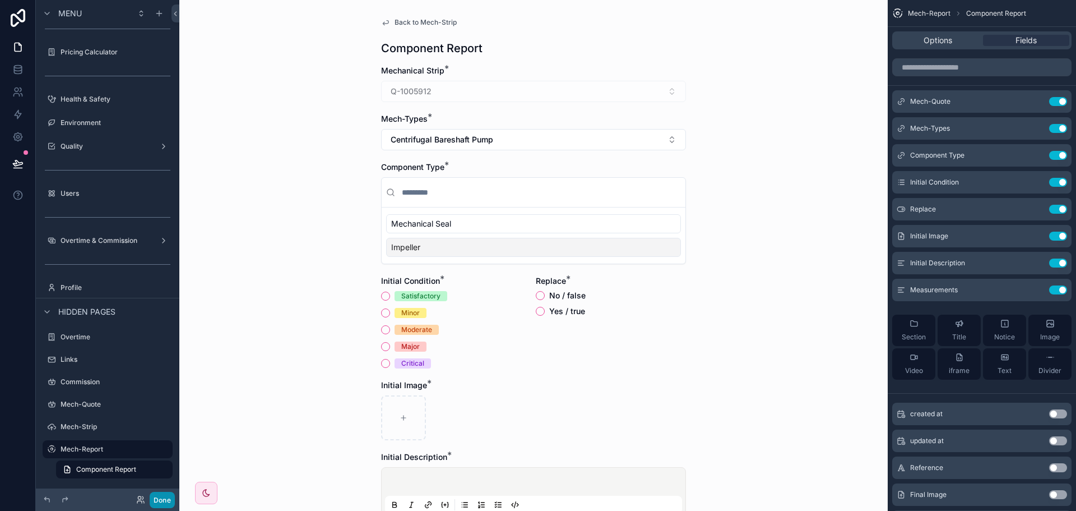
click at [167, 501] on button "Done" at bounding box center [162, 500] width 25 height 16
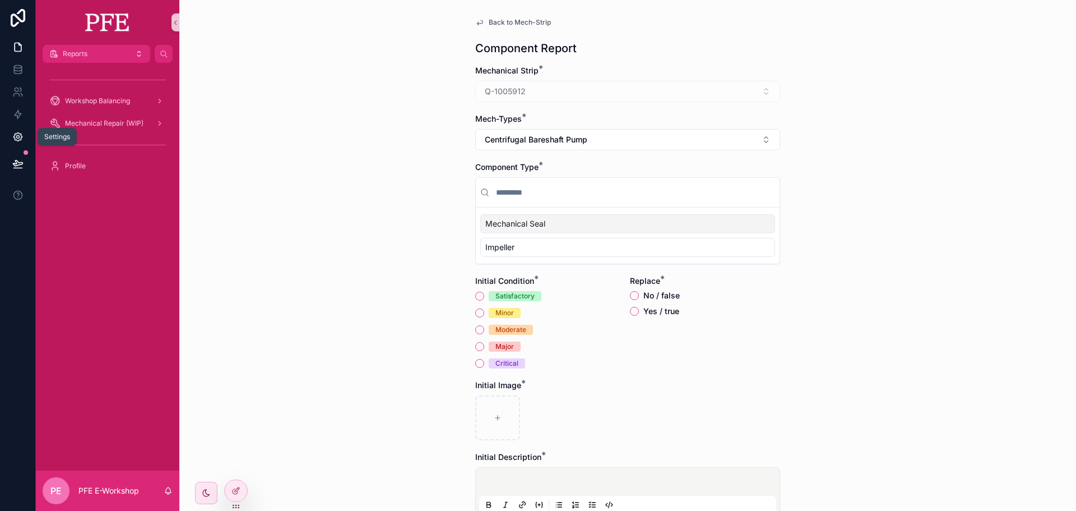
click at [22, 147] on link at bounding box center [17, 137] width 35 height 22
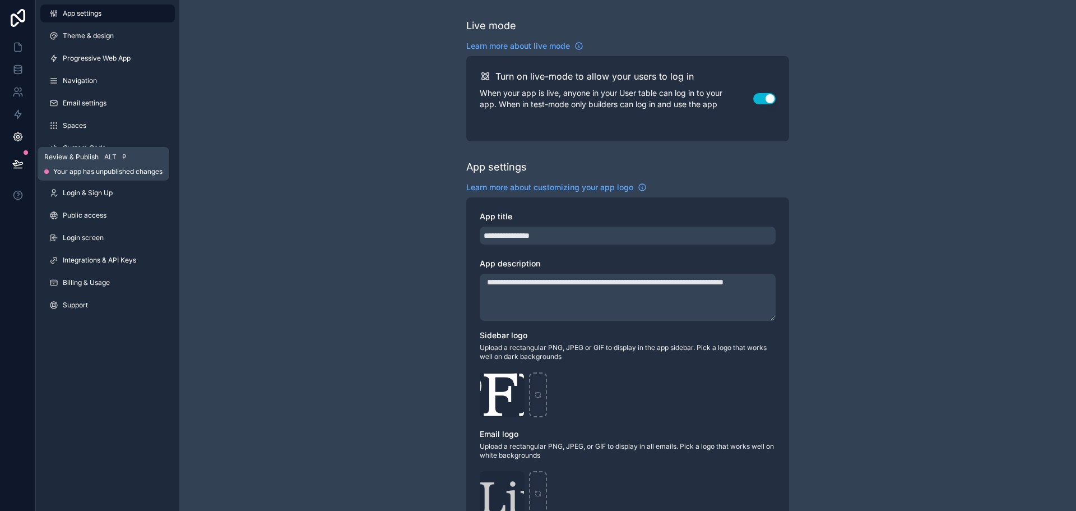
click at [19, 158] on button at bounding box center [18, 163] width 25 height 31
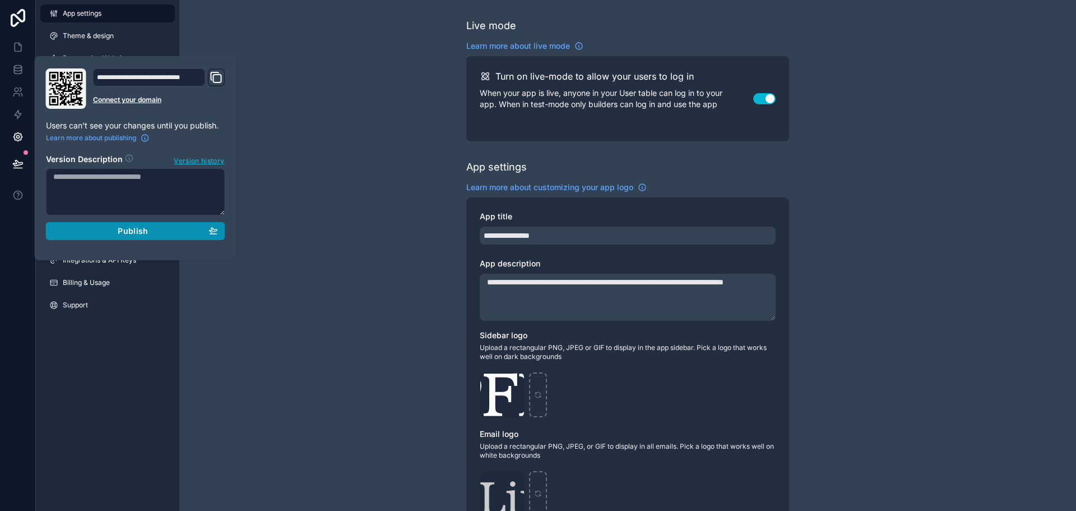
click at [120, 225] on button "Publish" at bounding box center [135, 231] width 179 height 18
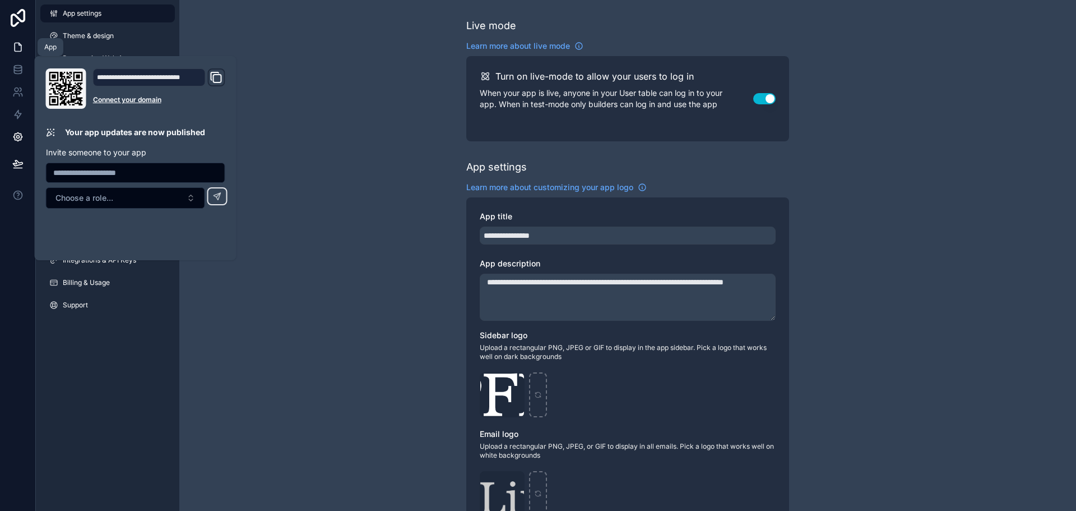
click at [22, 48] on icon at bounding box center [17, 46] width 11 height 11
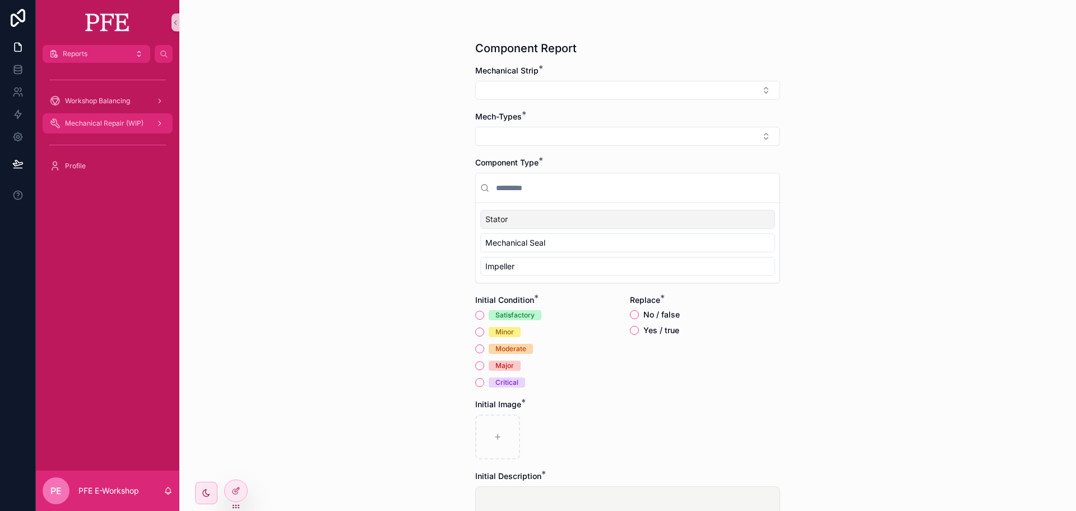
click at [100, 113] on link "Mechanical Repair (WIP)" at bounding box center [108, 123] width 130 height 20
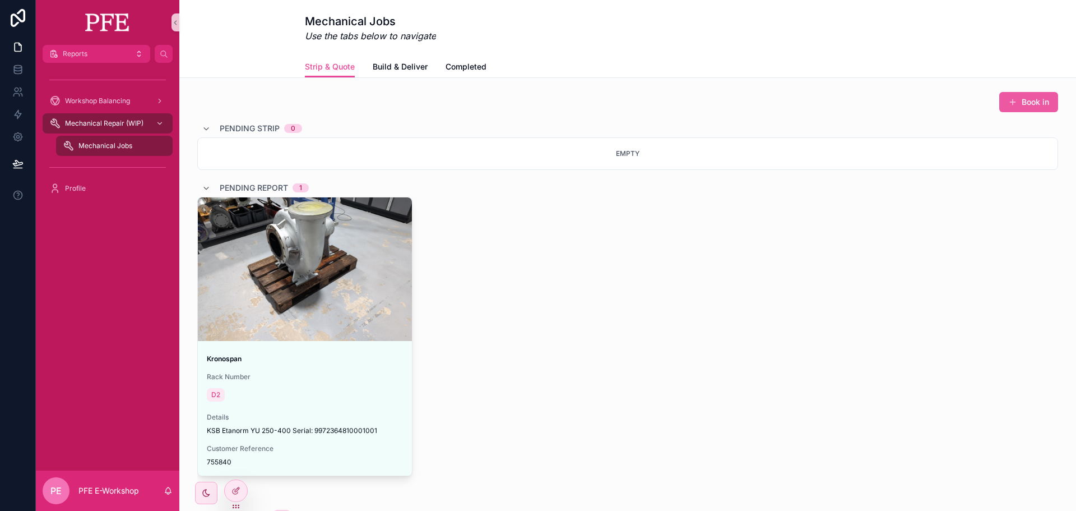
click at [1019, 95] on button "Book in" at bounding box center [1028, 102] width 59 height 20
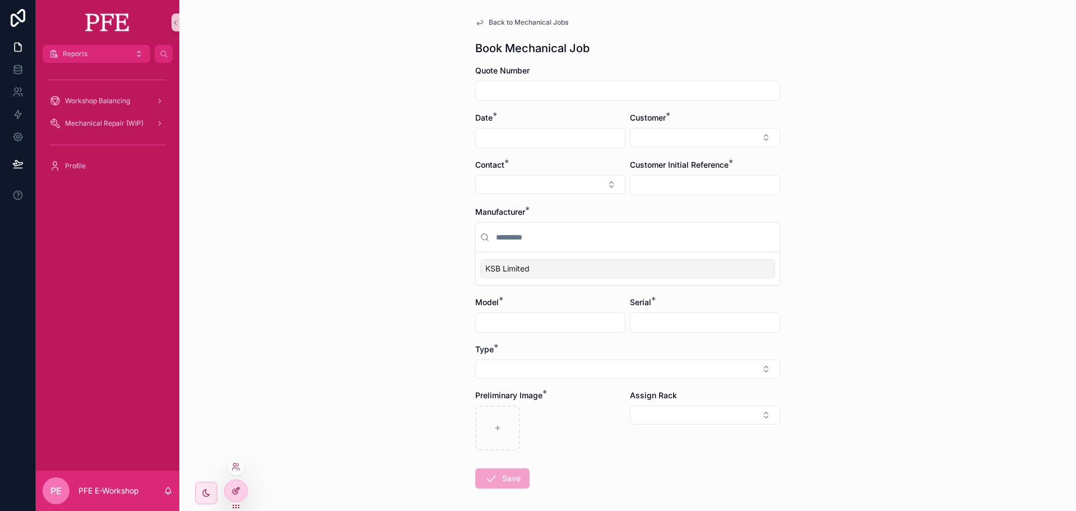
click at [235, 487] on icon at bounding box center [235, 490] width 9 height 9
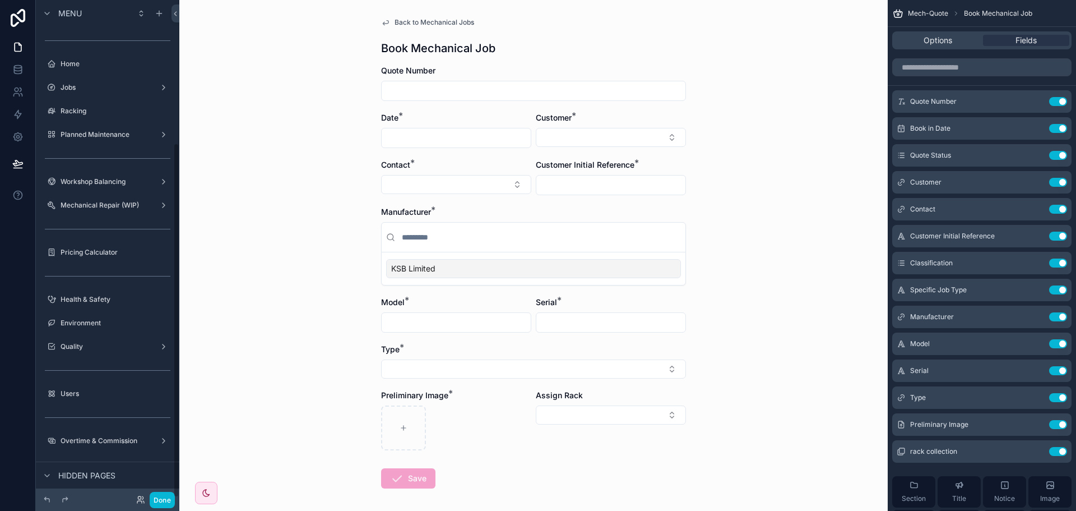
scroll to position [200, 0]
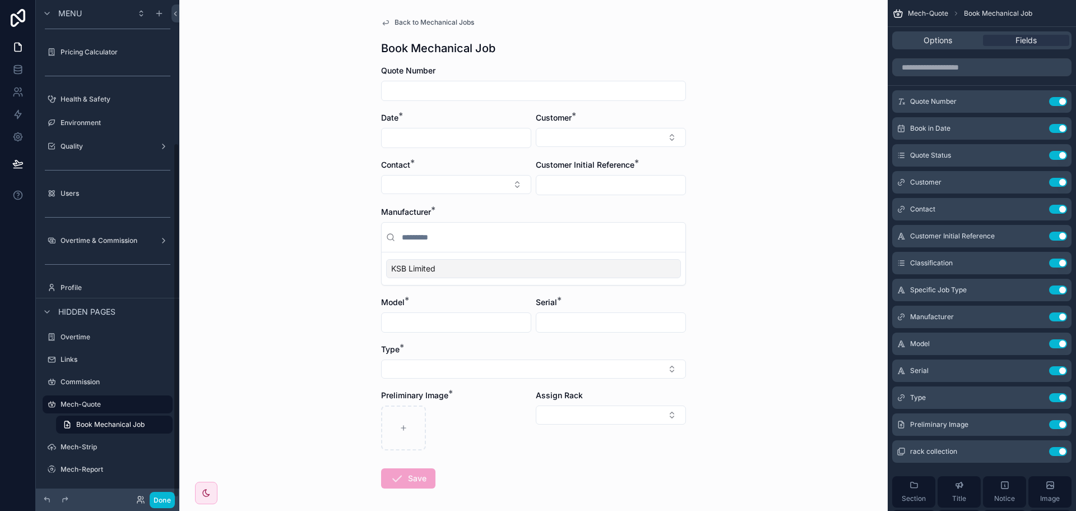
click at [453, 420] on div "scrollable content" at bounding box center [456, 427] width 150 height 45
click at [1032, 424] on icon "scrollable content" at bounding box center [1035, 424] width 9 height 9
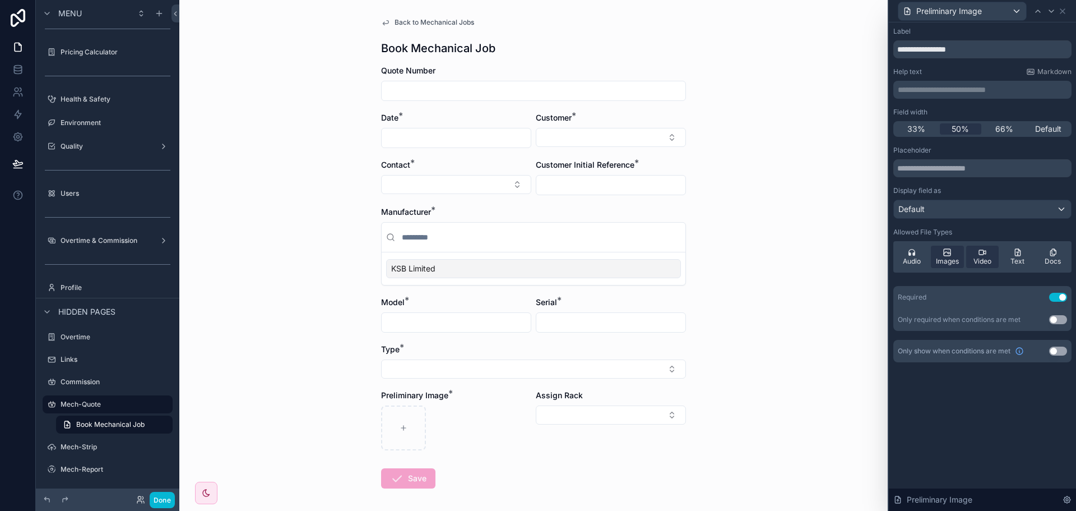
click at [989, 262] on span "Video" at bounding box center [983, 261] width 18 height 9
click at [1065, 8] on icon at bounding box center [1062, 11] width 9 height 9
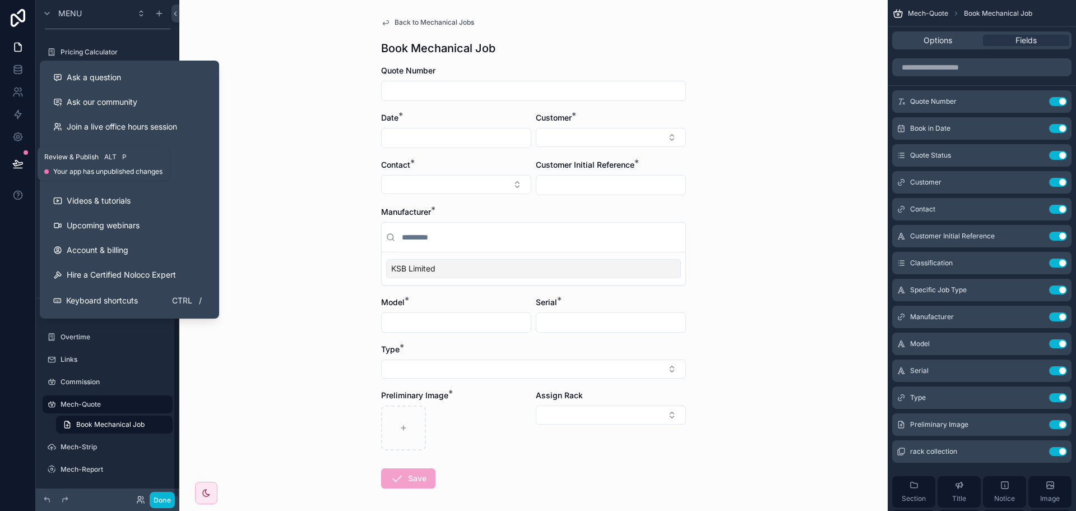
click at [12, 161] on icon at bounding box center [17, 163] width 11 height 11
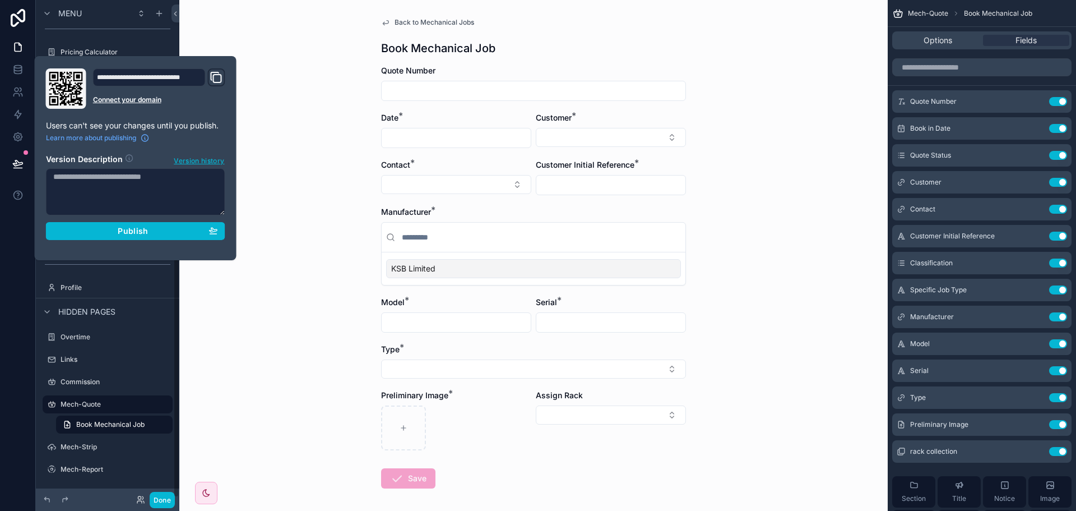
click at [226, 235] on div "**********" at bounding box center [135, 157] width 188 height 179
click at [219, 233] on button "Publish" at bounding box center [135, 231] width 179 height 18
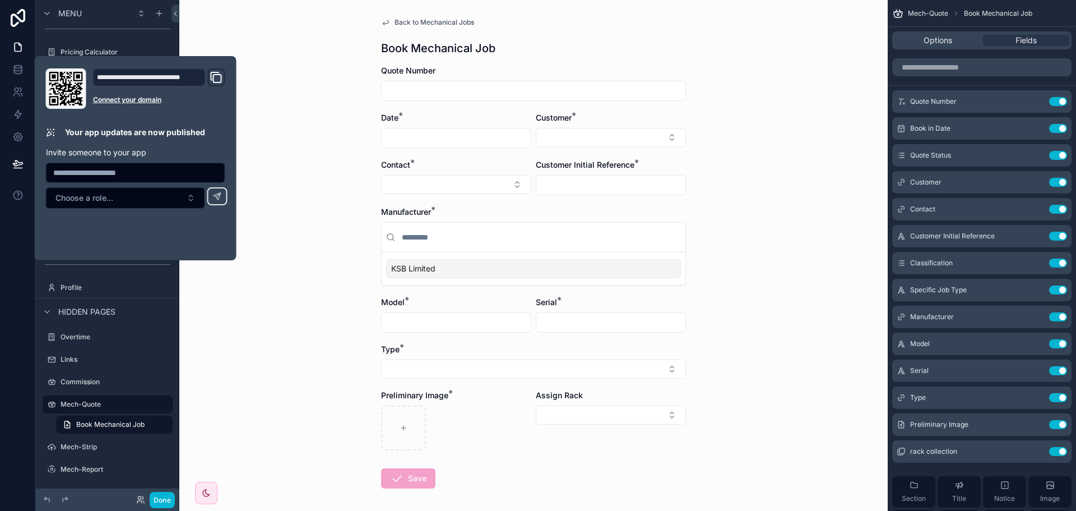
click at [275, 248] on div "Back to Mechanical Jobs Book Mechanical Job Quote Number Date * Customer * Cont…" at bounding box center [533, 255] width 708 height 511
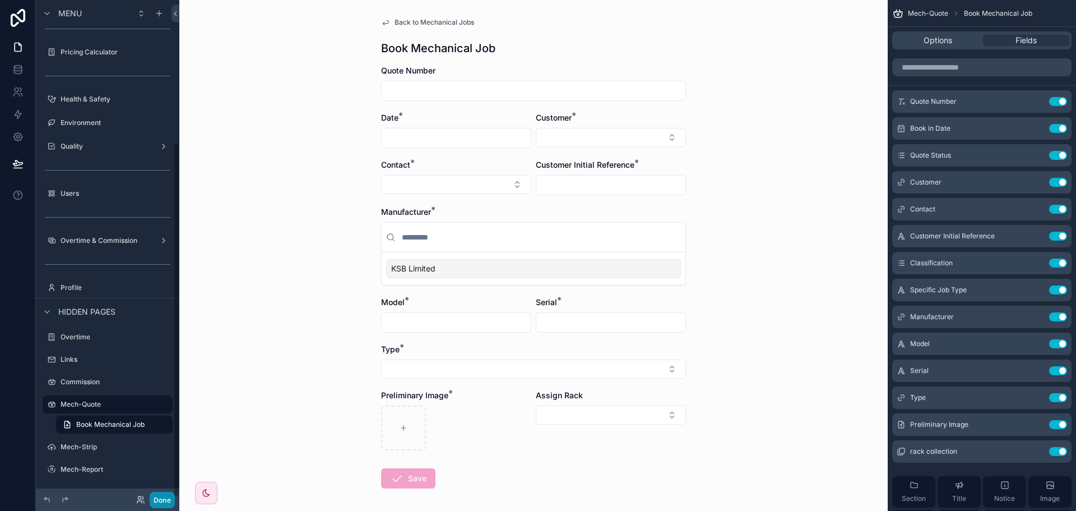
click at [162, 497] on button "Done" at bounding box center [162, 500] width 25 height 16
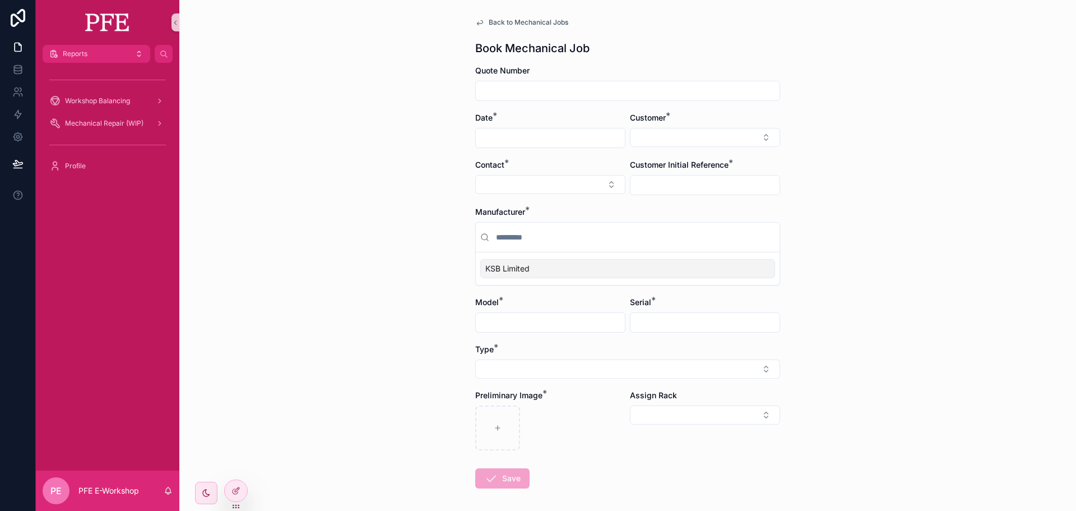
click at [276, 193] on div "Back to Mechanical Jobs Book Mechanical Job Quote Number Date * Customer * Cont…" at bounding box center [627, 255] width 897 height 511
click at [246, 492] on div at bounding box center [236, 490] width 22 height 21
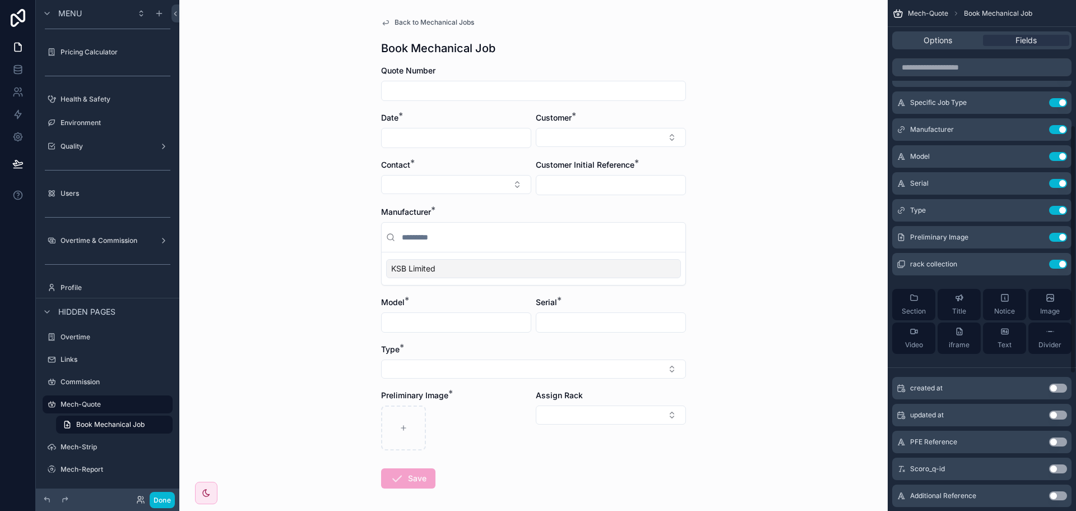
scroll to position [280, 0]
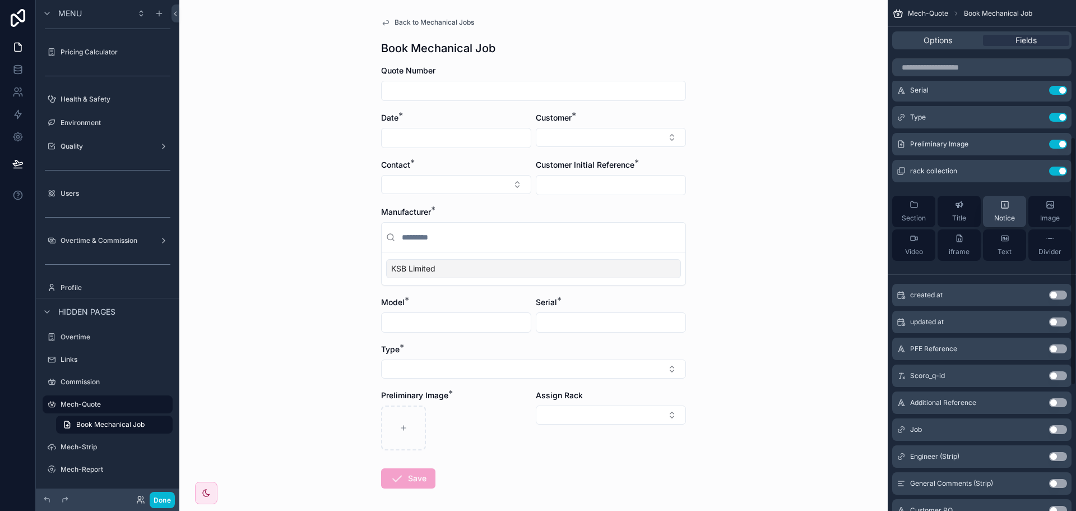
click at [1010, 224] on button "Notice" at bounding box center [1004, 211] width 43 height 31
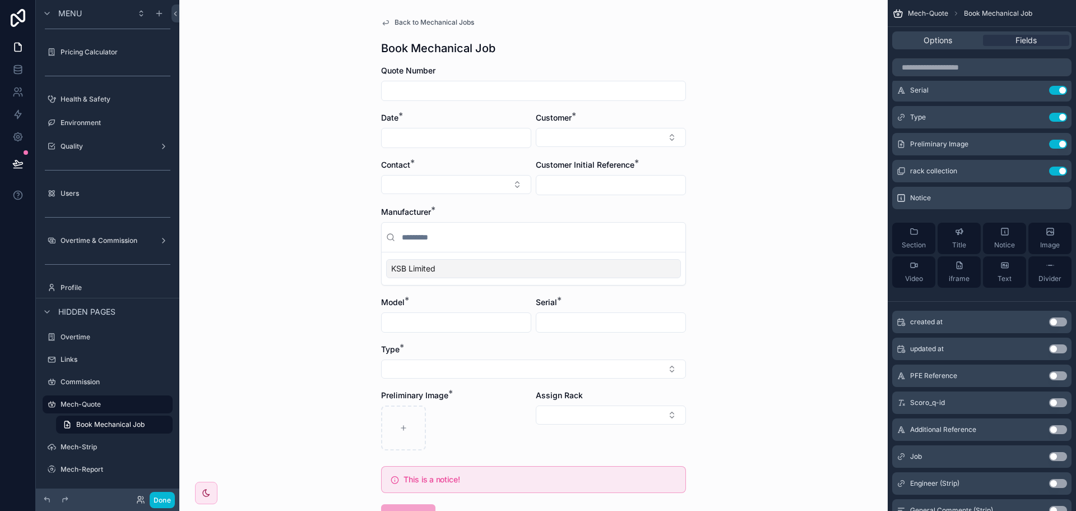
scroll to position [85, 0]
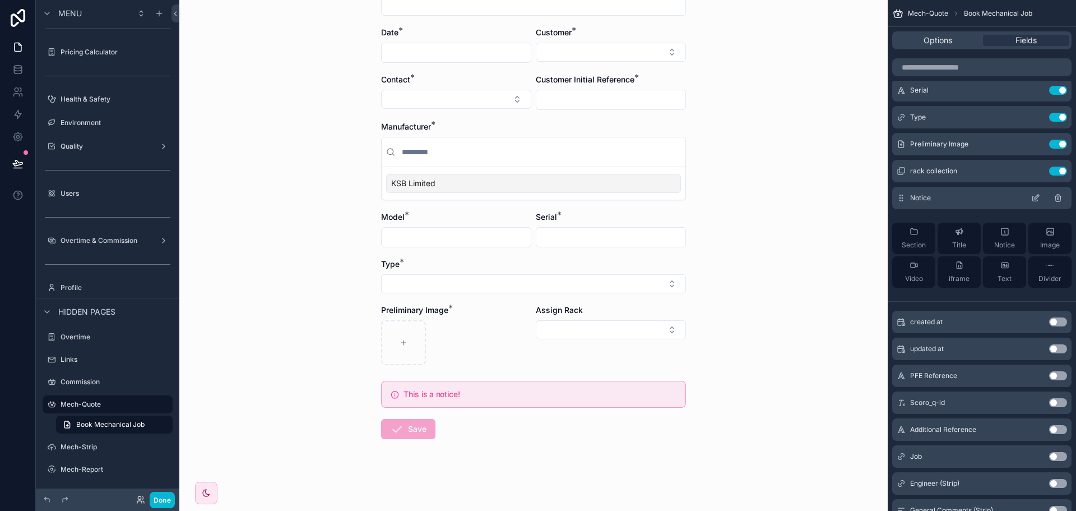
click at [1034, 194] on icon "scrollable content" at bounding box center [1035, 197] width 9 height 9
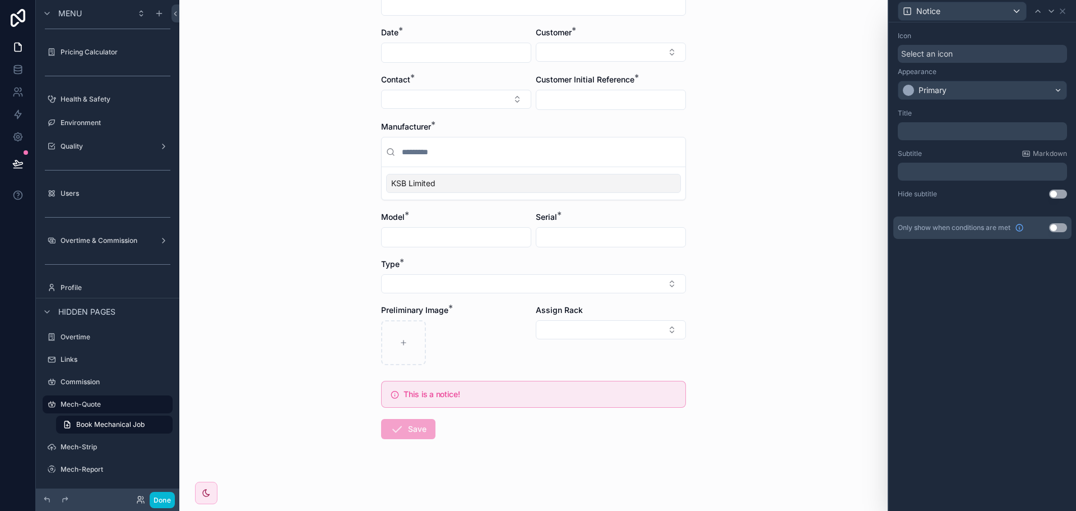
click at [1064, 228] on button "Use setting" at bounding box center [1058, 227] width 18 height 9
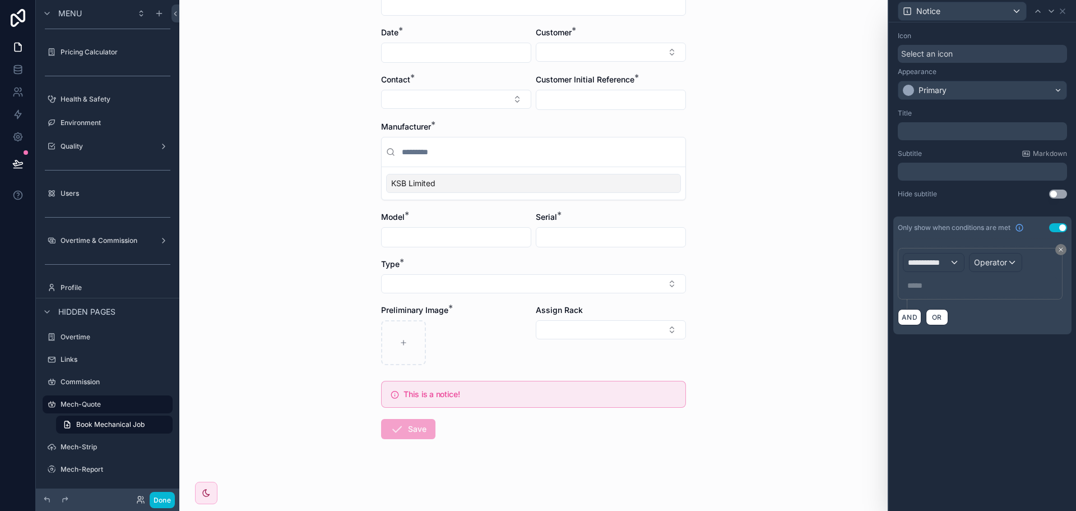
scroll to position [0, 0]
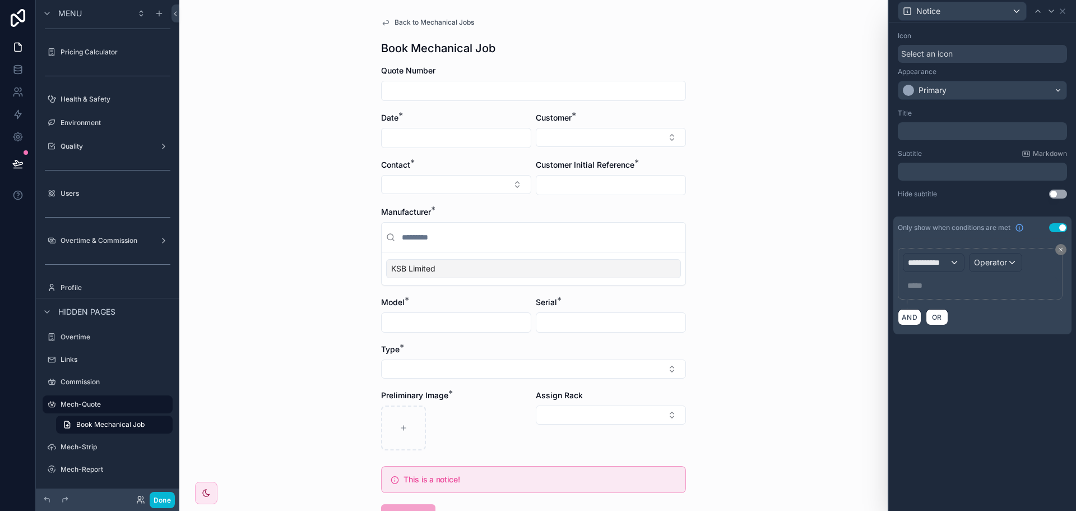
click at [1056, 225] on button "Use setting" at bounding box center [1058, 227] width 18 height 9
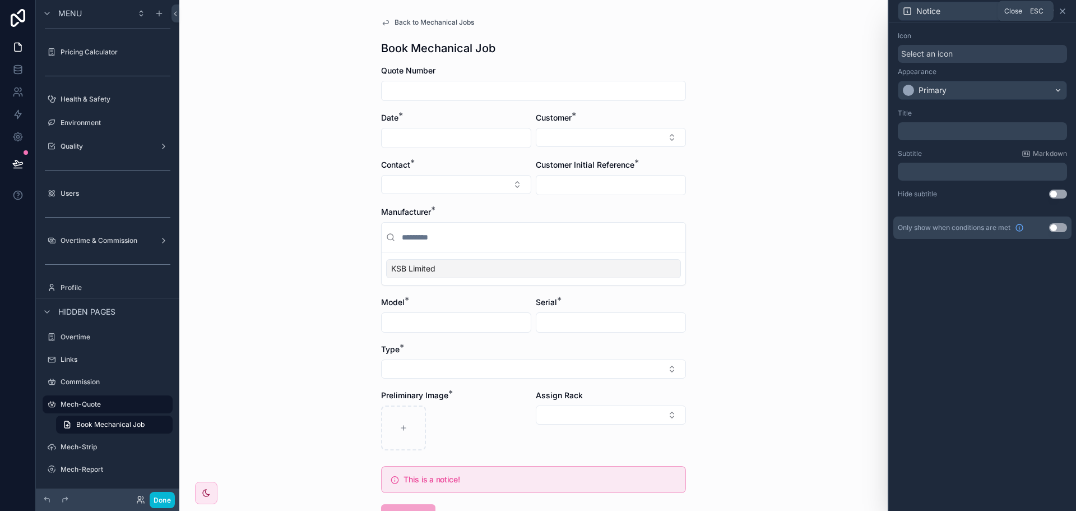
click at [1062, 13] on icon at bounding box center [1062, 11] width 9 height 9
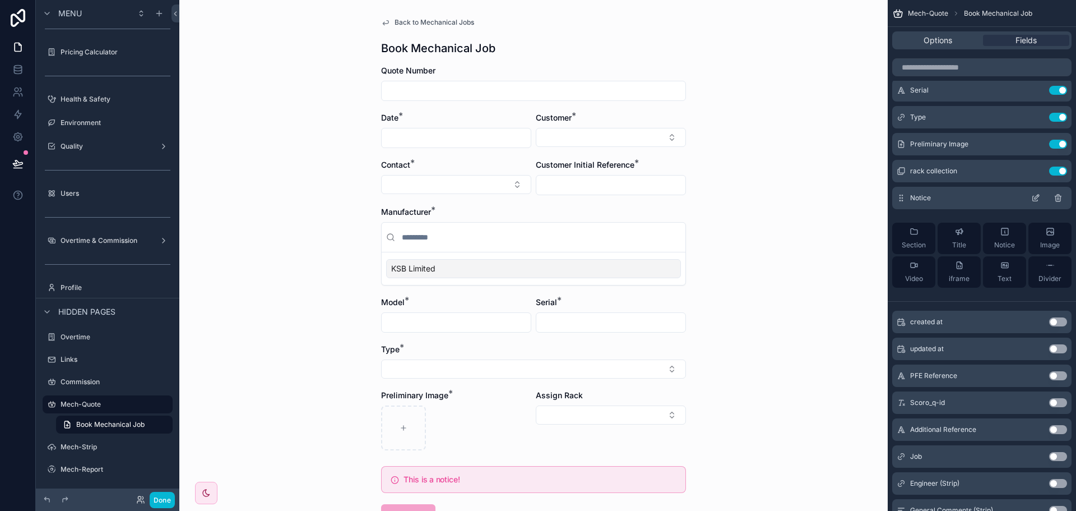
click at [1058, 198] on icon "scrollable content" at bounding box center [1058, 198] width 0 height 2
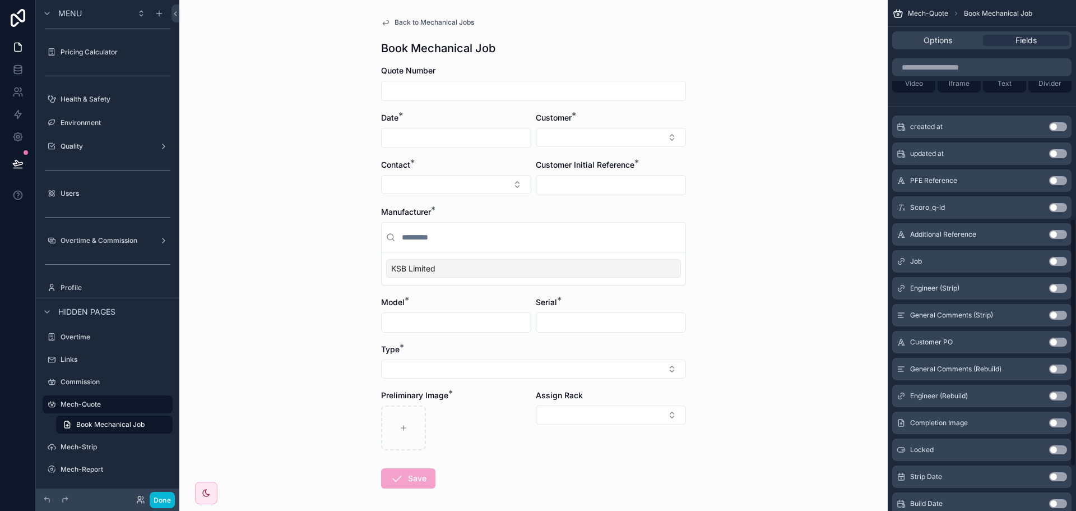
scroll to position [280, 0]
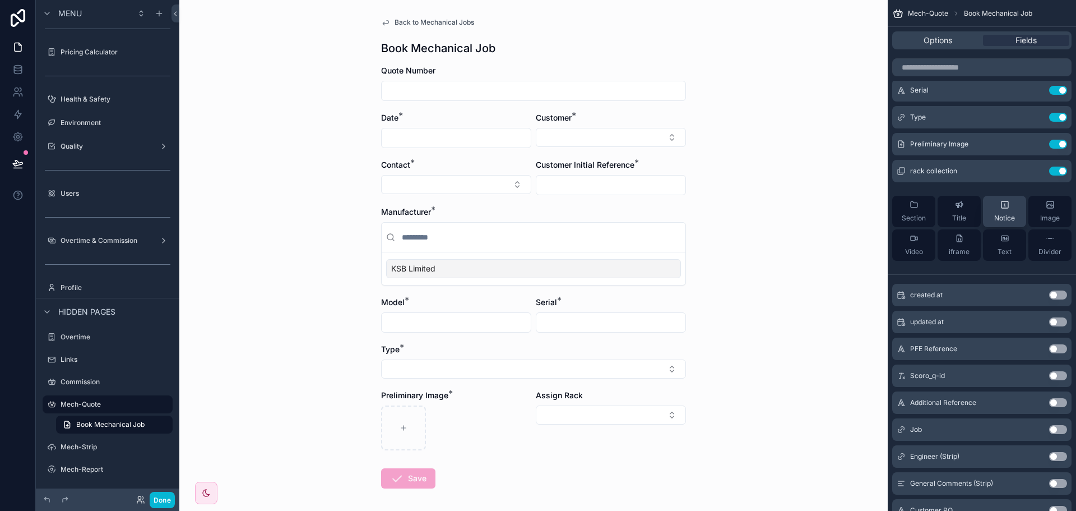
click at [1002, 215] on span "Notice" at bounding box center [1004, 218] width 21 height 9
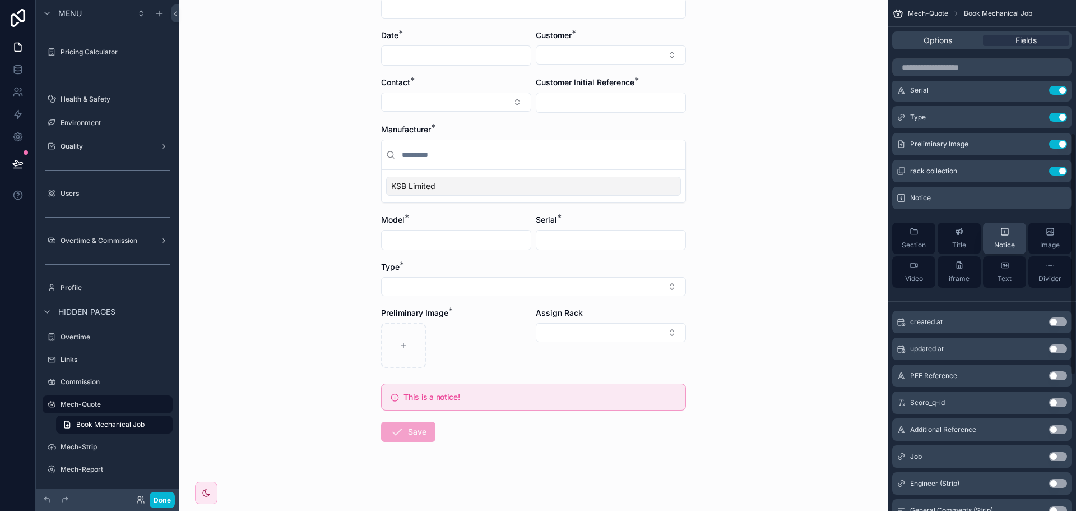
scroll to position [85, 0]
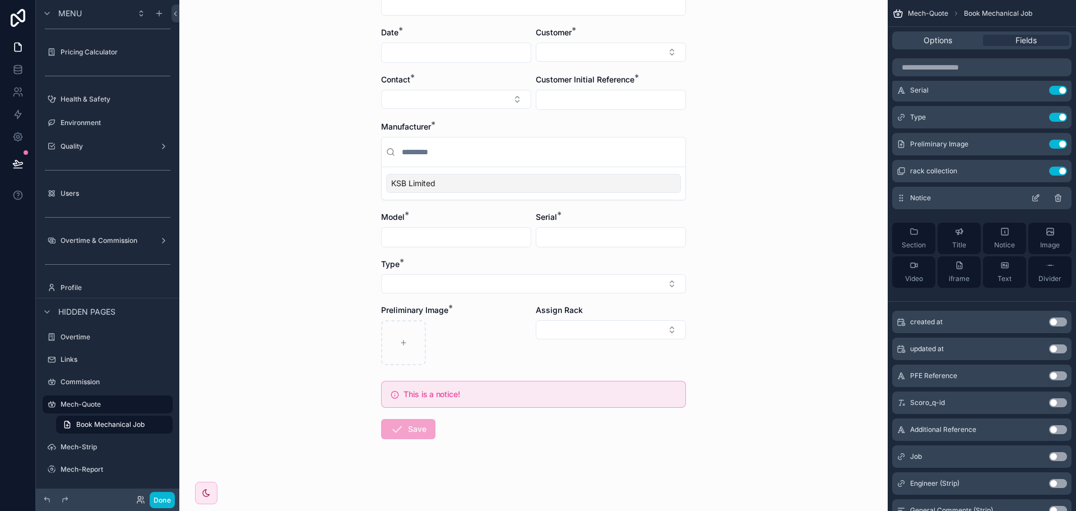
click at [1036, 198] on icon "scrollable content" at bounding box center [1037, 196] width 4 height 4
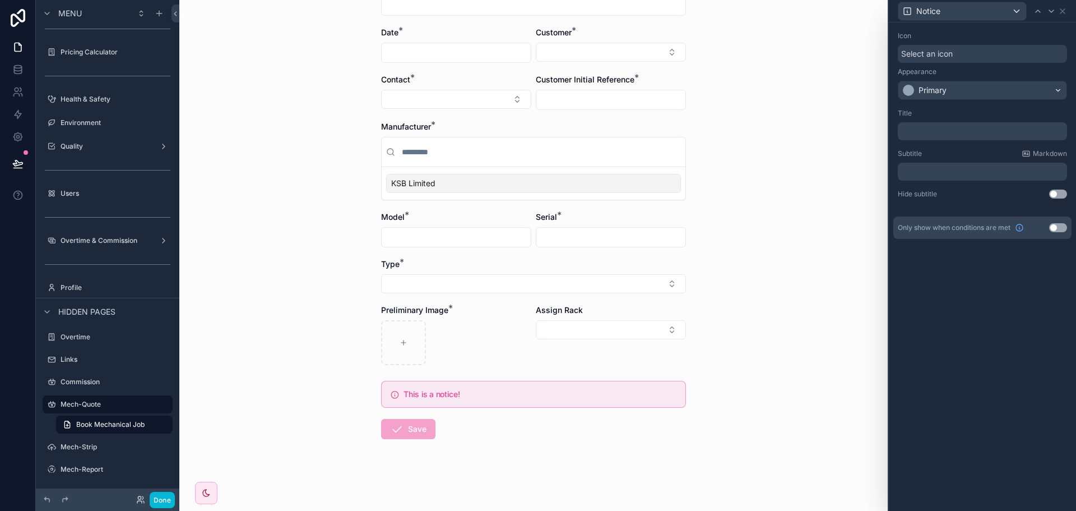
click at [1062, 224] on button "Use setting" at bounding box center [1058, 227] width 18 height 9
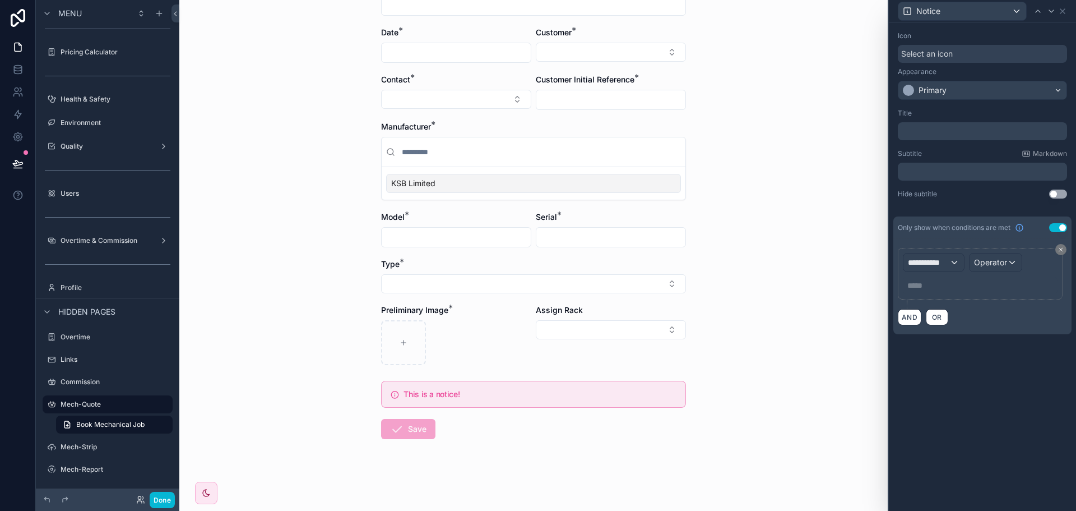
scroll to position [0, 0]
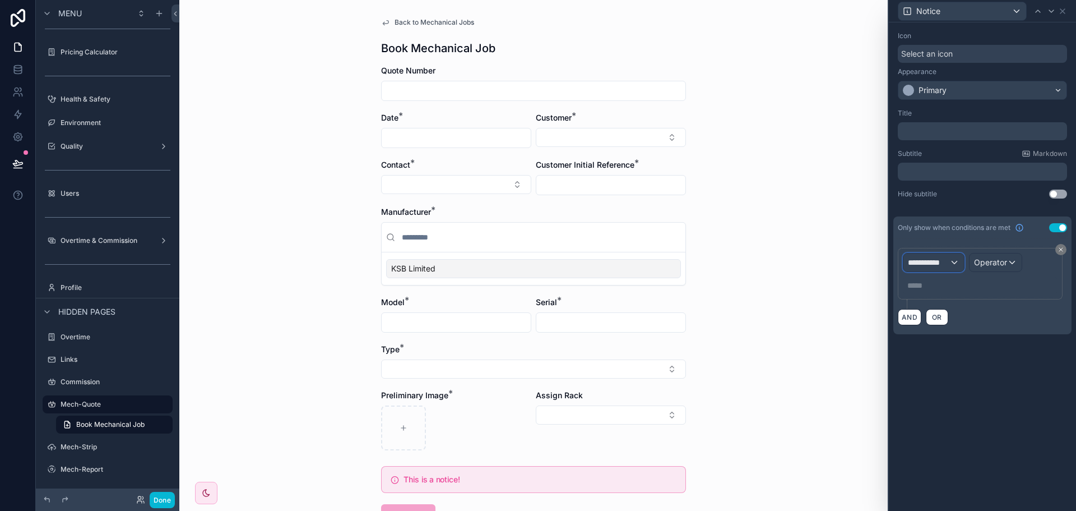
click at [954, 262] on div "**********" at bounding box center [934, 262] width 61 height 18
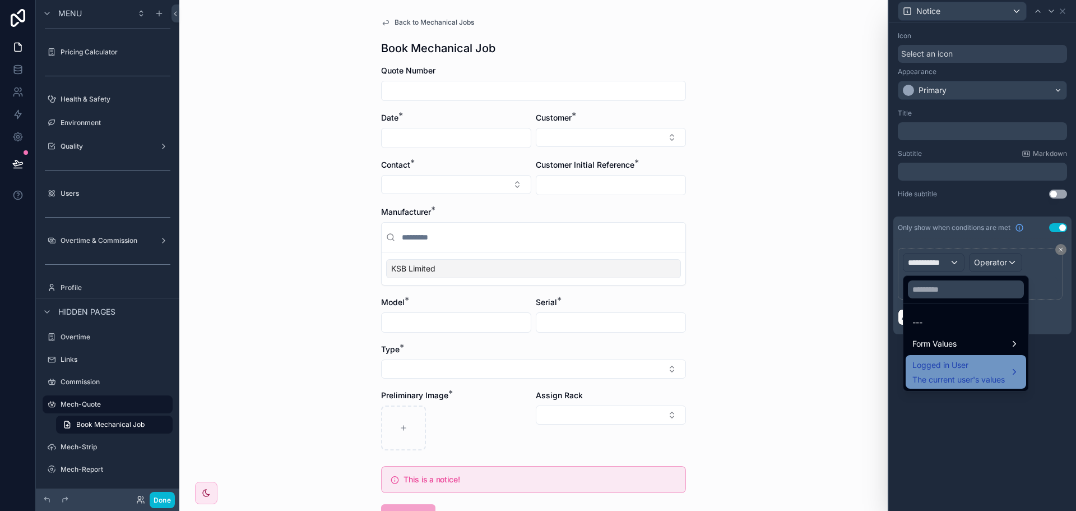
click at [956, 355] on div "Logged in User The current user's values" at bounding box center [966, 372] width 121 height 34
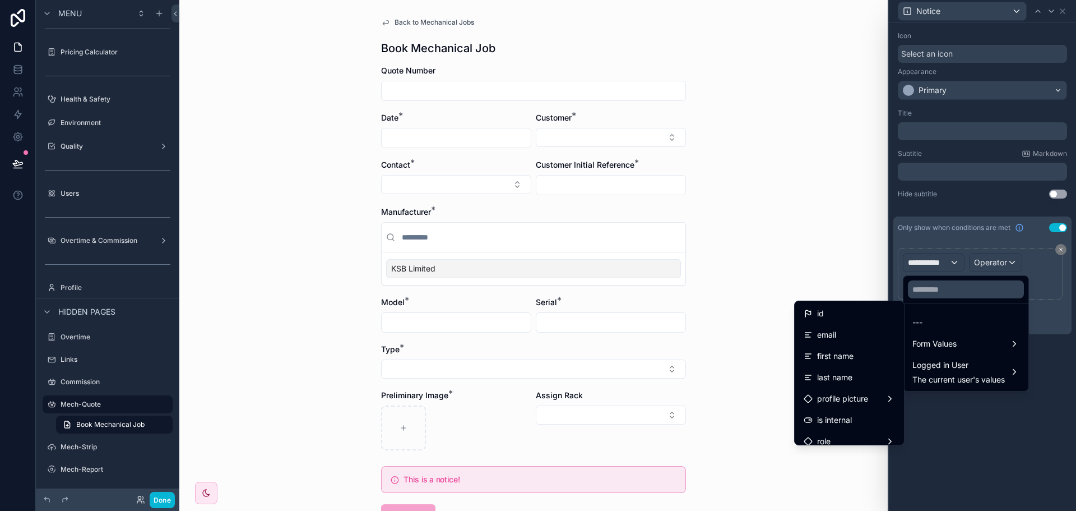
click at [960, 410] on div at bounding box center [982, 255] width 187 height 511
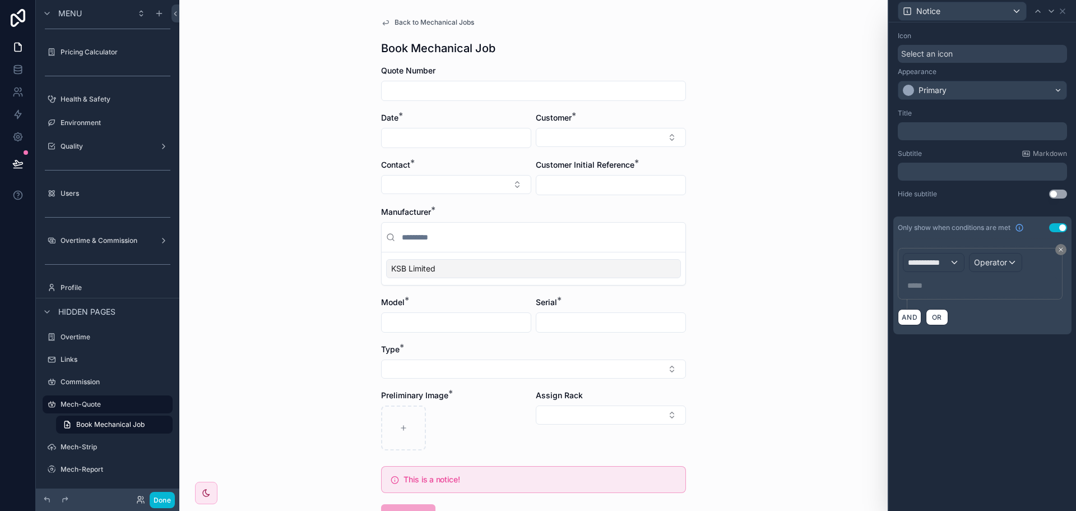
drag, startPoint x: 1051, startPoint y: 224, endPoint x: 993, endPoint y: 180, distance: 72.9
click at [993, 180] on div "**********" at bounding box center [982, 191] width 187 height 339
click at [1063, 227] on button "Use setting" at bounding box center [1058, 227] width 18 height 9
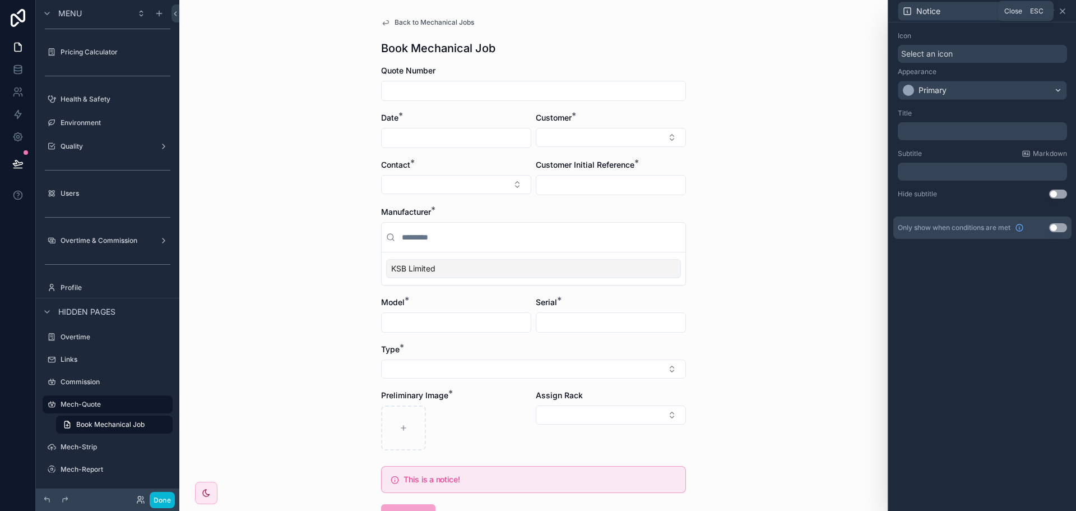
click at [1061, 9] on icon at bounding box center [1062, 11] width 4 height 4
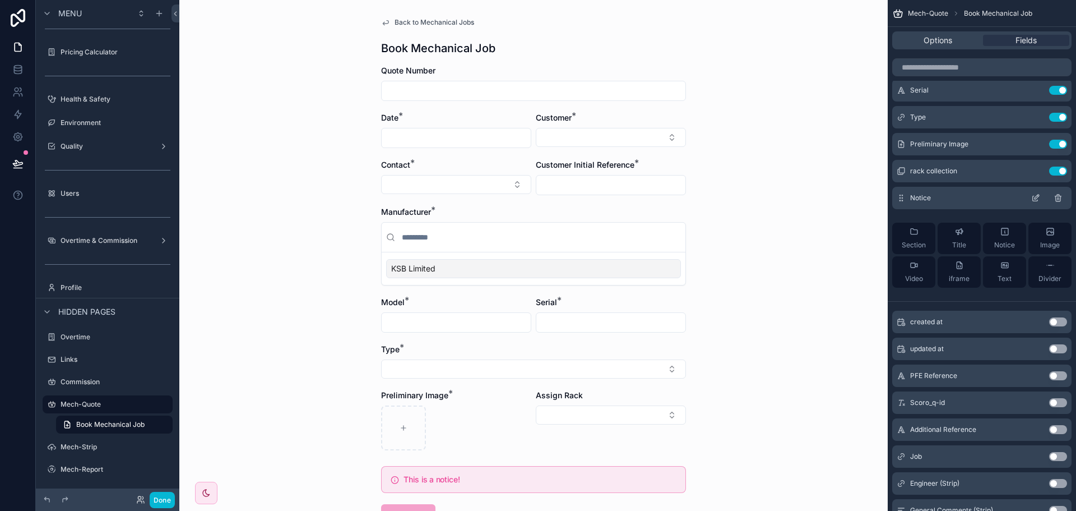
click at [1060, 197] on icon "scrollable content" at bounding box center [1058, 197] width 9 height 9
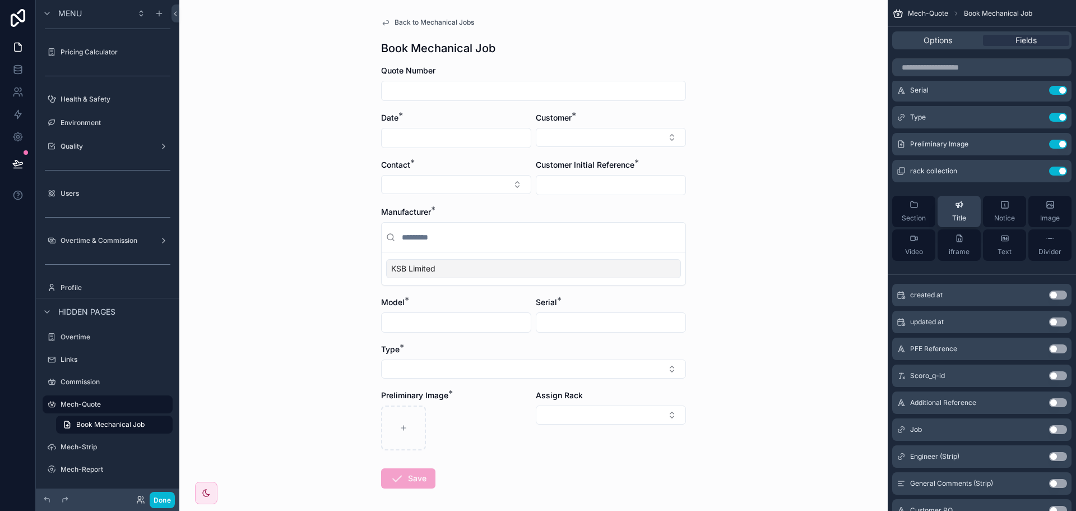
click at [972, 218] on button "Title" at bounding box center [959, 211] width 43 height 31
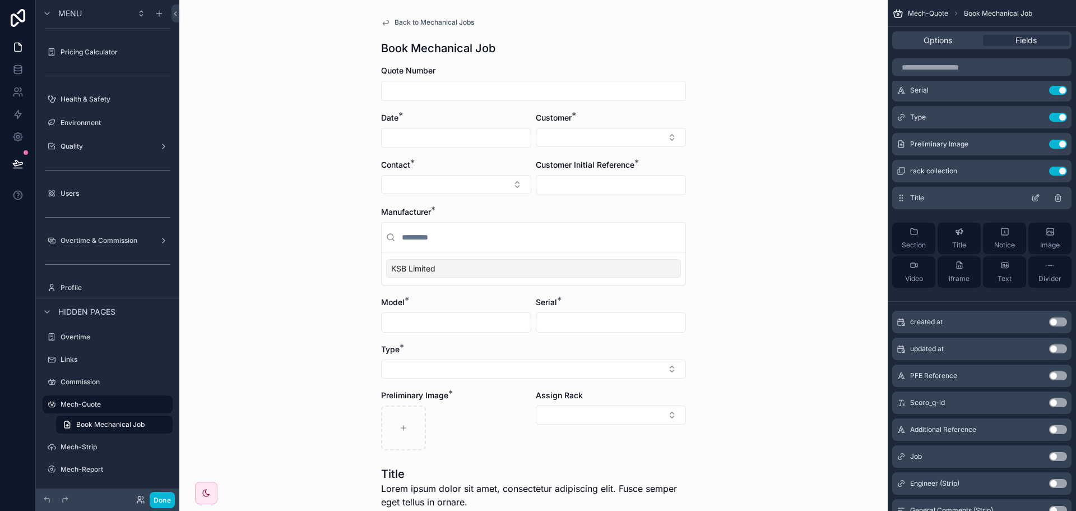
click at [1032, 196] on icon "scrollable content" at bounding box center [1035, 197] width 9 height 9
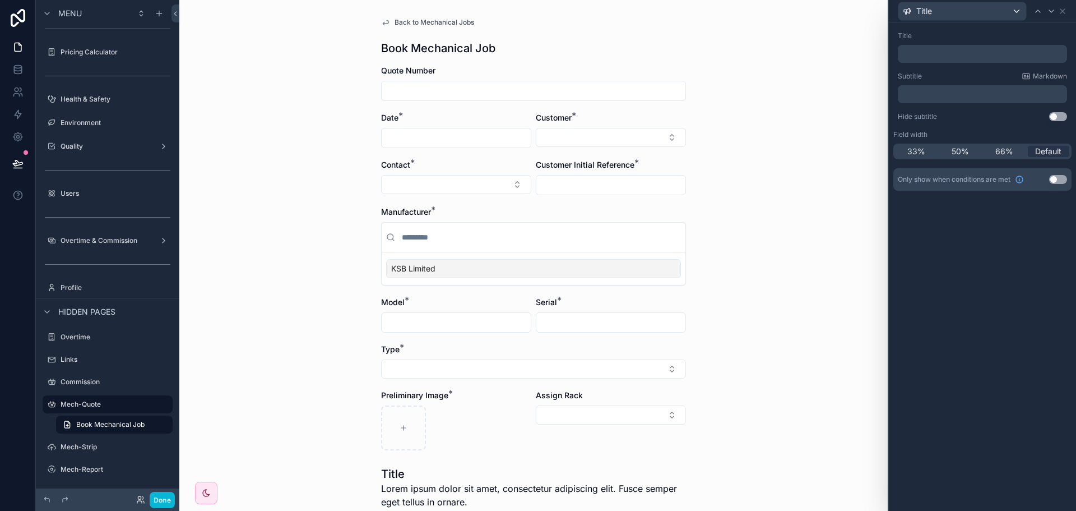
click at [1056, 183] on button "Use setting" at bounding box center [1058, 179] width 18 height 9
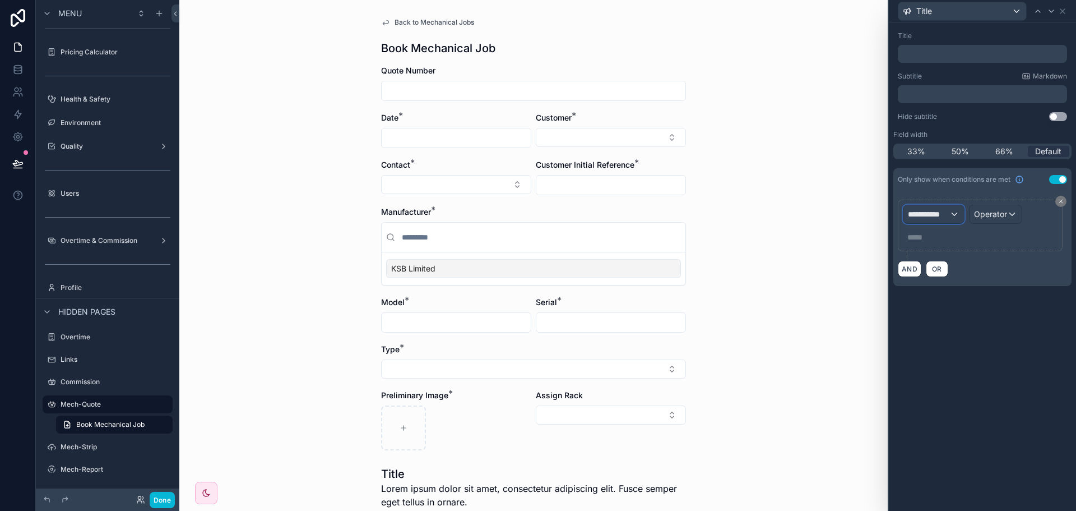
click at [948, 213] on span "**********" at bounding box center [928, 214] width 41 height 11
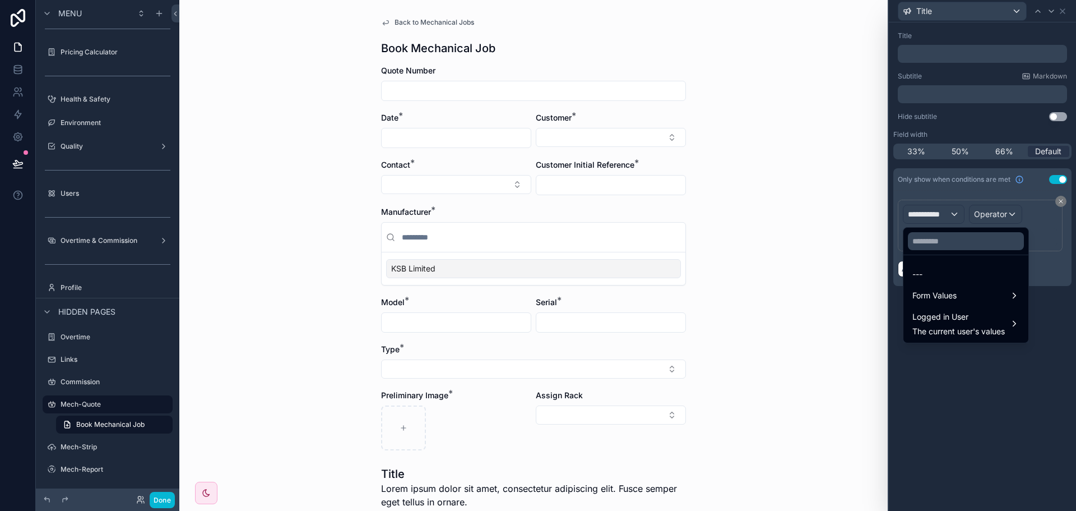
click at [1057, 179] on div at bounding box center [982, 255] width 187 height 511
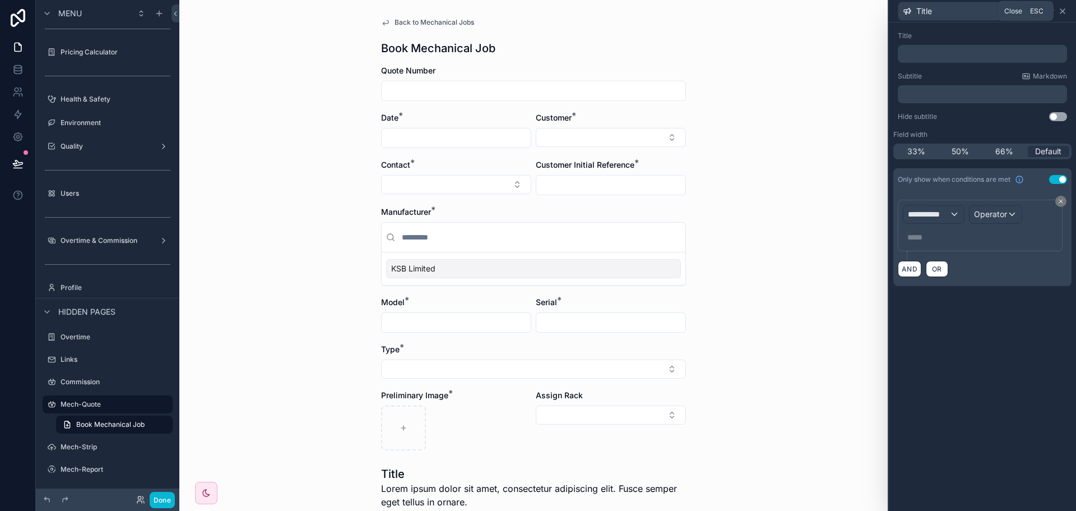
click at [1060, 13] on icon at bounding box center [1062, 11] width 9 height 9
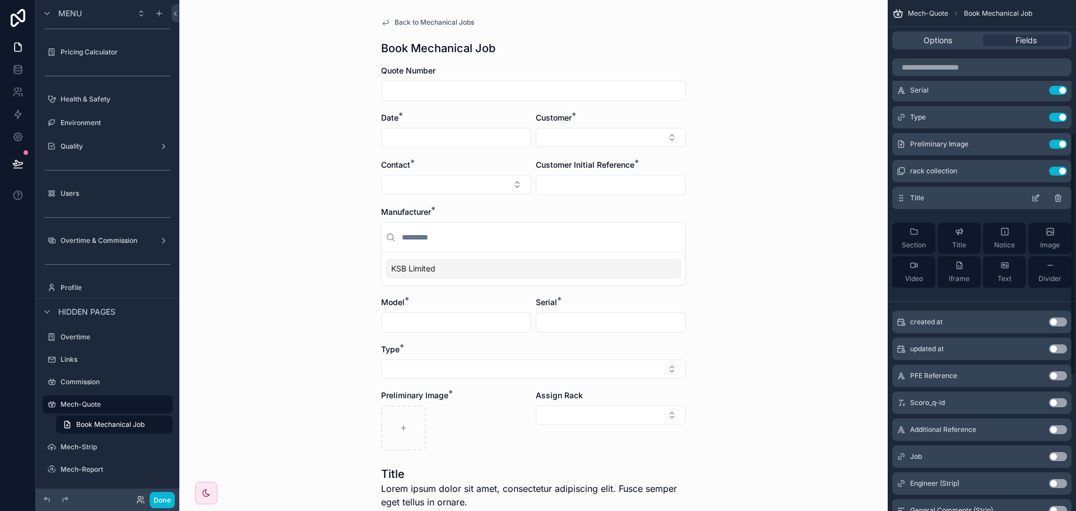
click at [1060, 197] on icon "scrollable content" at bounding box center [1057, 198] width 5 height 5
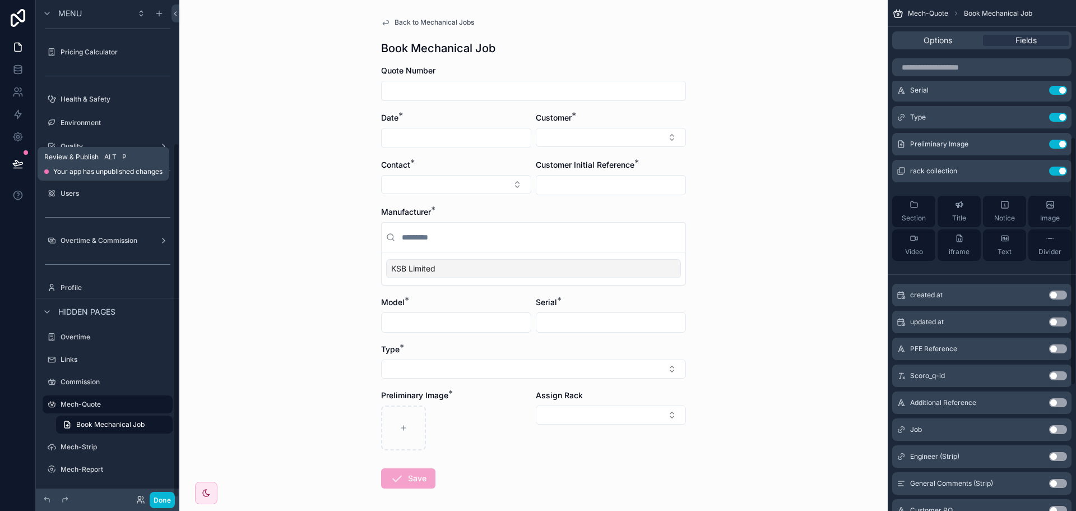
click at [13, 165] on icon at bounding box center [18, 163] width 10 height 6
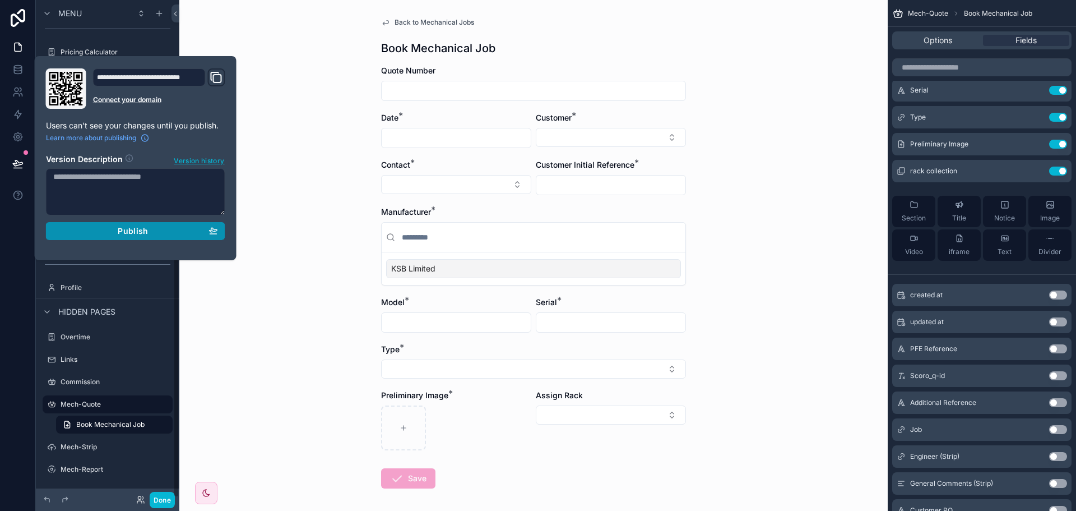
click at [179, 237] on button "Publish" at bounding box center [135, 231] width 179 height 18
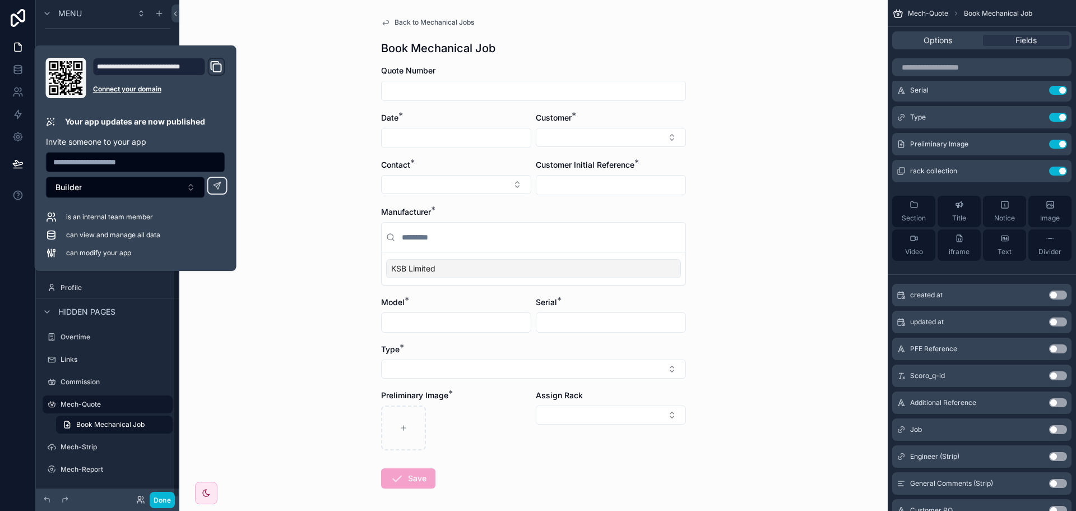
click at [278, 372] on div "Back to Mechanical Jobs Book Mechanical Job Quote Number Date * Customer * Cont…" at bounding box center [533, 255] width 708 height 511
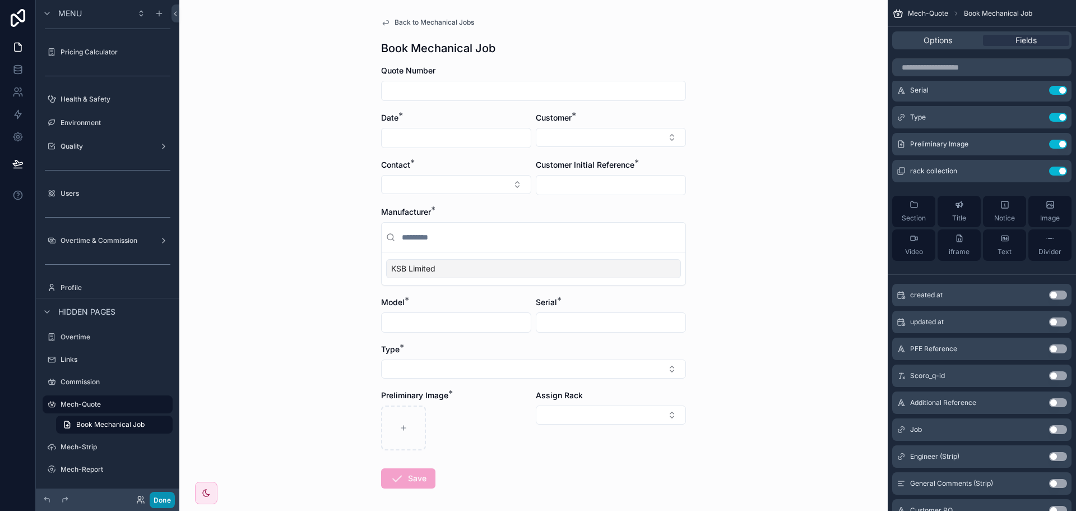
click at [170, 506] on button "Done" at bounding box center [162, 500] width 25 height 16
